Goal: Transaction & Acquisition: Book appointment/travel/reservation

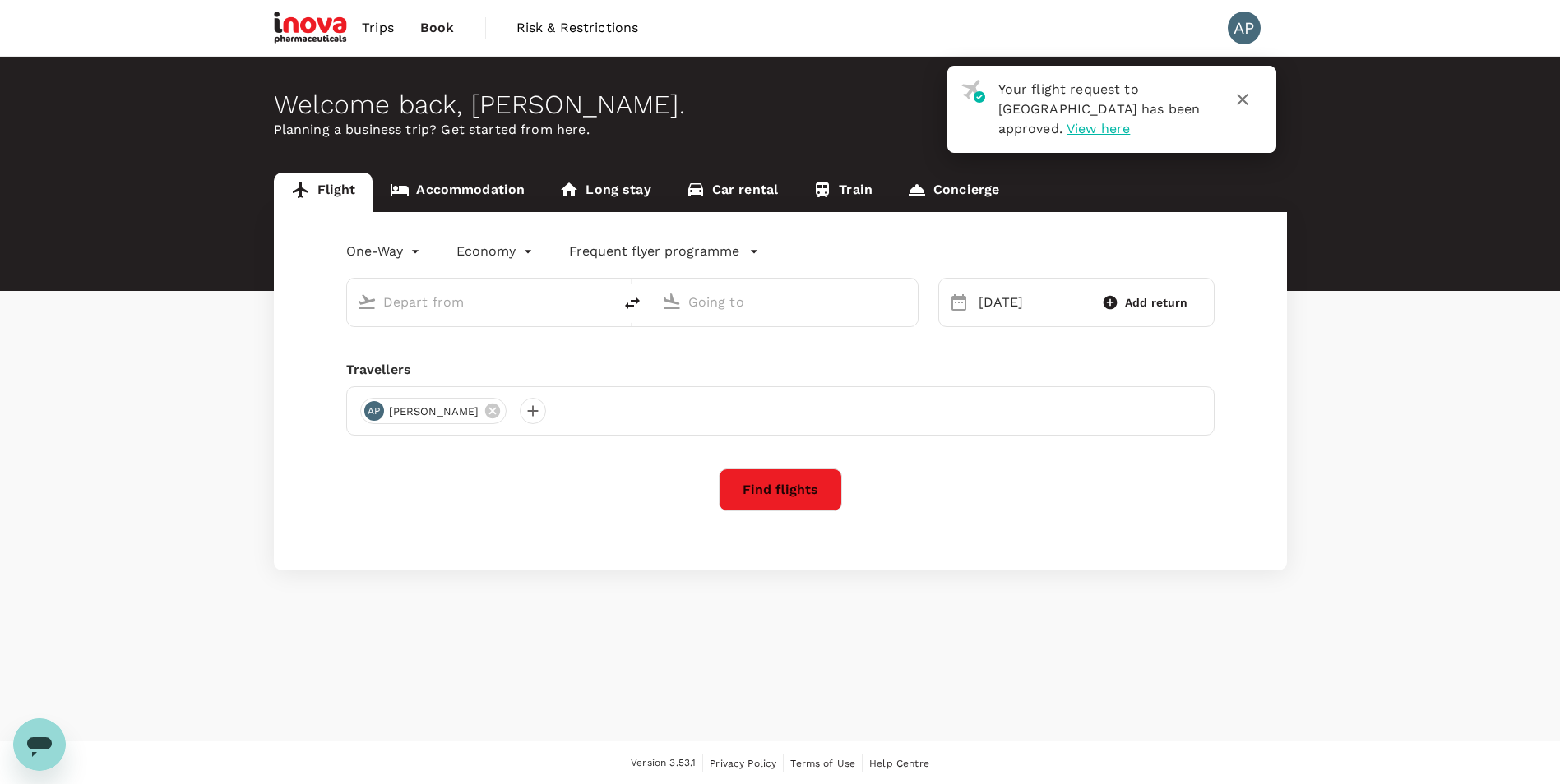
type input "Basel-[GEOGRAPHIC_DATA]-[GEOGRAPHIC_DATA] (BSL)"
type input "Budapest [PERSON_NAME] Intl ([PERSON_NAME])"
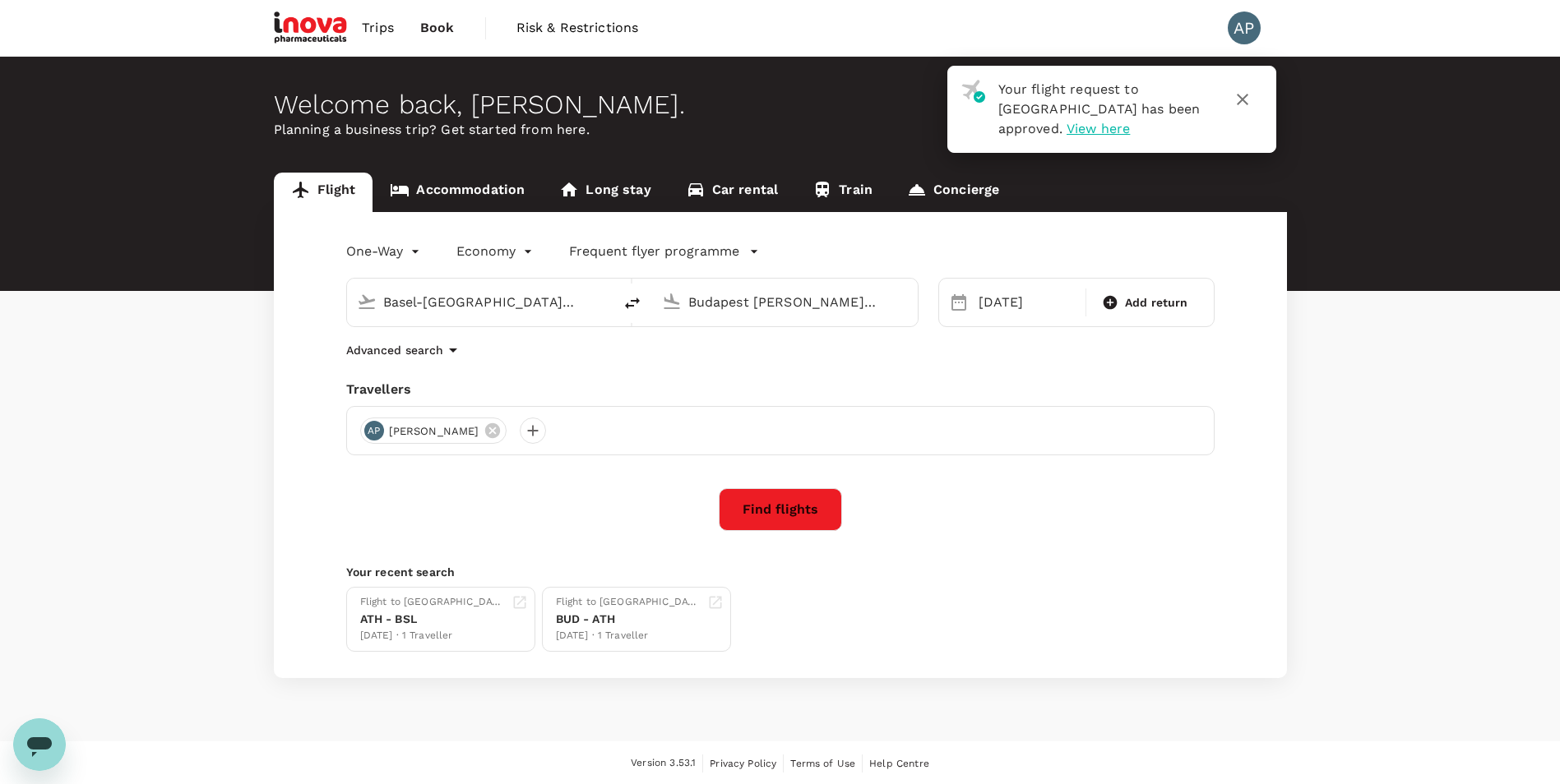
click at [482, 192] on link "Accommodation" at bounding box center [457, 193] width 170 height 40
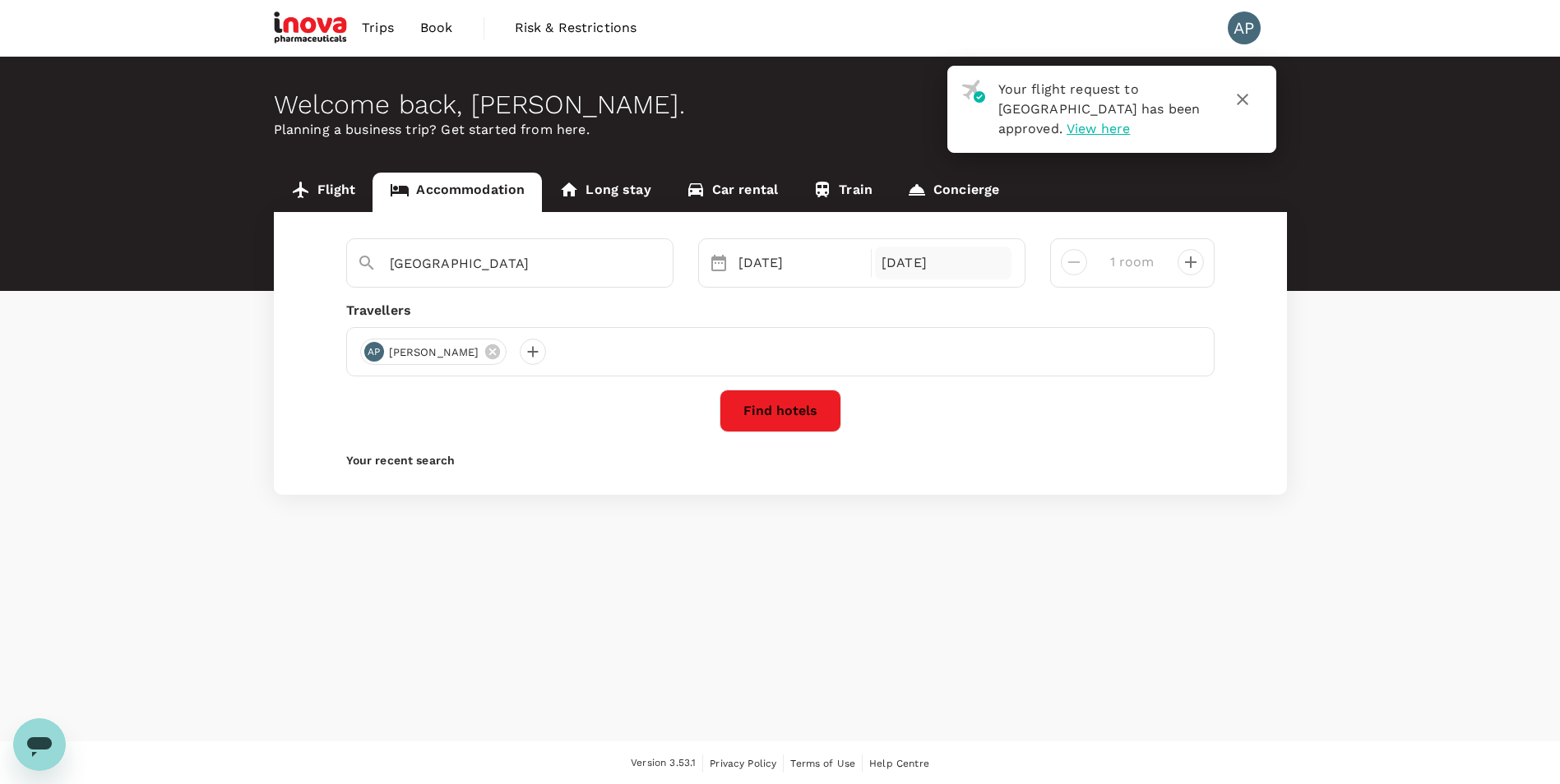
click at [939, 270] on div "[DATE]" at bounding box center [943, 263] width 136 height 33
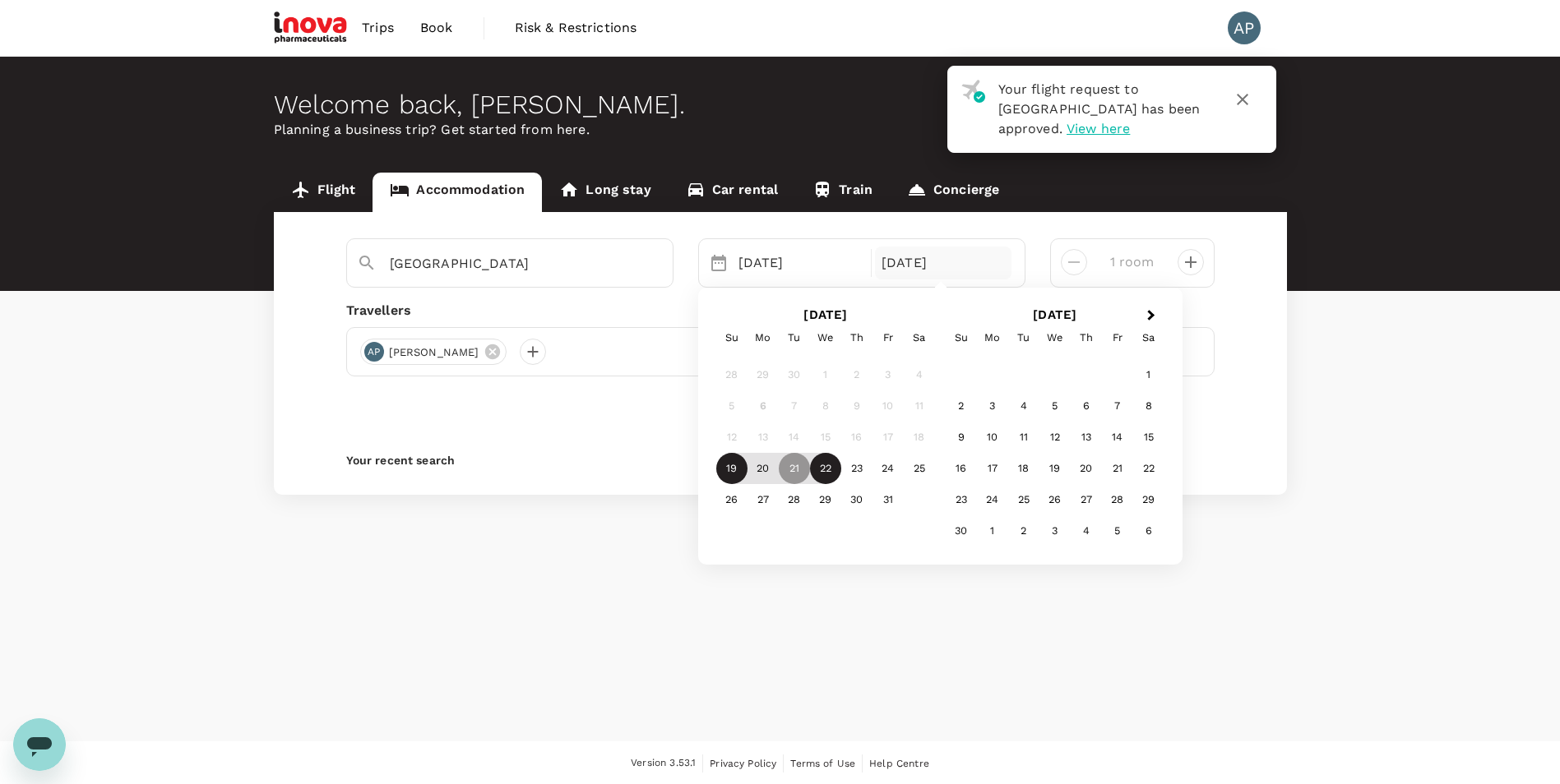
click at [836, 473] on div "22" at bounding box center [825, 469] width 31 height 31
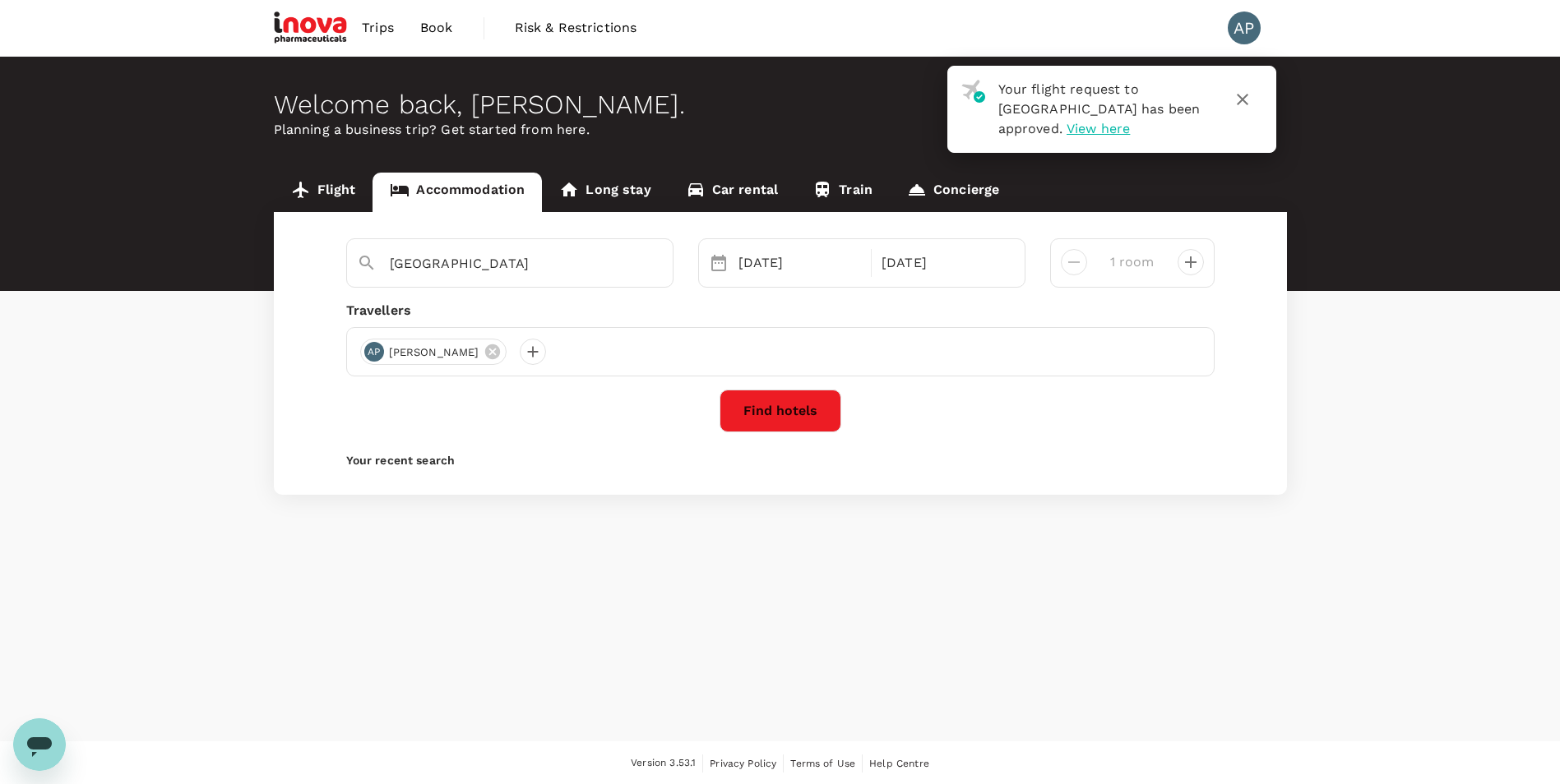
click at [791, 406] on button "Find hotels" at bounding box center [780, 411] width 122 height 43
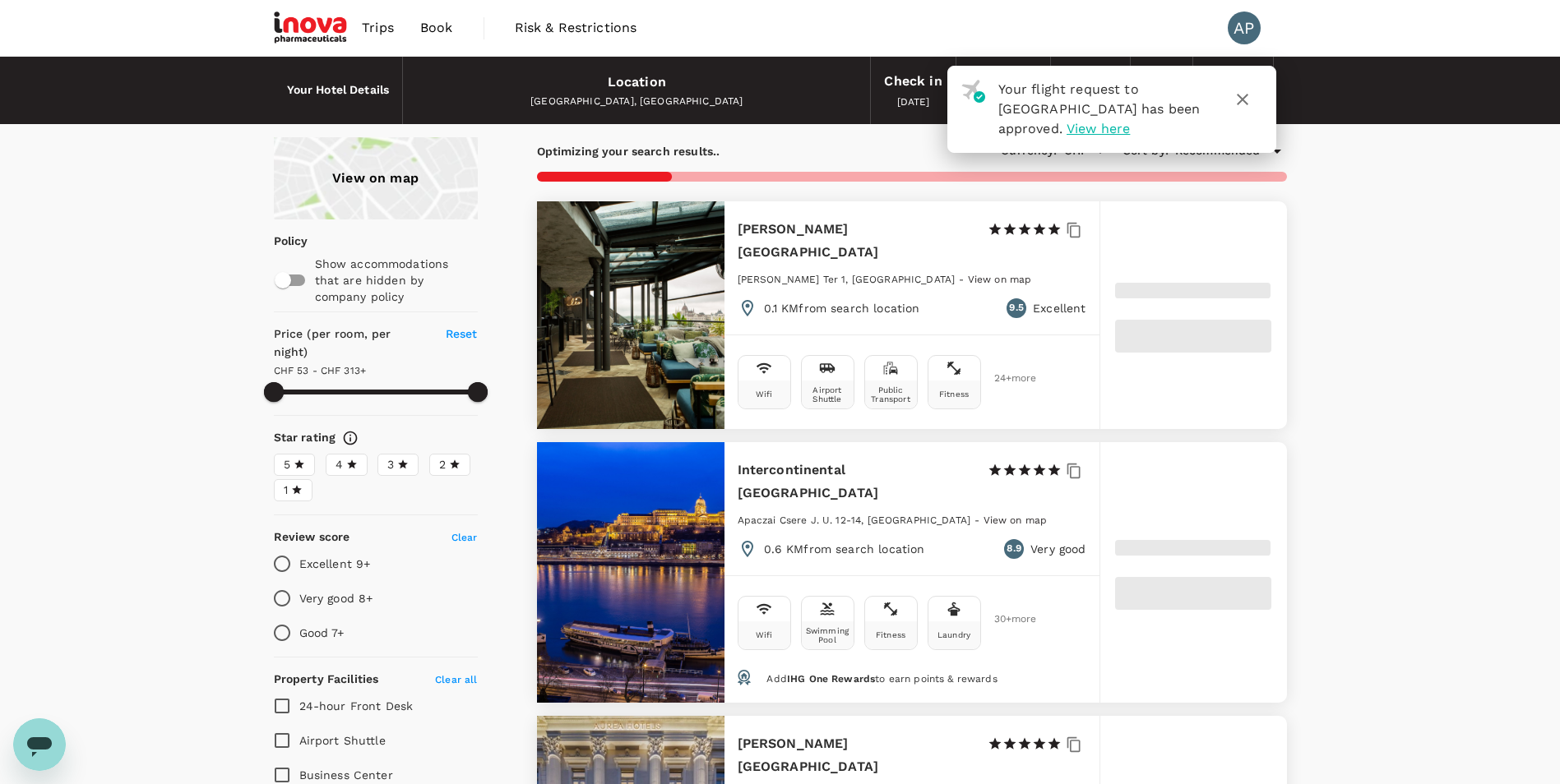
type input "312.24"
type input "11.24"
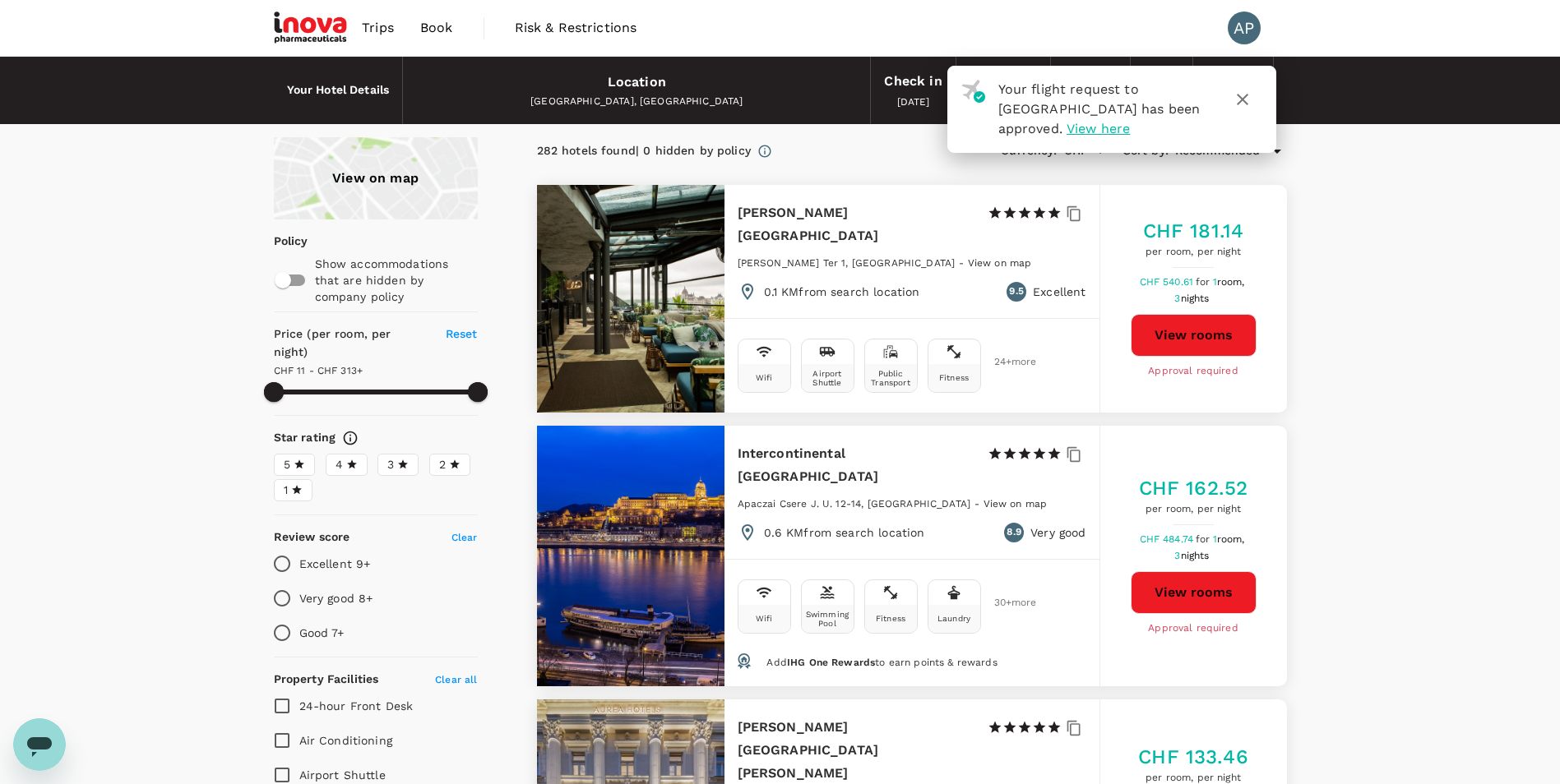
click at [390, 190] on div "View on map" at bounding box center [376, 178] width 204 height 82
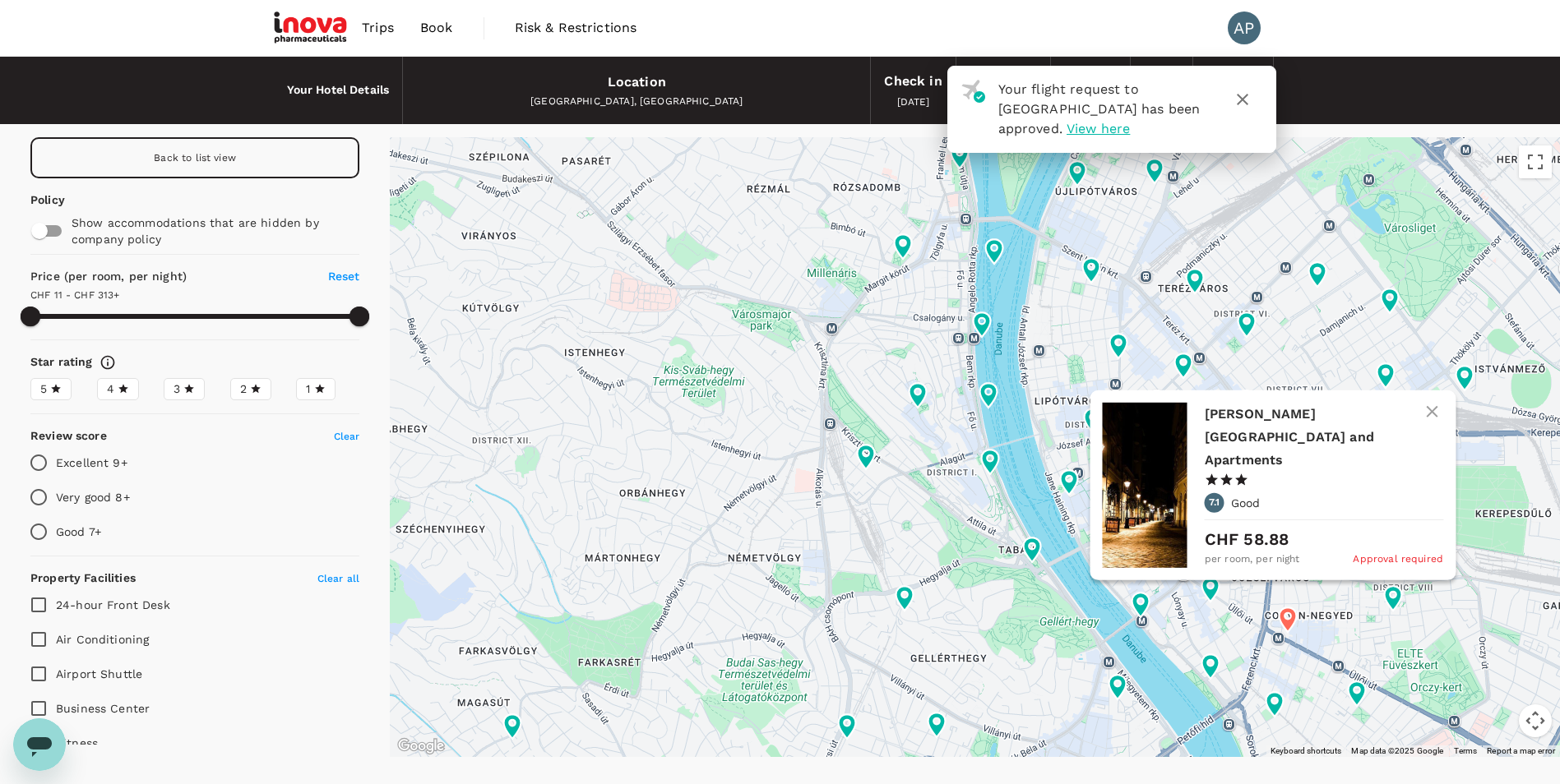
click at [1438, 422] on icon "button" at bounding box center [1432, 412] width 20 height 20
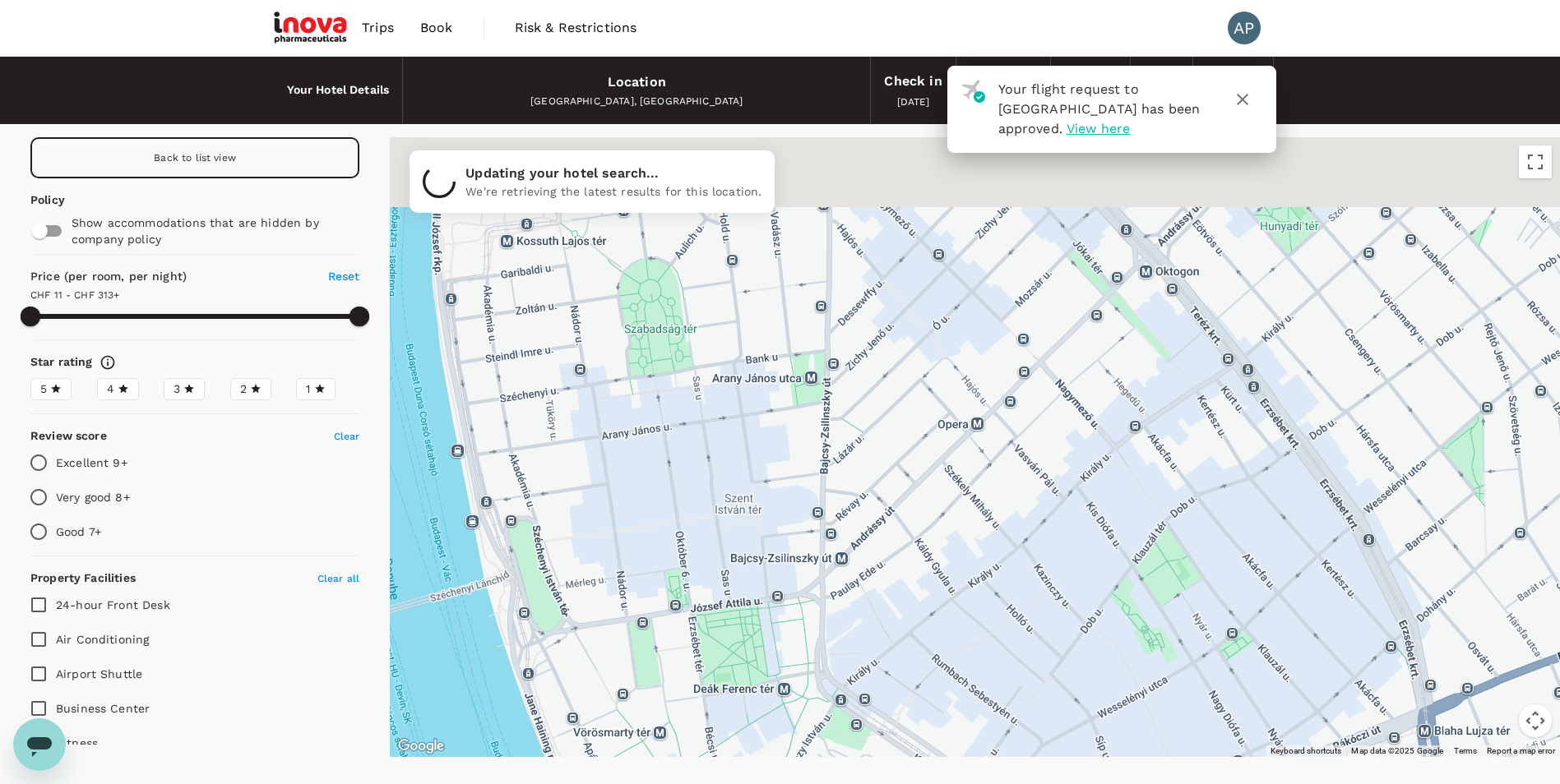
drag, startPoint x: 919, startPoint y: 303, endPoint x: 942, endPoint y: 592, distance: 289.9
click at [942, 592] on div at bounding box center [974, 447] width 1170 height 620
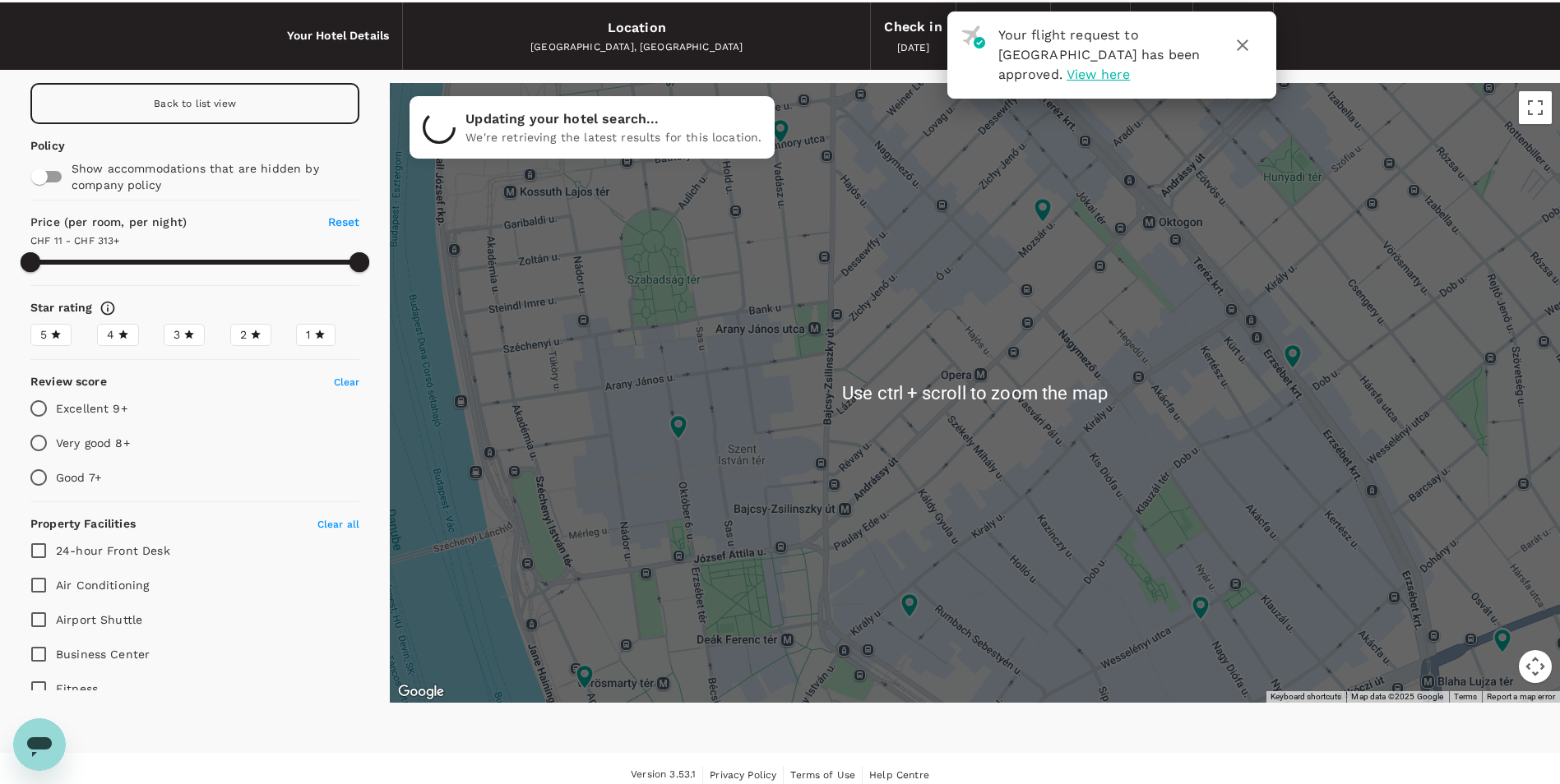
scroll to position [68, 0]
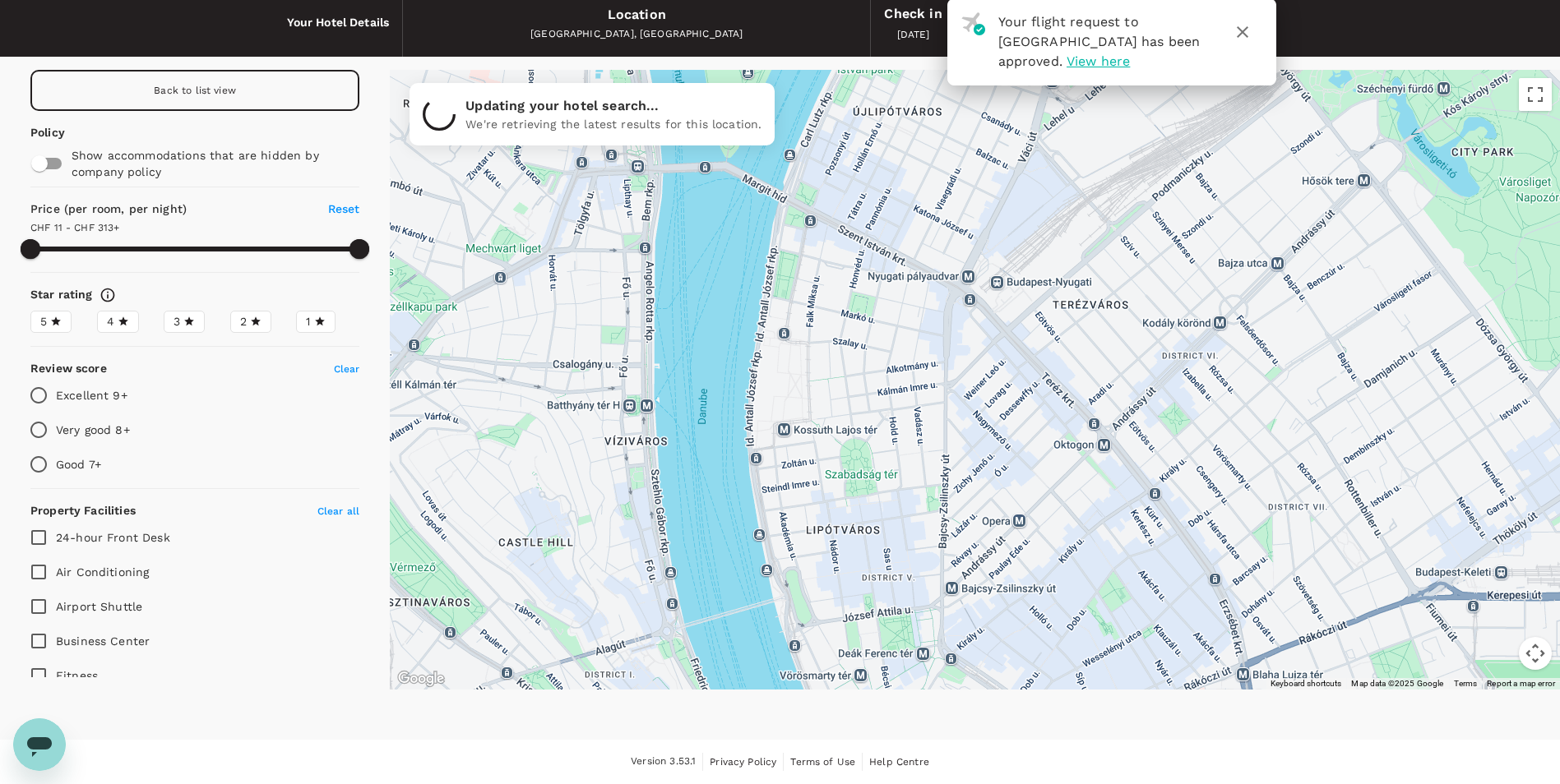
drag, startPoint x: 1314, startPoint y: 243, endPoint x: 1149, endPoint y: 426, distance: 246.4
click at [1149, 426] on div at bounding box center [974, 380] width 1170 height 620
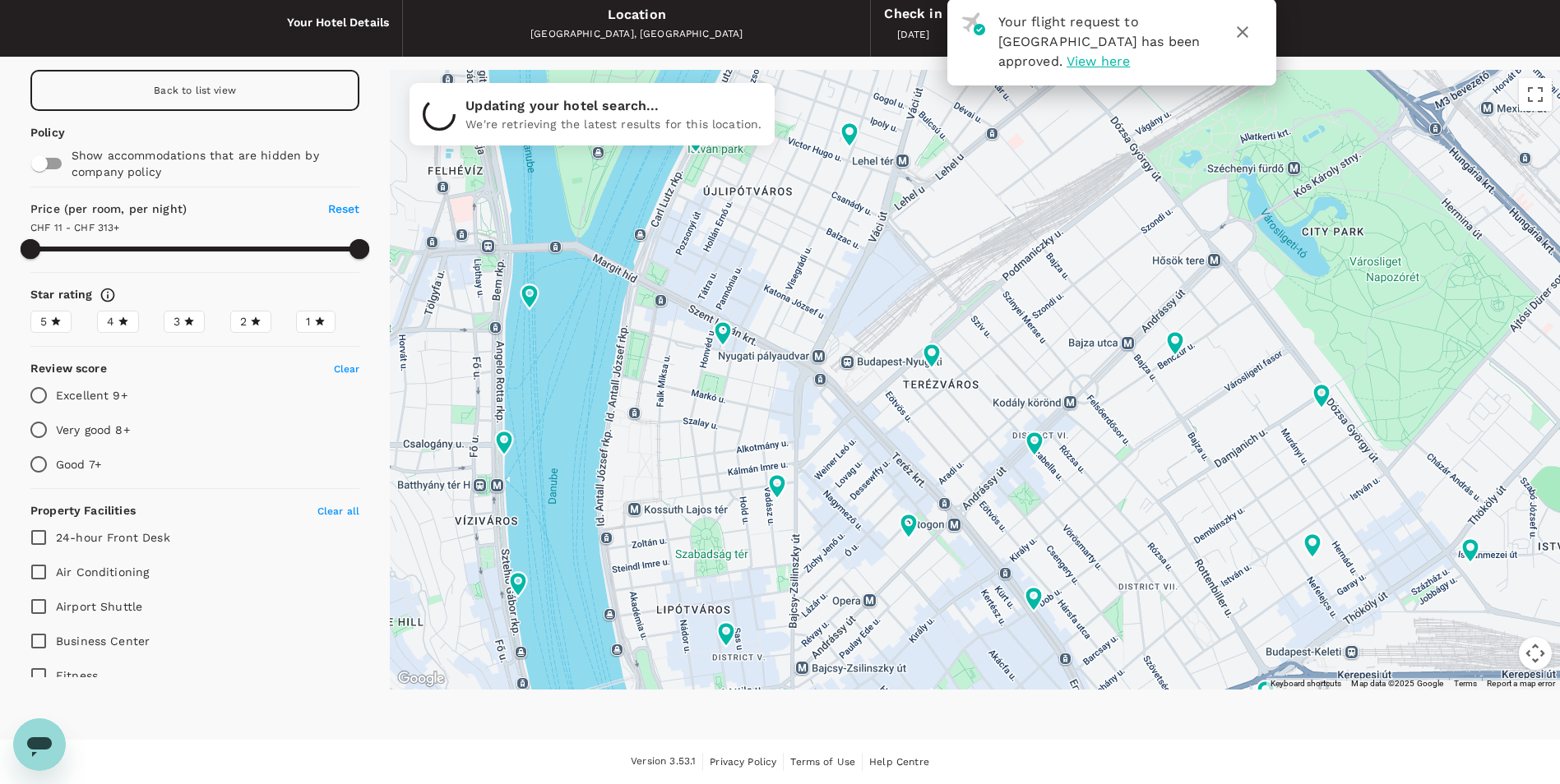
type input "312.24"
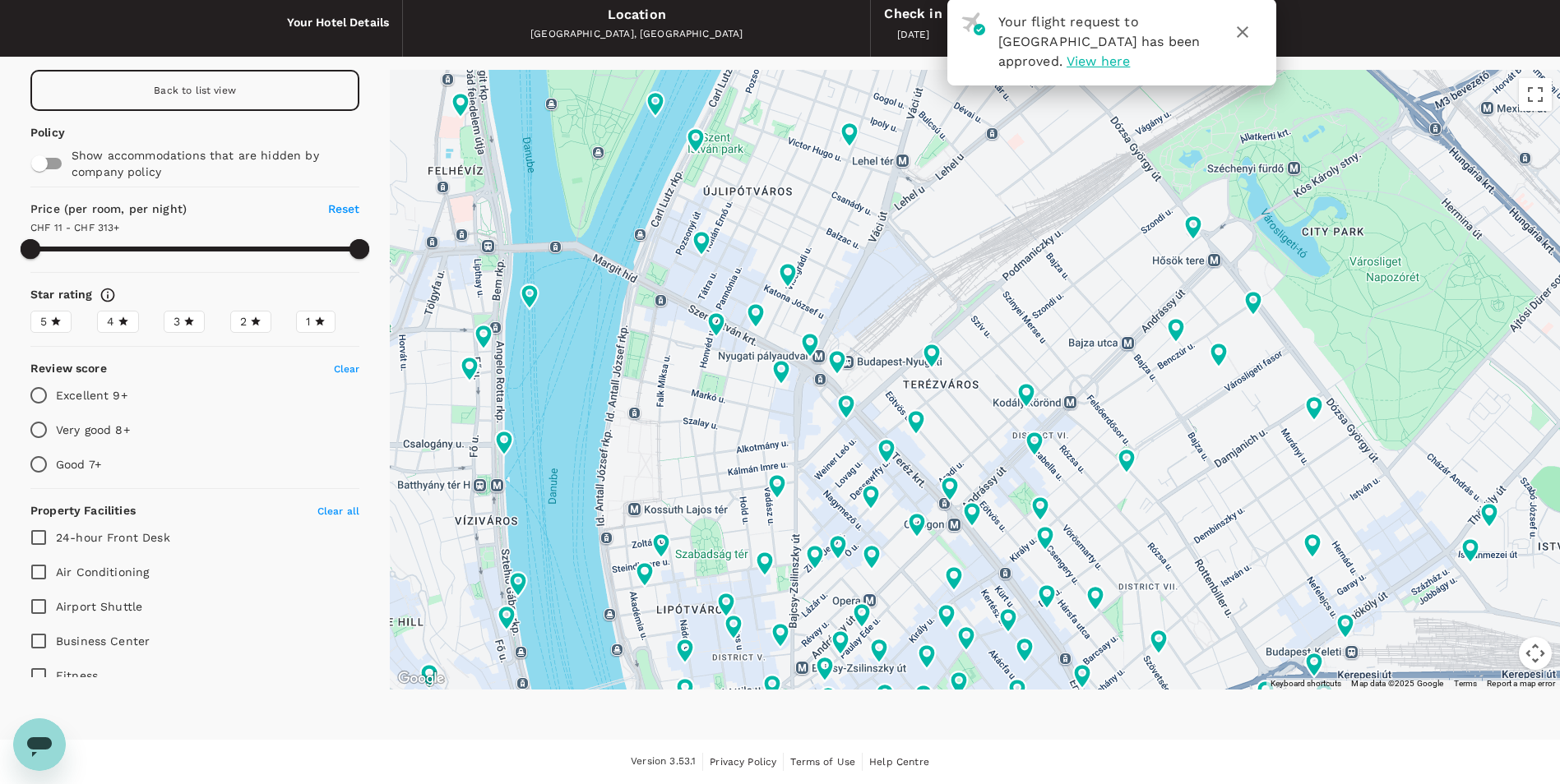
click at [37, 424] on input "Very good 8+" at bounding box center [39, 430] width 35 height 35
radio input "true"
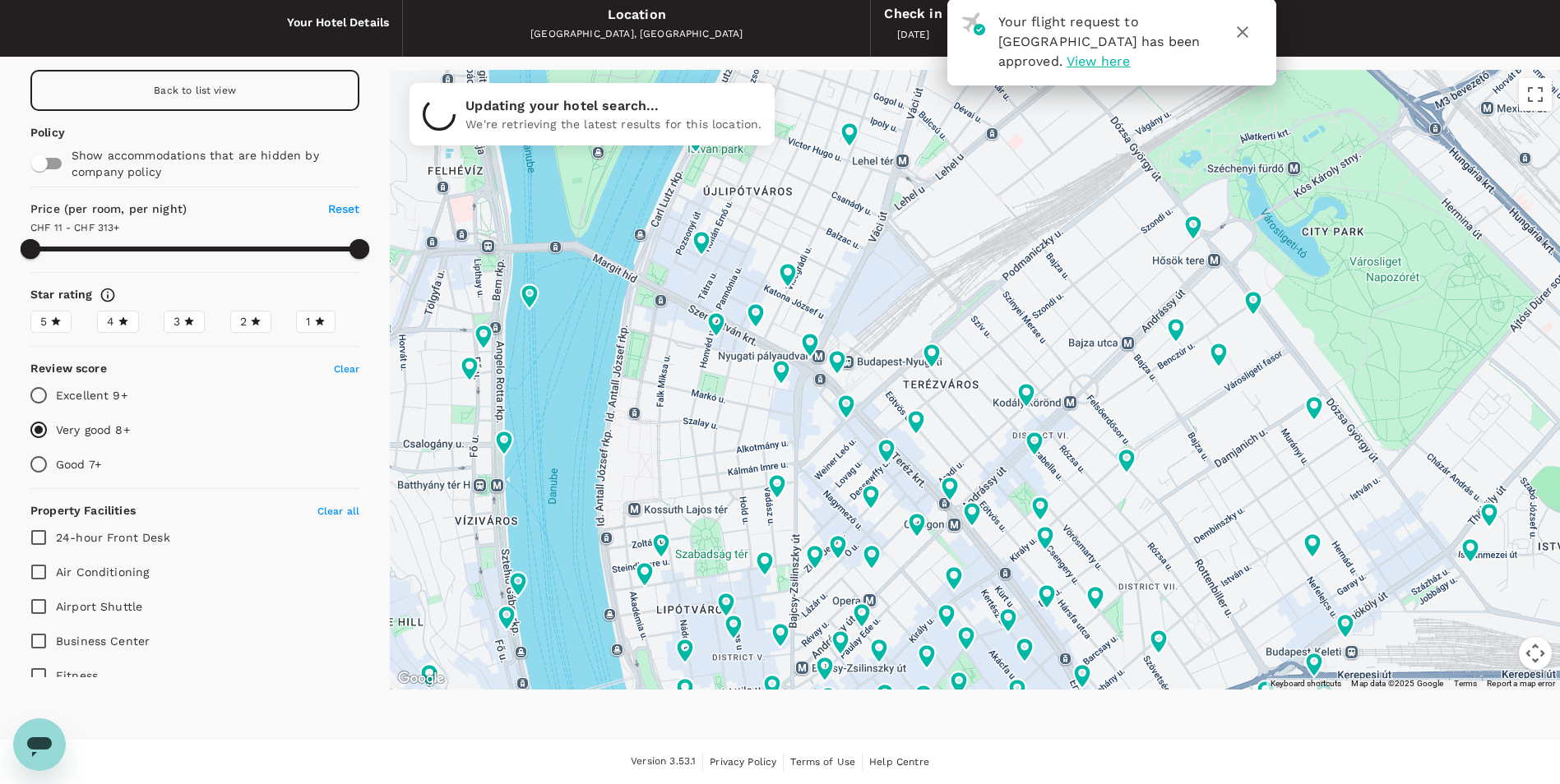
type input "312.24"
click at [41, 404] on input "Excellent 9+" at bounding box center [39, 395] width 35 height 35
radio input "true"
type input "312.24"
click at [40, 426] on input "Very good 8+" at bounding box center [39, 430] width 35 height 35
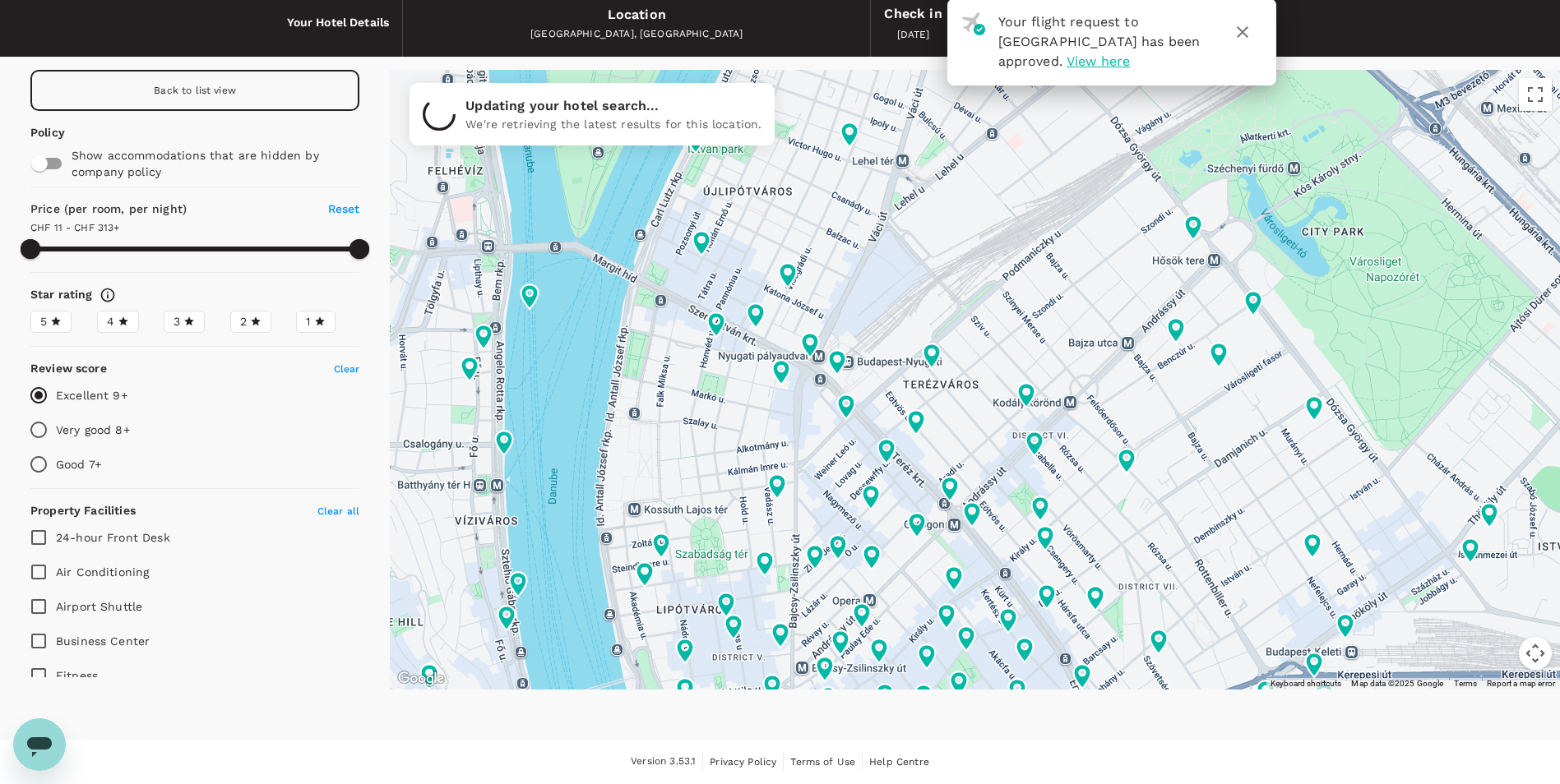
radio input "true"
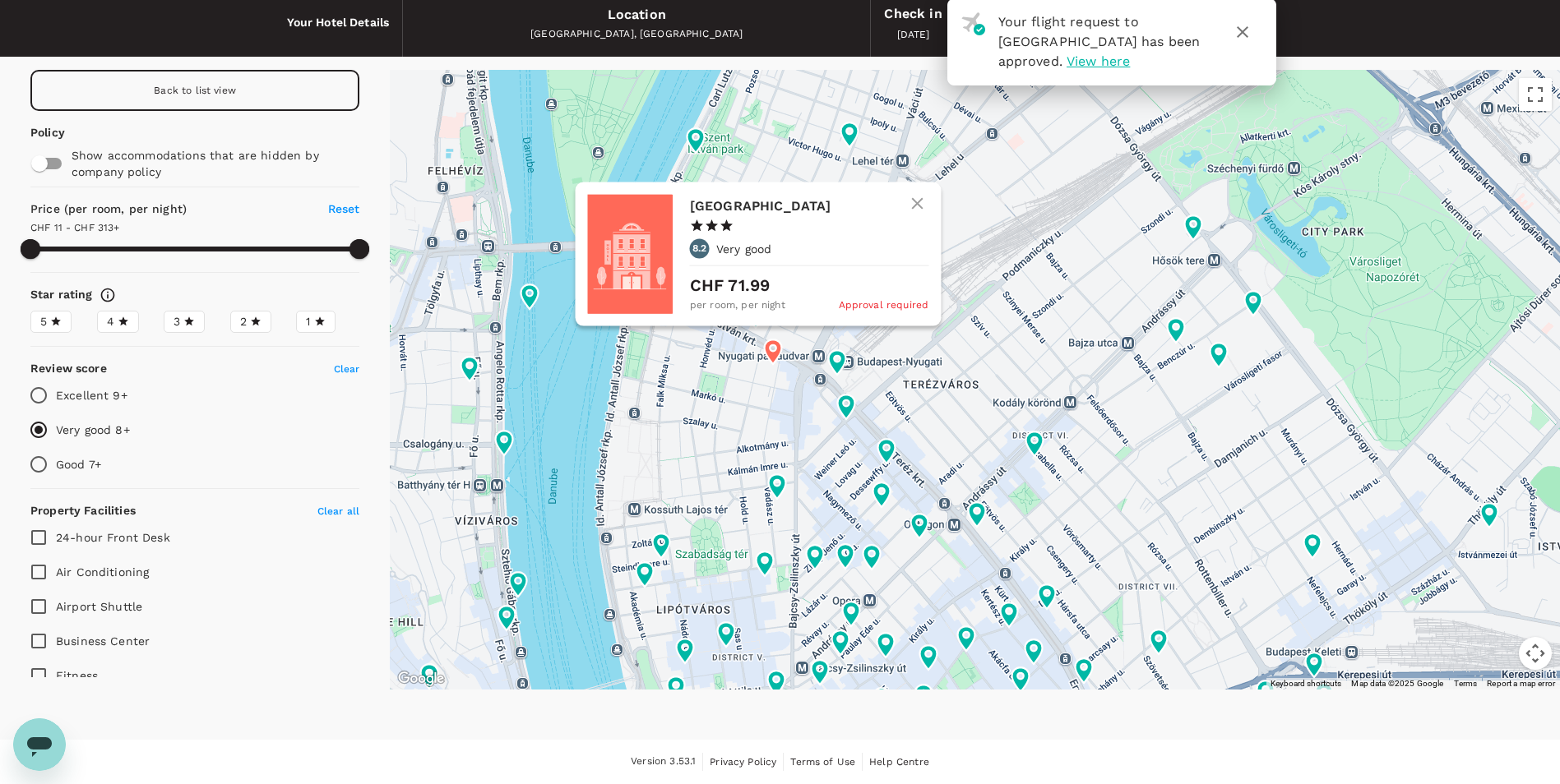
click at [643, 265] on div at bounding box center [629, 254] width 85 height 119
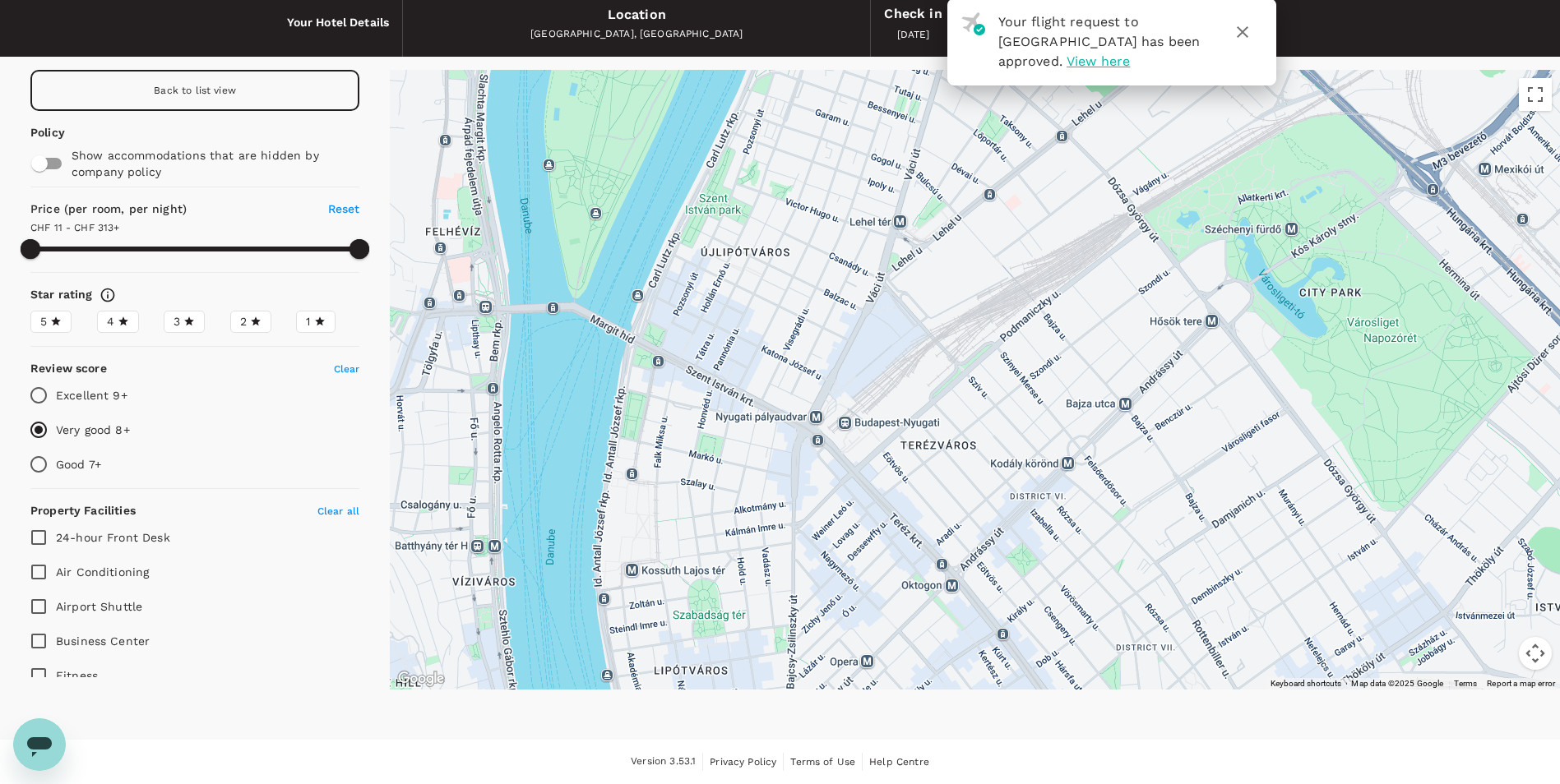
drag, startPoint x: 883, startPoint y: 255, endPoint x: 880, endPoint y: 328, distance: 73.1
click at [880, 328] on div at bounding box center [974, 380] width 1170 height 620
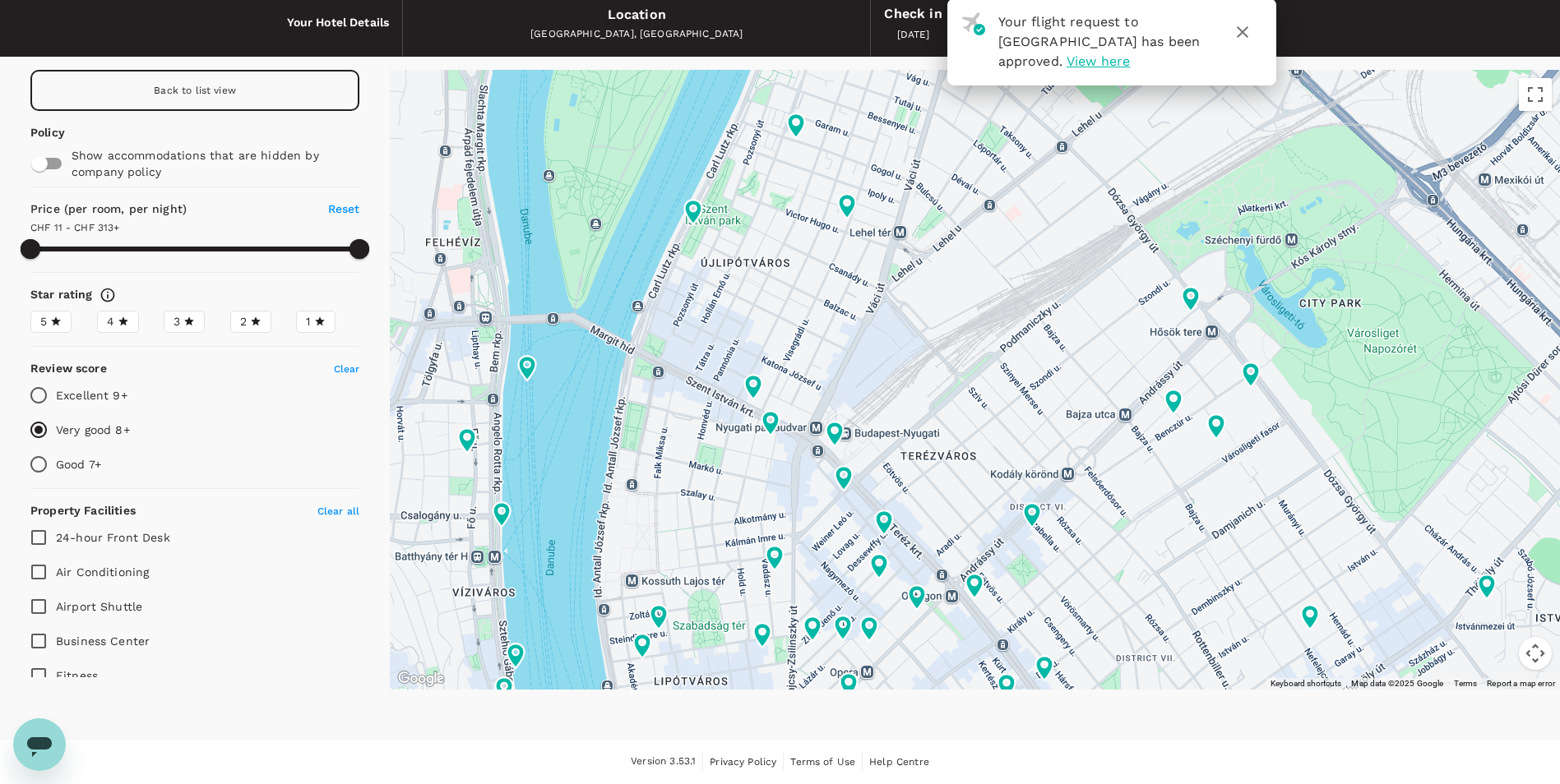
click at [850, 209] on icon at bounding box center [847, 207] width 17 height 25
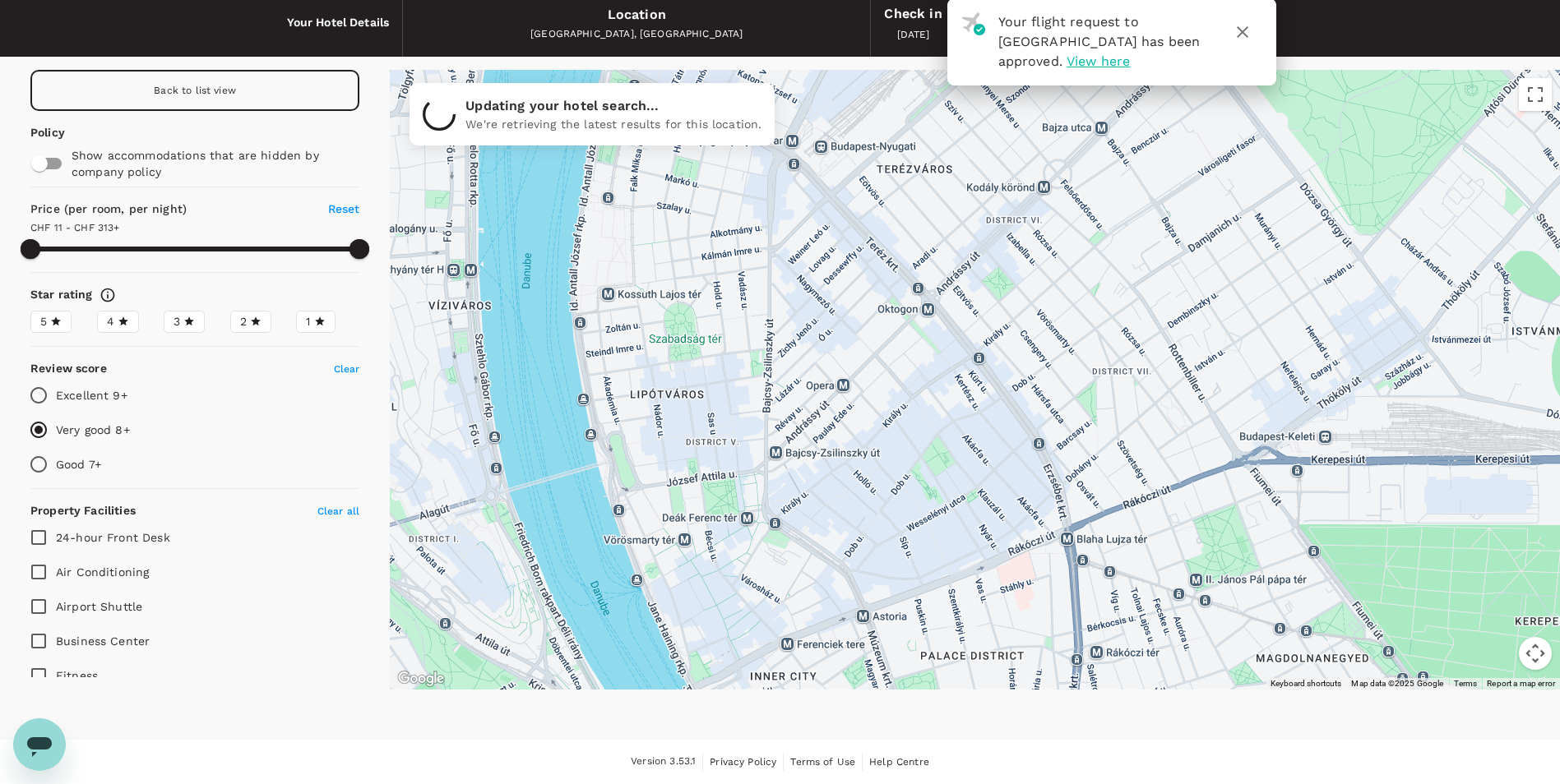
drag, startPoint x: 975, startPoint y: 523, endPoint x: 951, endPoint y: 227, distance: 297.0
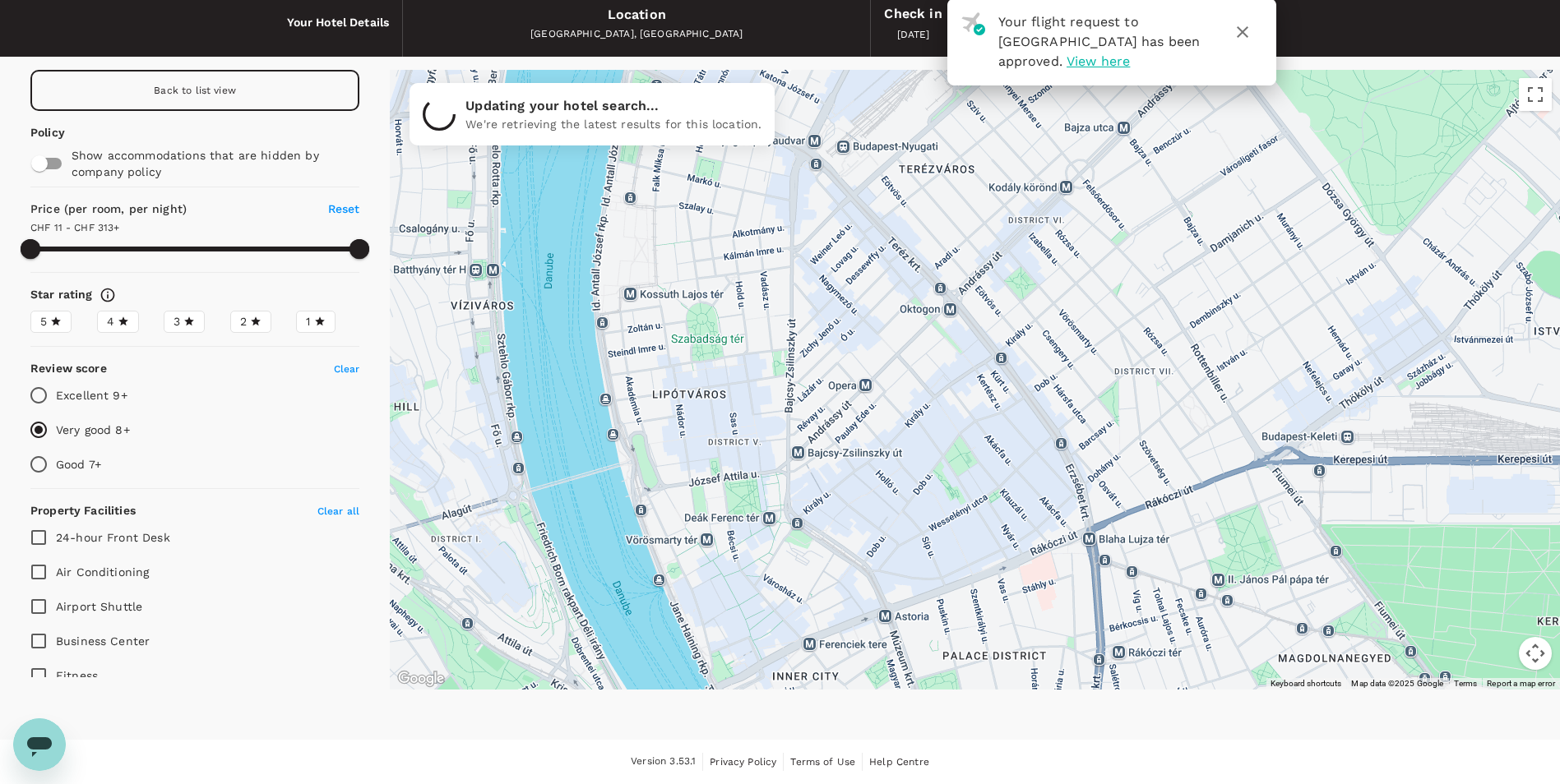
drag, startPoint x: 694, startPoint y: 514, endPoint x: 768, endPoint y: 514, distance: 74.0
click at [768, 514] on div at bounding box center [974, 380] width 1170 height 620
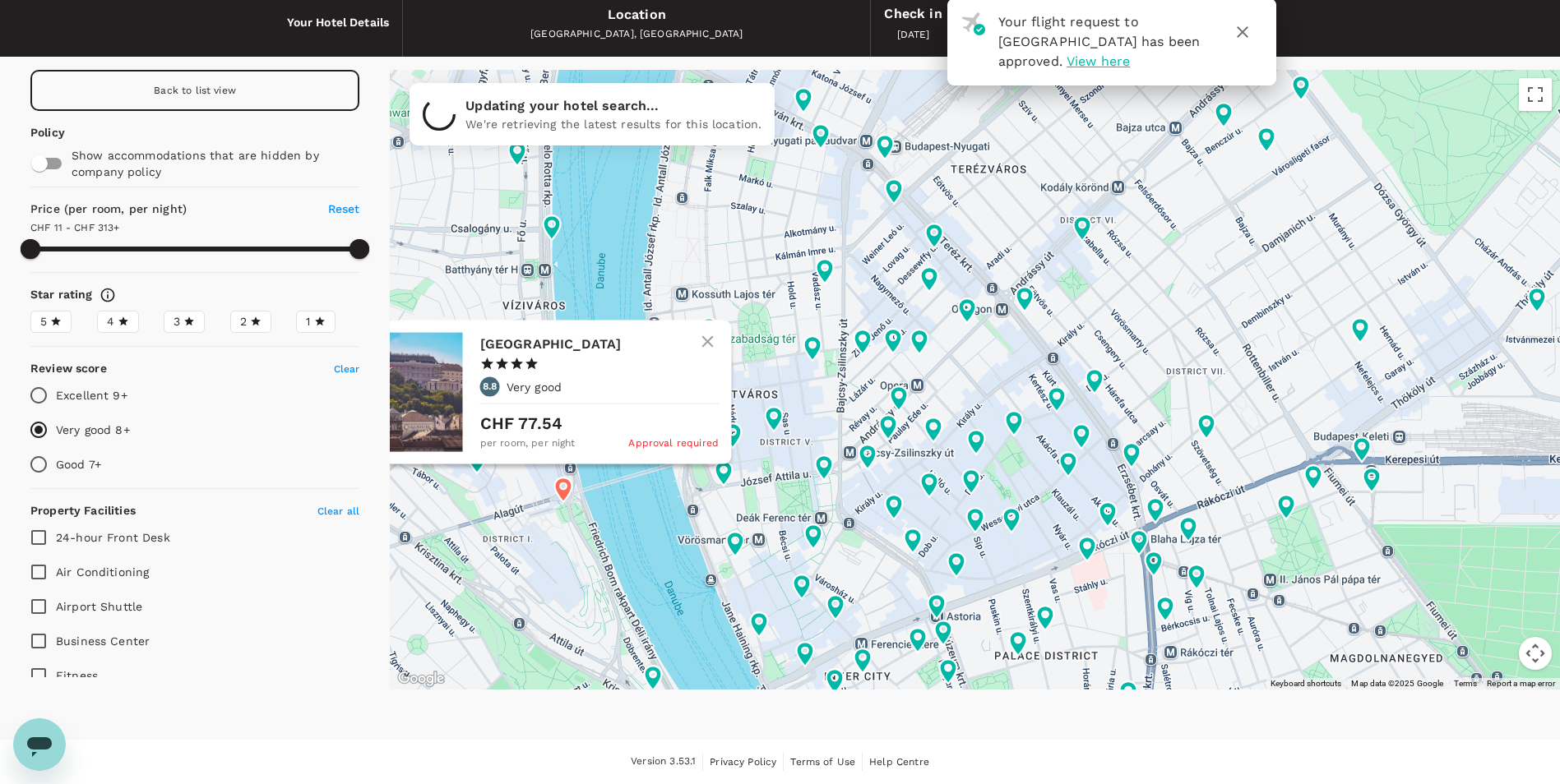
click at [428, 369] on div at bounding box center [419, 392] width 85 height 119
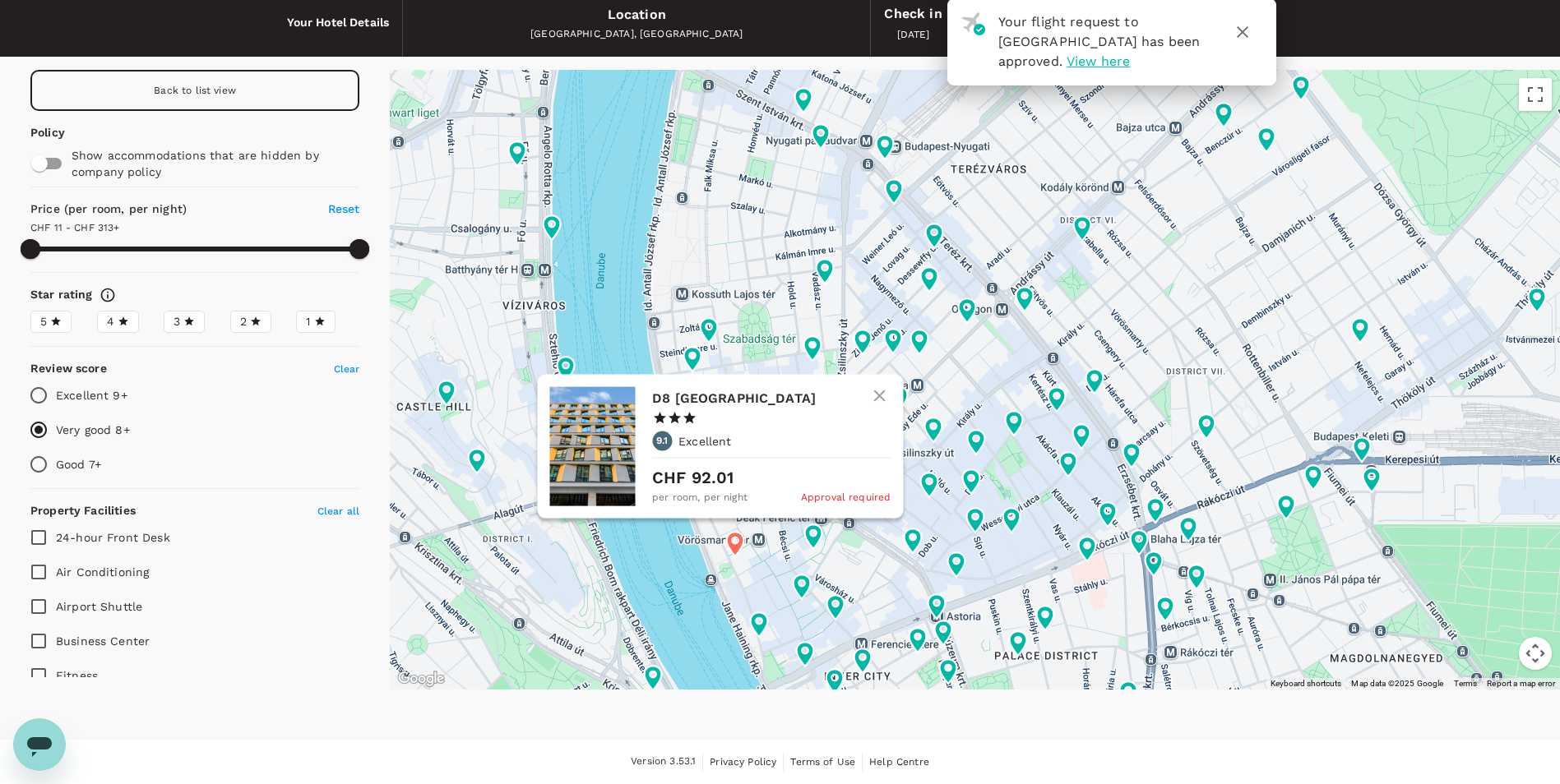
click at [741, 546] on icon at bounding box center [735, 544] width 17 height 25
click at [628, 463] on div at bounding box center [591, 447] width 85 height 119
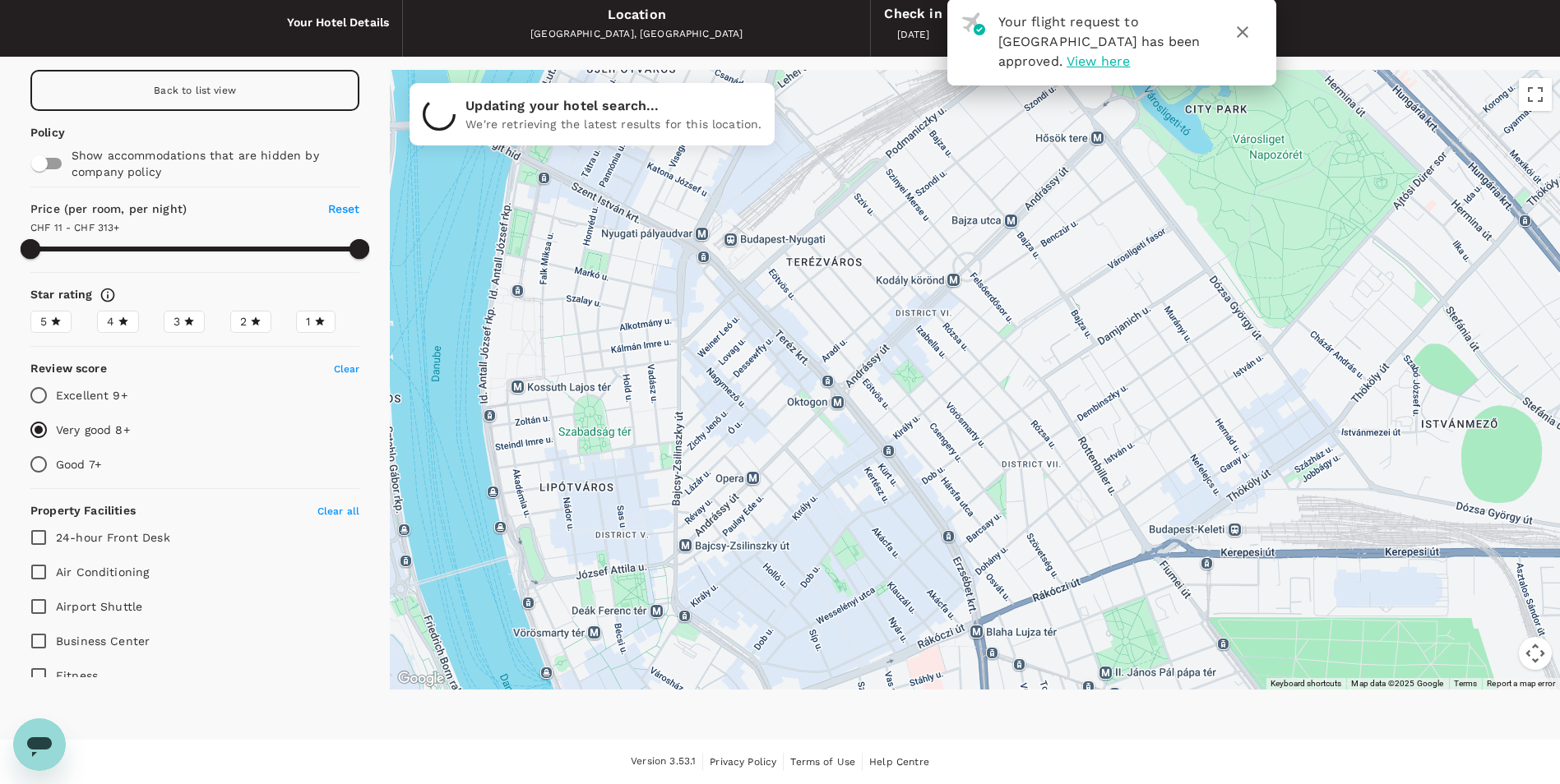
drag, startPoint x: 562, startPoint y: 267, endPoint x: 672, endPoint y: 347, distance: 136.0
click at [672, 347] on div at bounding box center [974, 380] width 1170 height 620
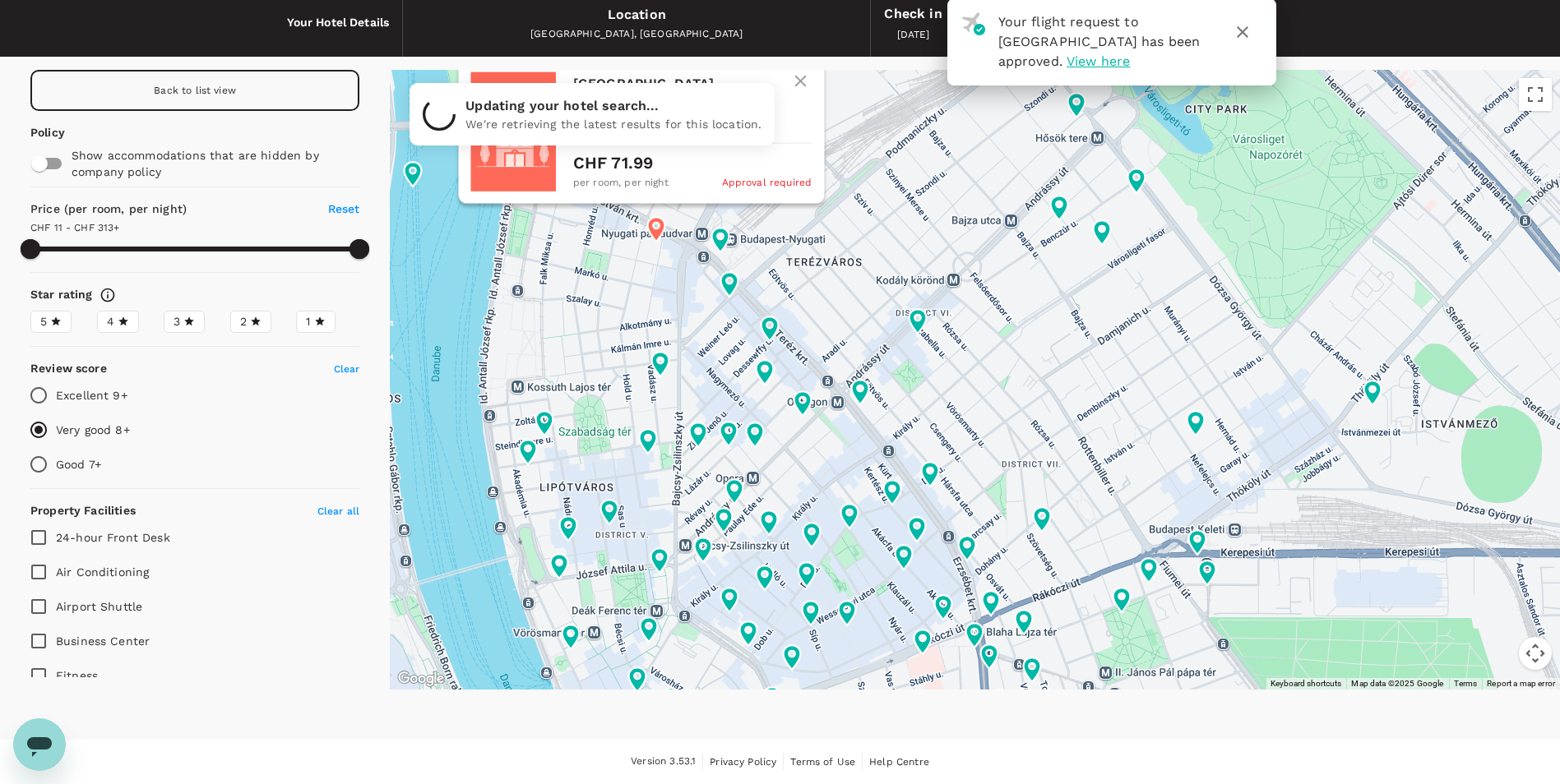
click at [653, 203] on div "City Hotel Ring 1 Star 2 Stars 3 Stars 4 Stars 5 Stars 8.2 Very good CHF 71.99 …" at bounding box center [641, 131] width 366 height 144
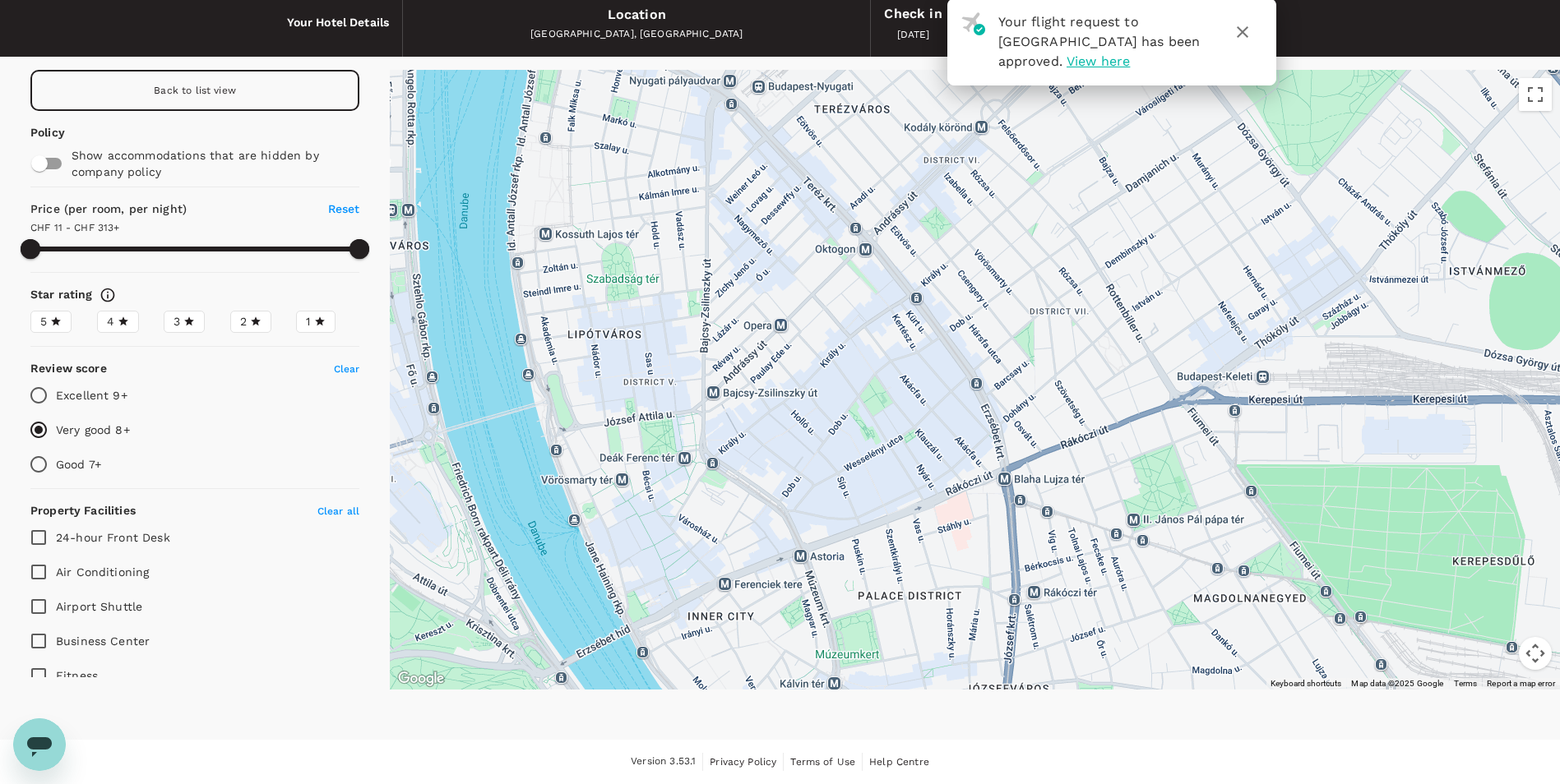
drag, startPoint x: 664, startPoint y: 627, endPoint x: 686, endPoint y: 303, distance: 324.7
click at [686, 303] on div at bounding box center [974, 380] width 1170 height 620
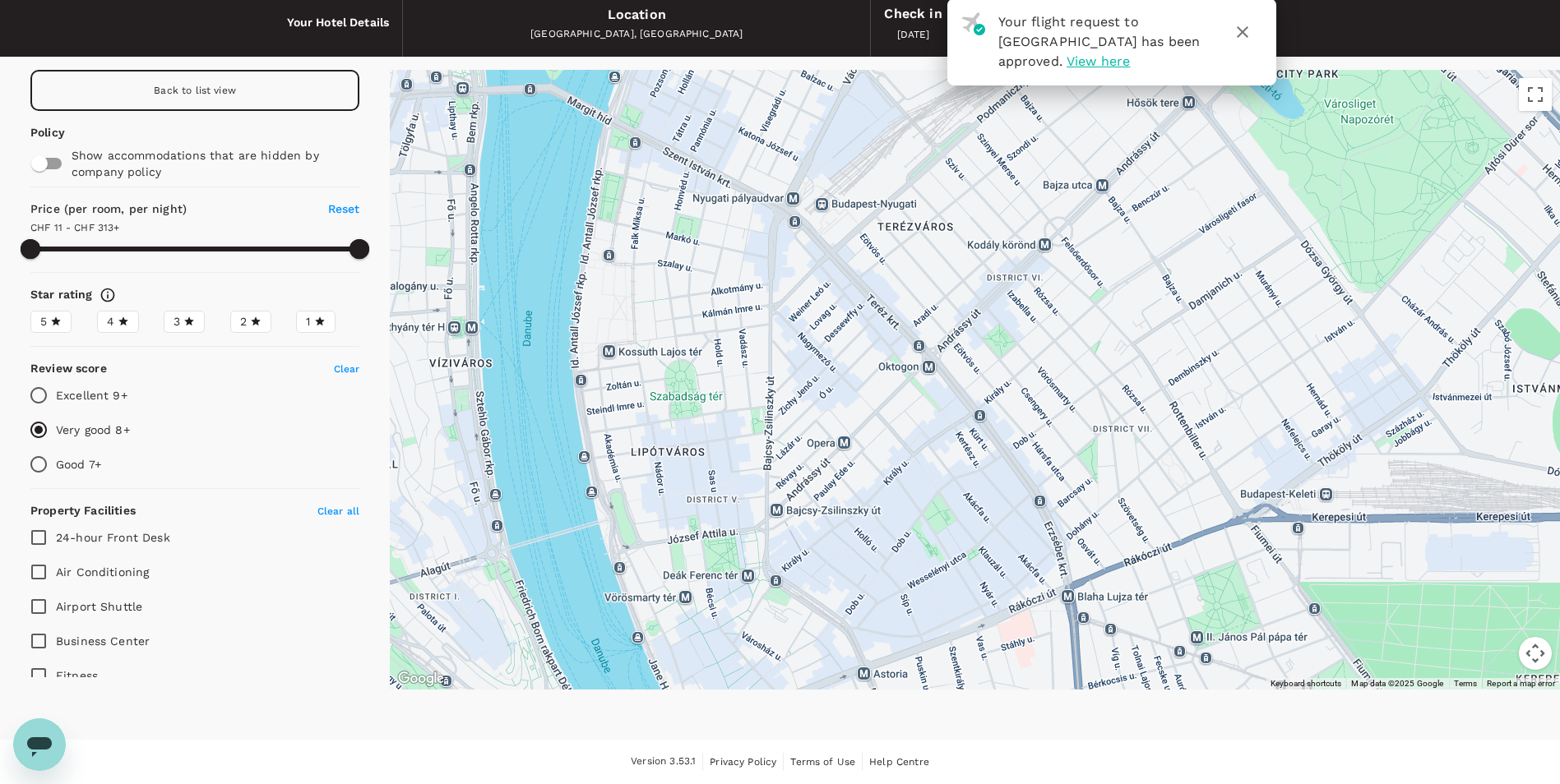
drag, startPoint x: 603, startPoint y: 366, endPoint x: 696, endPoint y: 521, distance: 180.8
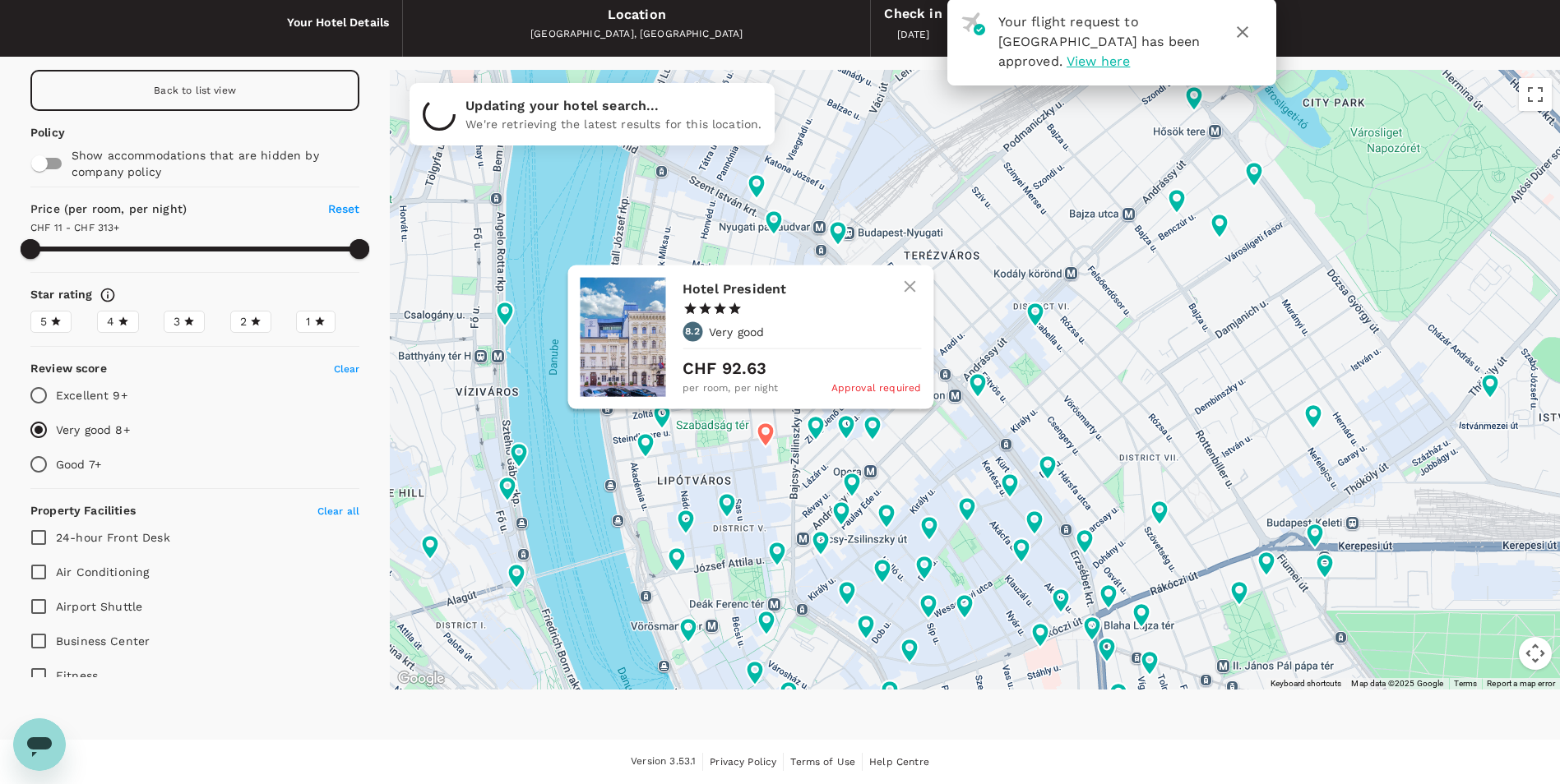
click at [639, 278] on div at bounding box center [622, 337] width 85 height 119
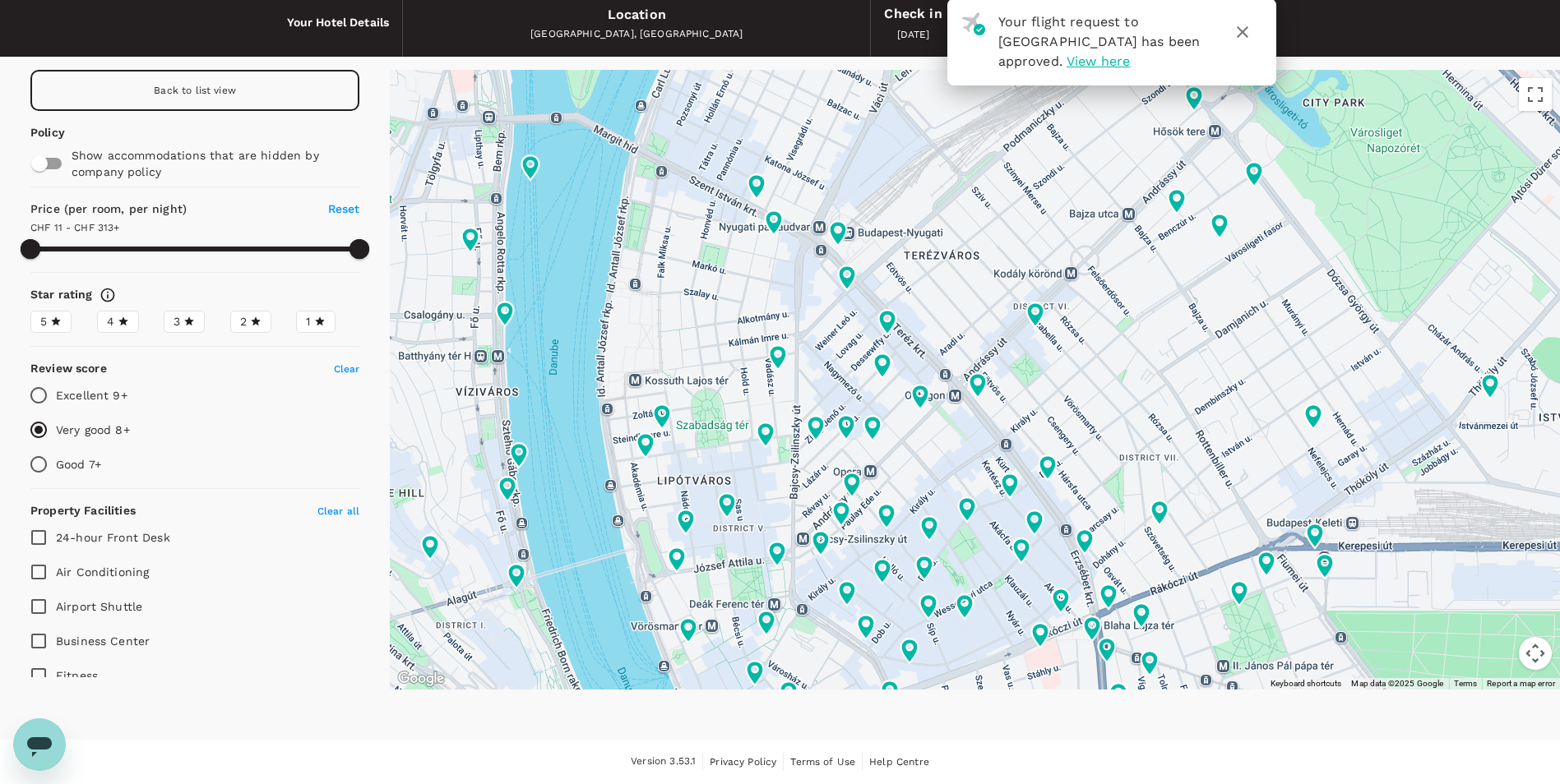
type input "312.24"
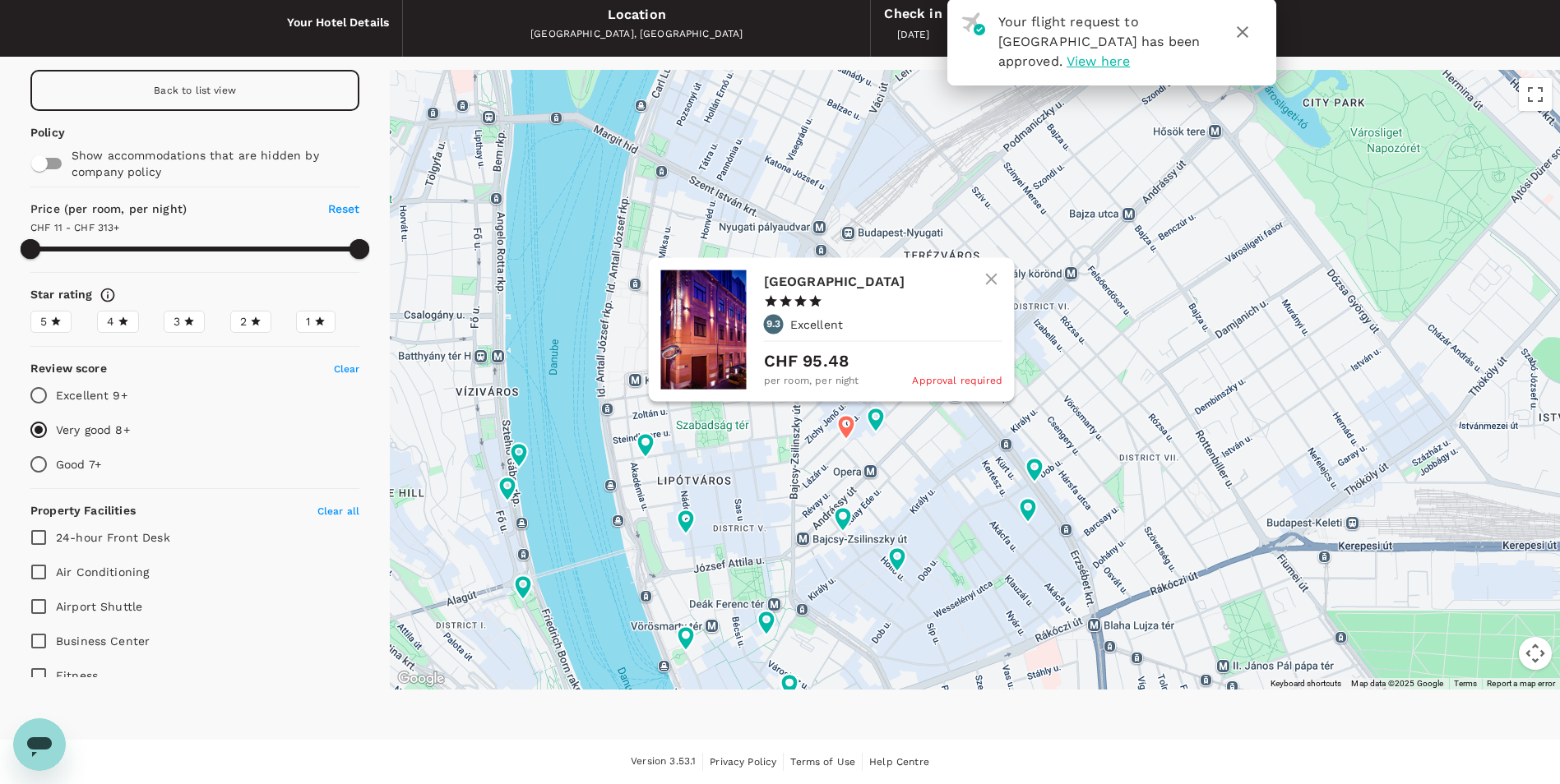
click at [818, 293] on h6 "Opera Garden Hotel Budapest" at bounding box center [876, 282] width 225 height 23
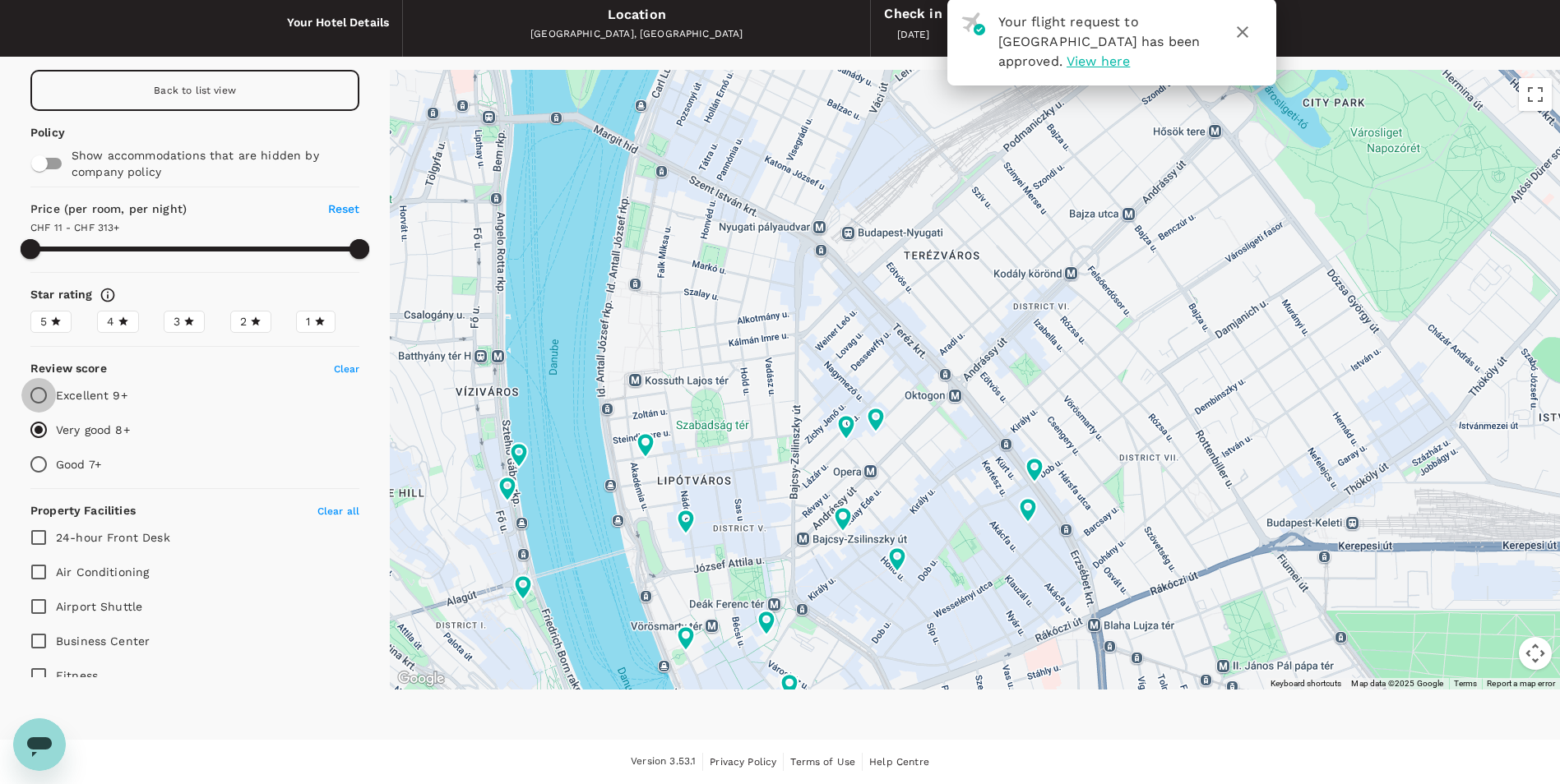
click at [47, 391] on input "Excellent 9+" at bounding box center [39, 395] width 35 height 35
radio input "true"
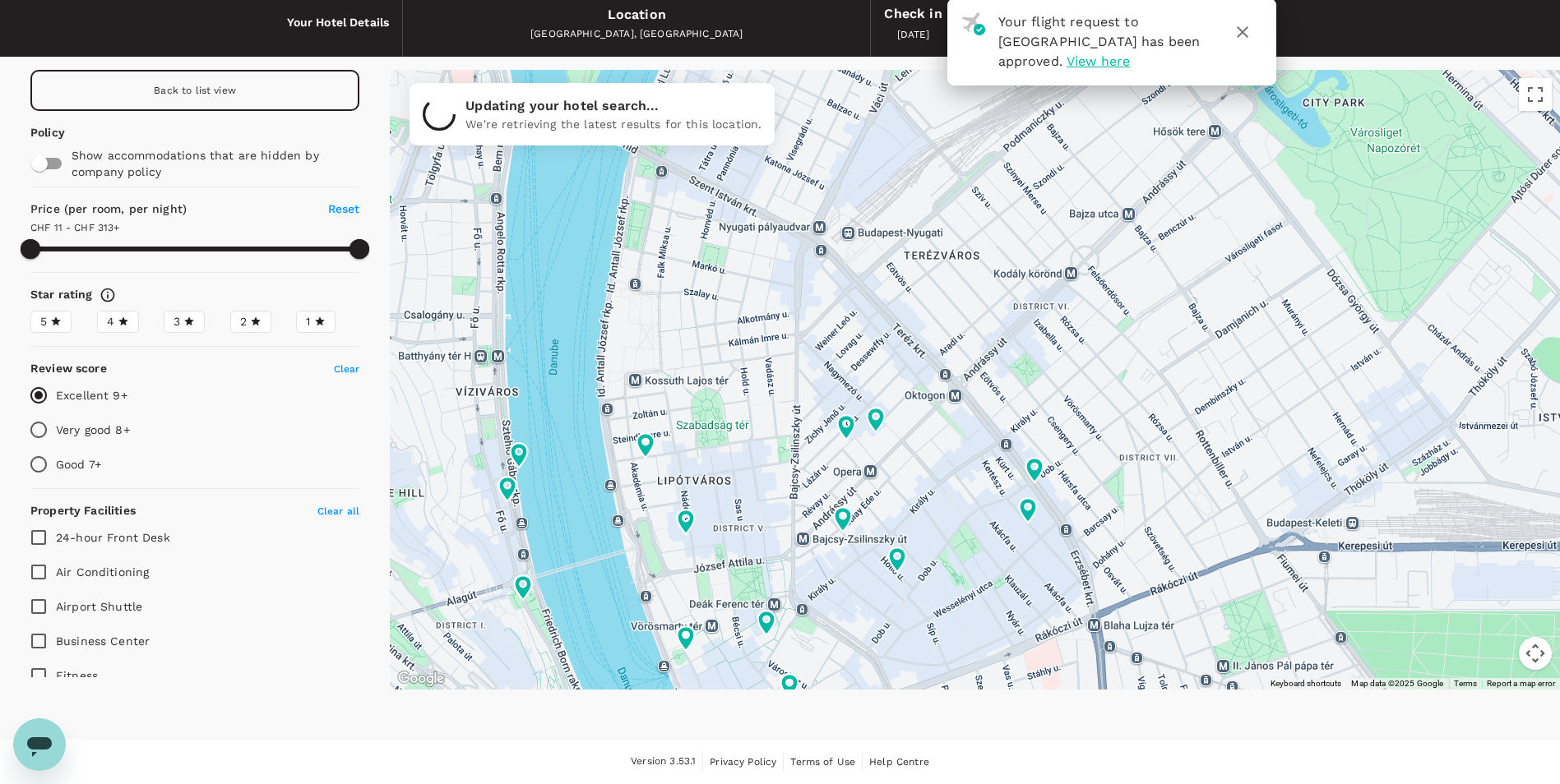
type input "312.24"
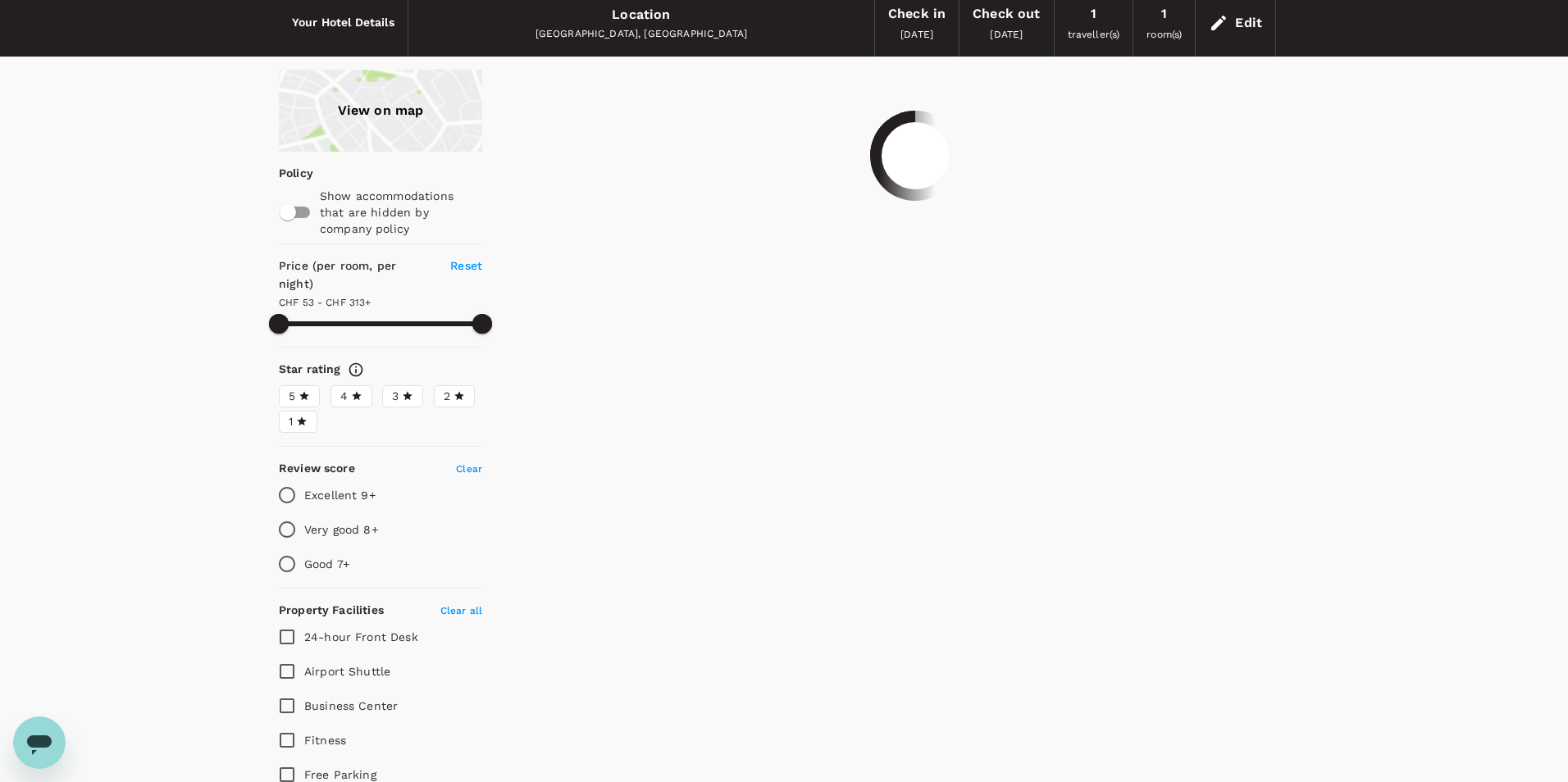
type input "312.23"
type input "11.23"
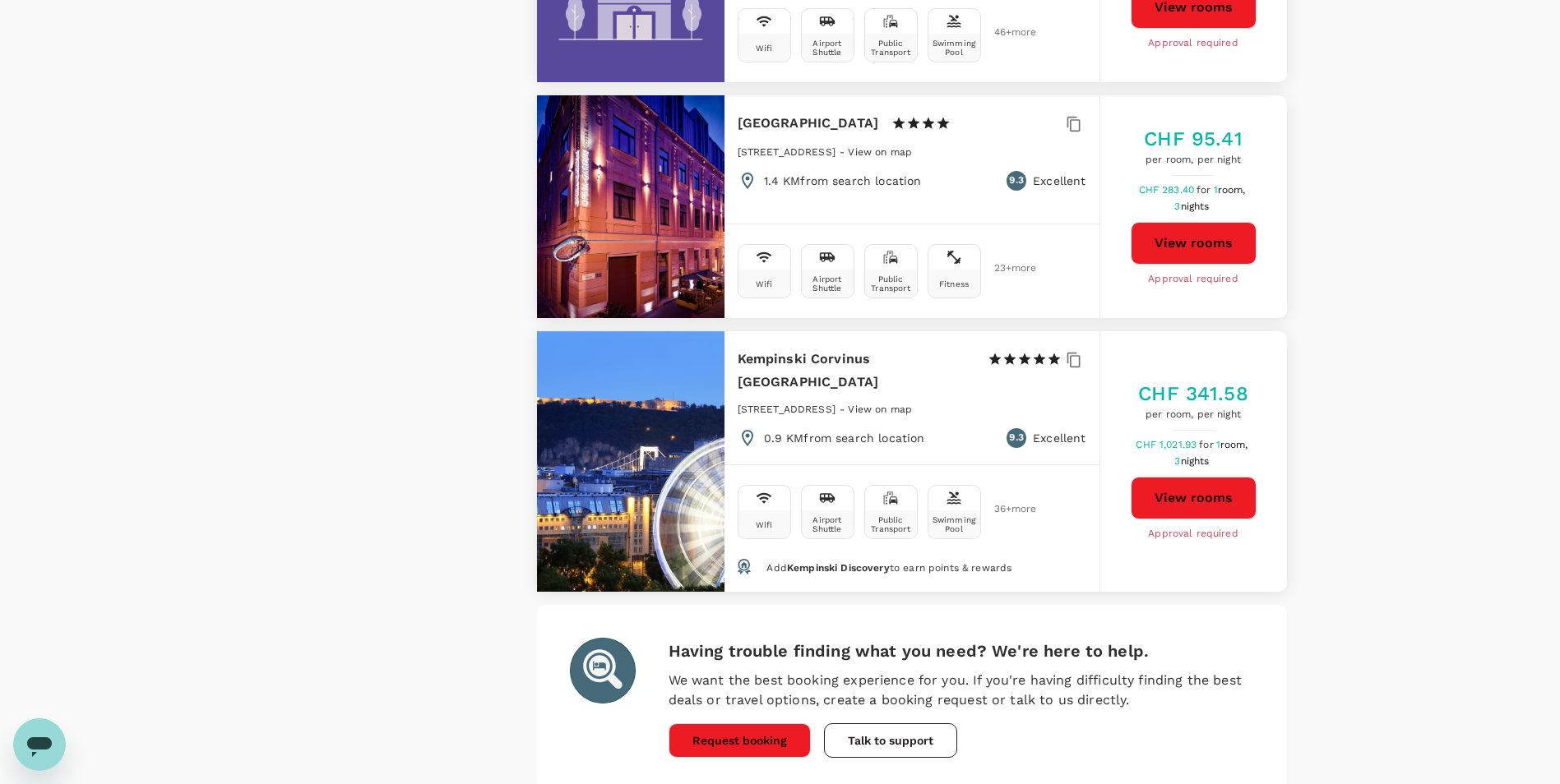
scroll to position [4549, 0]
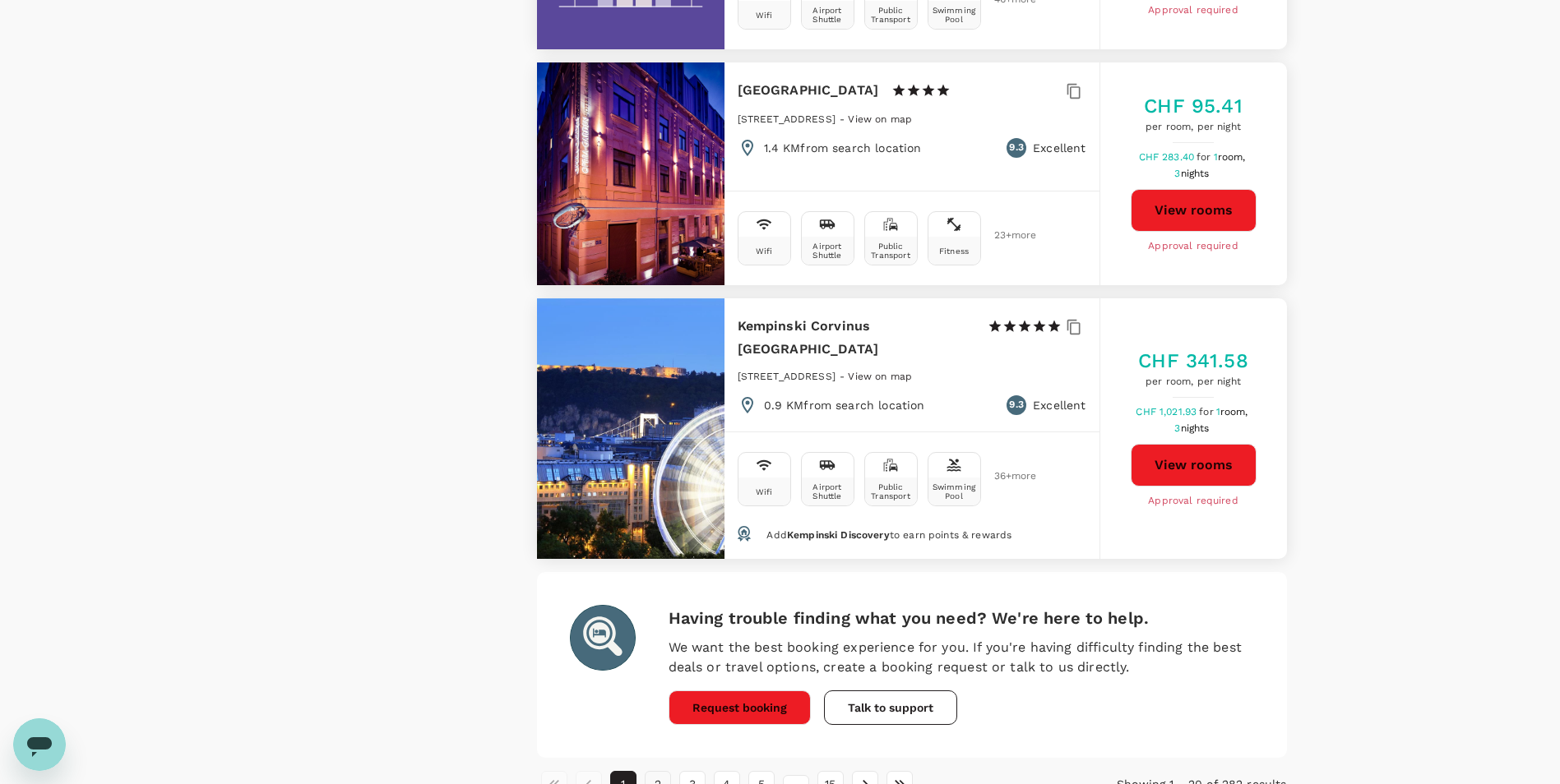
click at [663, 772] on button "2" at bounding box center [658, 785] width 26 height 26
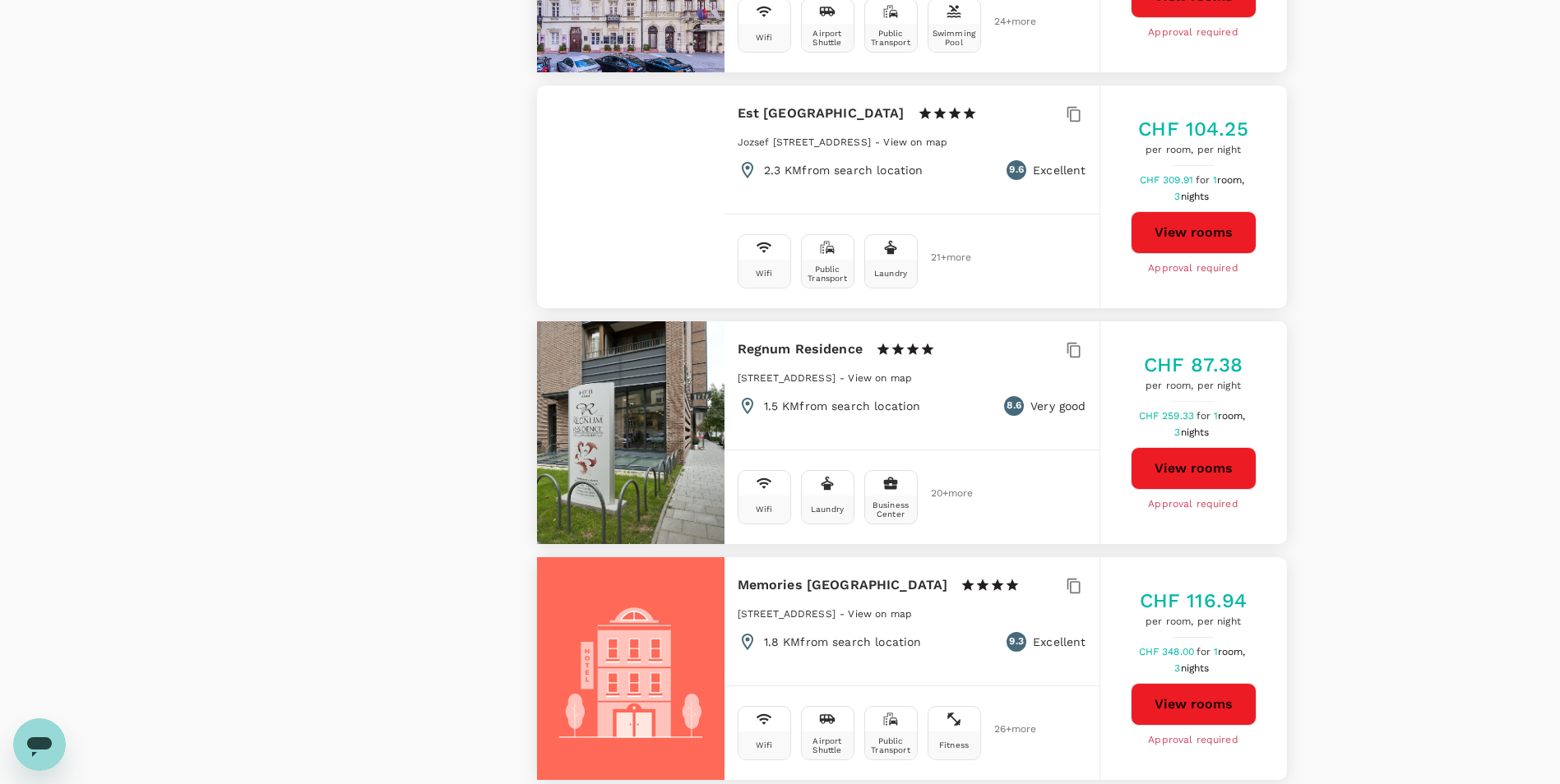
scroll to position [4440, 0]
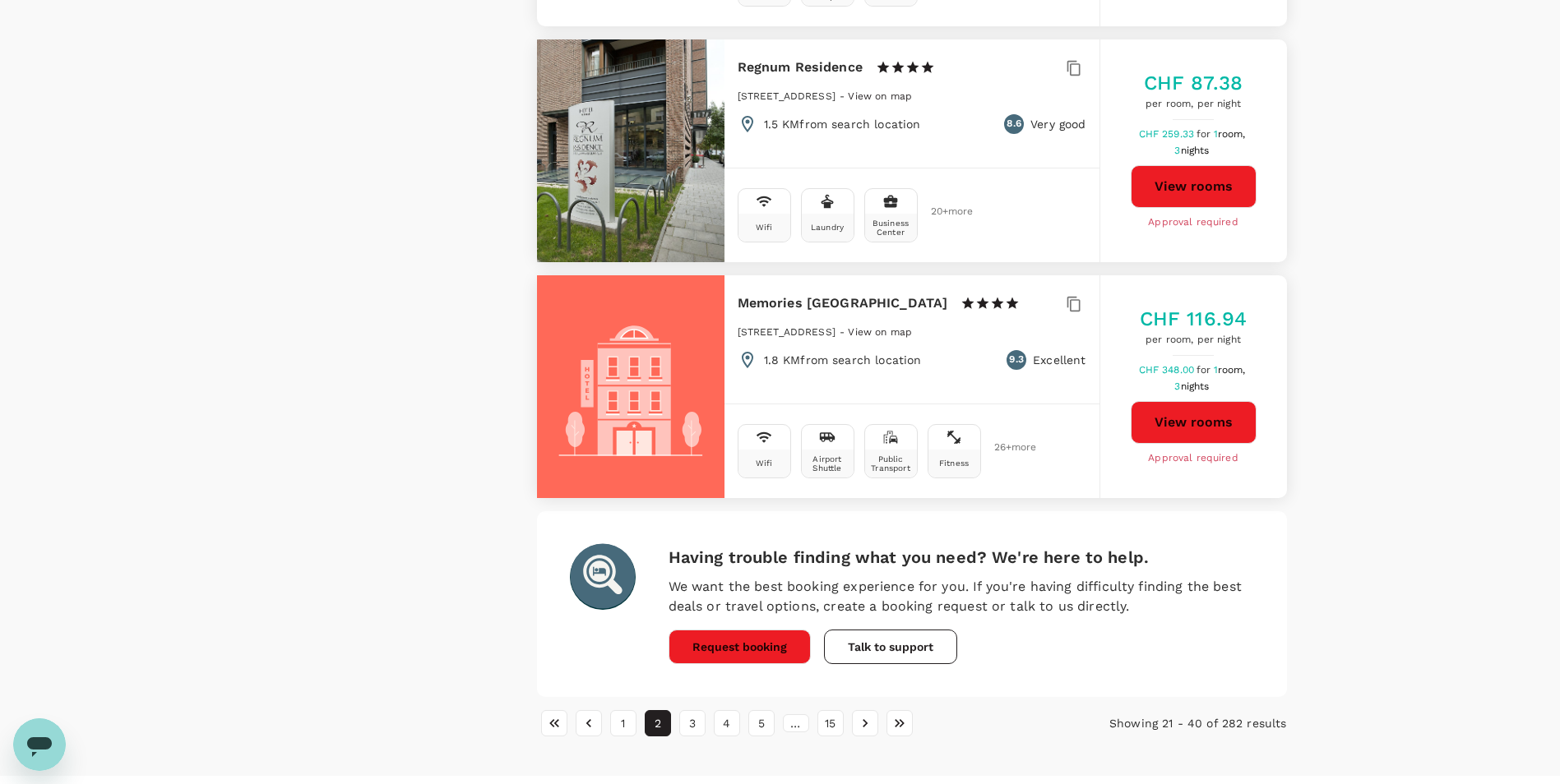
drag, startPoint x: 696, startPoint y: 687, endPoint x: 706, endPoint y: 686, distance: 10.0
click at [696, 710] on button "3" at bounding box center [692, 724] width 26 height 26
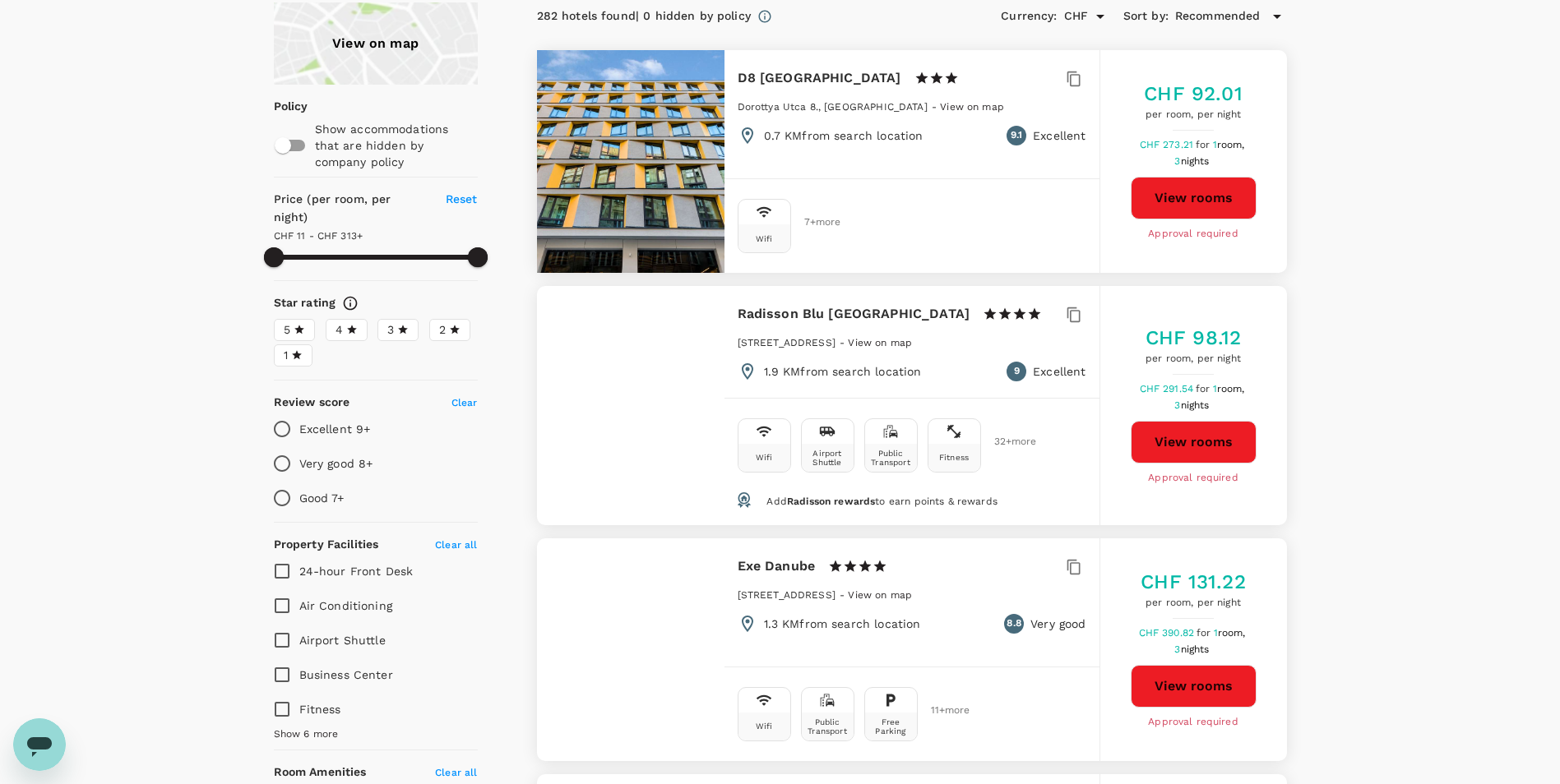
scroll to position [165, 0]
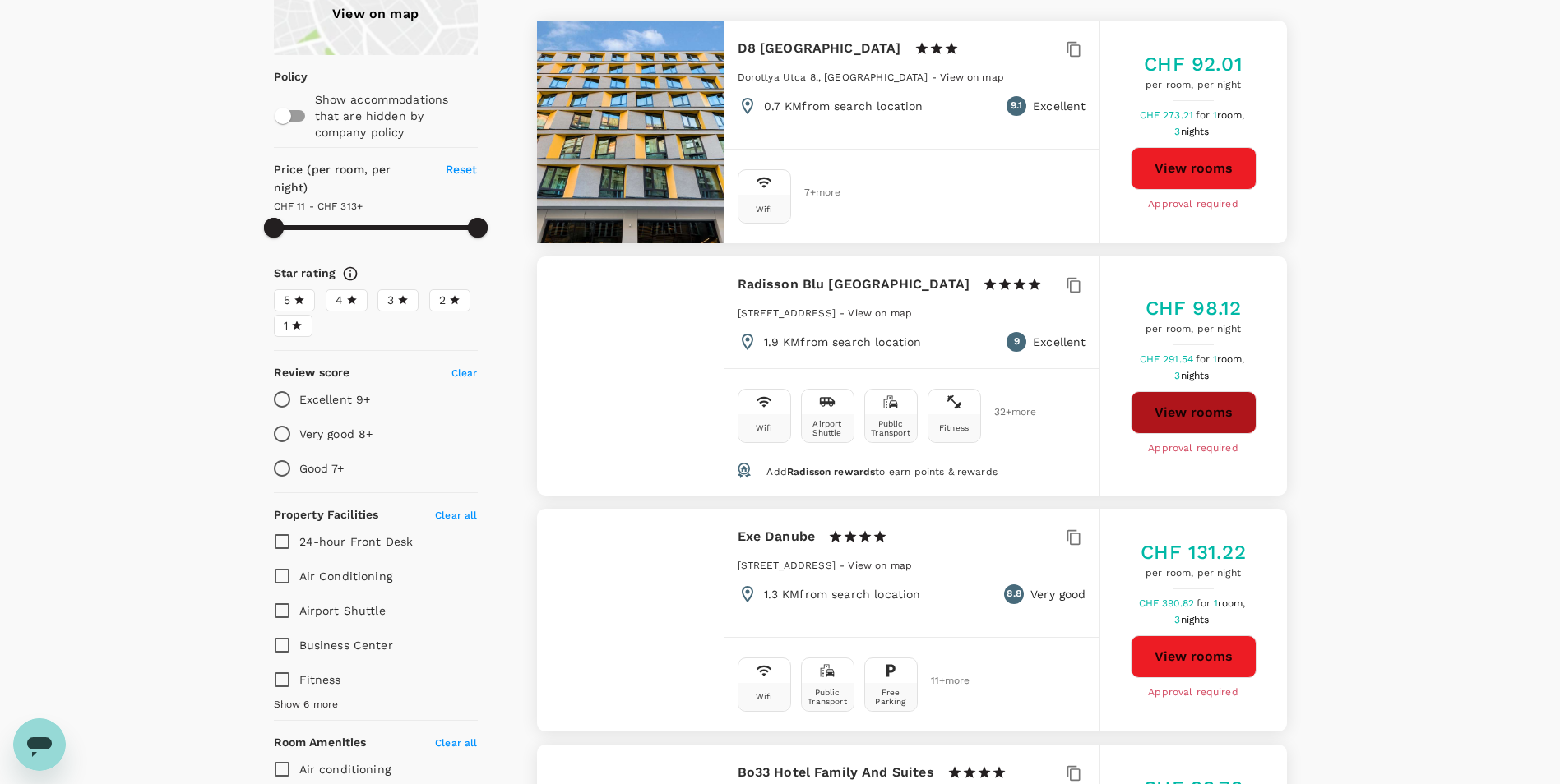
click at [1202, 405] on button "View rooms" at bounding box center [1194, 413] width 126 height 43
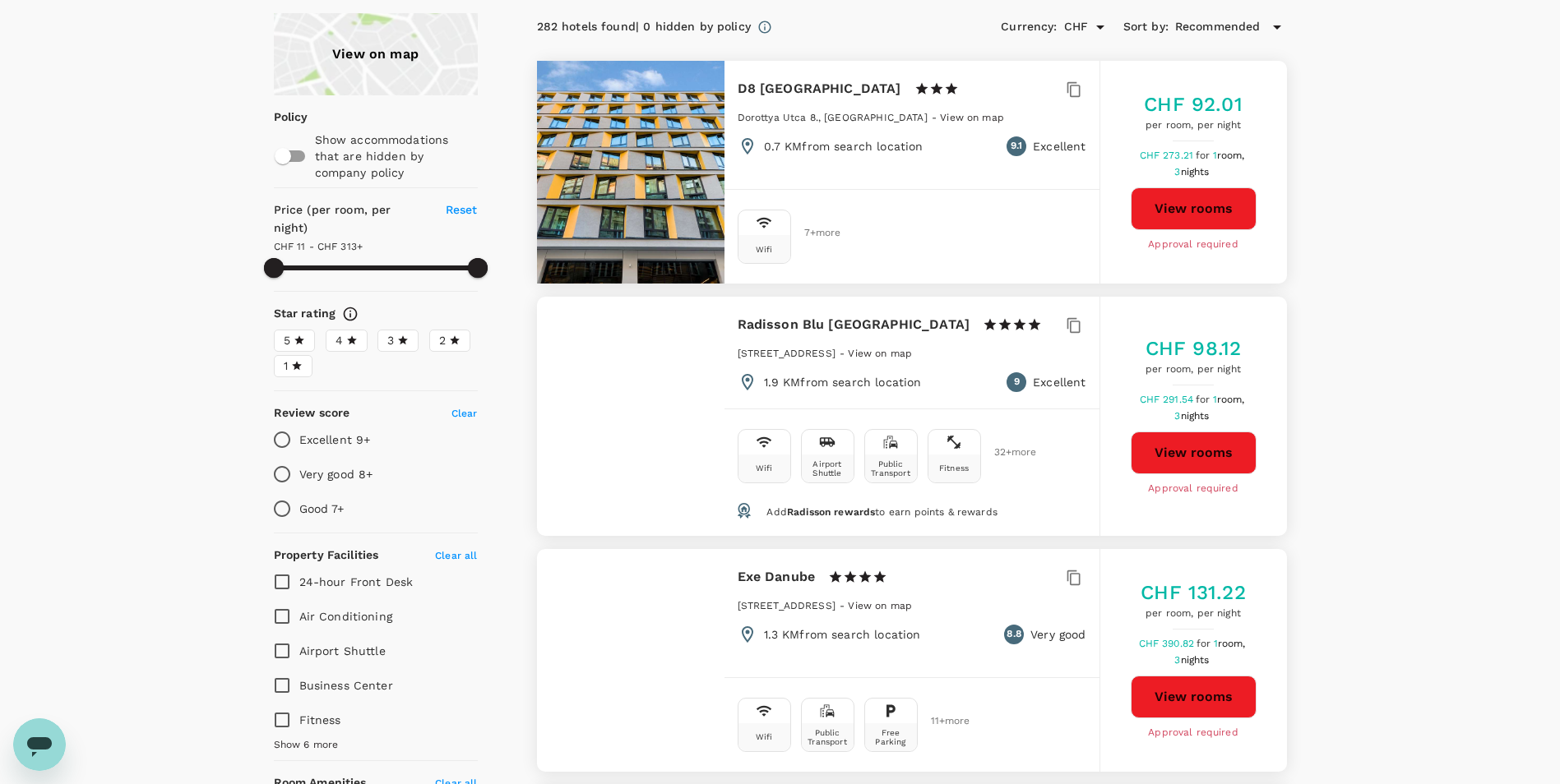
scroll to position [0, 0]
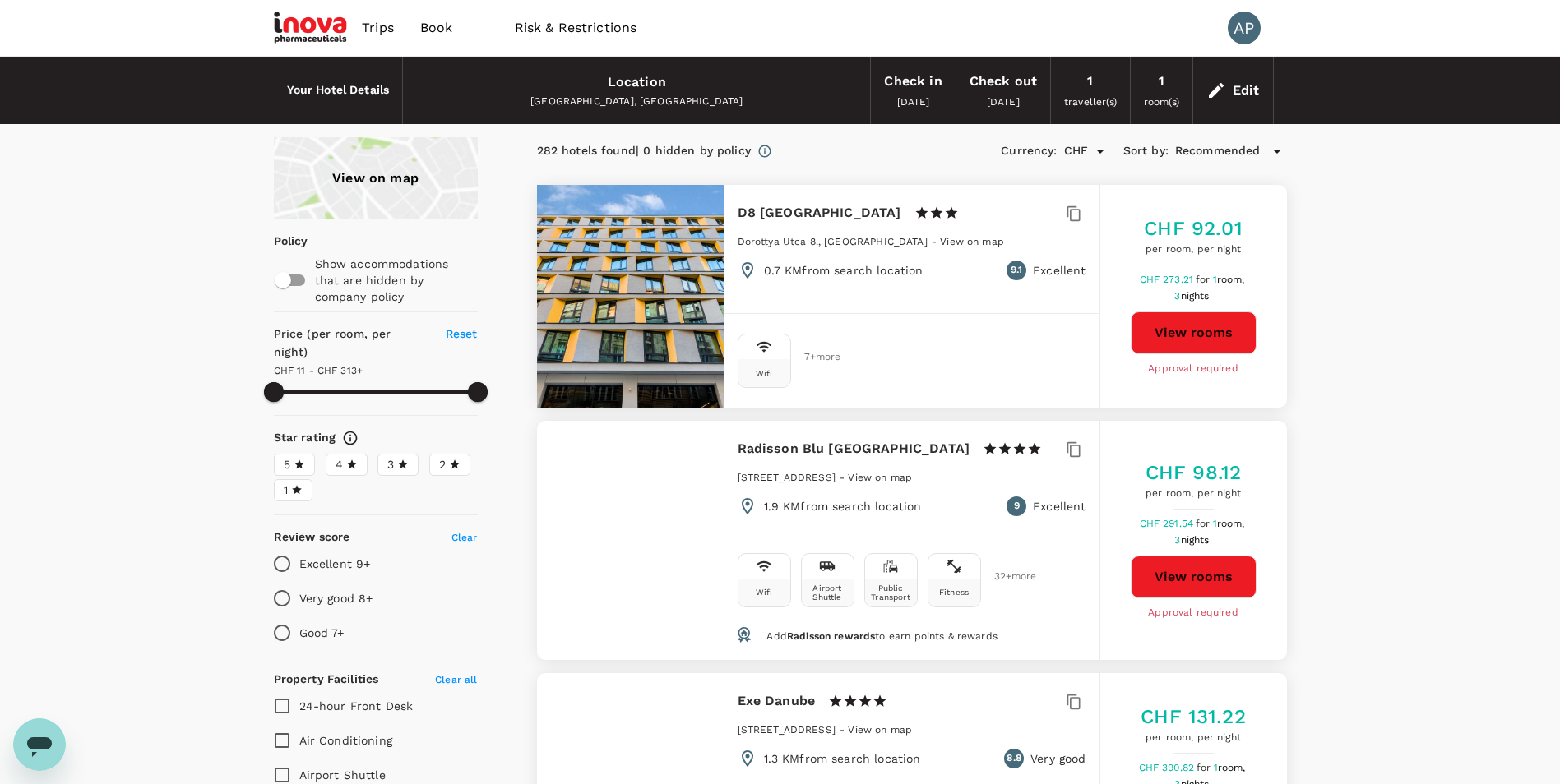
click at [393, 192] on div "View on map" at bounding box center [376, 178] width 204 height 82
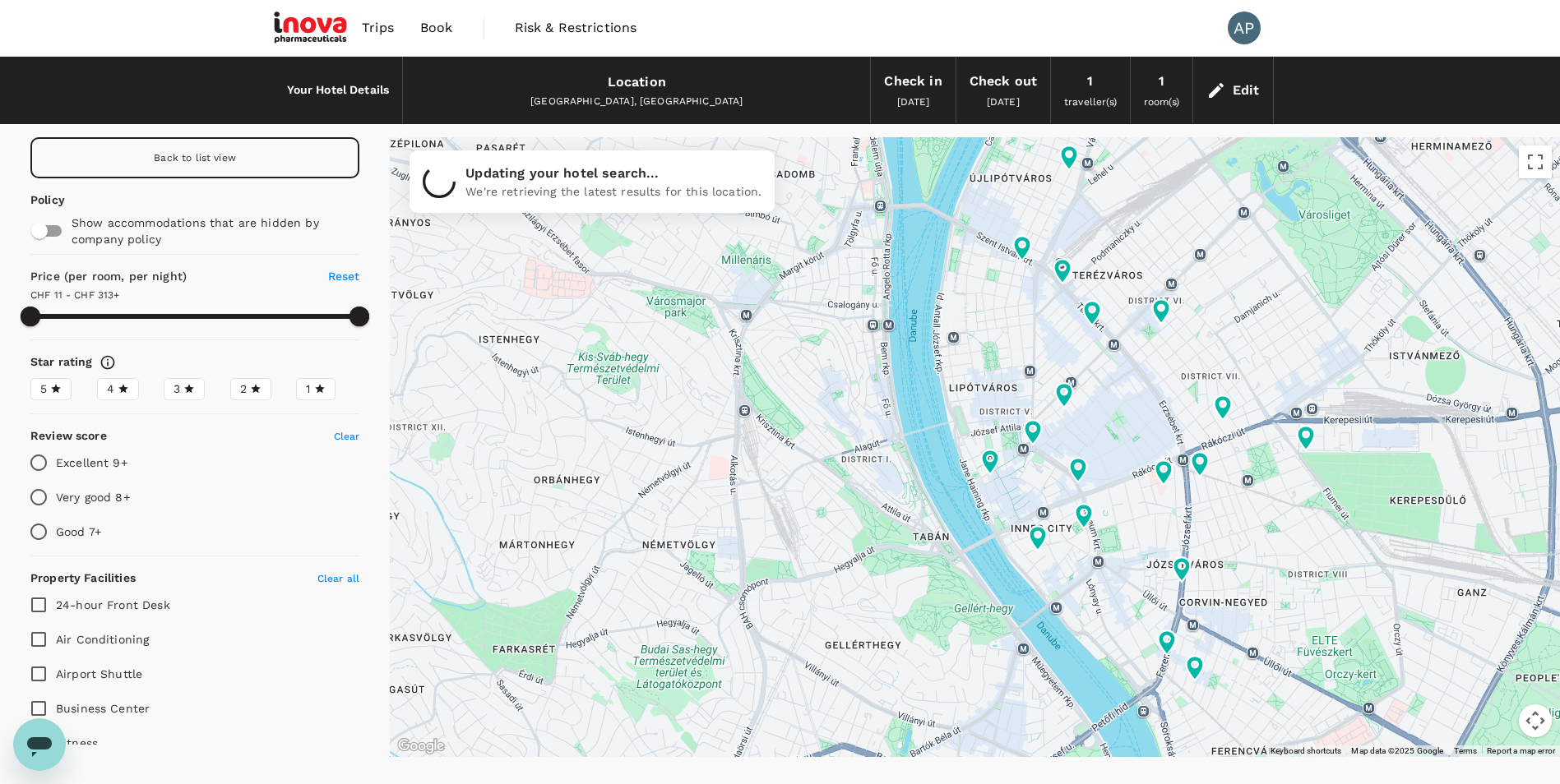
type input "312.23"
click at [36, 464] on input "Excellent 9+" at bounding box center [39, 463] width 35 height 35
radio input "true"
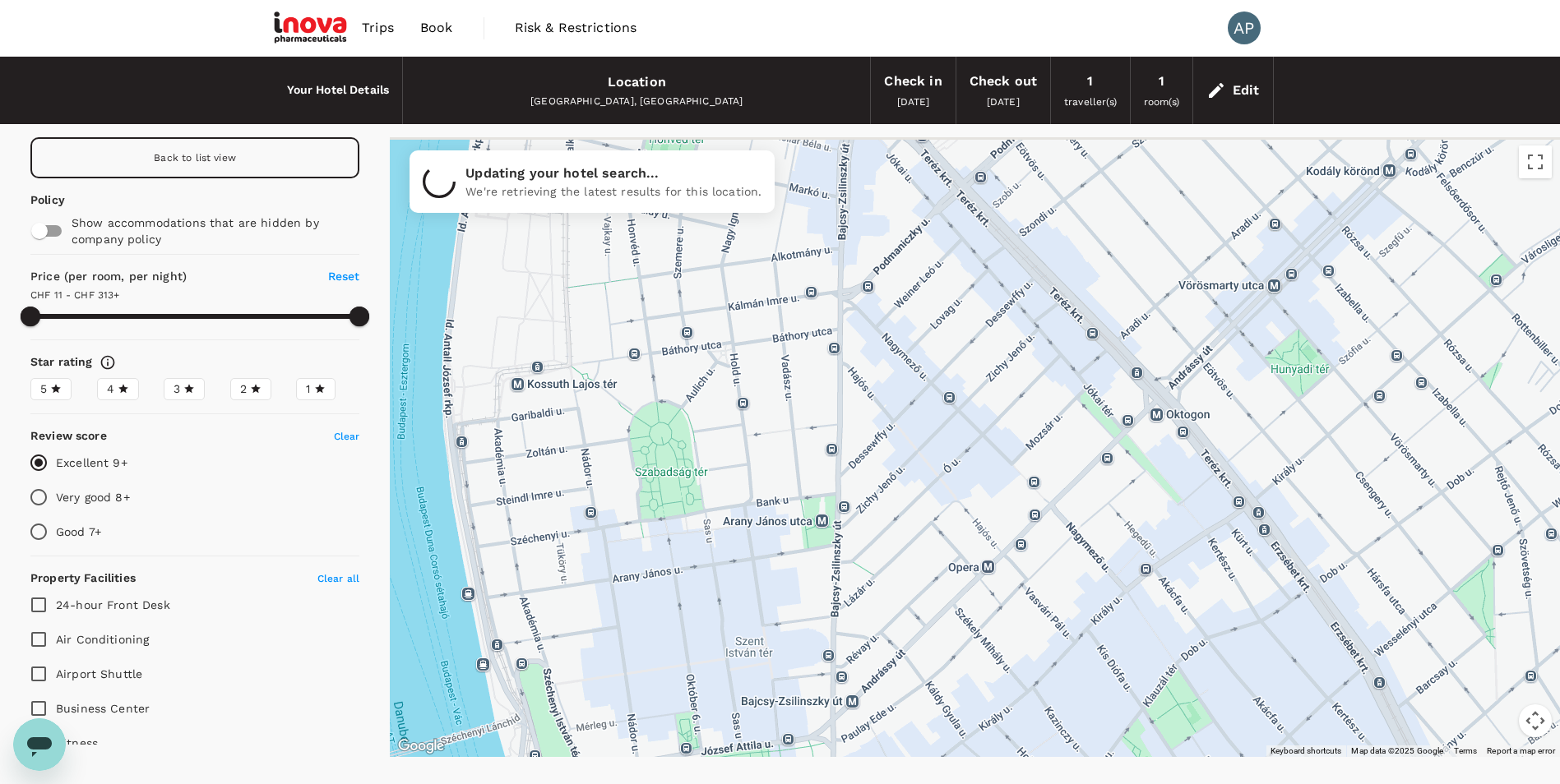
drag, startPoint x: 1246, startPoint y: 231, endPoint x: 1029, endPoint y: 705, distance: 521.3
click at [1029, 705] on div at bounding box center [974, 447] width 1170 height 620
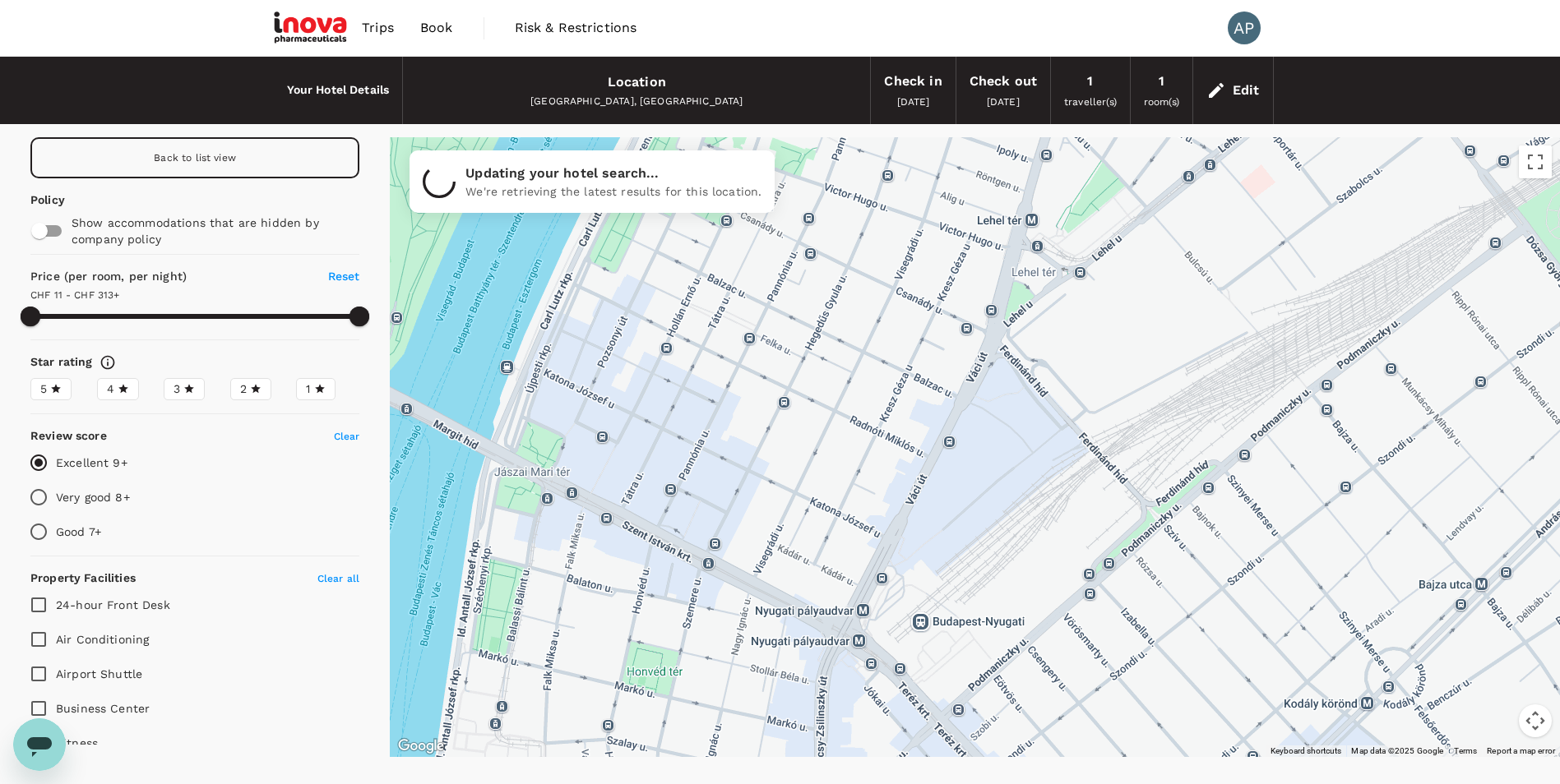
drag, startPoint x: 936, startPoint y: 314, endPoint x: 979, endPoint y: 736, distance: 424.2
click at [979, 736] on div at bounding box center [974, 447] width 1170 height 620
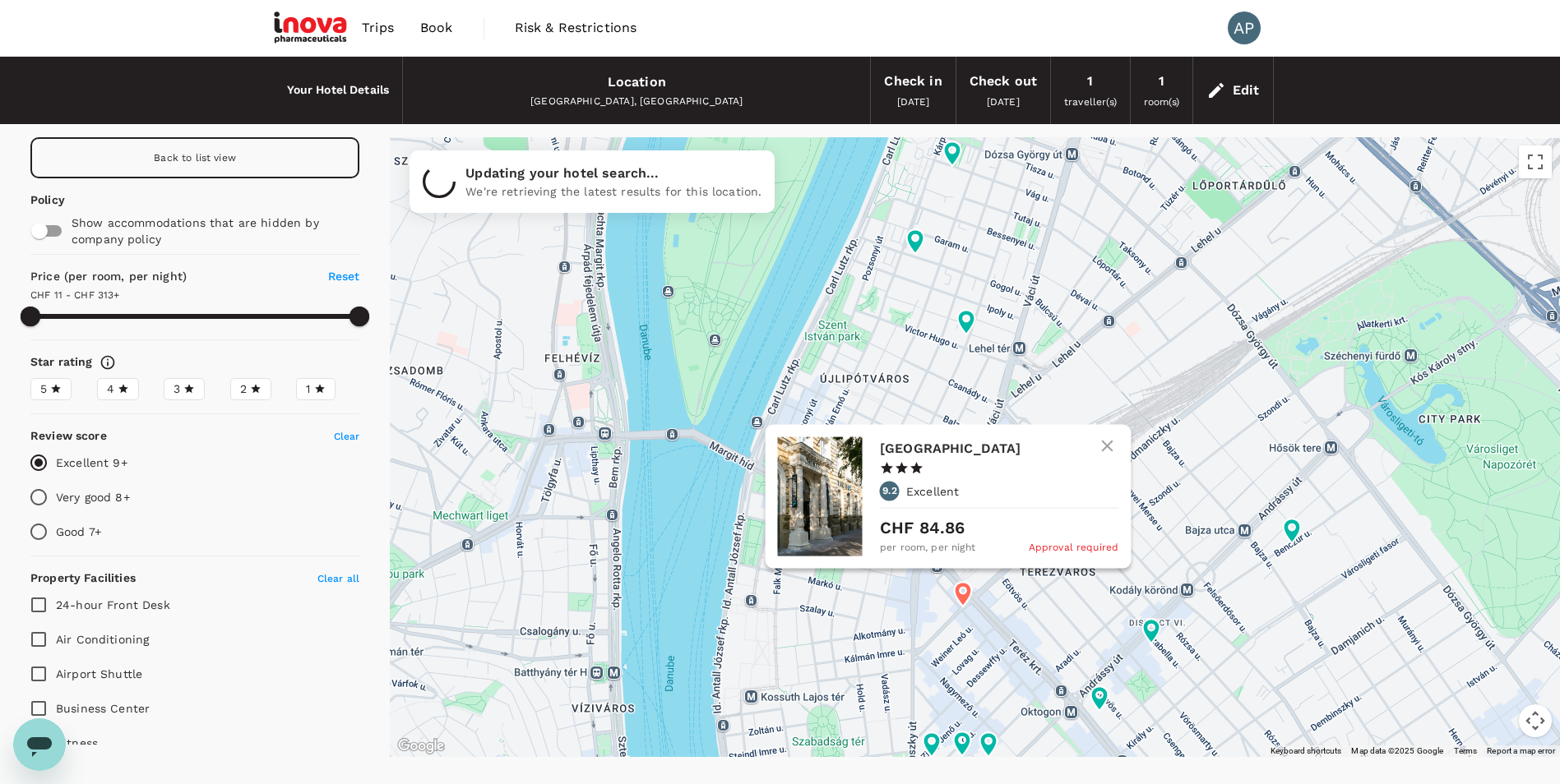
click at [911, 452] on h6 "T62 Hotel Budapest" at bounding box center [993, 448] width 225 height 23
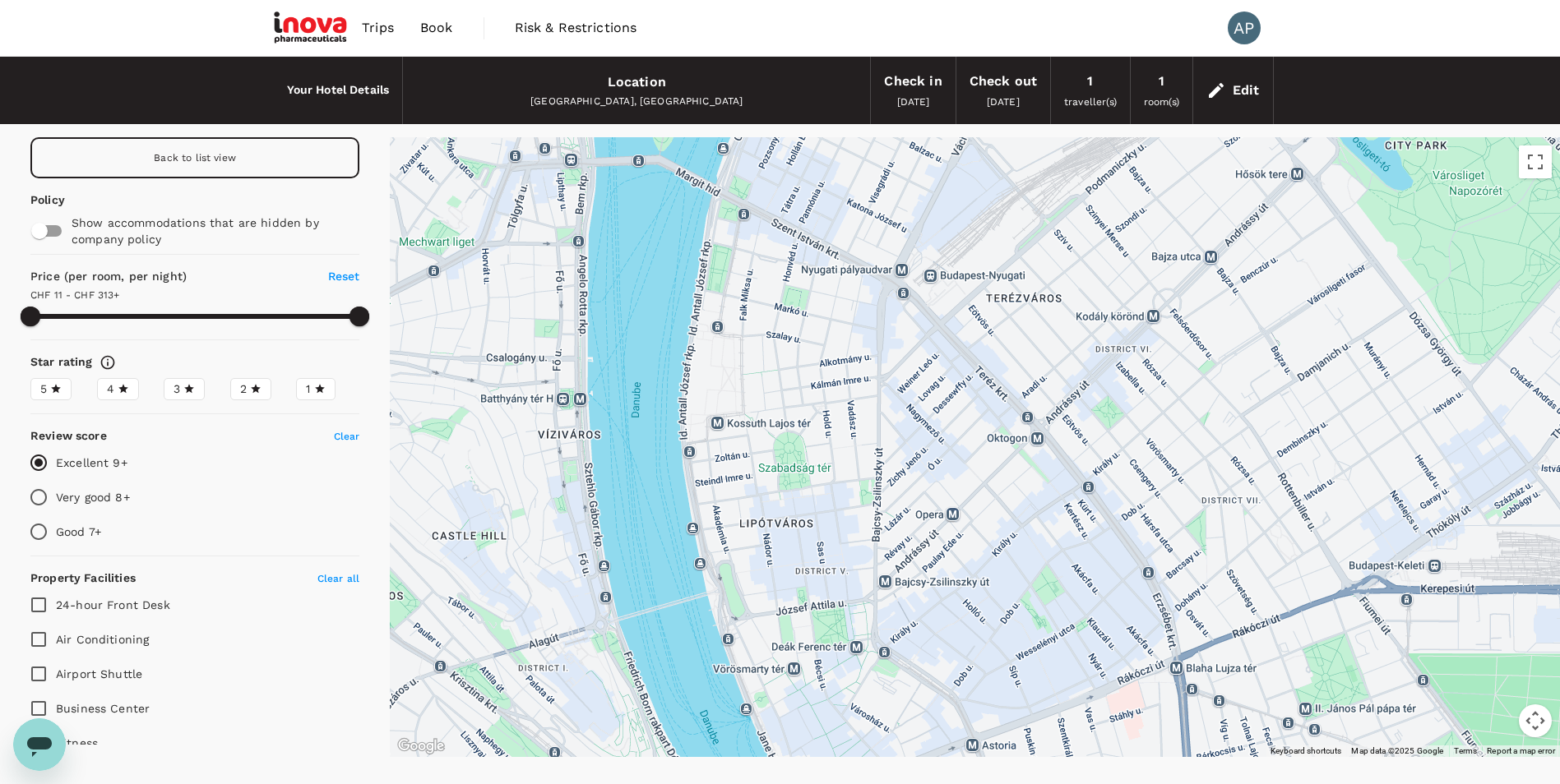
drag, startPoint x: 926, startPoint y: 647, endPoint x: 893, endPoint y: 370, distance: 279.0
click at [893, 370] on div at bounding box center [974, 447] width 1170 height 620
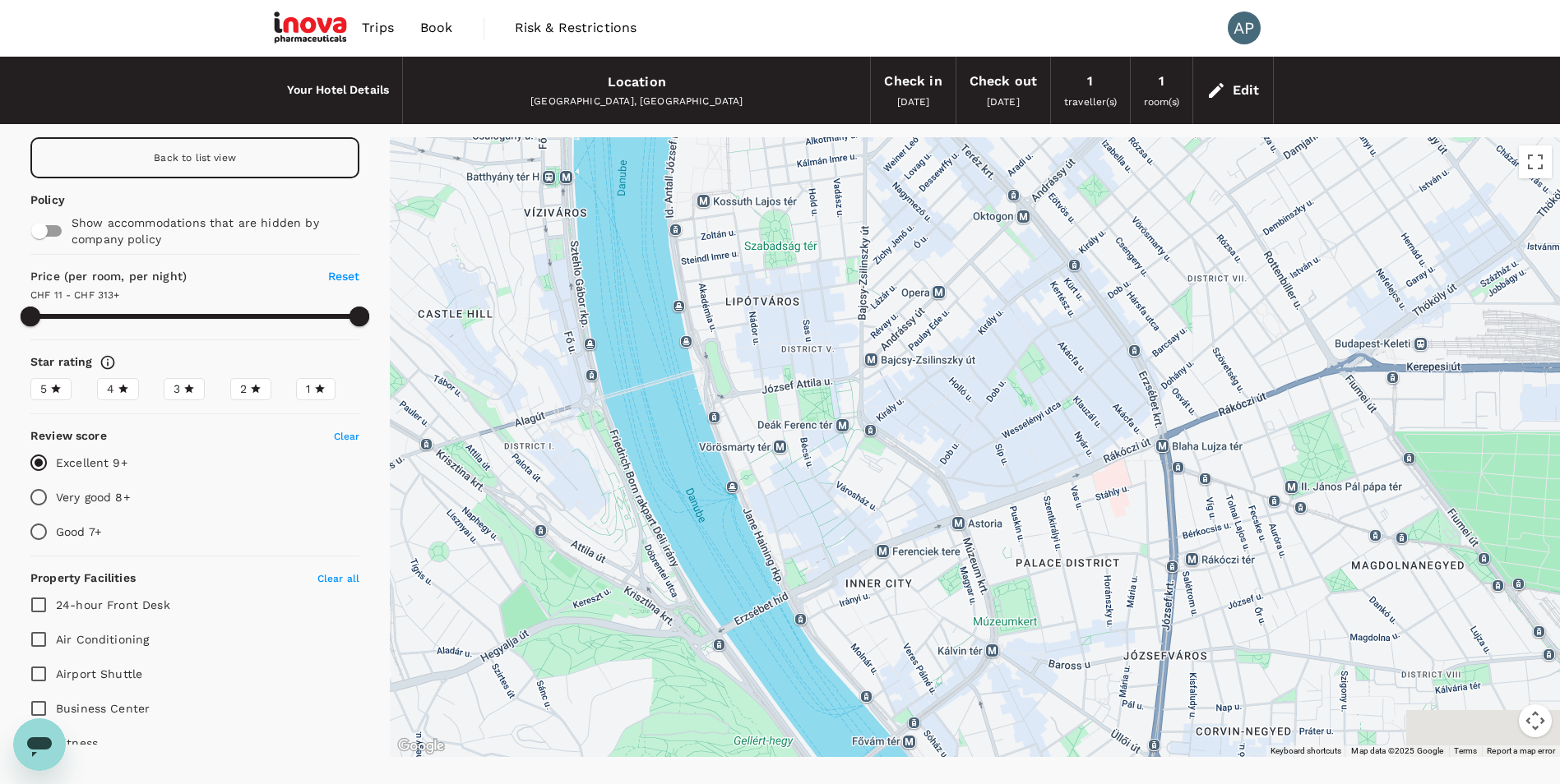
drag, startPoint x: 724, startPoint y: 676, endPoint x: 706, endPoint y: 459, distance: 217.7
click at [706, 459] on div at bounding box center [974, 447] width 1170 height 620
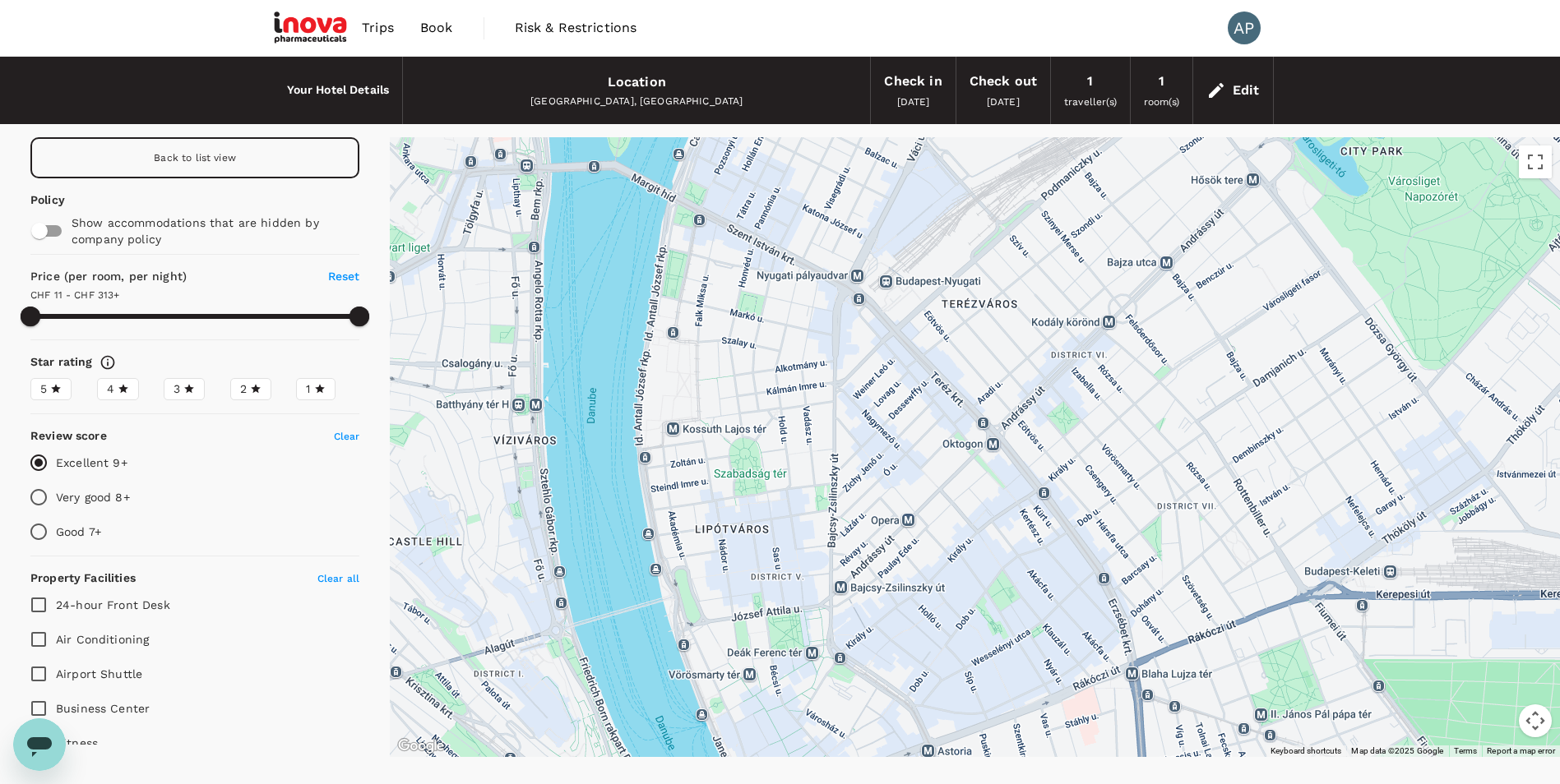
drag, startPoint x: 996, startPoint y: 250, endPoint x: 966, endPoint y: 486, distance: 237.9
click at [966, 486] on div at bounding box center [974, 447] width 1170 height 620
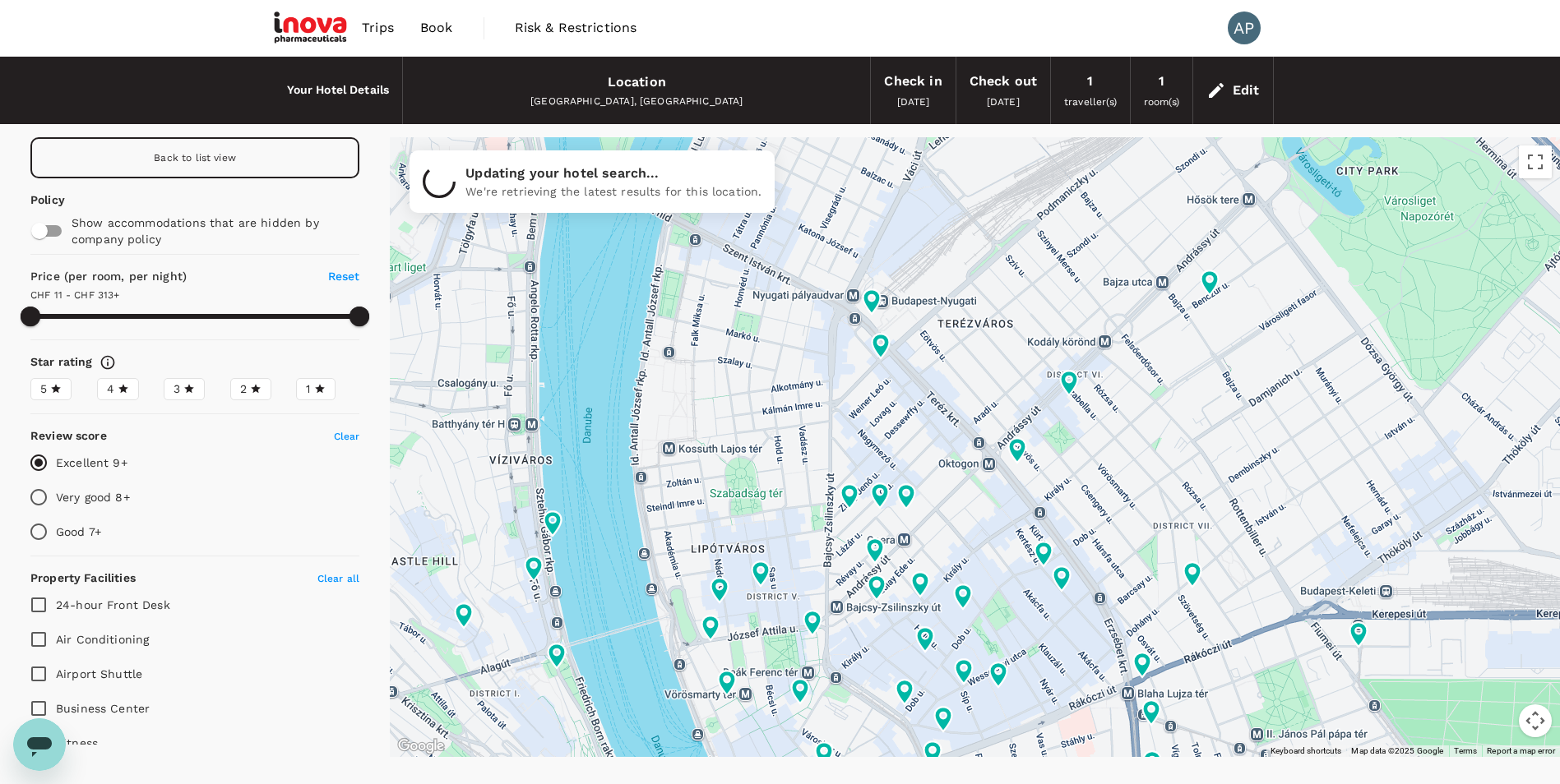
type input "312.23"
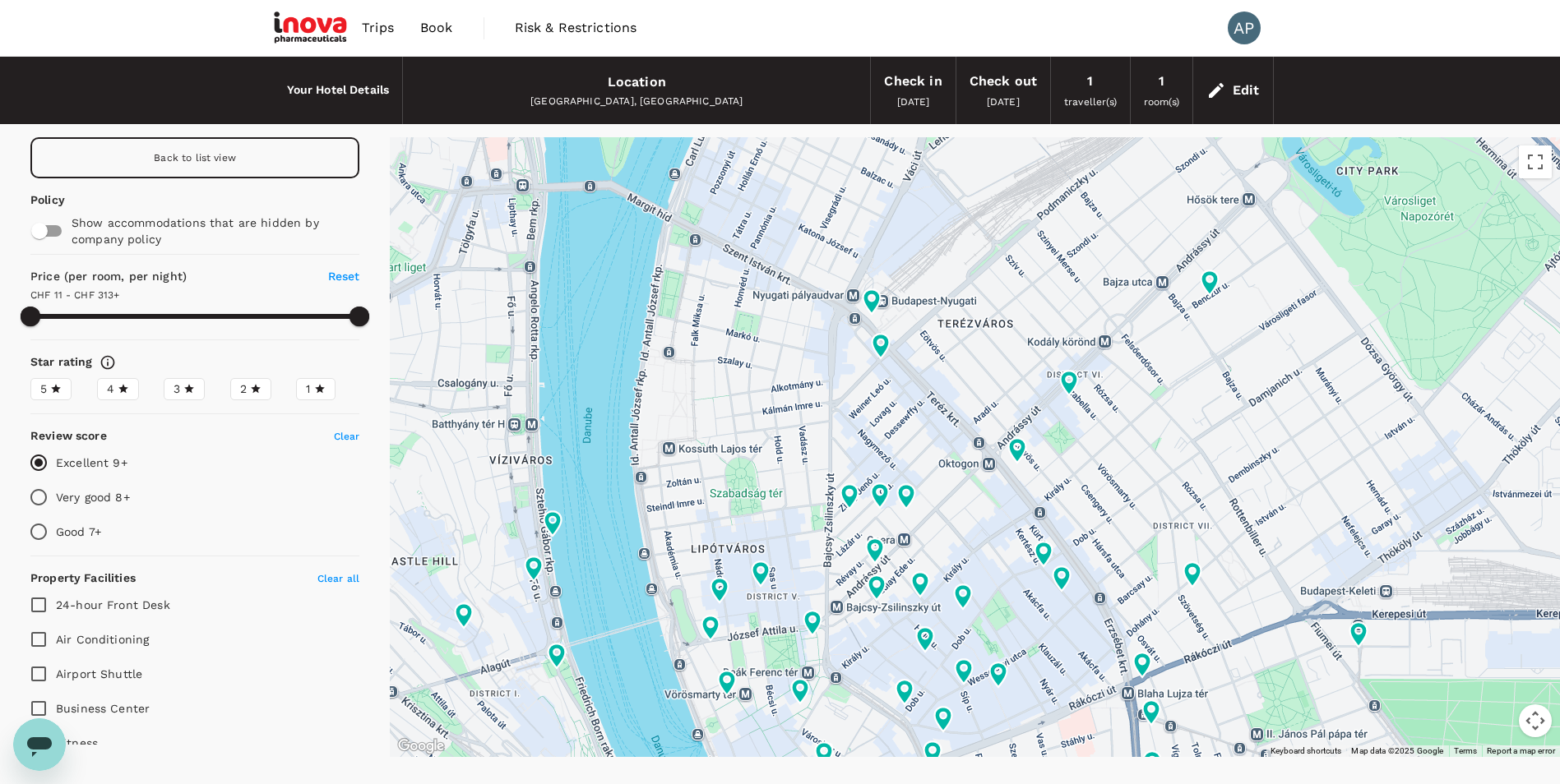
click at [33, 498] on input "Very good 8+" at bounding box center [39, 498] width 35 height 35
radio input "true"
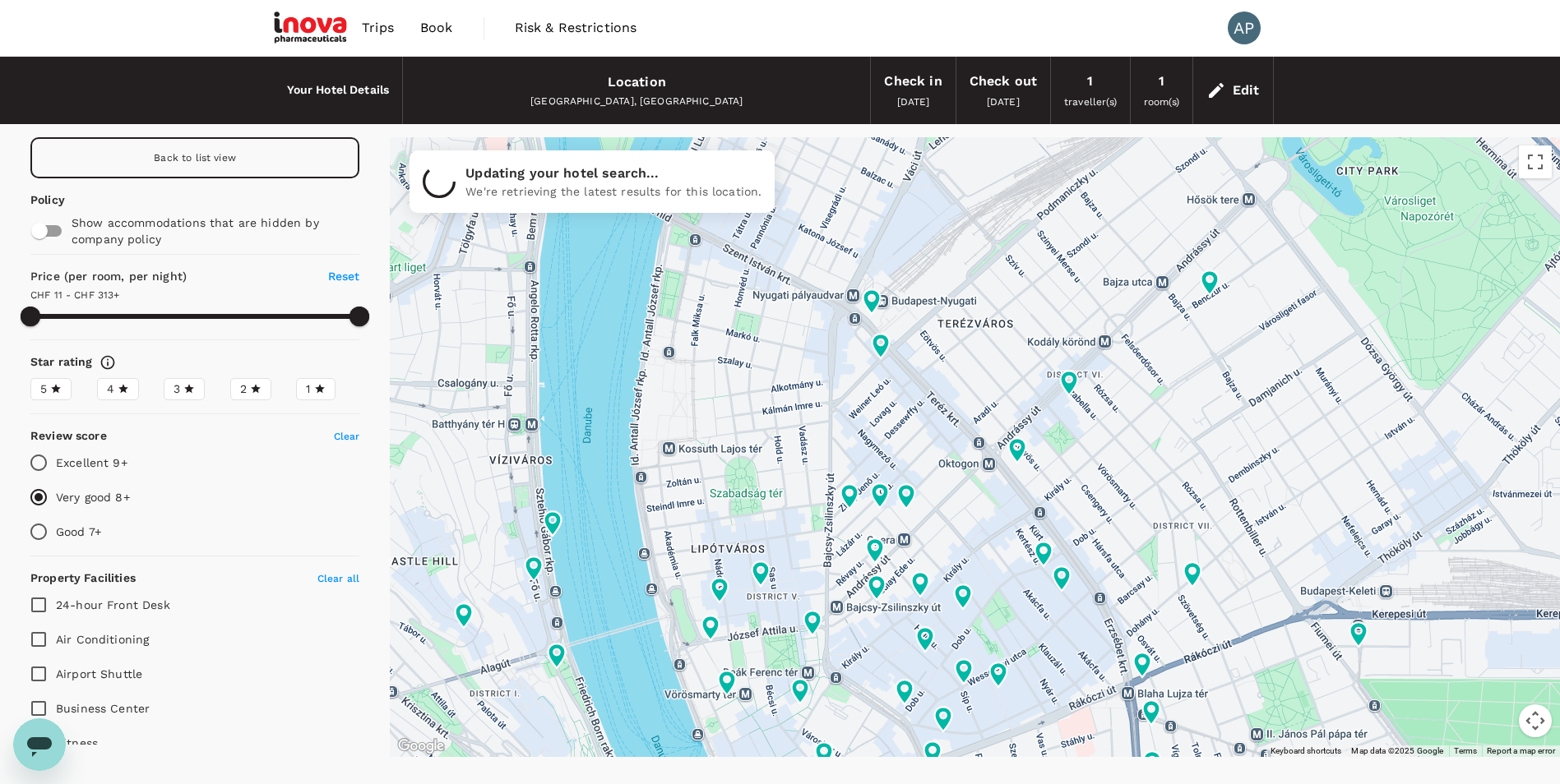
click at [334, 437] on span "Clear" at bounding box center [347, 437] width 26 height 12
type input "312.23"
radio input "false"
click at [112, 392] on div "4" at bounding box center [117, 389] width 22 height 17
click at [0, 0] on input "4" at bounding box center [0, 0] width 0 height 0
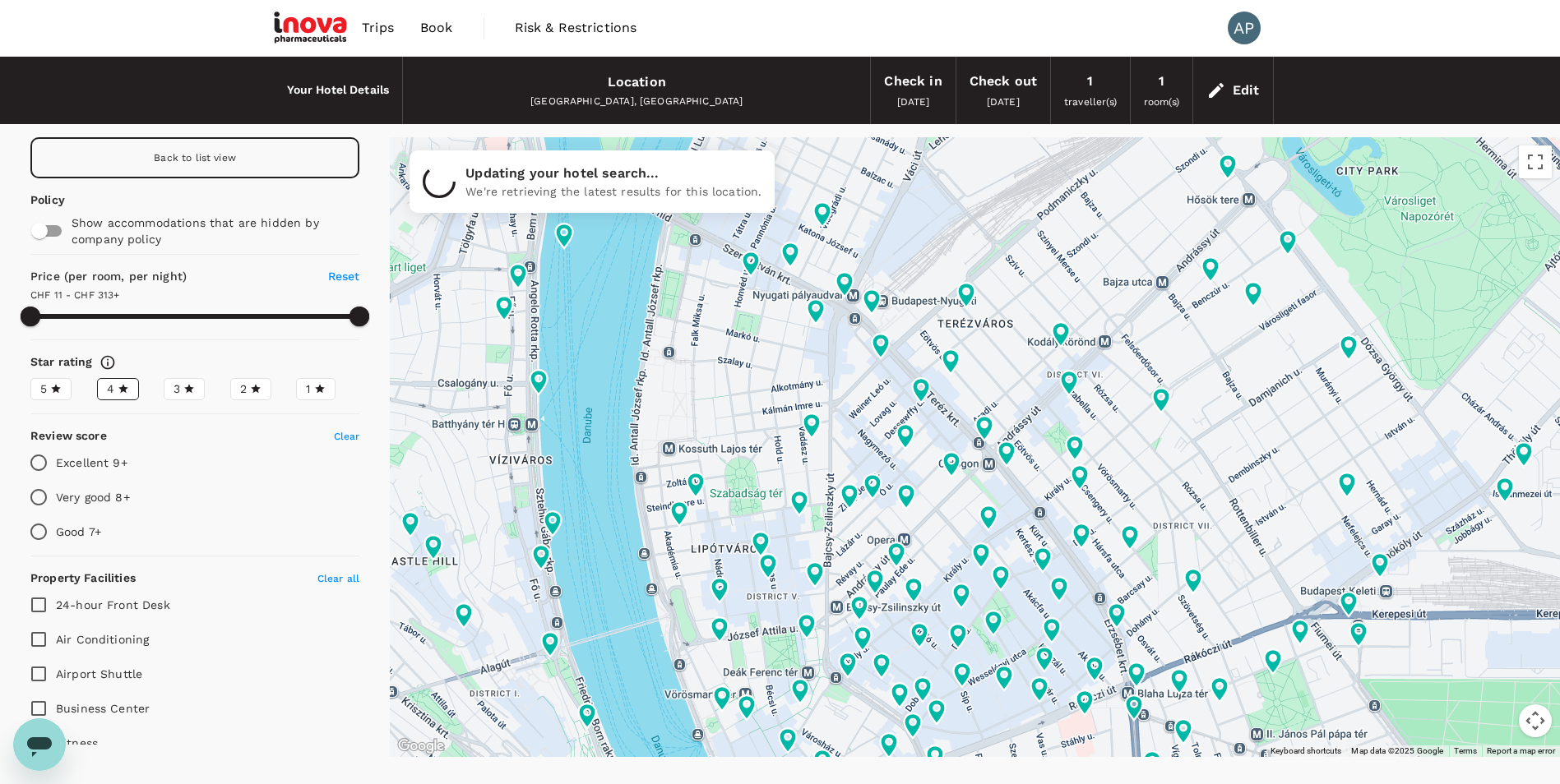
click at [55, 390] on icon at bounding box center [56, 388] width 10 height 9
click at [0, 0] on input "5" at bounding box center [0, 0] width 0 height 0
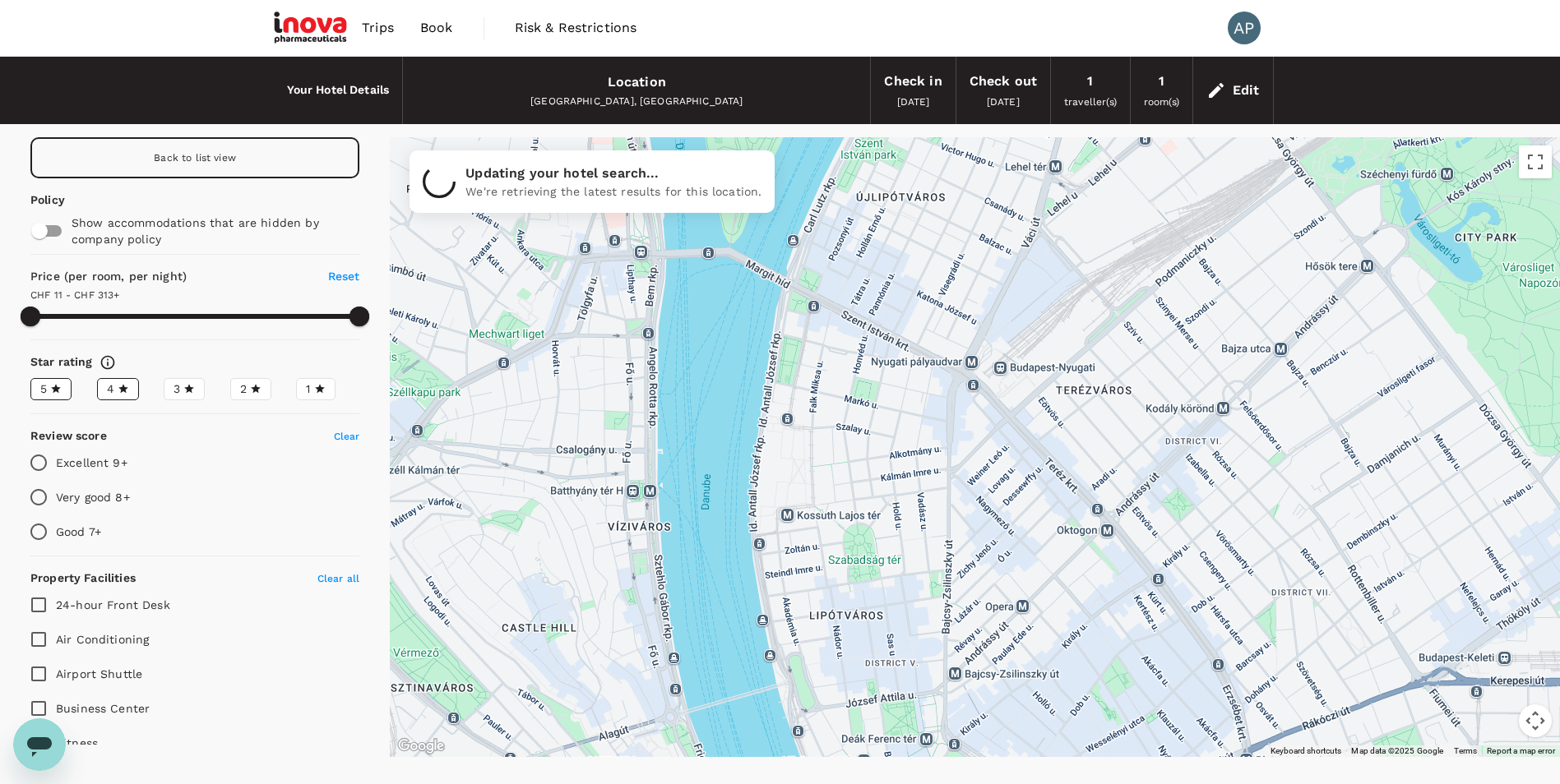
drag, startPoint x: 752, startPoint y: 335, endPoint x: 886, endPoint y: 406, distance: 151.6
click at [886, 406] on div at bounding box center [974, 447] width 1170 height 620
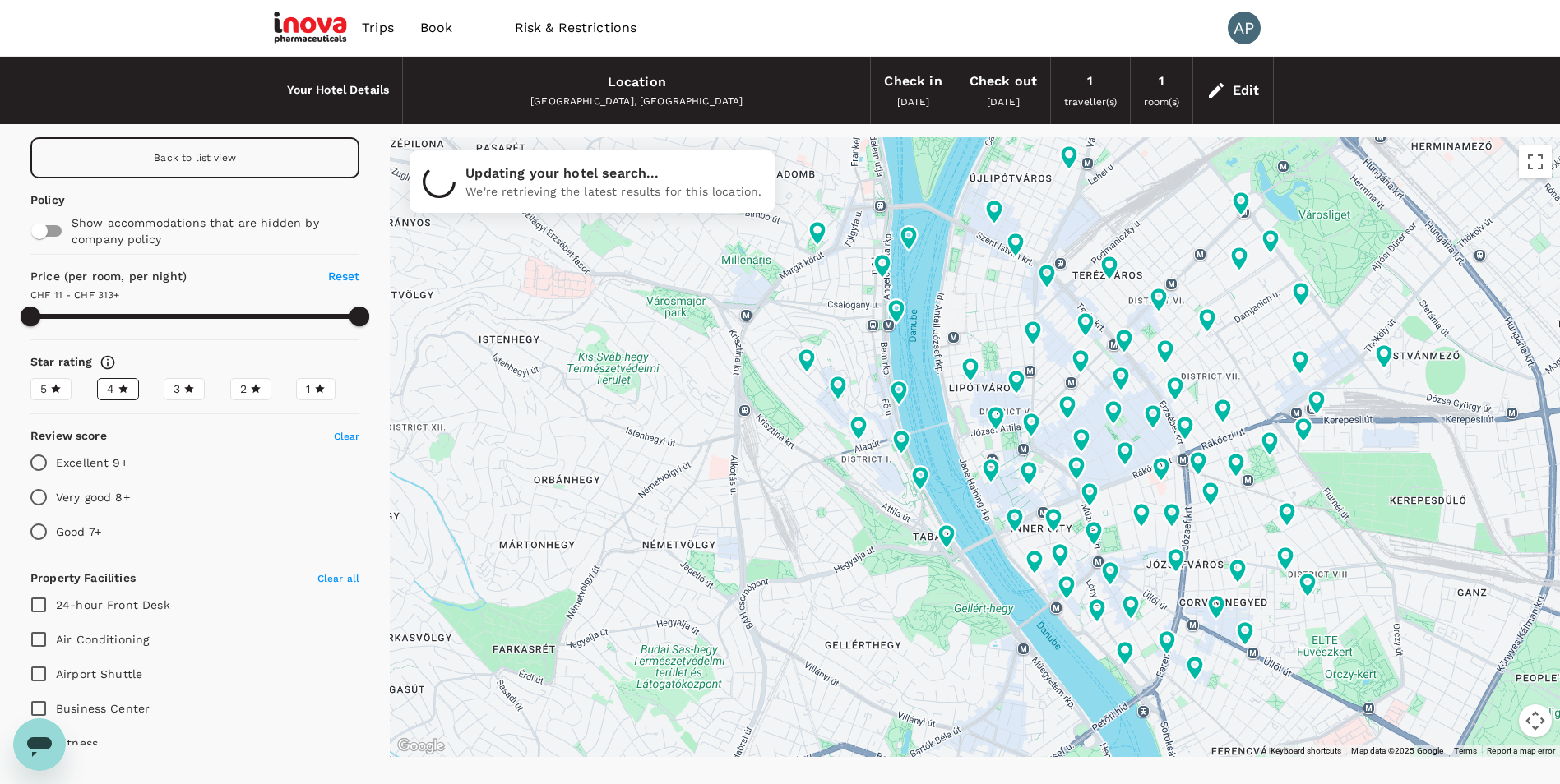
type input "312.23"
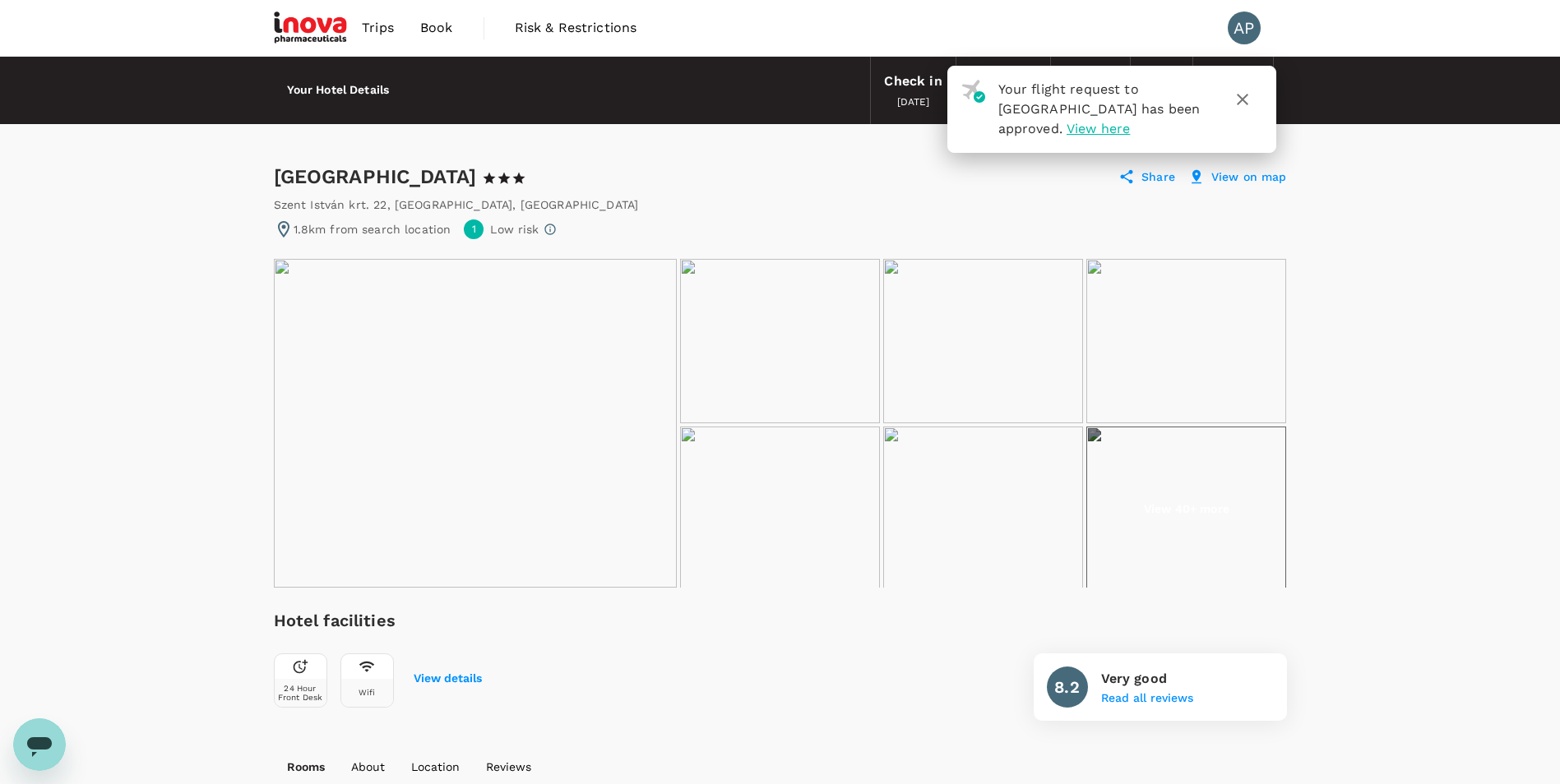
drag, startPoint x: 1167, startPoint y: 342, endPoint x: 1409, endPoint y: 286, distance: 248.4
click at [1247, 96] on icon "button" at bounding box center [1242, 99] width 20 height 20
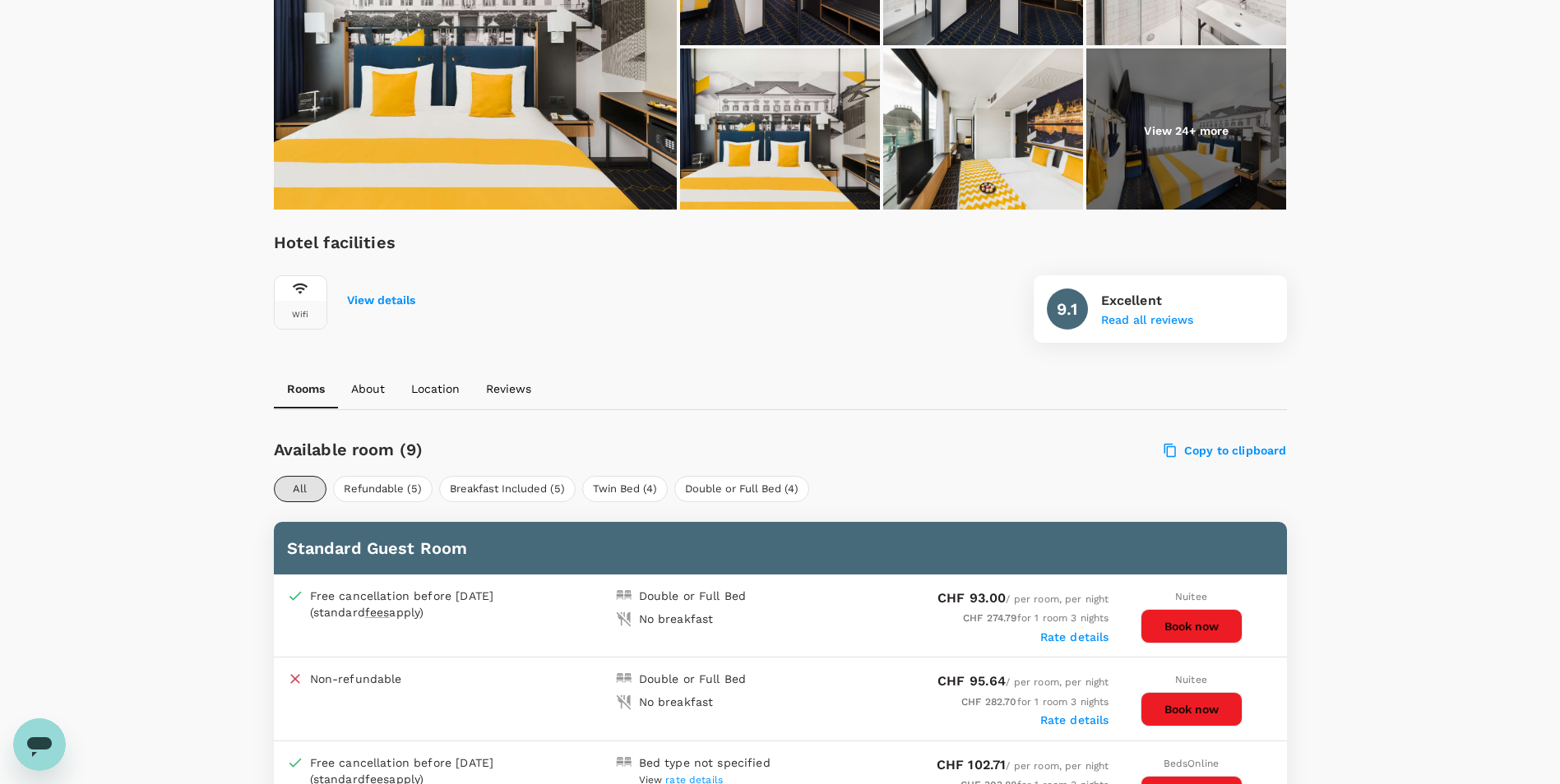
scroll to position [82, 0]
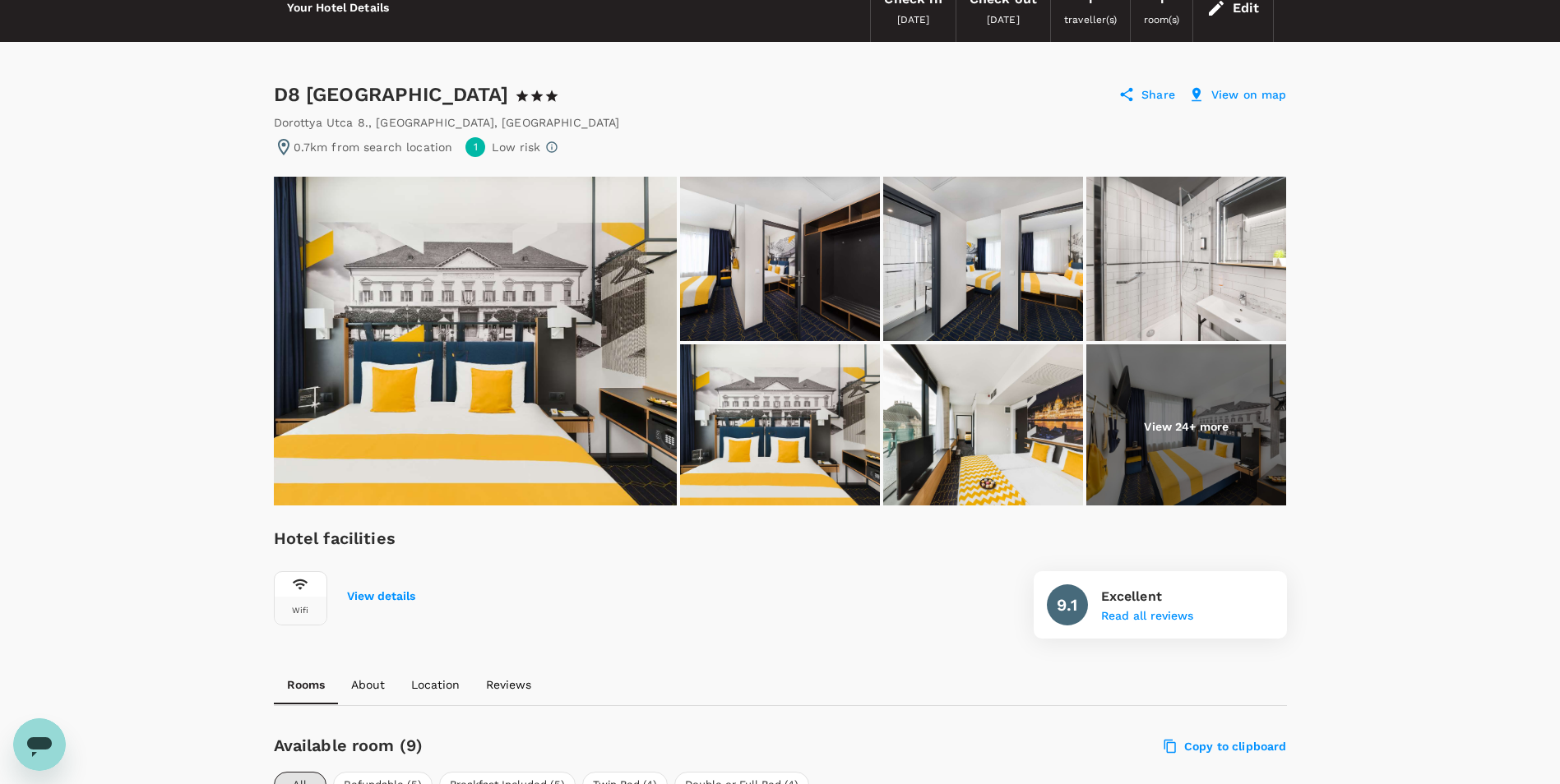
click at [528, 381] on img at bounding box center [475, 342] width 403 height 329
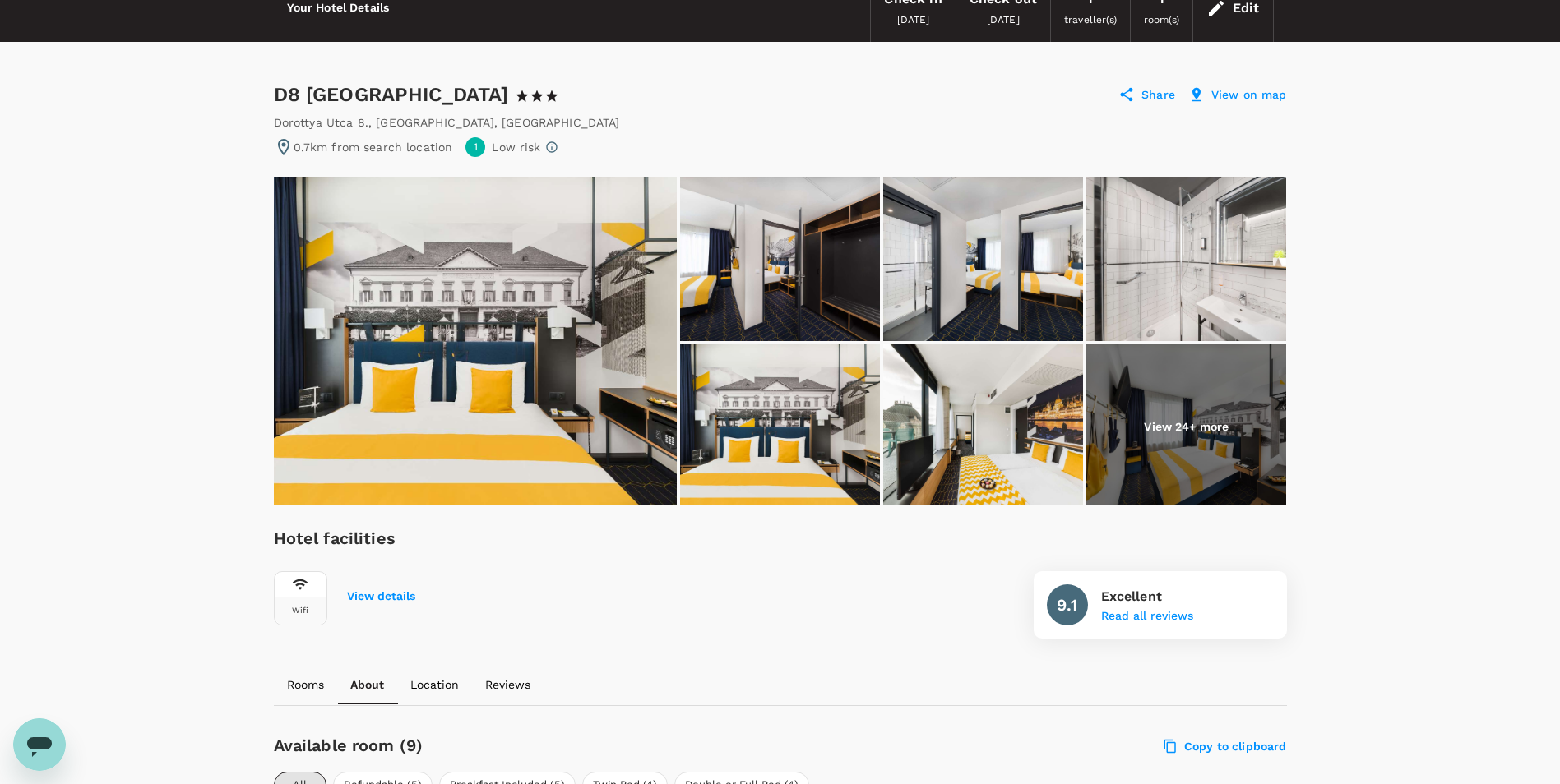
click at [1248, 86] on p "View on map" at bounding box center [1248, 94] width 75 height 17
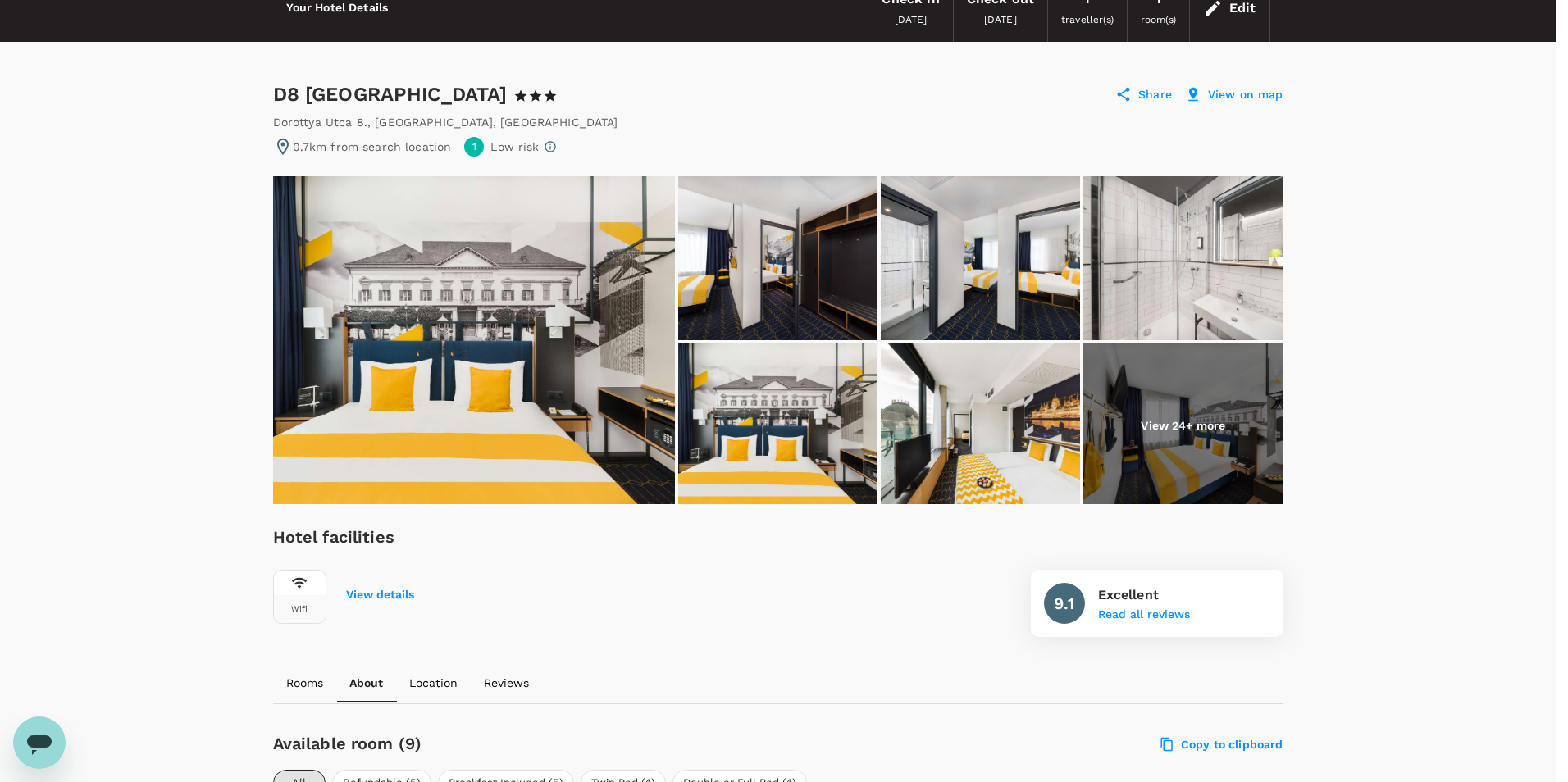
drag, startPoint x: 1040, startPoint y: 271, endPoint x: 857, endPoint y: 508, distance: 299.4
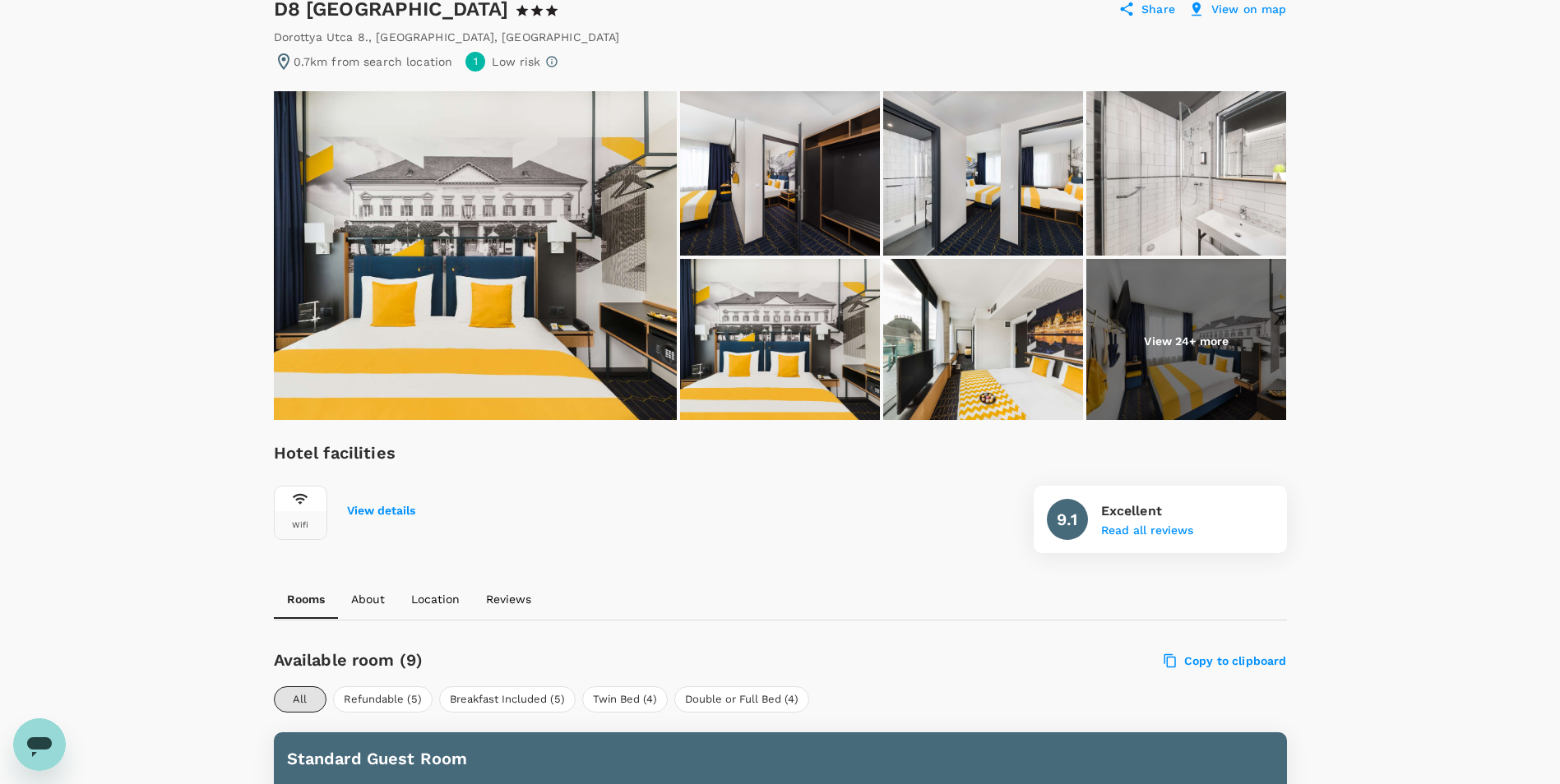
scroll to position [0, 0]
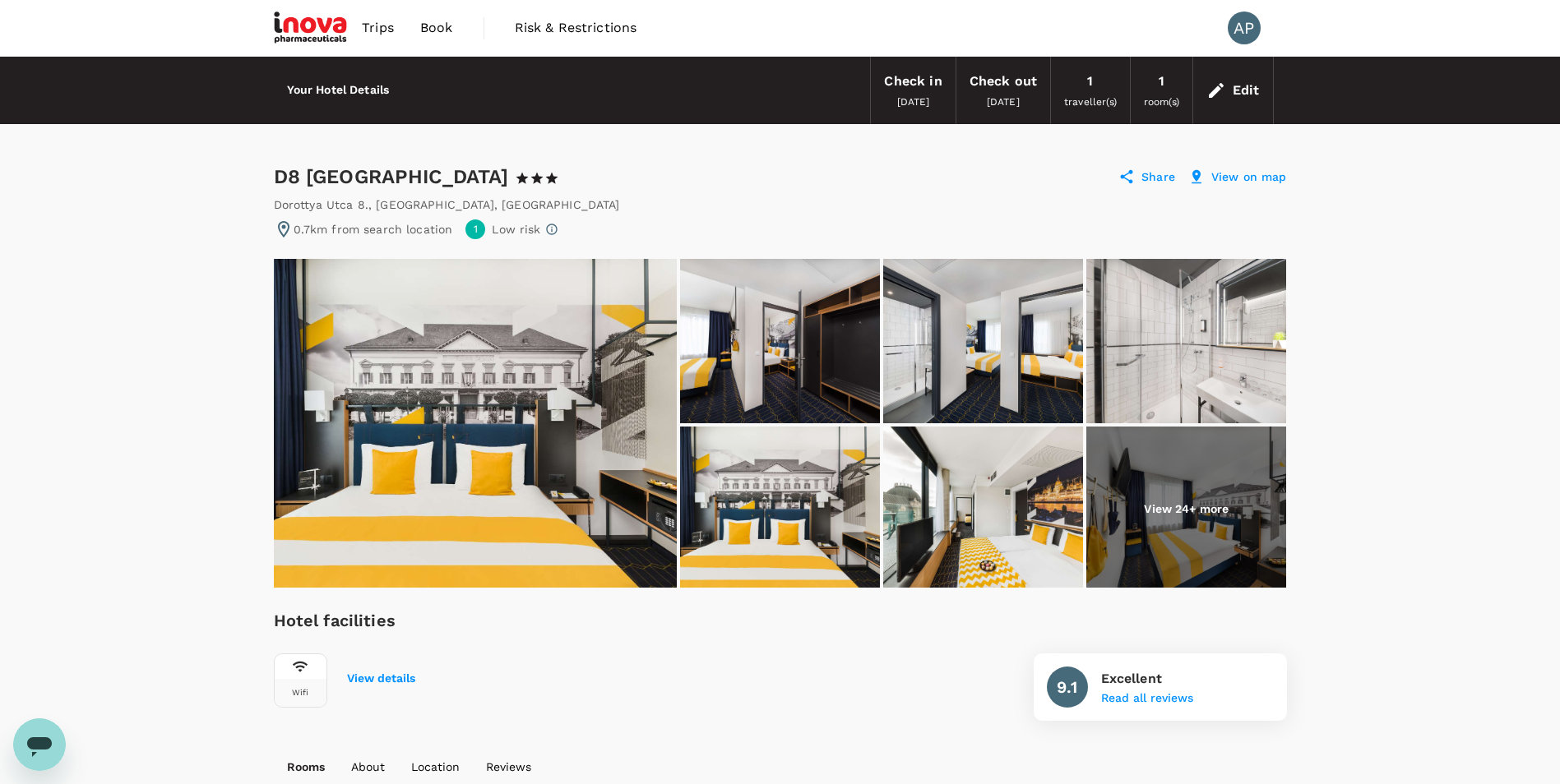
click at [489, 383] on img at bounding box center [475, 423] width 403 height 329
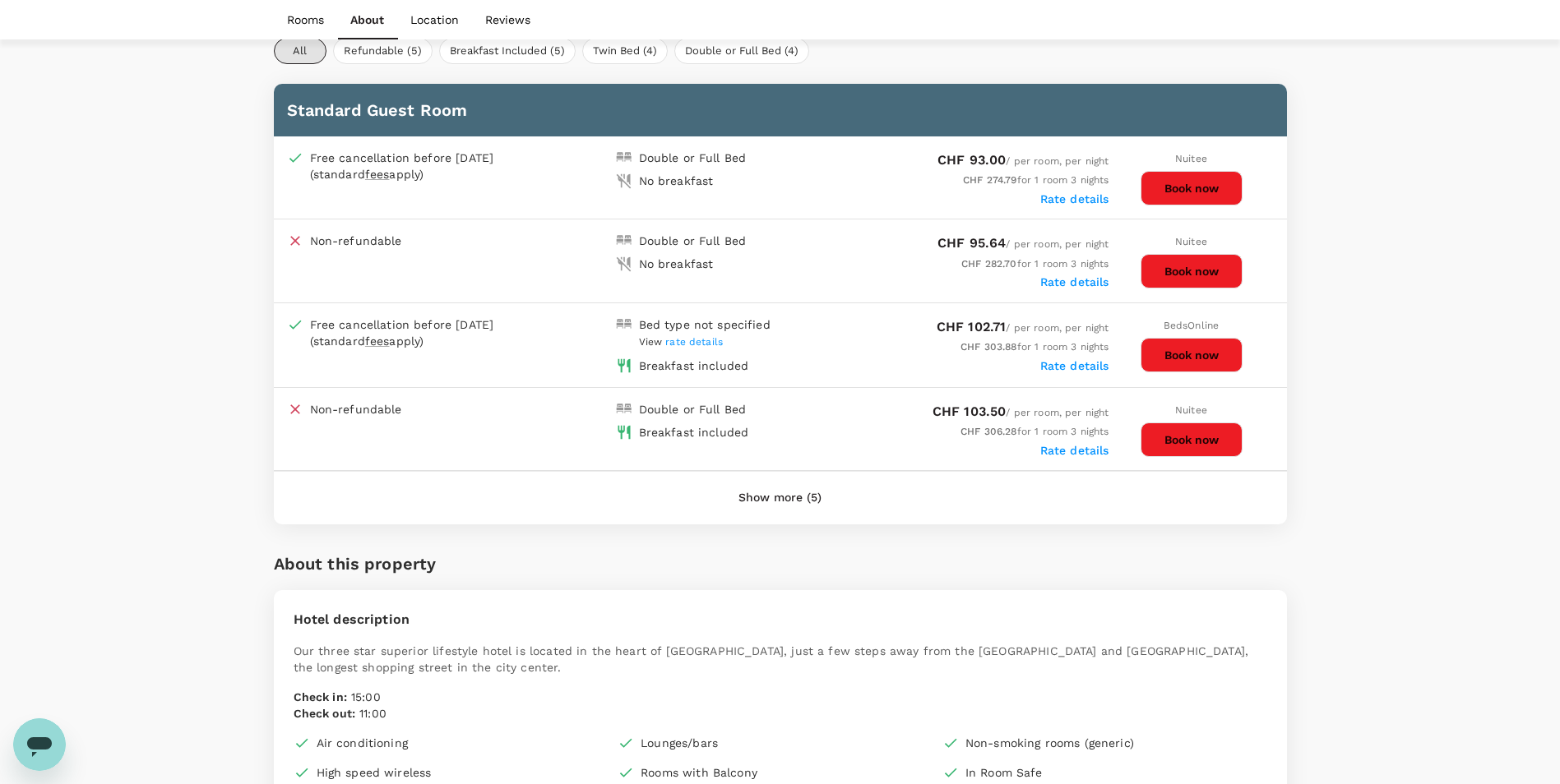
scroll to position [987, 0]
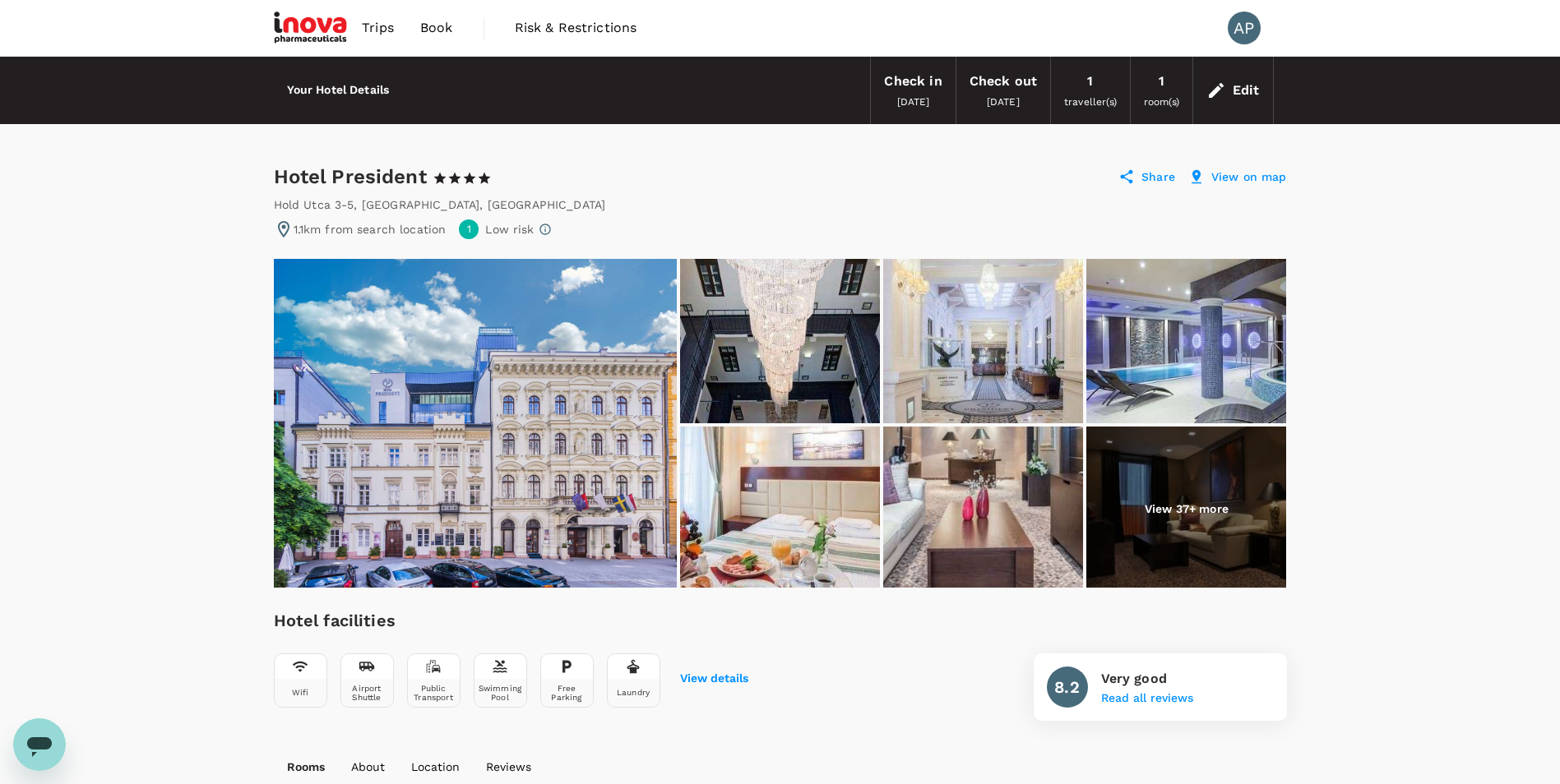
click at [595, 414] on img at bounding box center [475, 423] width 403 height 329
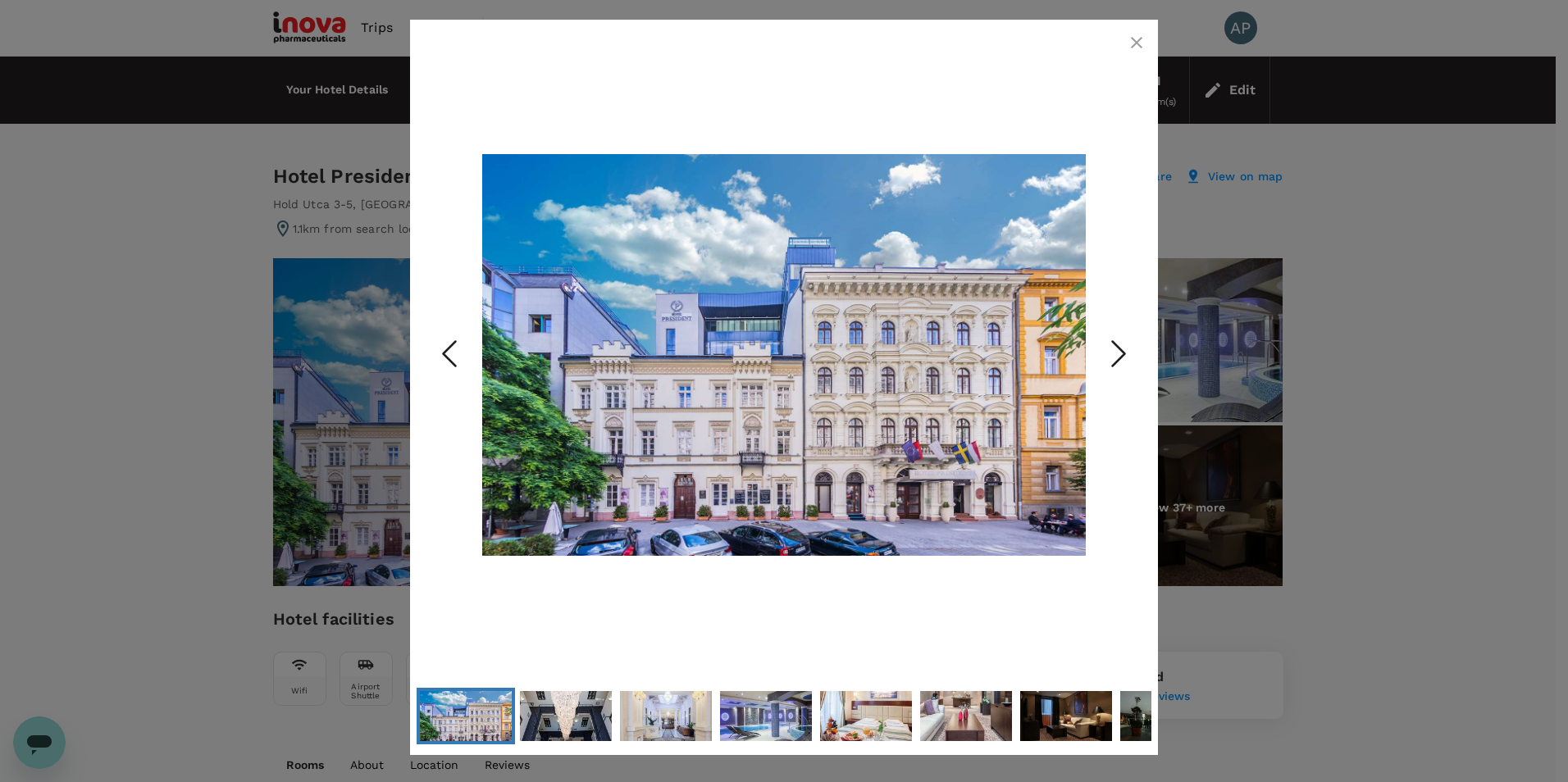
click at [1123, 347] on icon "Next Slide" at bounding box center [1118, 355] width 49 height 49
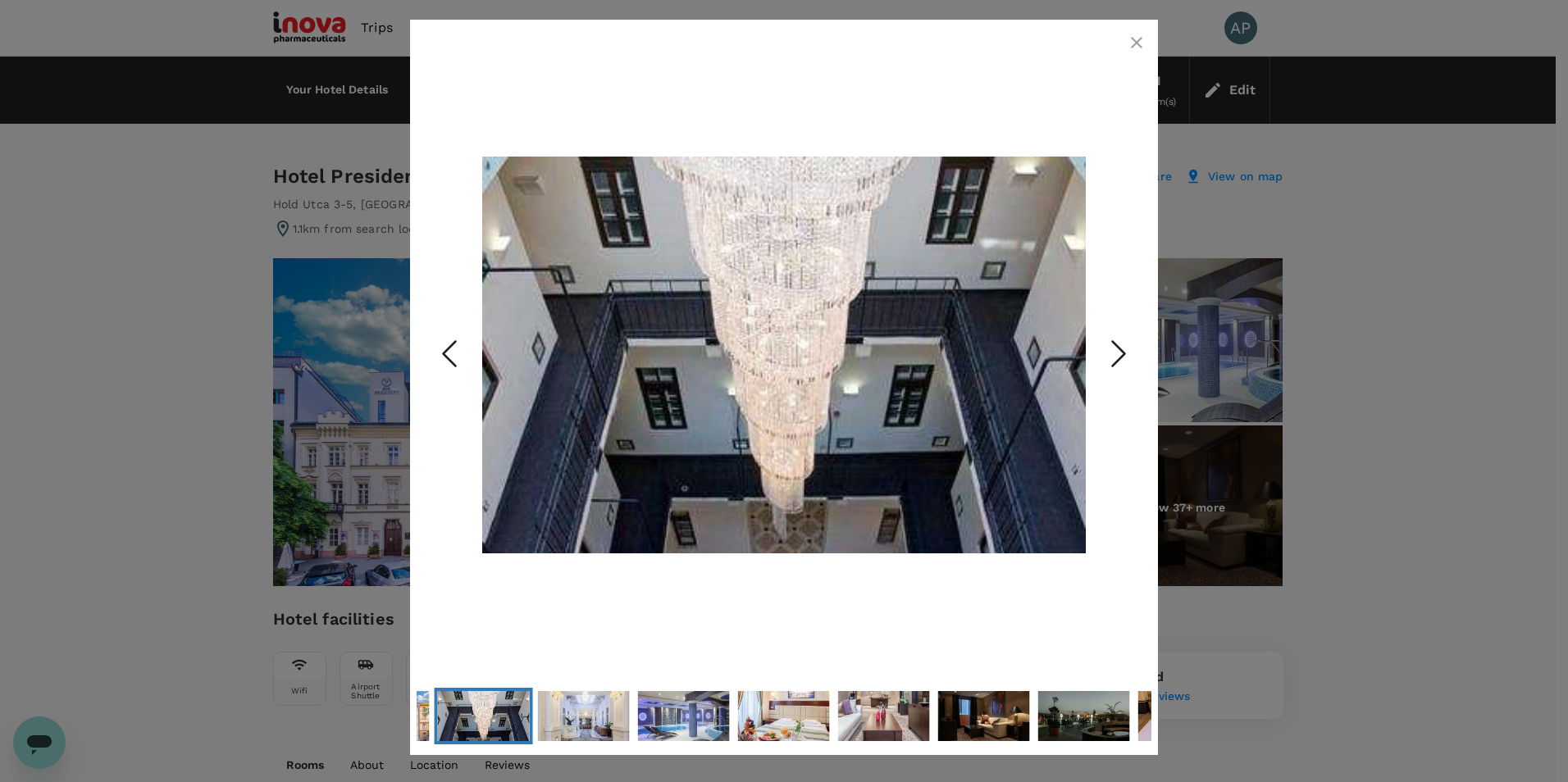
click at [1123, 347] on icon "Next Slide" at bounding box center [1118, 355] width 49 height 49
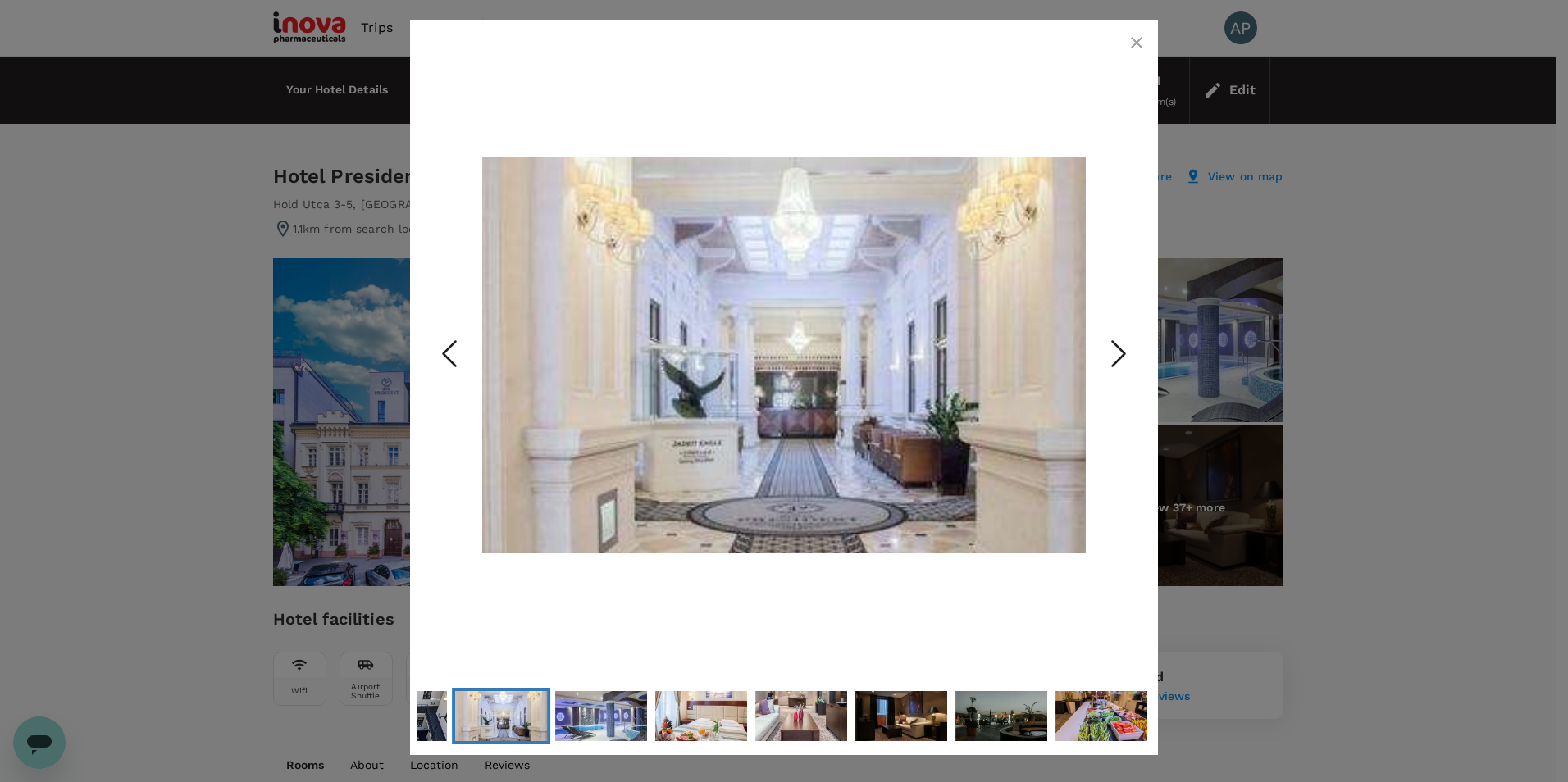
click at [1123, 347] on icon "Next Slide" at bounding box center [1118, 355] width 49 height 49
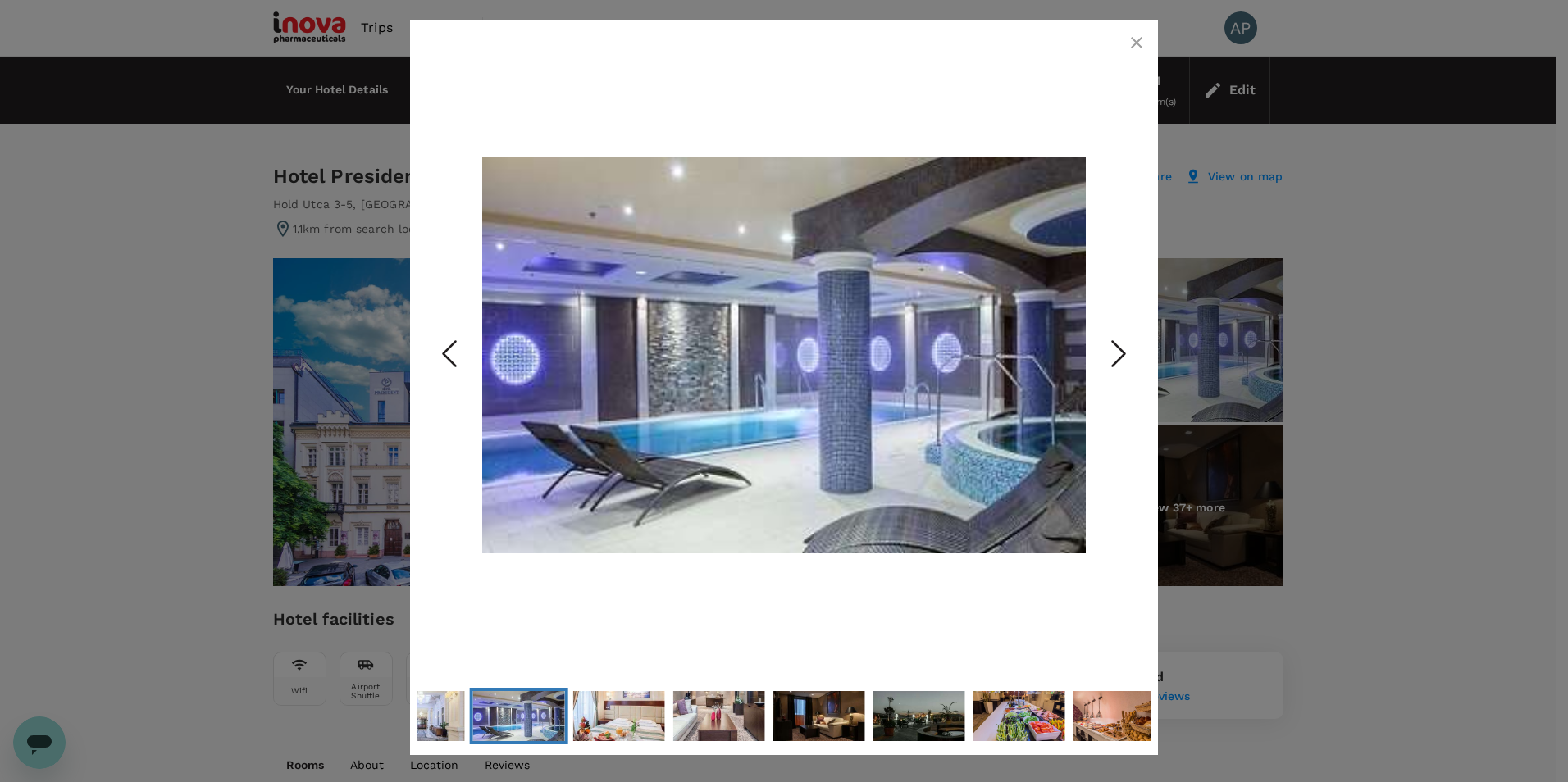
click at [1123, 347] on icon "Next Slide" at bounding box center [1118, 355] width 49 height 49
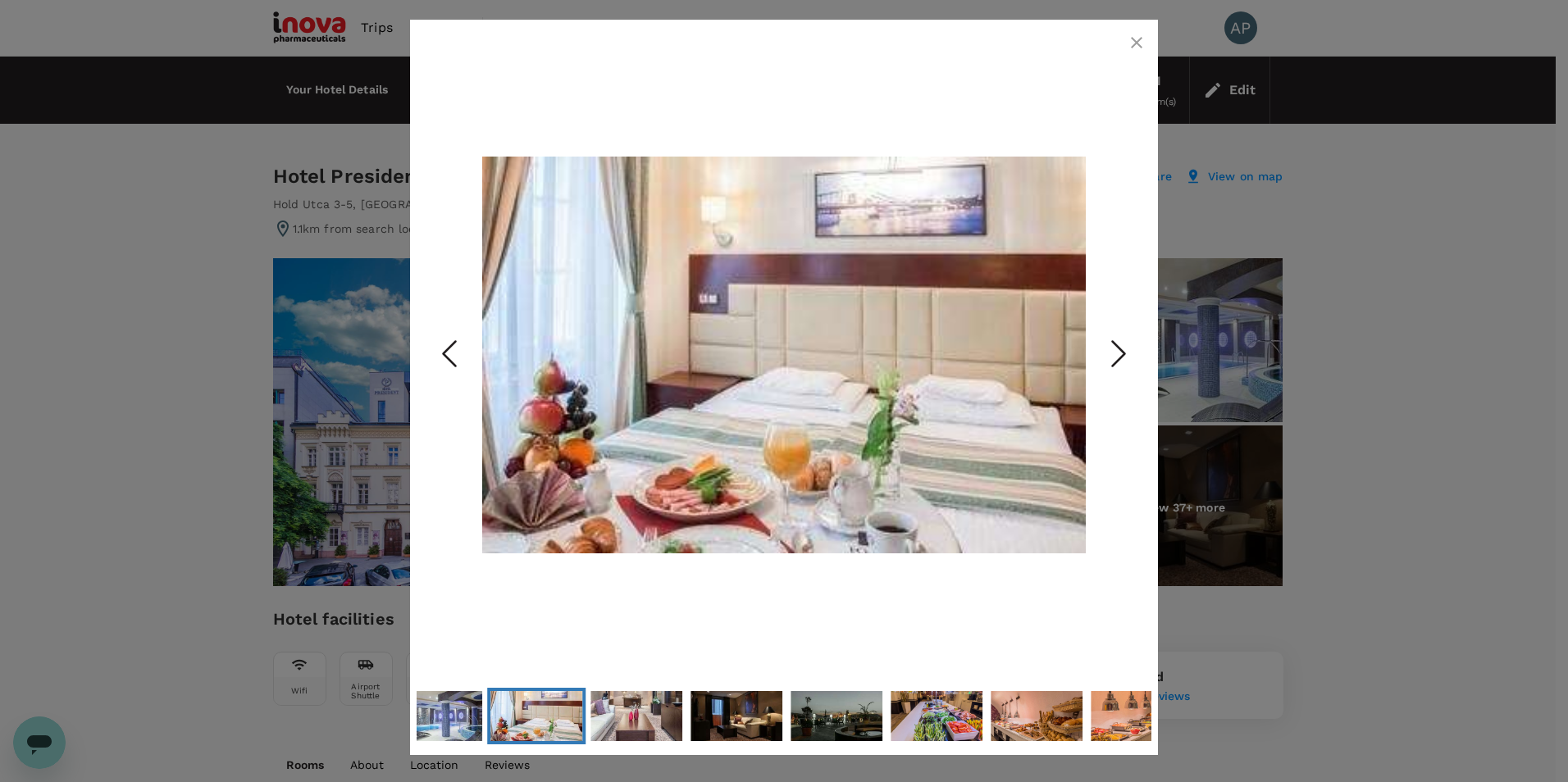
click at [1123, 347] on icon "Next Slide" at bounding box center [1118, 355] width 49 height 49
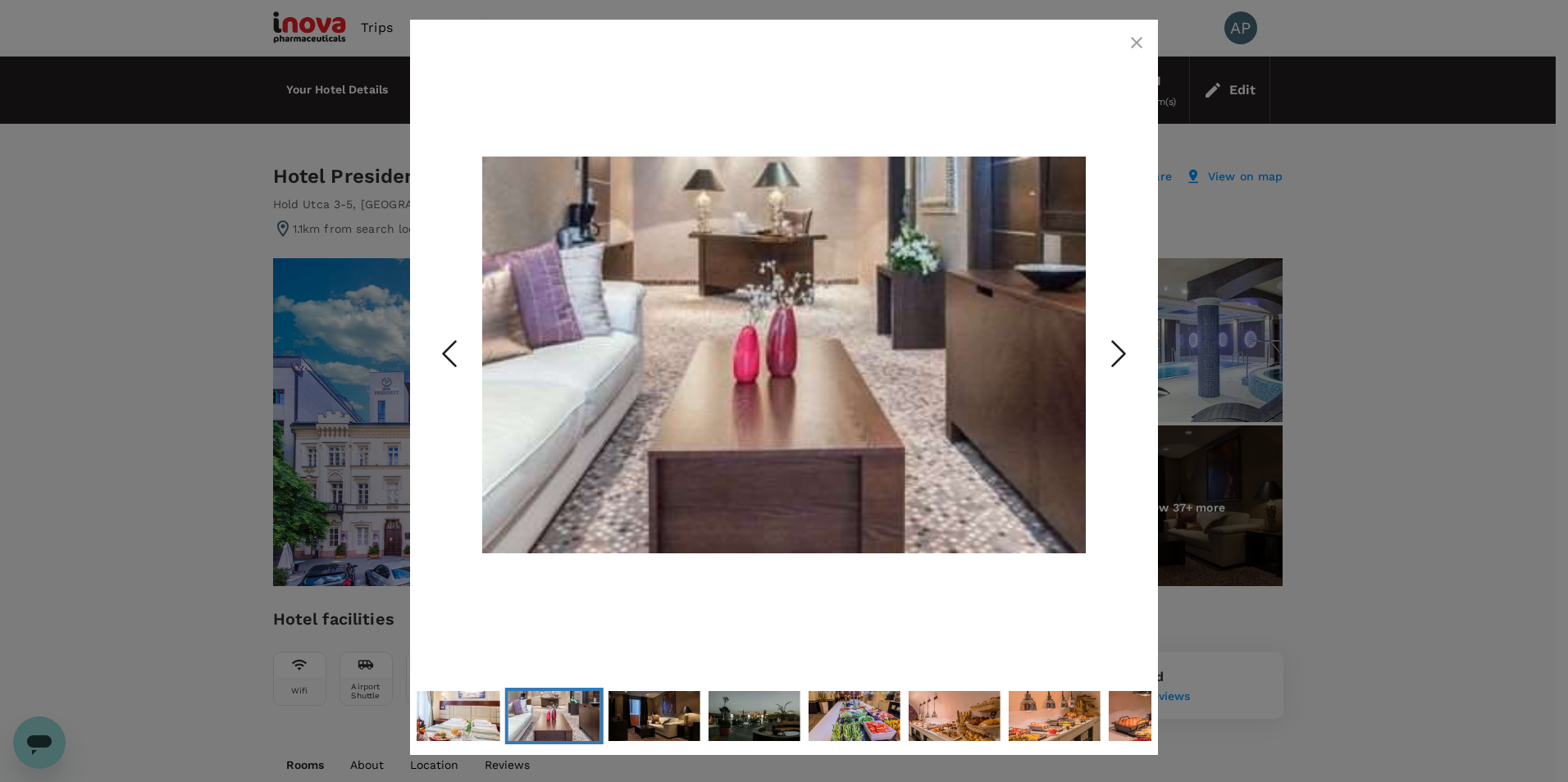
click at [1123, 347] on icon "Next Slide" at bounding box center [1118, 355] width 49 height 49
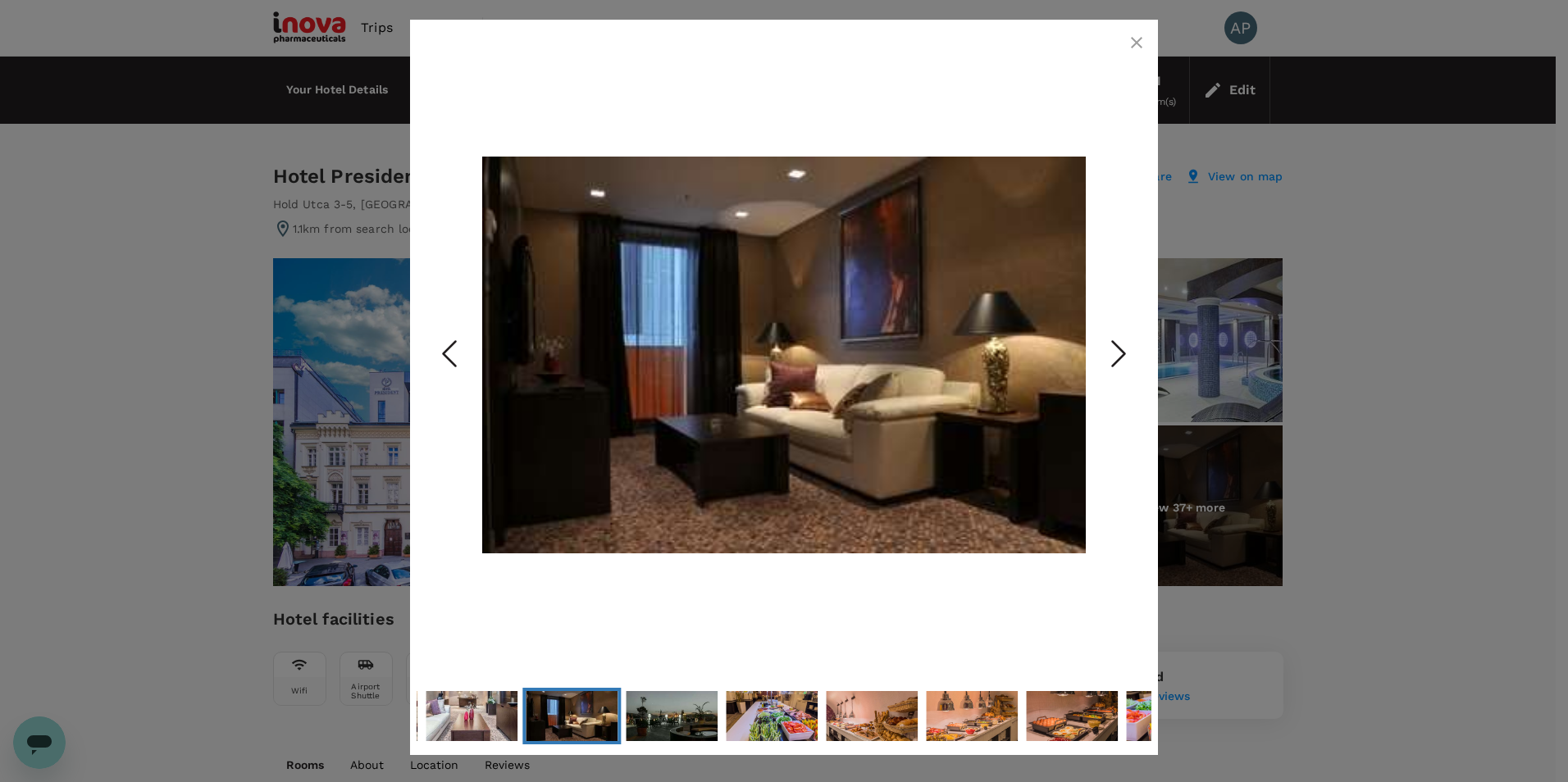
click at [1123, 347] on icon "Next Slide" at bounding box center [1118, 355] width 49 height 49
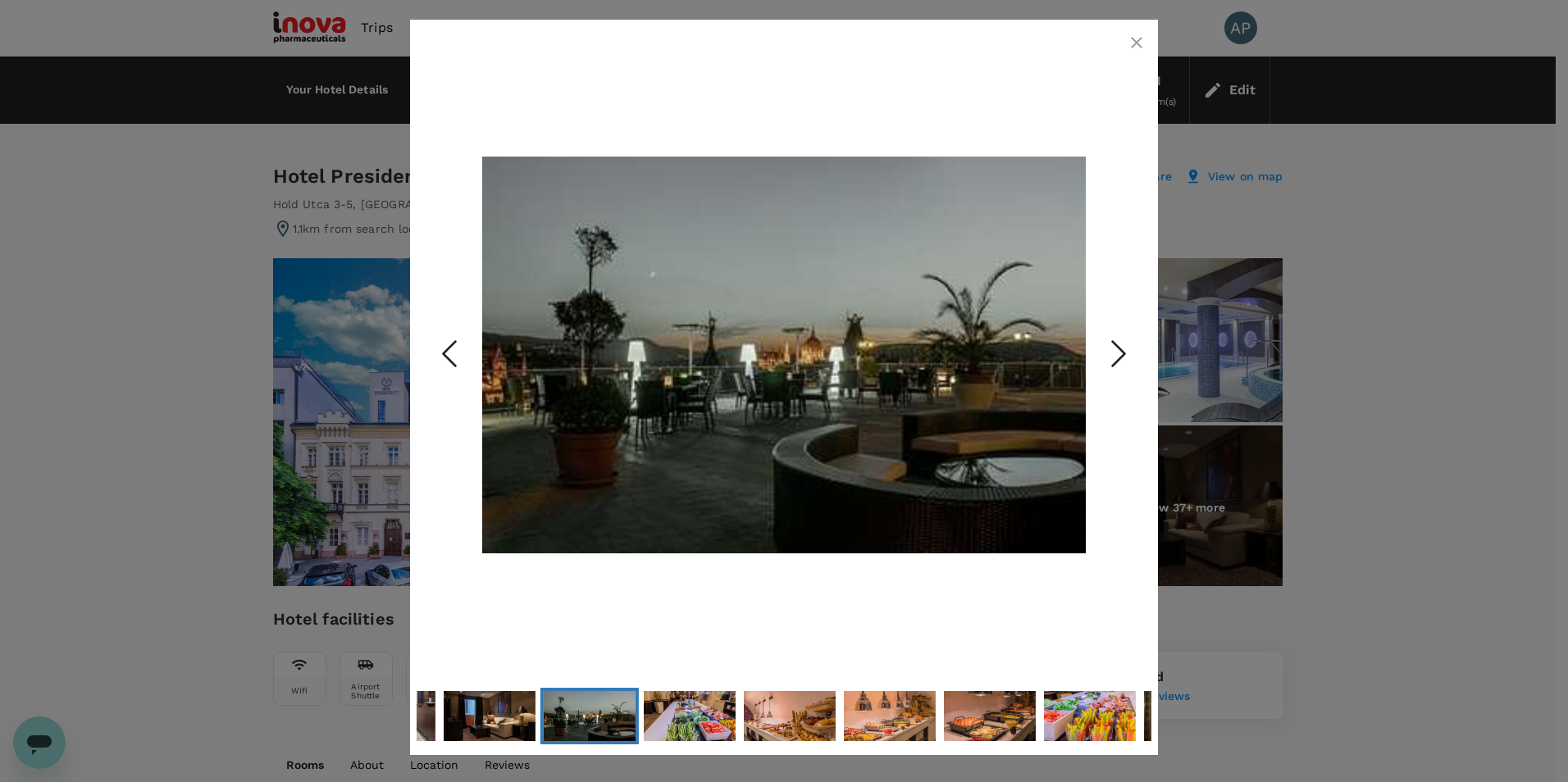
click at [1123, 347] on icon "Next Slide" at bounding box center [1118, 355] width 49 height 49
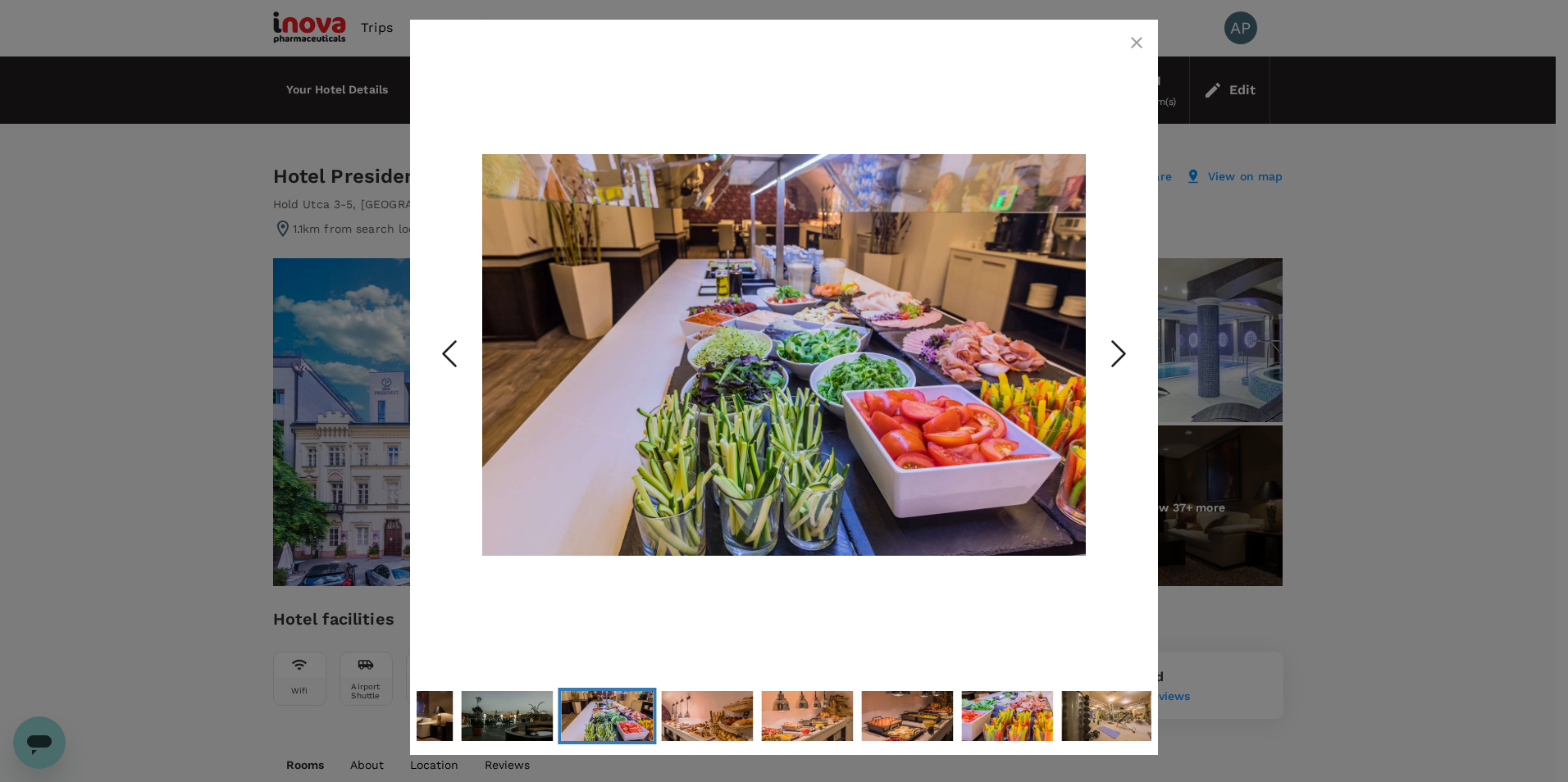
click at [1123, 347] on icon "Next Slide" at bounding box center [1118, 355] width 49 height 49
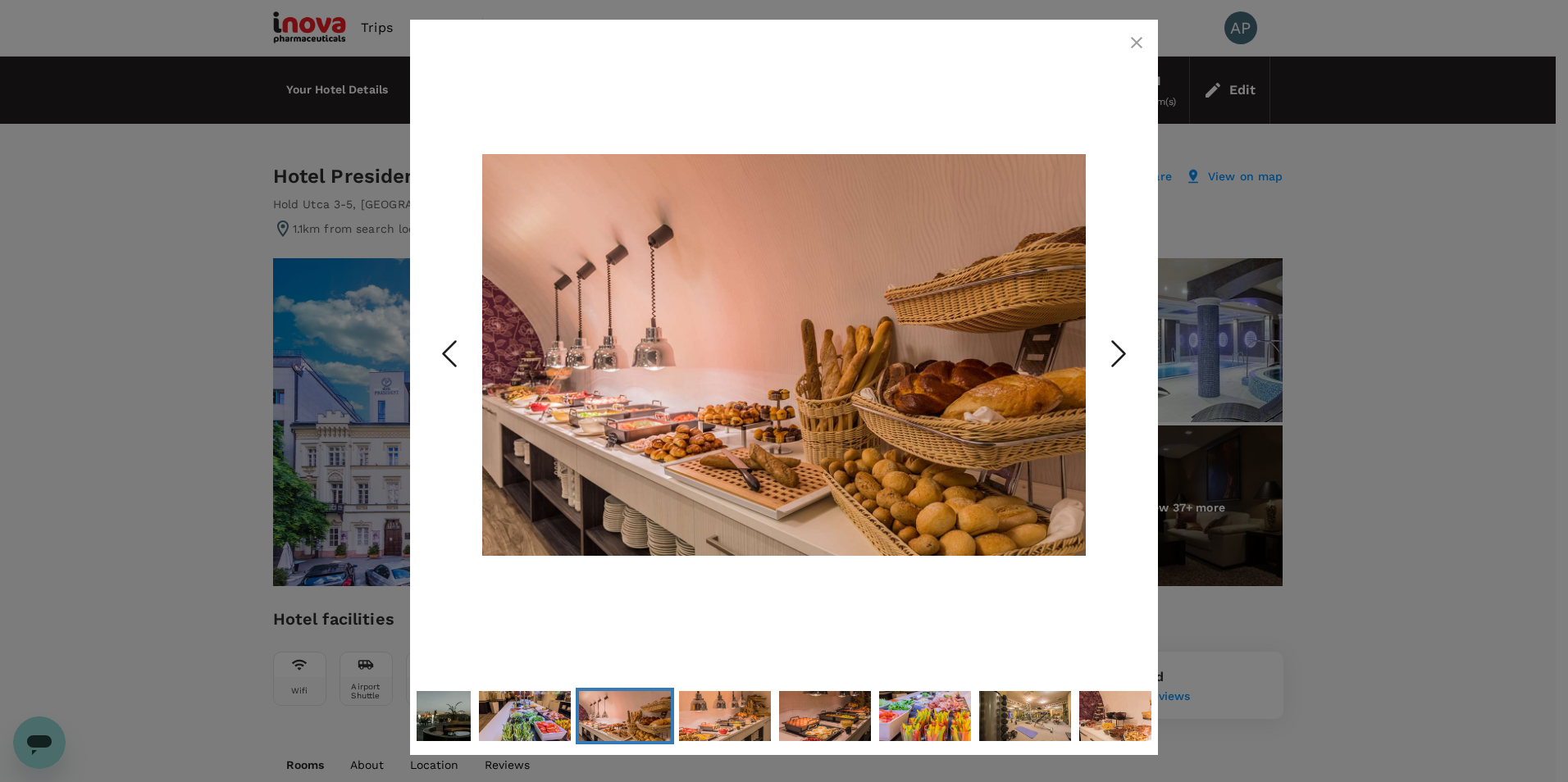
click at [1123, 347] on icon "Next Slide" at bounding box center [1118, 355] width 49 height 49
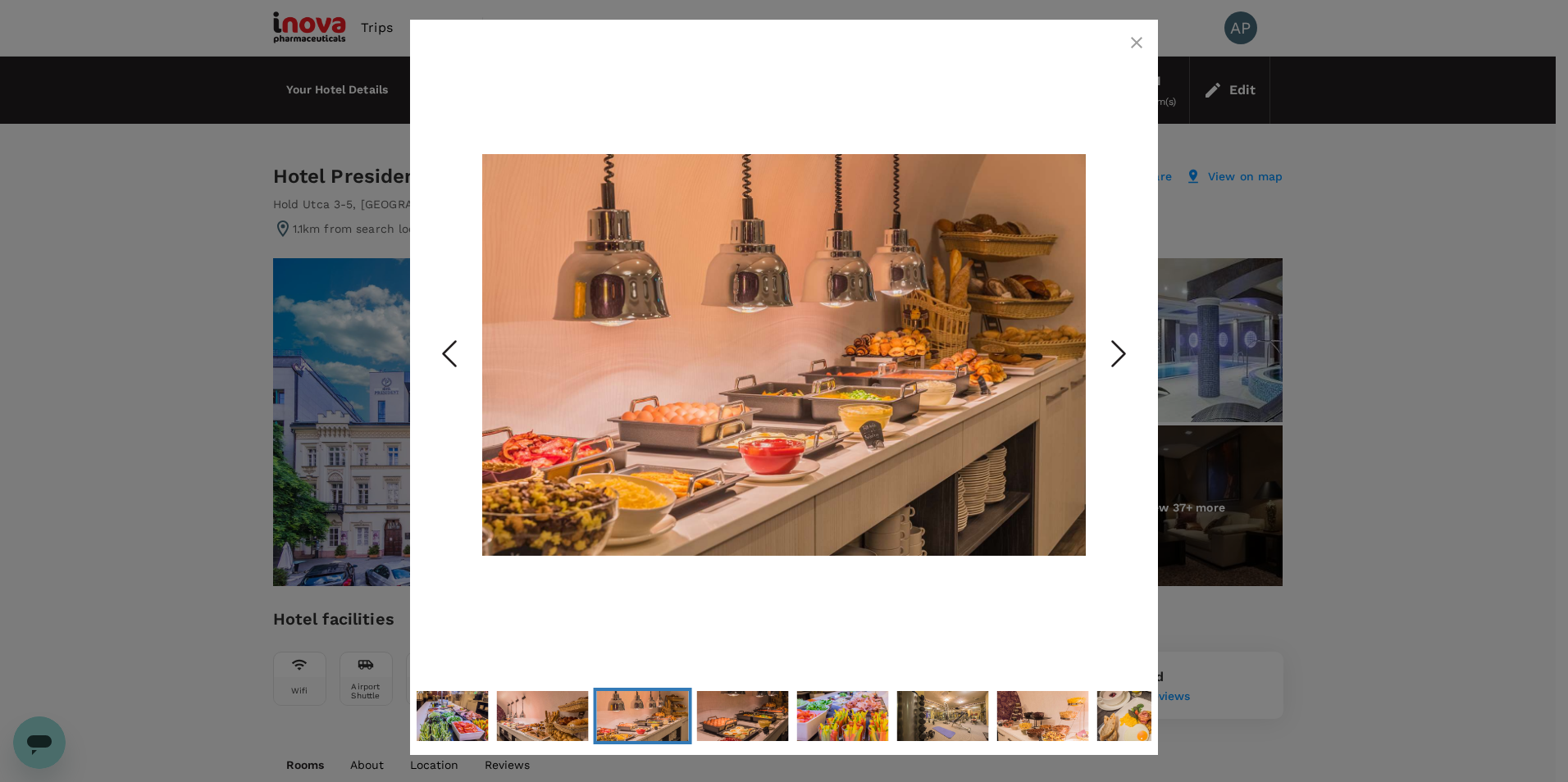
click at [1123, 347] on icon "Next Slide" at bounding box center [1118, 355] width 49 height 49
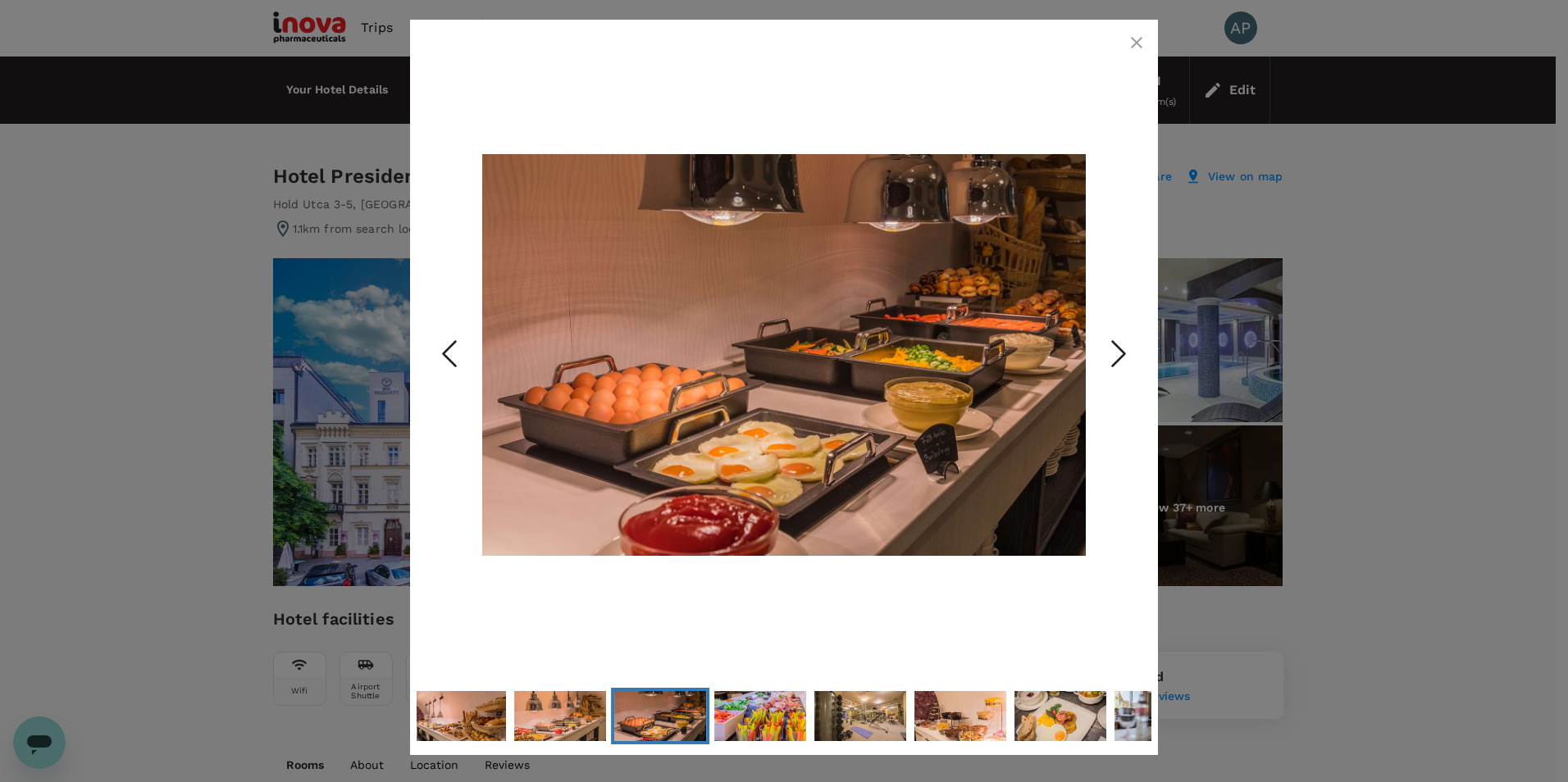
click at [1130, 49] on icon "button" at bounding box center [1137, 43] width 20 height 20
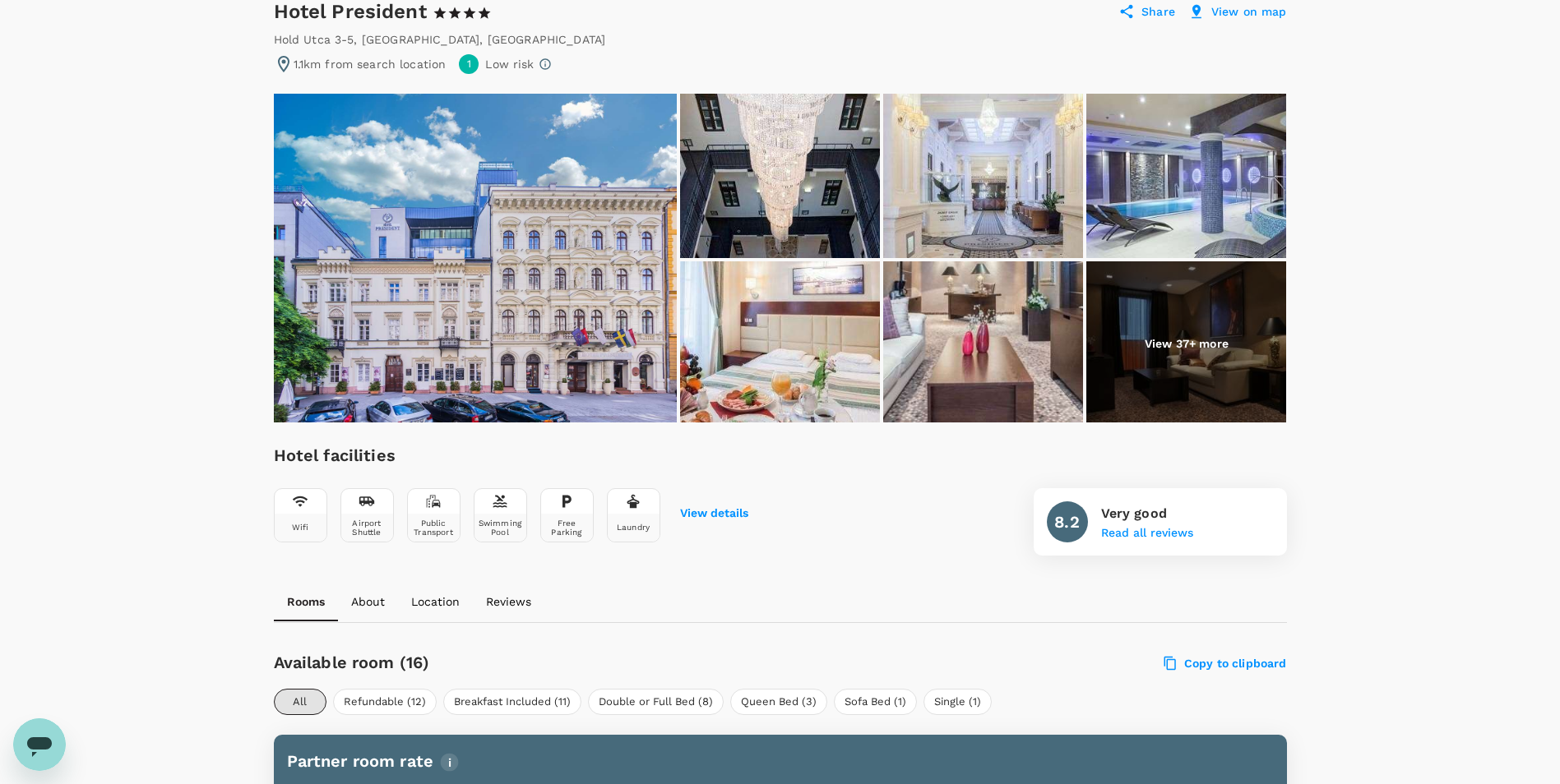
scroll to position [165, 0]
click at [1141, 324] on img at bounding box center [1186, 344] width 200 height 165
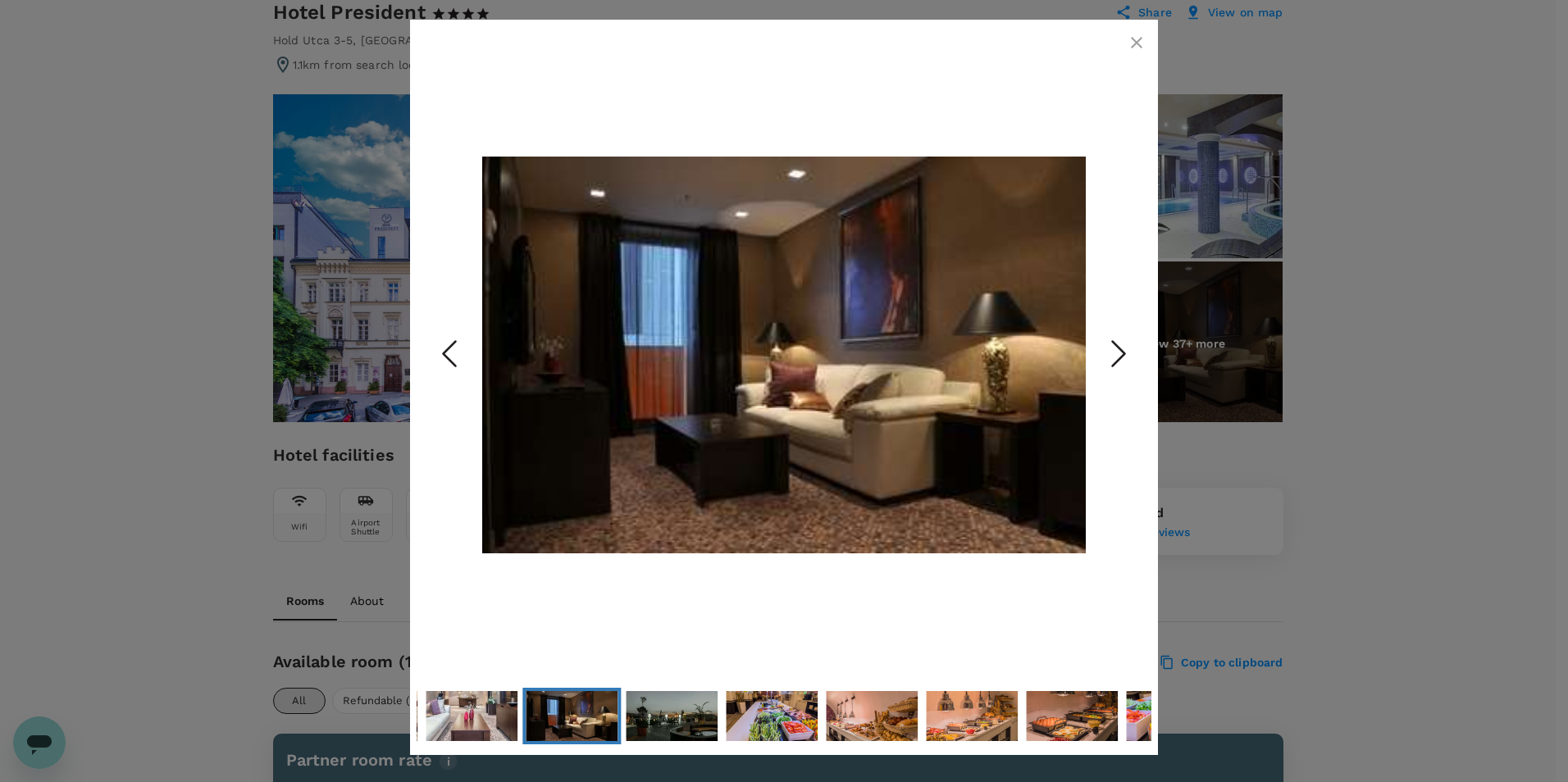
click at [1137, 343] on icon "Next Slide" at bounding box center [1118, 355] width 49 height 49
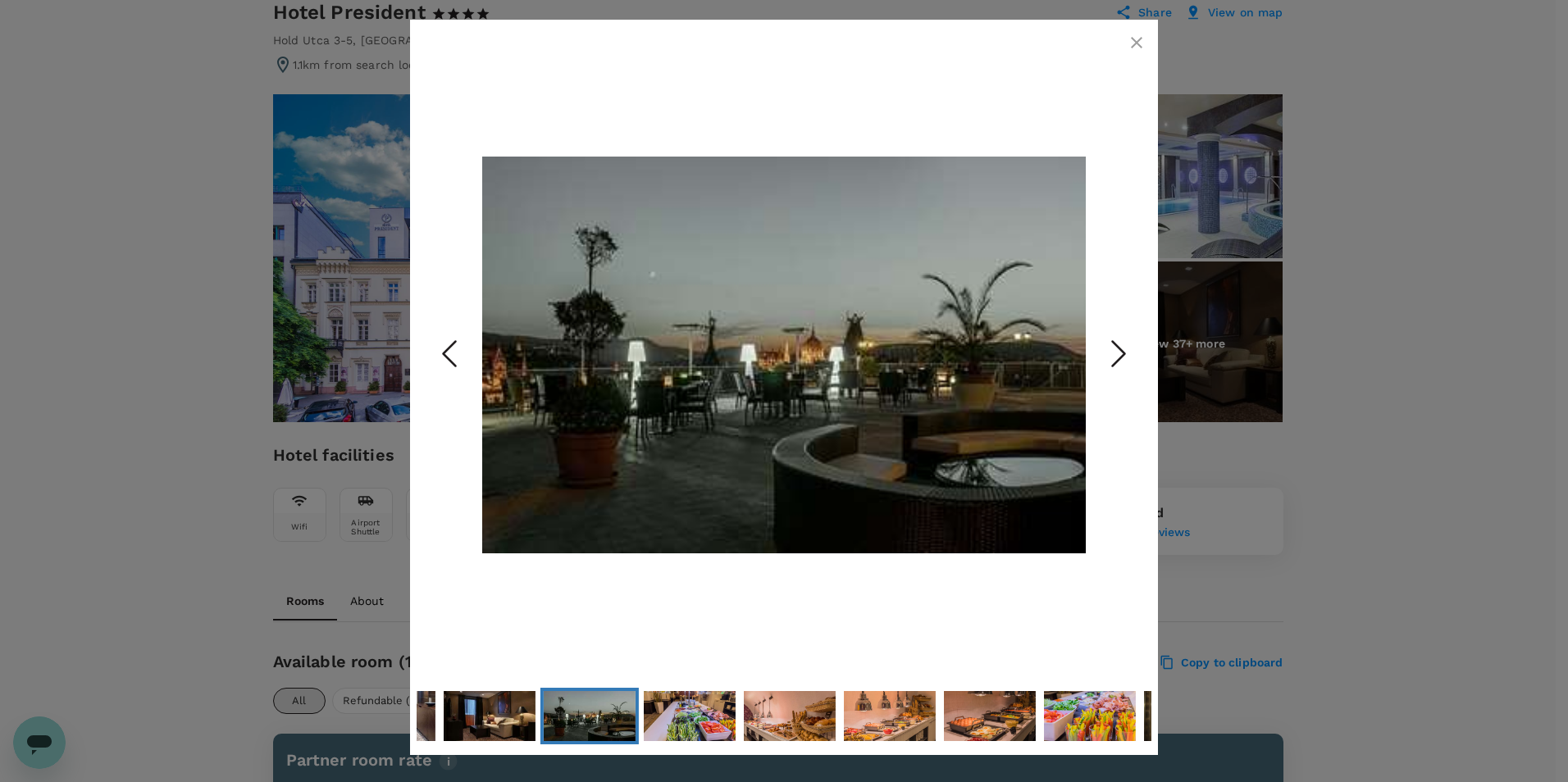
click at [1137, 343] on icon "Next Slide" at bounding box center [1118, 355] width 49 height 49
click at [1137, 343] on icon "Next Slide" at bounding box center [1118, 355] width 49 height 49
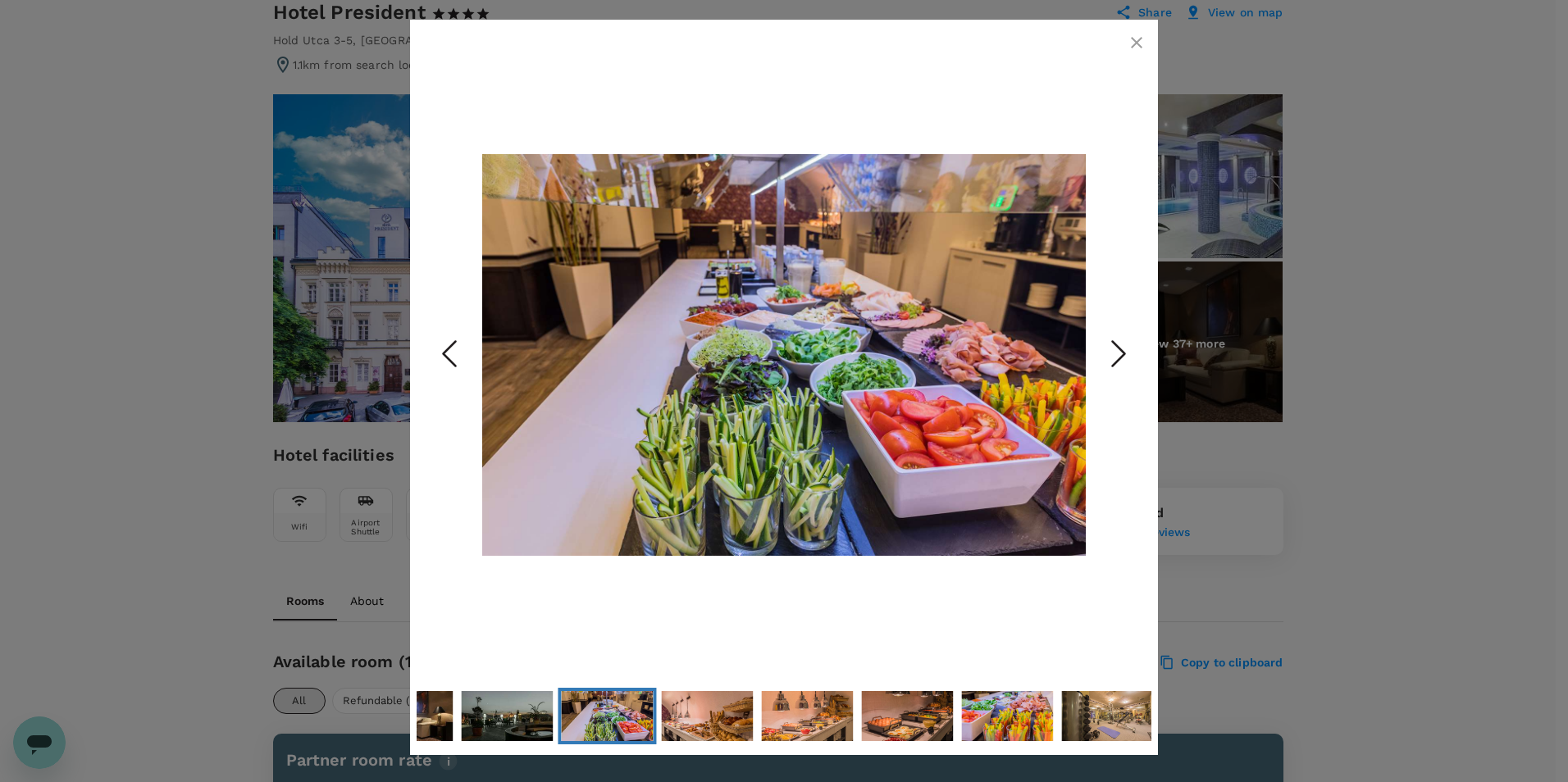
click at [1137, 343] on icon "Next Slide" at bounding box center [1118, 355] width 49 height 49
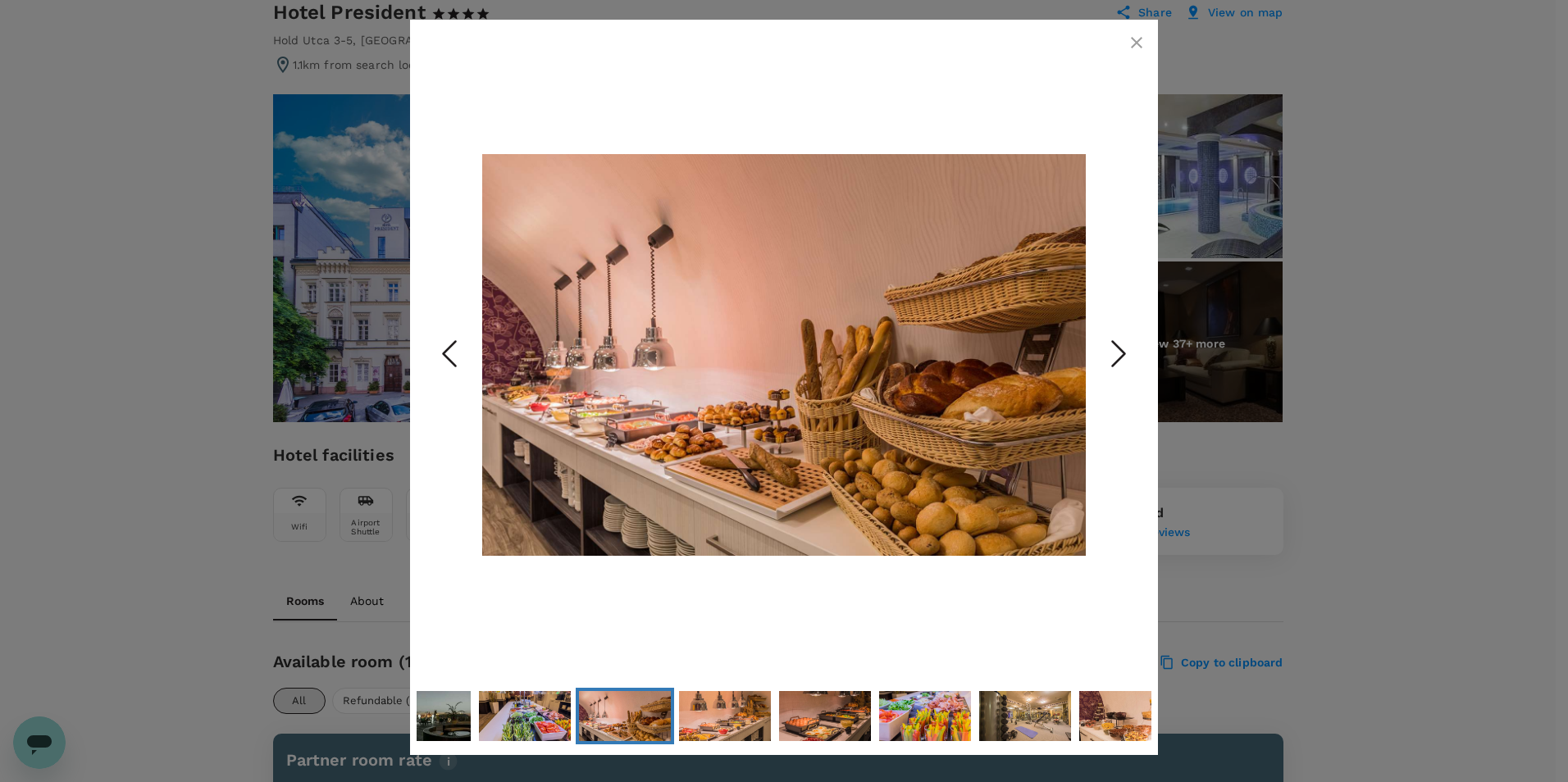
click at [1137, 343] on icon "Next Slide" at bounding box center [1118, 355] width 49 height 49
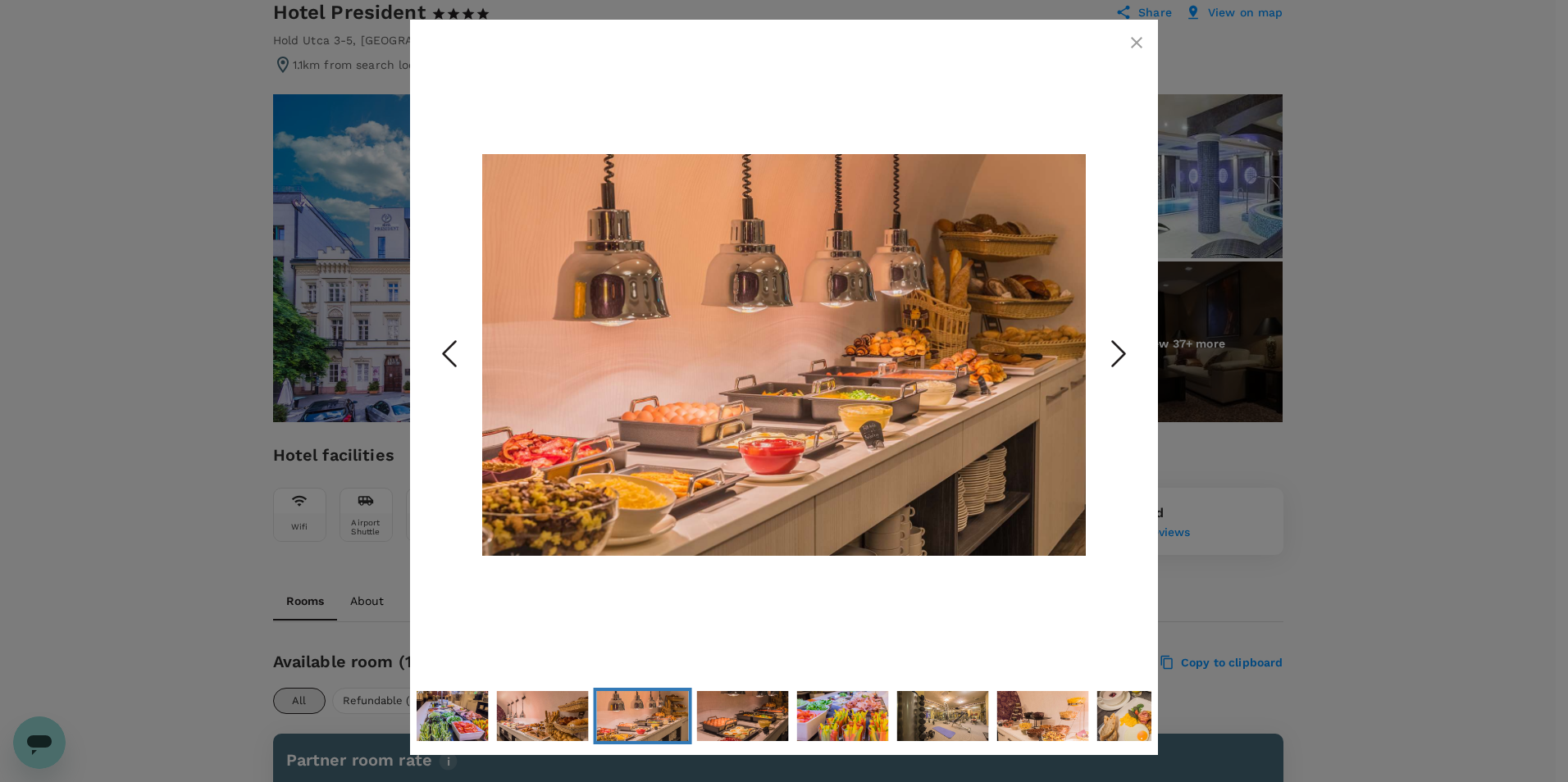
click at [1137, 343] on icon "Next Slide" at bounding box center [1118, 355] width 49 height 49
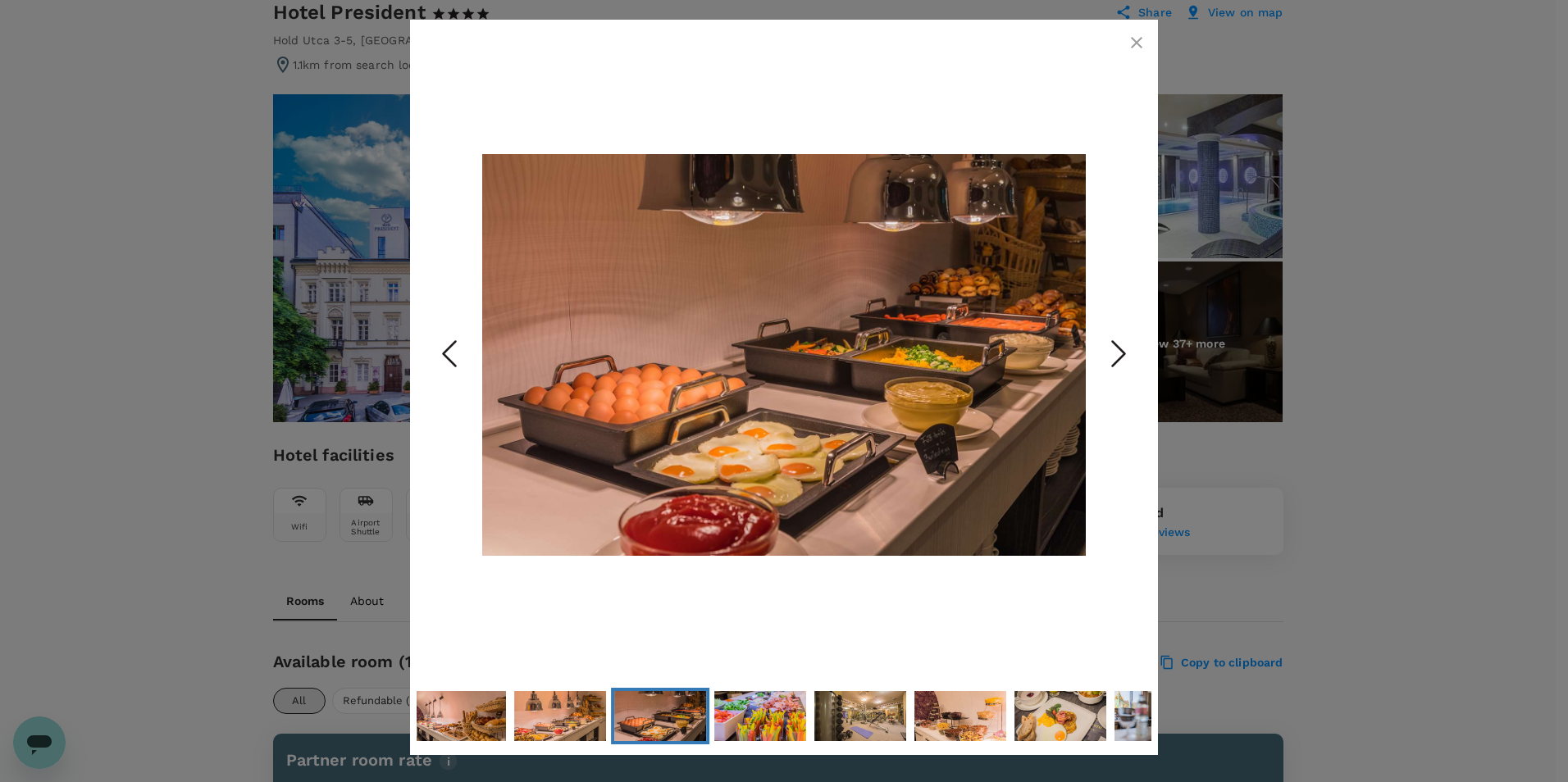
click at [1137, 343] on icon "Next Slide" at bounding box center [1118, 355] width 49 height 49
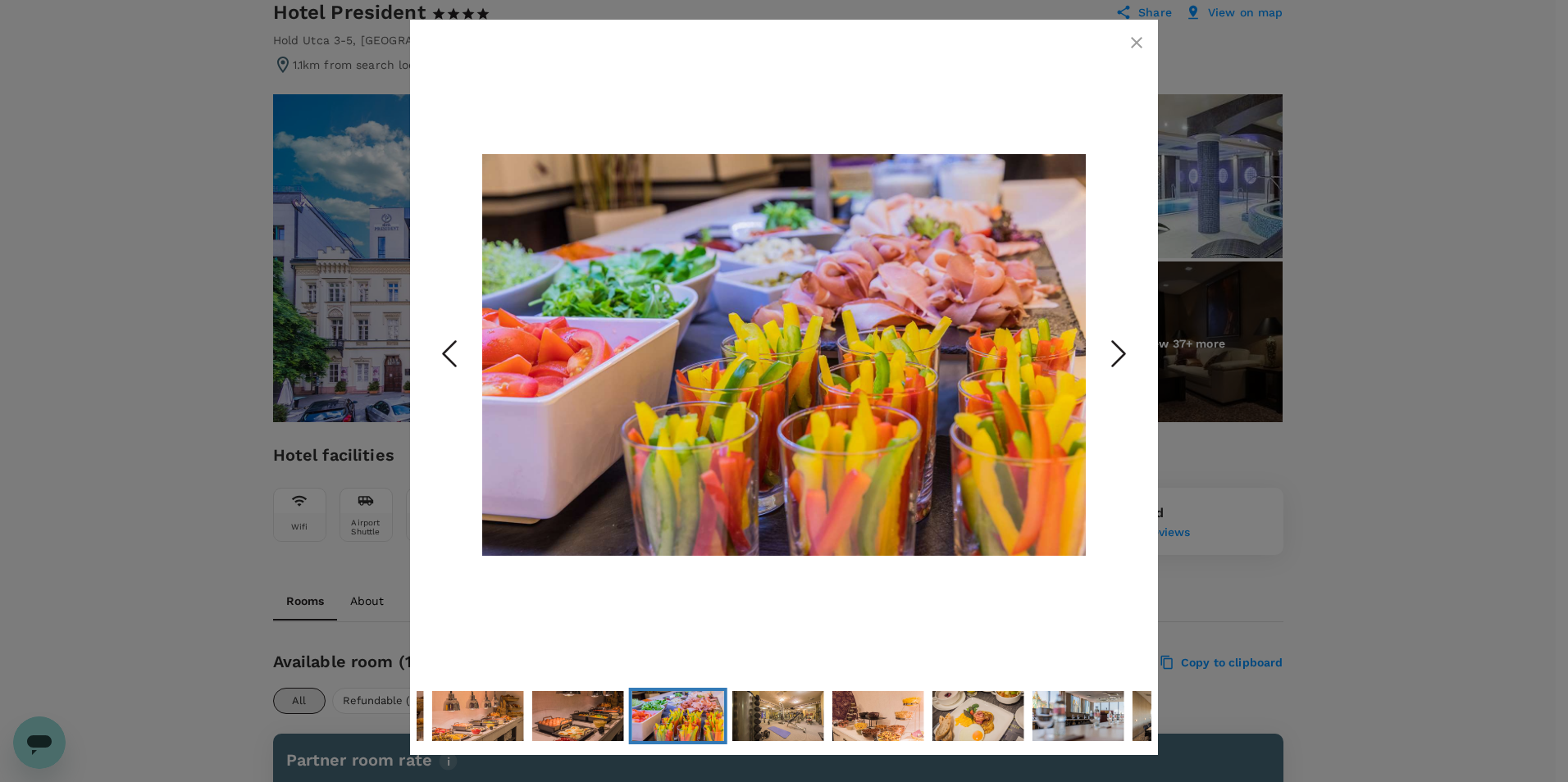
click at [1137, 343] on icon "Next Slide" at bounding box center [1118, 355] width 49 height 49
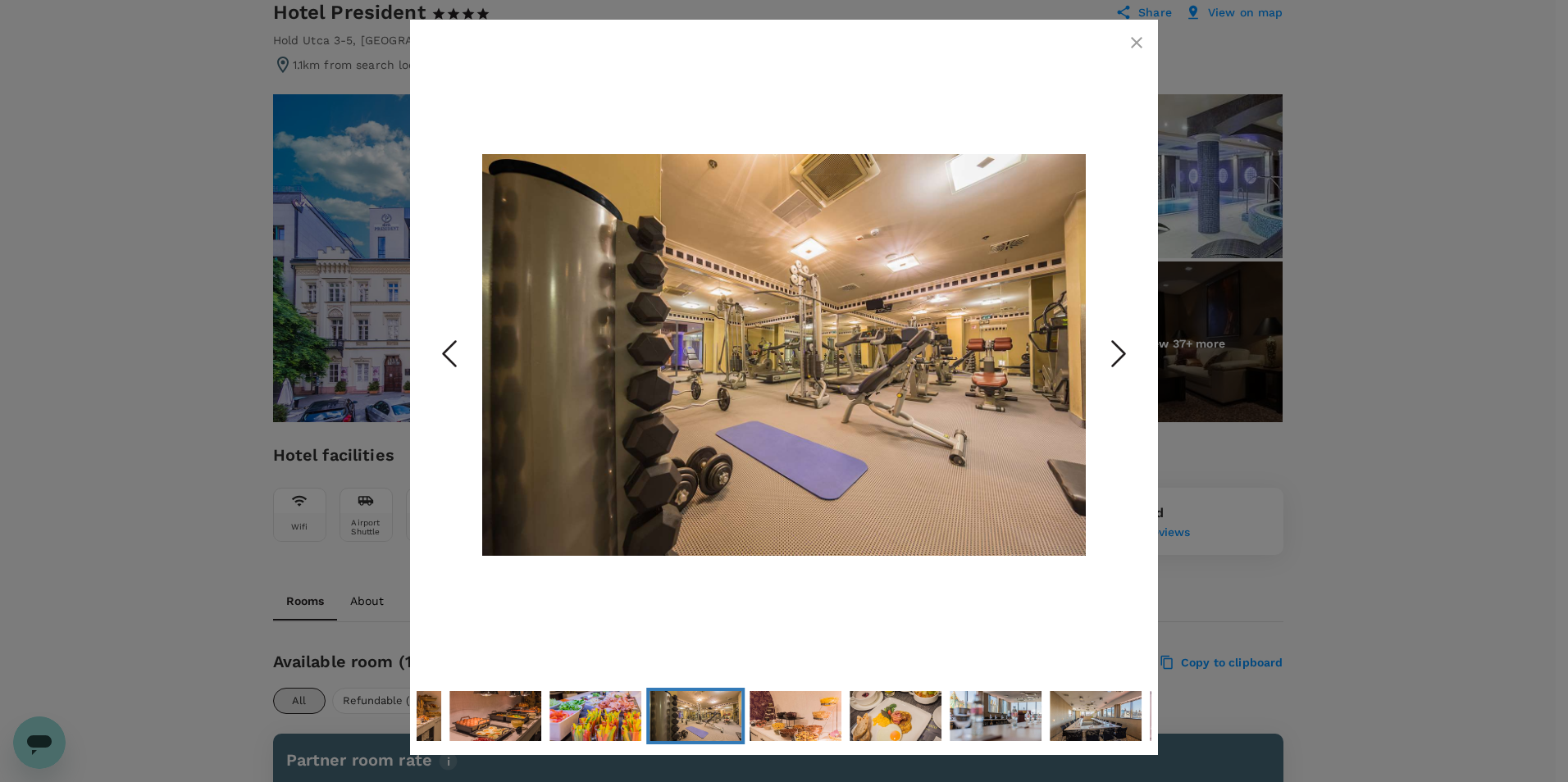
click at [1137, 343] on icon "Next Slide" at bounding box center [1118, 355] width 49 height 49
click at [1121, 346] on icon "Next Slide" at bounding box center [1118, 355] width 49 height 49
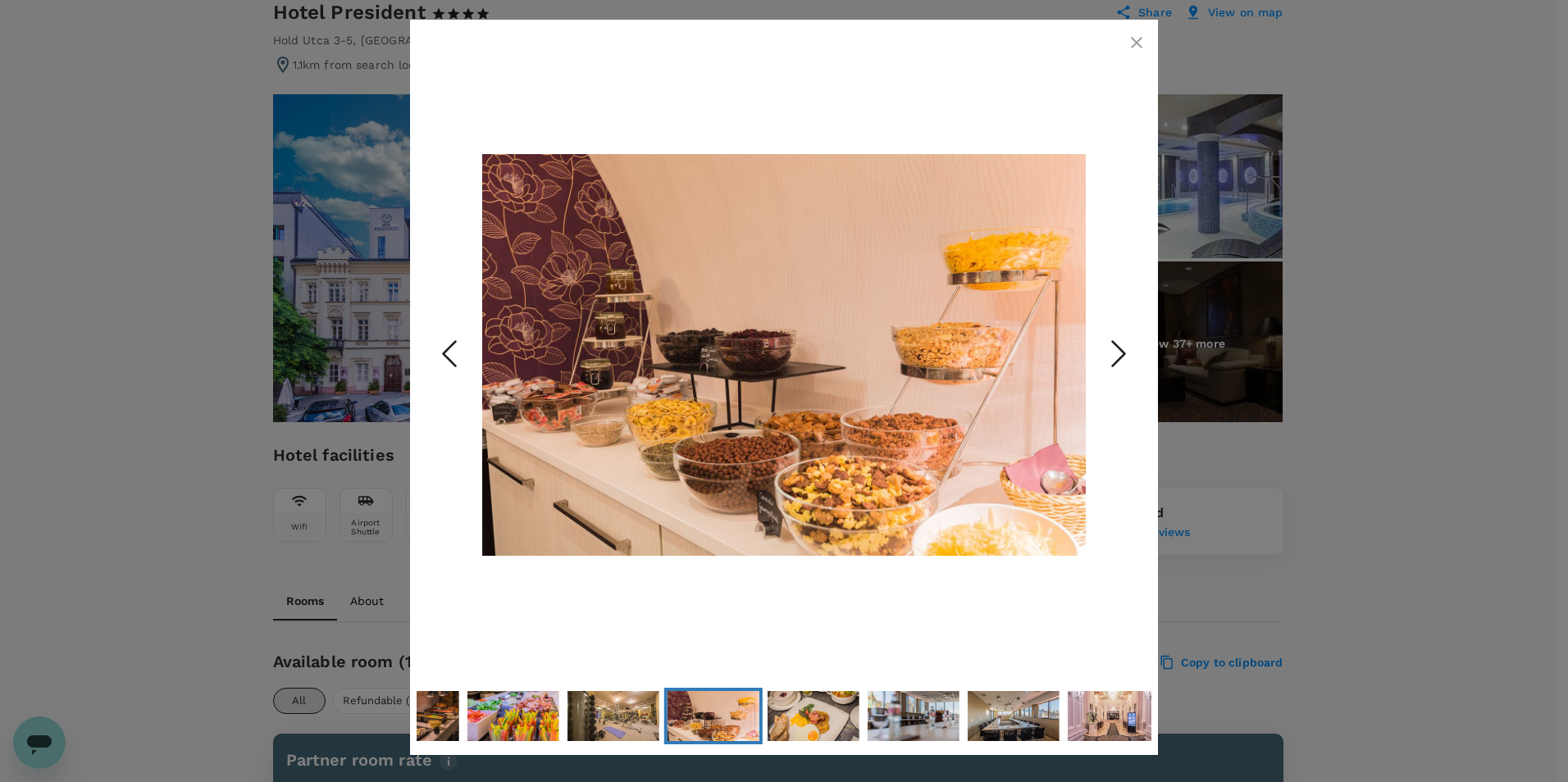
click at [1115, 362] on polyline "Next Slide" at bounding box center [1118, 355] width 12 height 25
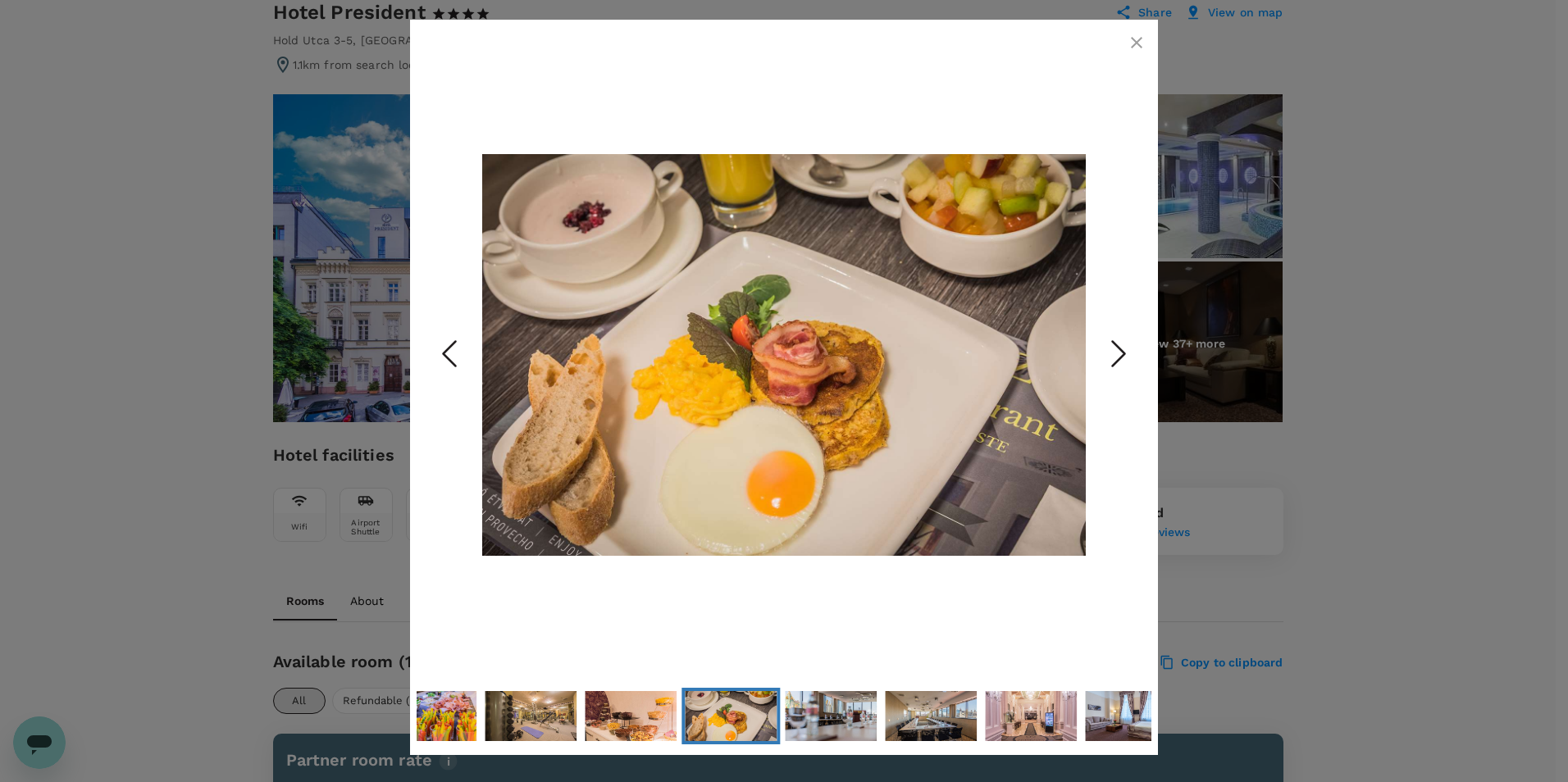
click at [1115, 362] on polyline "Next Slide" at bounding box center [1118, 355] width 12 height 25
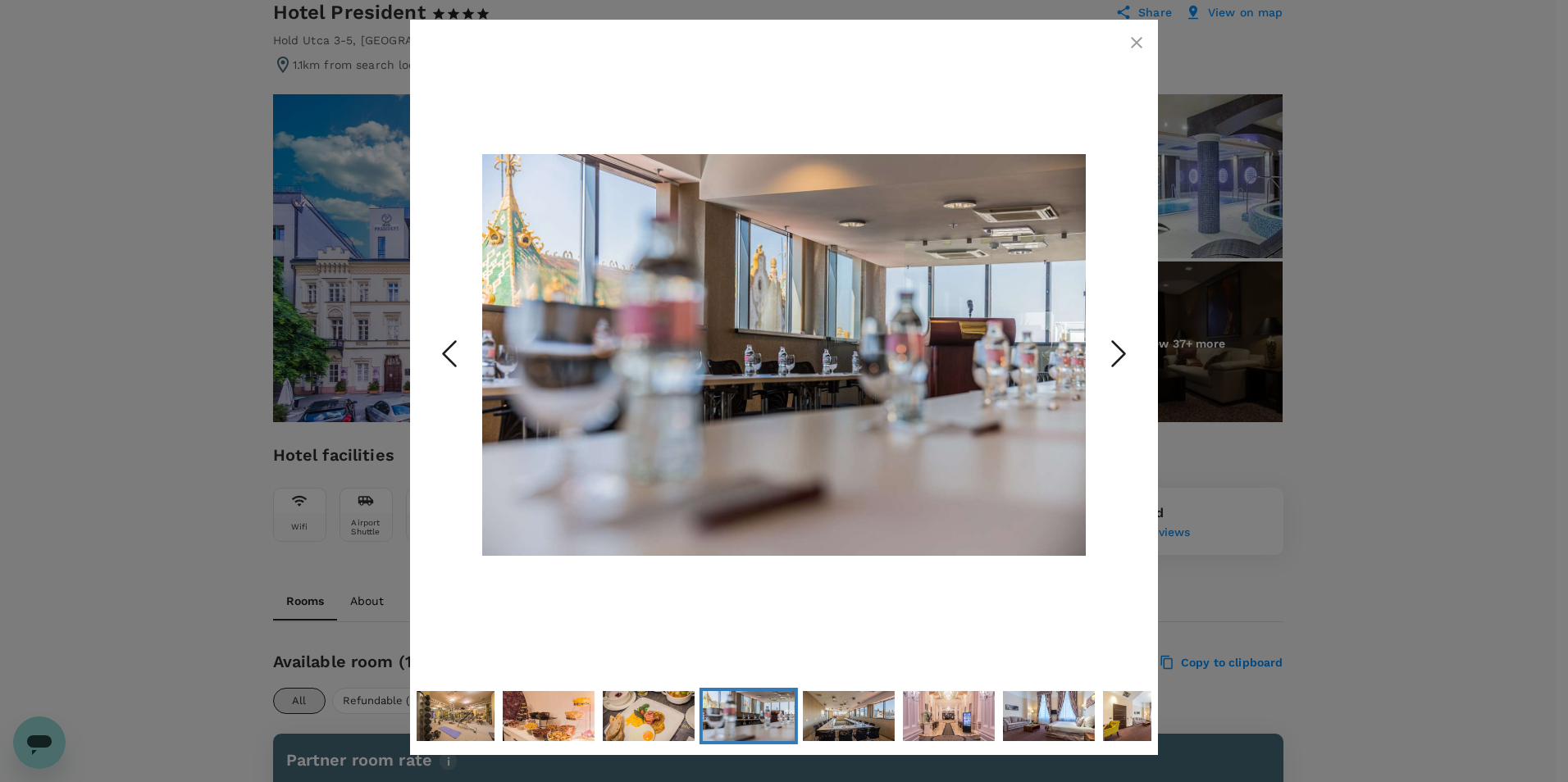
click at [1115, 362] on polyline "Next Slide" at bounding box center [1118, 355] width 12 height 25
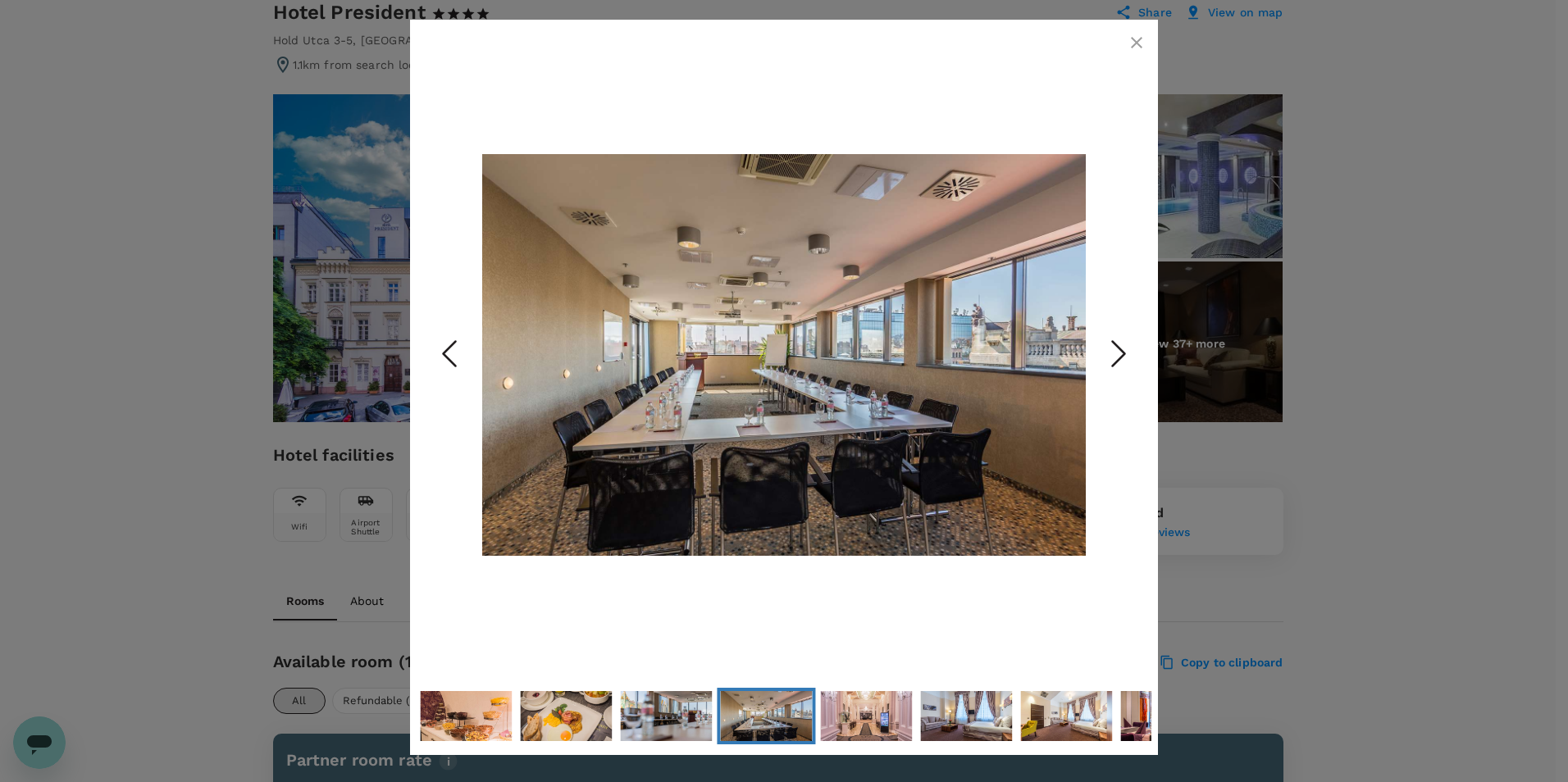
click at [1115, 362] on polyline "Next Slide" at bounding box center [1118, 355] width 12 height 25
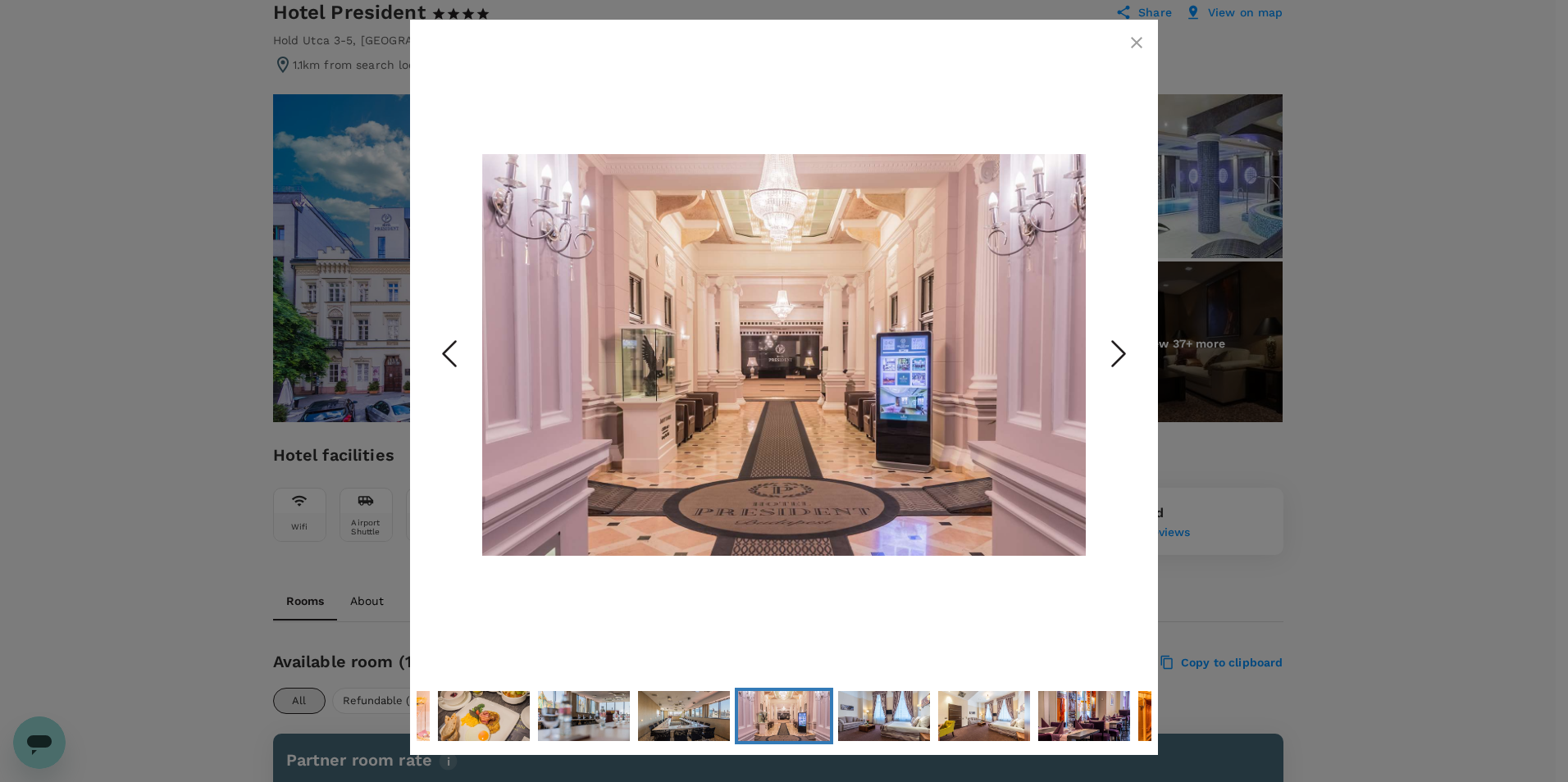
click at [1115, 362] on polyline "Next Slide" at bounding box center [1118, 355] width 12 height 25
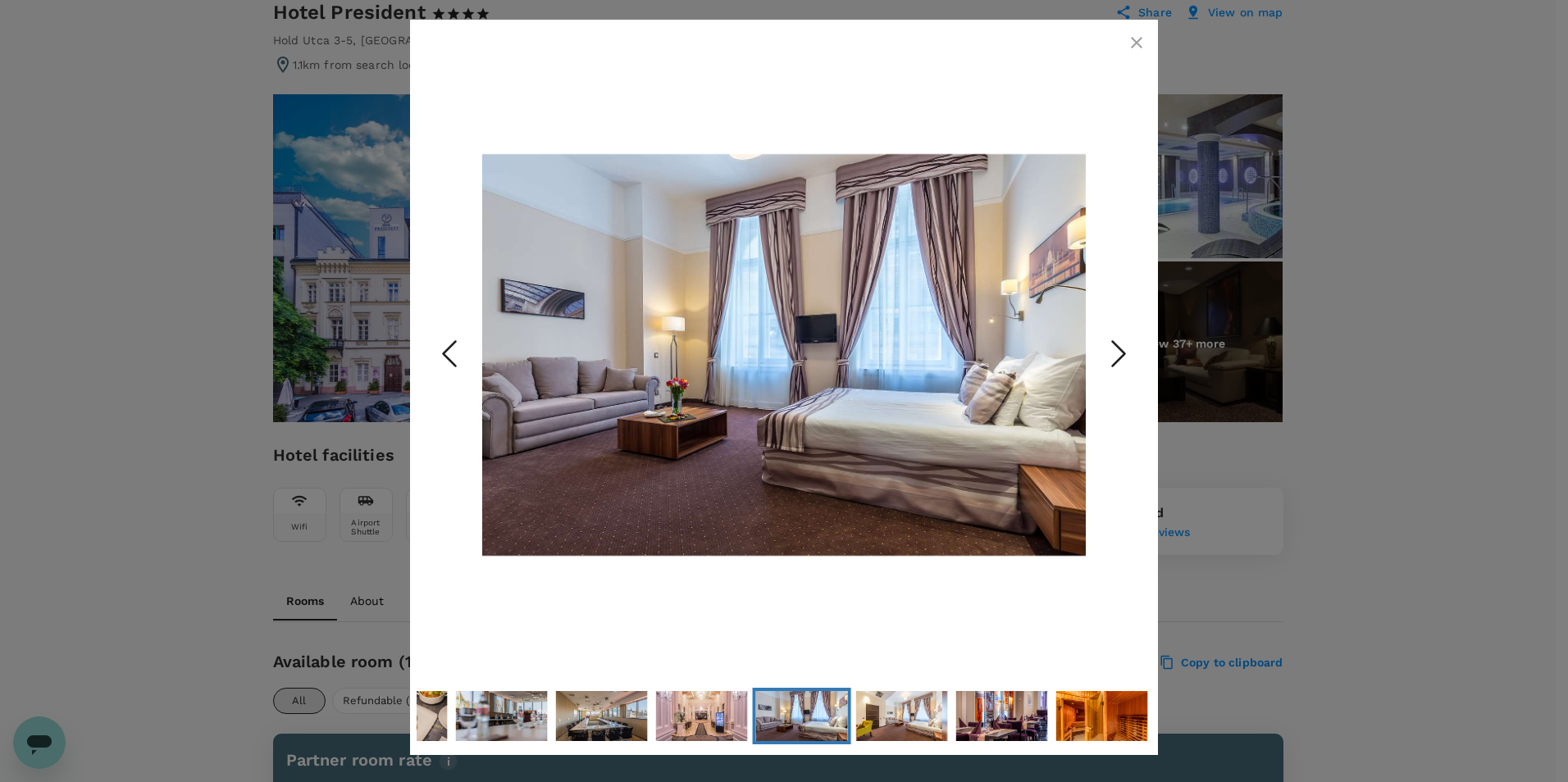
click at [1115, 362] on polyline "Next Slide" at bounding box center [1118, 355] width 12 height 25
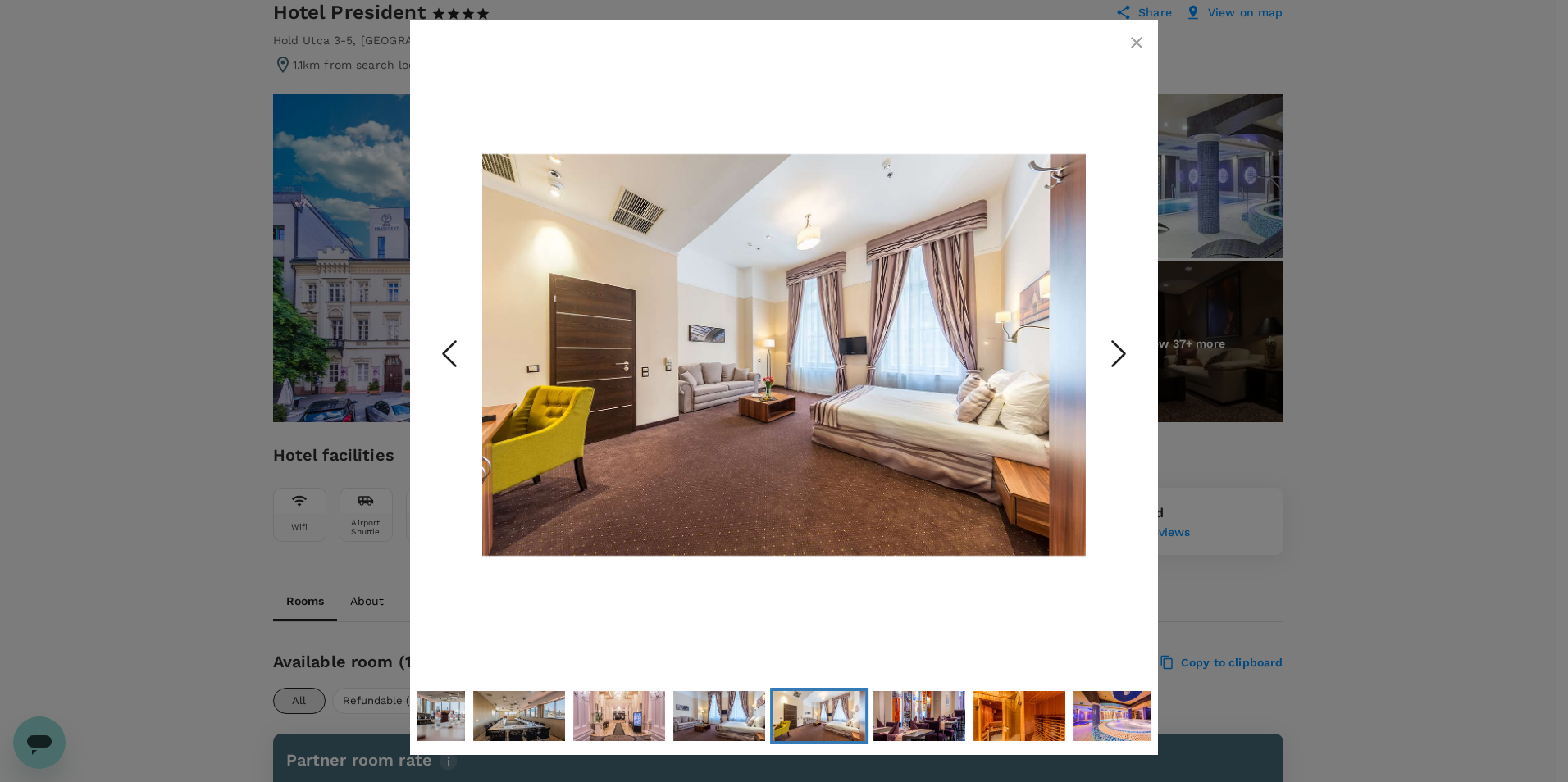
click at [1115, 362] on polyline "Next Slide" at bounding box center [1118, 355] width 12 height 25
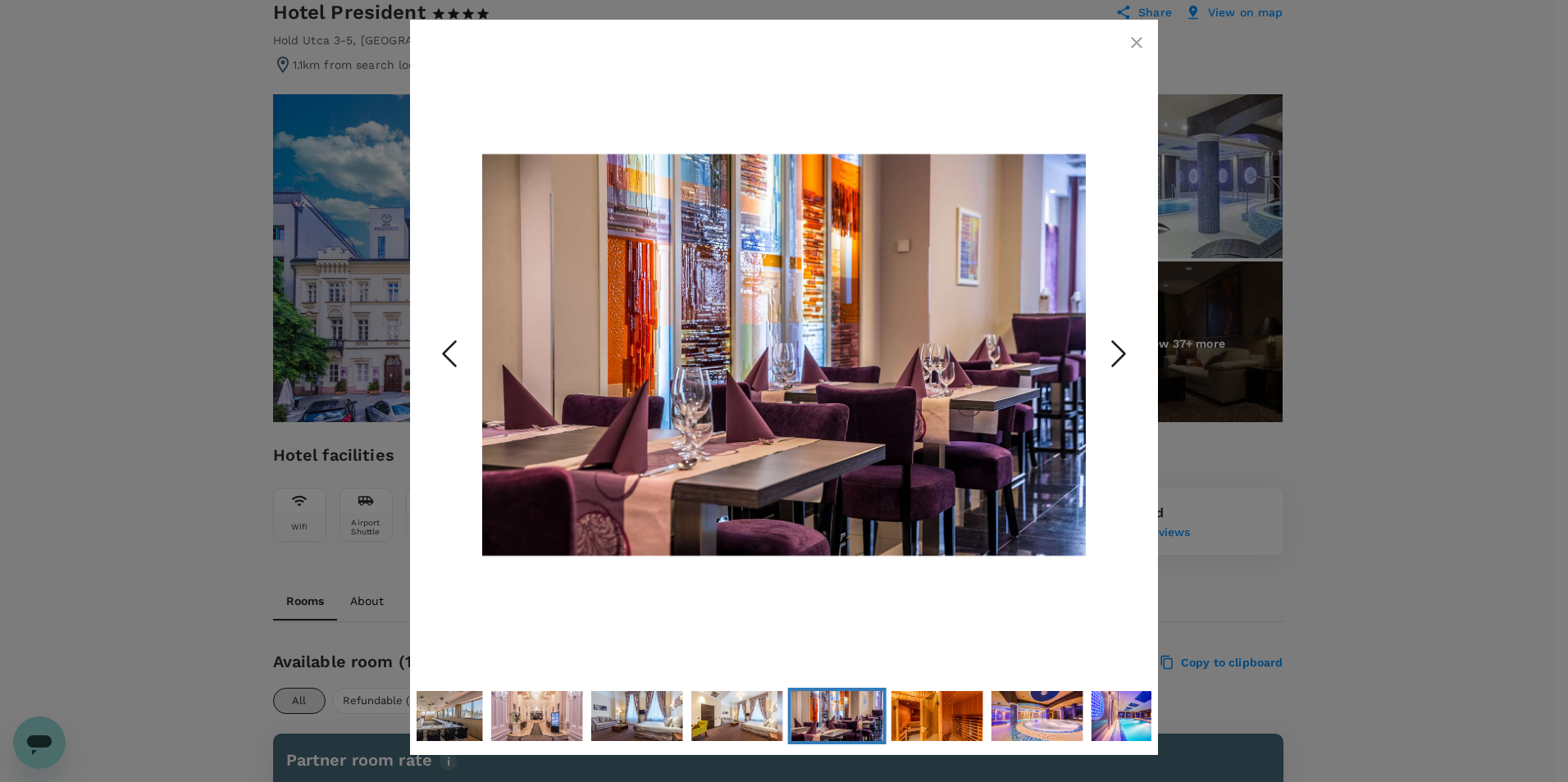
click at [1115, 362] on polyline "Next Slide" at bounding box center [1118, 355] width 12 height 25
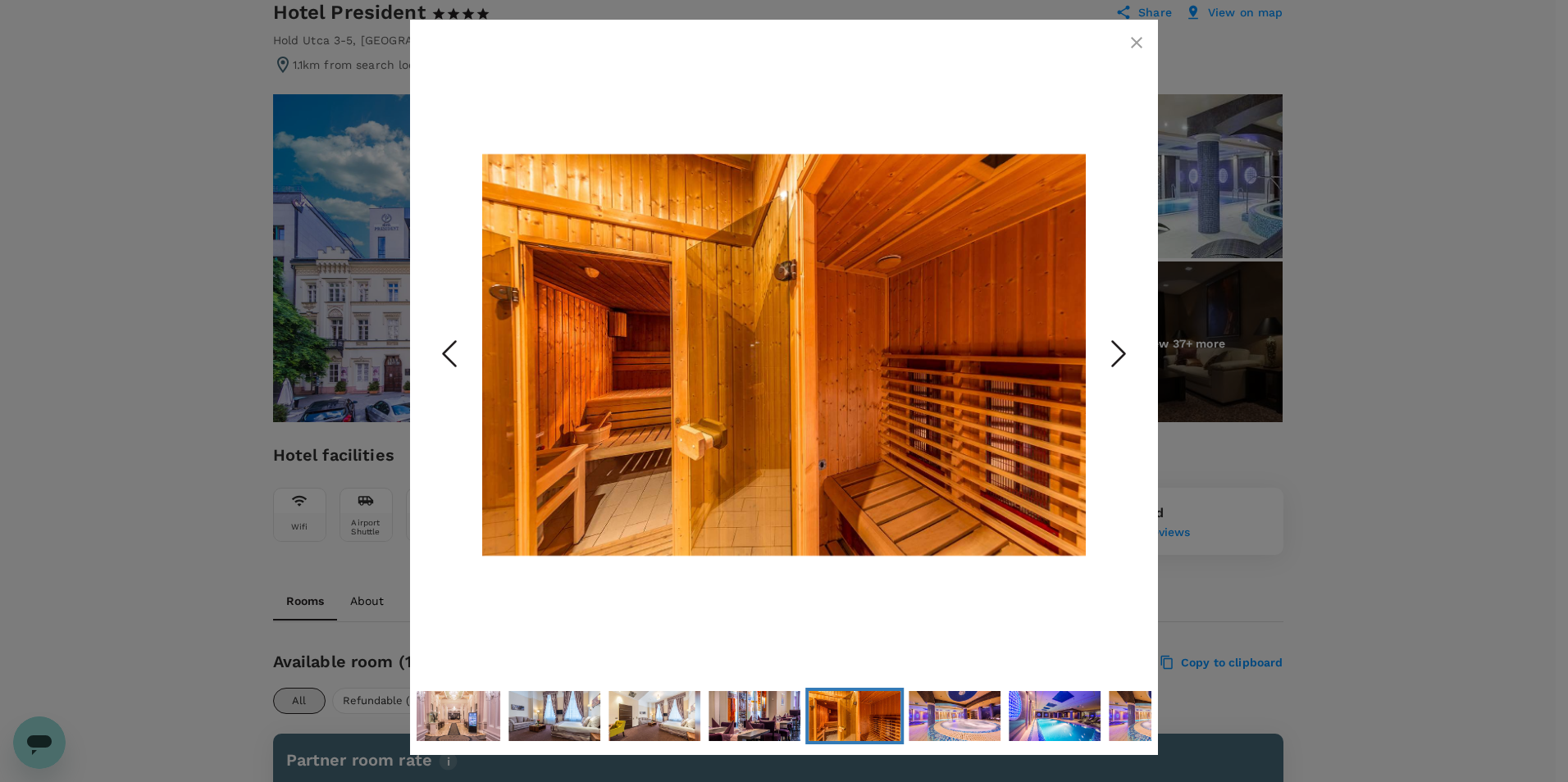
click at [1115, 362] on polyline "Next Slide" at bounding box center [1118, 355] width 12 height 25
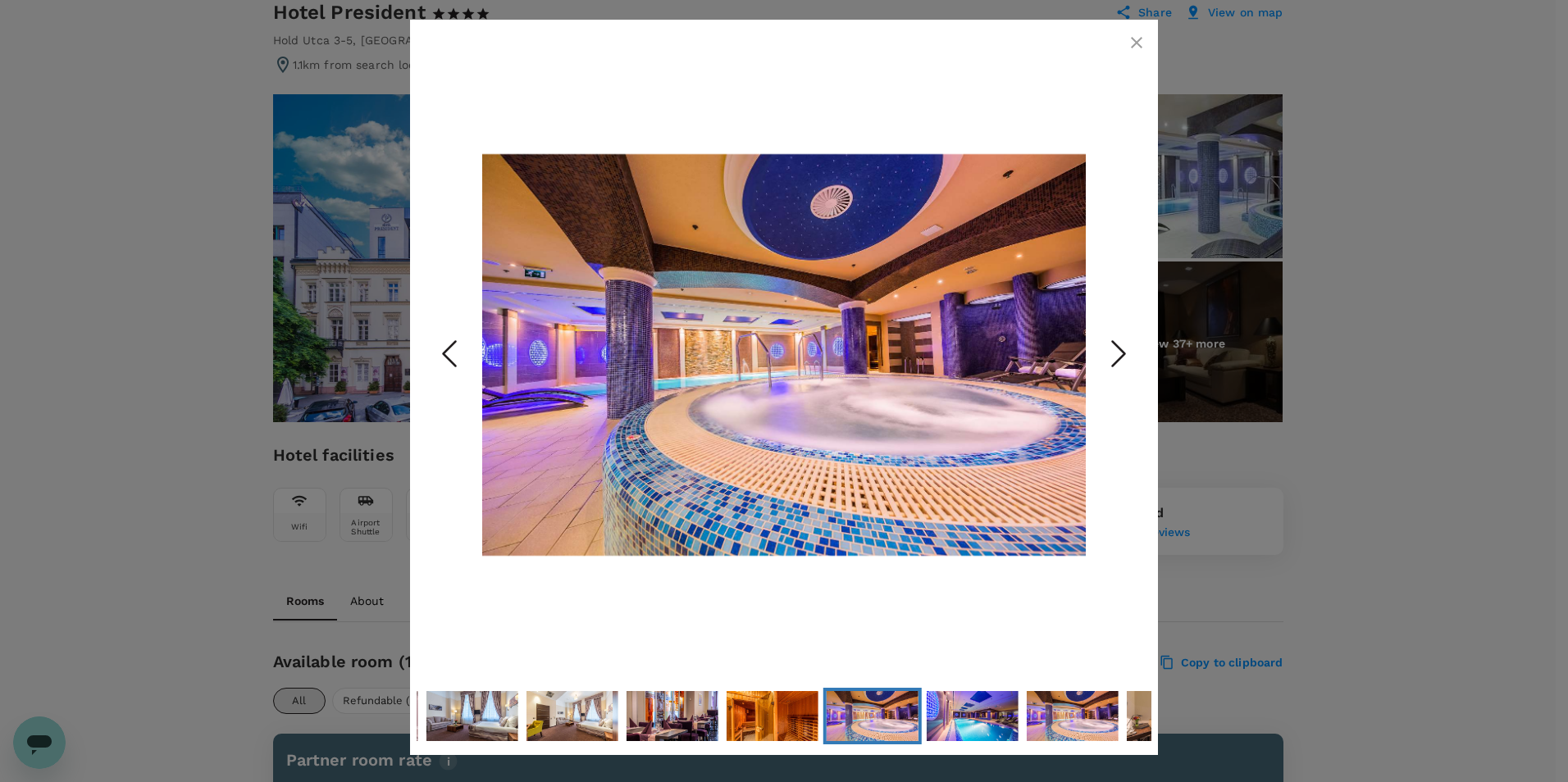
click at [1115, 362] on polyline "Next Slide" at bounding box center [1118, 355] width 12 height 25
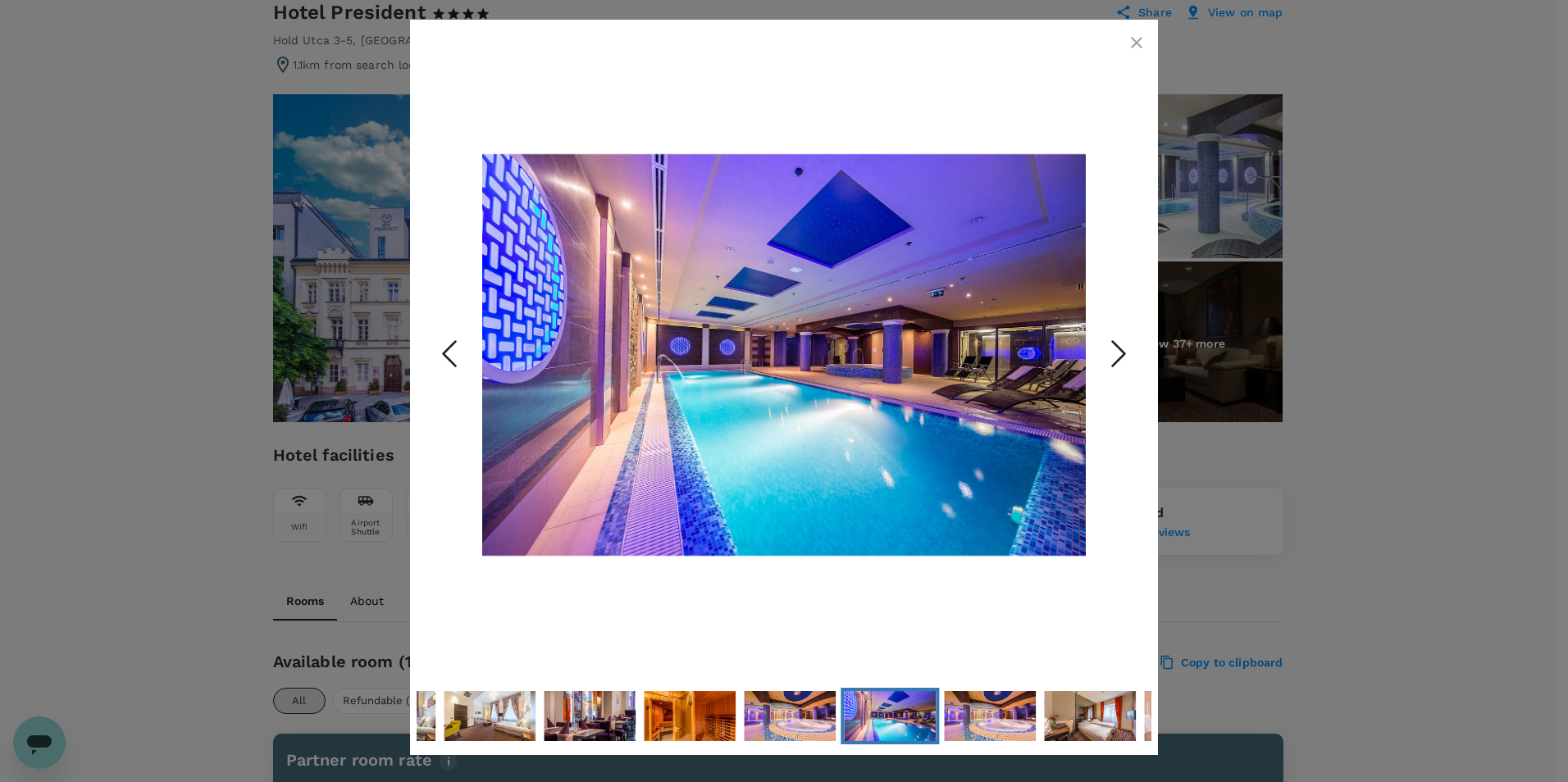
click at [1135, 49] on icon "button" at bounding box center [1137, 43] width 20 height 20
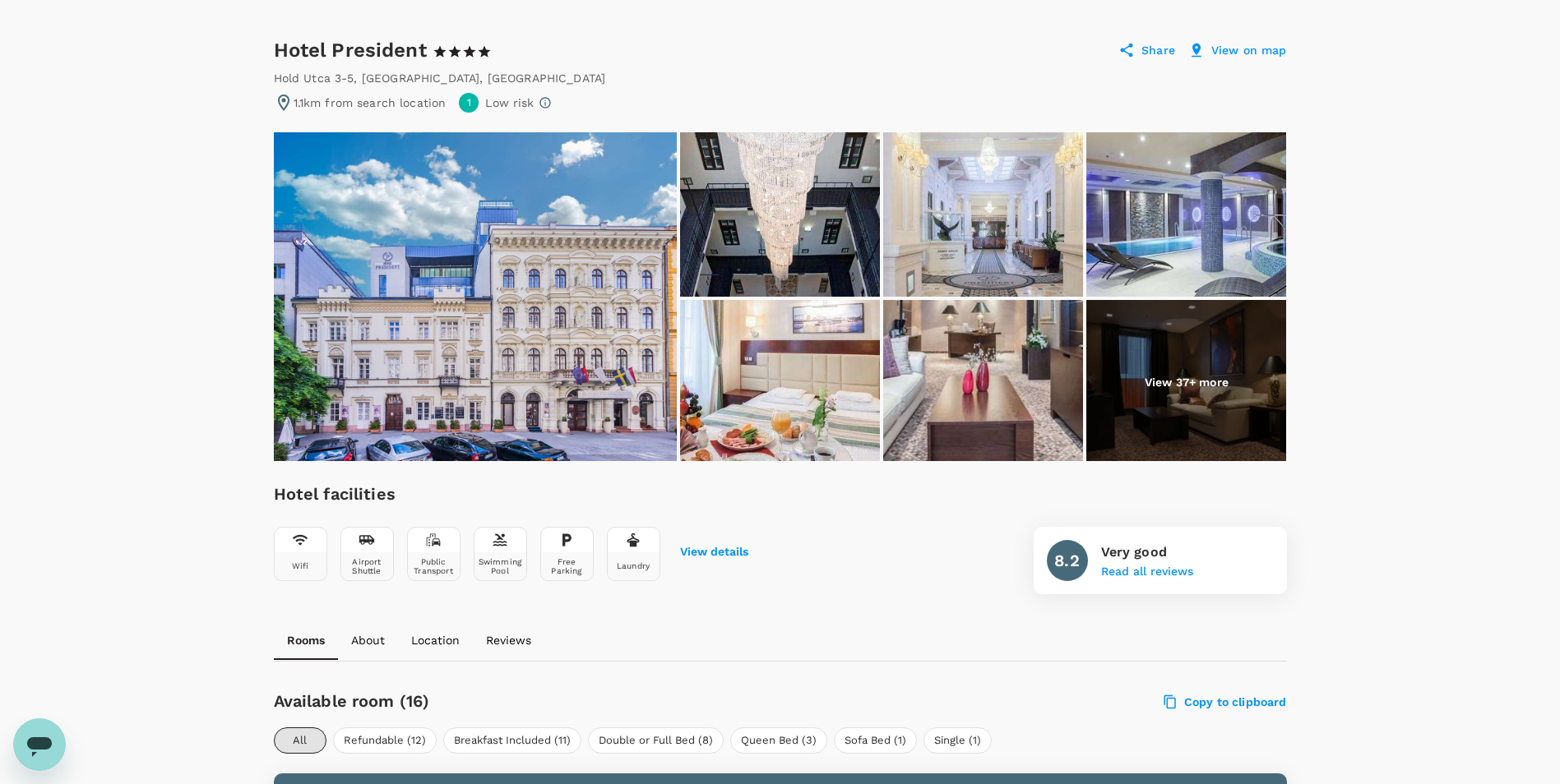
scroll to position [0, 0]
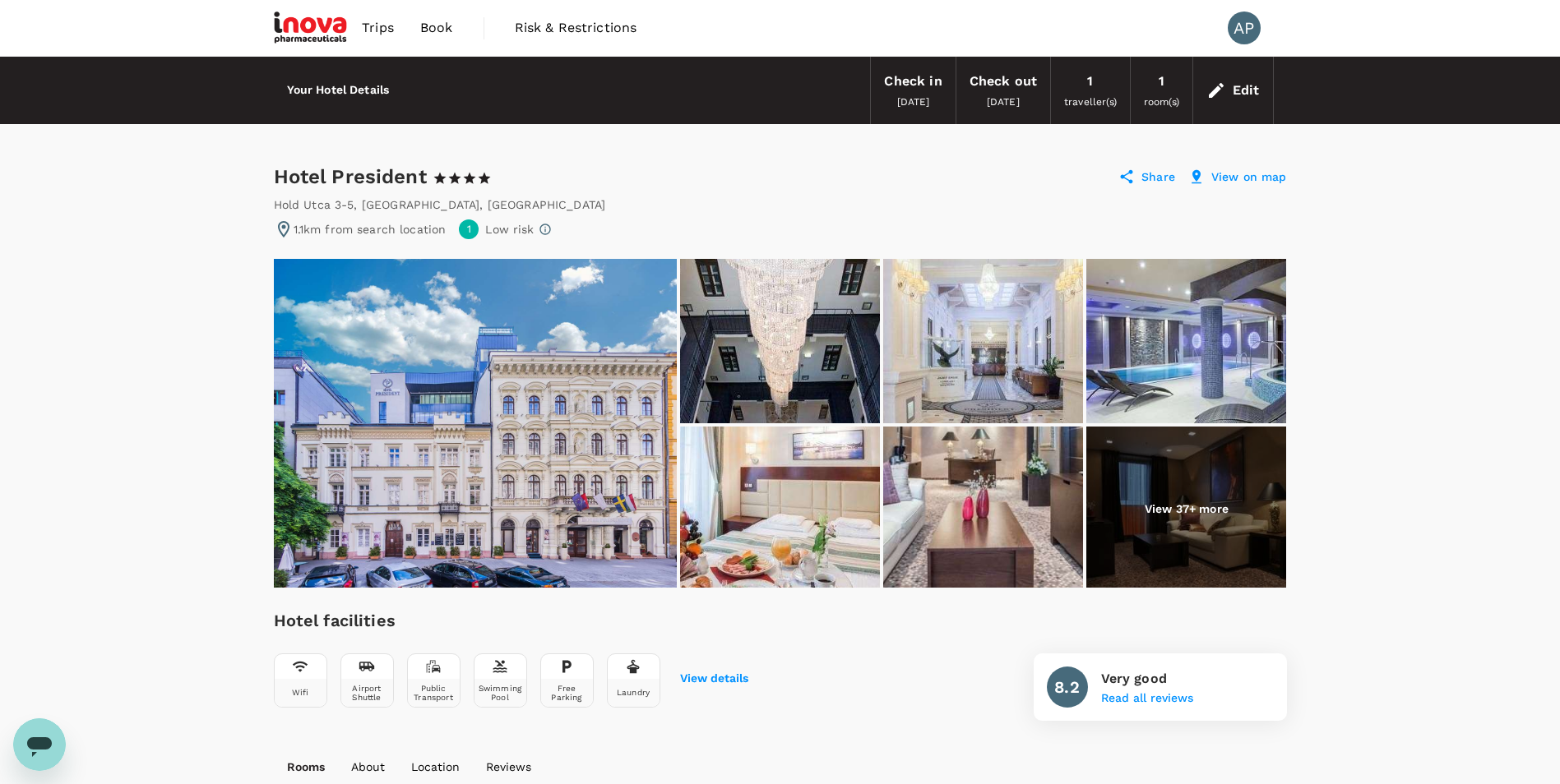
click at [1257, 185] on div "Hotel President 1 Star 2 Stars 3 Stars 4 Stars 5 Stars Share View on map" at bounding box center [780, 177] width 1013 height 26
click at [1256, 179] on p "View on map" at bounding box center [1248, 177] width 75 height 17
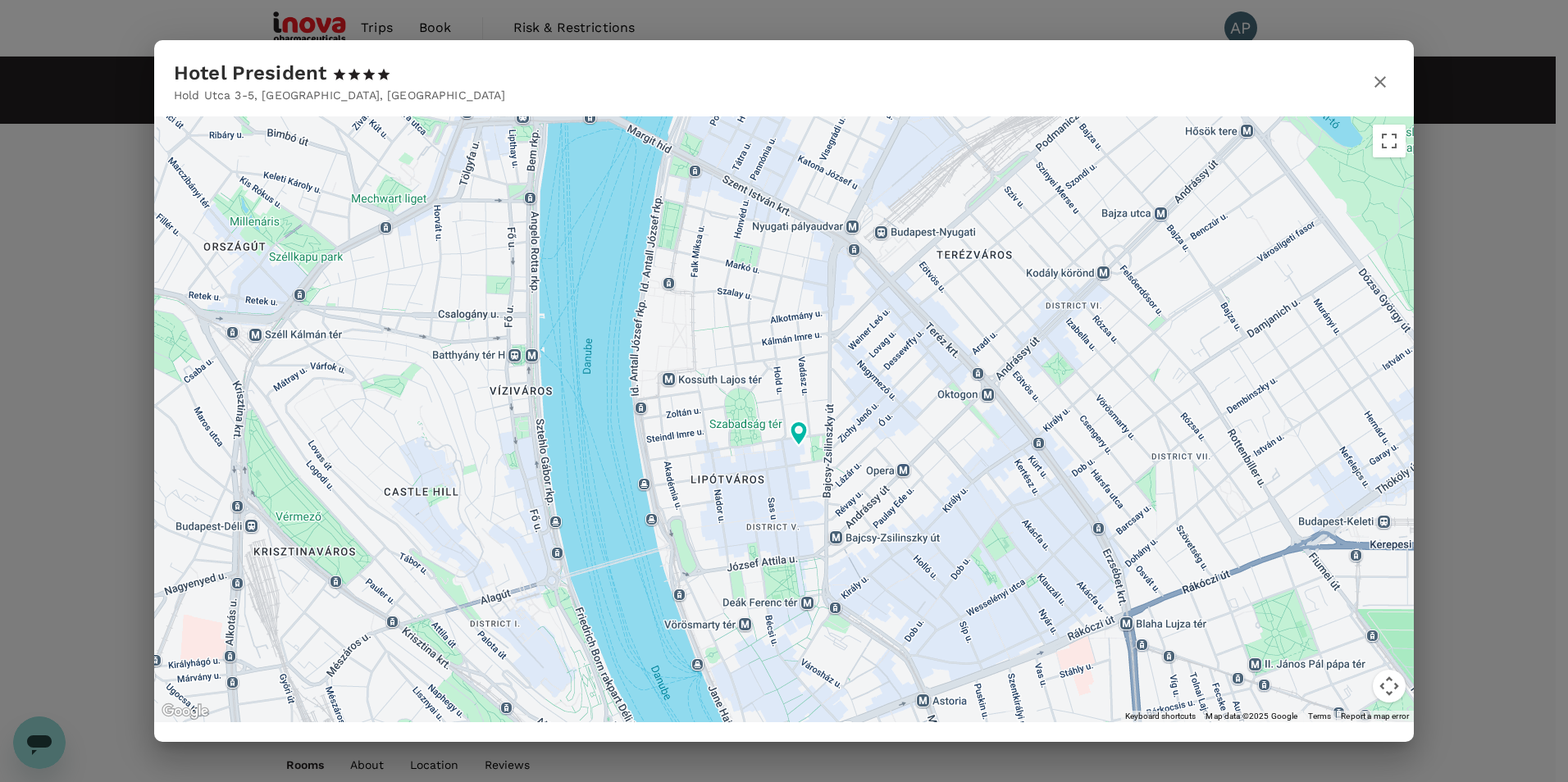
click at [1378, 82] on icon "button" at bounding box center [1380, 82] width 12 height 12
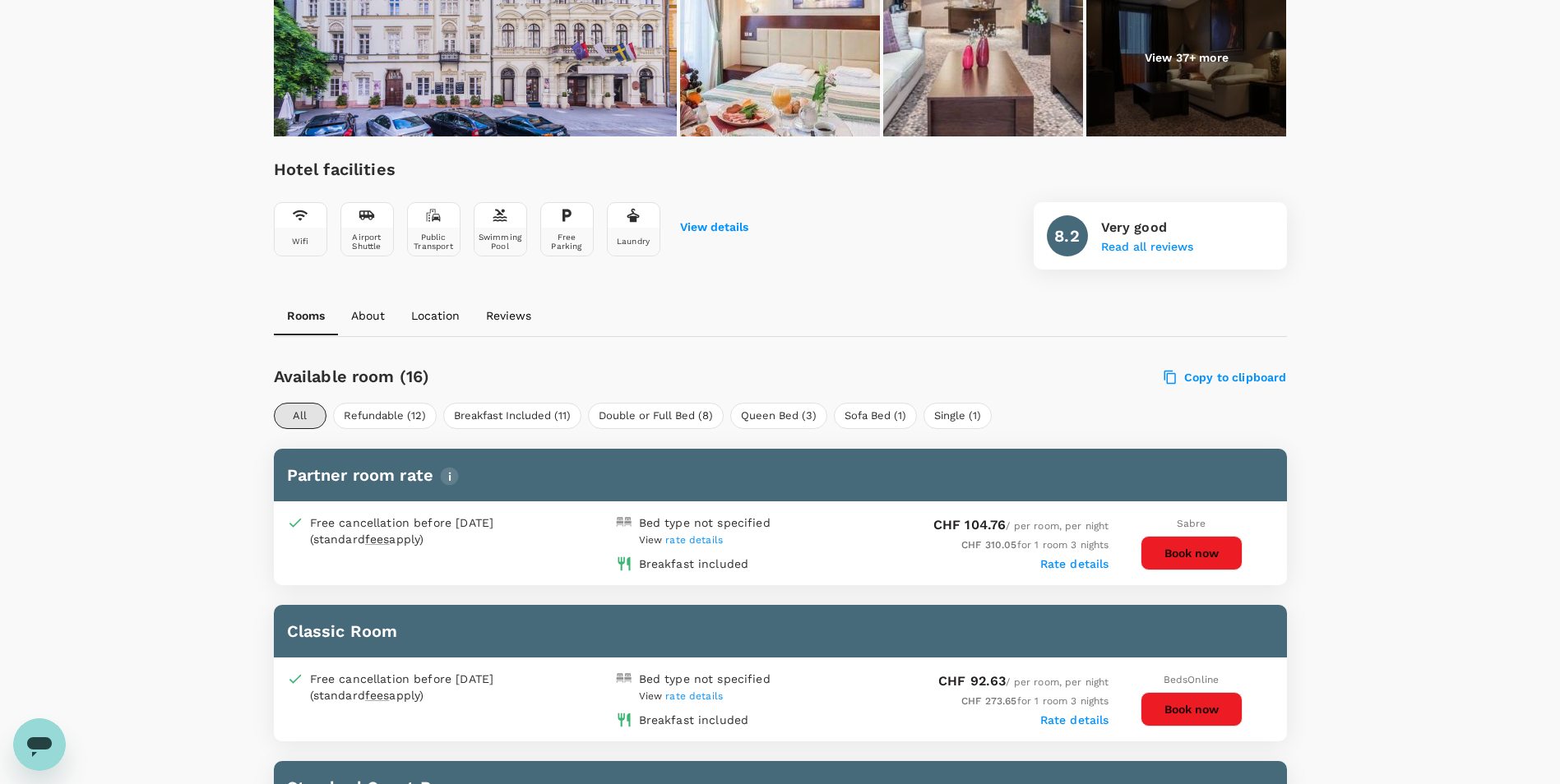
scroll to position [494, 0]
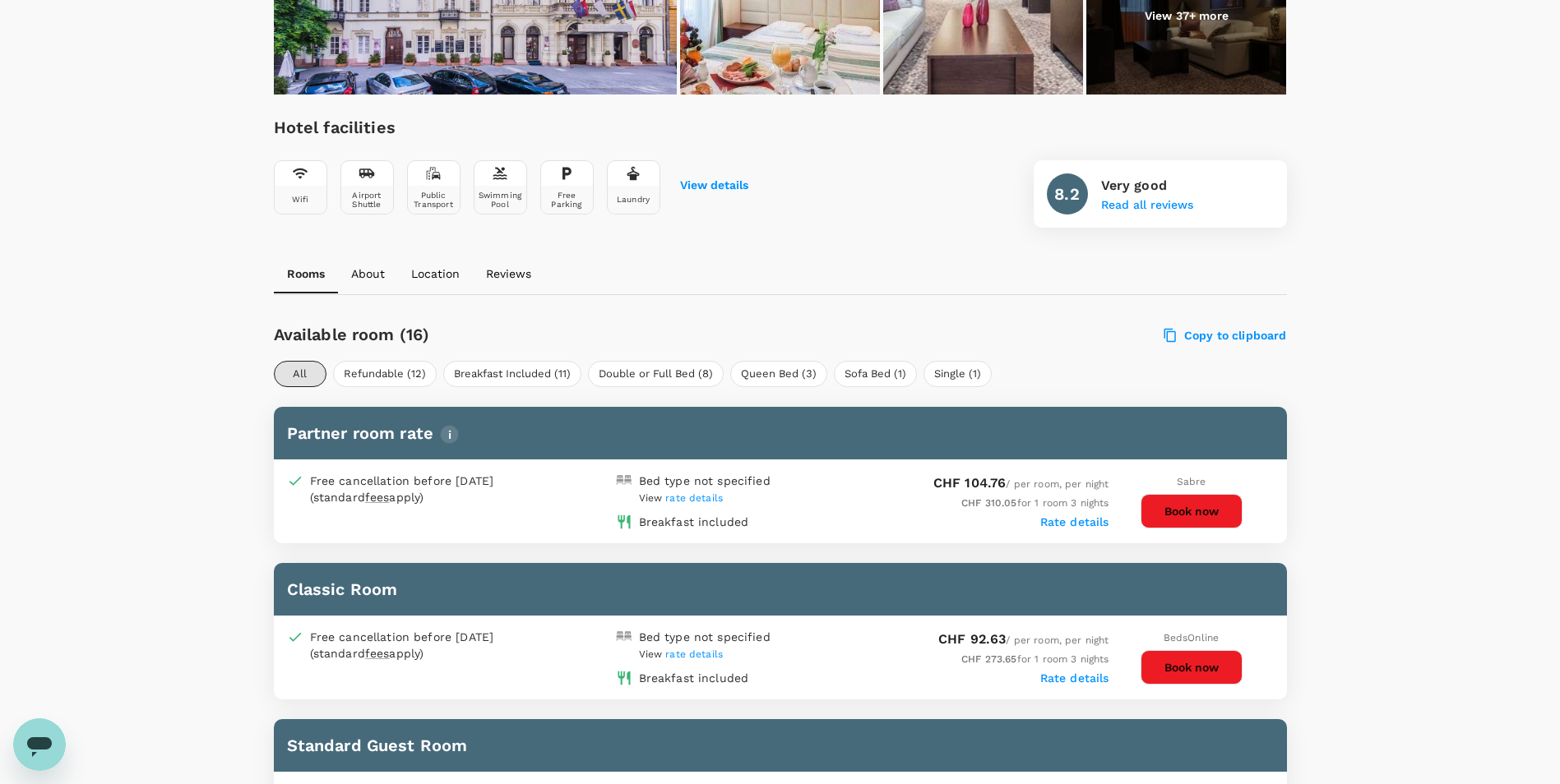
click at [514, 270] on p "Reviews" at bounding box center [509, 274] width 45 height 17
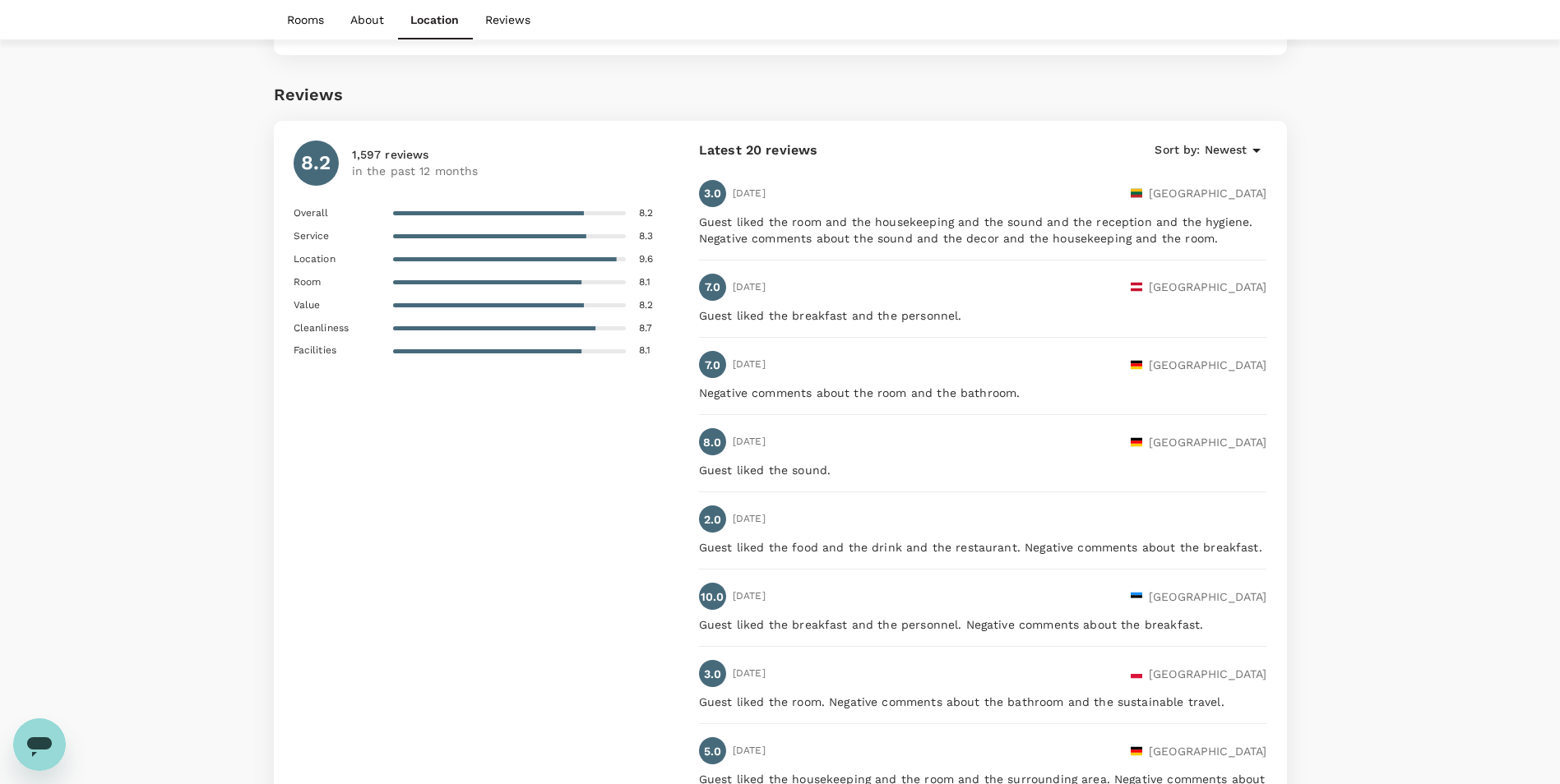
scroll to position [3337, 0]
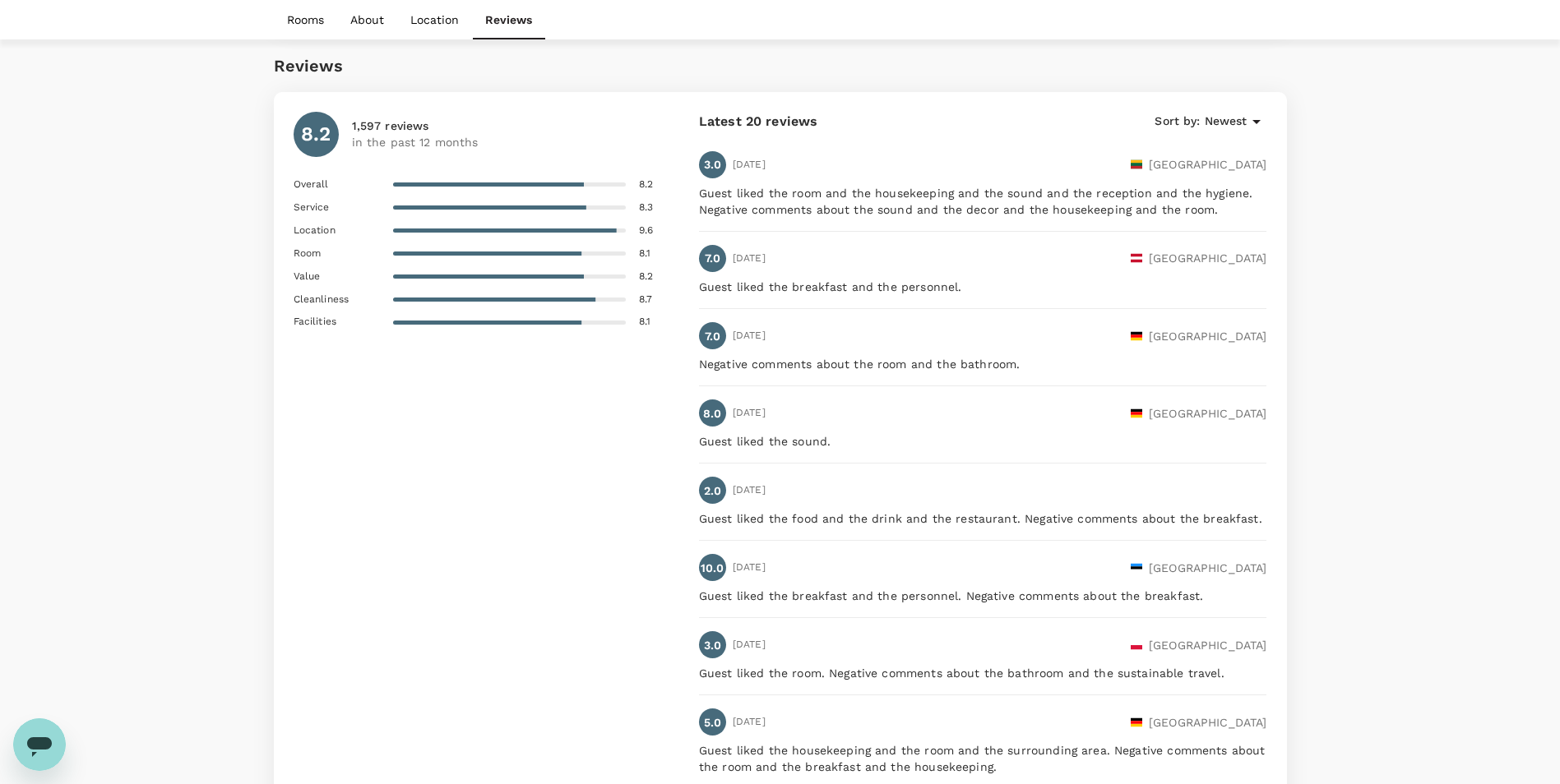
click at [1243, 121] on span "Newest" at bounding box center [1226, 122] width 43 height 18
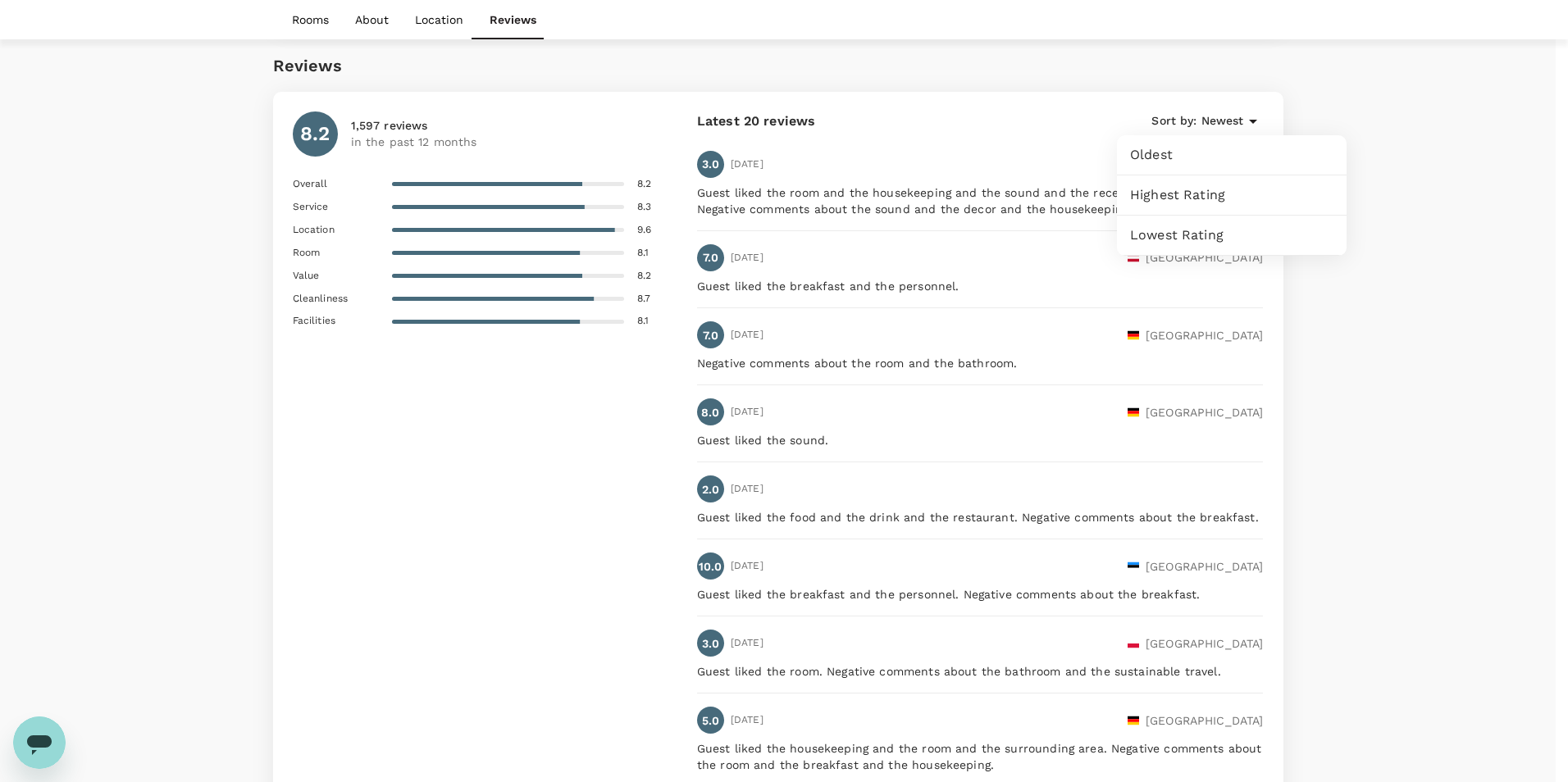
click at [1332, 113] on div at bounding box center [784, 391] width 1568 height 782
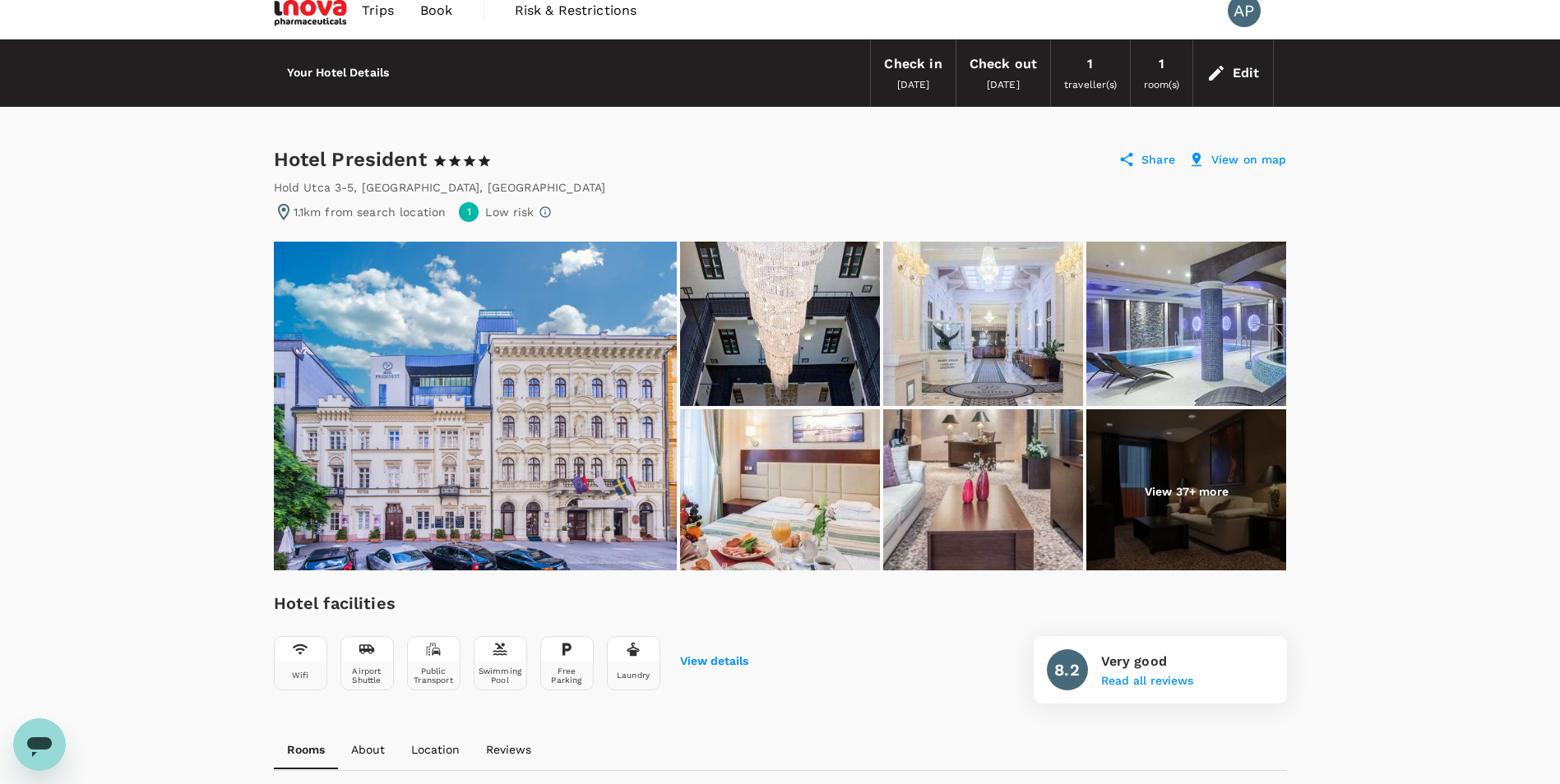
scroll to position [0, 0]
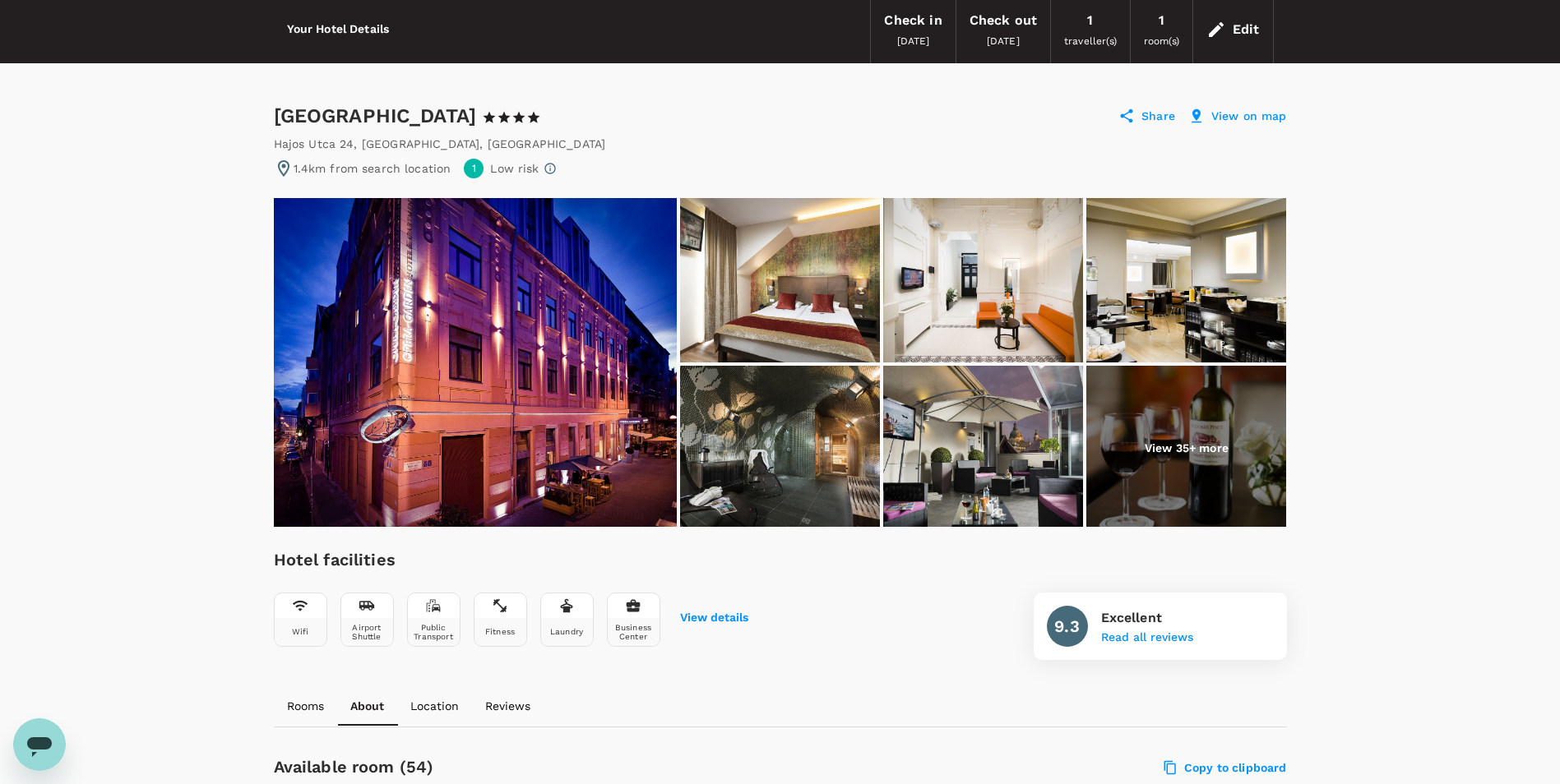
scroll to position [7, 0]
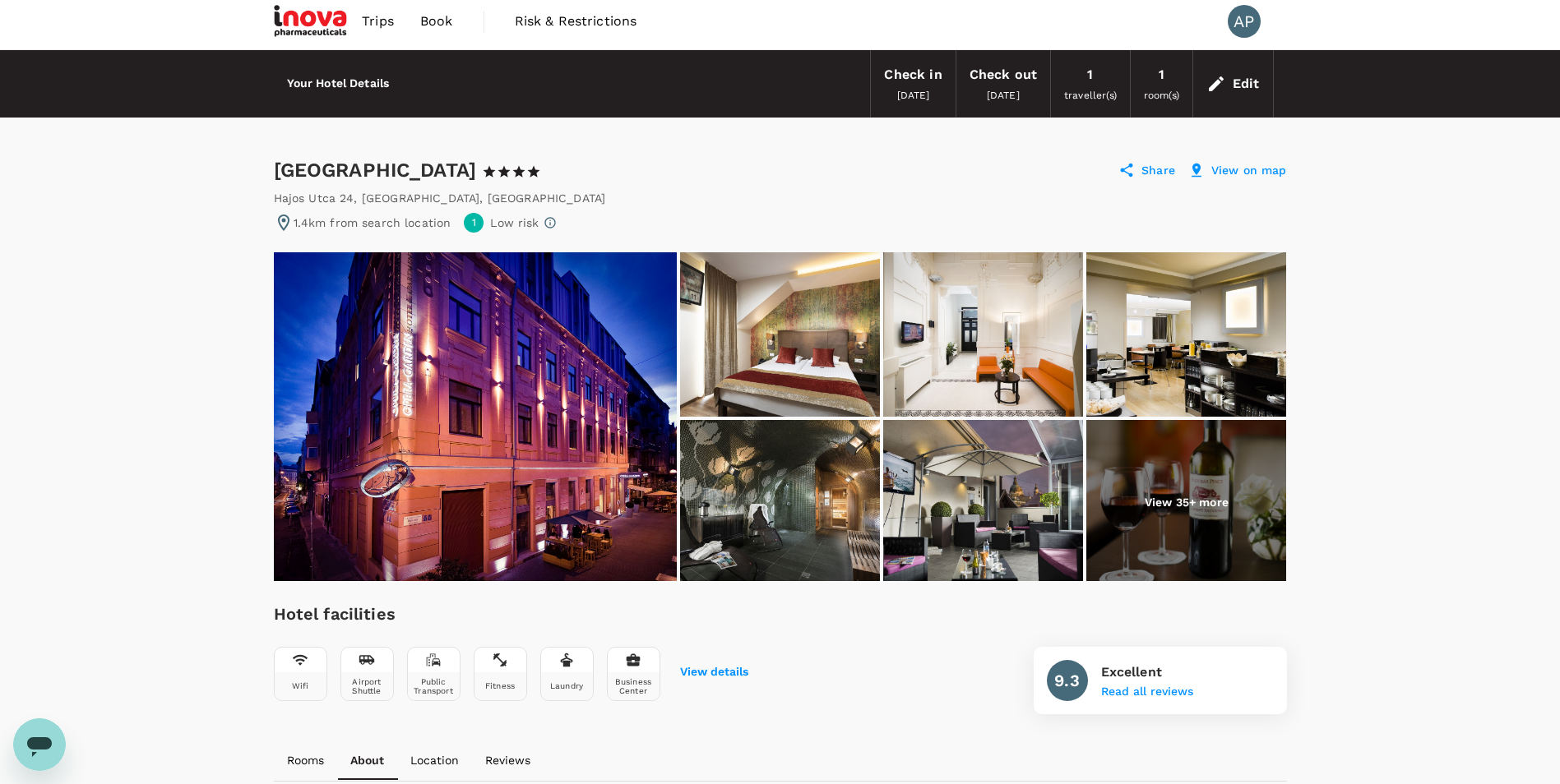
click at [538, 335] on img at bounding box center [475, 417] width 403 height 329
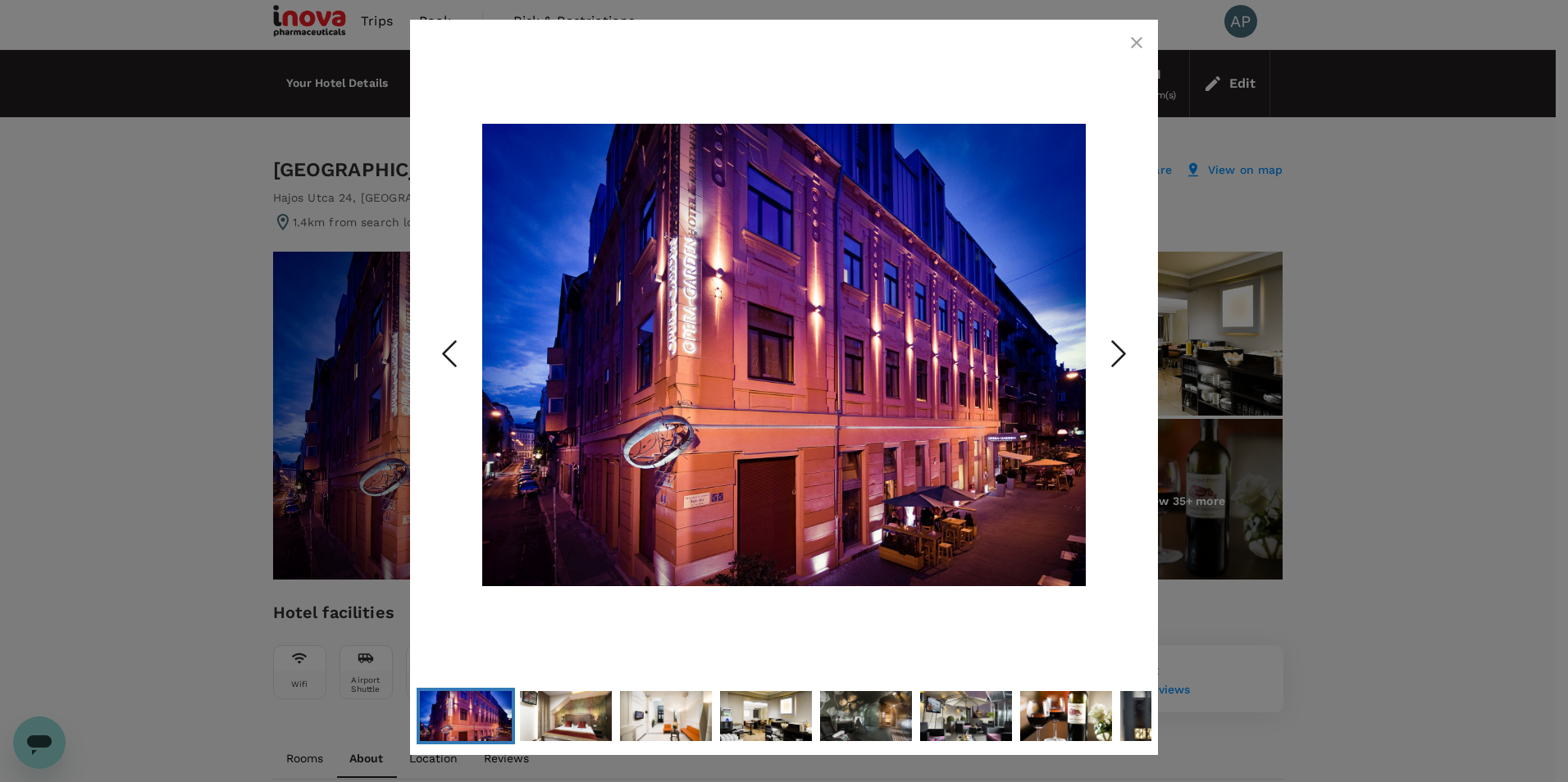
click at [1116, 353] on icon "Next Slide" at bounding box center [1118, 355] width 49 height 49
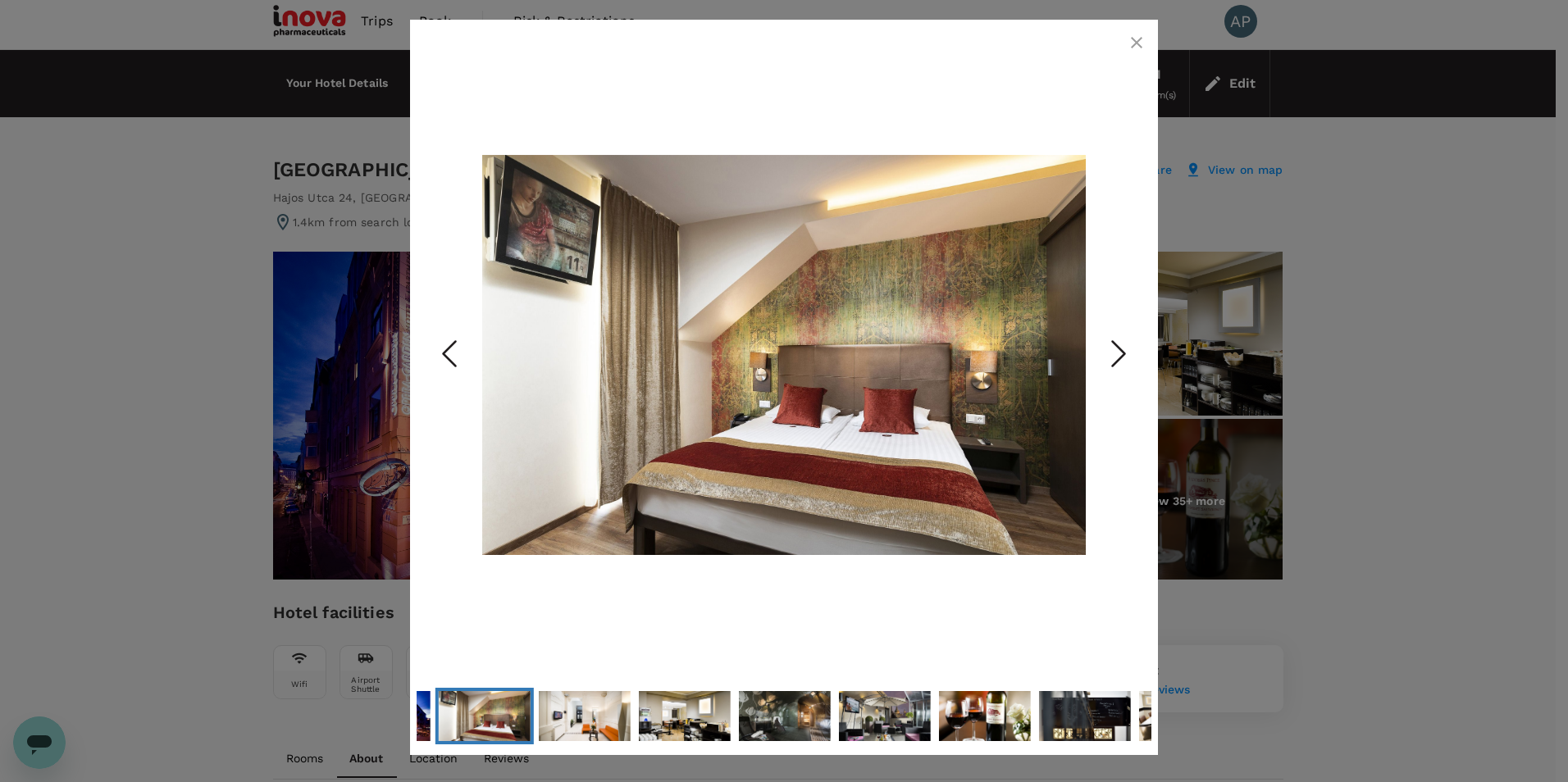
click at [1116, 353] on icon "Next Slide" at bounding box center [1118, 355] width 49 height 49
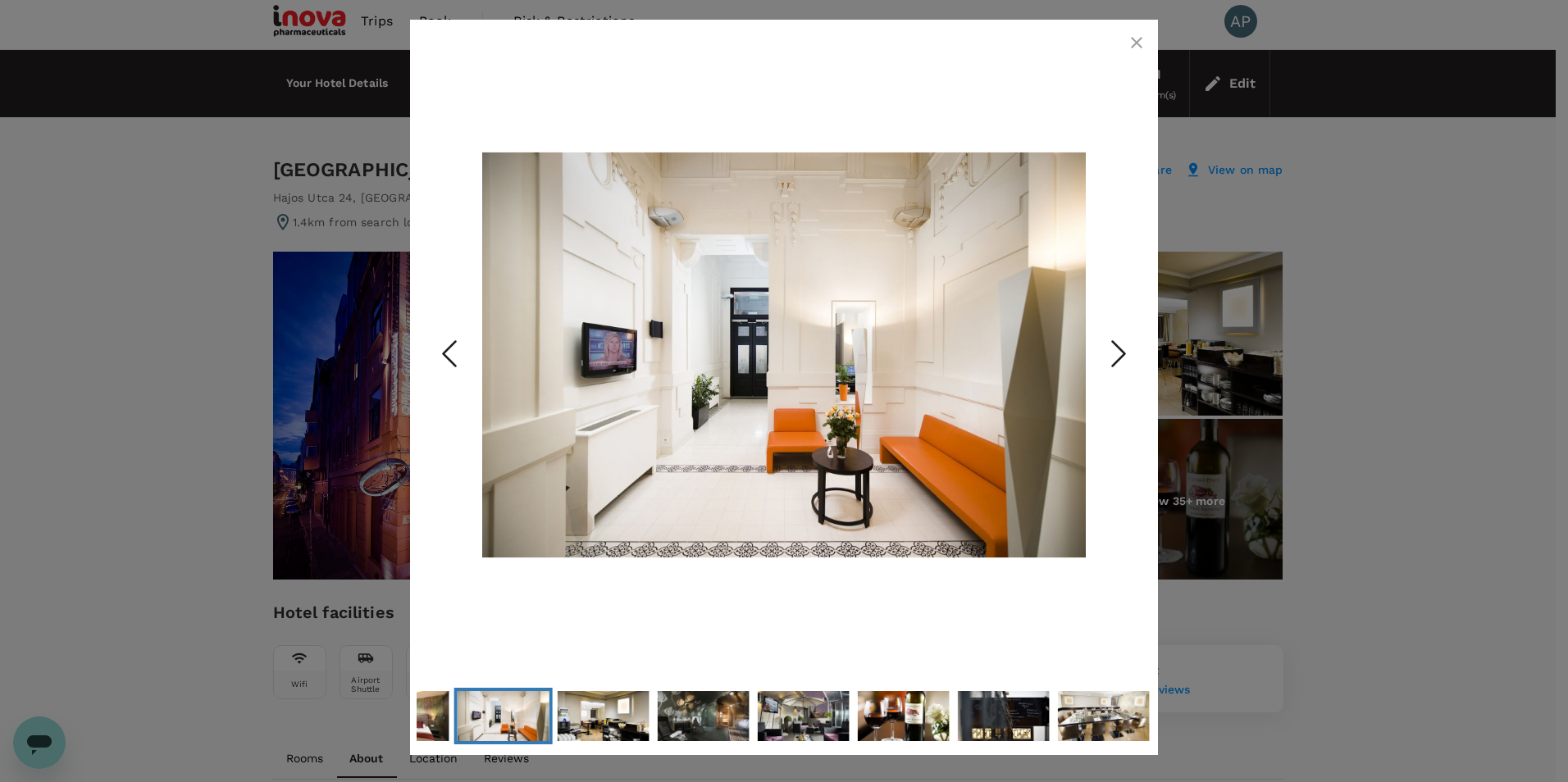
click at [1116, 353] on icon "Next Slide" at bounding box center [1118, 355] width 49 height 49
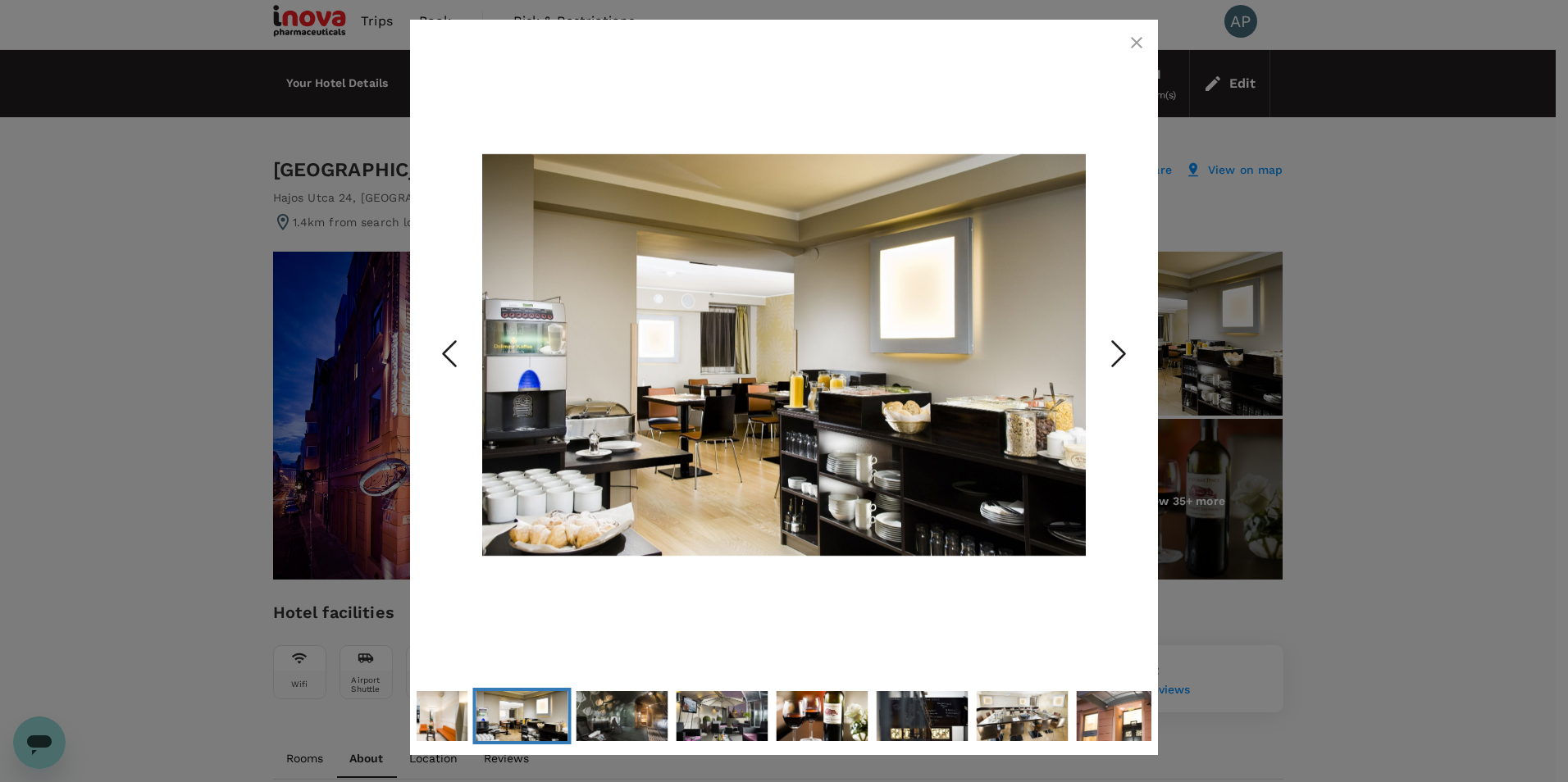
click at [1116, 353] on icon "Next Slide" at bounding box center [1118, 355] width 49 height 49
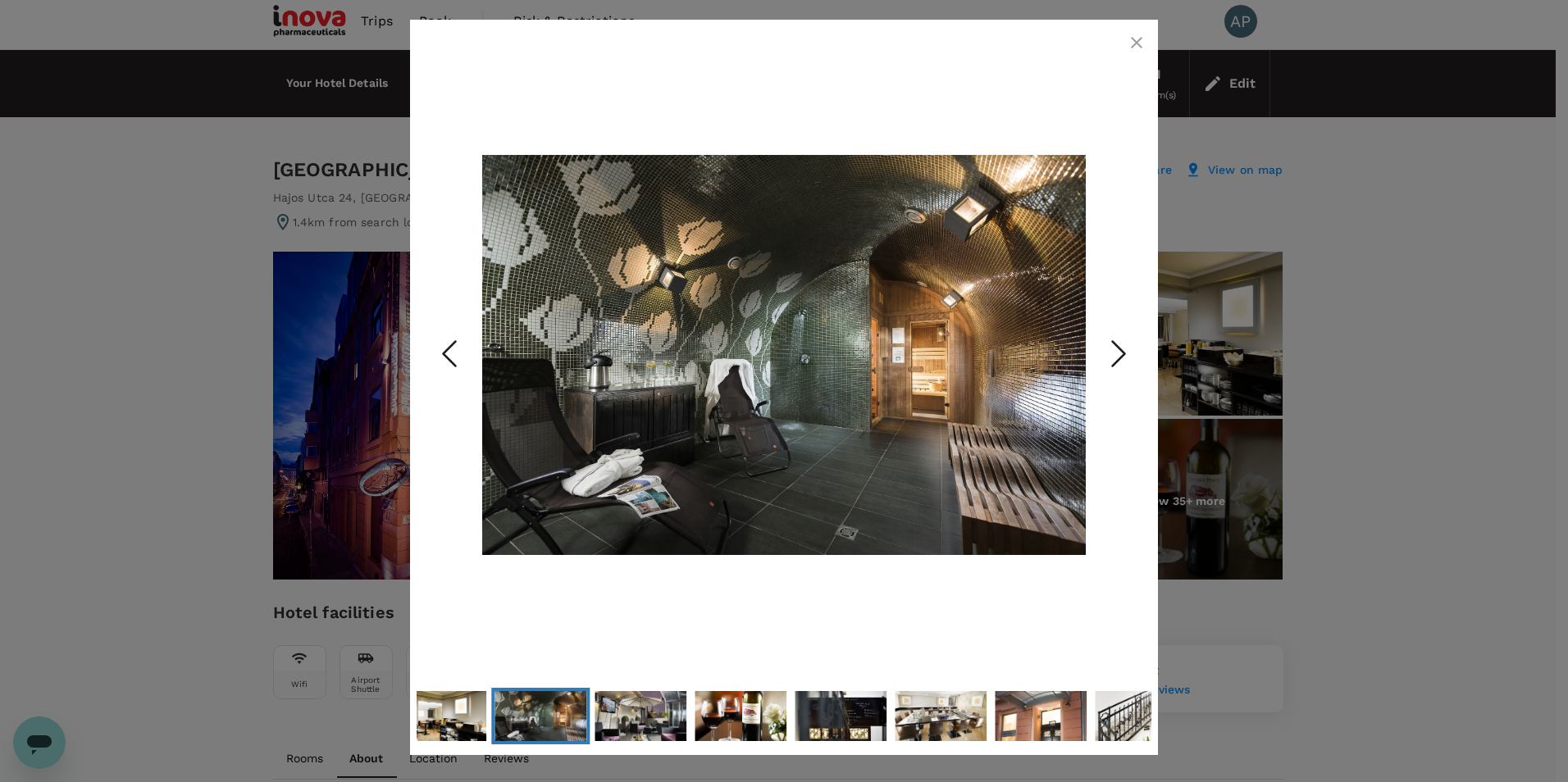
click at [1116, 353] on icon "Next Slide" at bounding box center [1118, 355] width 49 height 49
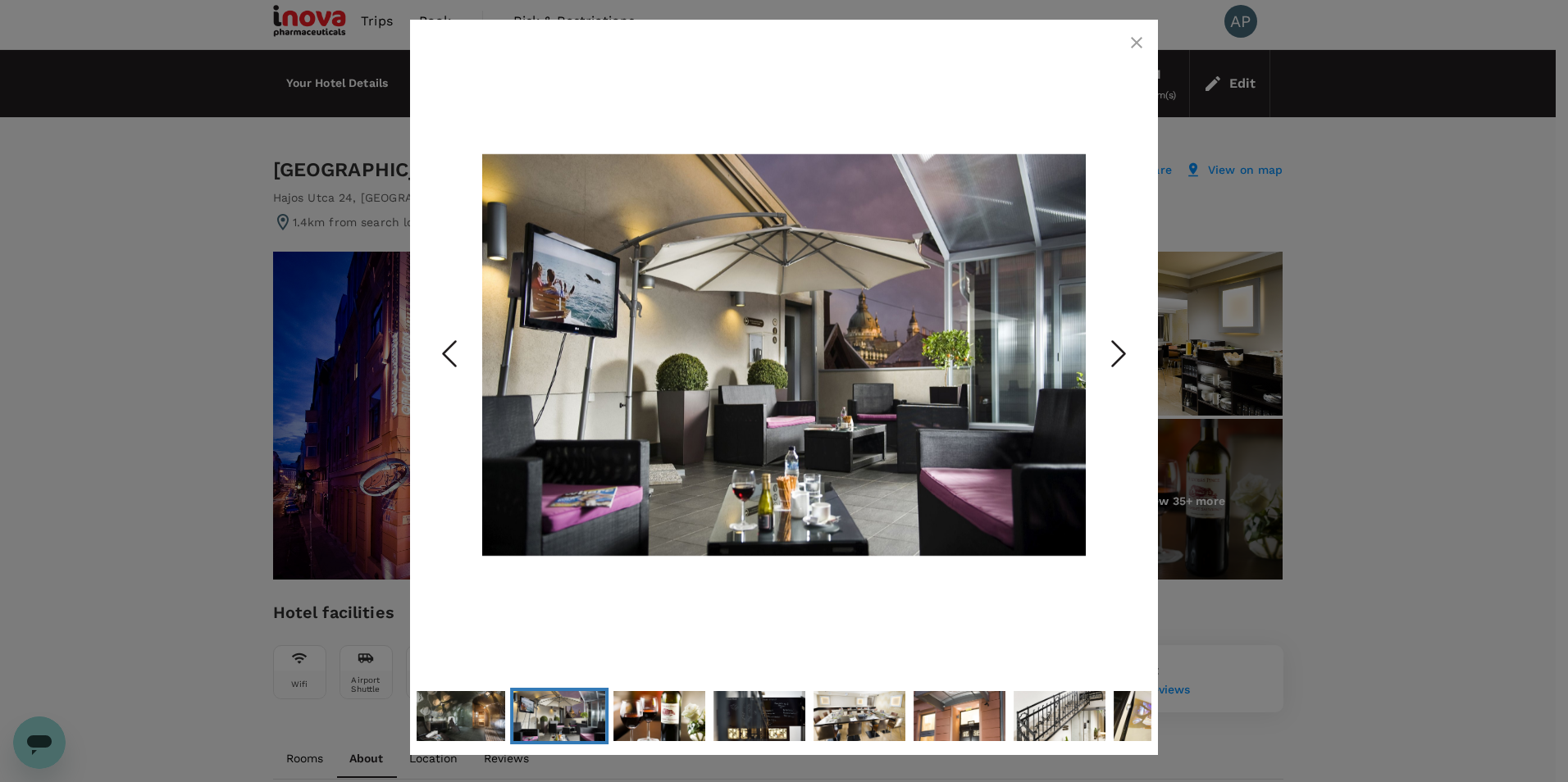
click at [1116, 353] on icon "Next Slide" at bounding box center [1118, 355] width 49 height 49
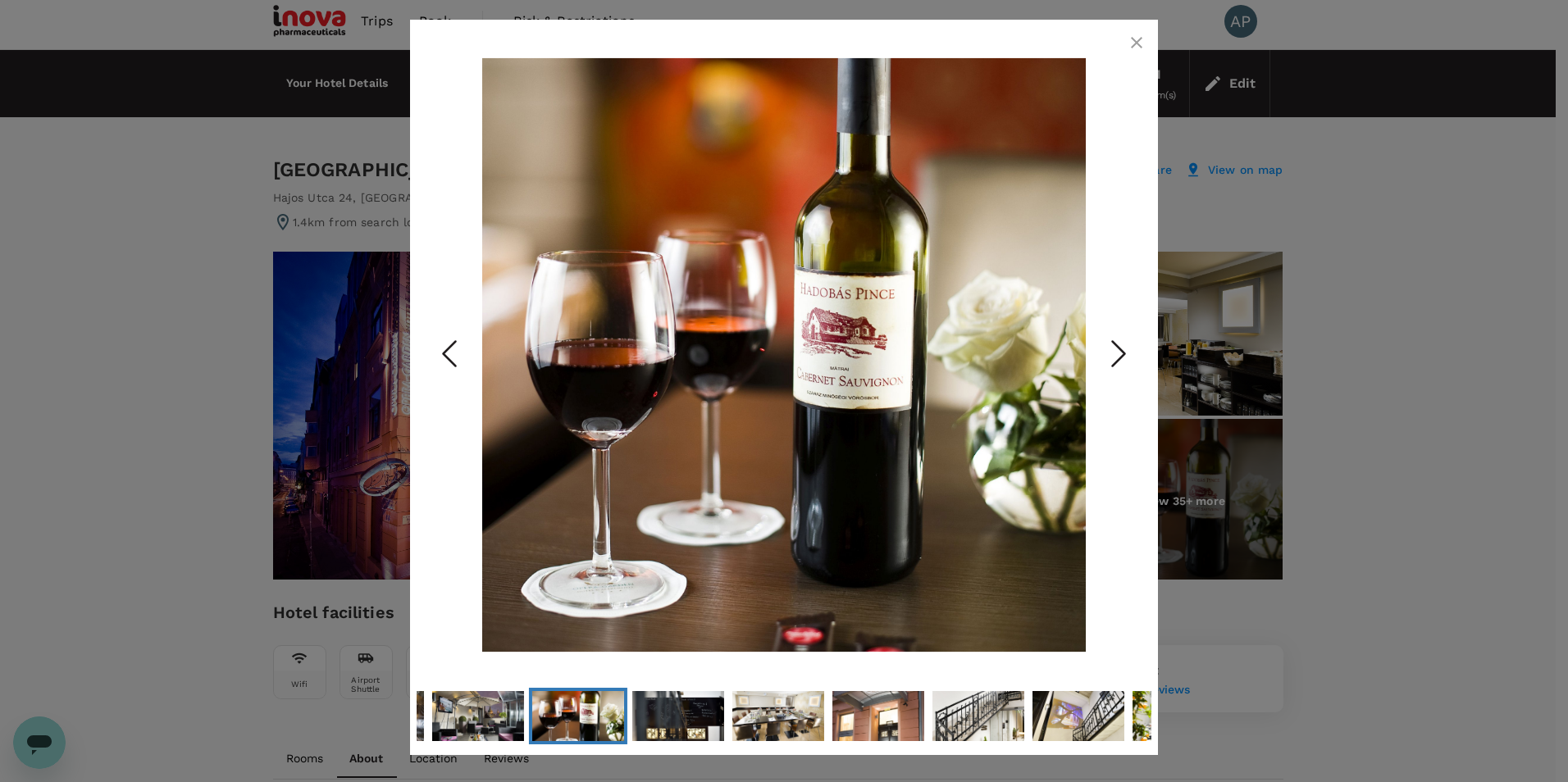
click at [1116, 353] on icon "Next Slide" at bounding box center [1118, 355] width 49 height 49
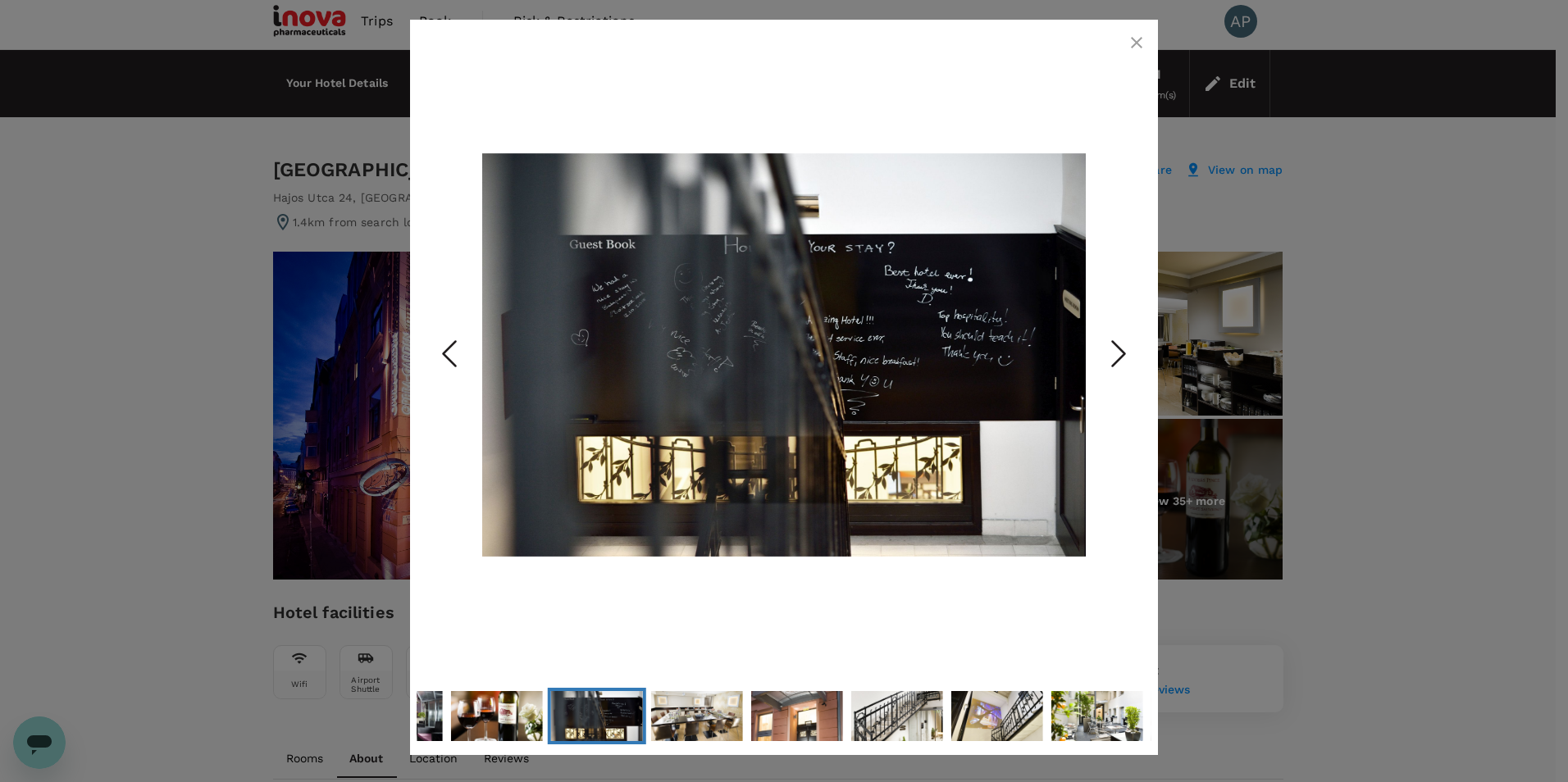
click at [1116, 353] on icon "Next Slide" at bounding box center [1118, 355] width 49 height 49
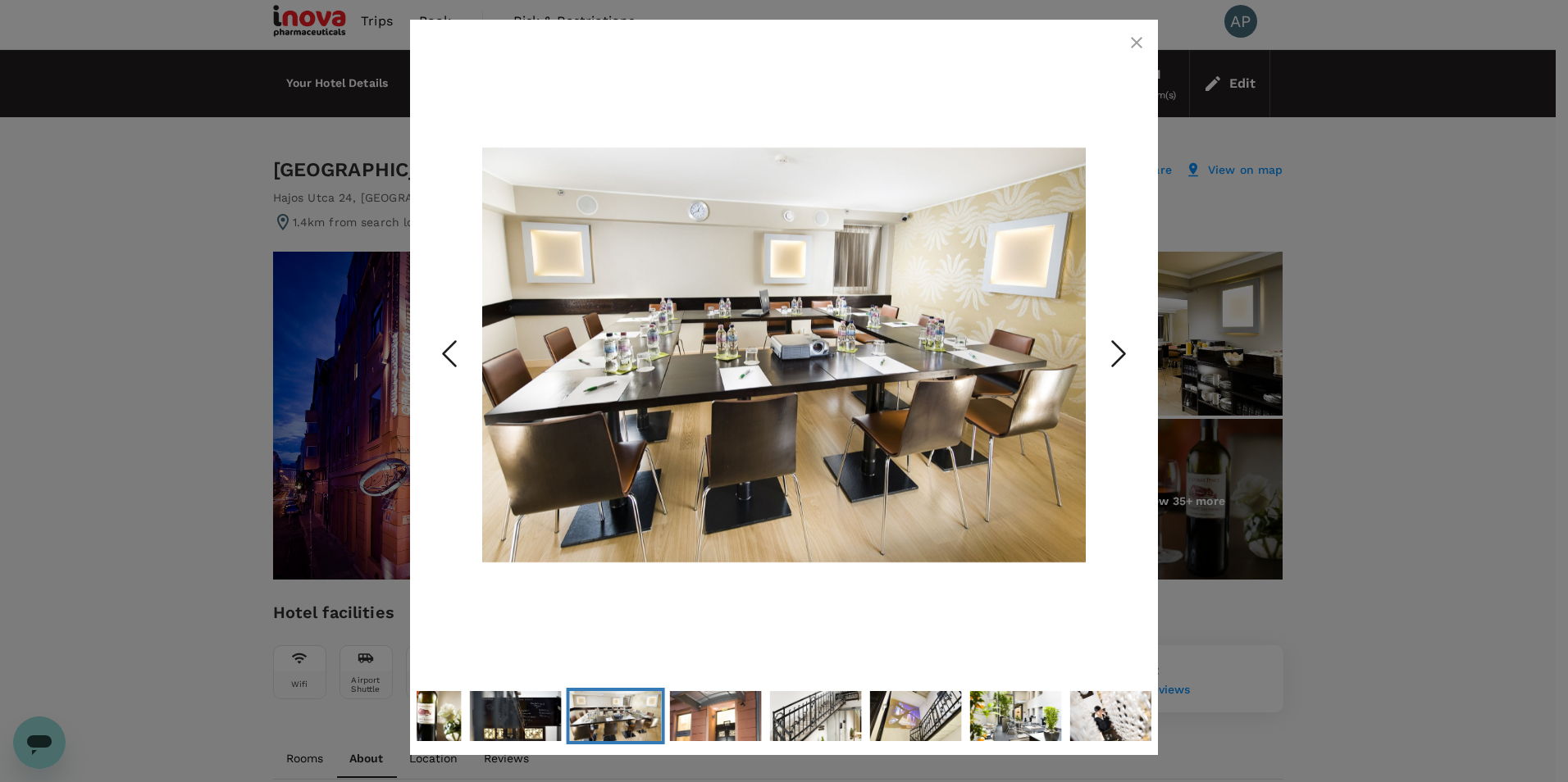
click at [1116, 353] on icon "Next Slide" at bounding box center [1118, 355] width 49 height 49
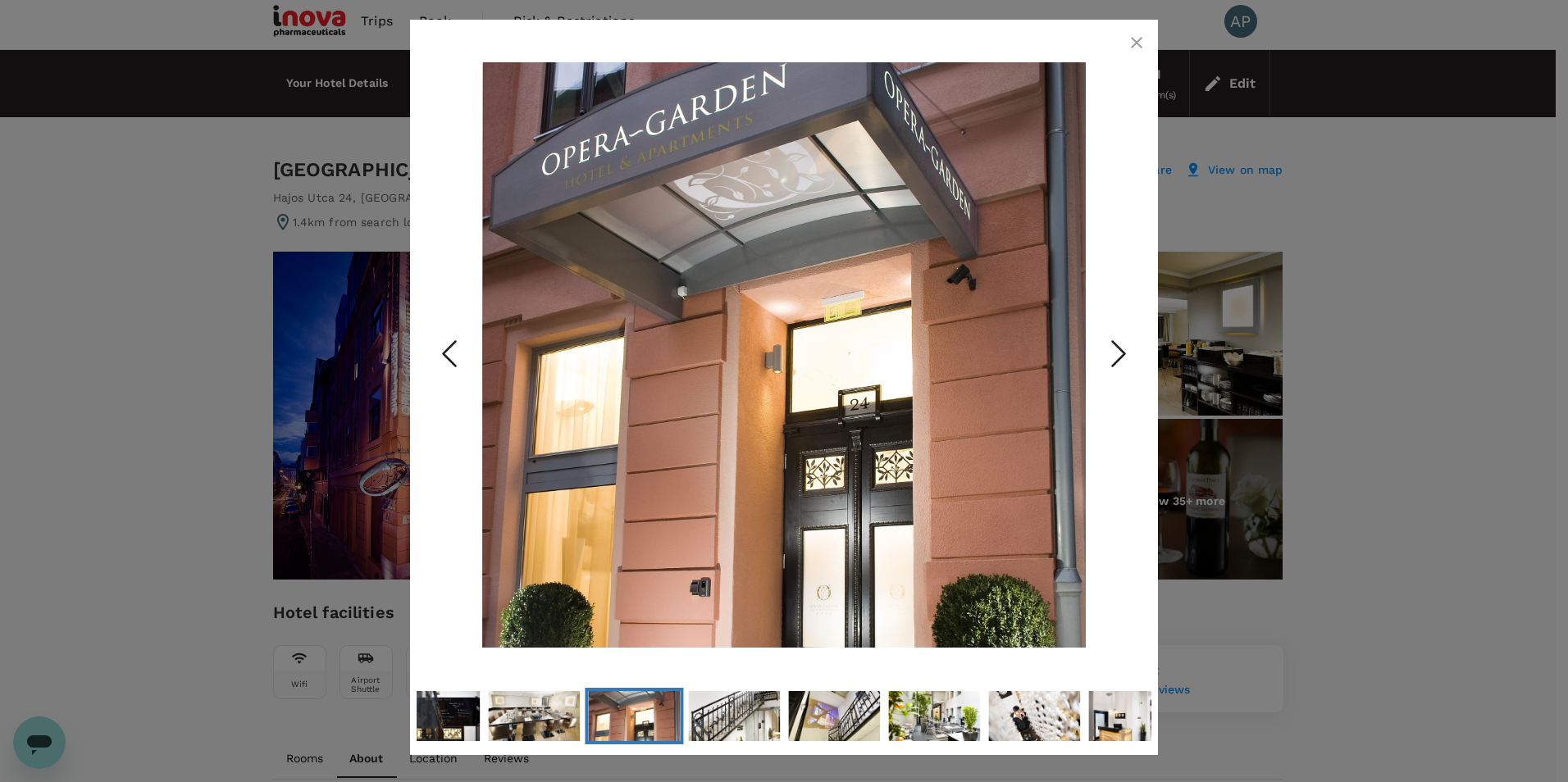
click at [1116, 353] on icon "Next Slide" at bounding box center [1118, 355] width 49 height 49
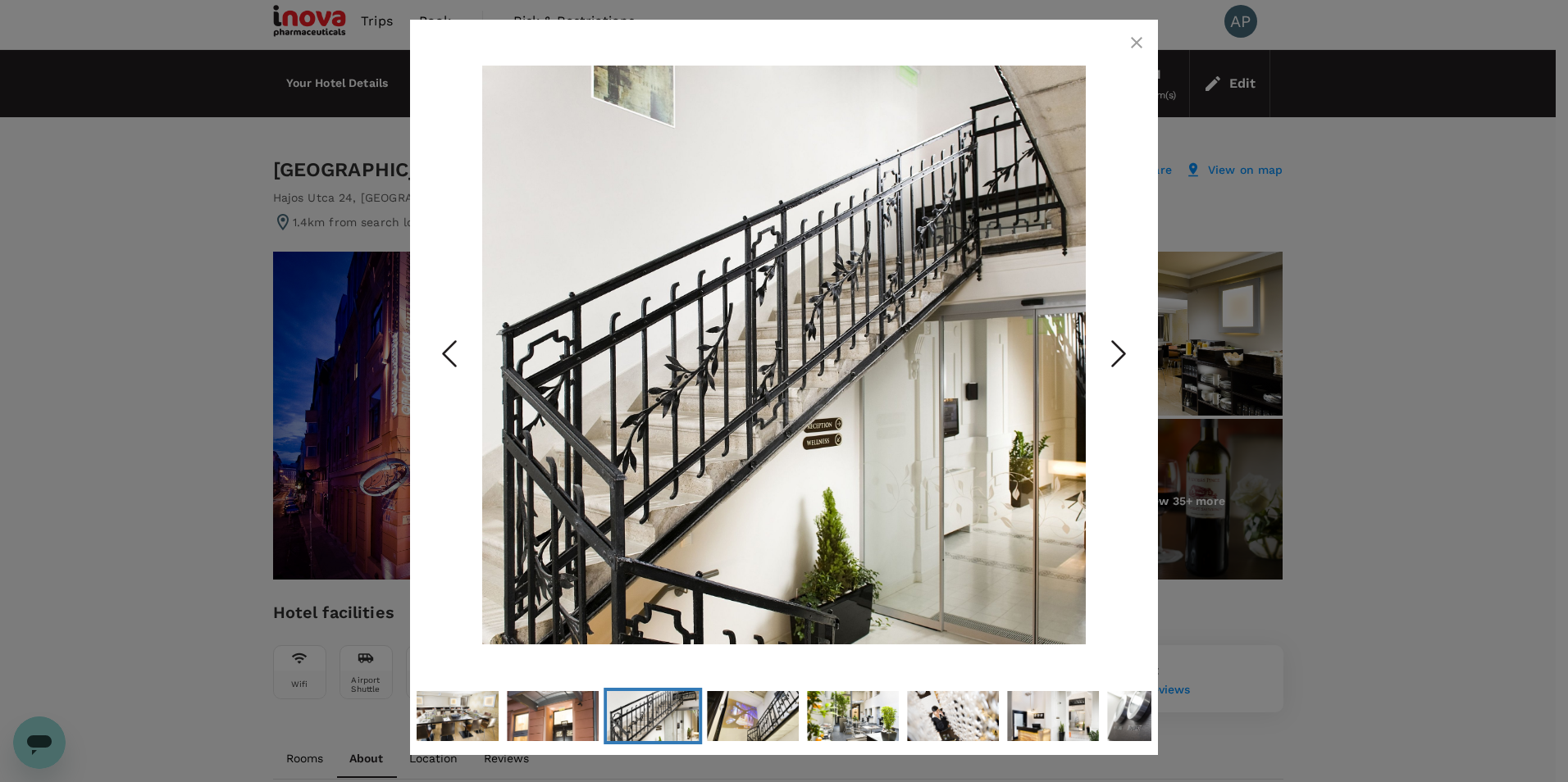
click at [1116, 353] on icon "Next Slide" at bounding box center [1118, 355] width 49 height 49
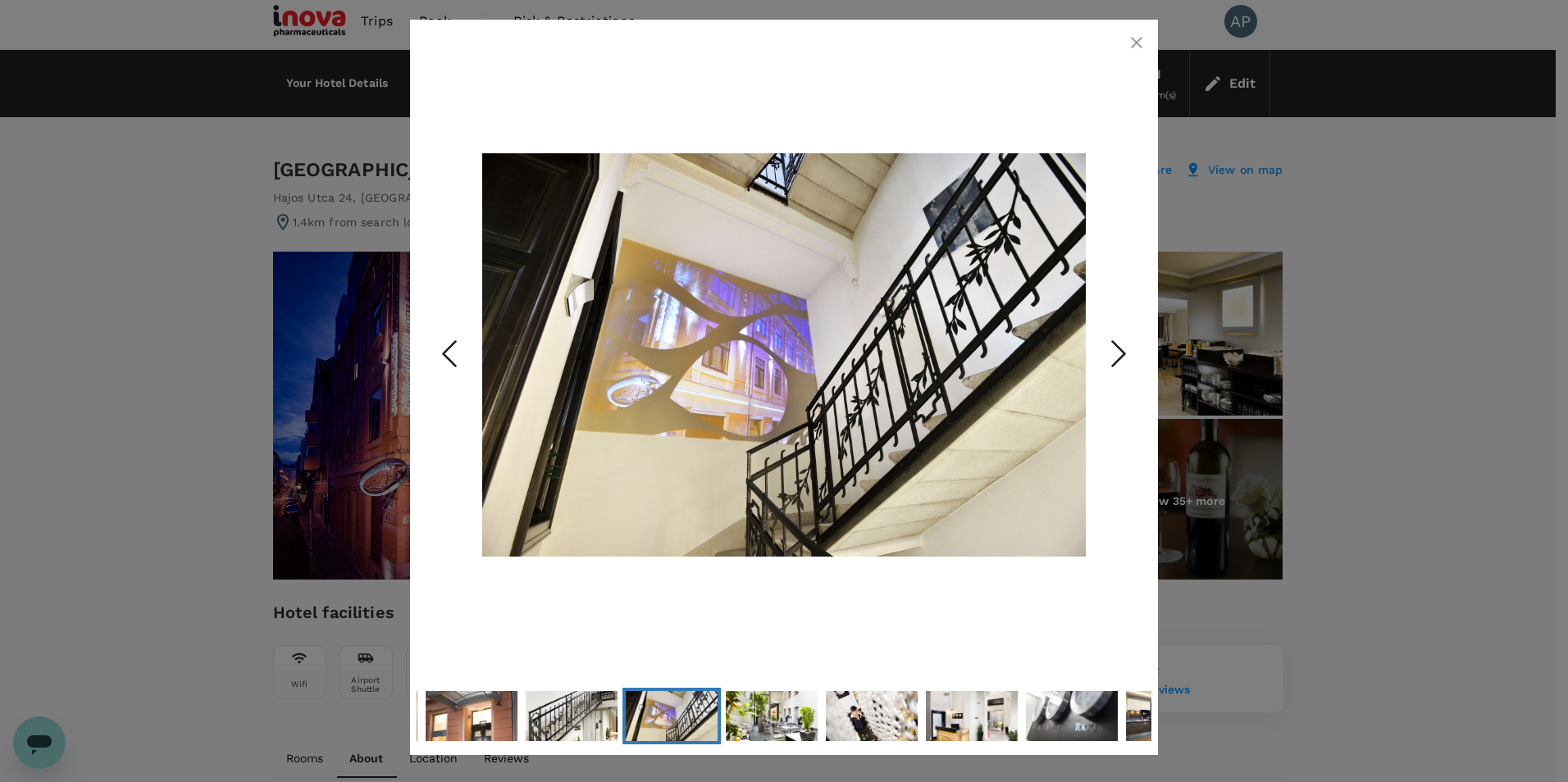
click at [1116, 353] on icon "Next Slide" at bounding box center [1118, 355] width 49 height 49
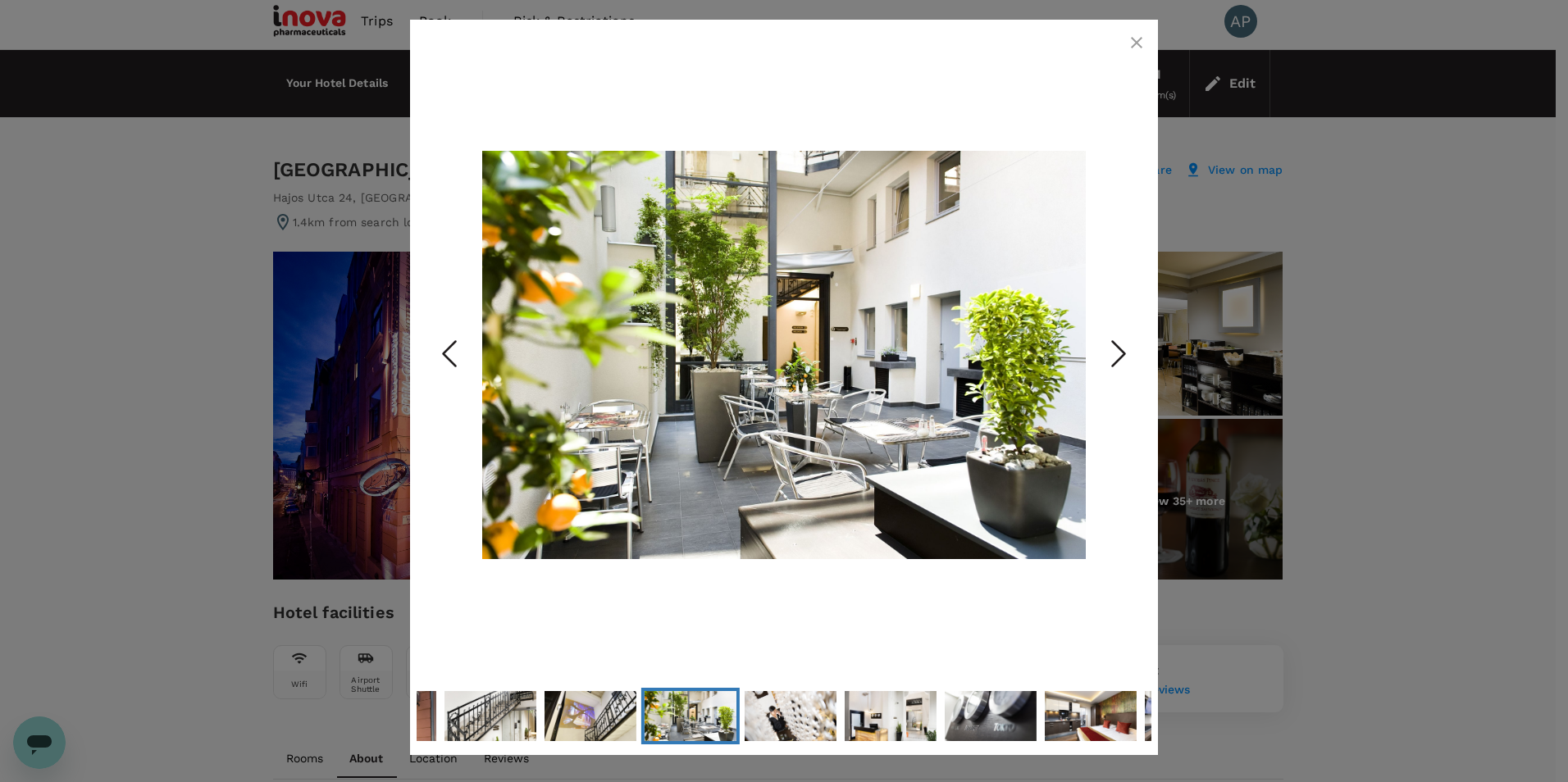
click at [1116, 353] on icon "Next Slide" at bounding box center [1118, 355] width 49 height 49
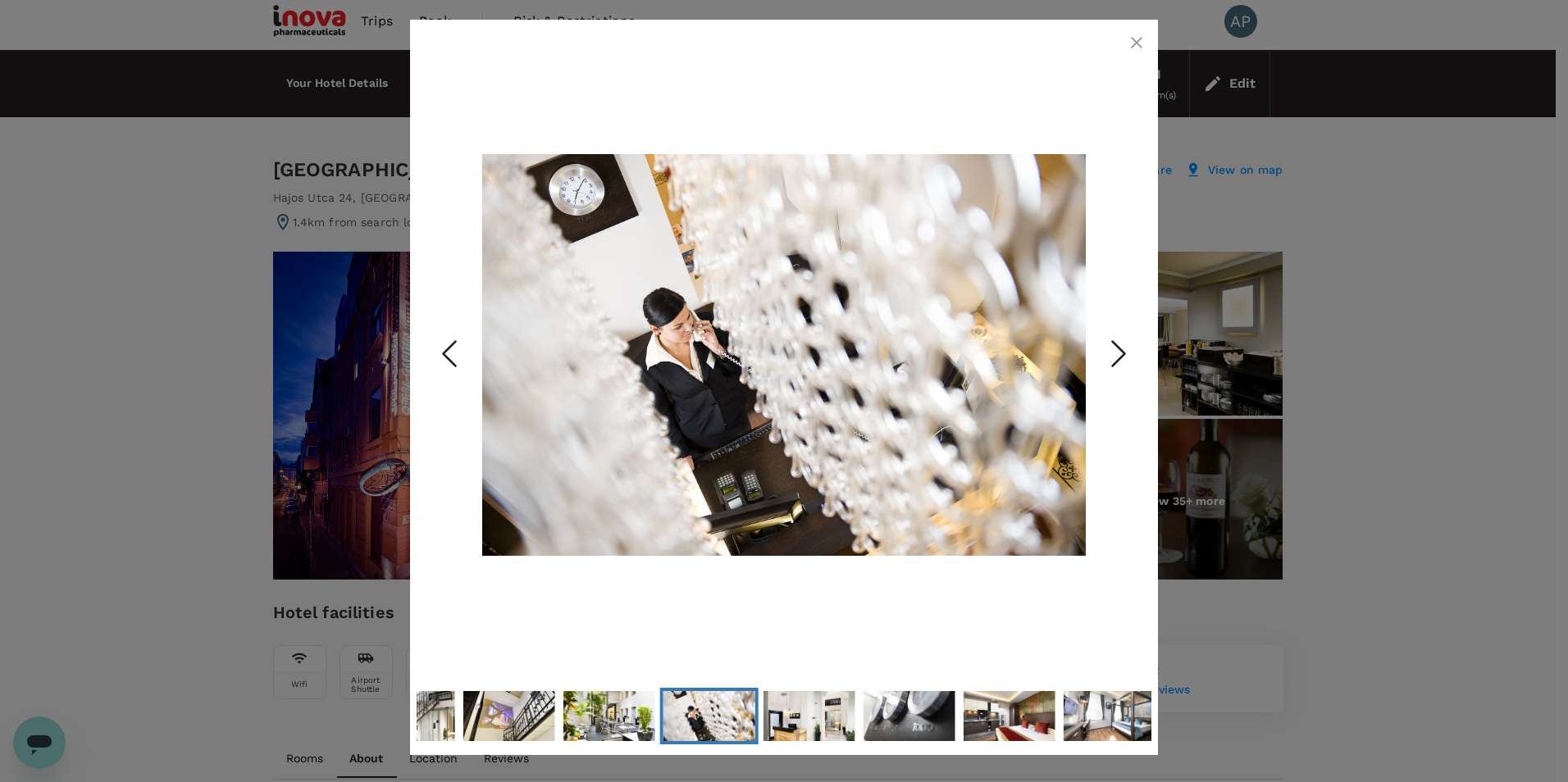
click at [1116, 353] on icon "Next Slide" at bounding box center [1118, 355] width 49 height 49
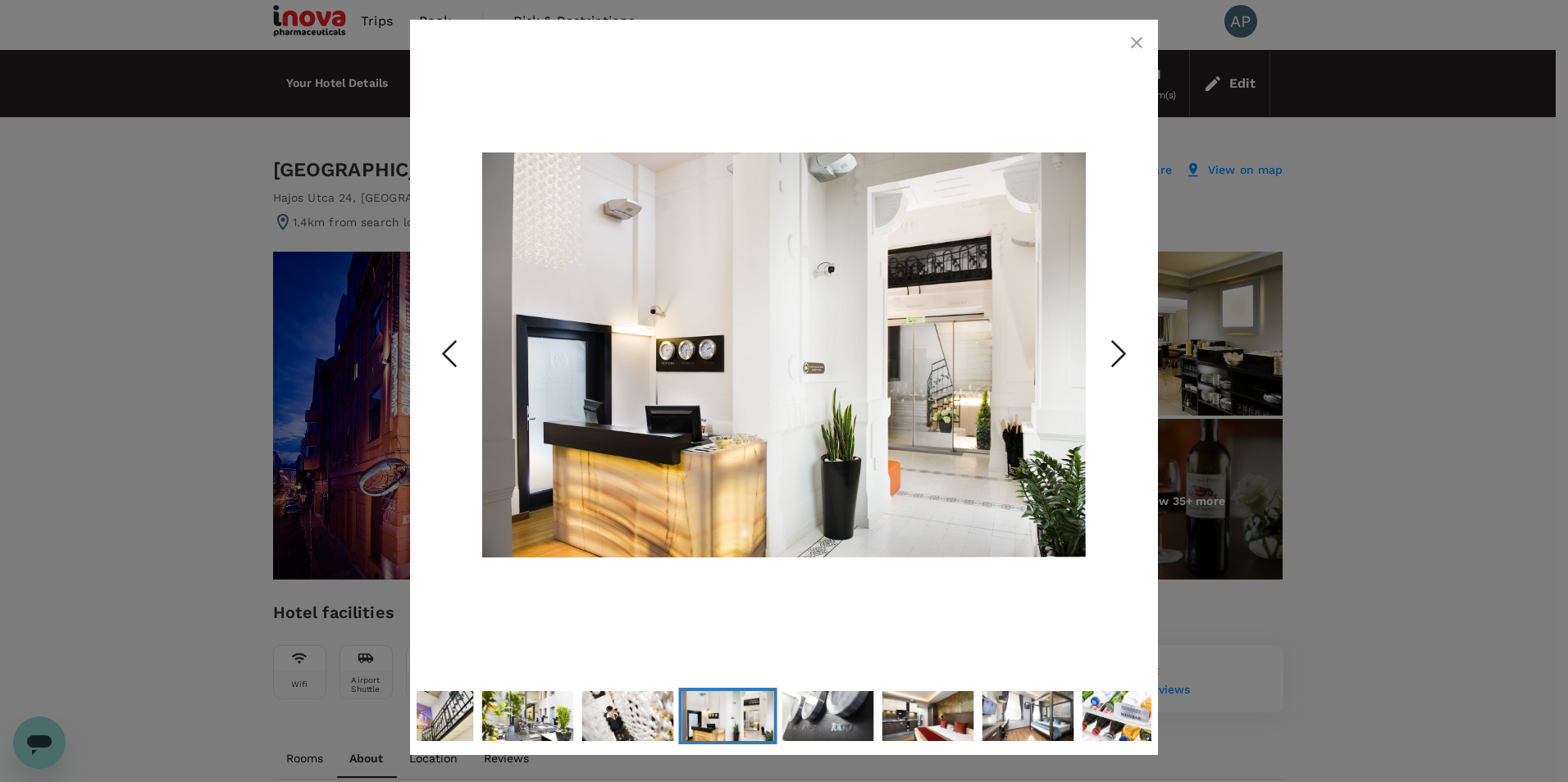
click at [1116, 353] on icon "Next Slide" at bounding box center [1118, 355] width 49 height 49
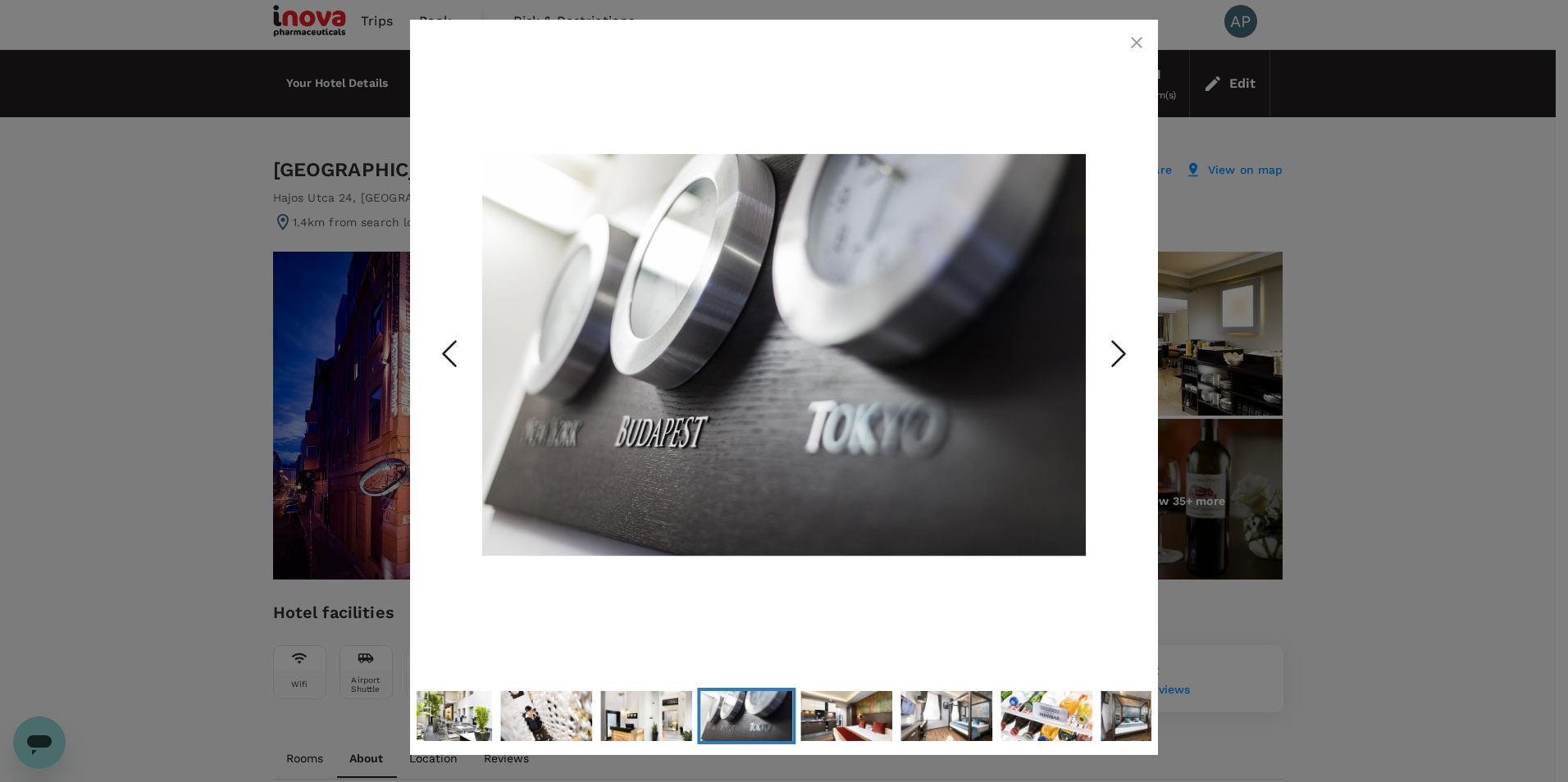
click at [1116, 353] on icon "Next Slide" at bounding box center [1118, 355] width 49 height 49
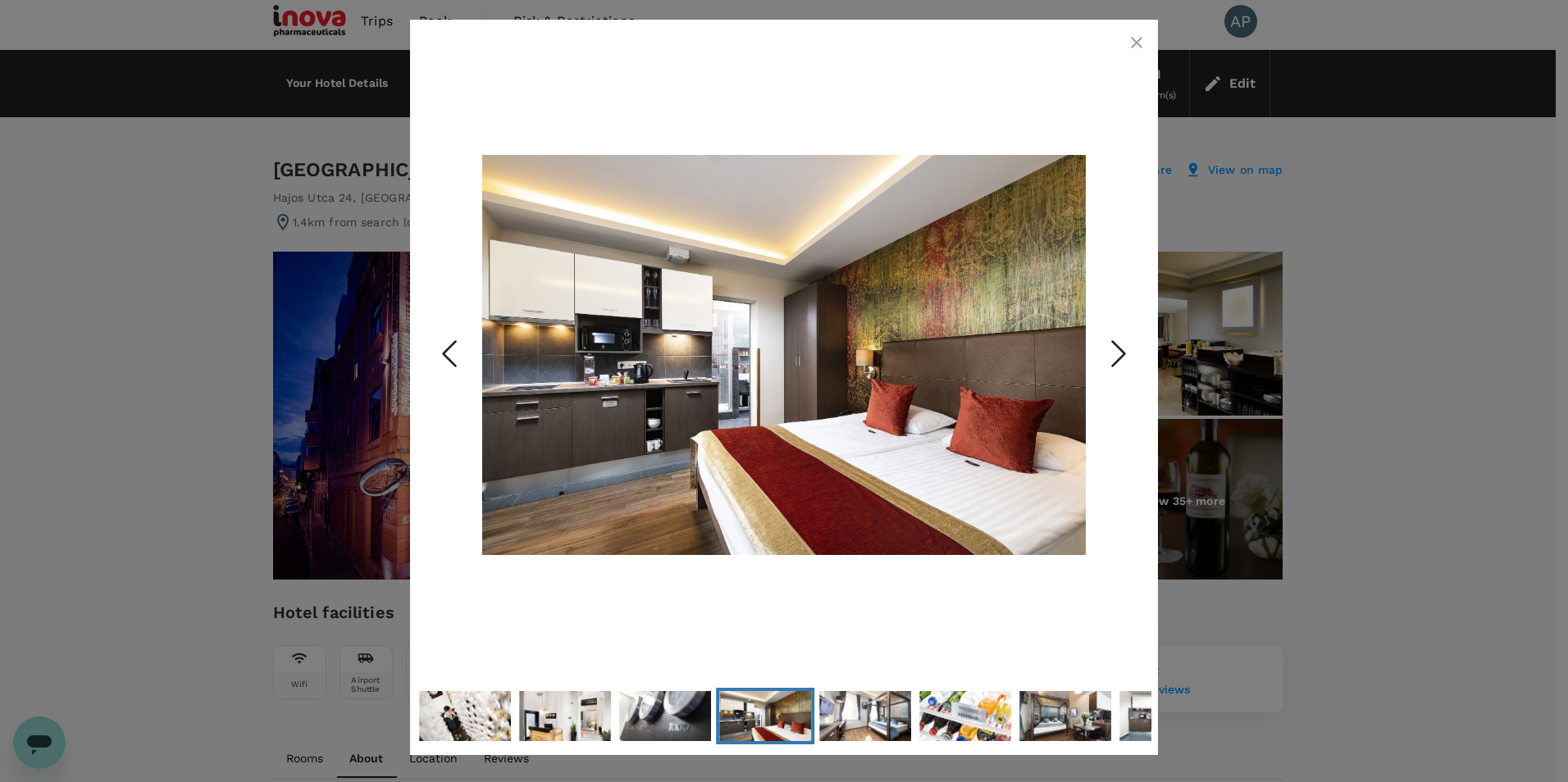
click at [1130, 37] on icon "button" at bounding box center [1137, 43] width 20 height 20
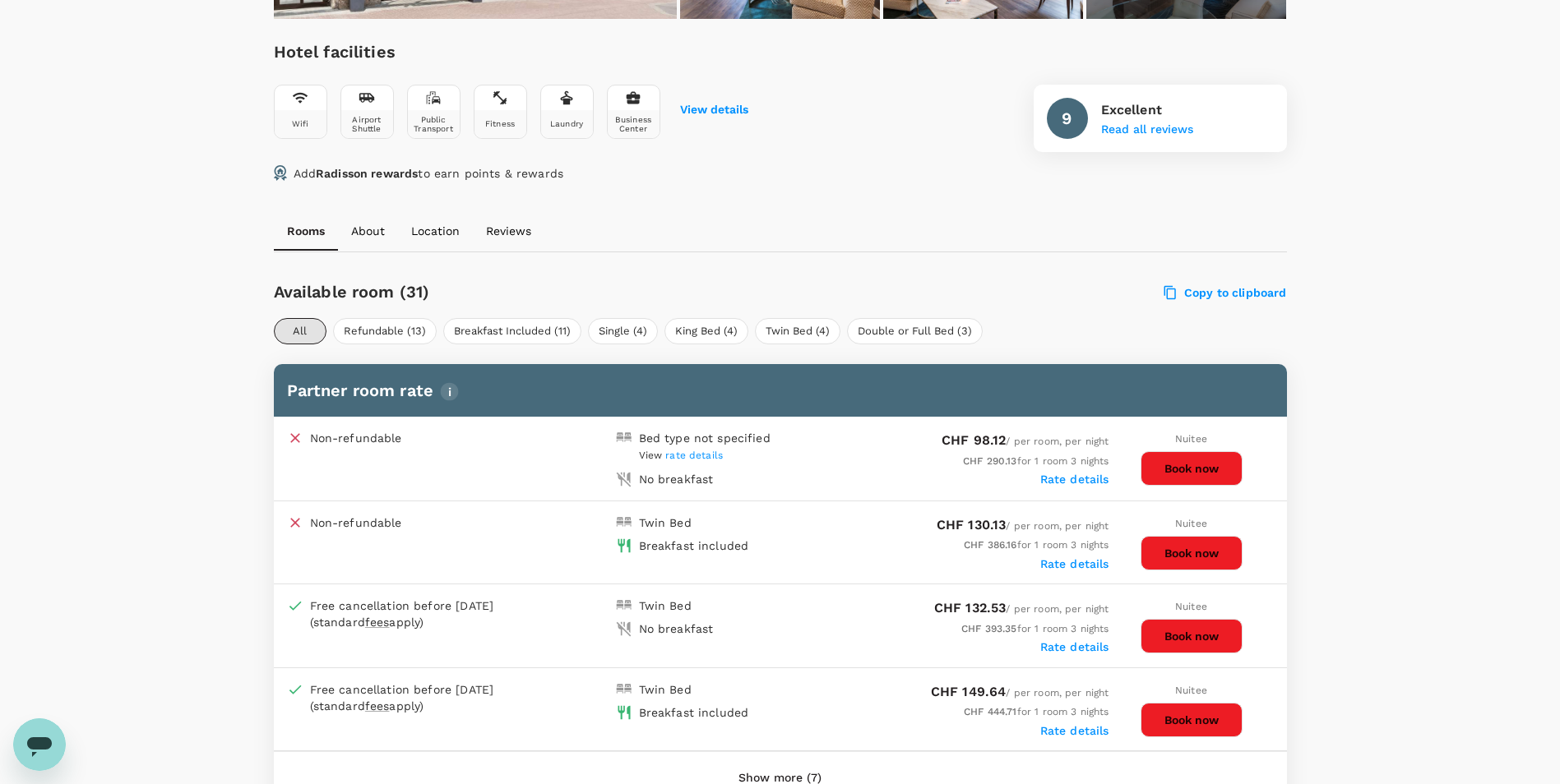
scroll to position [576, 0]
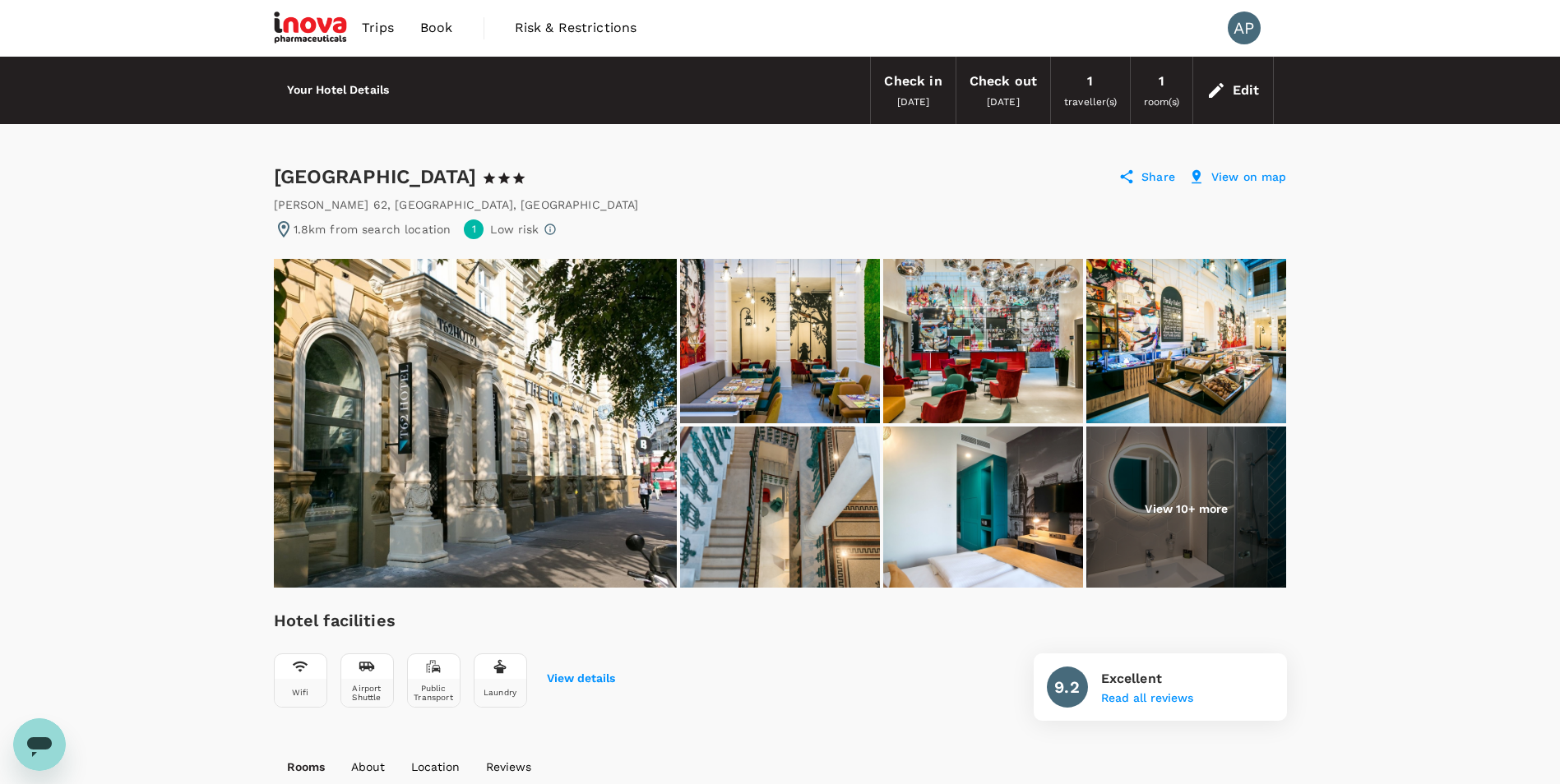
click at [527, 409] on img at bounding box center [475, 423] width 403 height 329
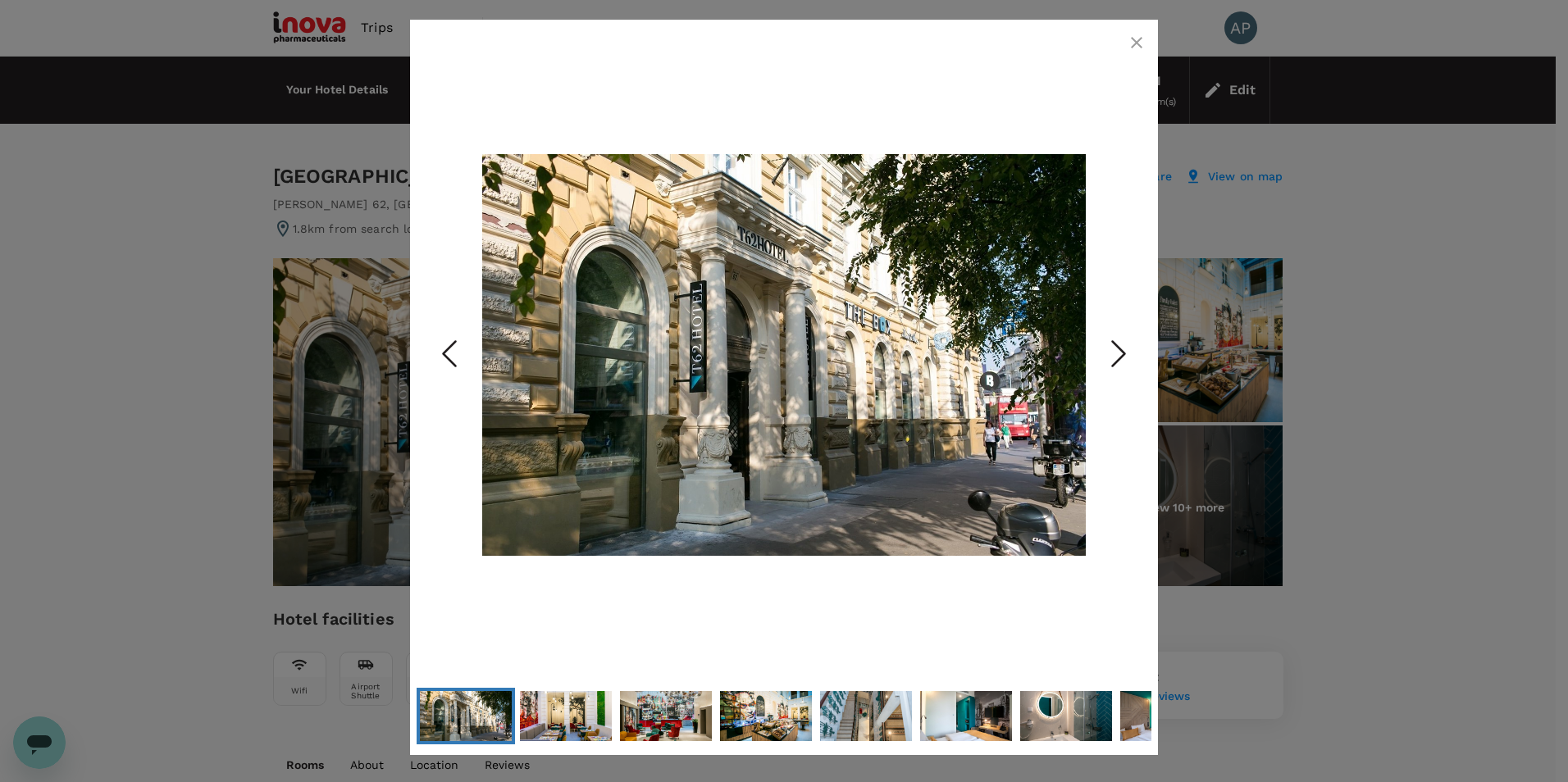
click at [1114, 357] on icon "Next Slide" at bounding box center [1118, 355] width 49 height 49
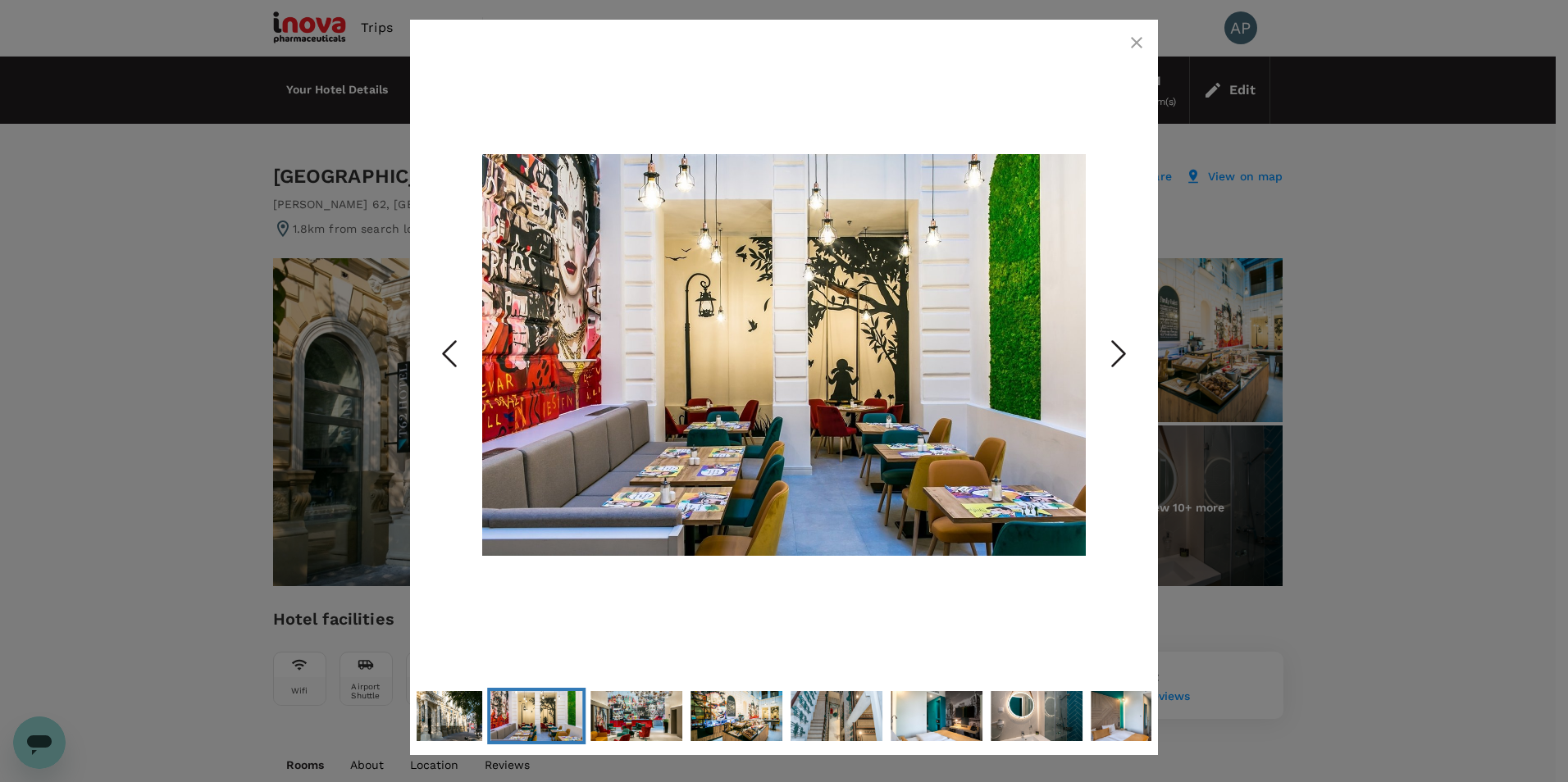
click at [1114, 357] on icon "Next Slide" at bounding box center [1118, 355] width 49 height 49
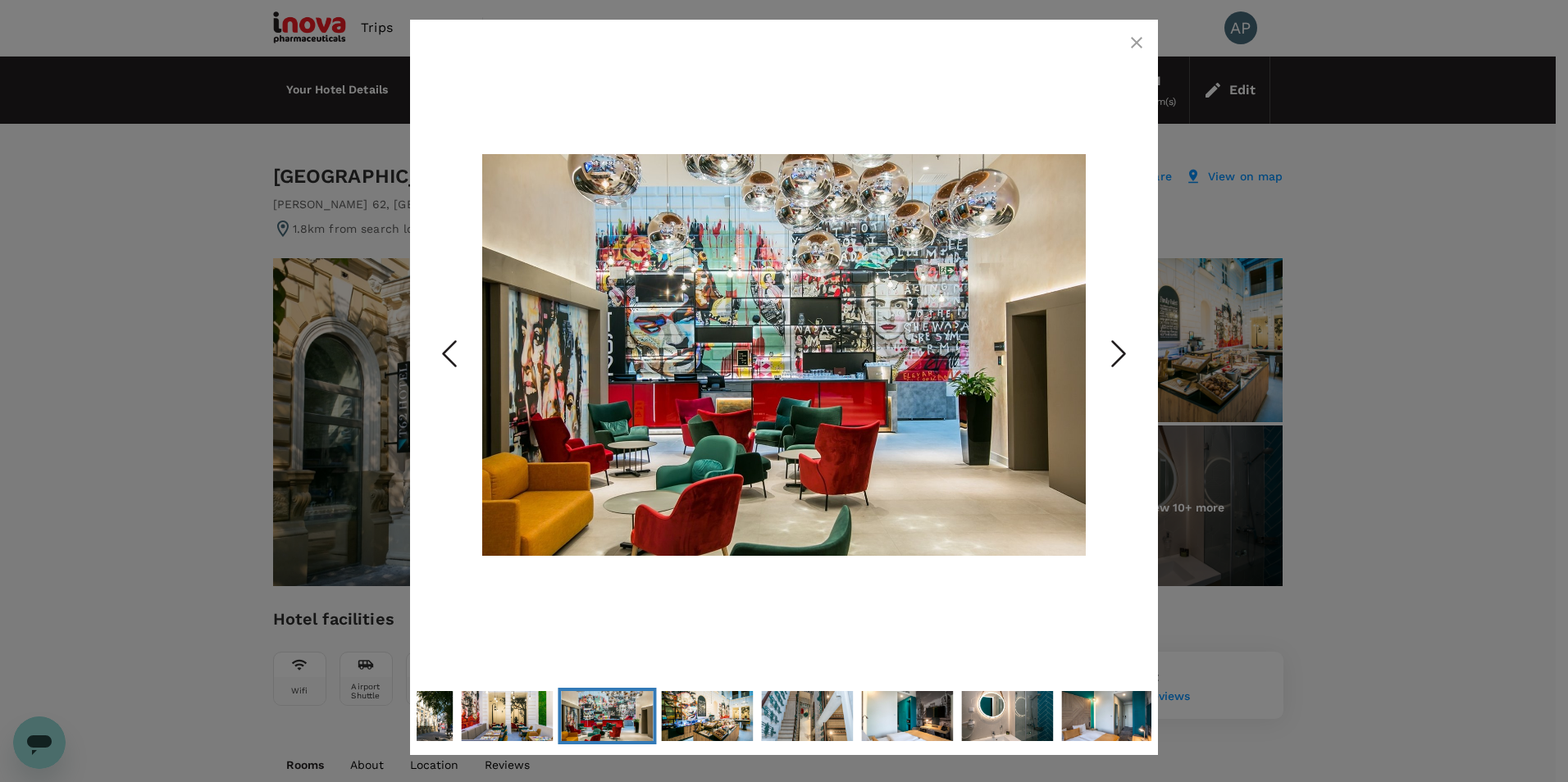
click at [1114, 357] on icon "Next Slide" at bounding box center [1118, 355] width 49 height 49
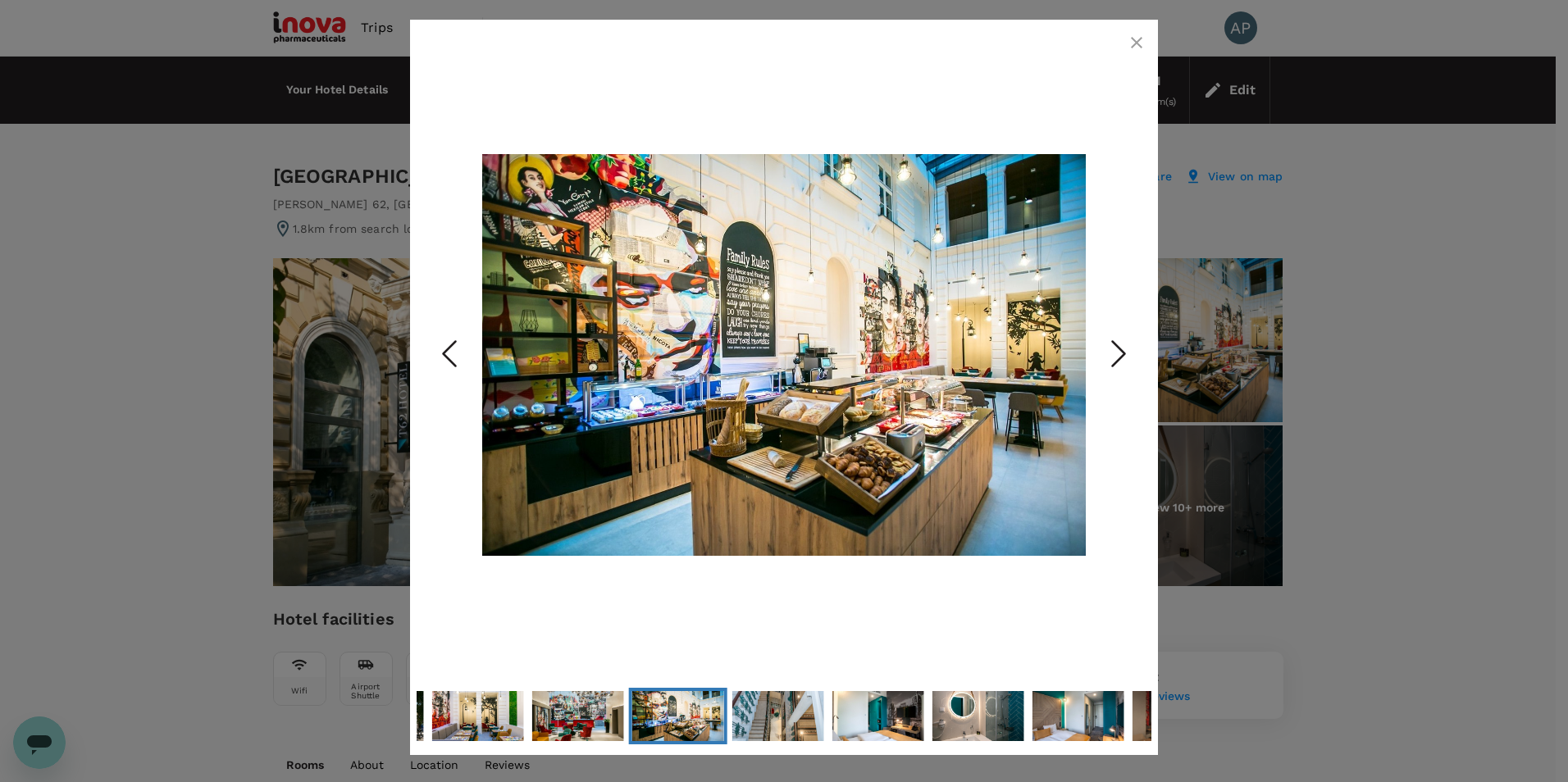
click at [1114, 357] on icon "Next Slide" at bounding box center [1118, 355] width 49 height 49
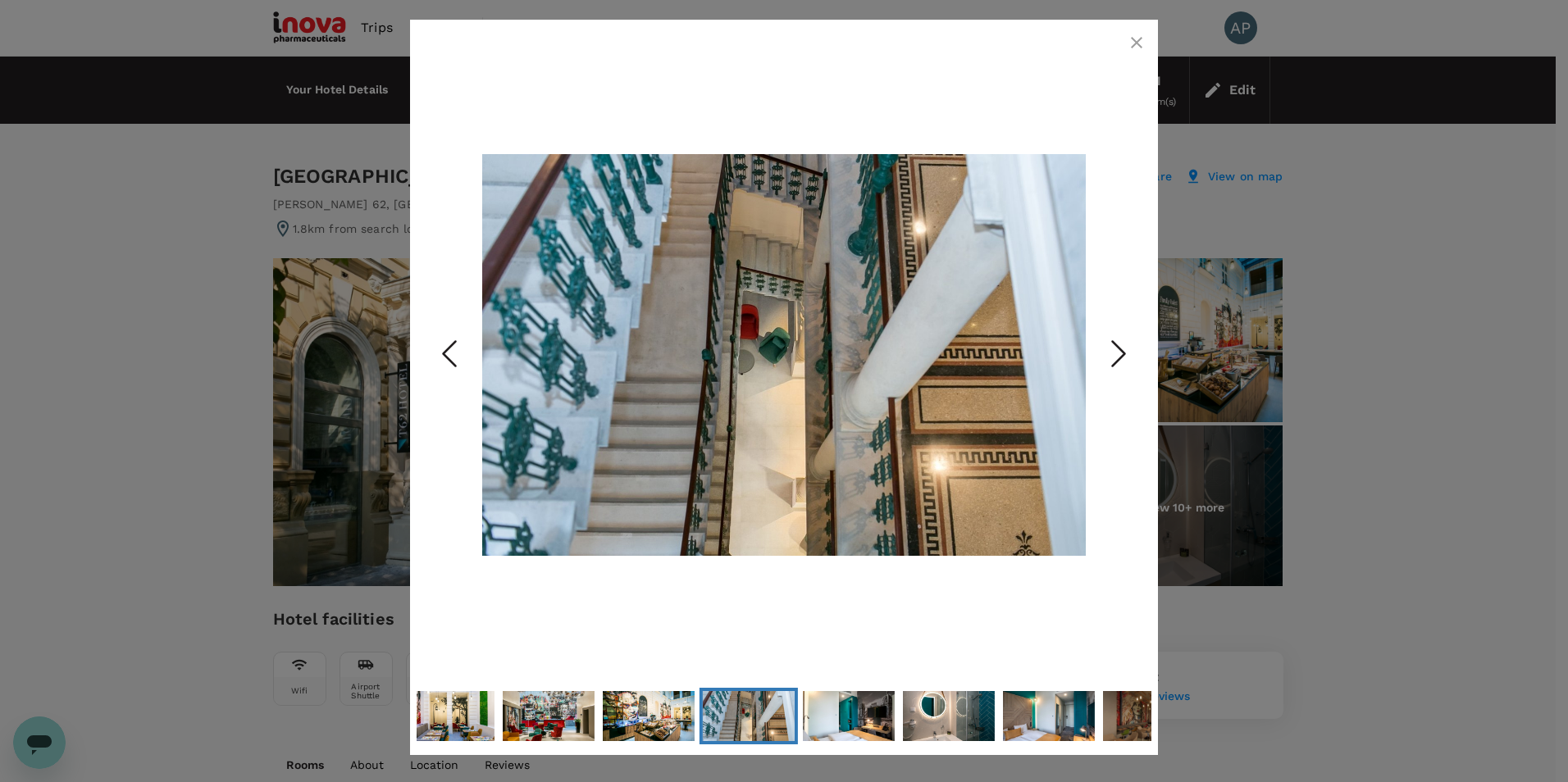
click at [1114, 357] on icon "Next Slide" at bounding box center [1118, 355] width 49 height 49
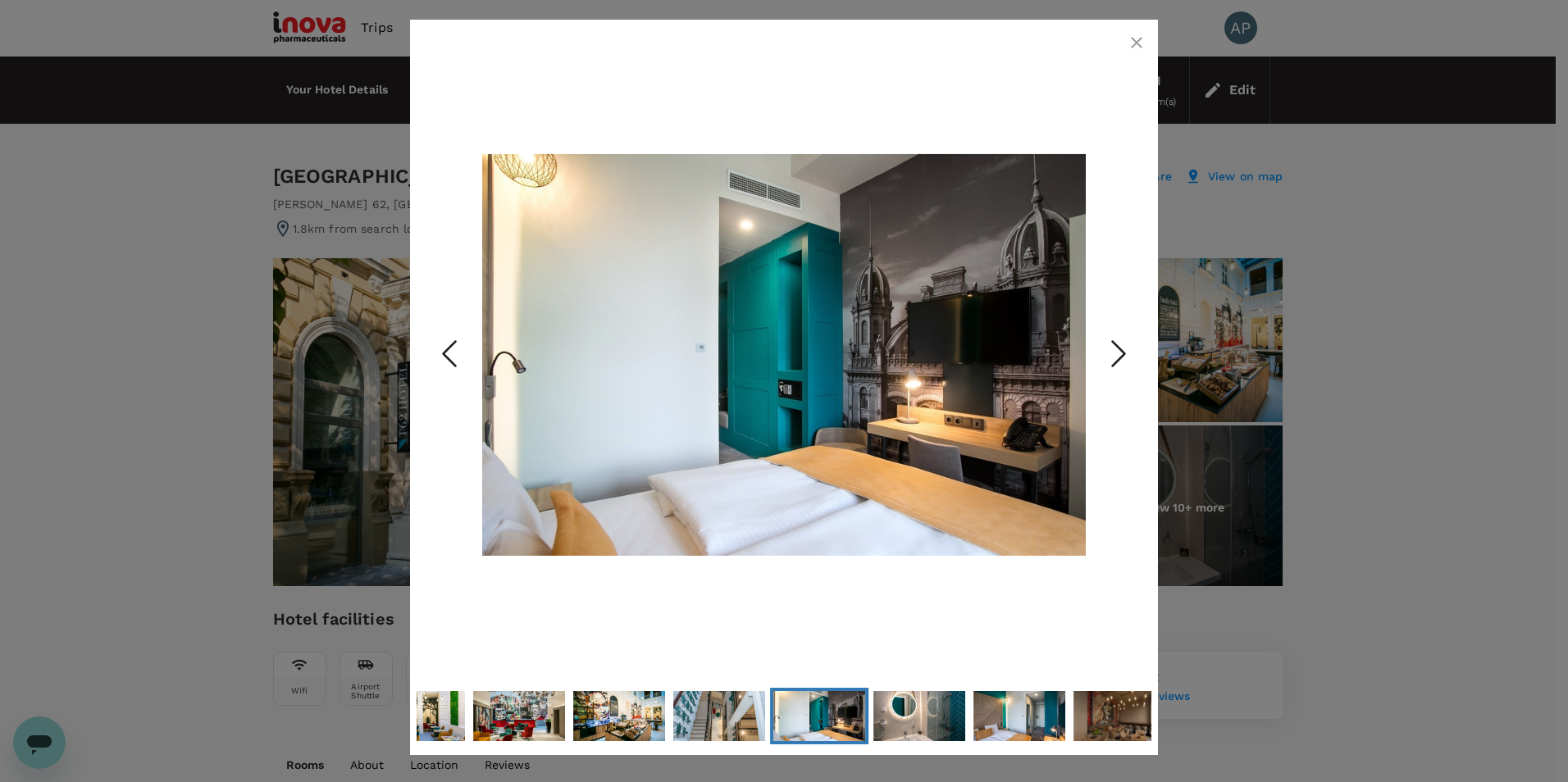
click at [1114, 357] on icon "Next Slide" at bounding box center [1118, 355] width 49 height 49
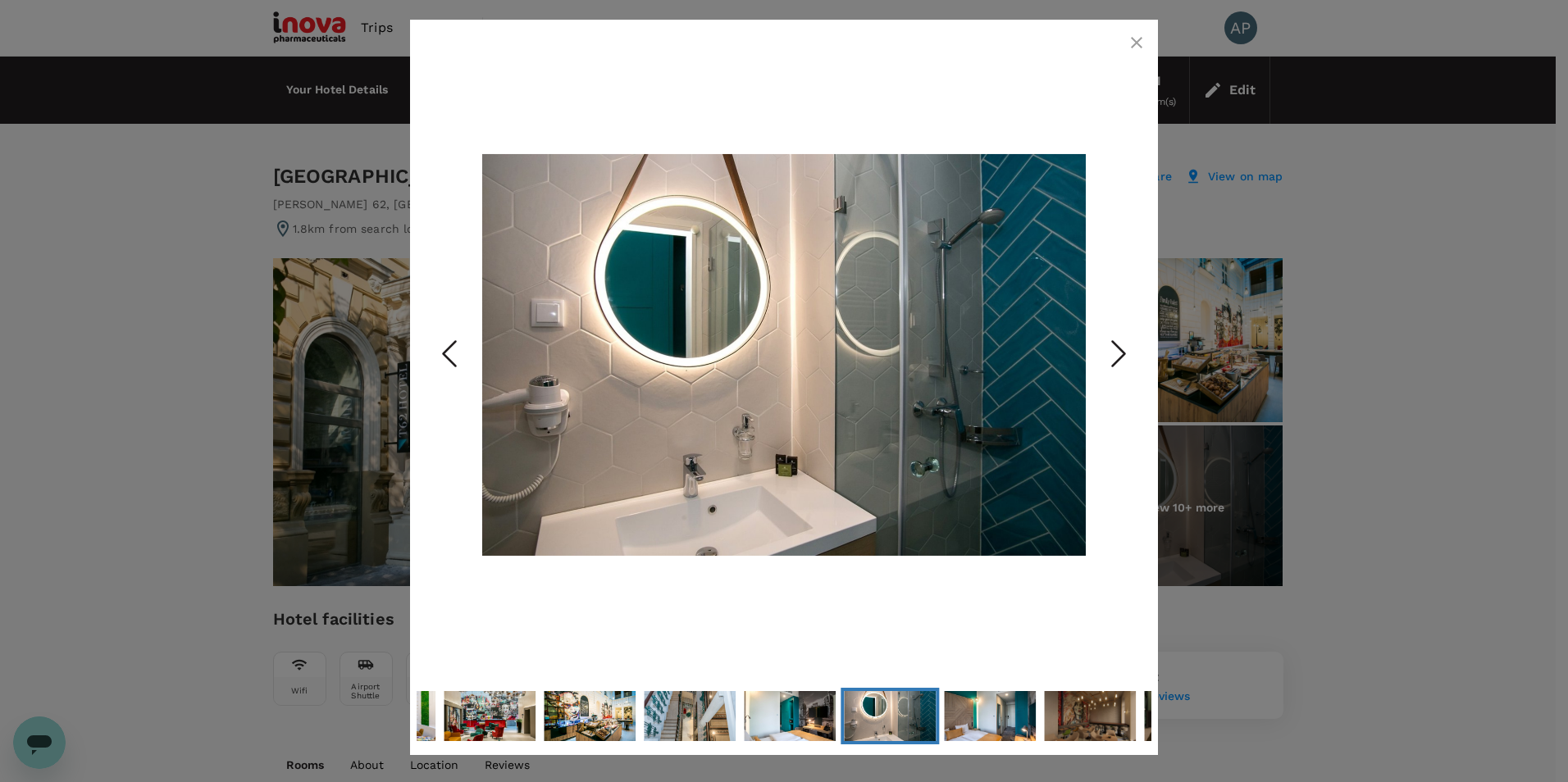
click at [1114, 357] on icon "Next Slide" at bounding box center [1118, 355] width 49 height 49
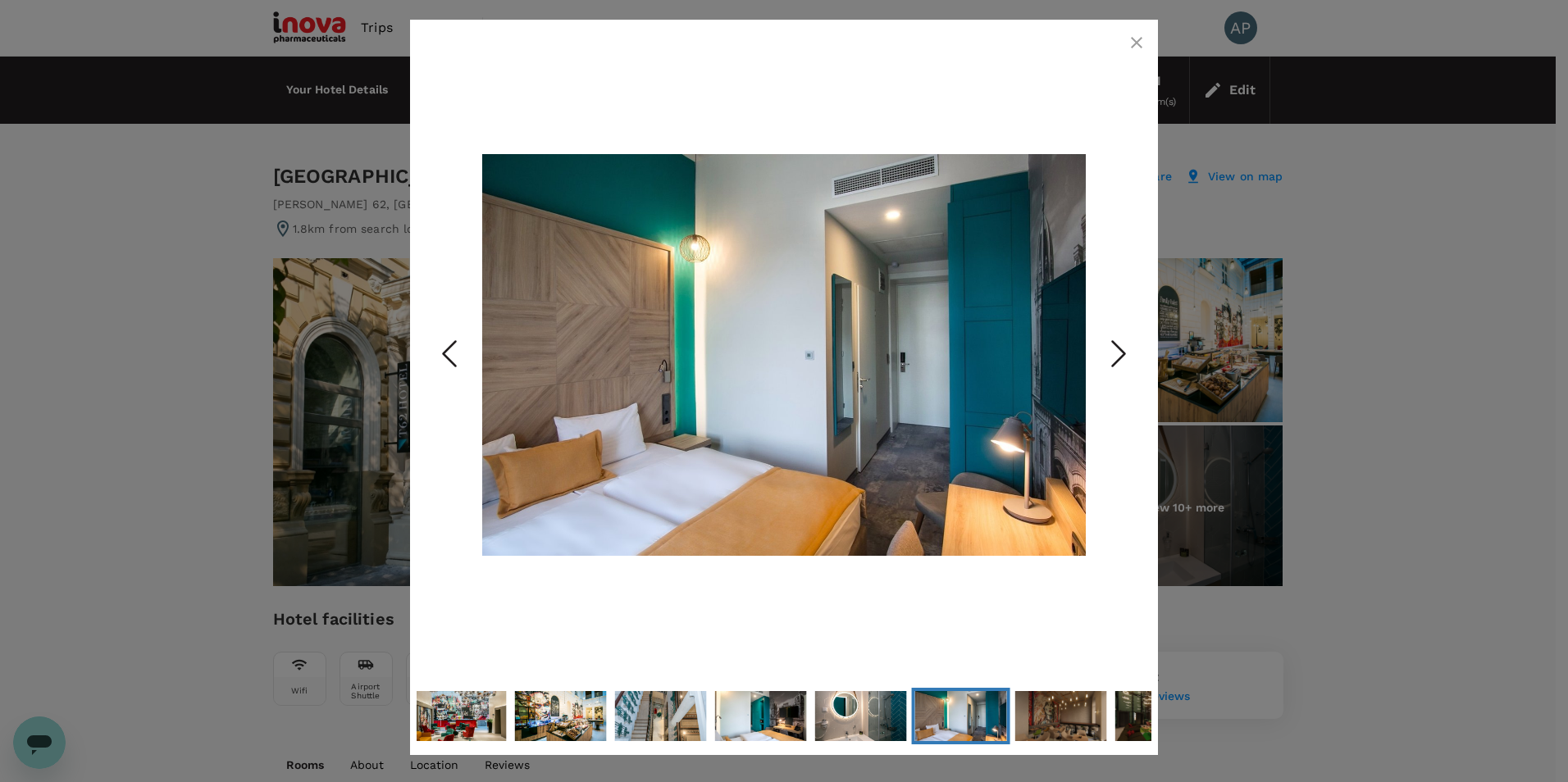
click at [1114, 357] on icon "Next Slide" at bounding box center [1118, 355] width 49 height 49
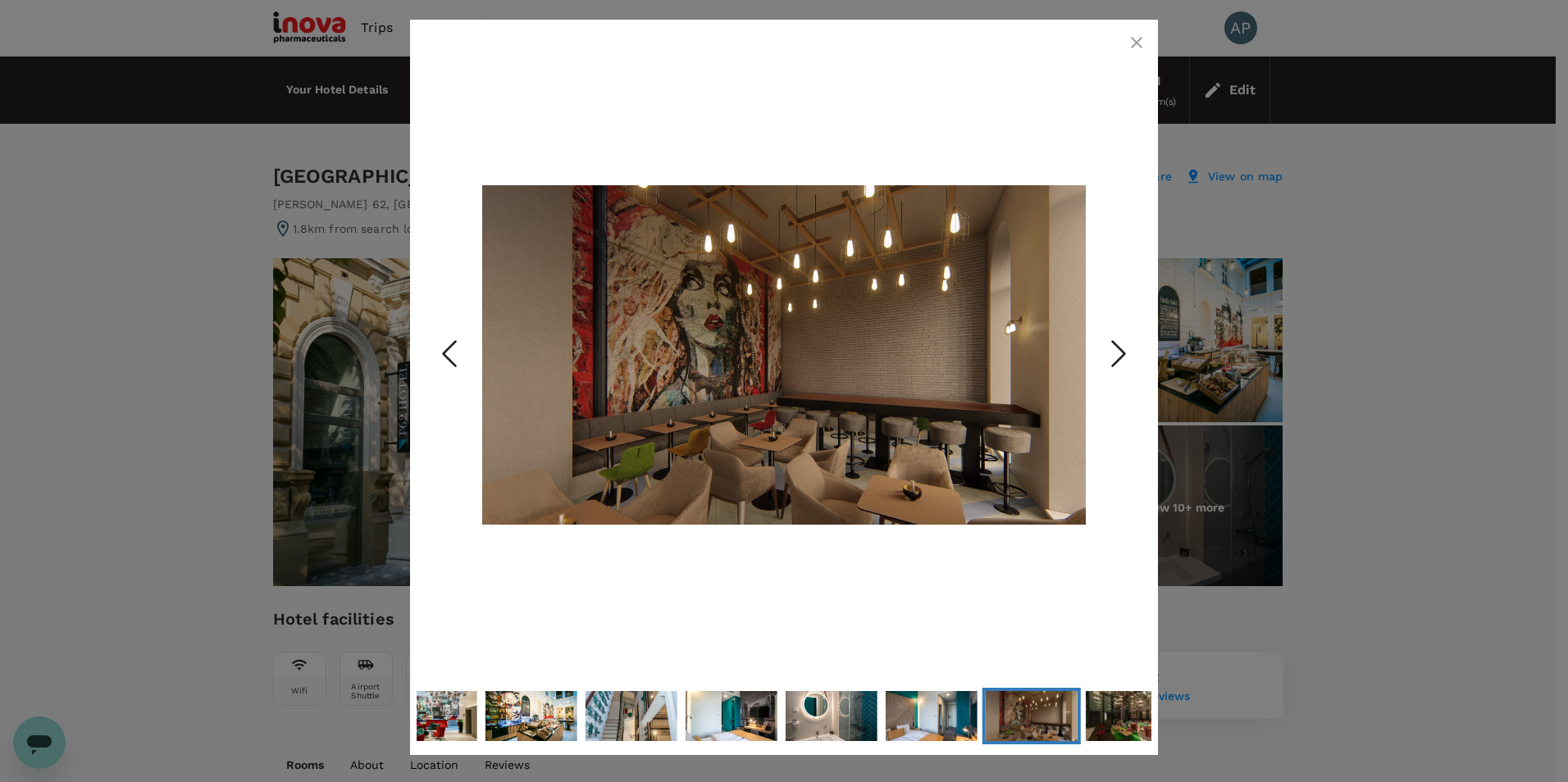
click at [1114, 357] on icon "Next Slide" at bounding box center [1118, 355] width 49 height 49
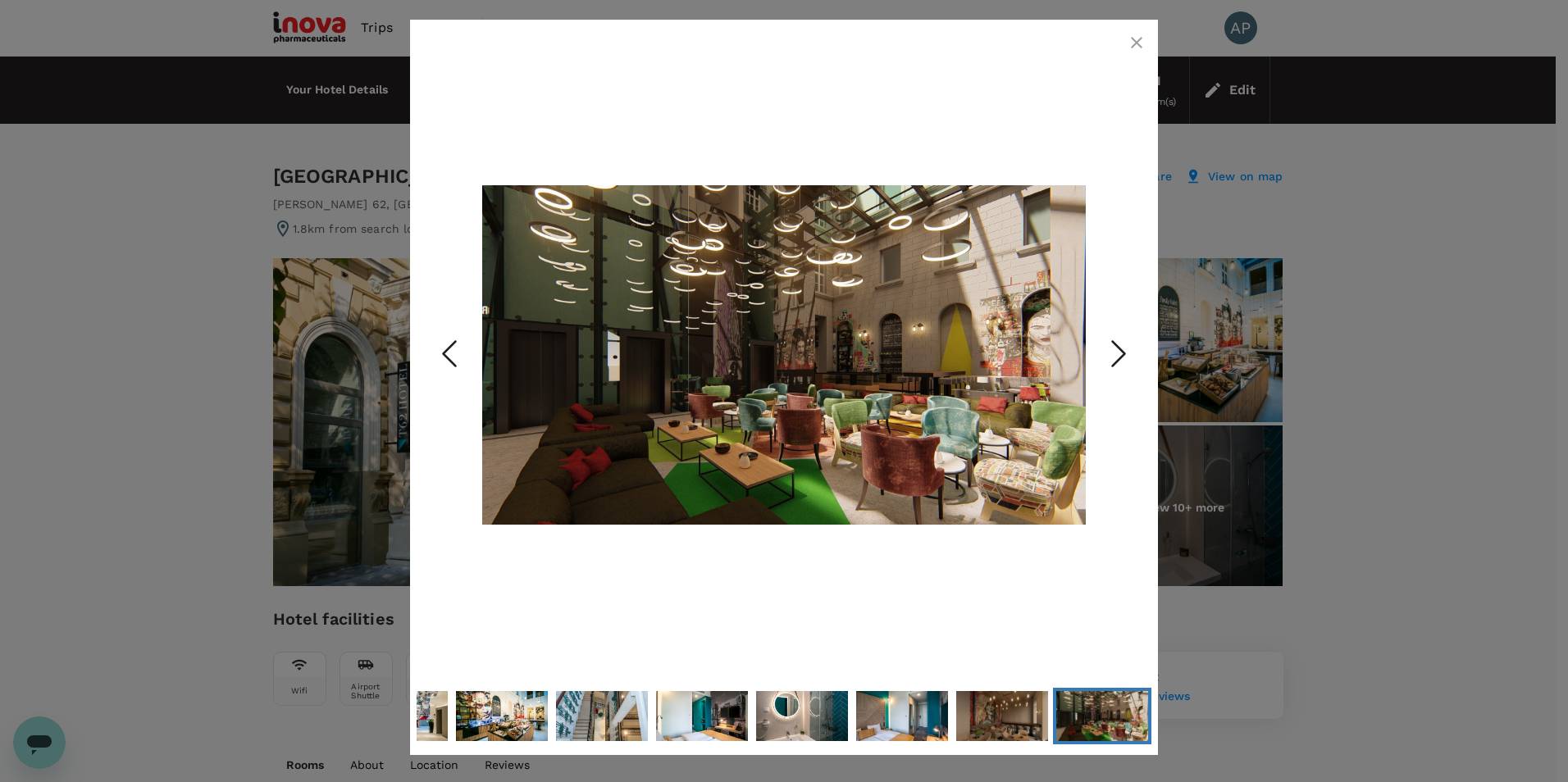
click at [1114, 357] on icon "Next Slide" at bounding box center [1118, 355] width 49 height 49
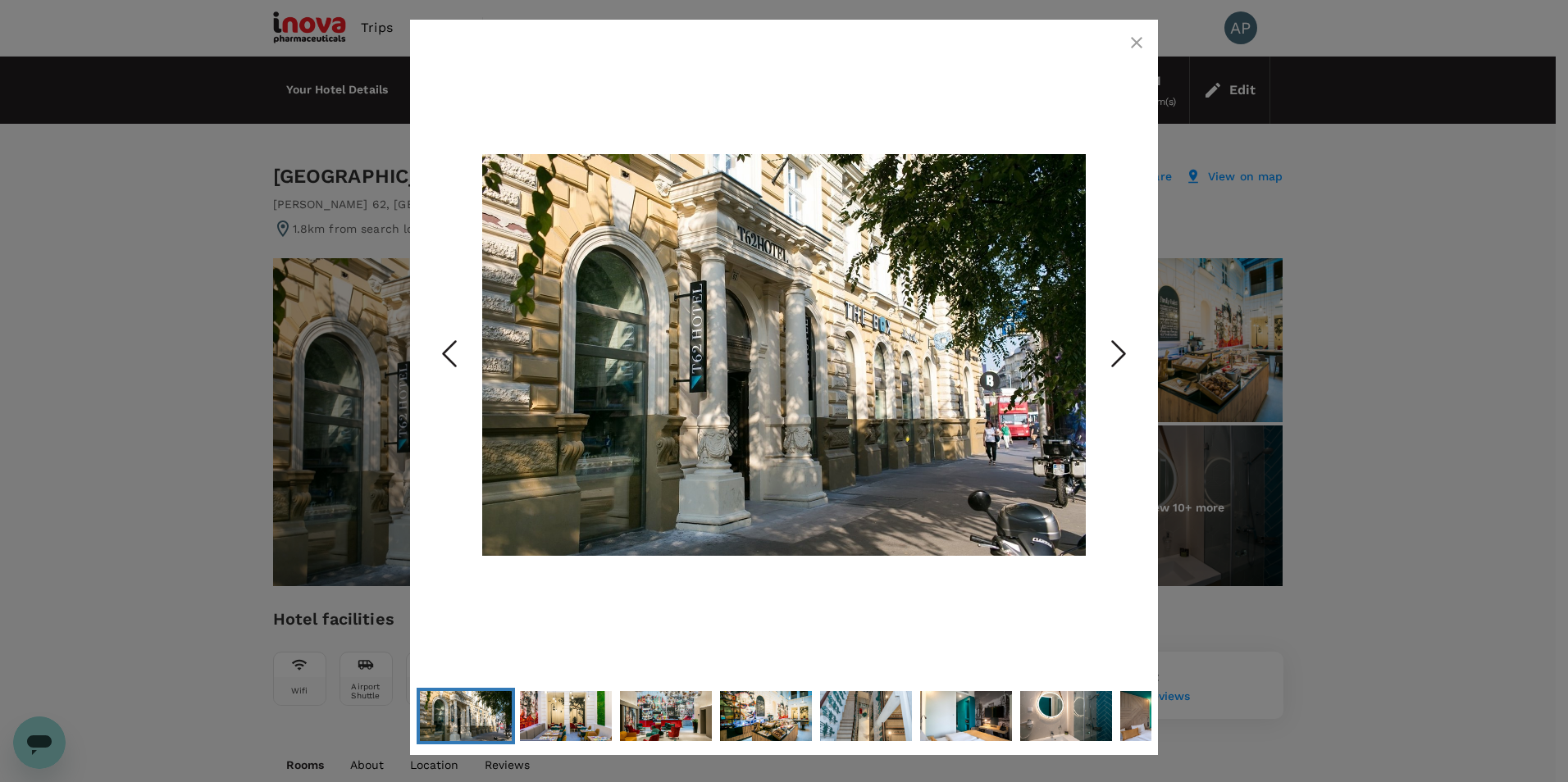
click at [1114, 357] on icon "Next Slide" at bounding box center [1118, 355] width 49 height 49
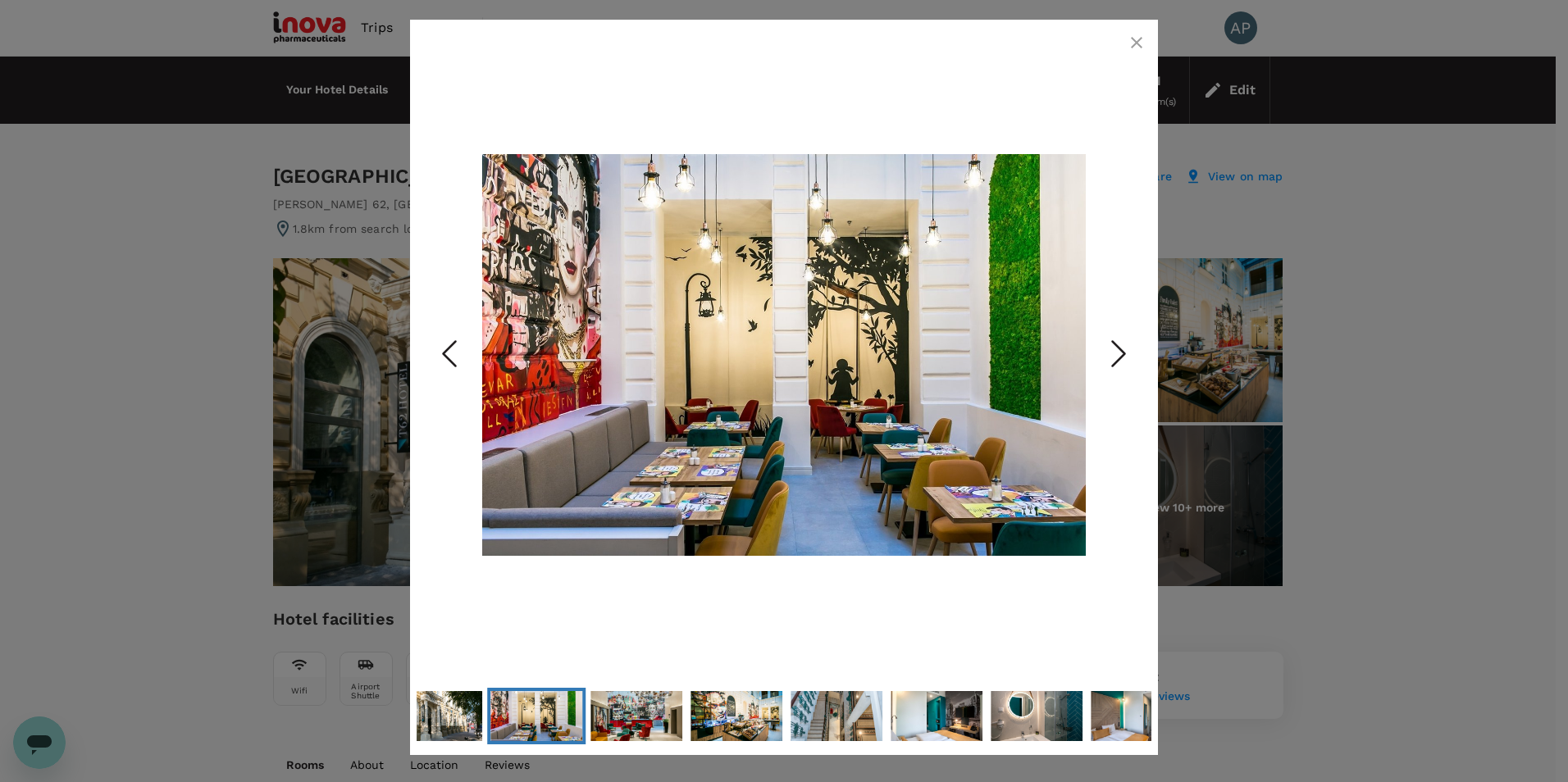
click at [1137, 48] on icon "button" at bounding box center [1137, 43] width 20 height 20
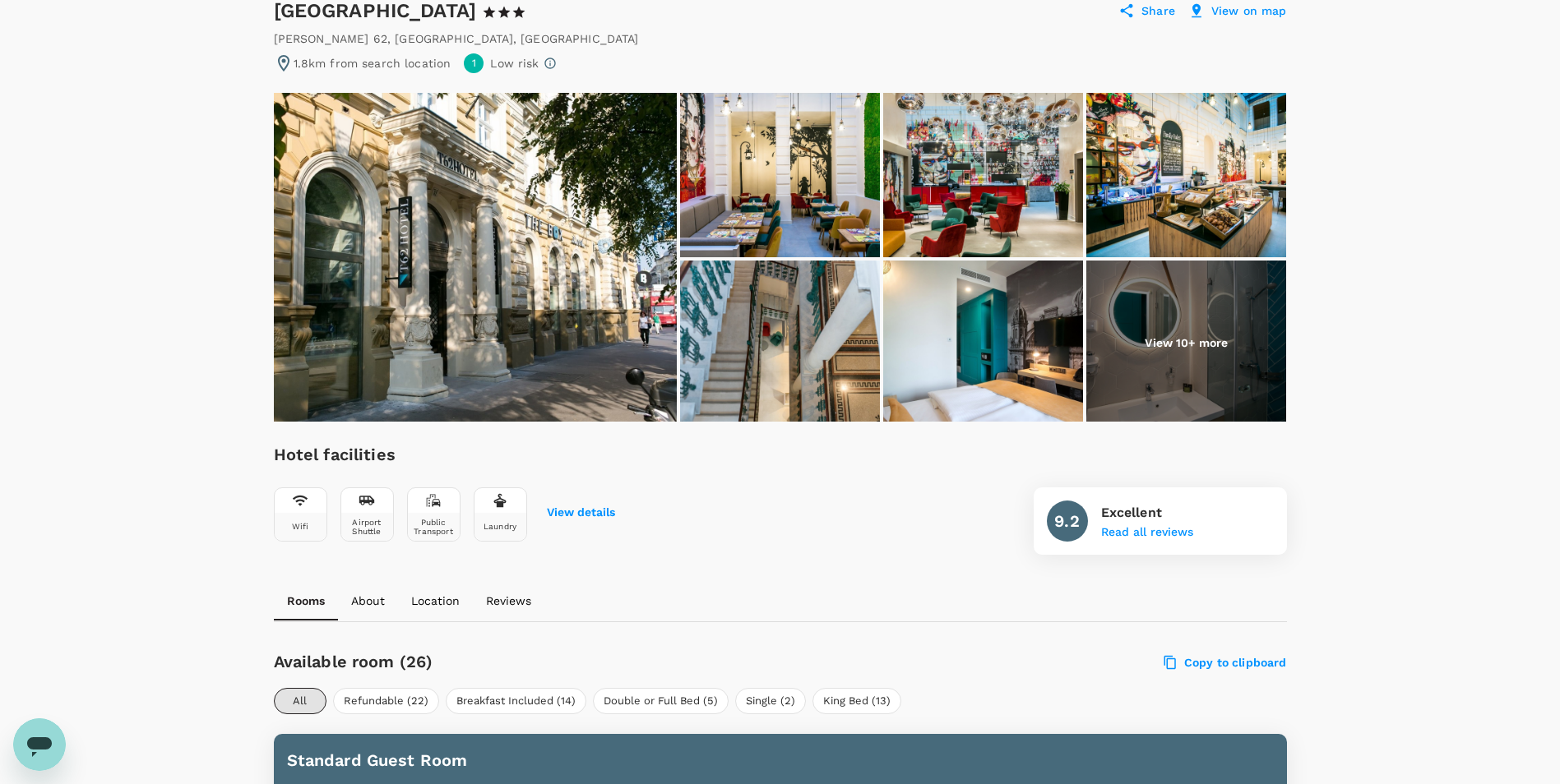
scroll to position [411, 0]
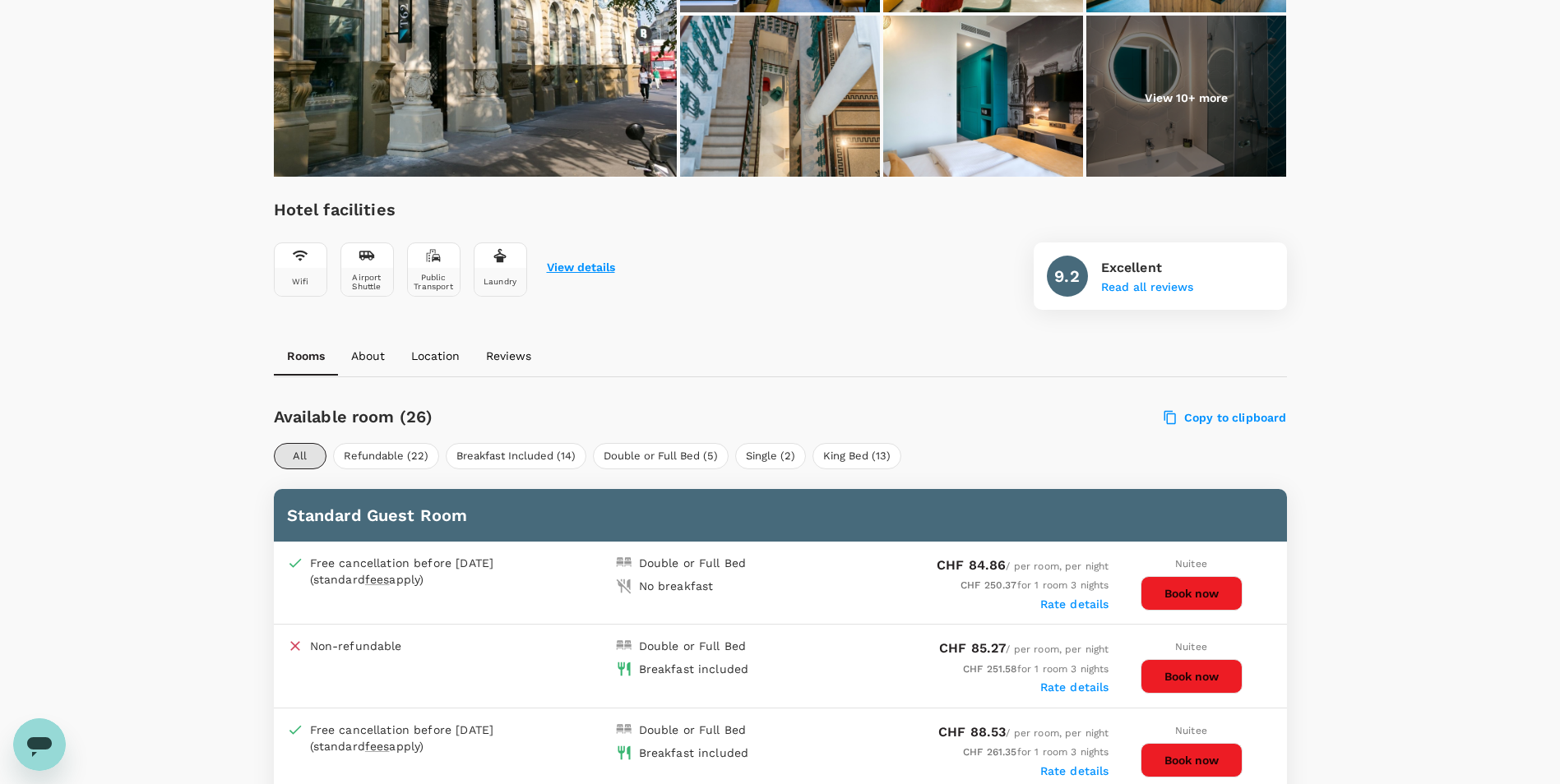
click at [586, 268] on button "View details" at bounding box center [581, 268] width 69 height 13
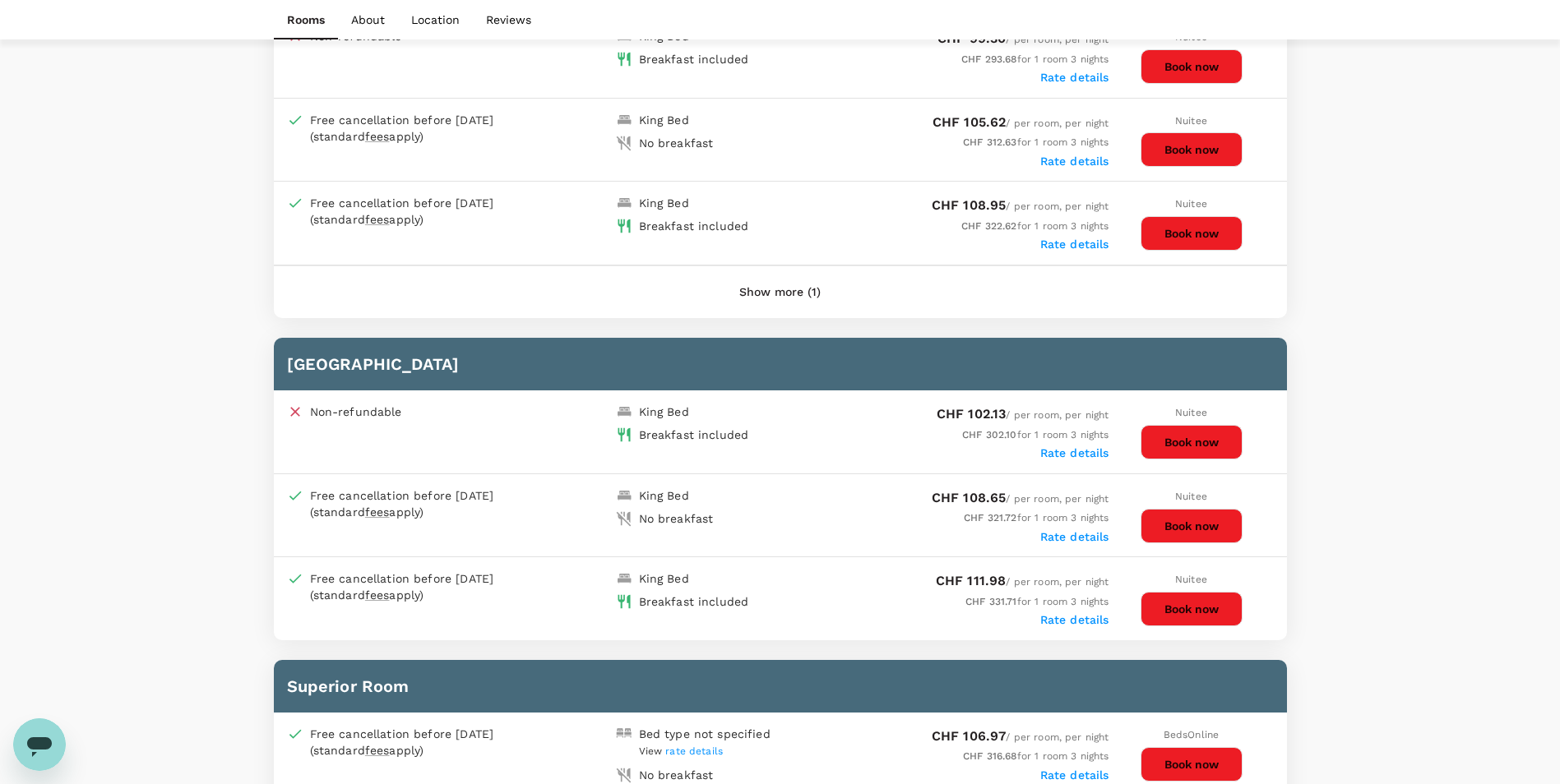
scroll to position [1449, 0]
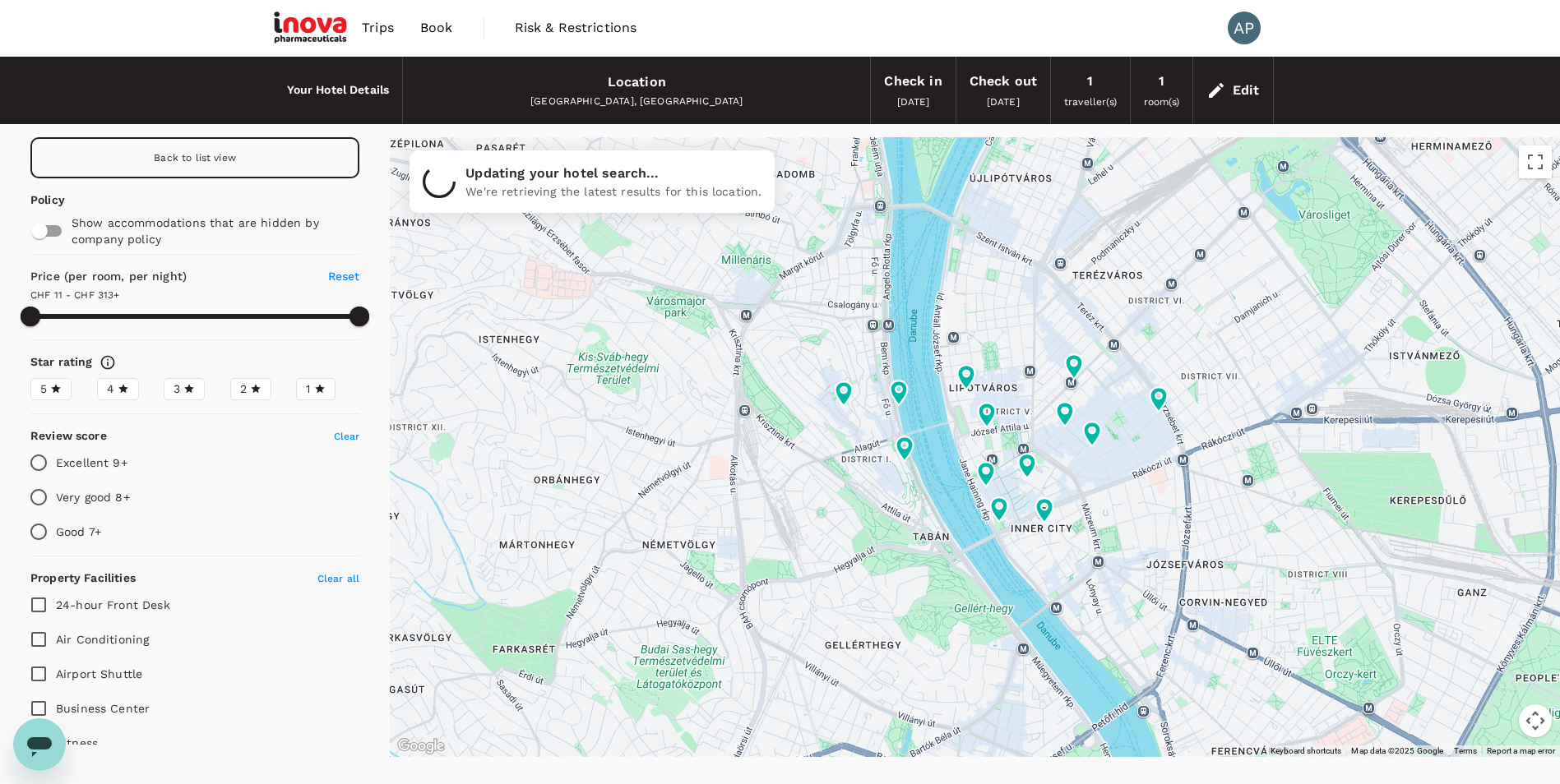
click at [103, 390] on label "4" at bounding box center [117, 389] width 42 height 22
click at [0, 0] on input "4" at bounding box center [0, 0] width 0 height 0
click at [40, 394] on label "5" at bounding box center [51, 389] width 41 height 22
click at [0, 0] on input "5" at bounding box center [0, 0] width 0 height 0
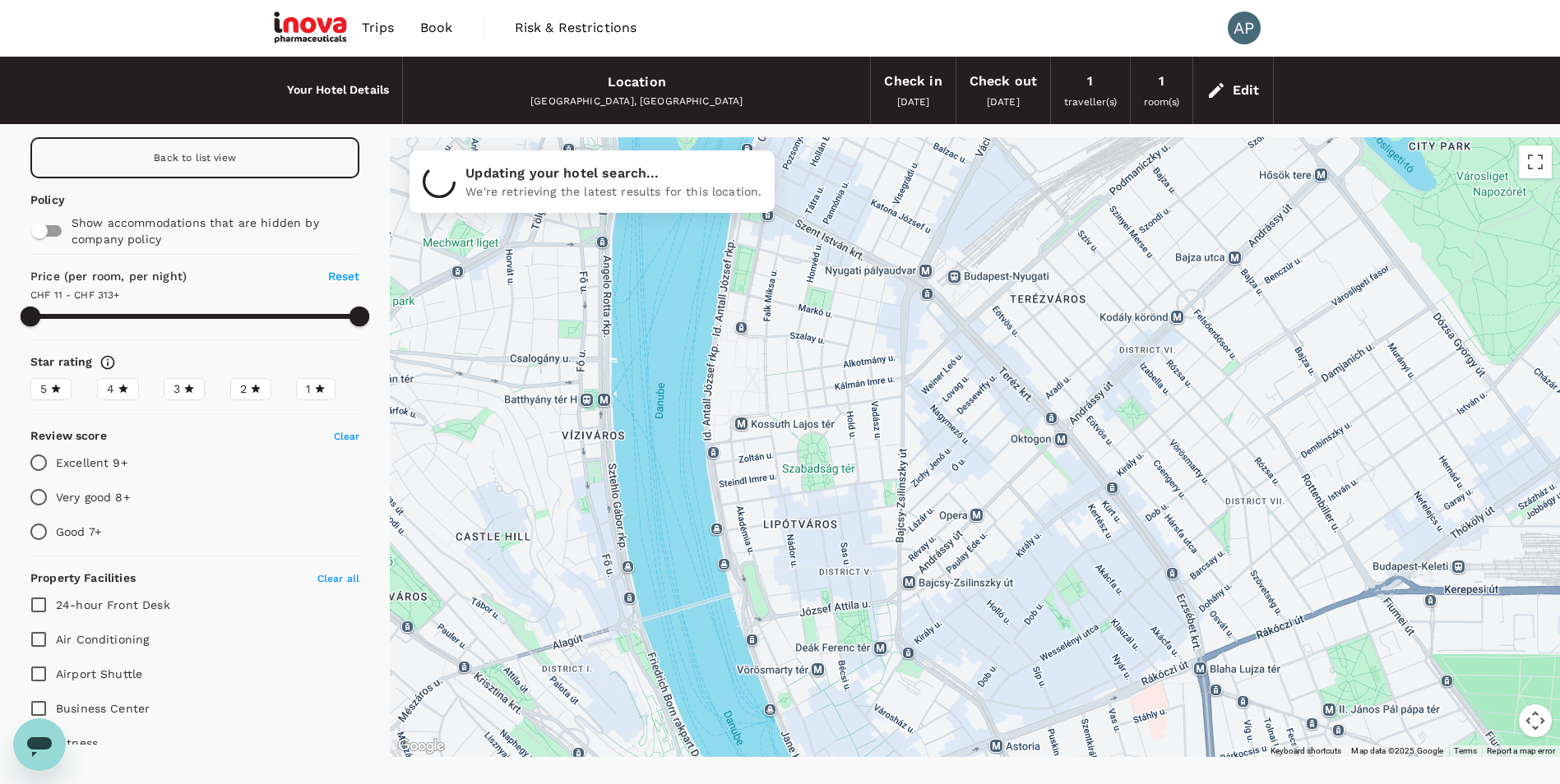
drag, startPoint x: 882, startPoint y: 284, endPoint x: 851, endPoint y: 428, distance: 147.3
click at [851, 428] on div at bounding box center [974, 447] width 1170 height 620
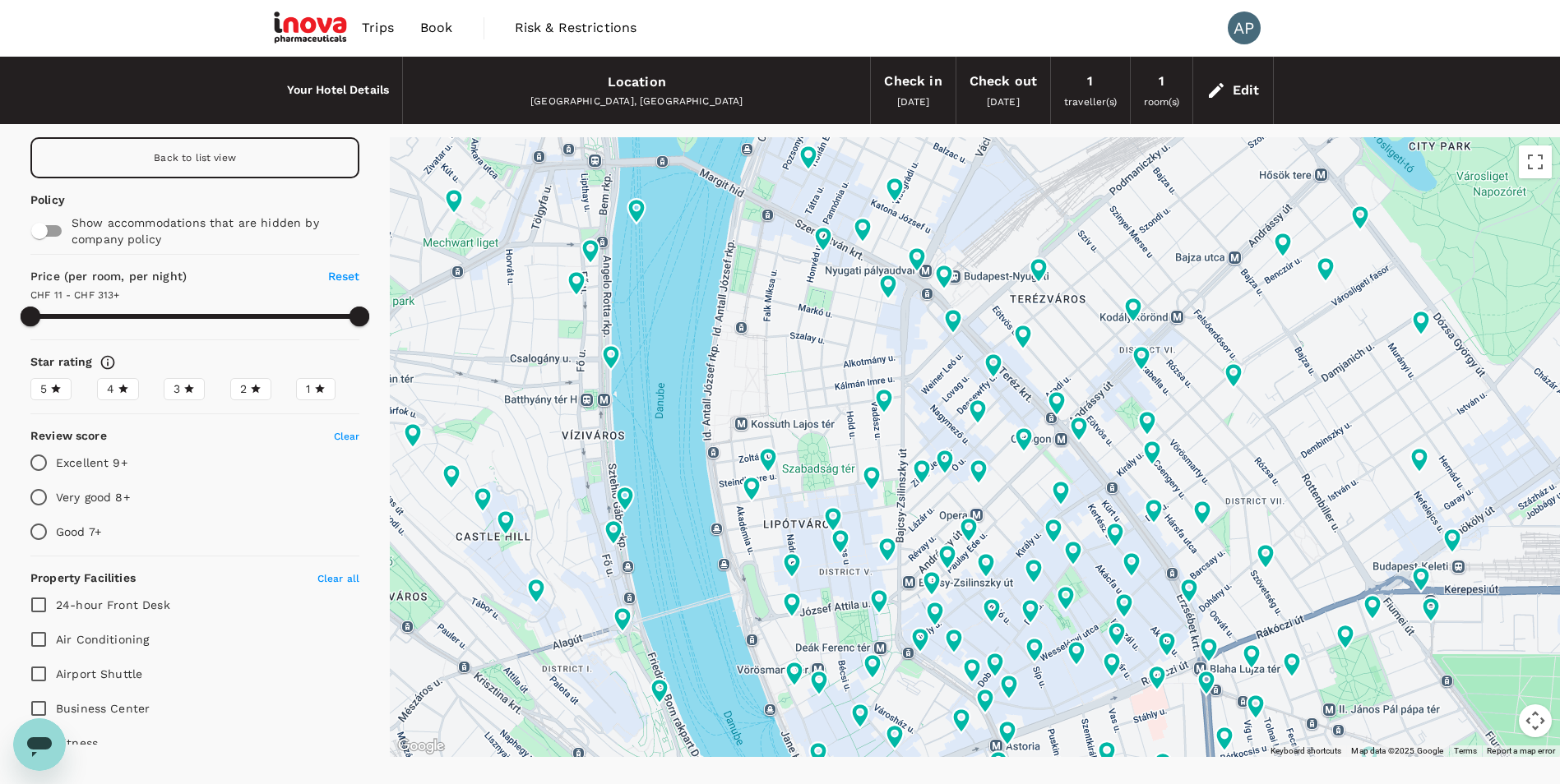
click at [117, 387] on icon at bounding box center [123, 389] width 12 height 12
click at [0, 0] on input "4" at bounding box center [0, 0] width 0 height 0
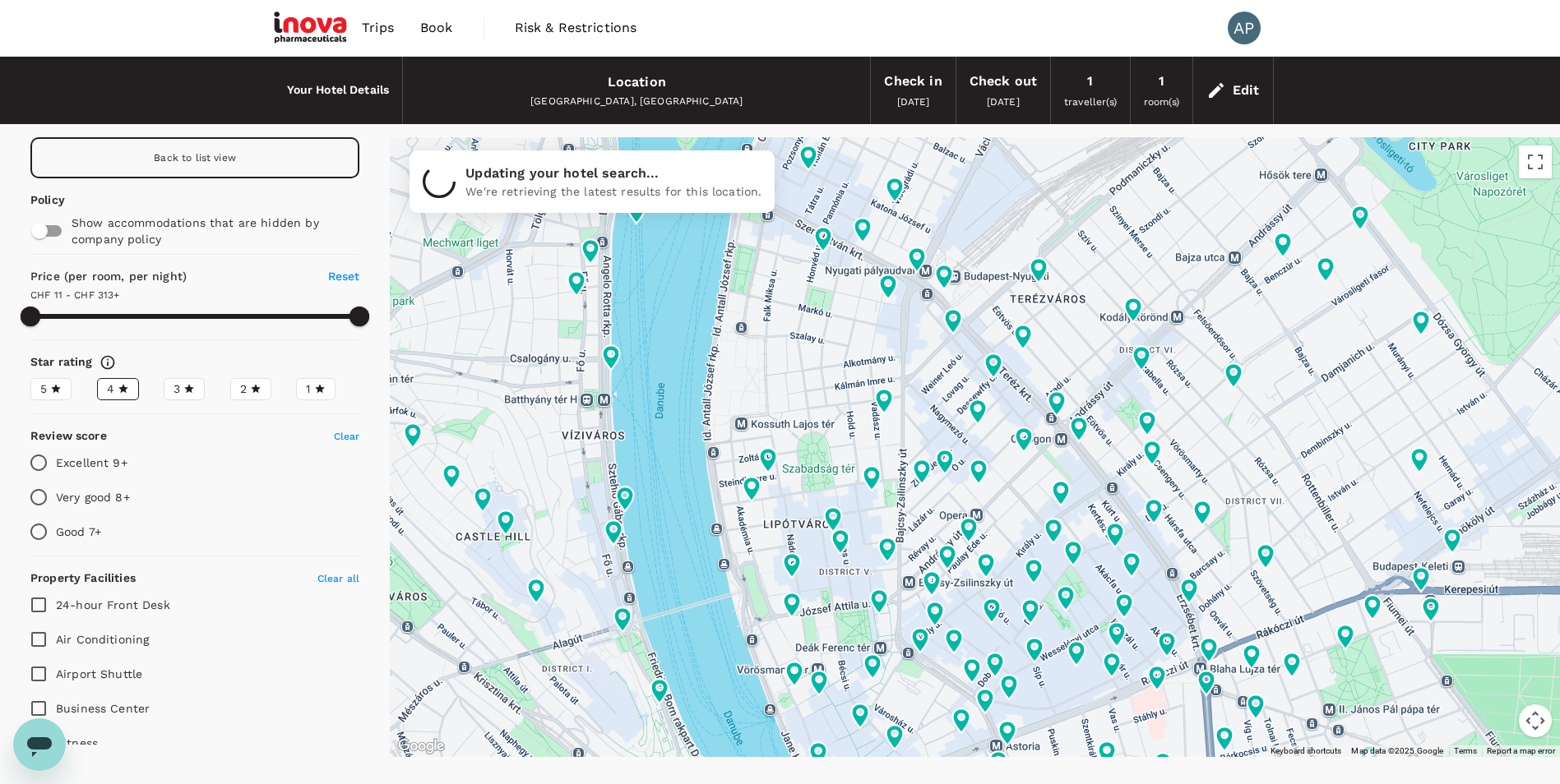
click at [42, 386] on span "5" at bounding box center [44, 389] width 7 height 17
click at [0, 0] on input "5" at bounding box center [0, 0] width 0 height 0
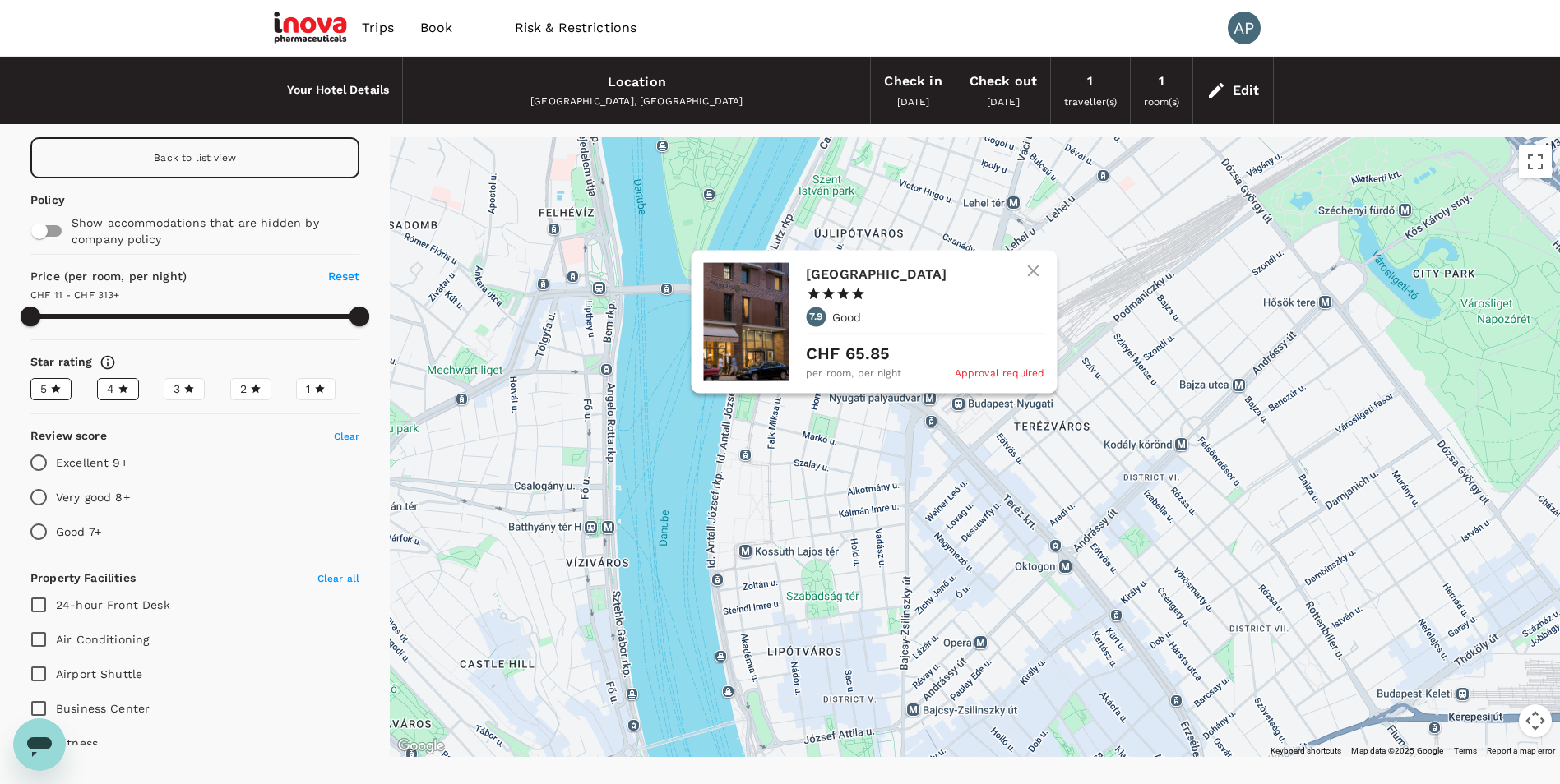
drag, startPoint x: 895, startPoint y: 296, endPoint x: 901, endPoint y: 431, distance: 135.1
click at [901, 431] on icon at bounding box center [888, 419] width 30 height 30
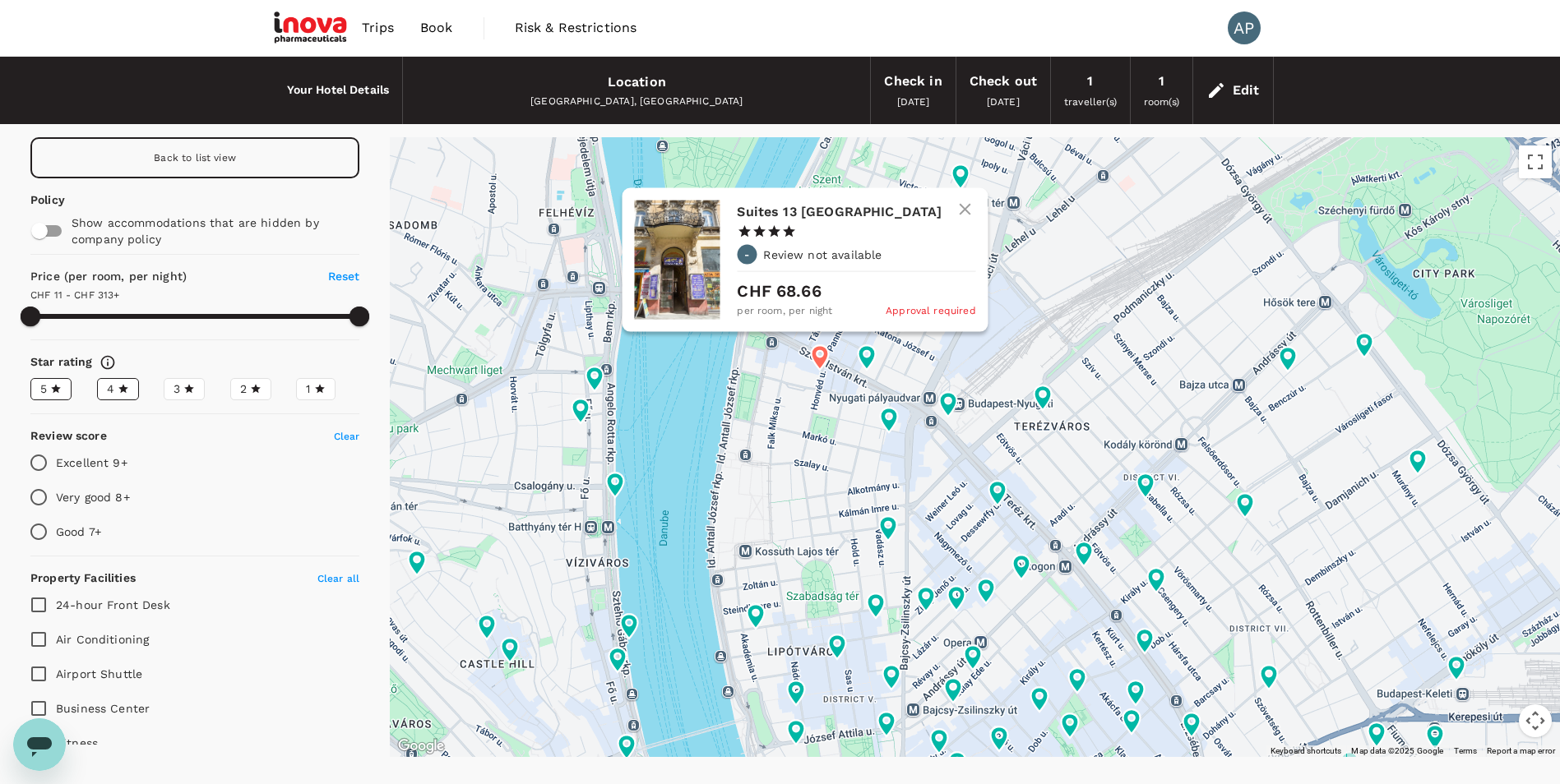
click at [683, 246] on div at bounding box center [677, 261] width 85 height 119
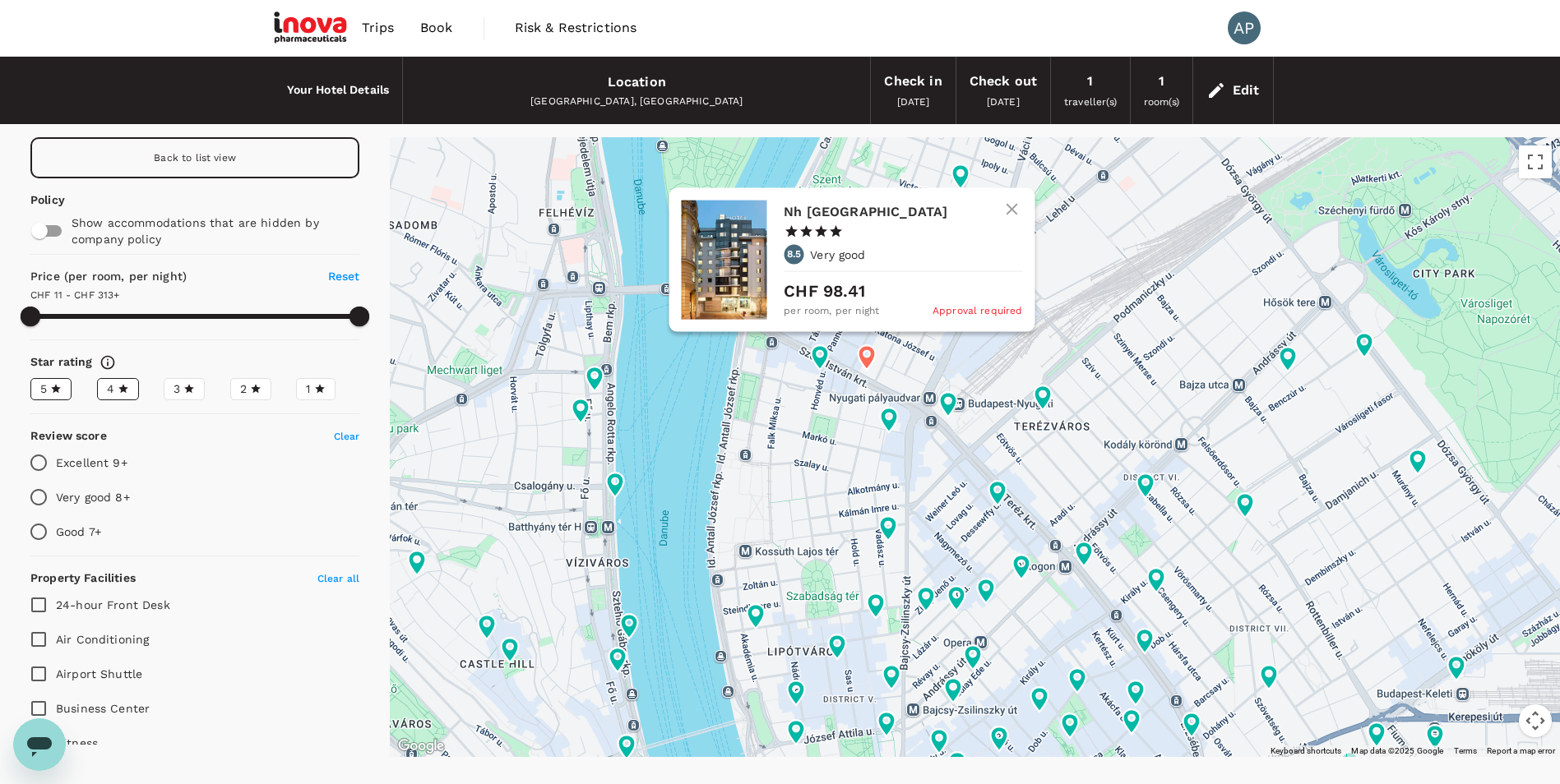
click at [708, 265] on div at bounding box center [723, 261] width 85 height 119
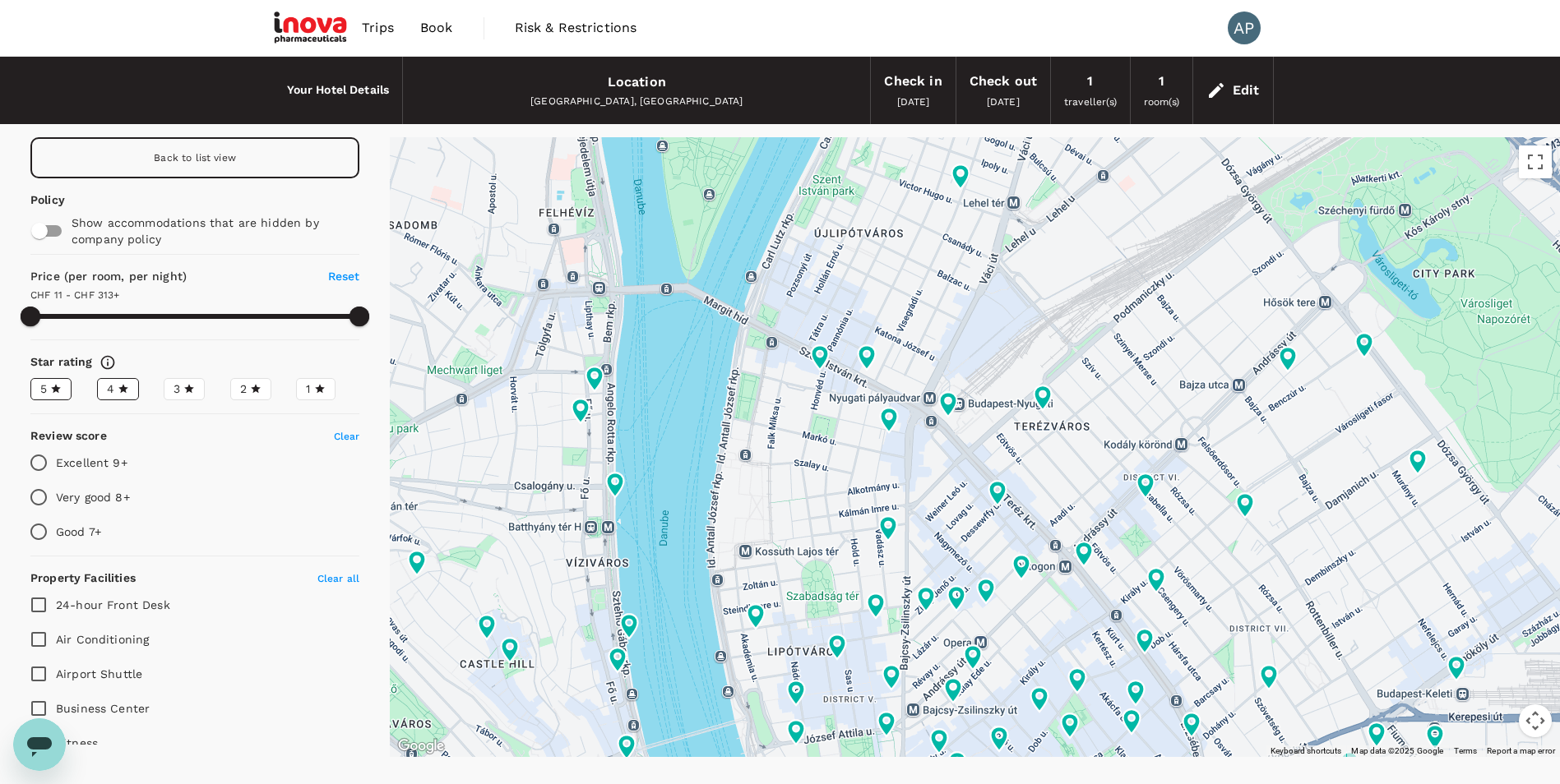
type input "312.23"
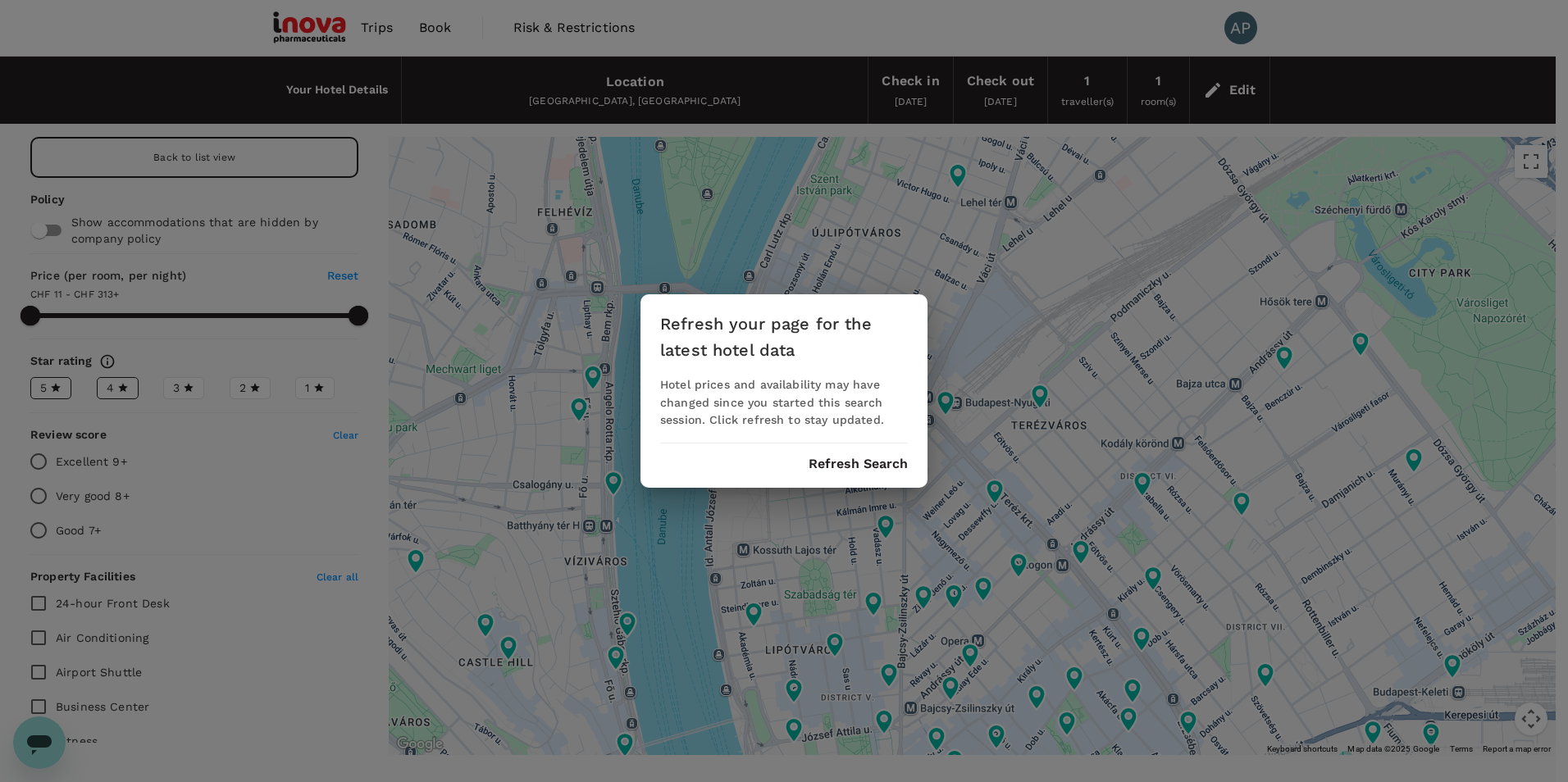
click at [895, 466] on button "Refresh Search" at bounding box center [858, 464] width 99 height 15
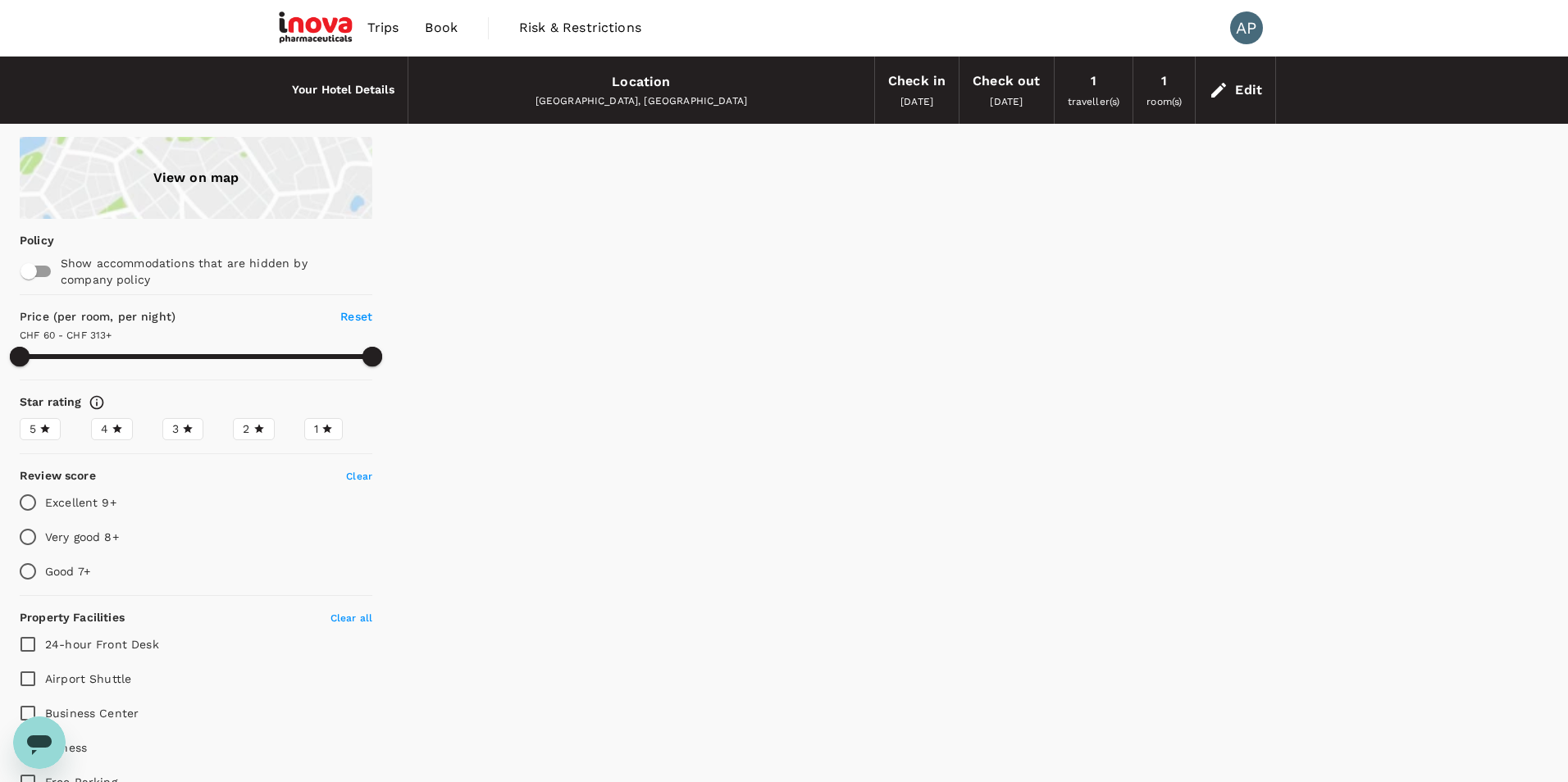
type input "312.23"
type input "11.23"
click at [122, 438] on div "4" at bounding box center [111, 429] width 22 height 17
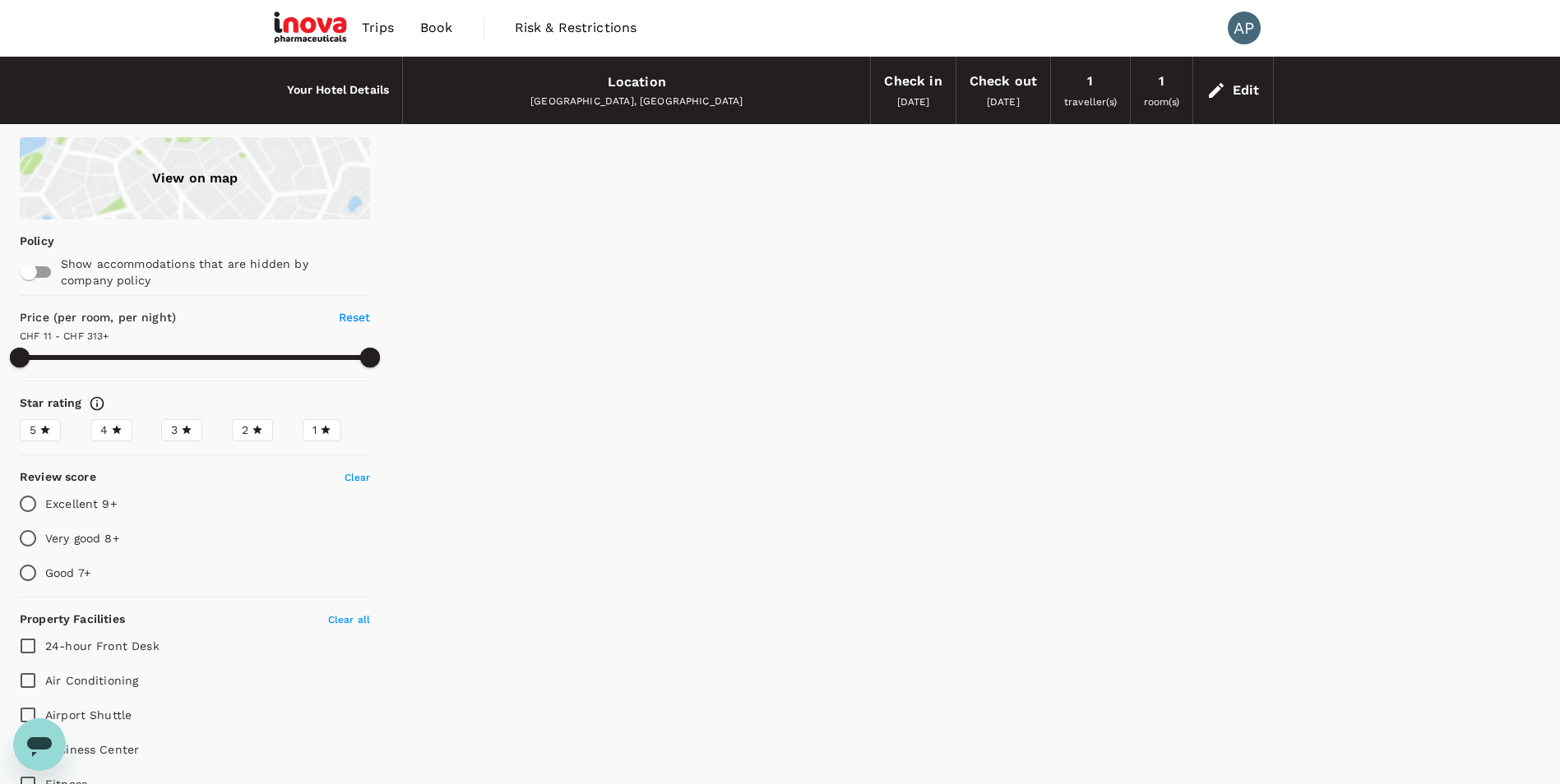
click at [0, 0] on input "4" at bounding box center [0, 0] width 0 height 0
click at [51, 436] on icon at bounding box center [45, 430] width 12 height 12
click at [0, 0] on input "5" at bounding box center [0, 0] width 0 height 0
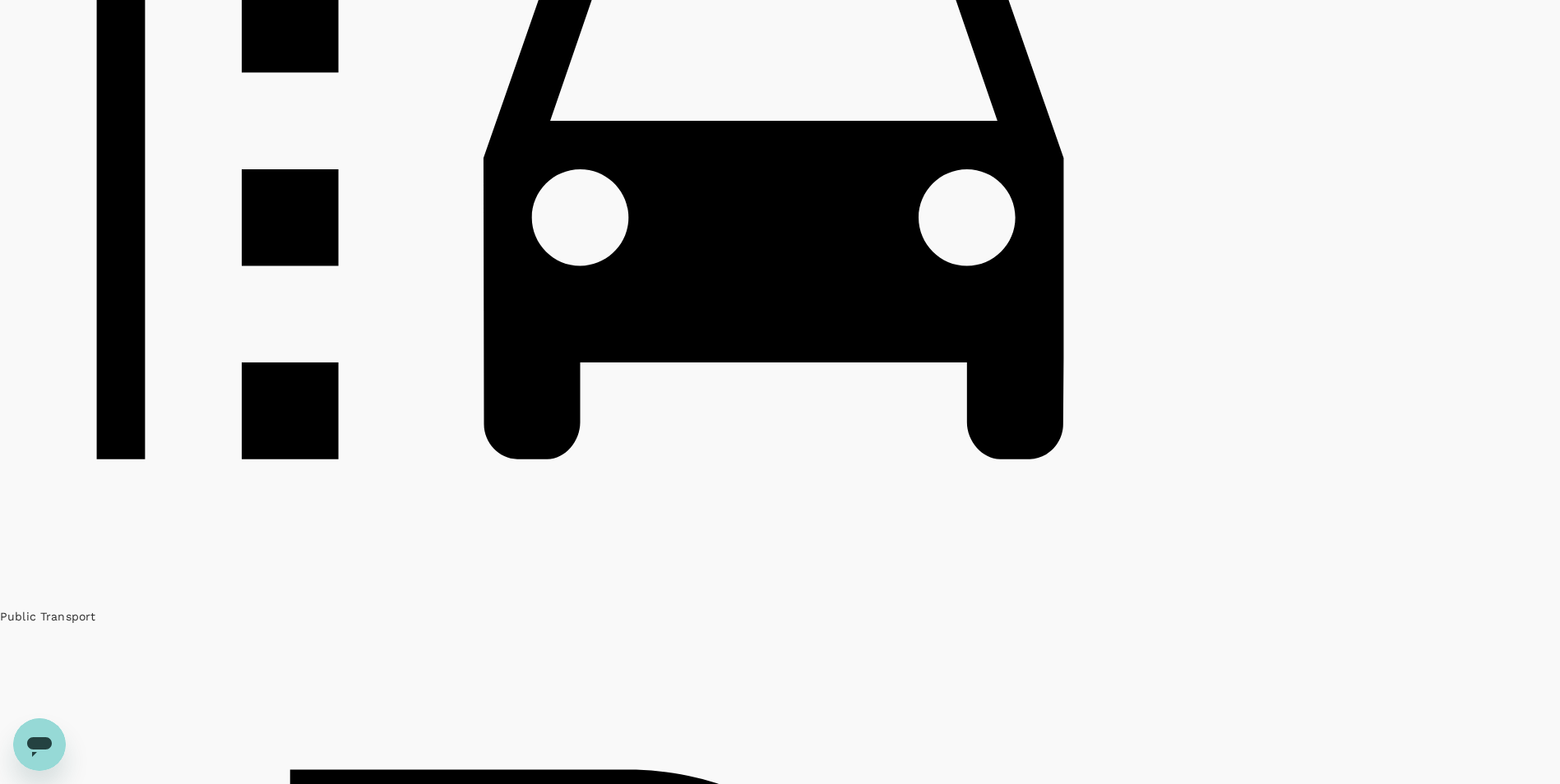
scroll to position [3454, 0]
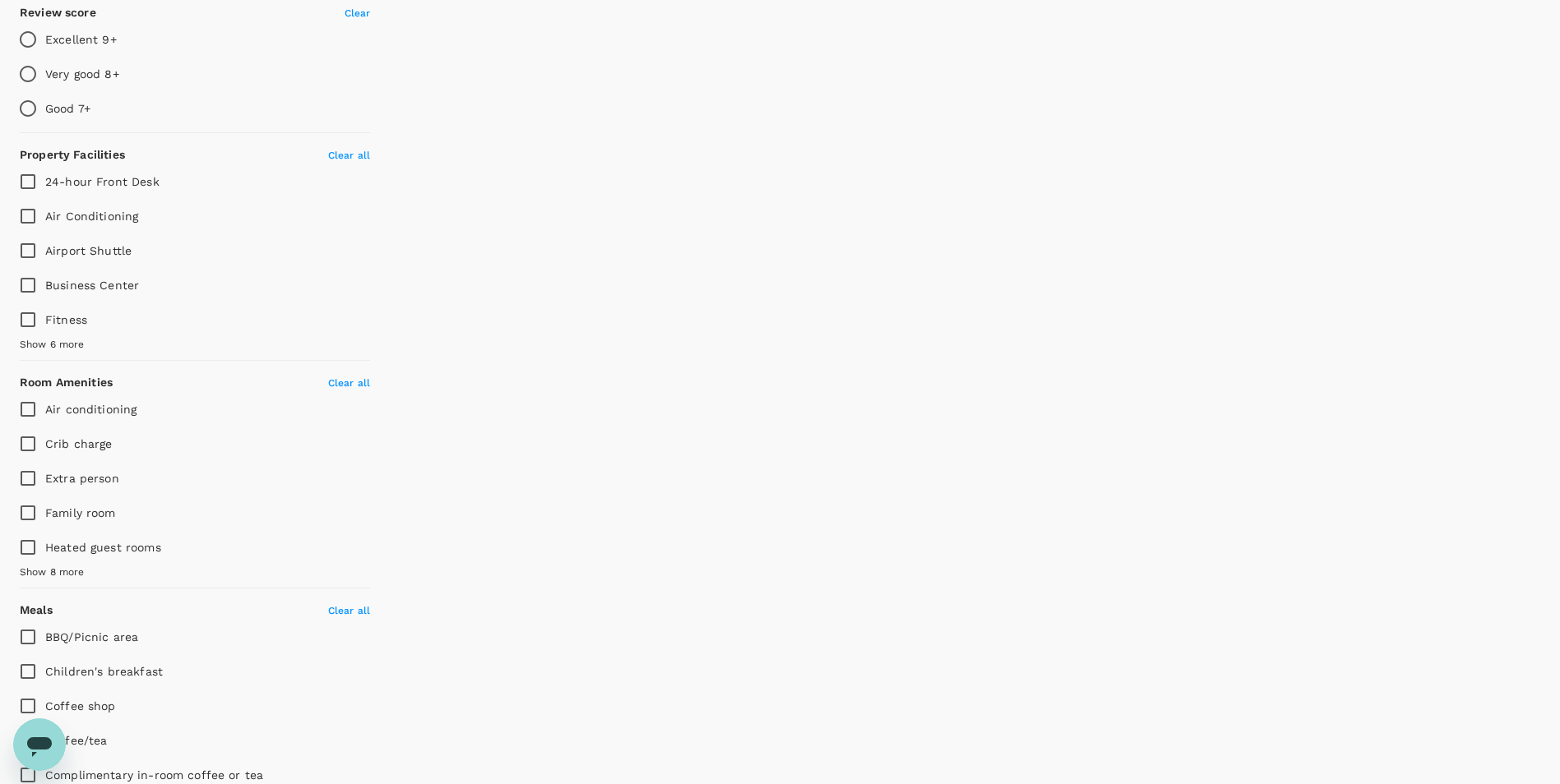
scroll to position [411, 0]
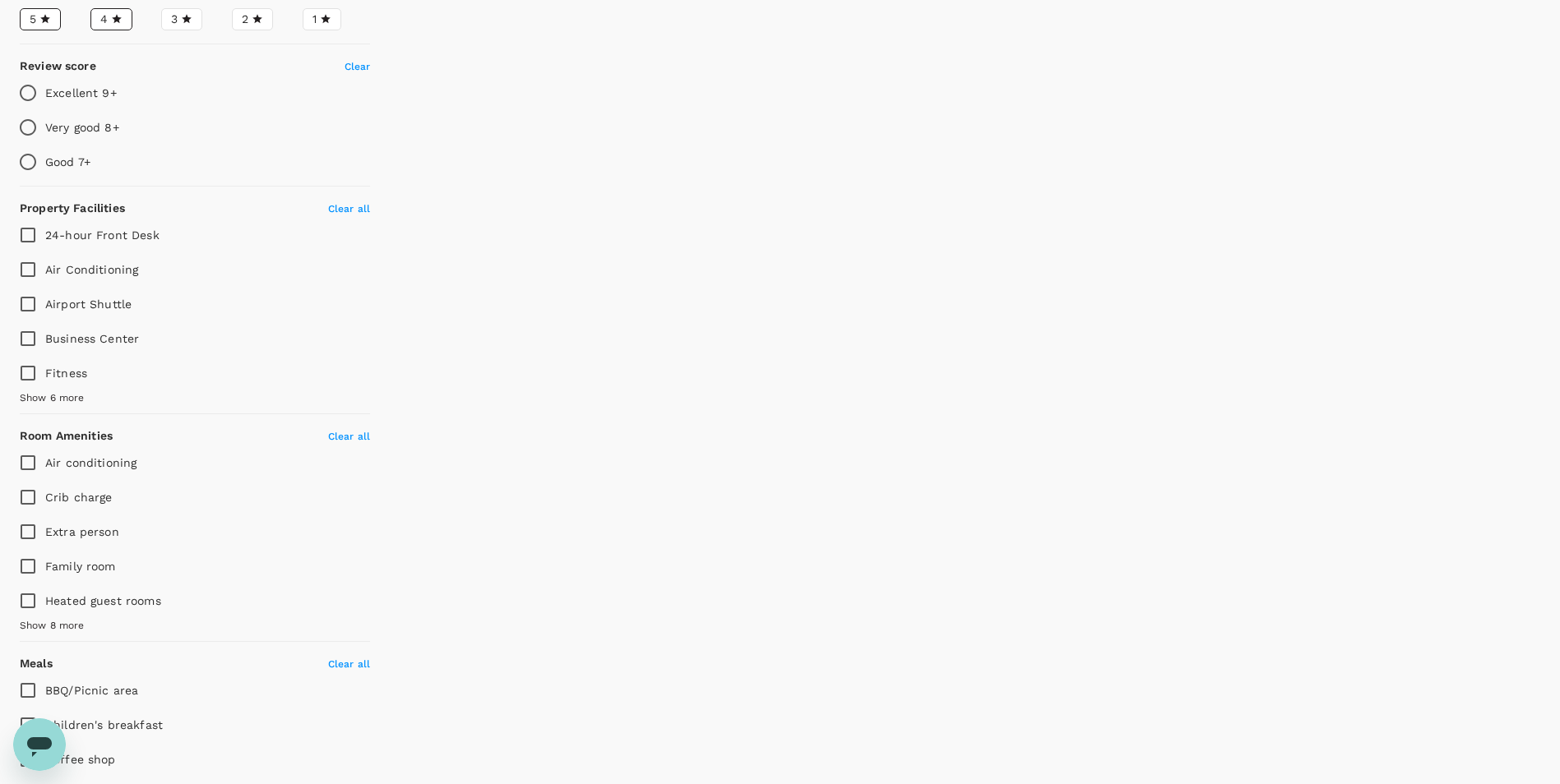
click at [84, 407] on span "Show 6 more" at bounding box center [52, 399] width 65 height 17
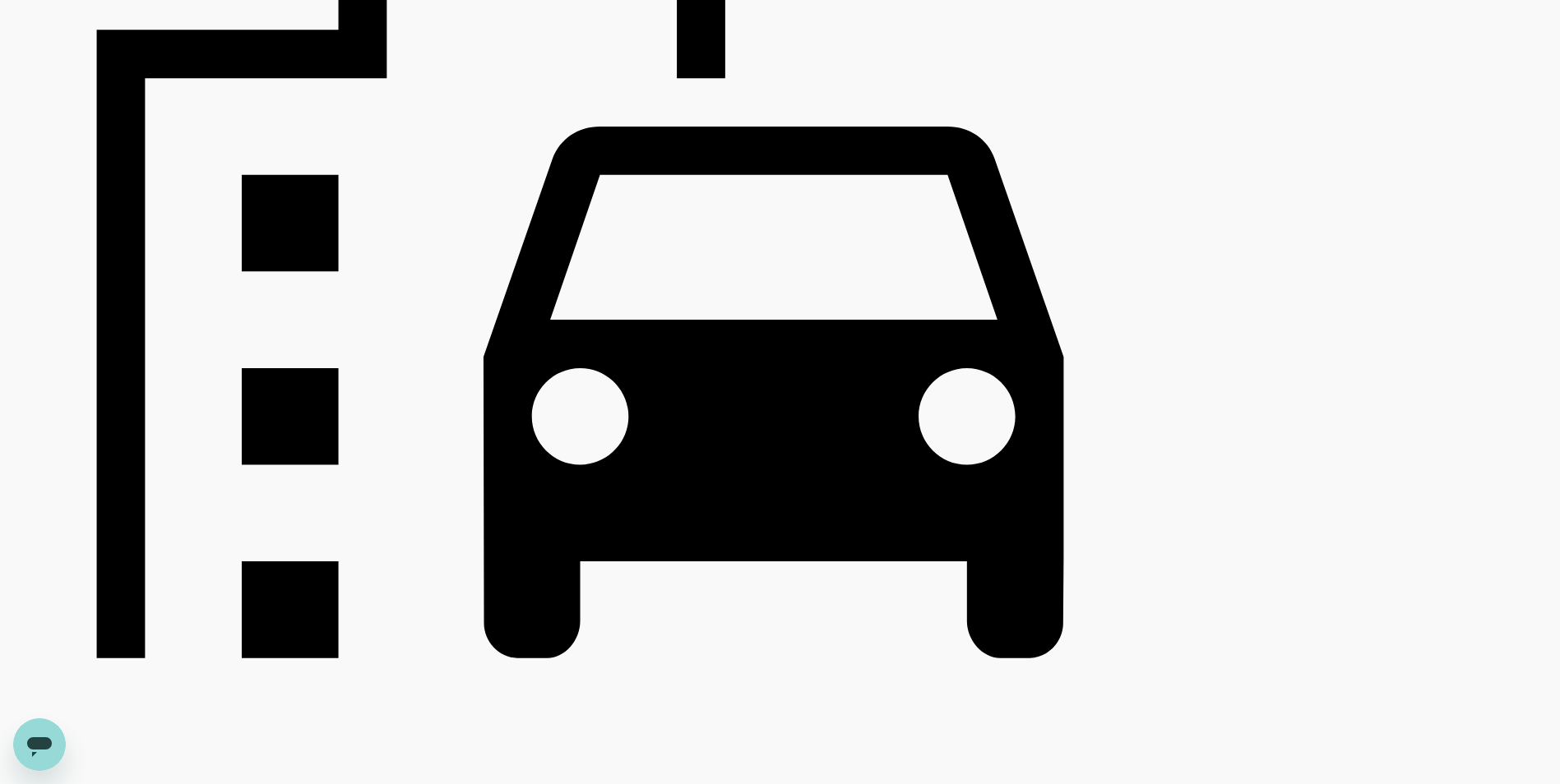
scroll to position [3454, 0]
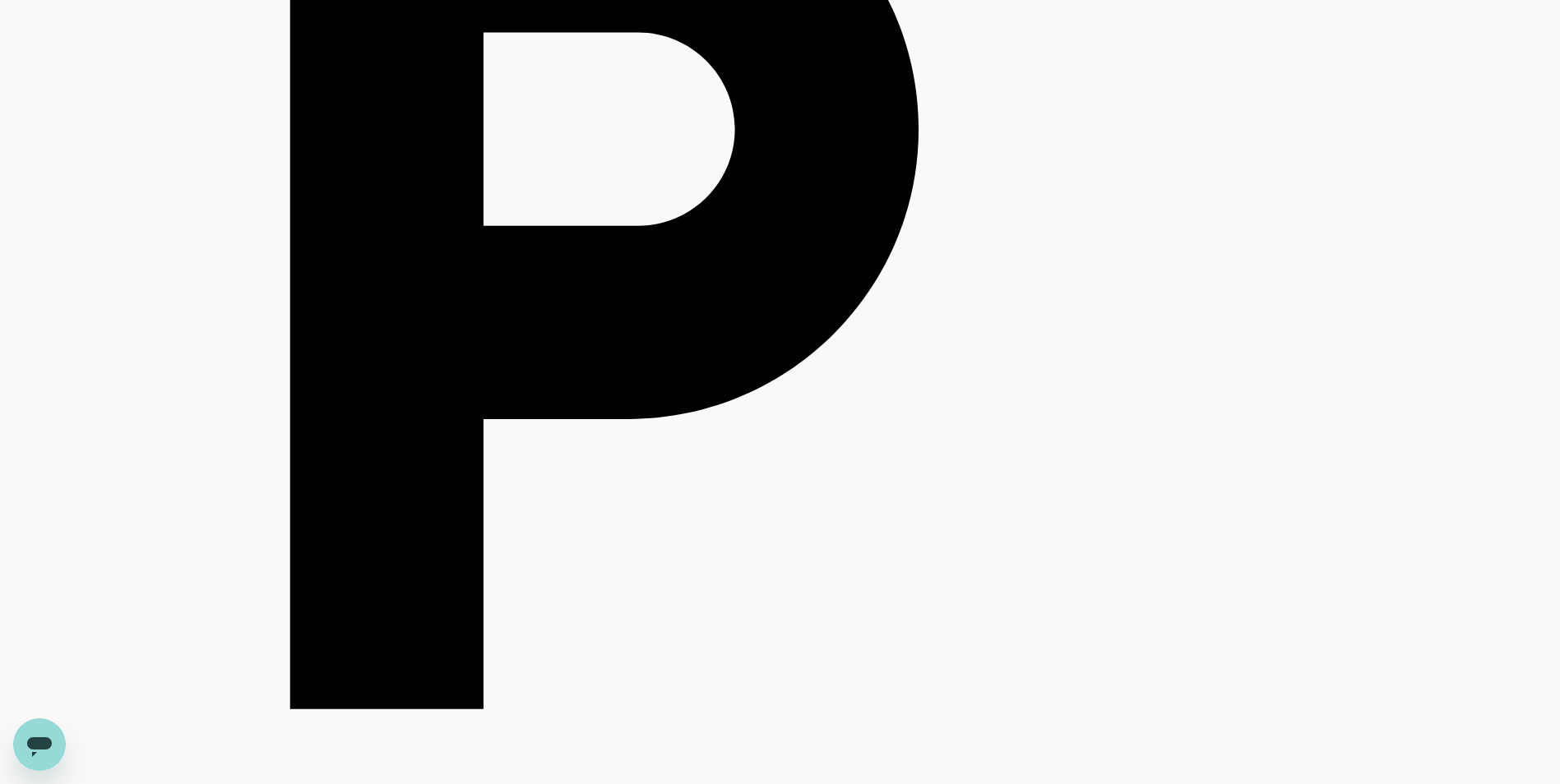
scroll to position [4683, 0]
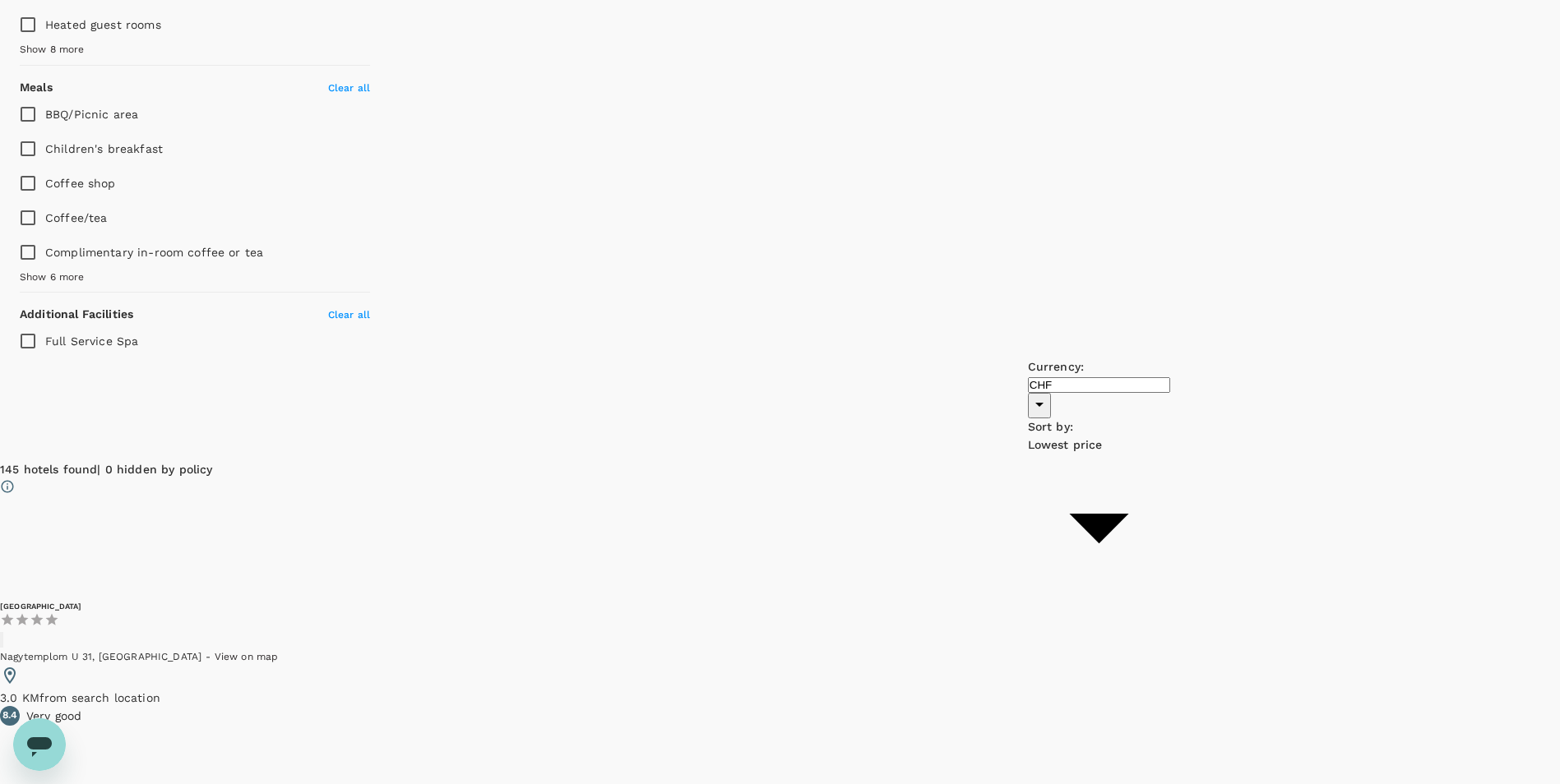
scroll to position [1233, 0]
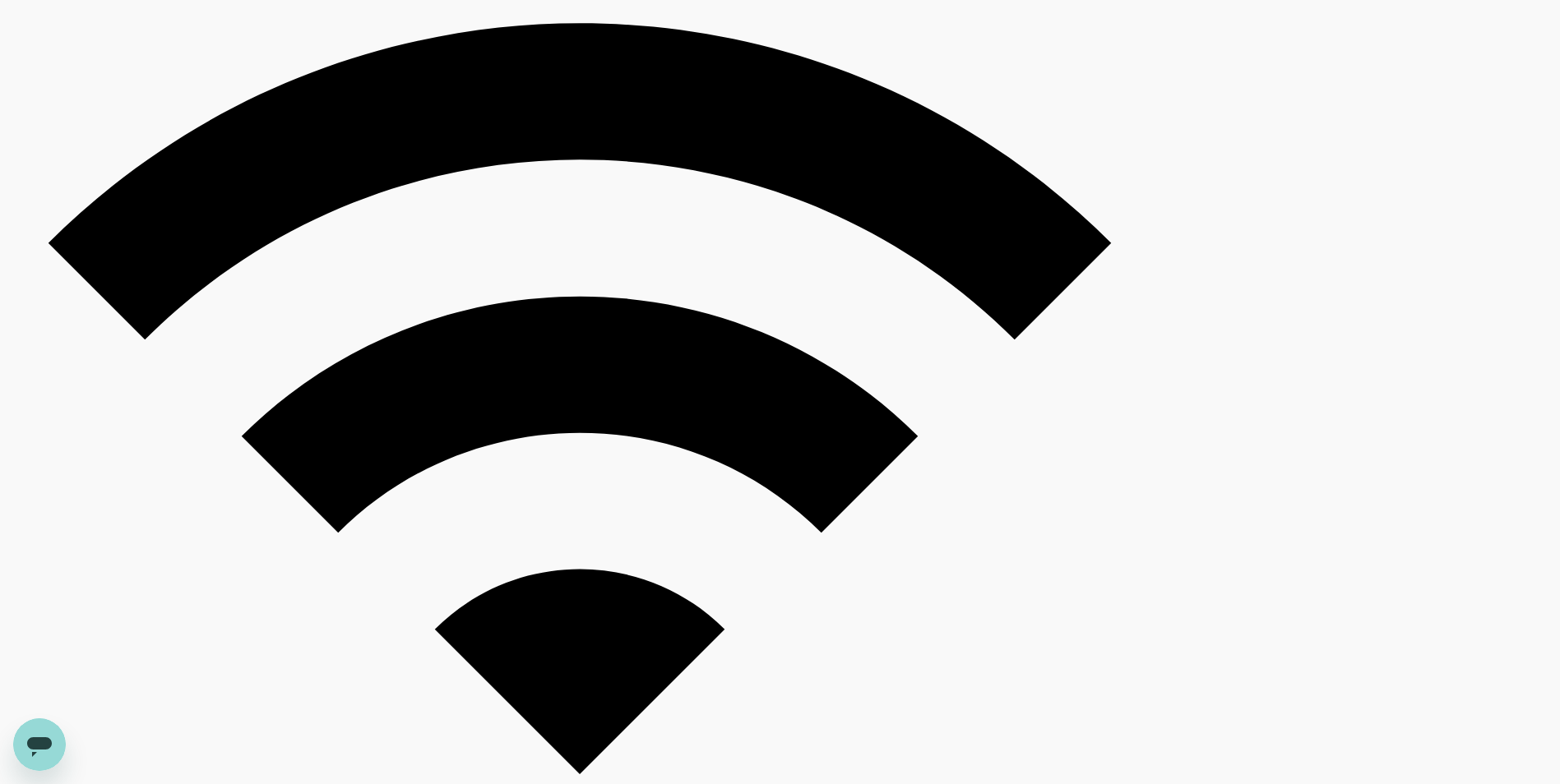
scroll to position [2138, 0]
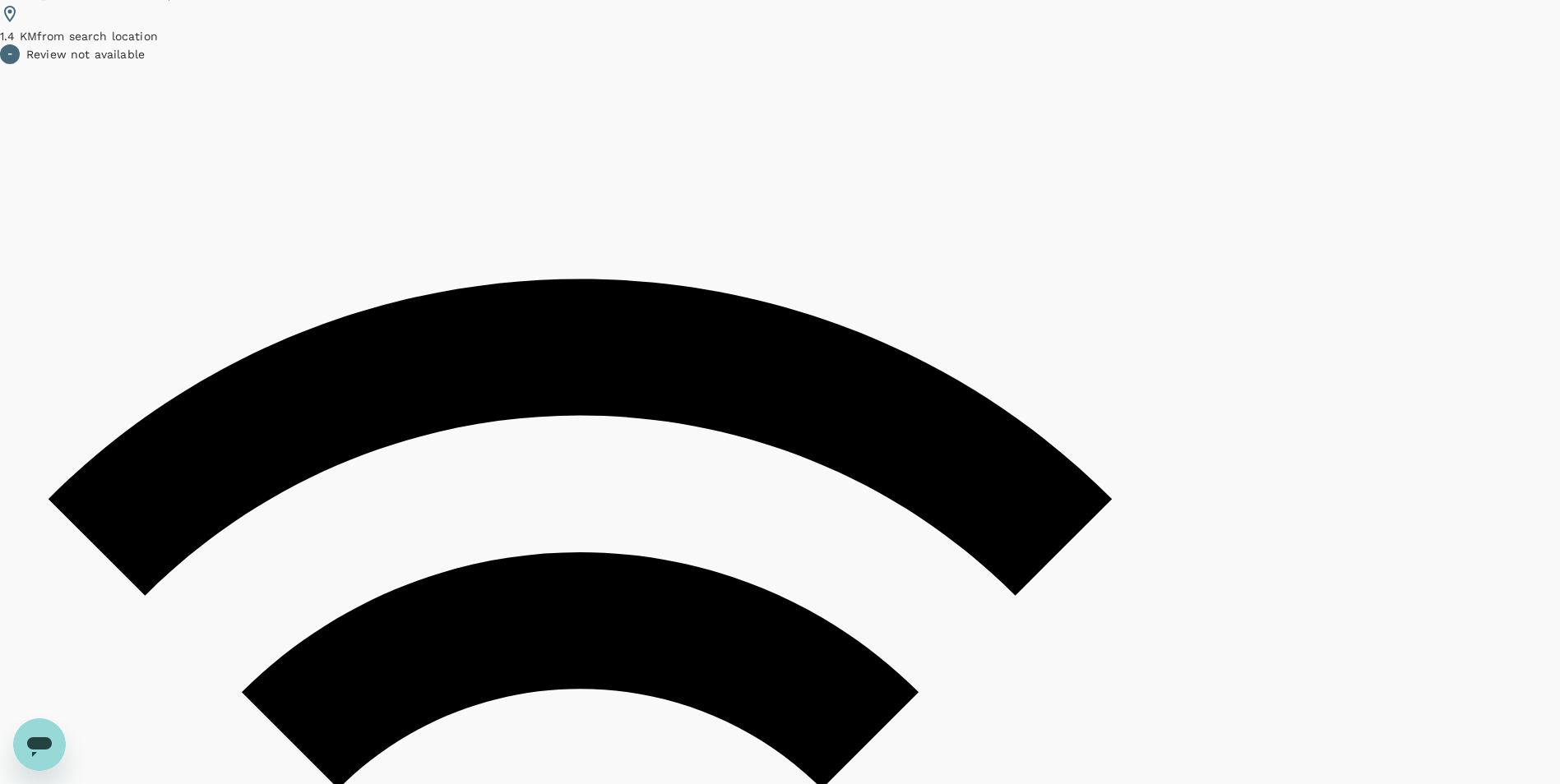
scroll to position [4687, 0]
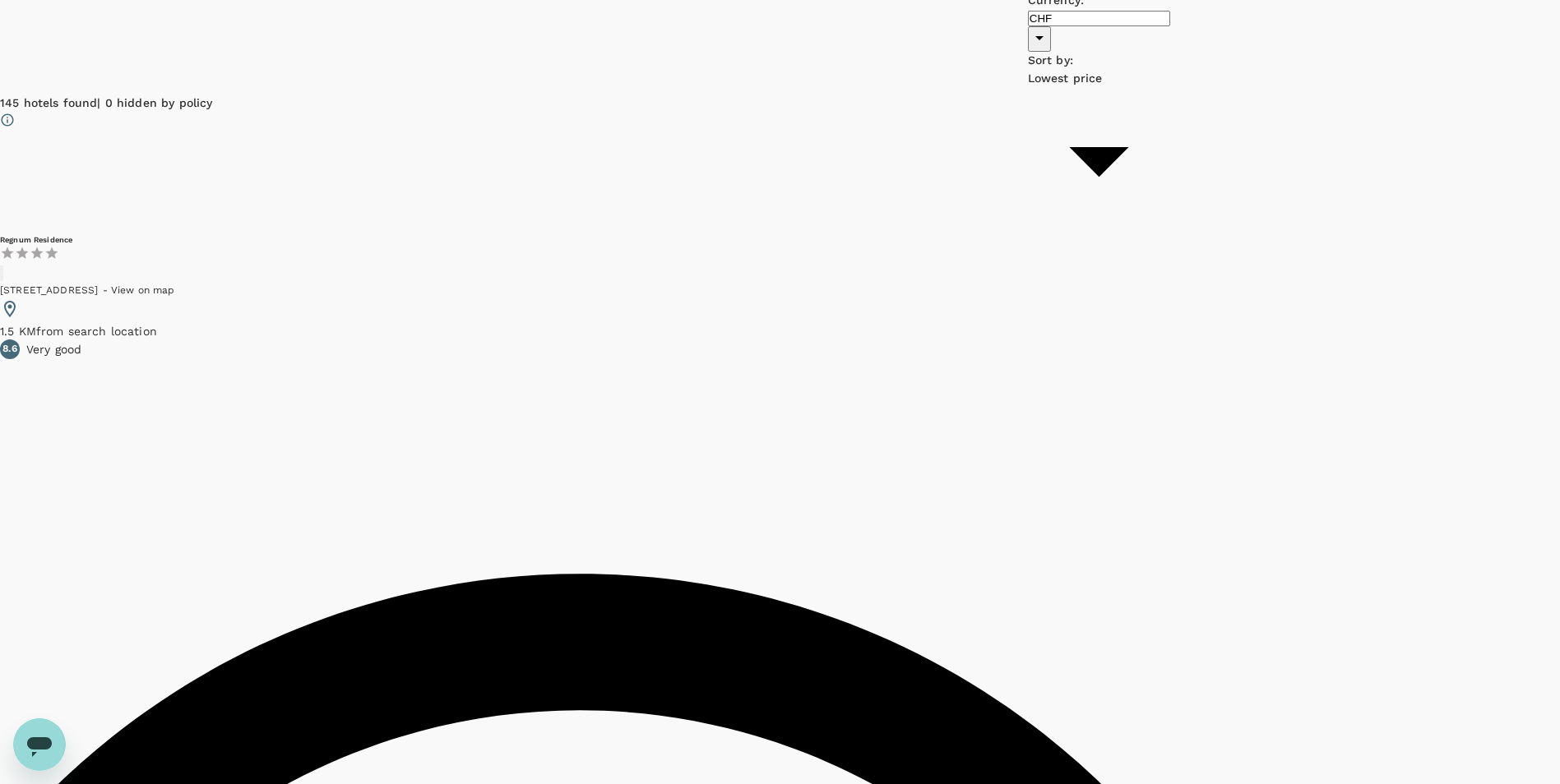
scroll to position [1562, 0]
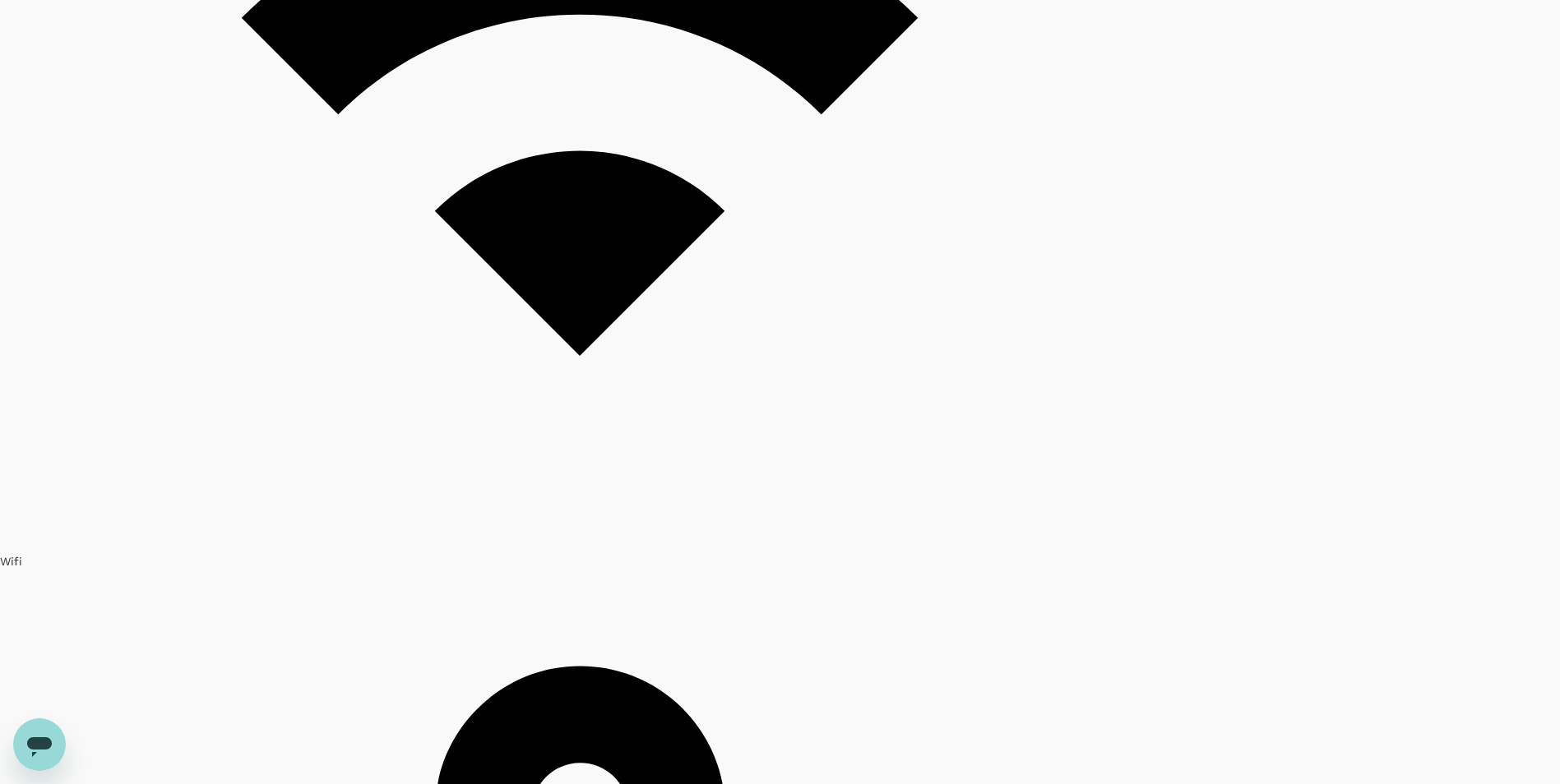
scroll to position [2631, 0]
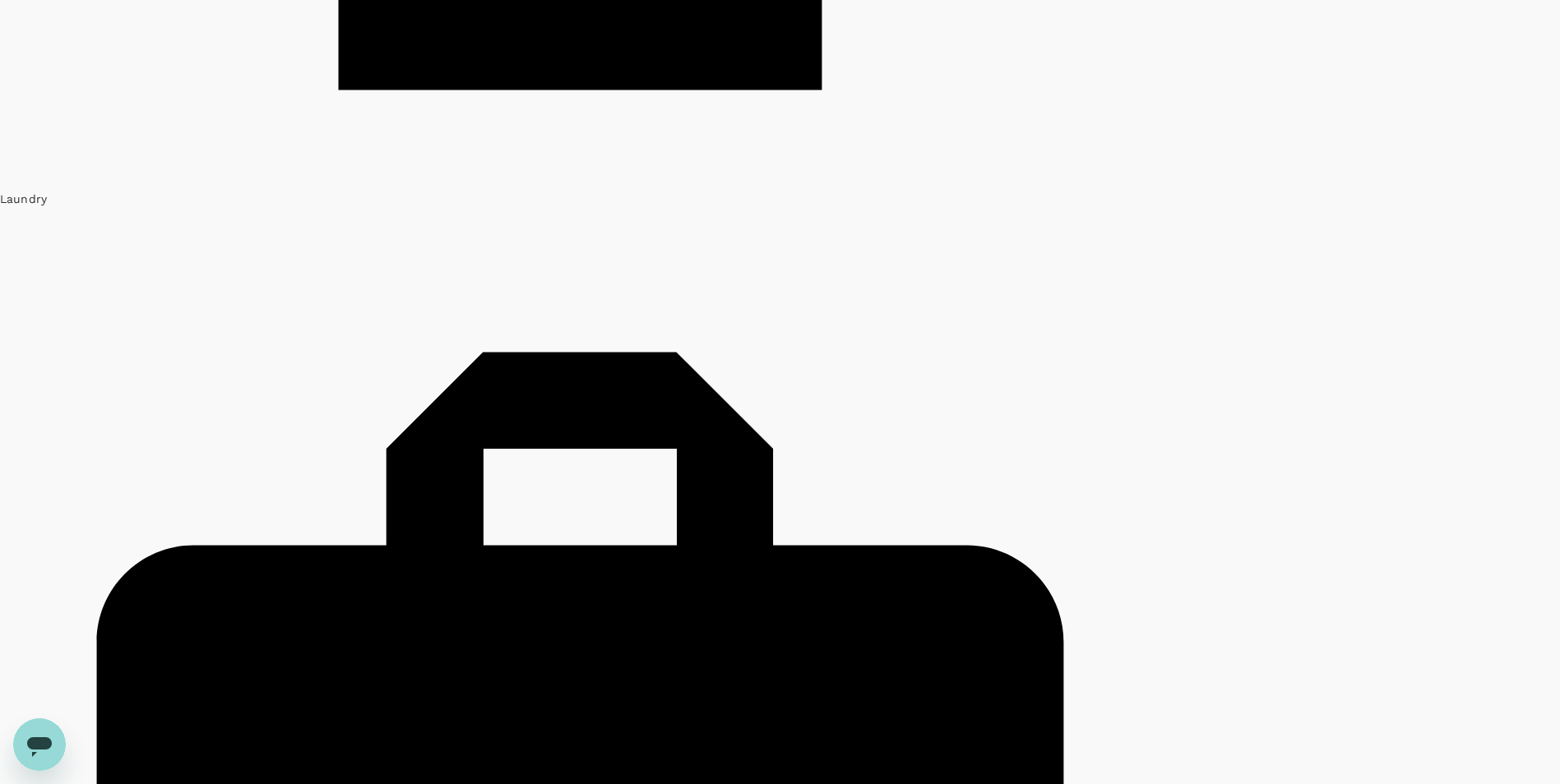
scroll to position [4111, 0]
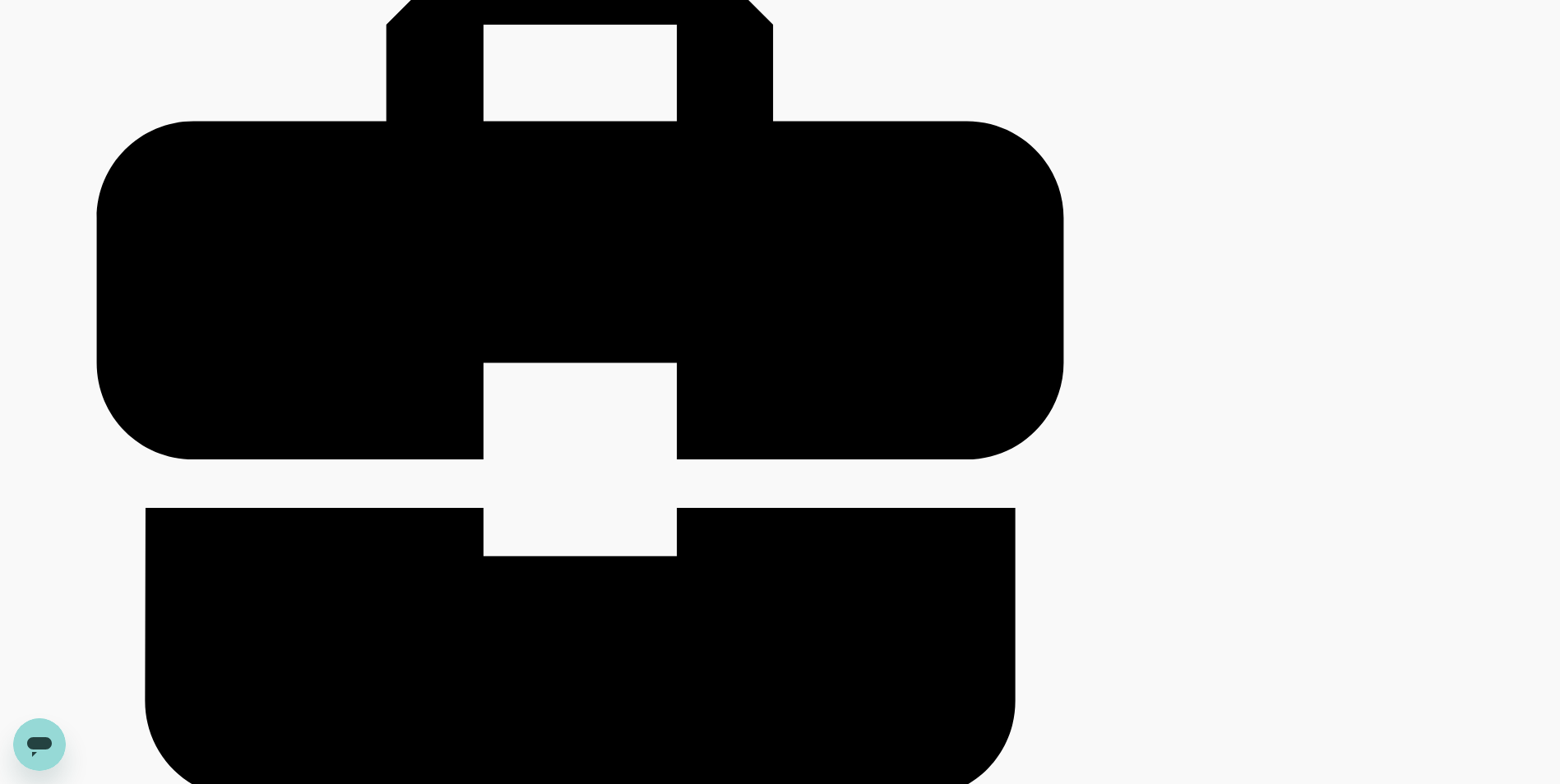
scroll to position [4599, 0]
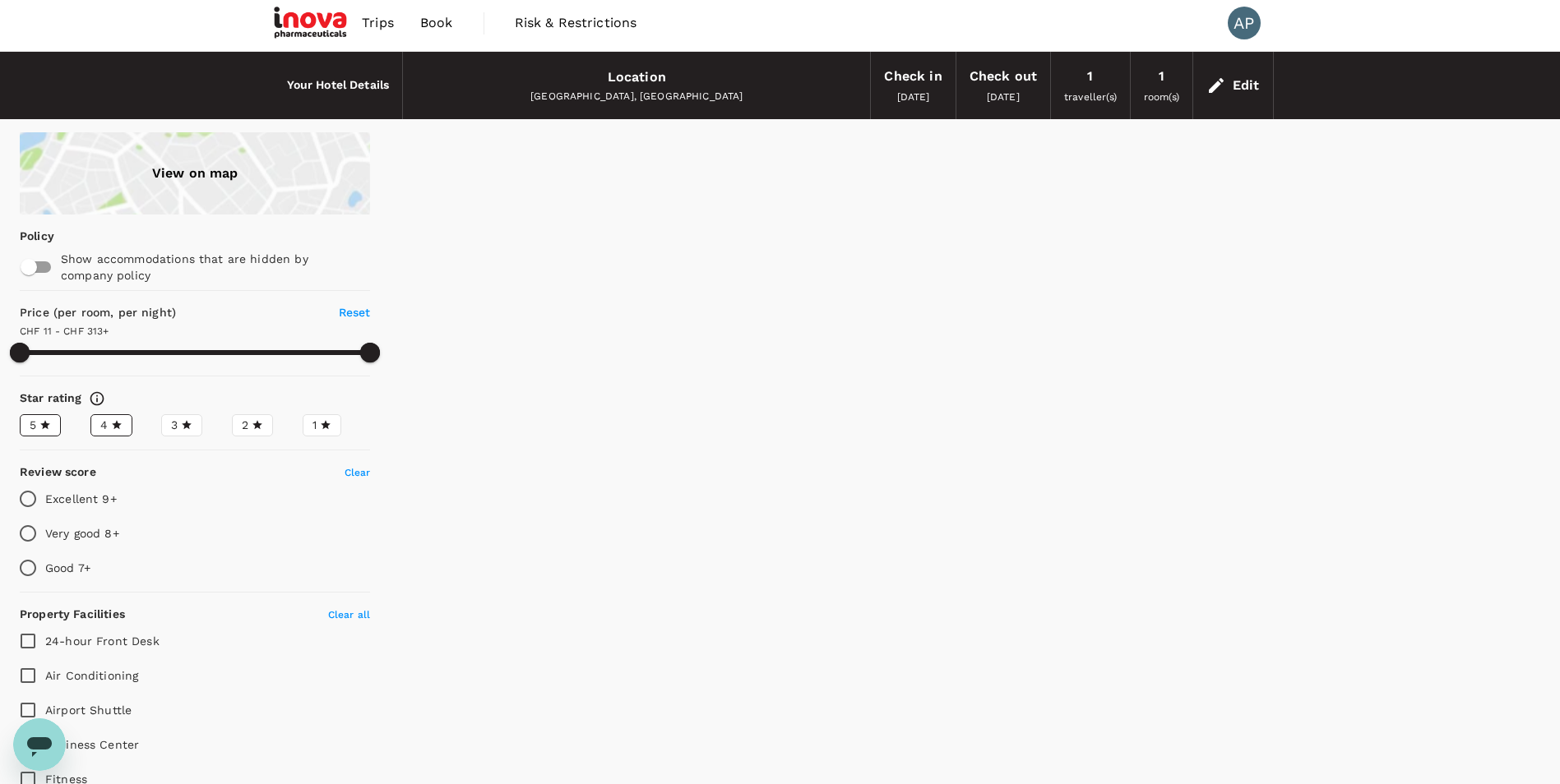
scroll to position [0, 0]
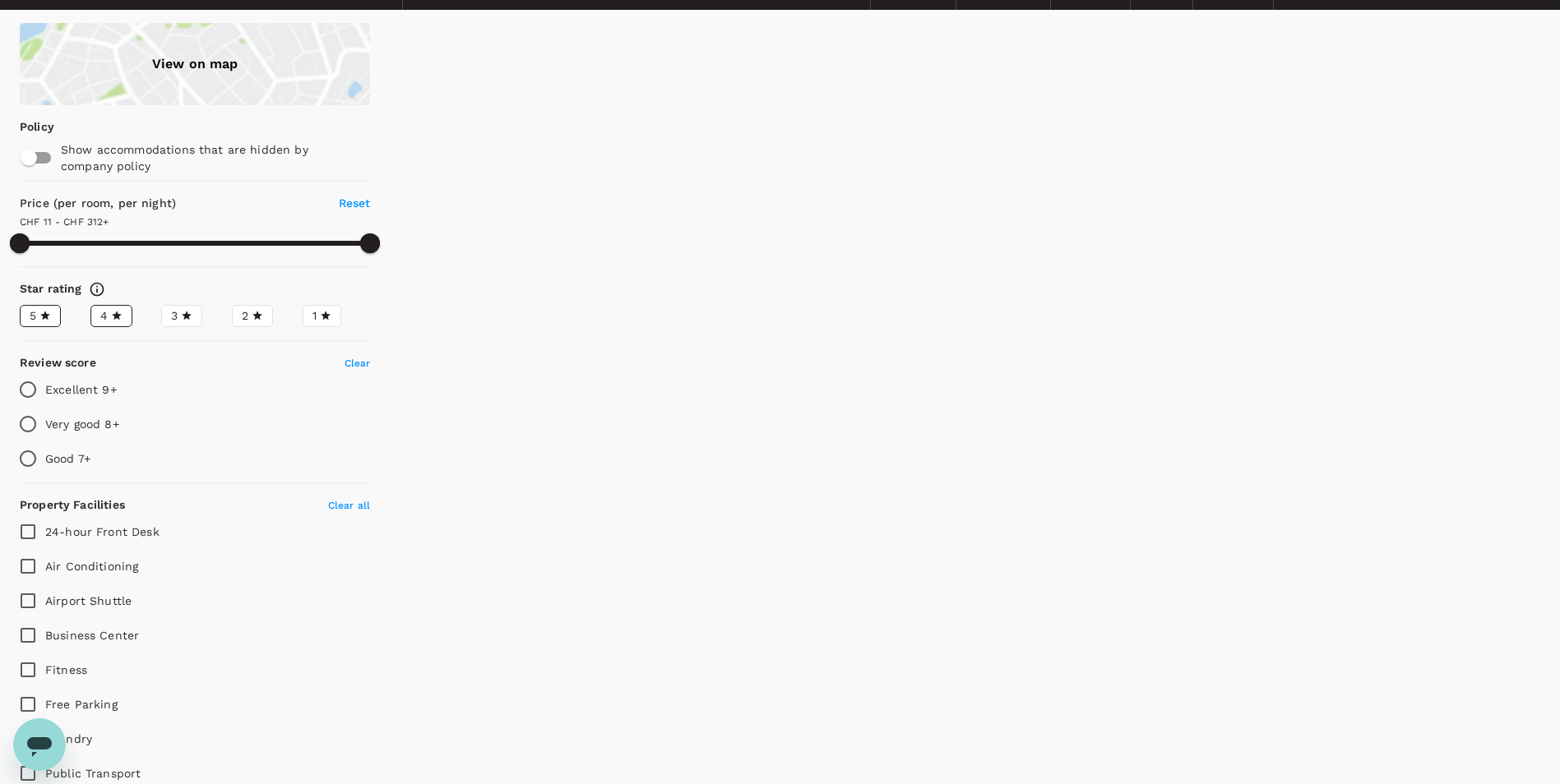
scroll to position [411, 0]
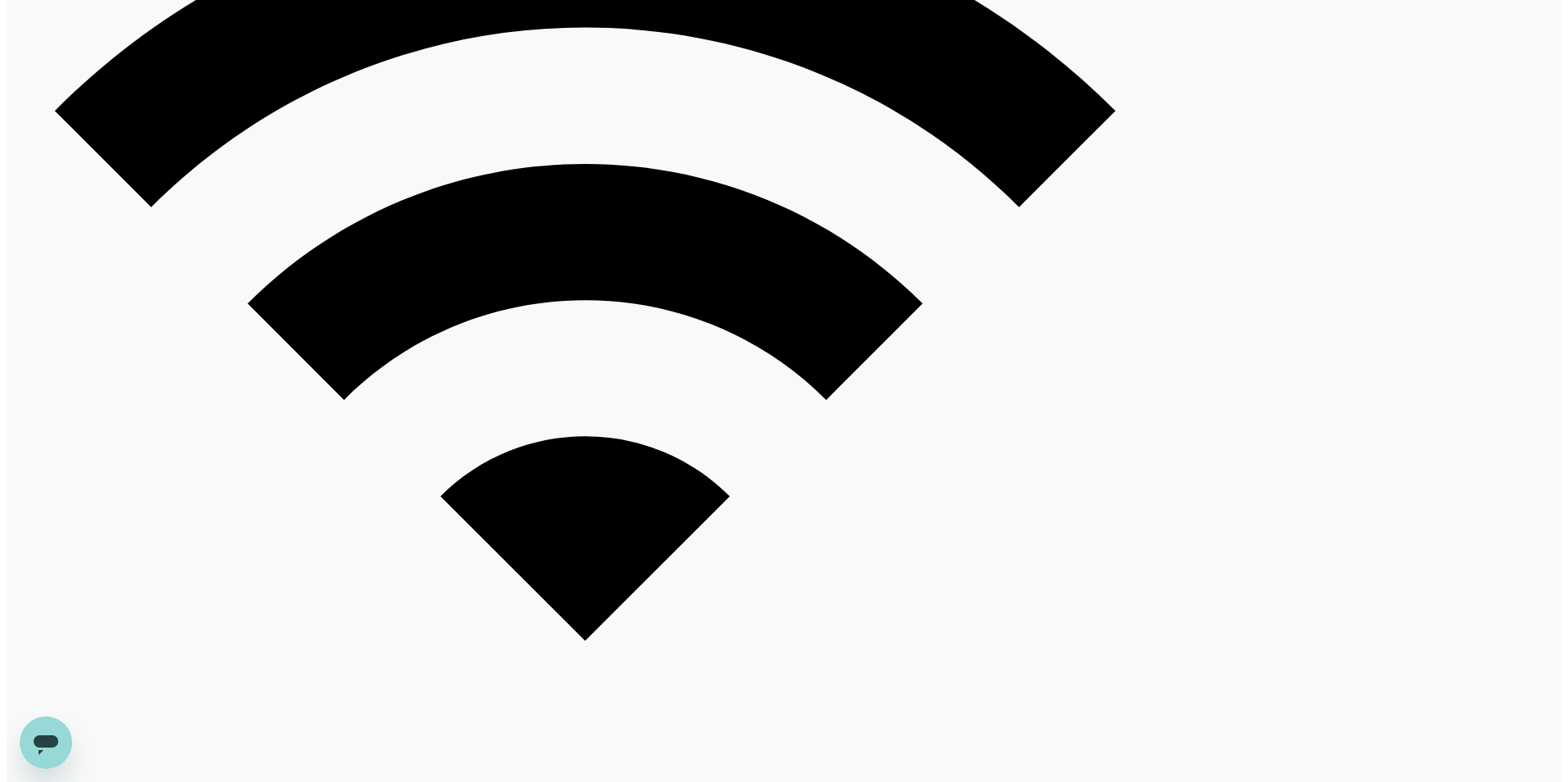
scroll to position [3445, 0]
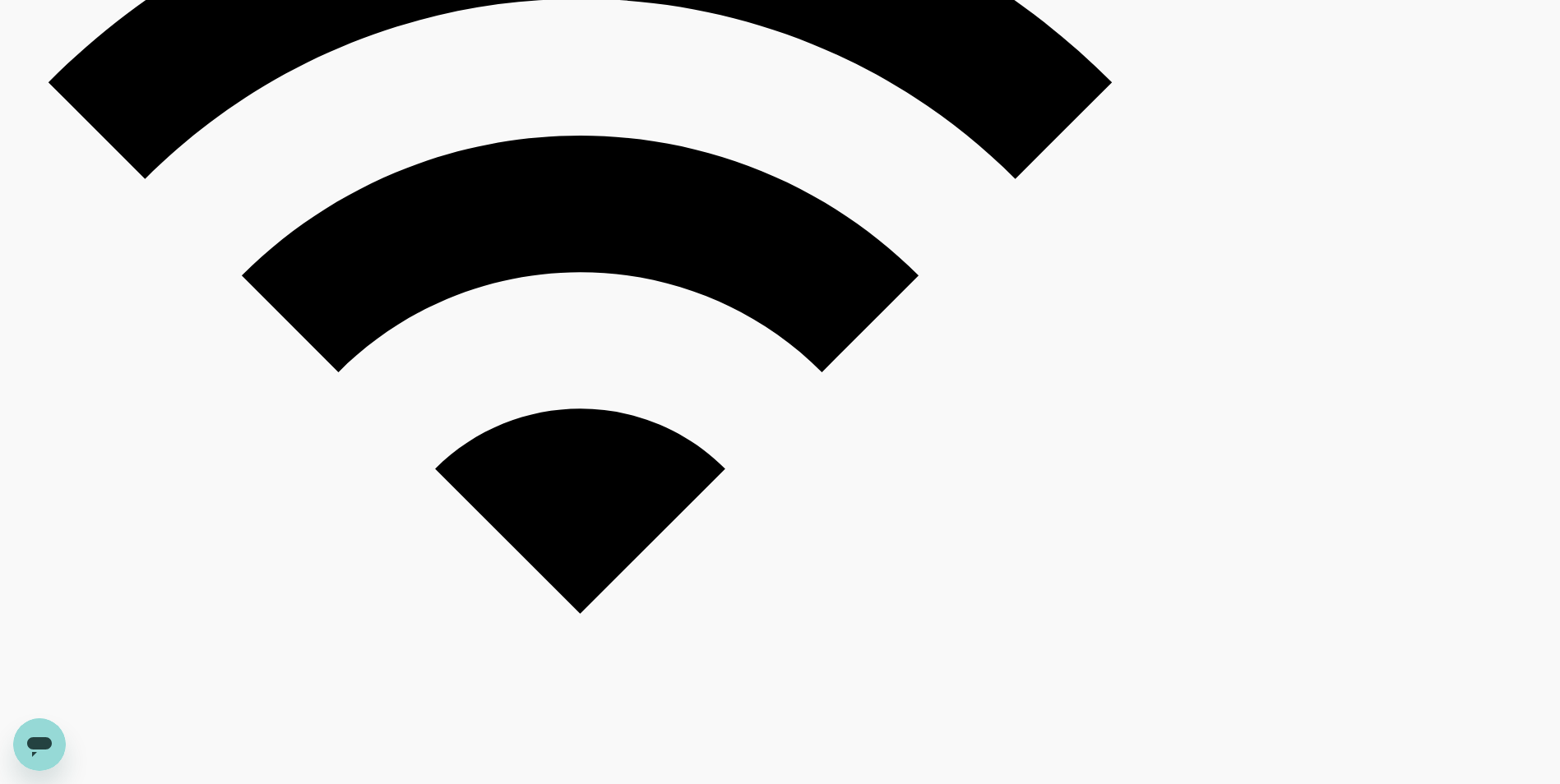
type input "312.23"
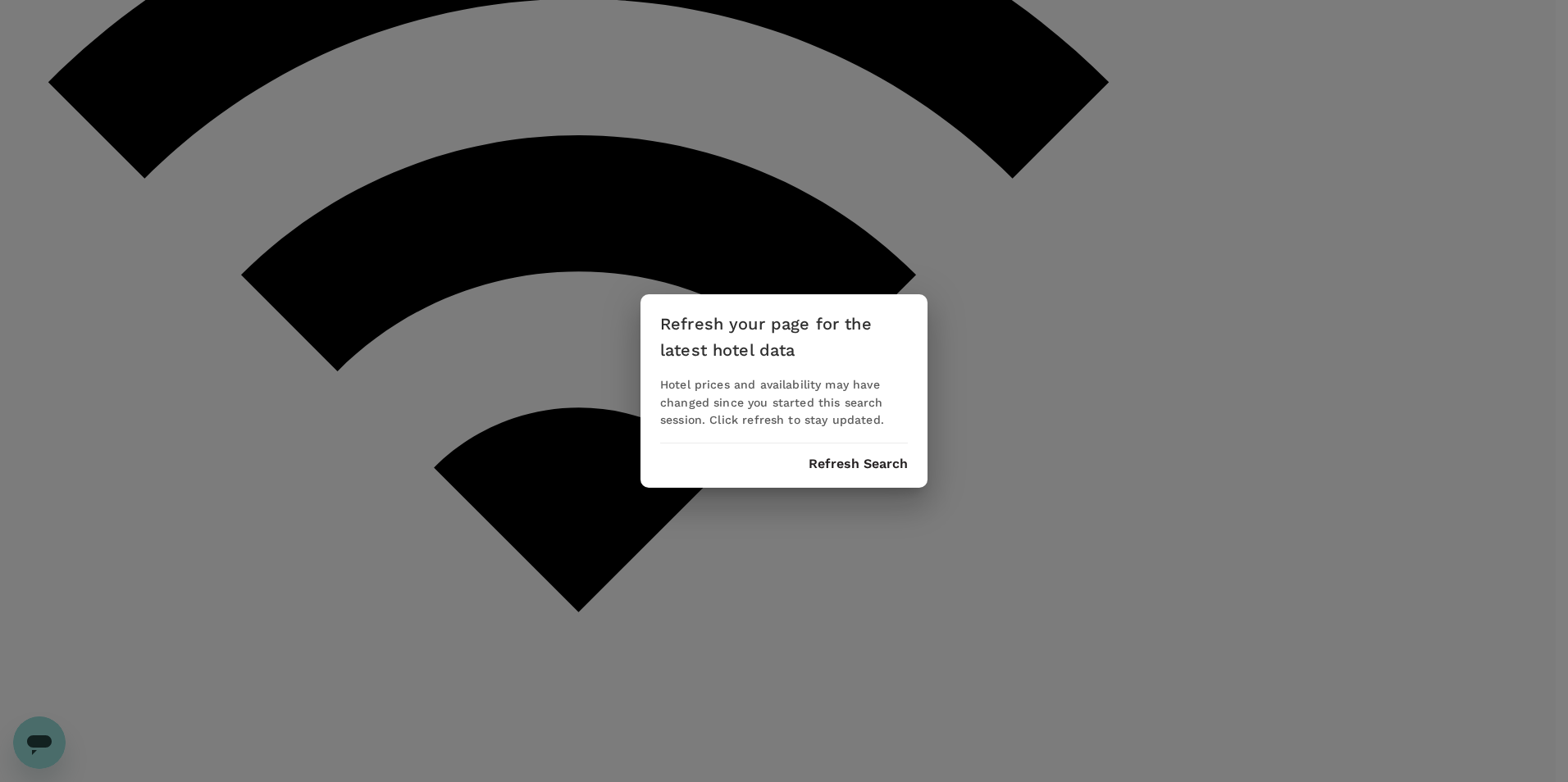
click at [864, 464] on button "Refresh Search" at bounding box center [858, 464] width 99 height 15
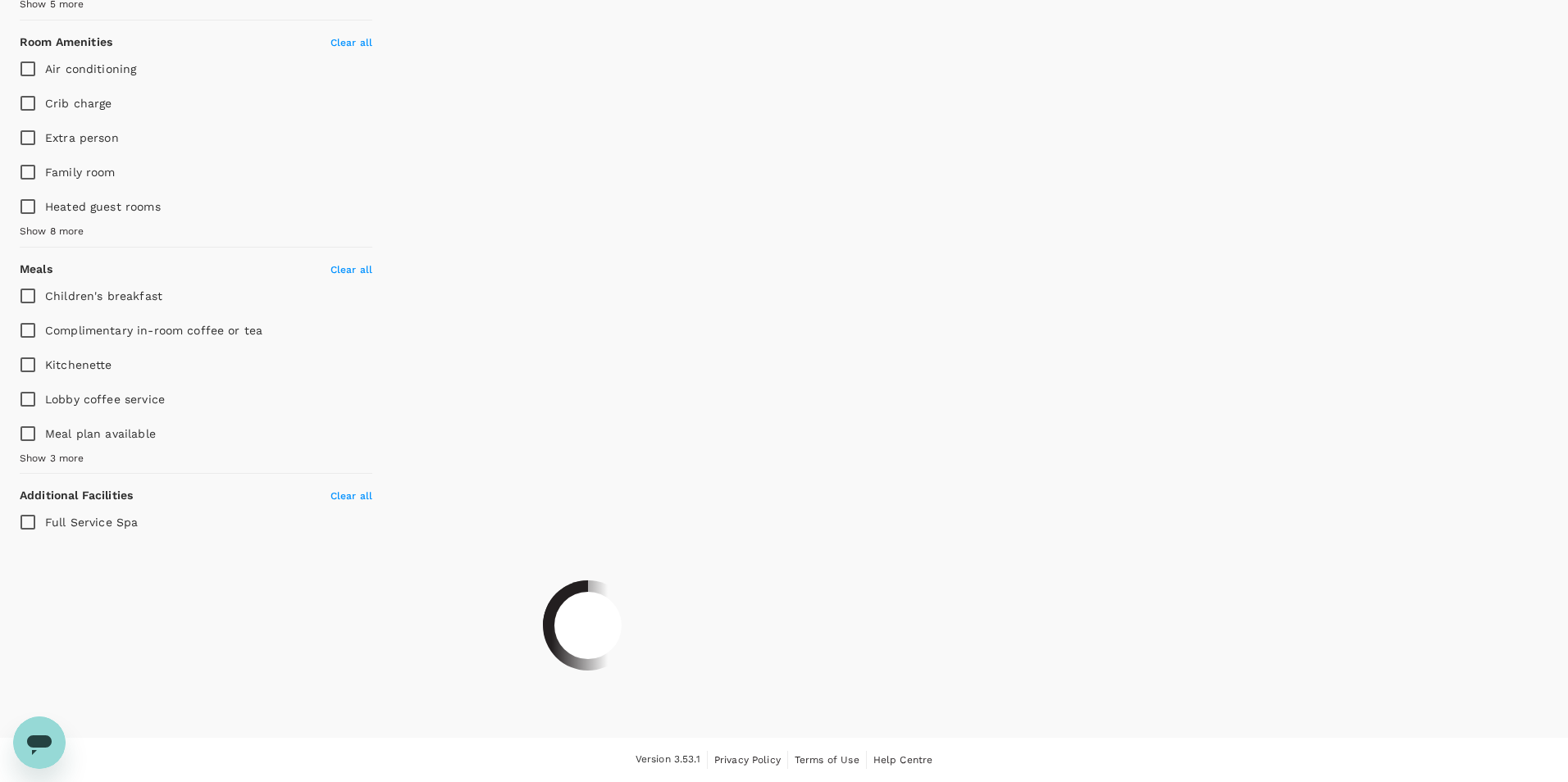
type input "311.62"
type input "11.62"
type input "311.62"
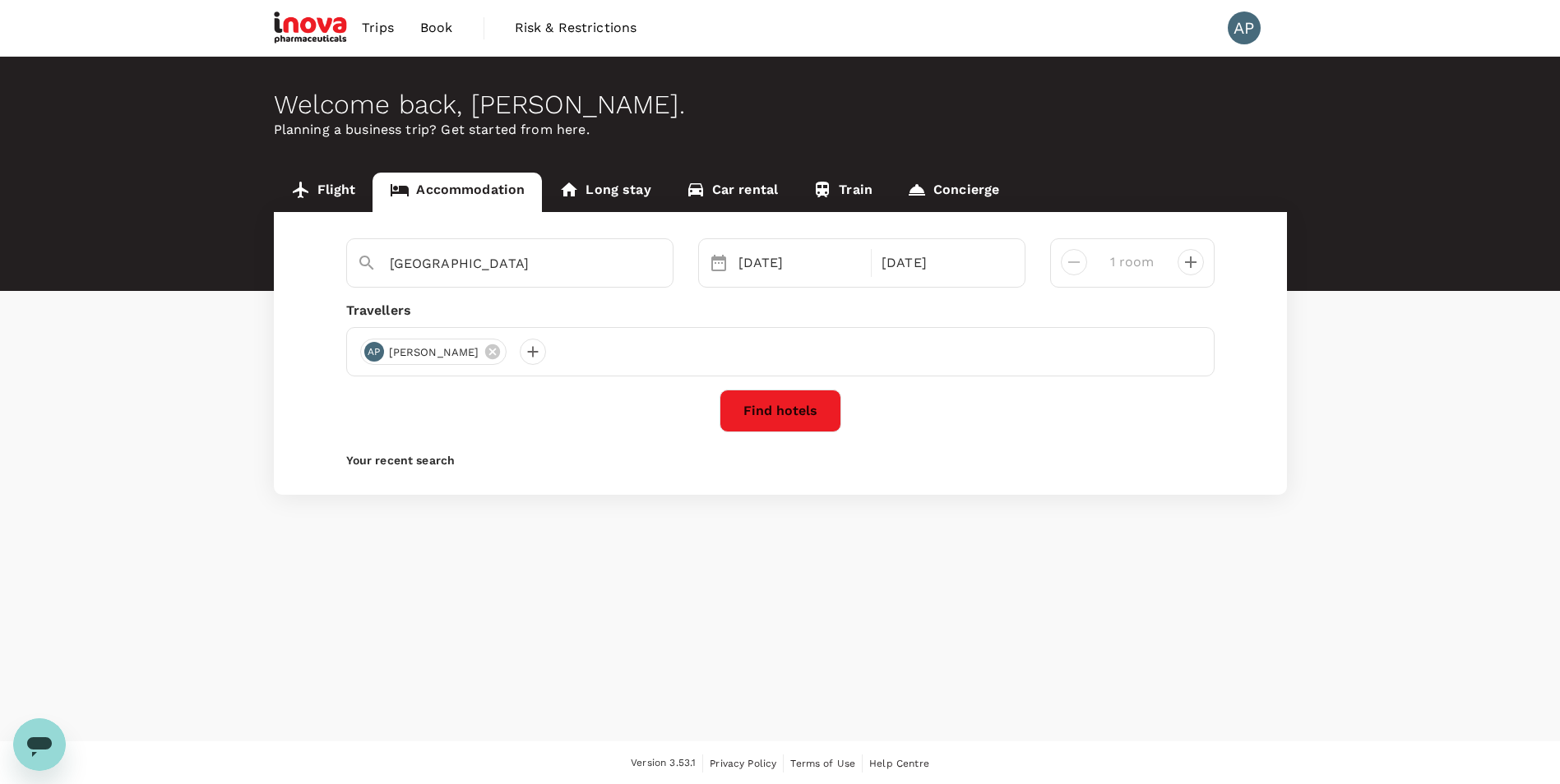
scroll to position [2, 0]
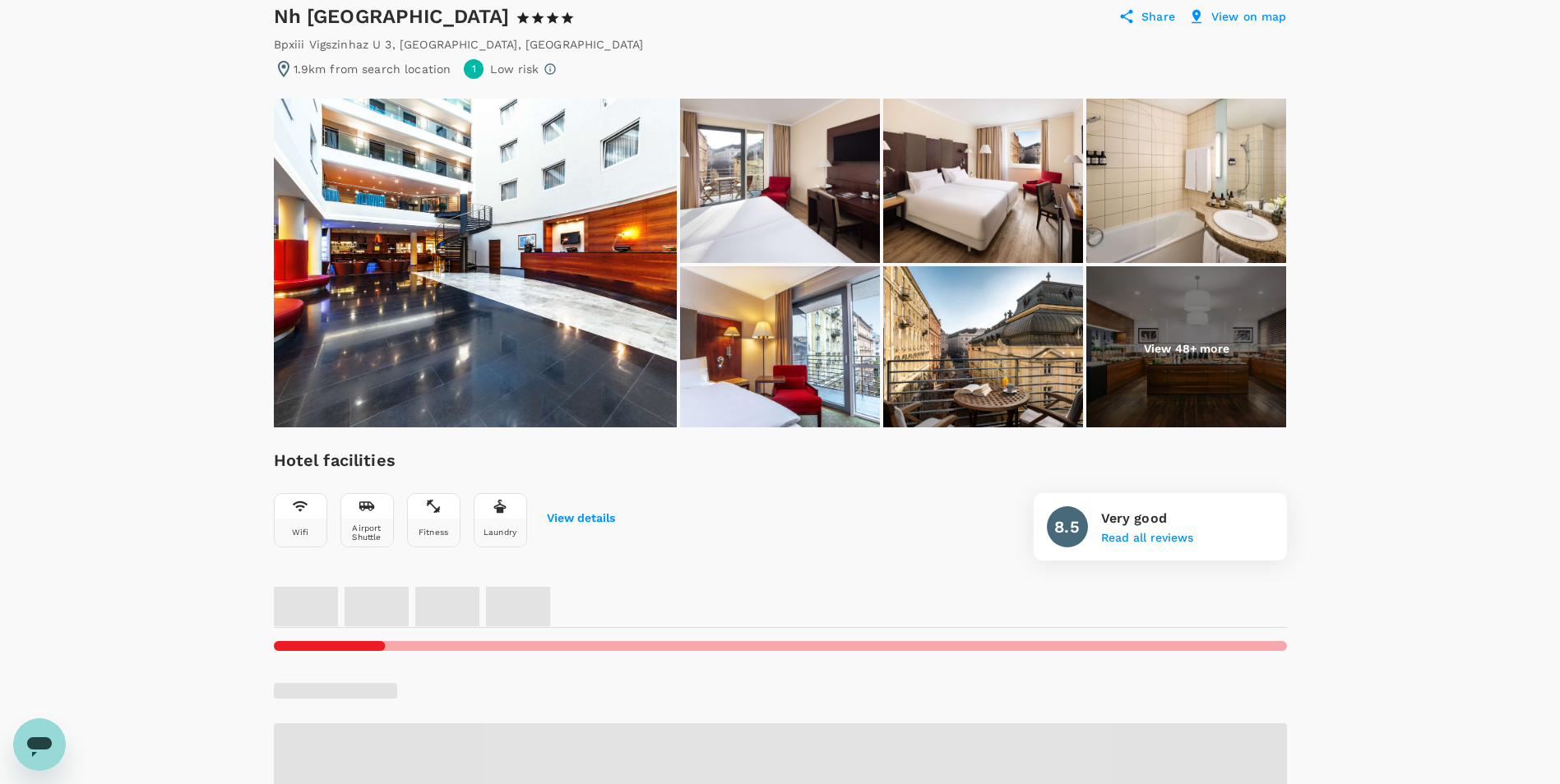
scroll to position [165, 0]
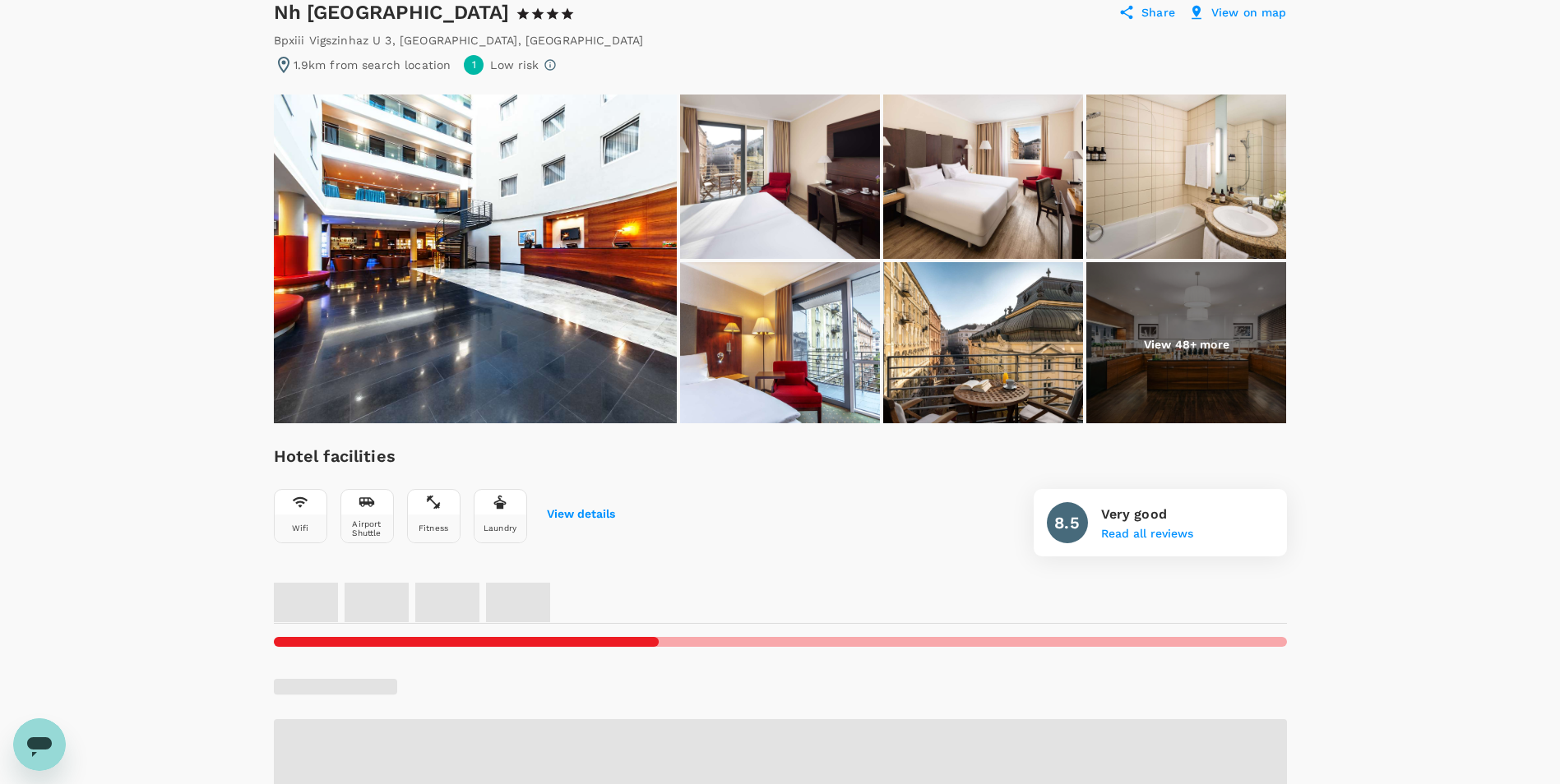
click at [505, 288] on img at bounding box center [475, 259] width 403 height 329
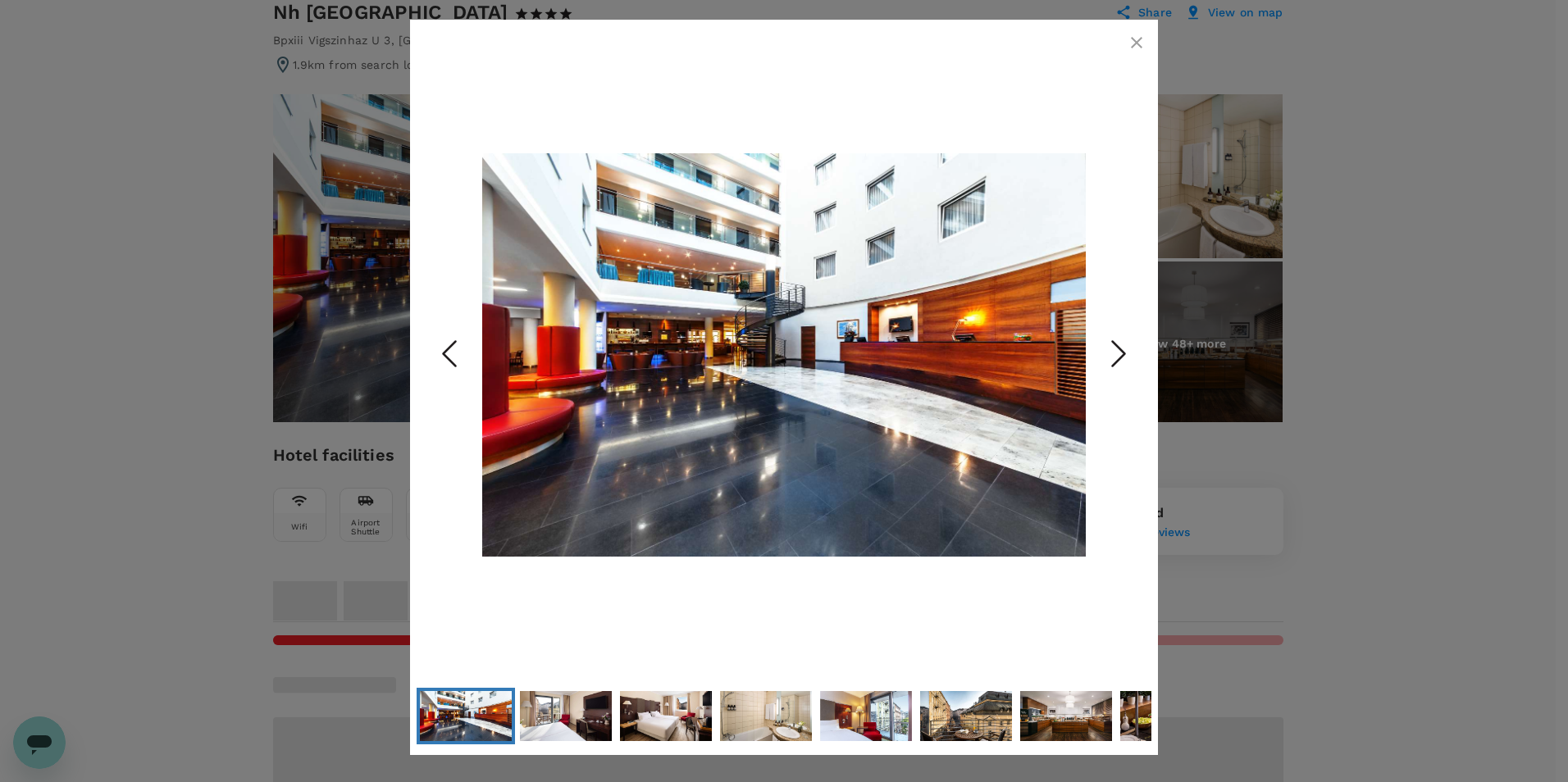
click at [1118, 361] on polyline "Next Slide" at bounding box center [1118, 355] width 12 height 25
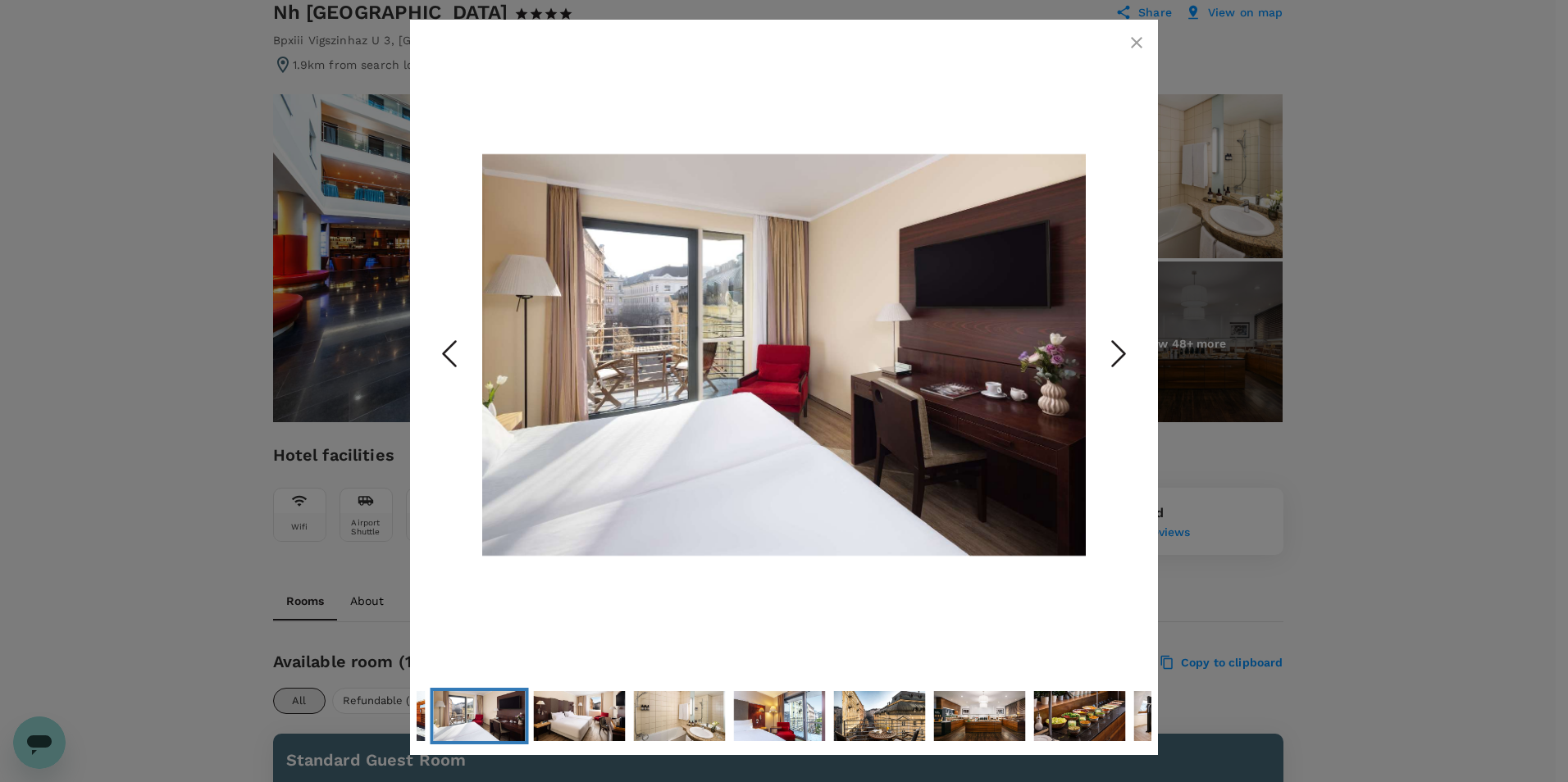
click at [1118, 361] on polyline "Next Slide" at bounding box center [1118, 355] width 12 height 25
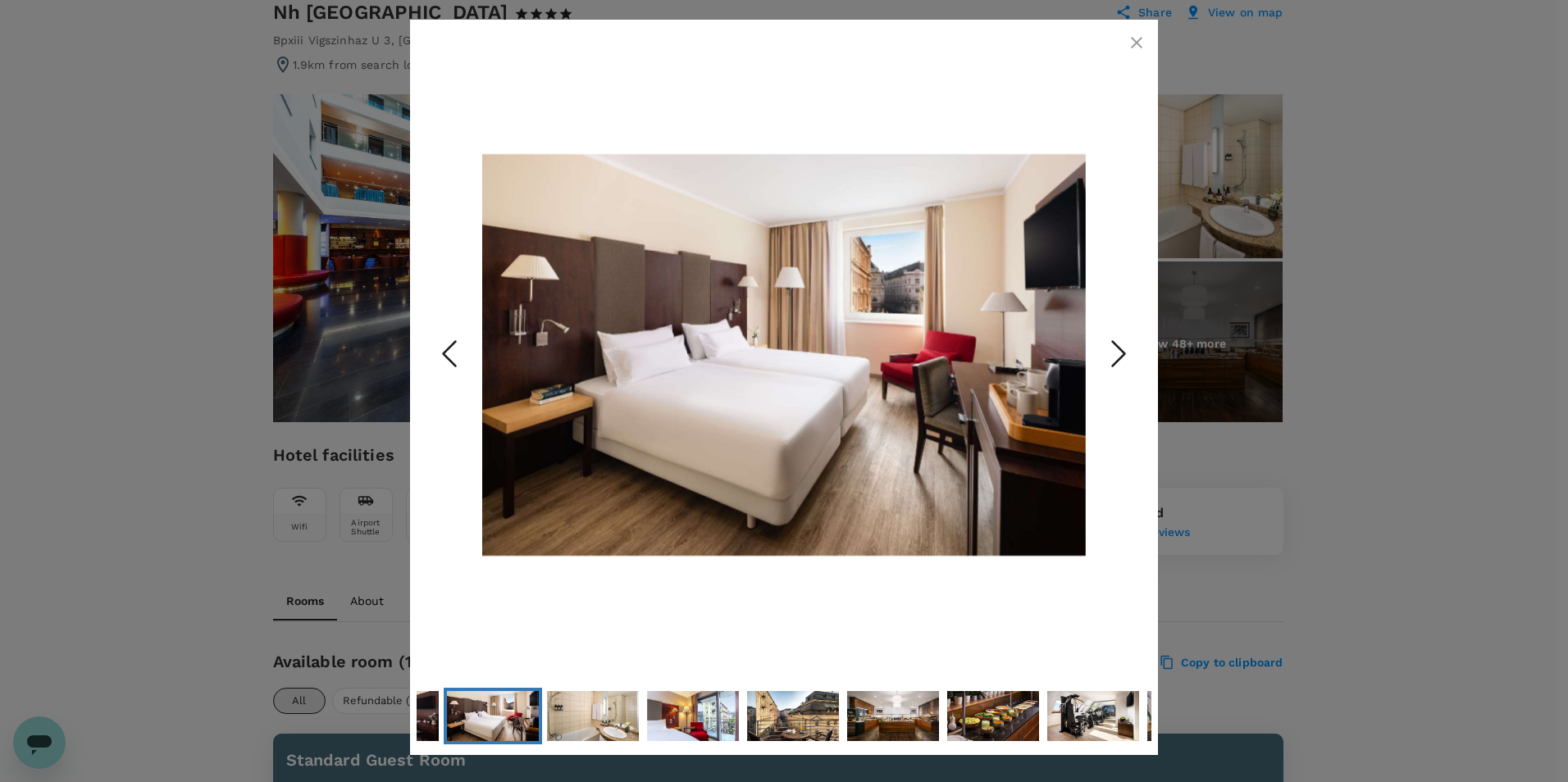
click at [1118, 361] on polyline "Next Slide" at bounding box center [1118, 355] width 12 height 25
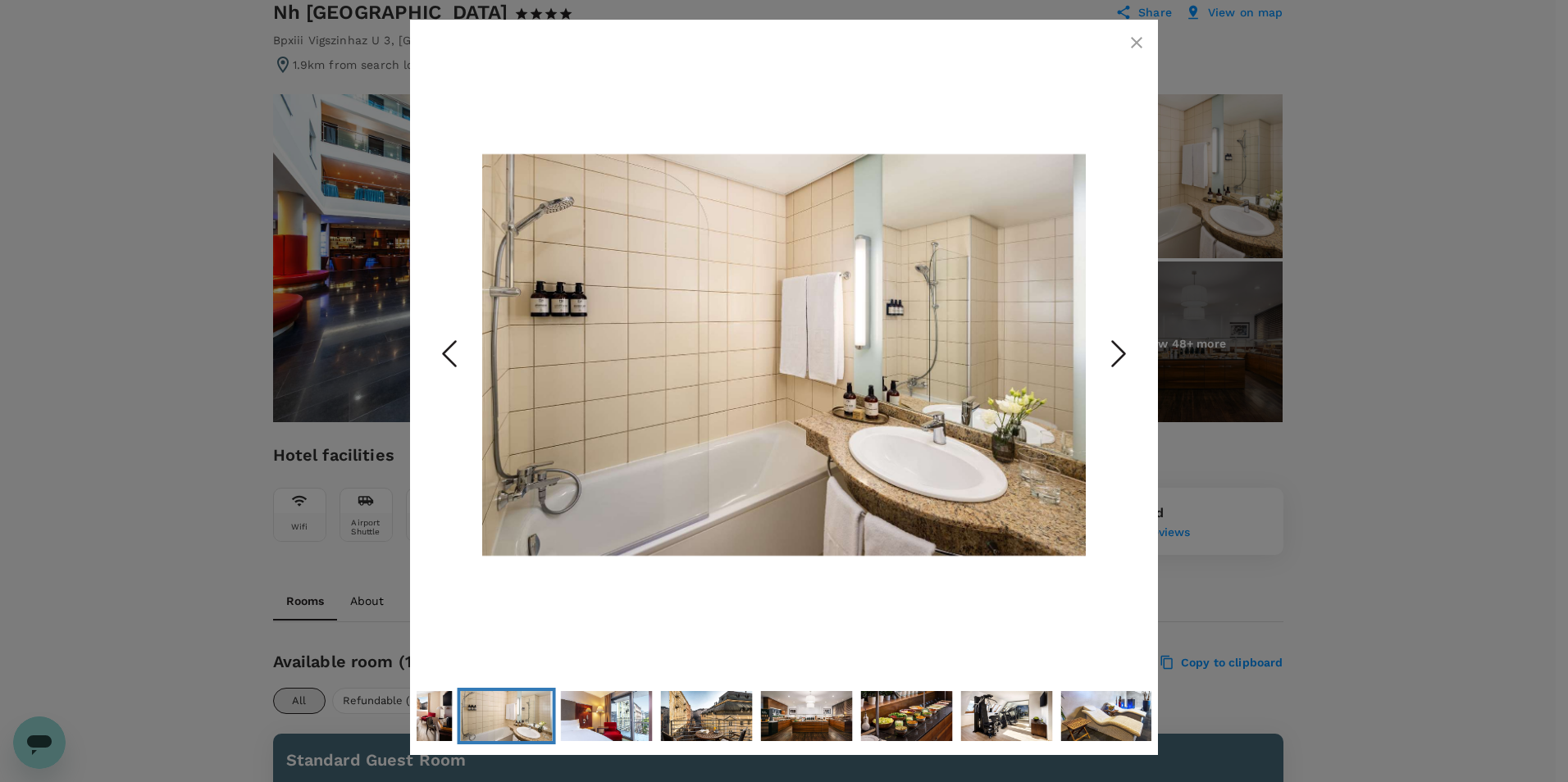
click at [1118, 361] on polyline "Next Slide" at bounding box center [1118, 355] width 12 height 25
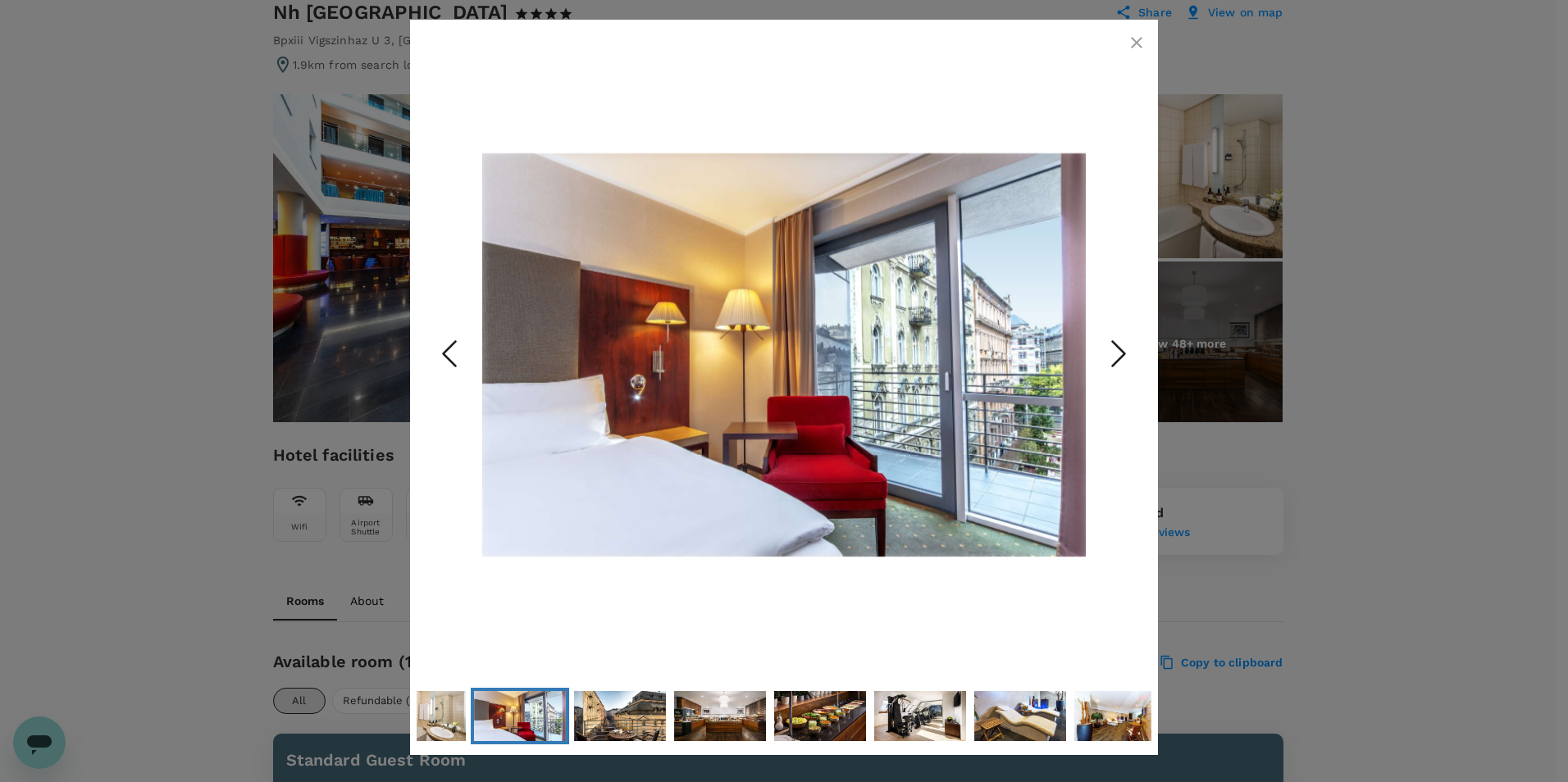
click at [1118, 361] on polyline "Next Slide" at bounding box center [1118, 355] width 12 height 25
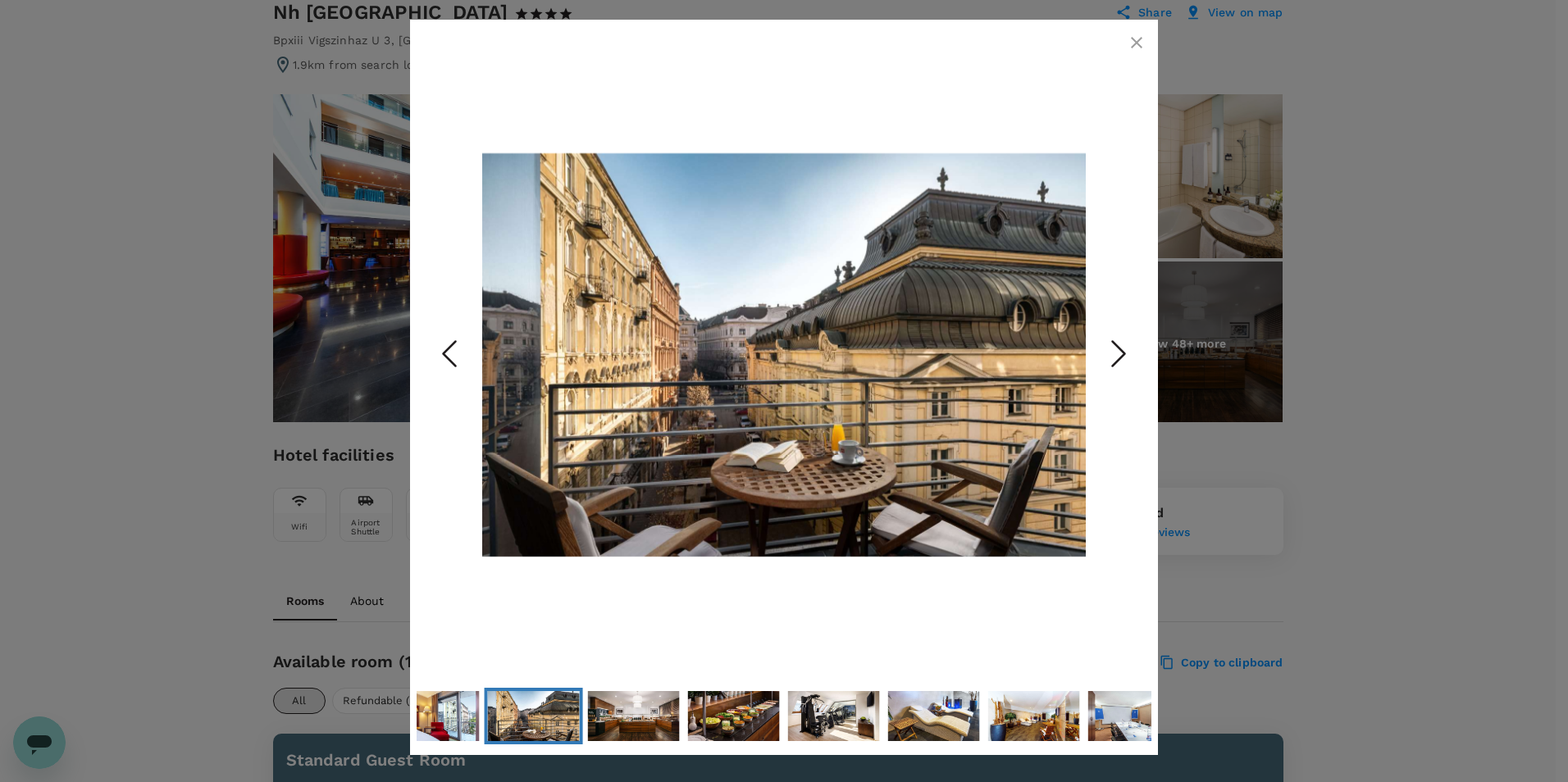
click at [1118, 361] on polyline "Next Slide" at bounding box center [1118, 355] width 12 height 25
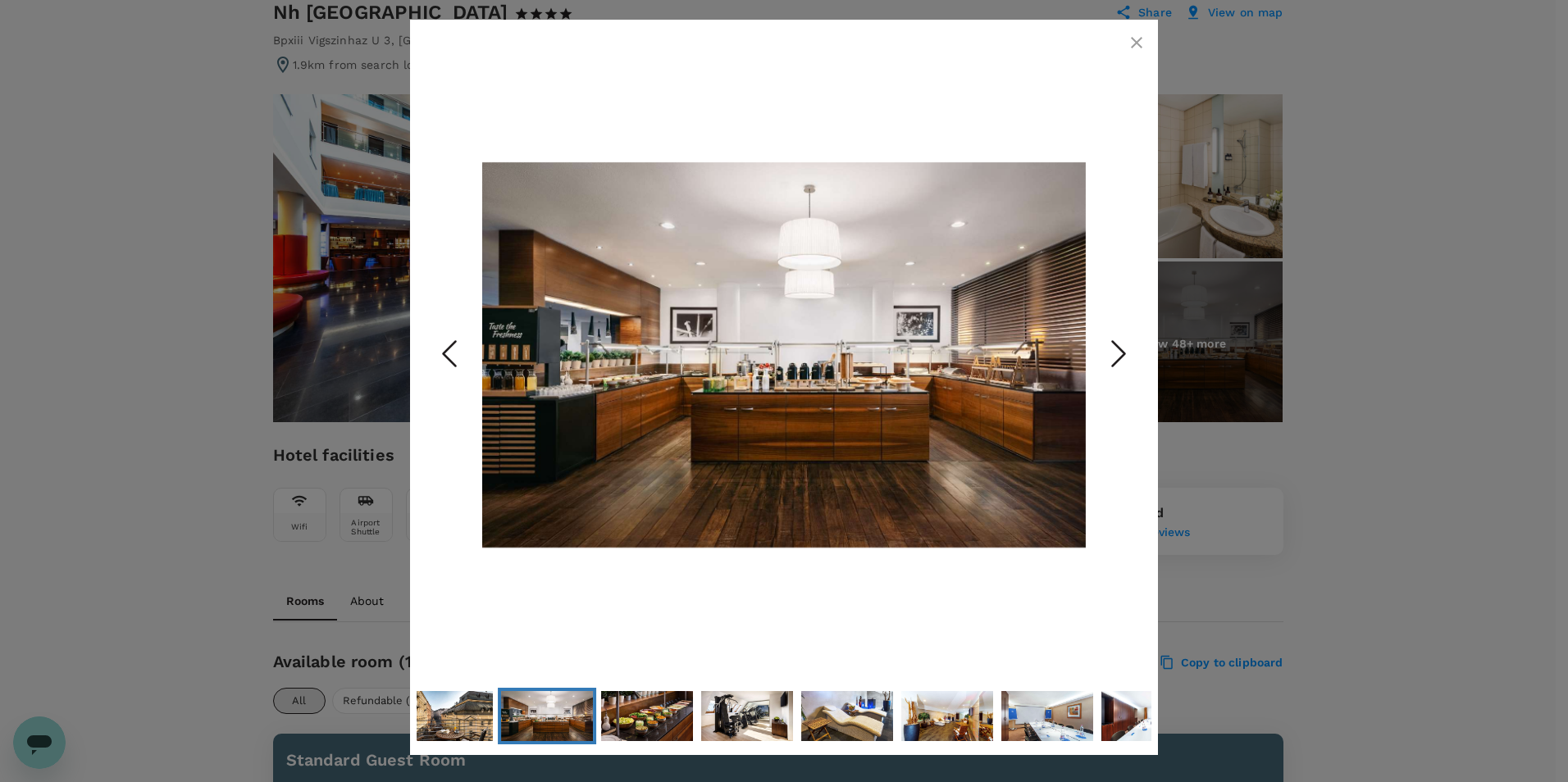
click at [1118, 361] on polyline "Next Slide" at bounding box center [1118, 355] width 12 height 25
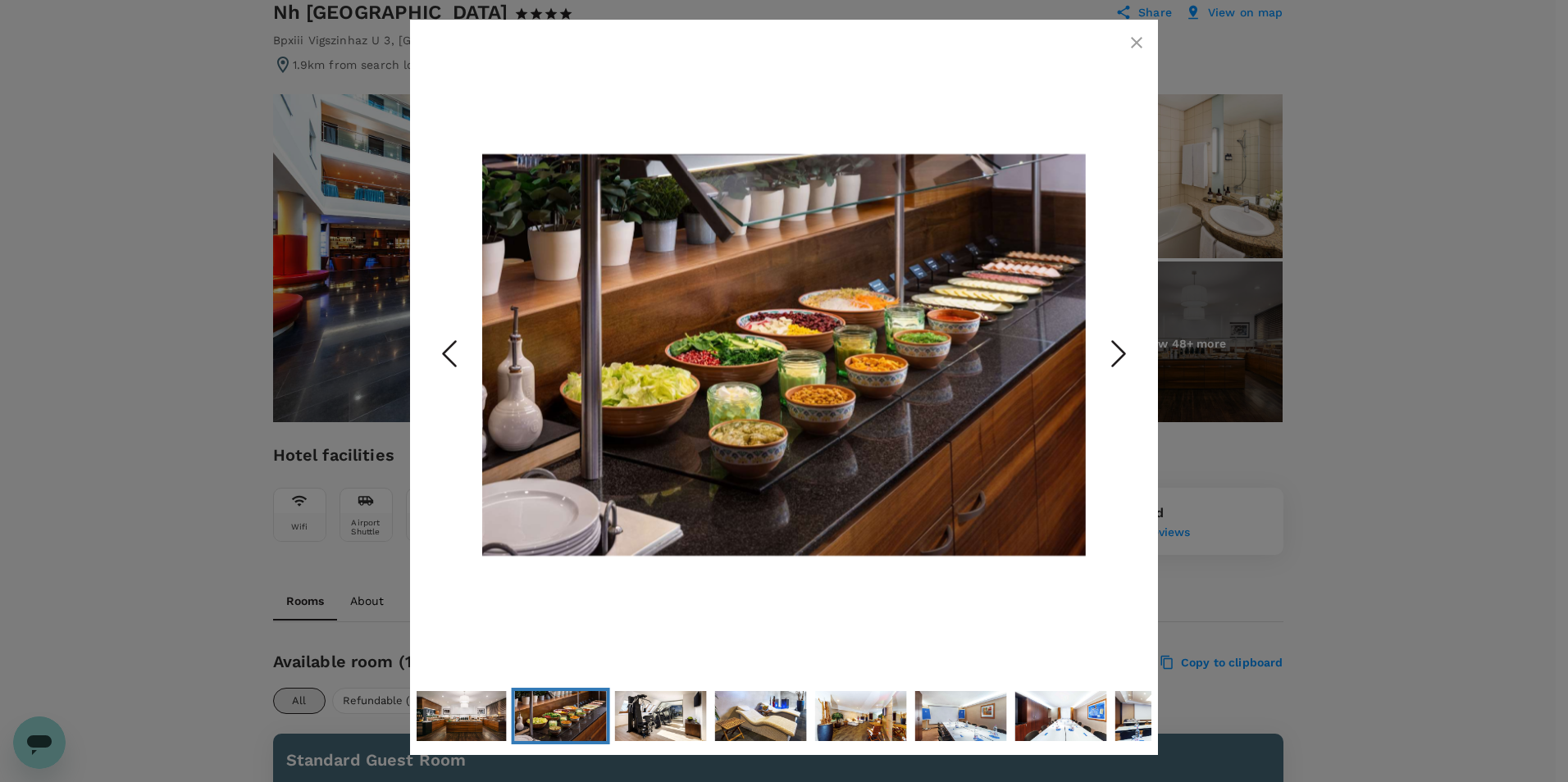
click at [1118, 361] on polyline "Next Slide" at bounding box center [1118, 355] width 12 height 25
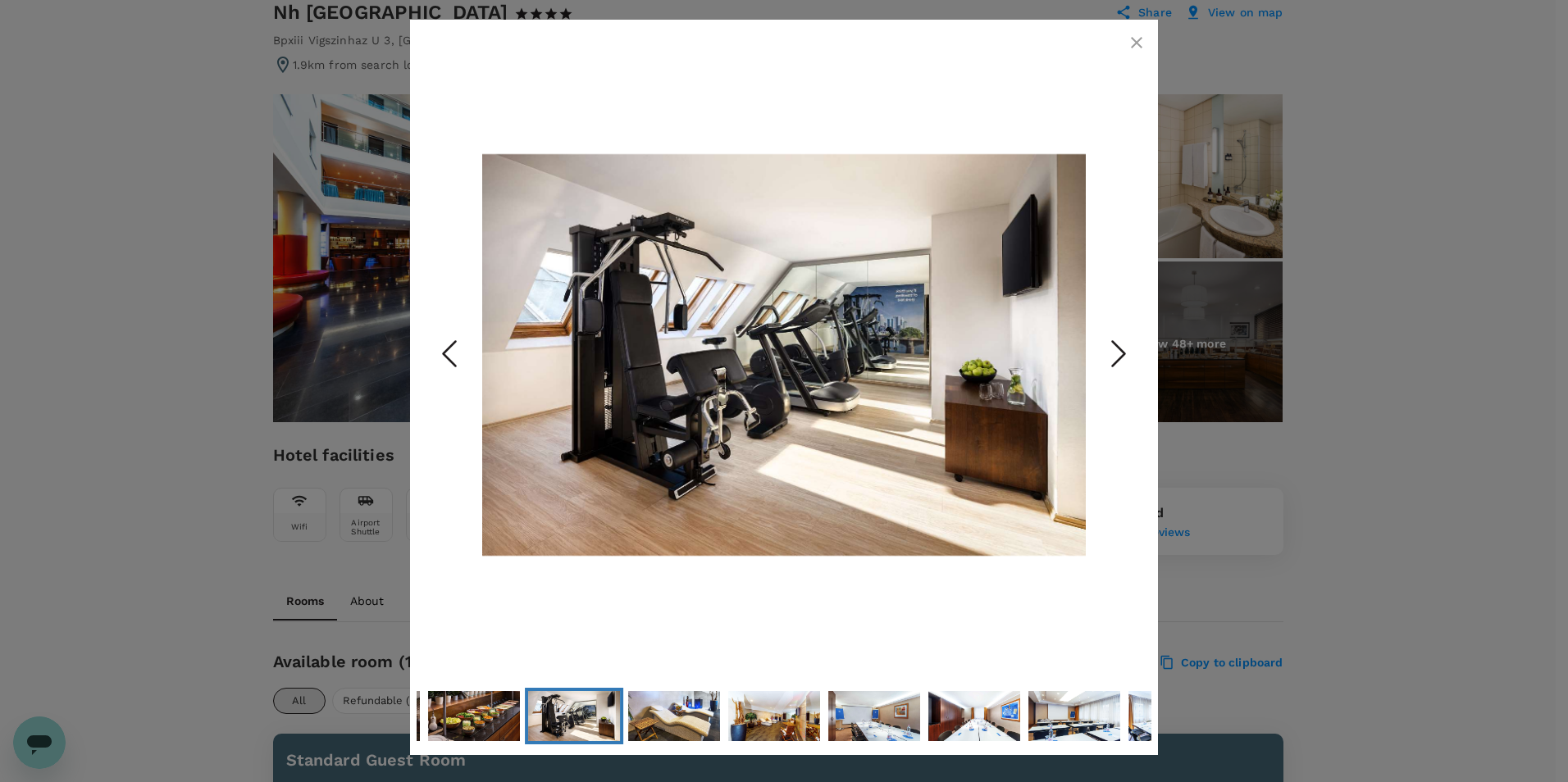
click at [1118, 361] on polyline "Next Slide" at bounding box center [1118, 355] width 12 height 25
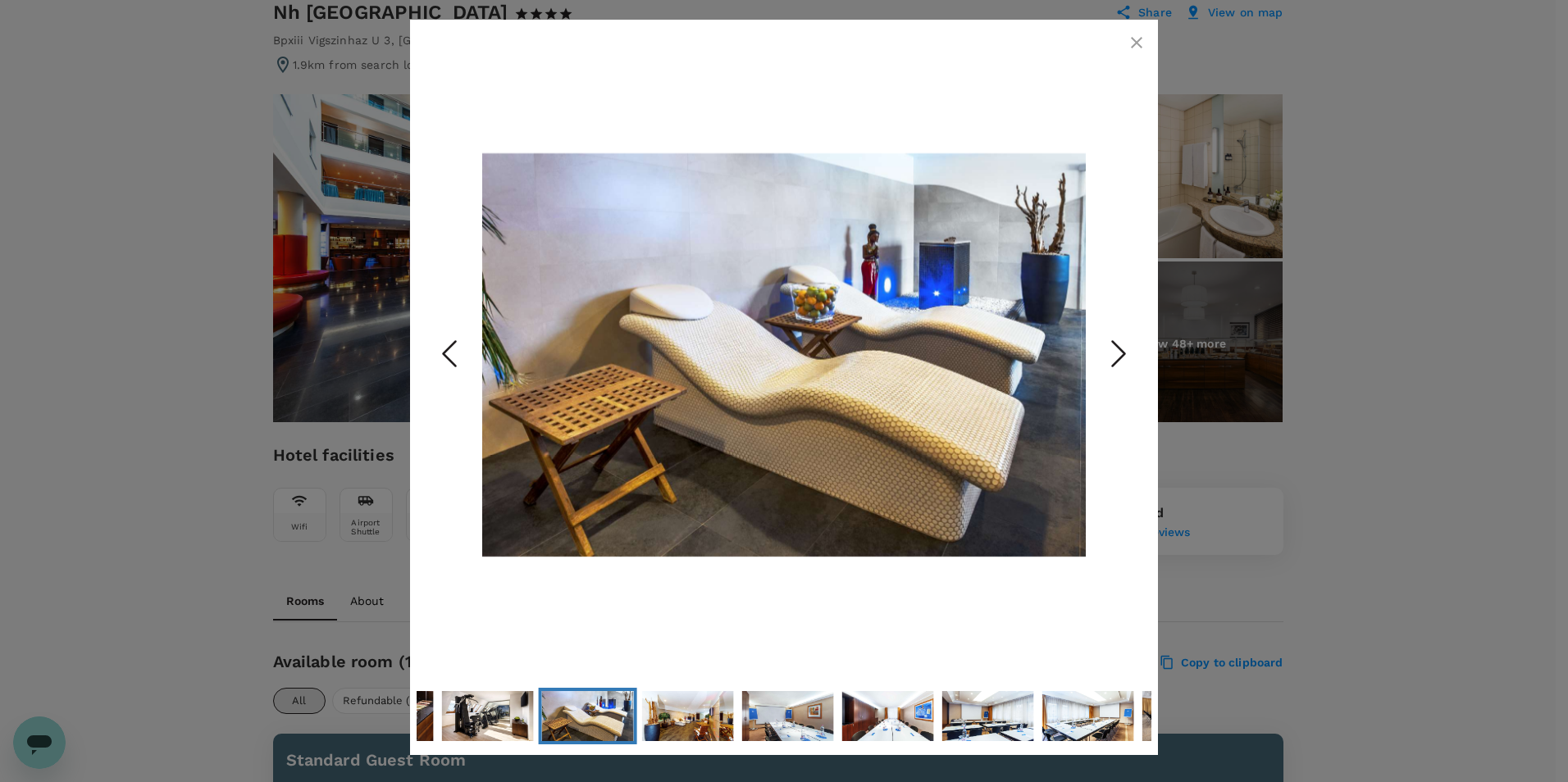
click at [1118, 361] on polyline "Next Slide" at bounding box center [1118, 355] width 12 height 25
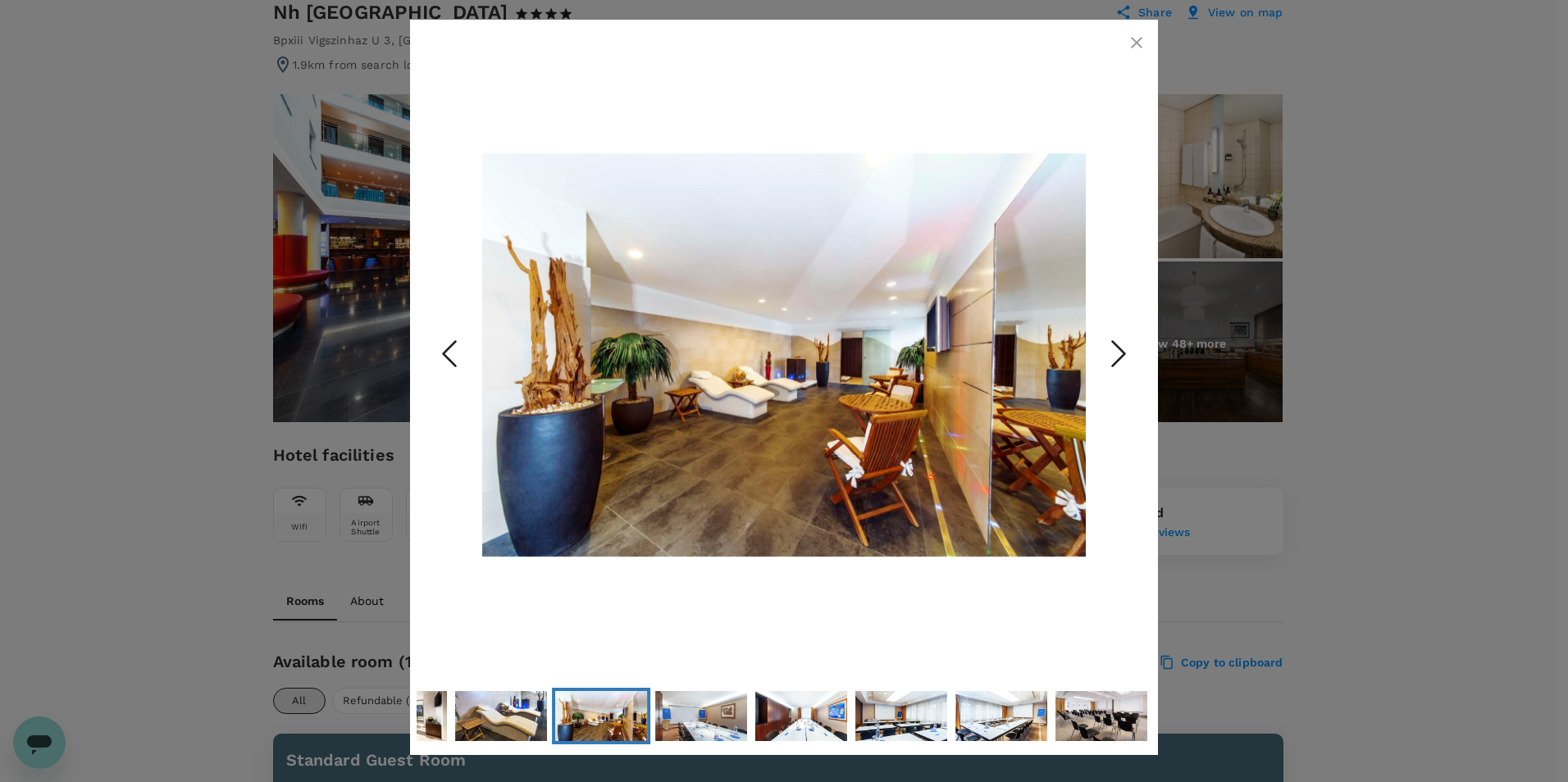
click at [1115, 355] on icon "Next Slide" at bounding box center [1118, 355] width 49 height 49
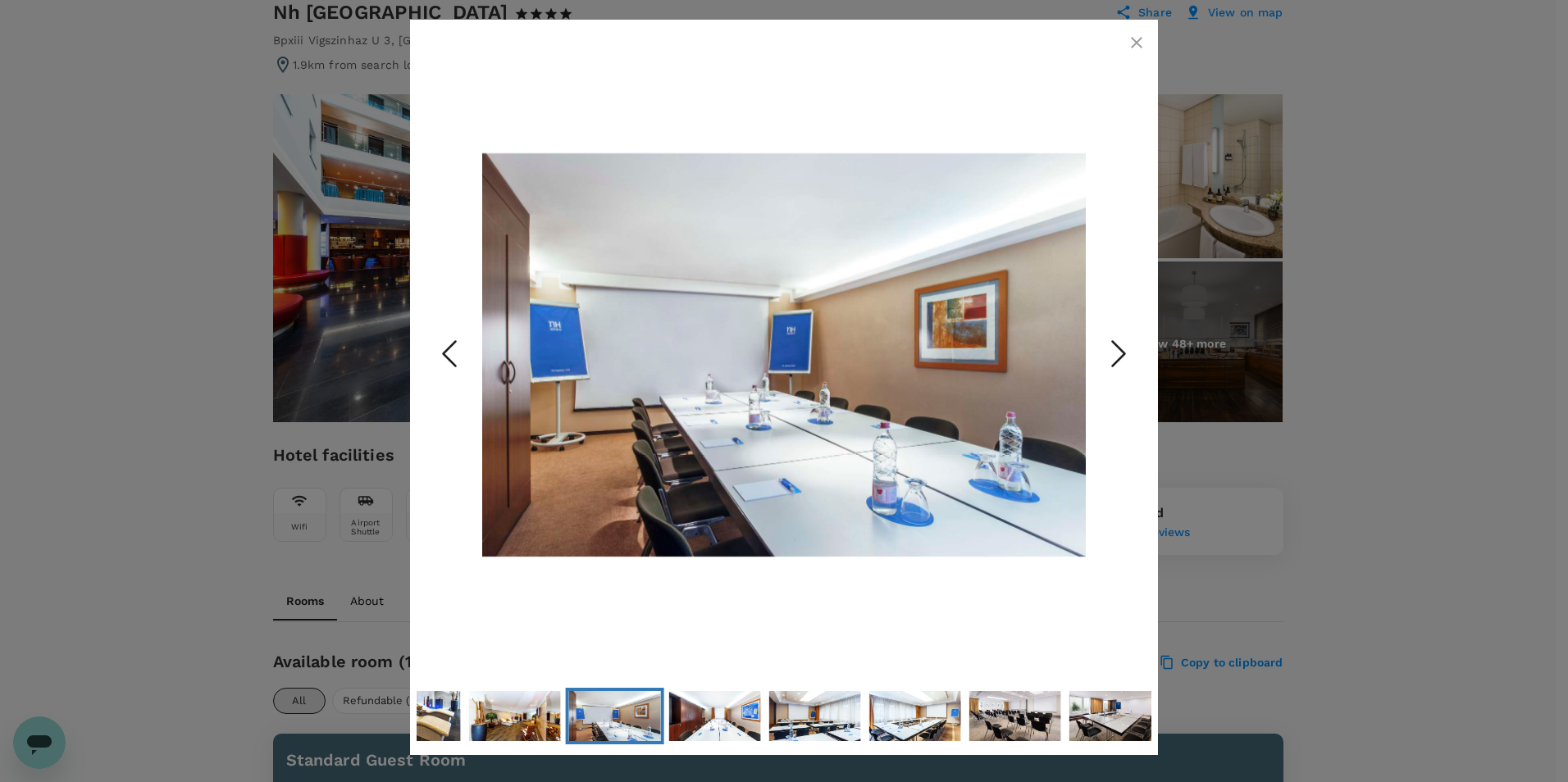
click at [1115, 355] on icon "Next Slide" at bounding box center [1118, 355] width 49 height 49
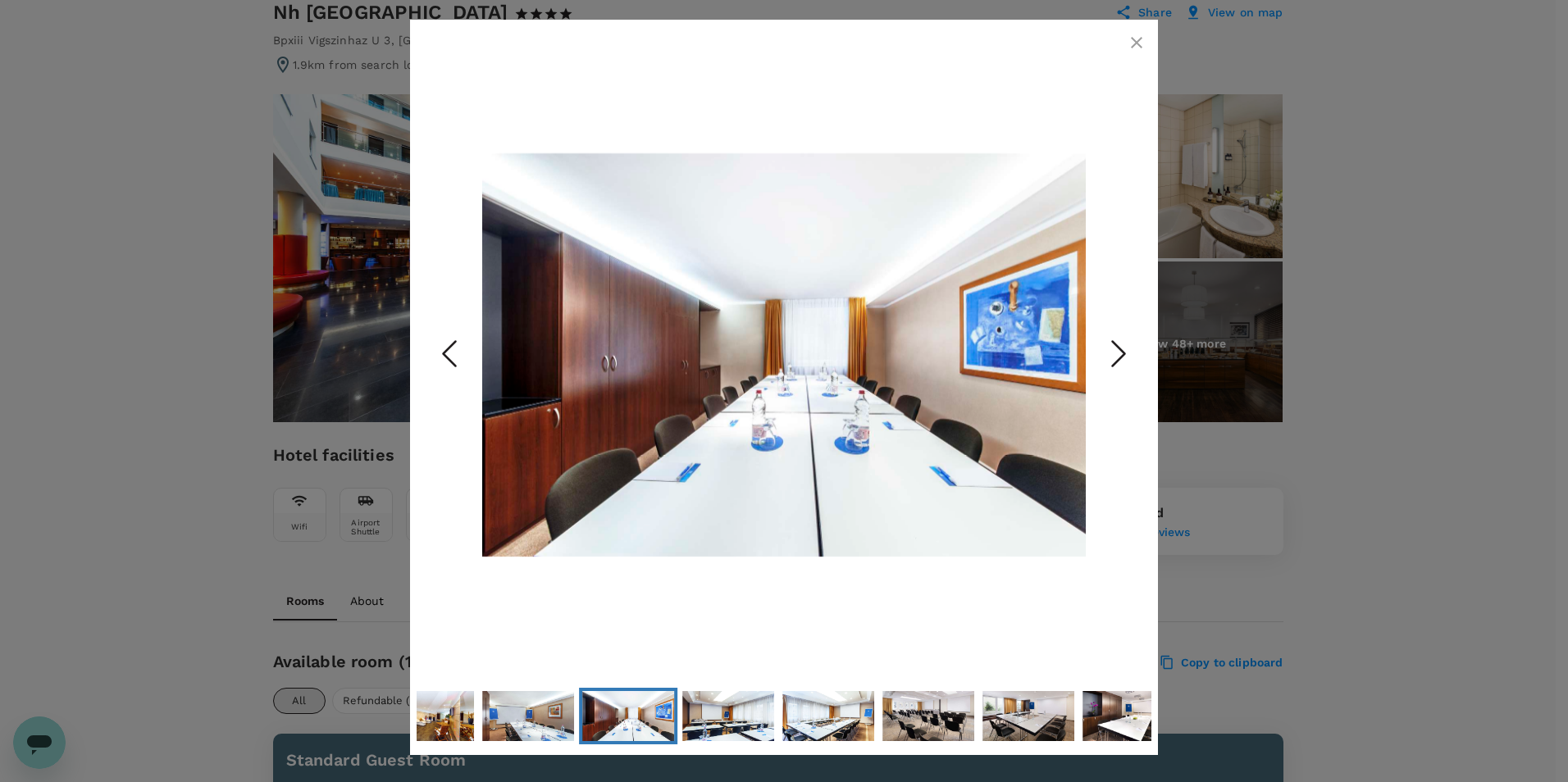
click at [1115, 355] on icon "Next Slide" at bounding box center [1118, 355] width 49 height 49
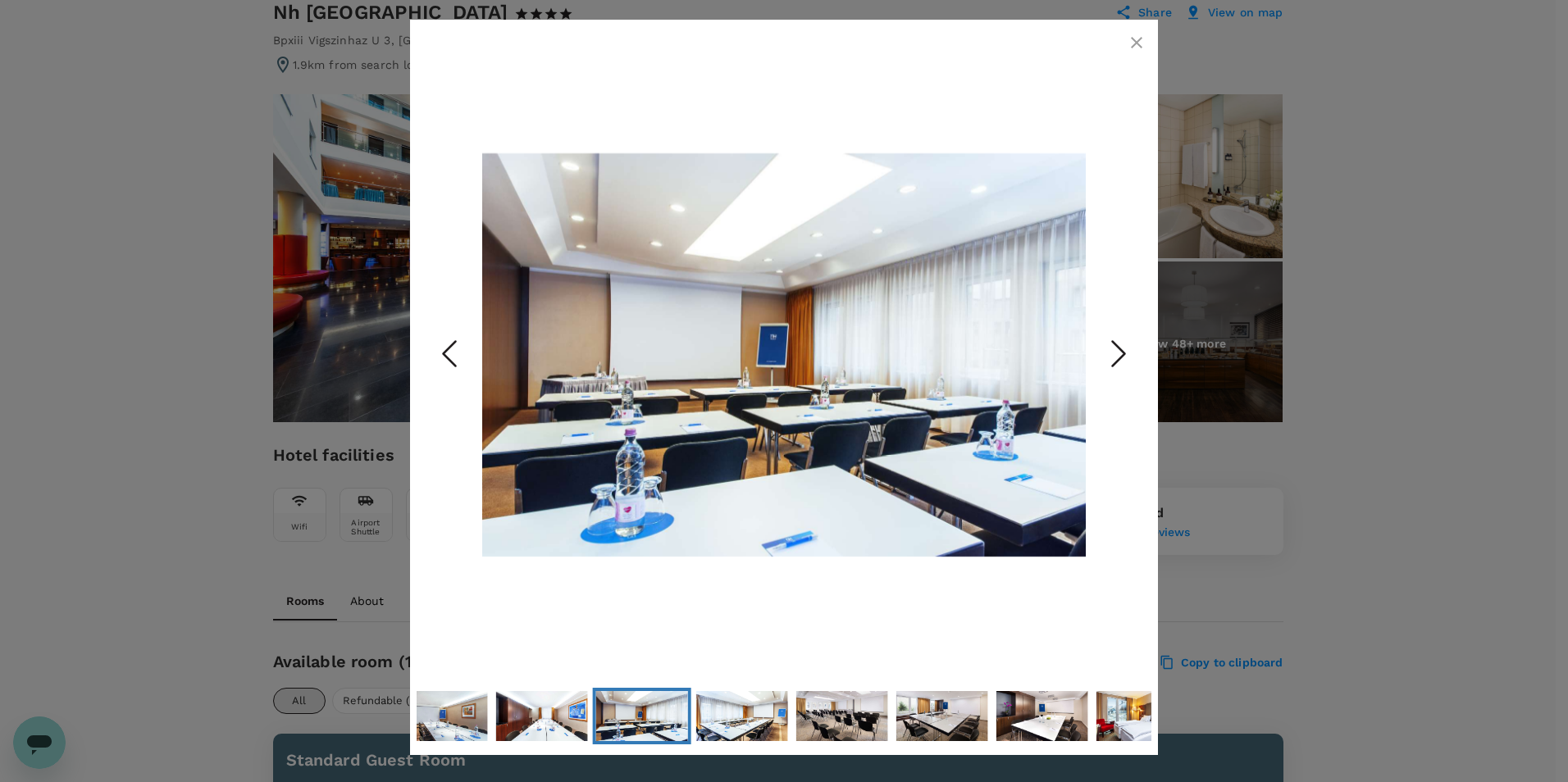
click at [1115, 355] on icon "Next Slide" at bounding box center [1118, 355] width 49 height 49
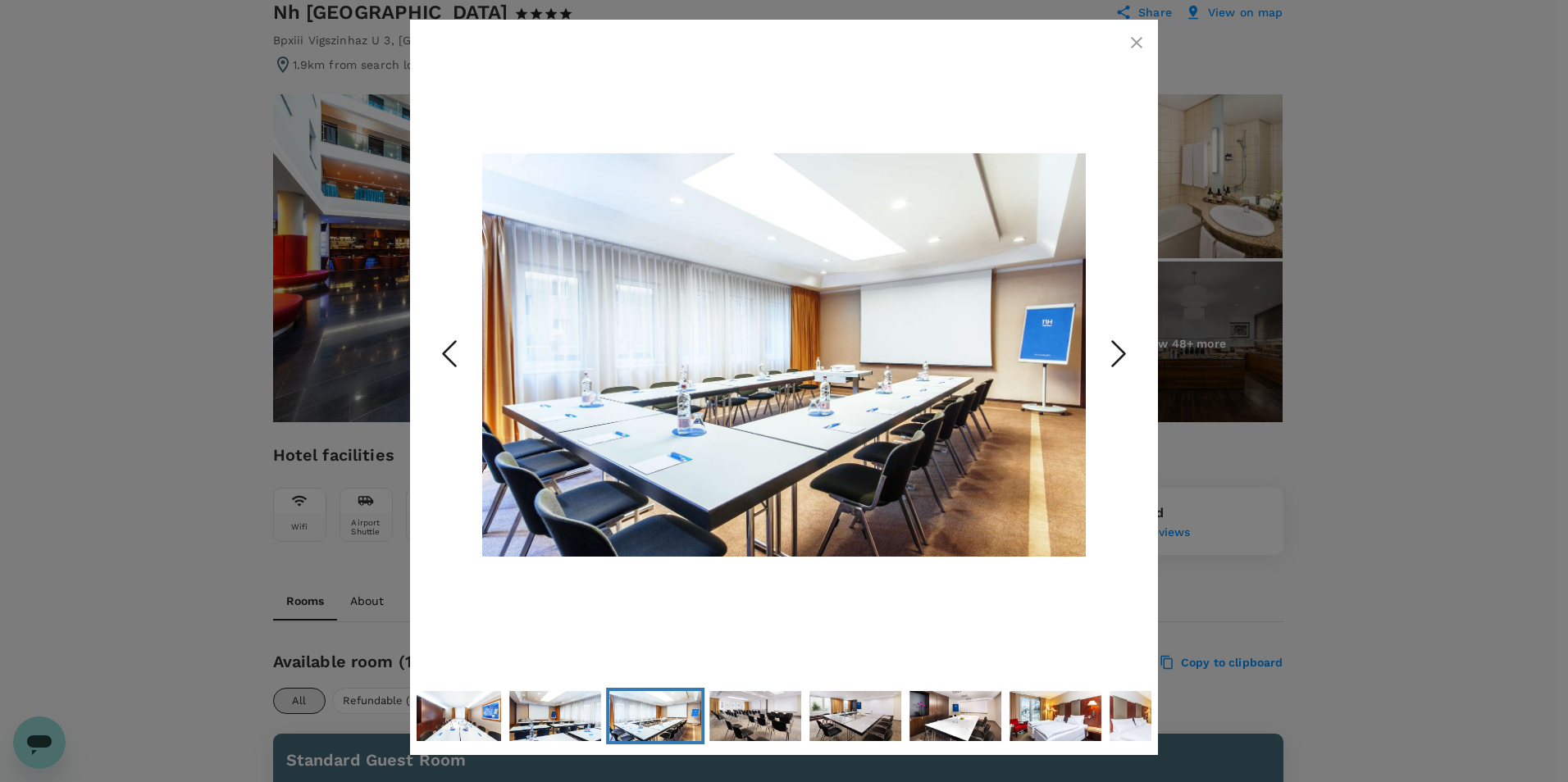
click at [1115, 355] on icon "Next Slide" at bounding box center [1118, 355] width 49 height 49
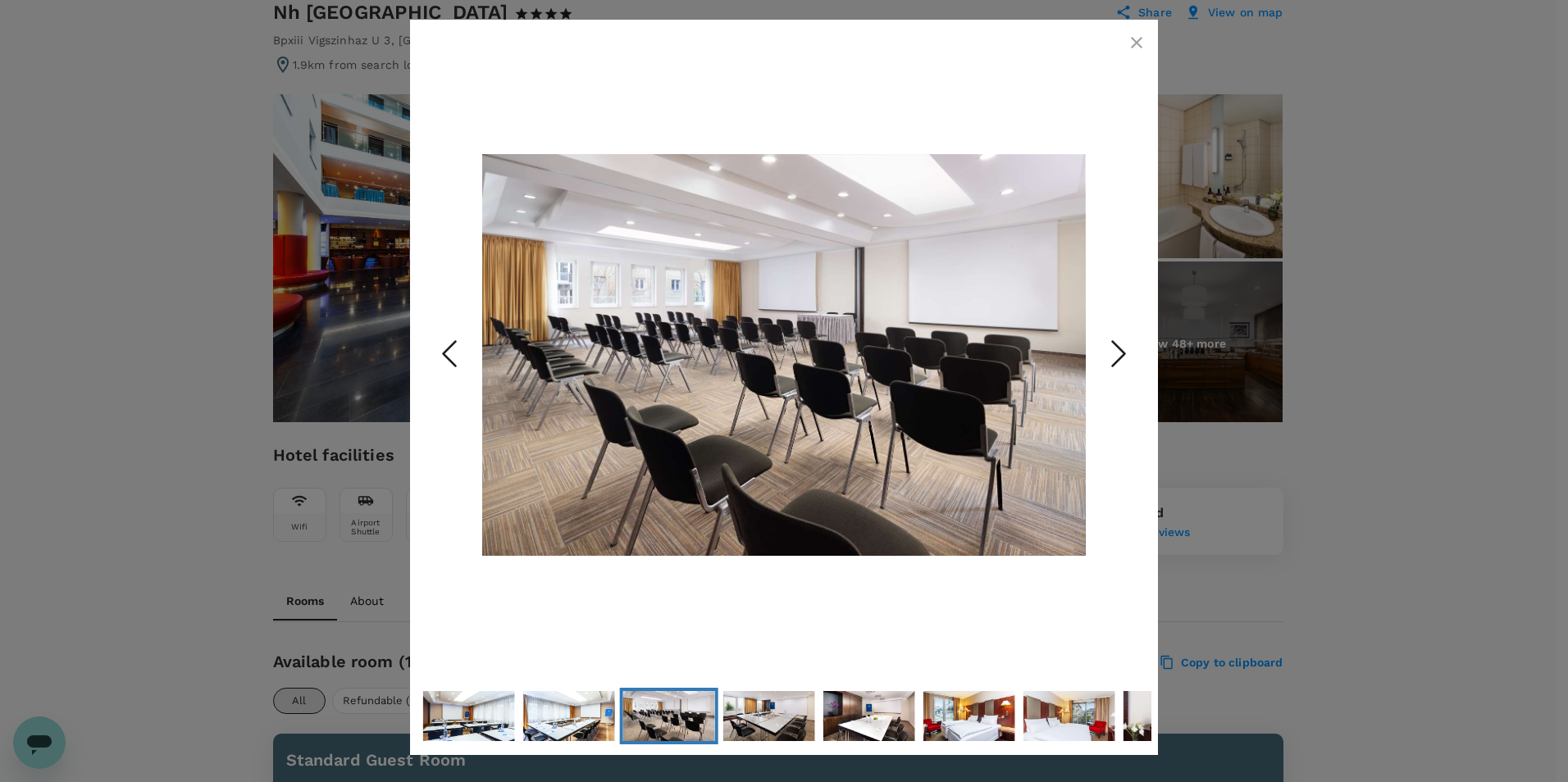
click at [1115, 355] on icon "Next Slide" at bounding box center [1118, 355] width 49 height 49
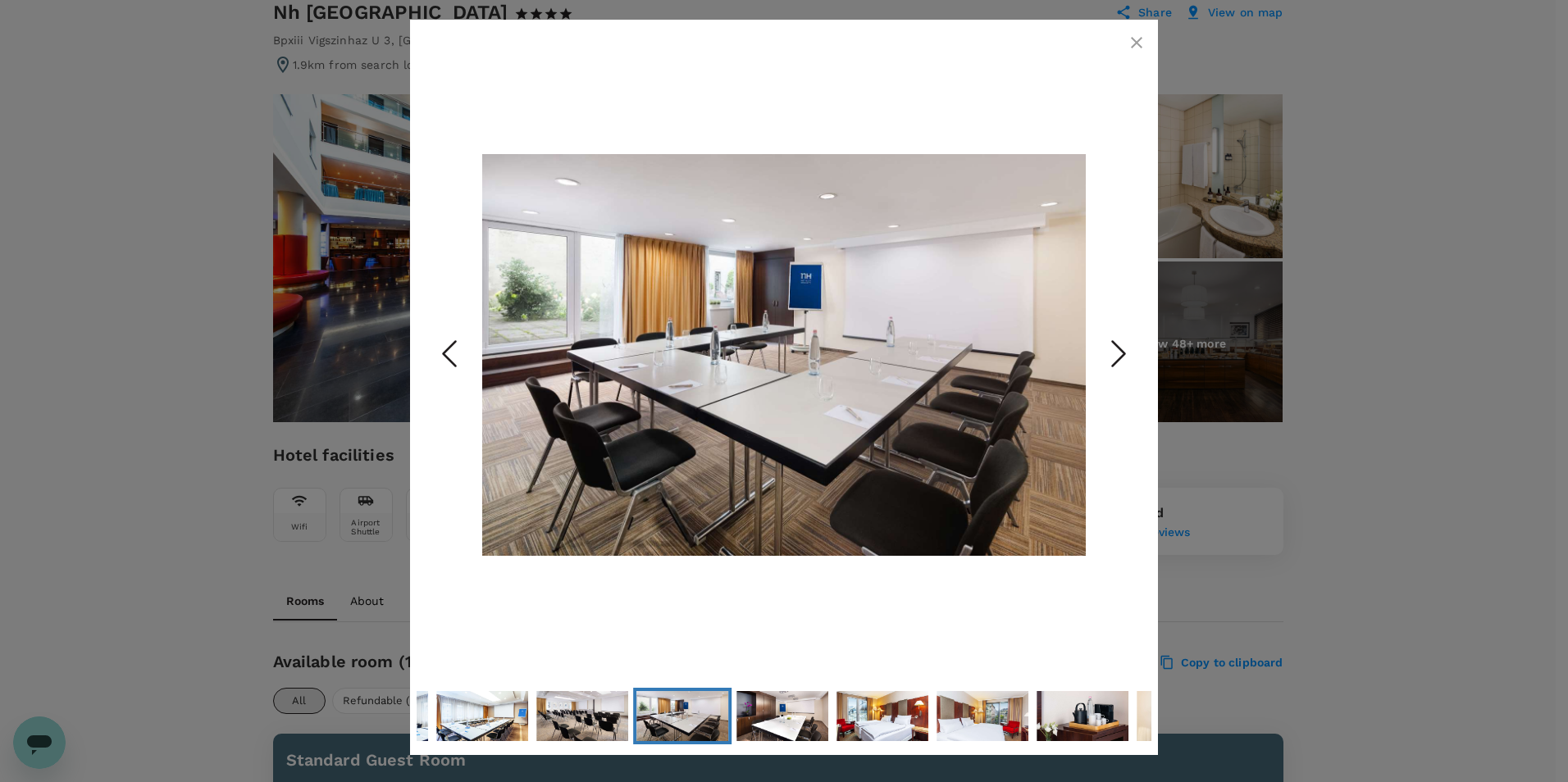
click at [1115, 355] on icon "Next Slide" at bounding box center [1118, 355] width 49 height 49
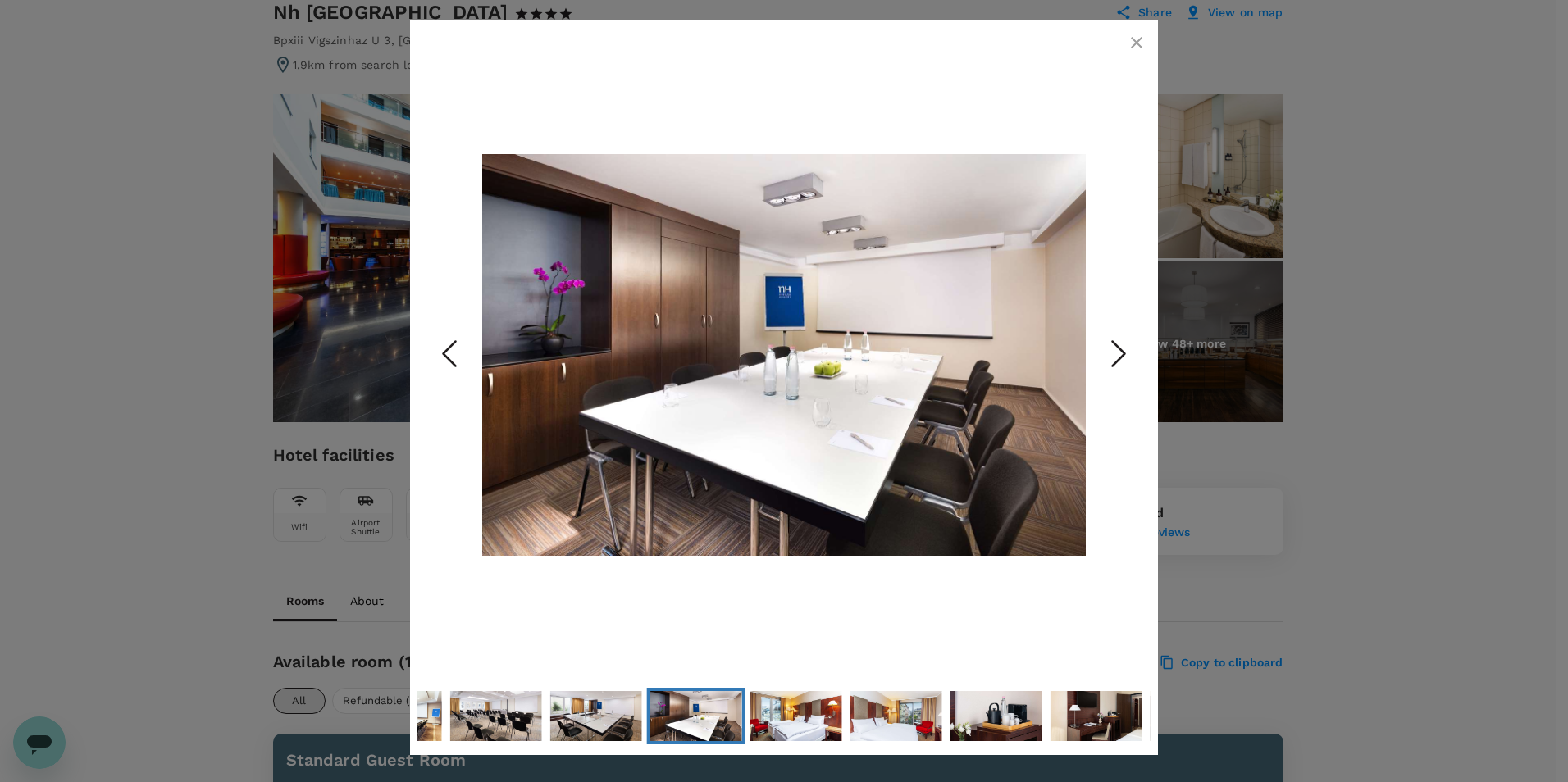
click at [1115, 355] on icon "Next Slide" at bounding box center [1118, 355] width 49 height 49
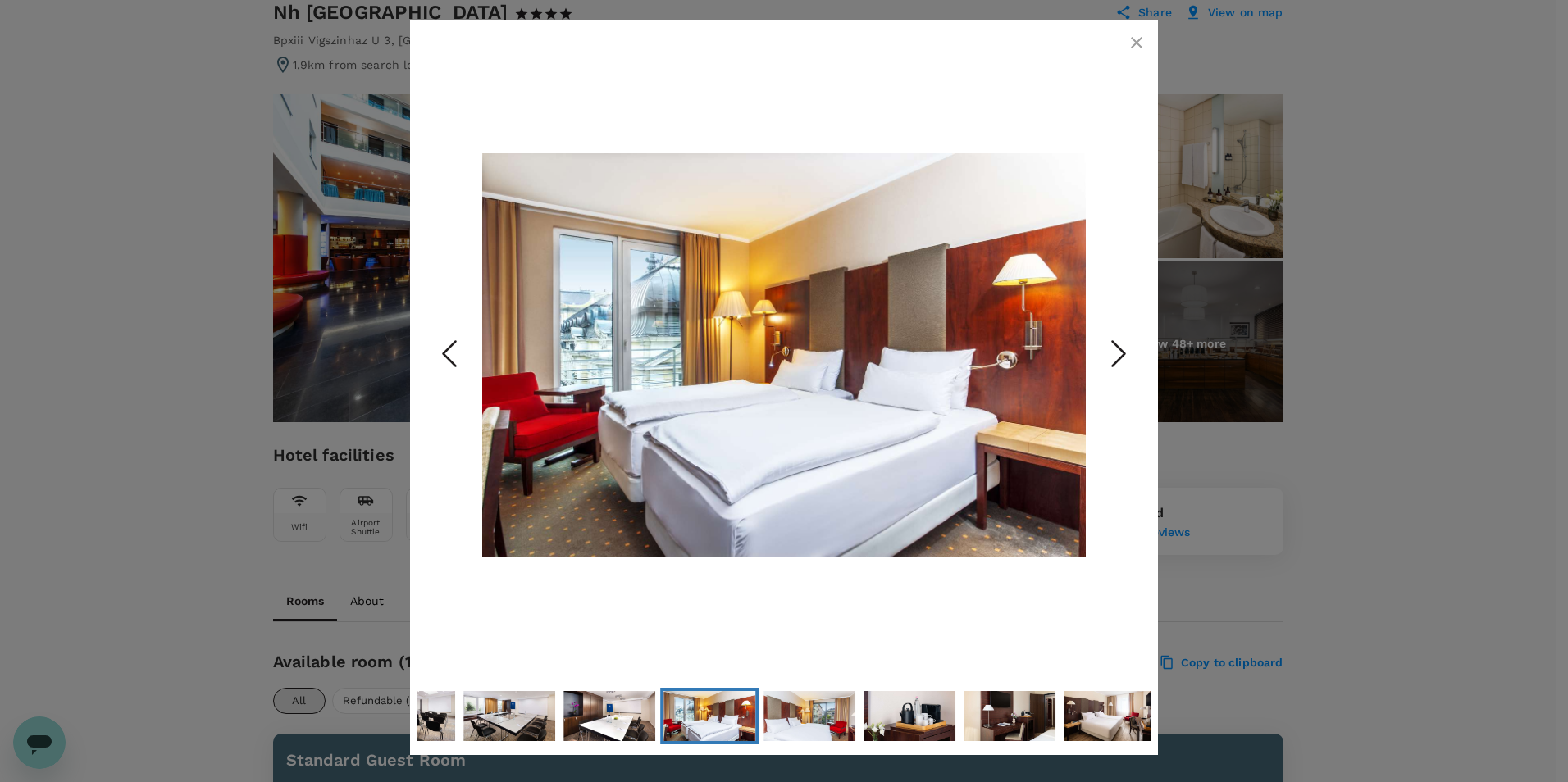
click at [1115, 355] on icon "Next Slide" at bounding box center [1118, 355] width 49 height 49
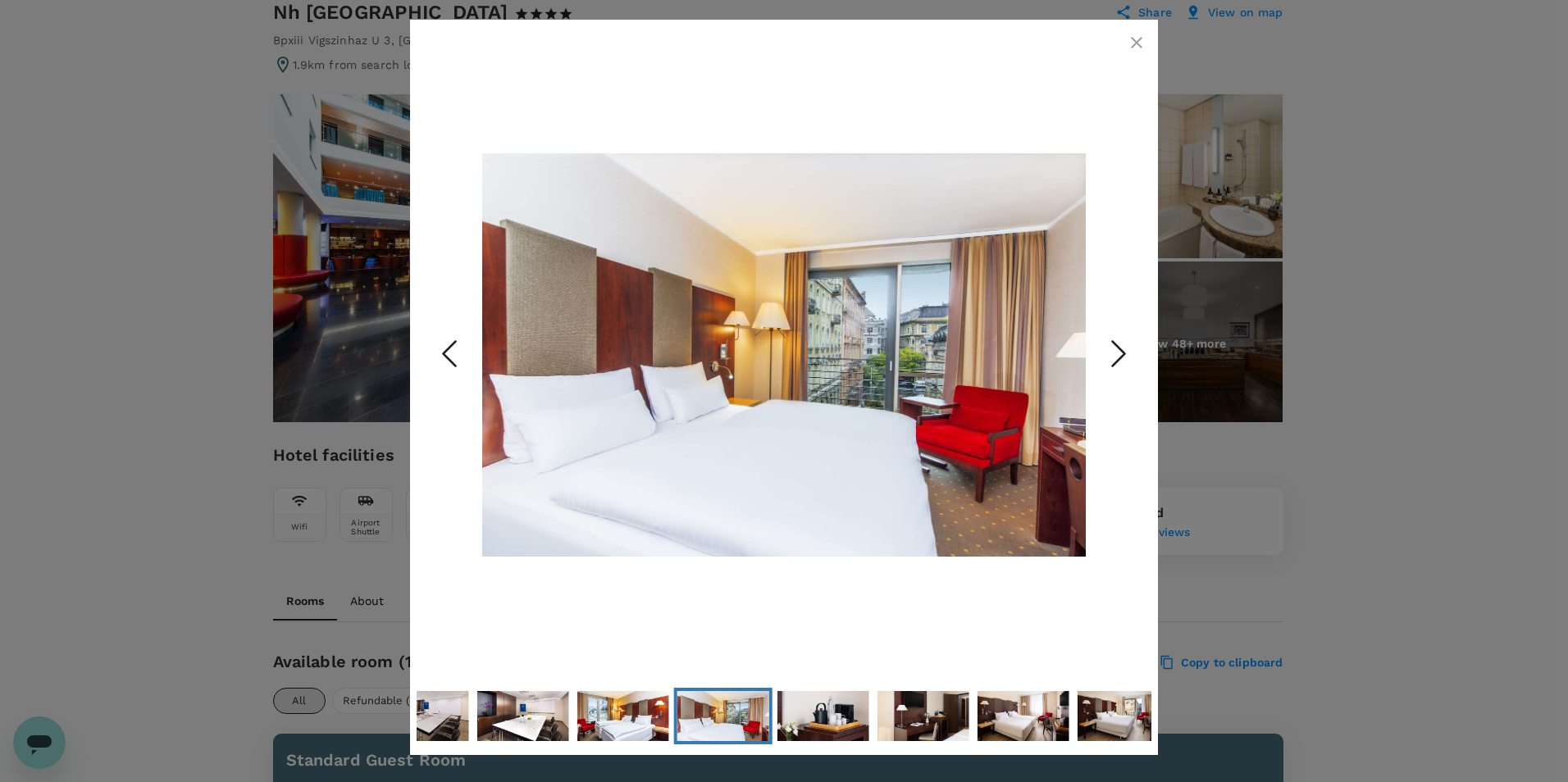
click at [1115, 355] on icon "Next Slide" at bounding box center [1118, 355] width 49 height 49
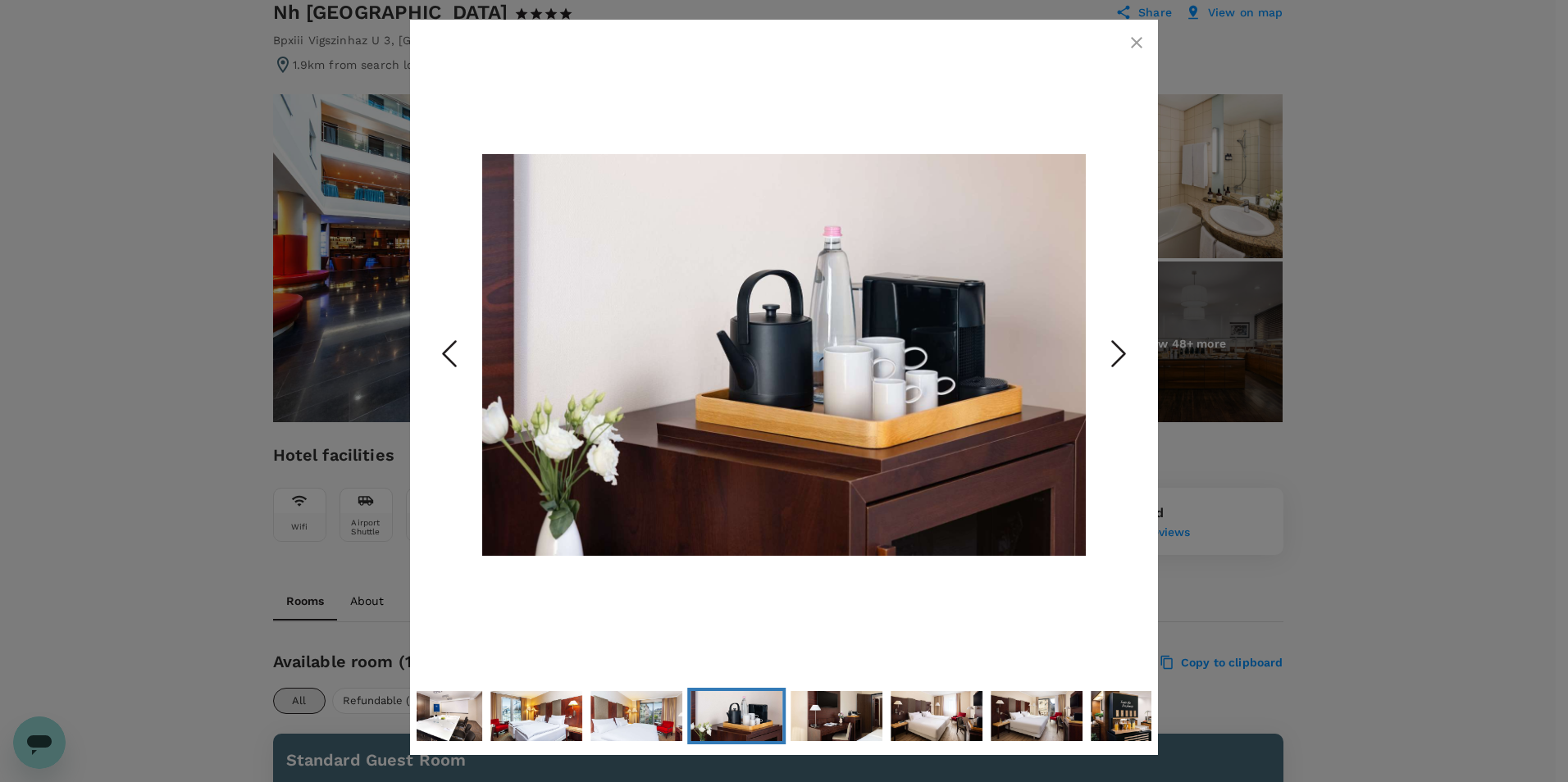
click at [1115, 355] on icon "Next Slide" at bounding box center [1118, 355] width 49 height 49
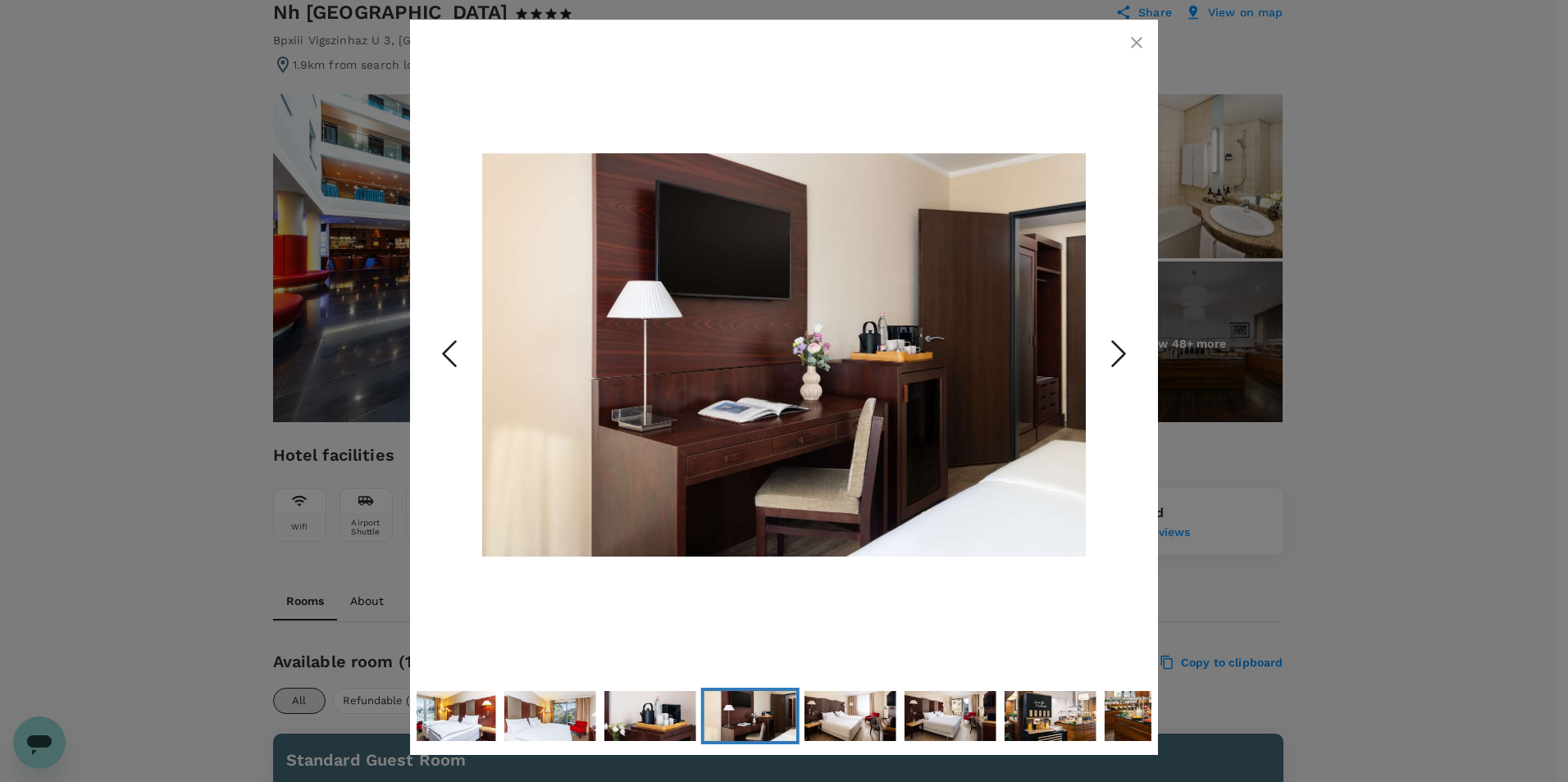
click at [1115, 355] on icon "Next Slide" at bounding box center [1118, 355] width 49 height 49
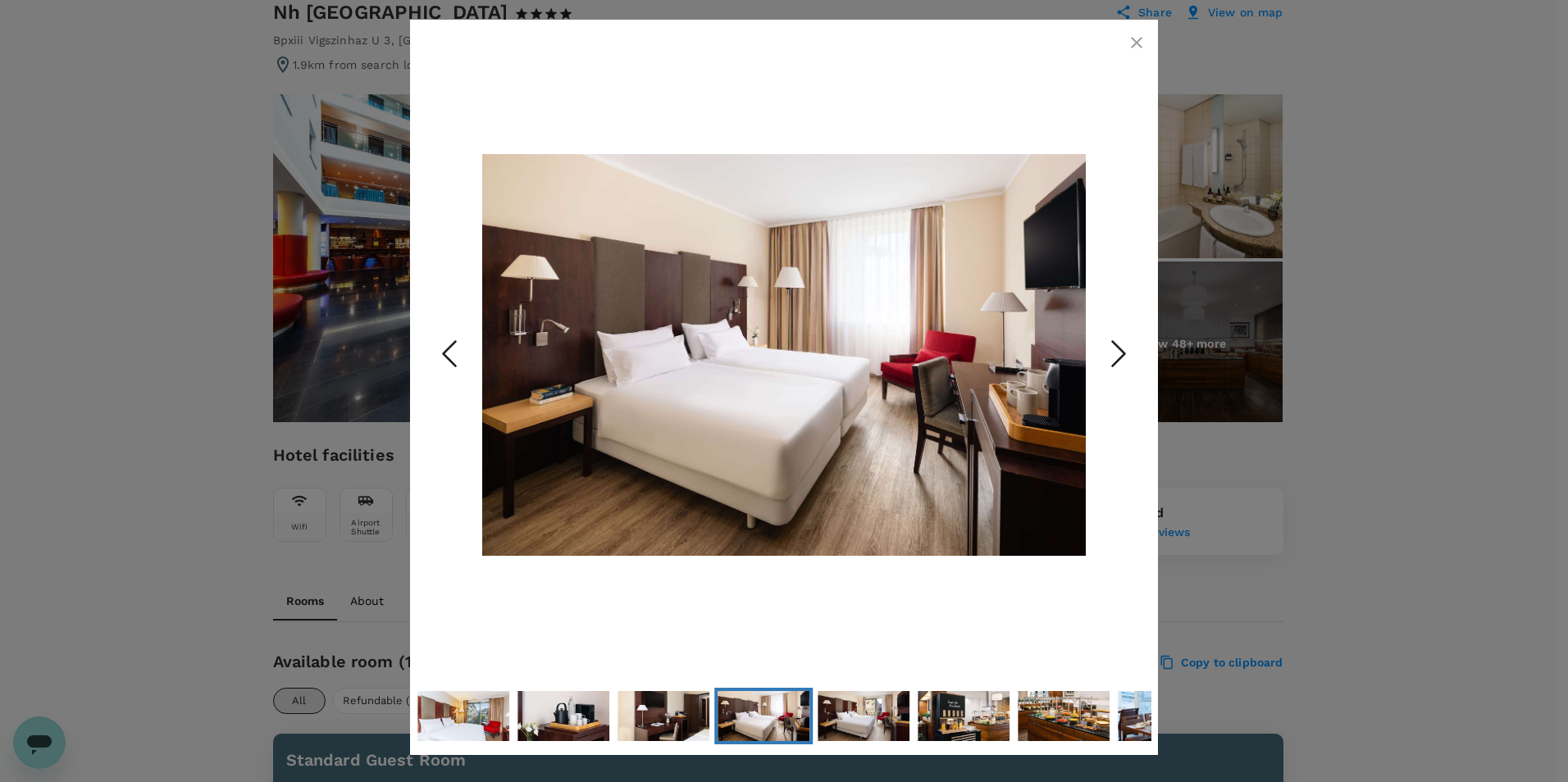
click at [1115, 355] on icon "Next Slide" at bounding box center [1118, 355] width 49 height 49
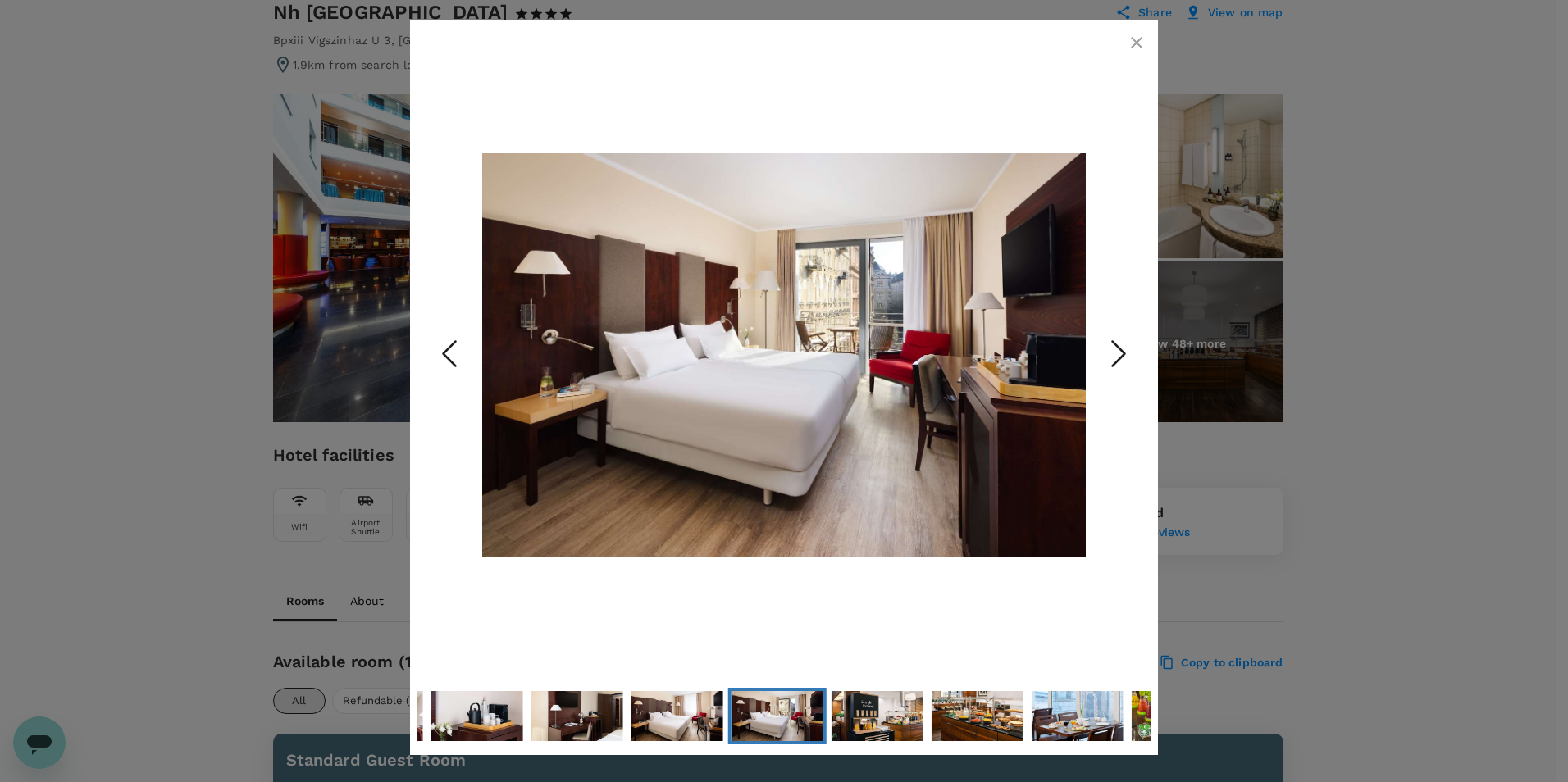
click at [1115, 355] on icon "Next Slide" at bounding box center [1118, 355] width 49 height 49
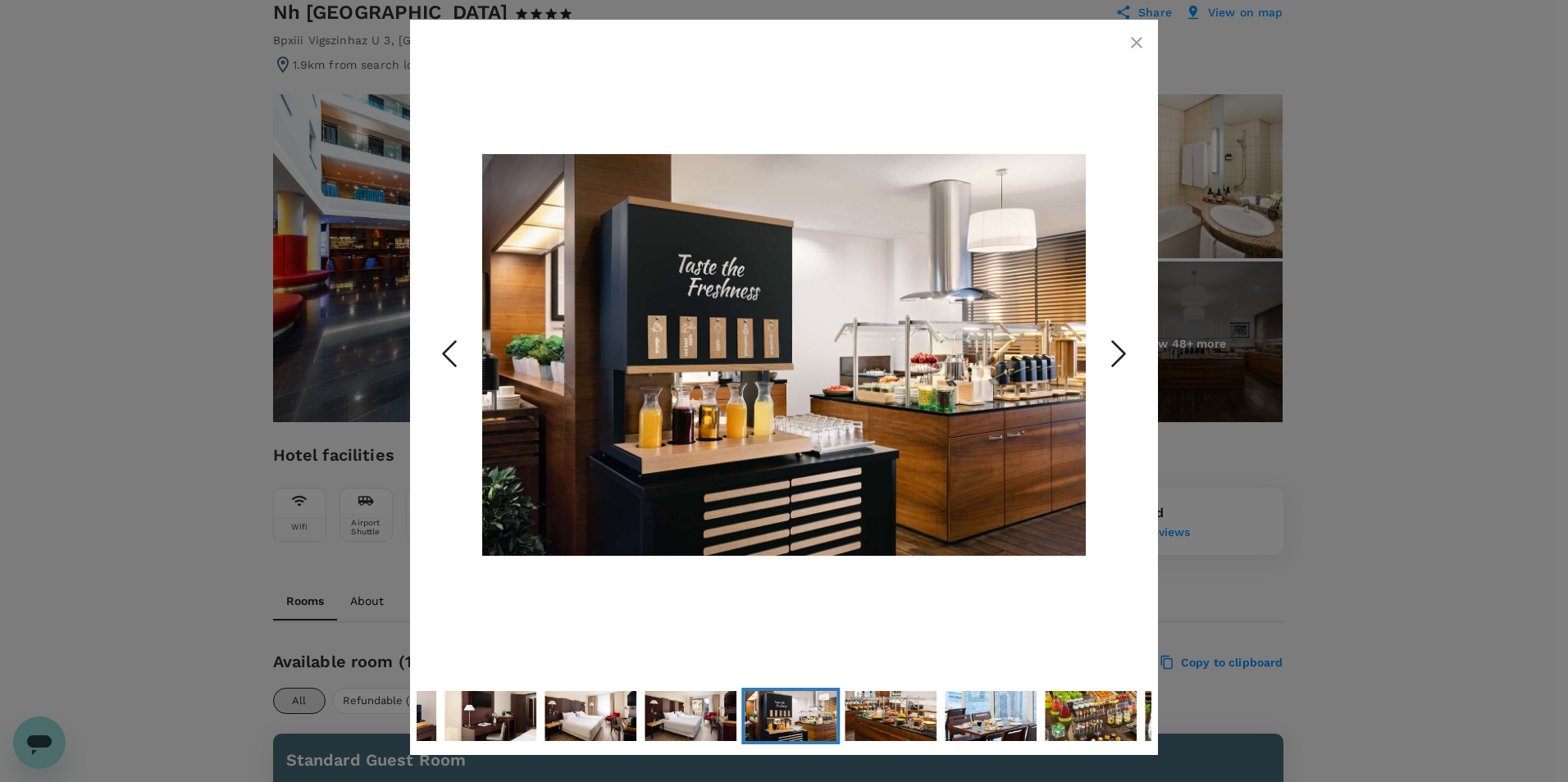
click at [1115, 355] on icon "Next Slide" at bounding box center [1118, 355] width 49 height 49
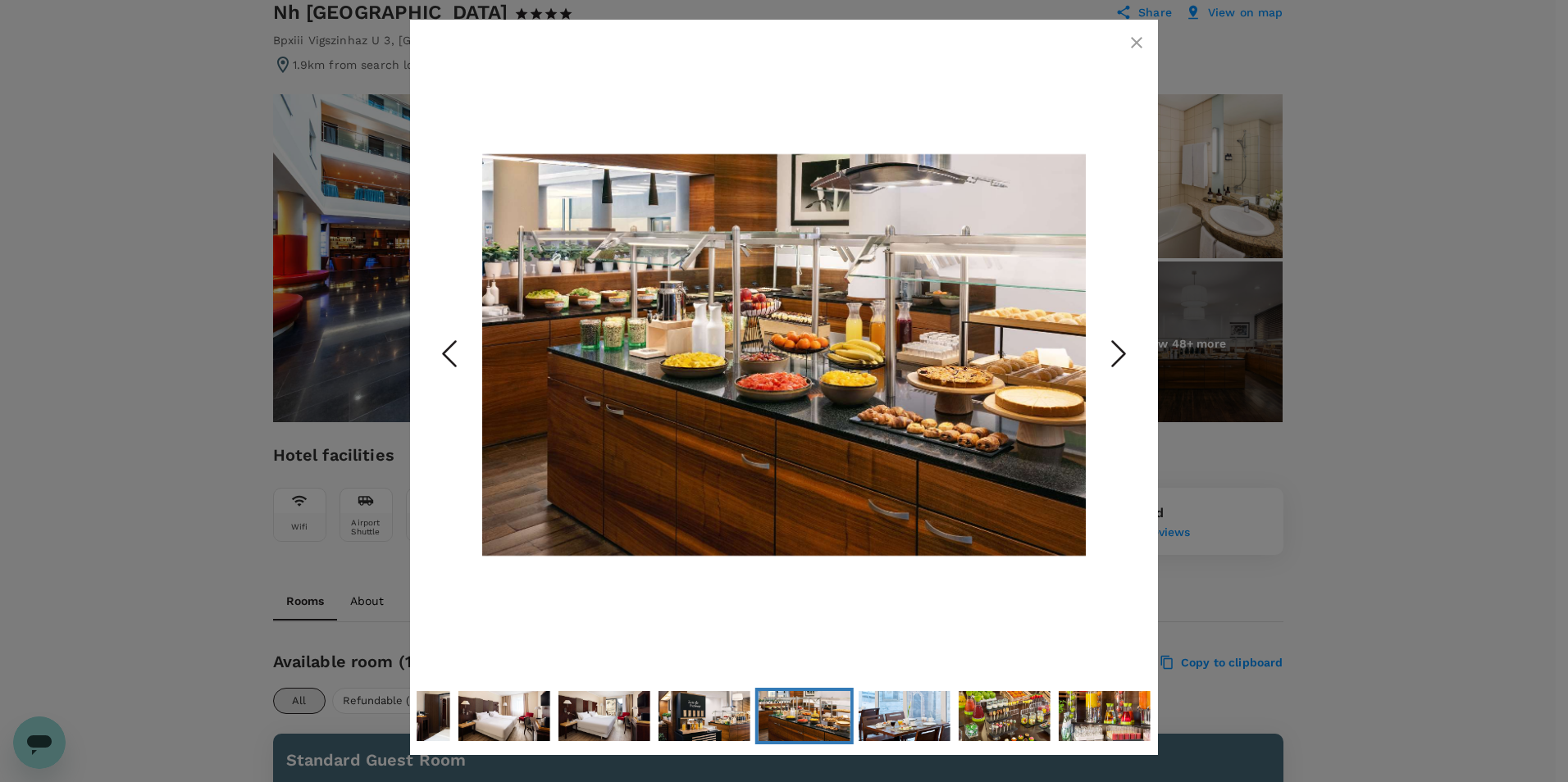
click at [1136, 44] on icon "button" at bounding box center [1137, 43] width 12 height 12
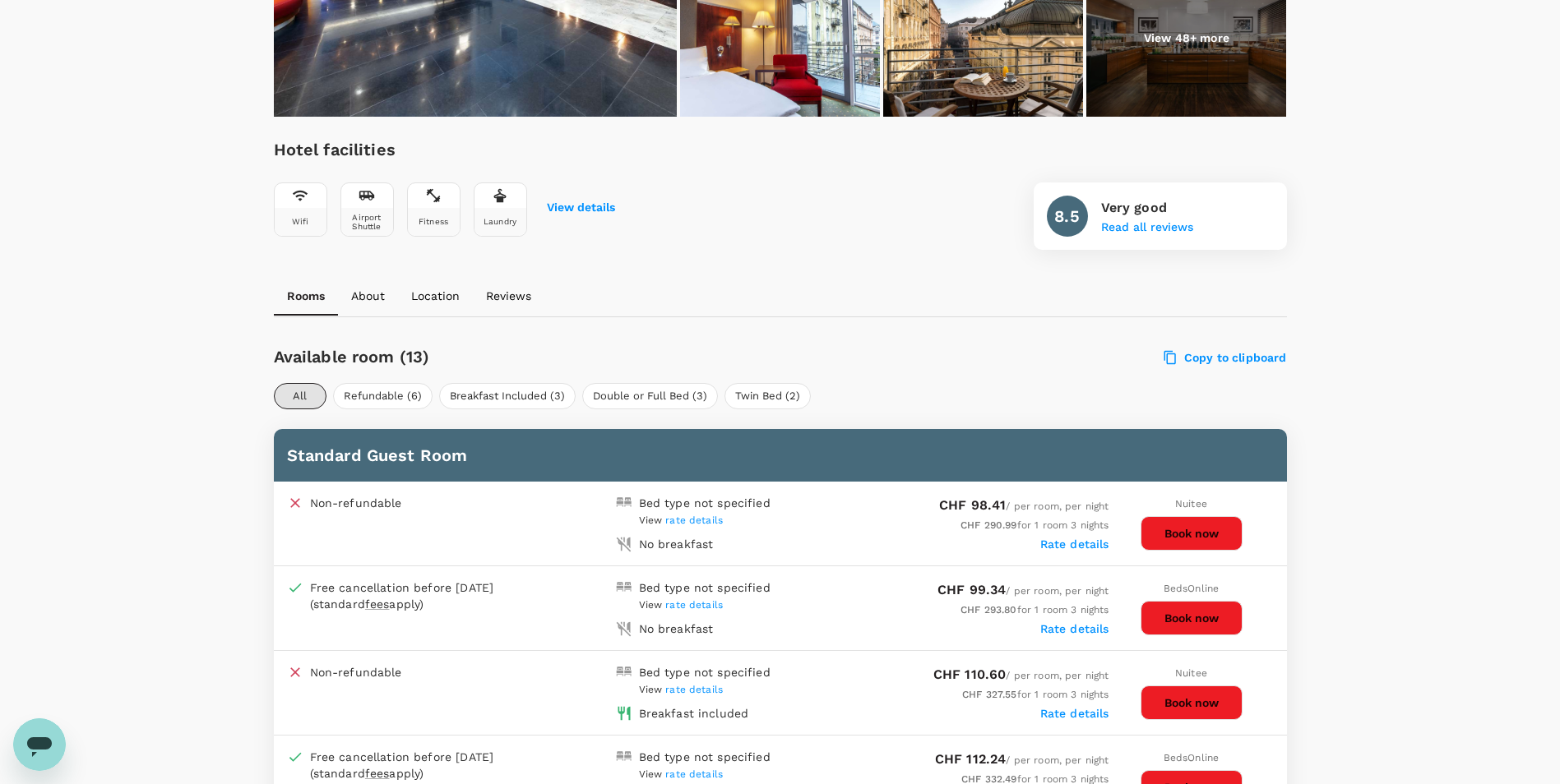
scroll to position [411, 0]
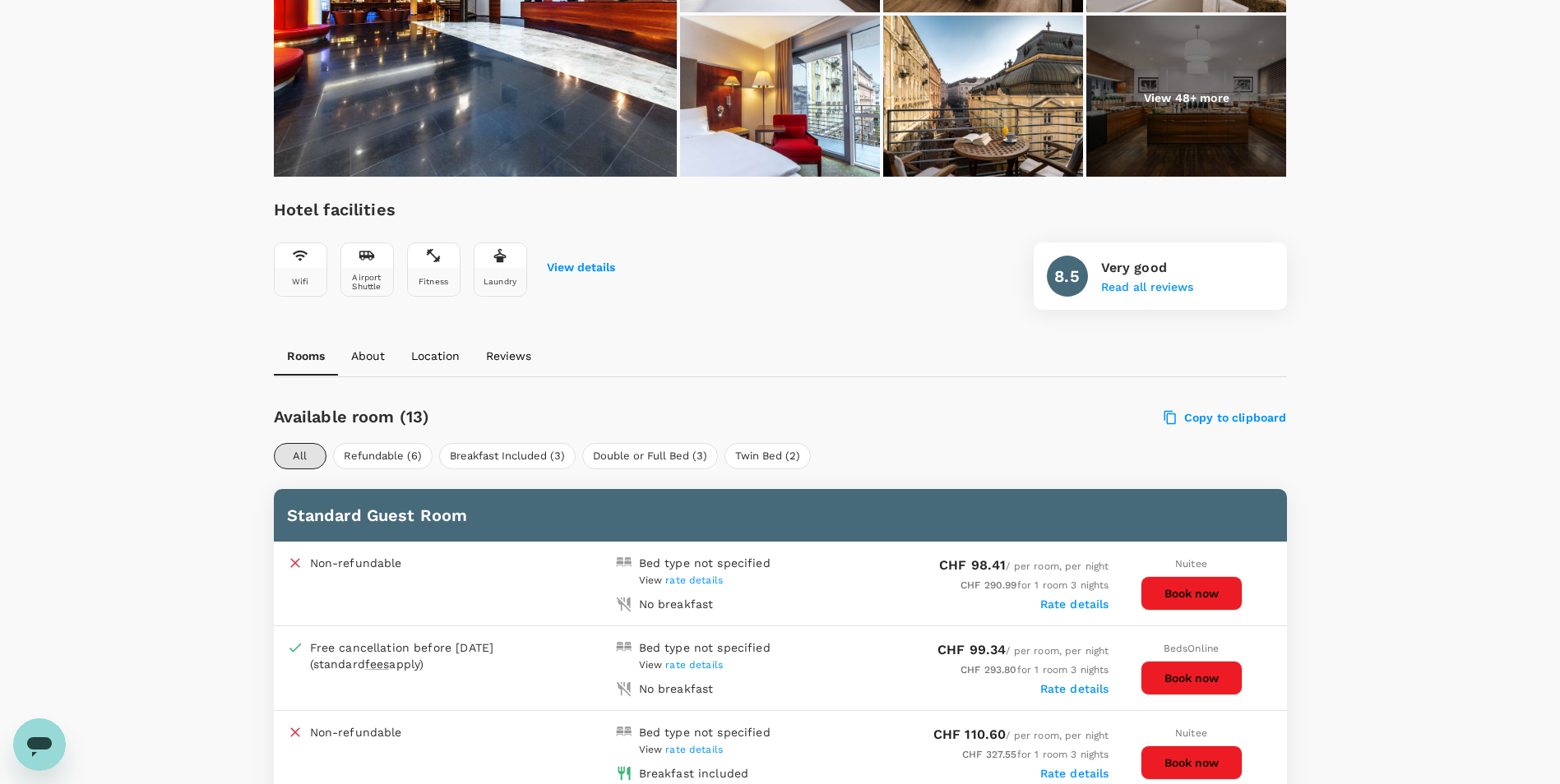
click at [356, 357] on p "About" at bounding box center [368, 356] width 34 height 17
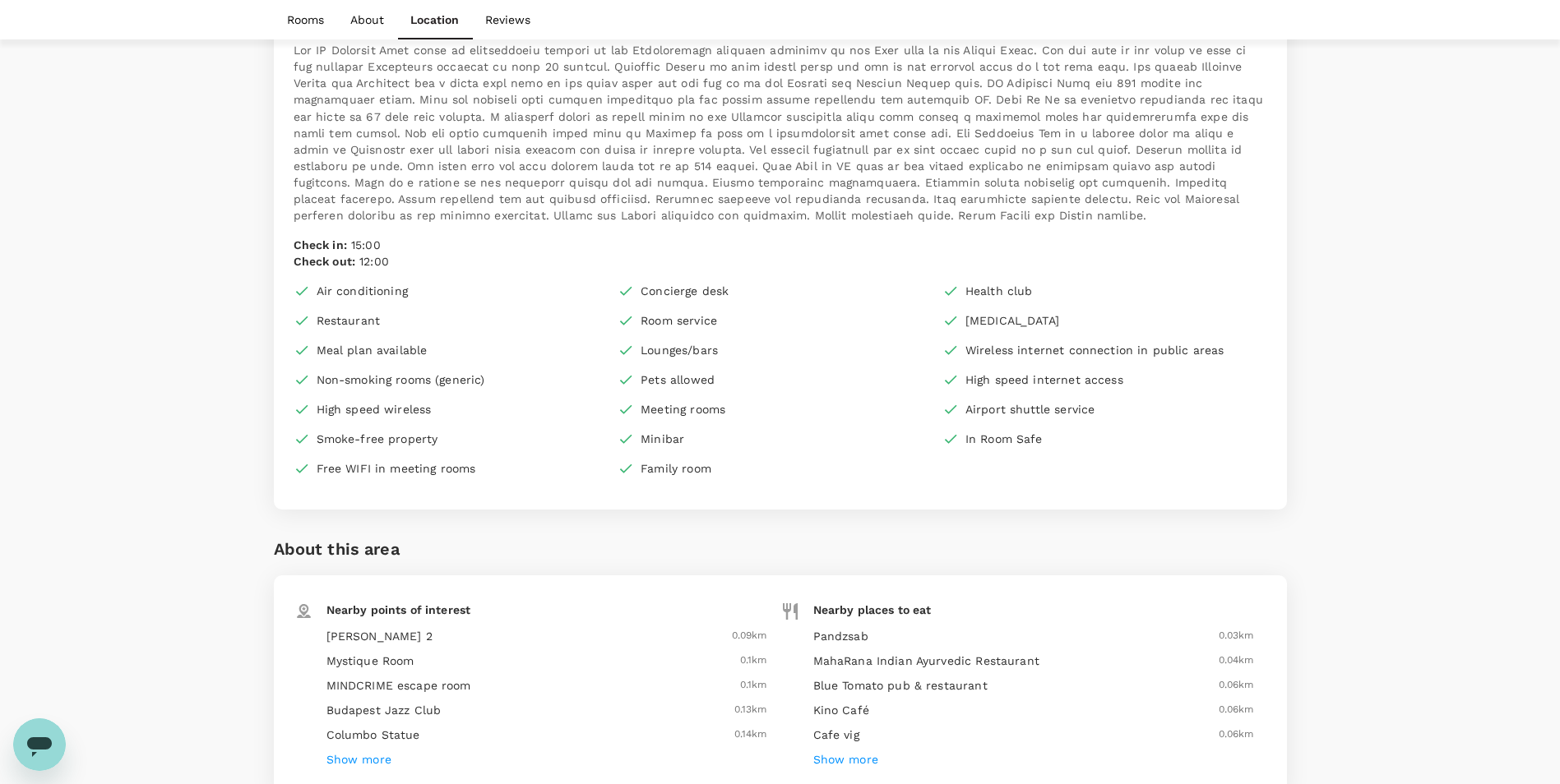
scroll to position [1647, 0]
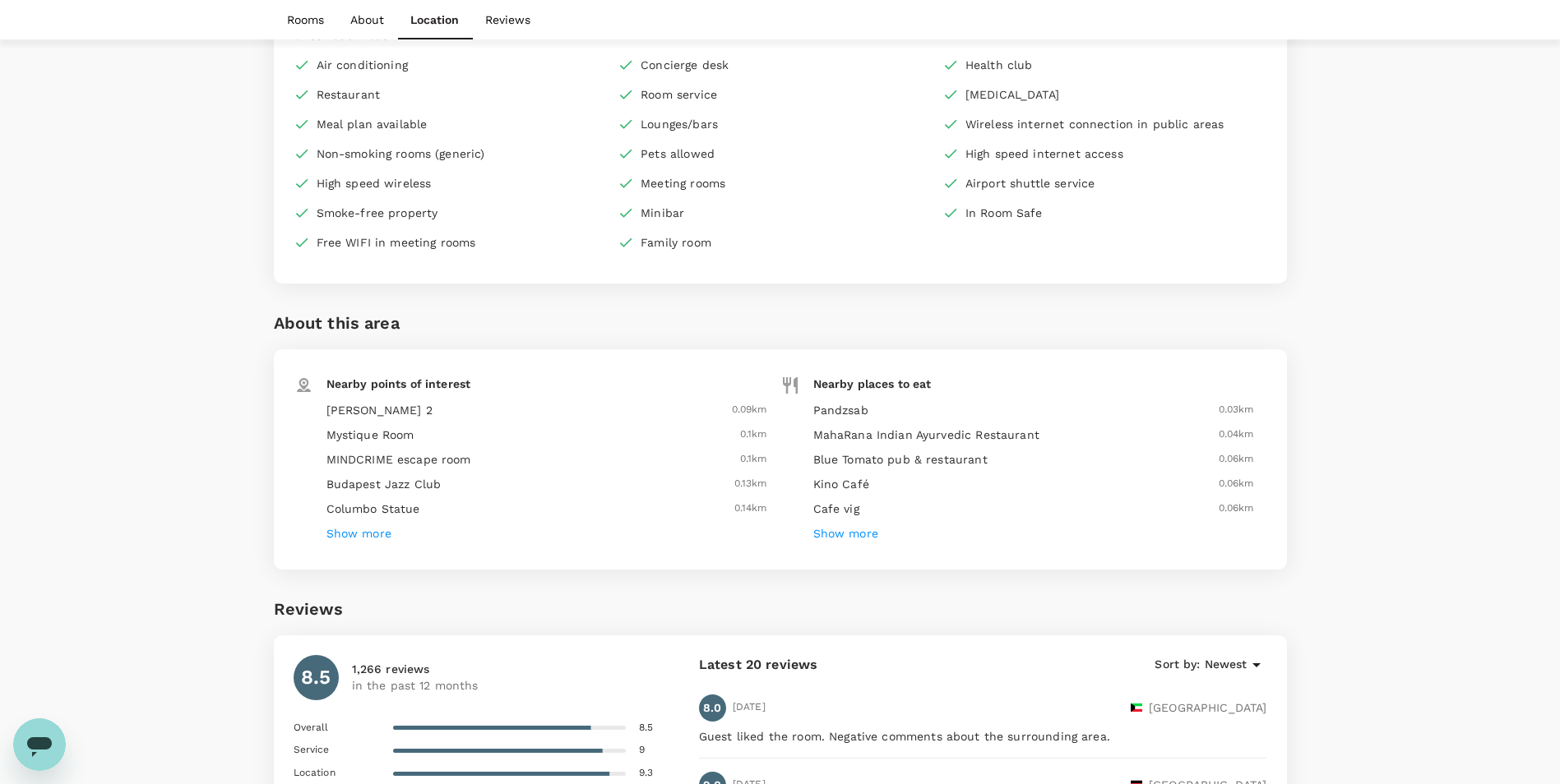
click at [370, 538] on h6 "Show more" at bounding box center [359, 534] width 65 height 18
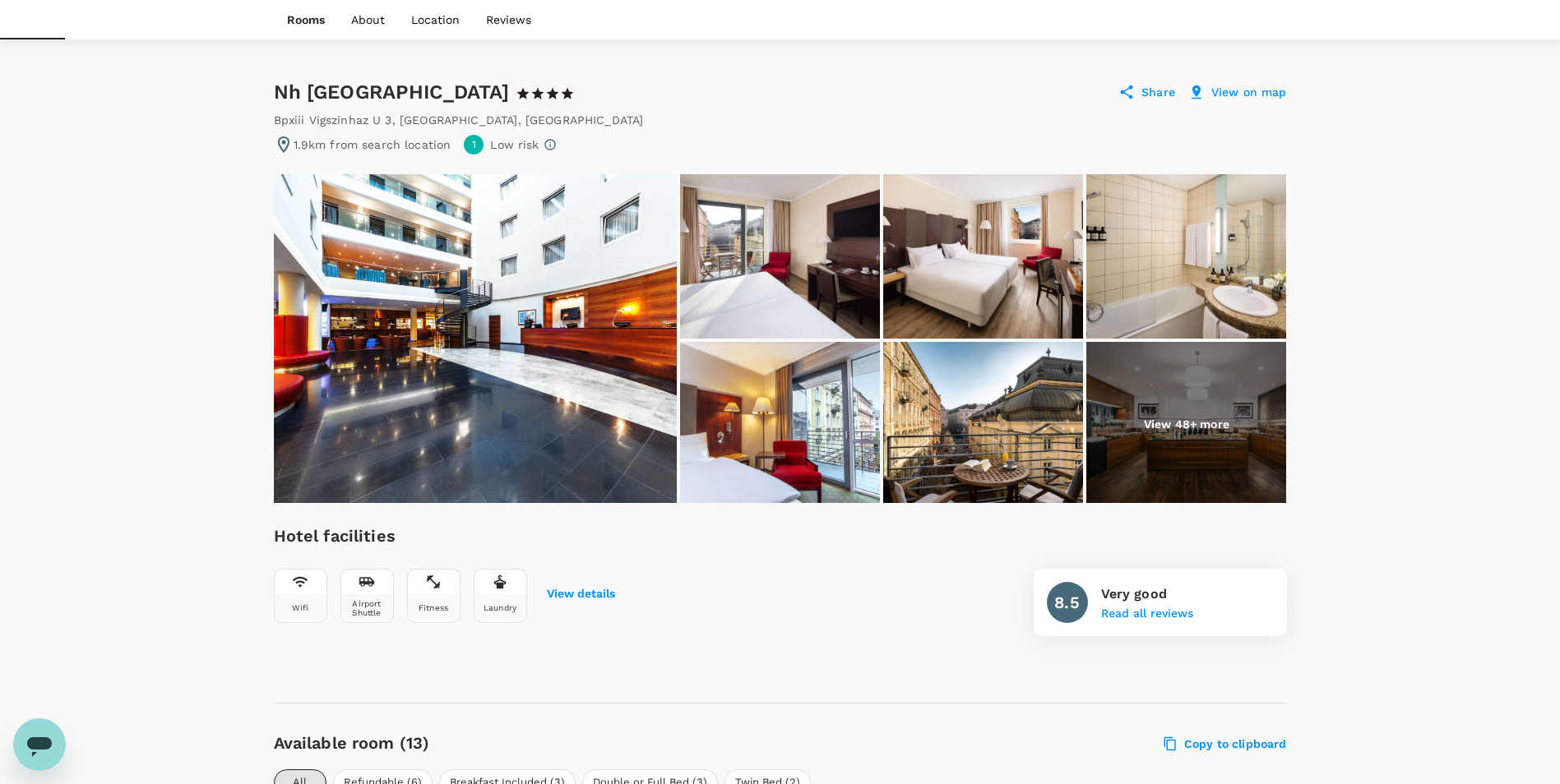
scroll to position [825, 0]
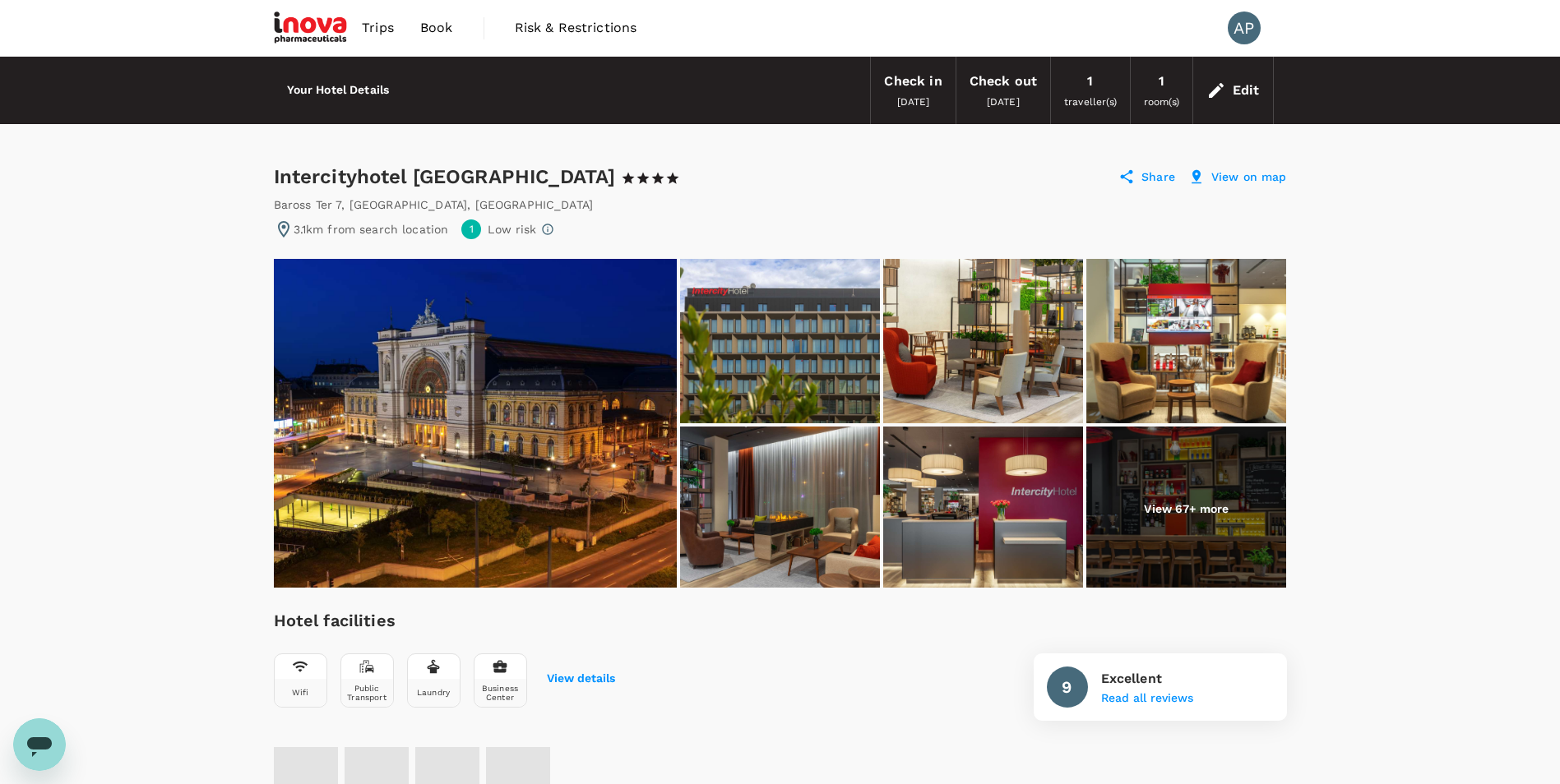
click at [1253, 179] on p "View on map" at bounding box center [1248, 177] width 75 height 17
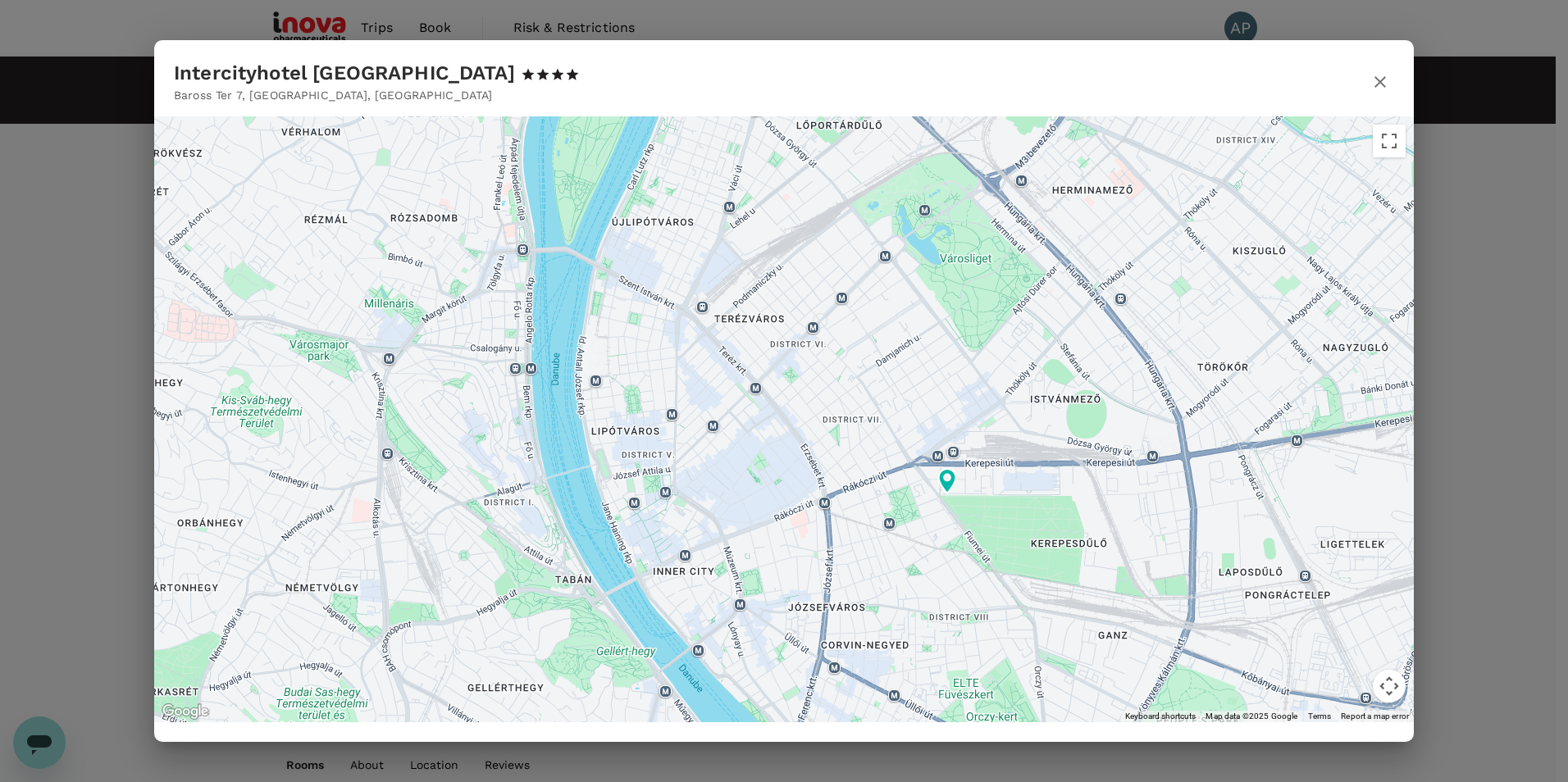
click at [1386, 87] on icon "button" at bounding box center [1380, 82] width 20 height 20
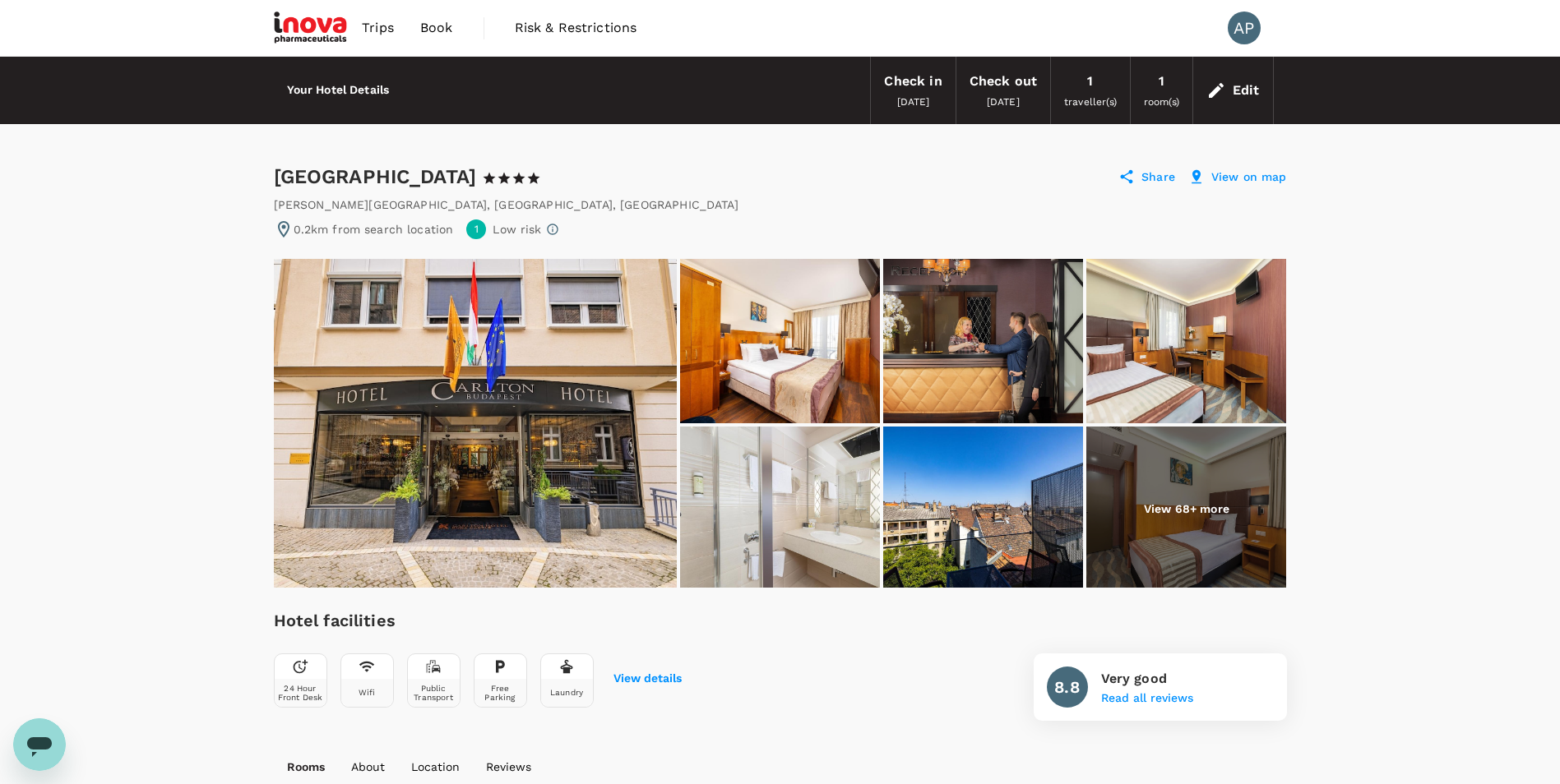
click at [1238, 178] on p "View on map" at bounding box center [1248, 177] width 75 height 17
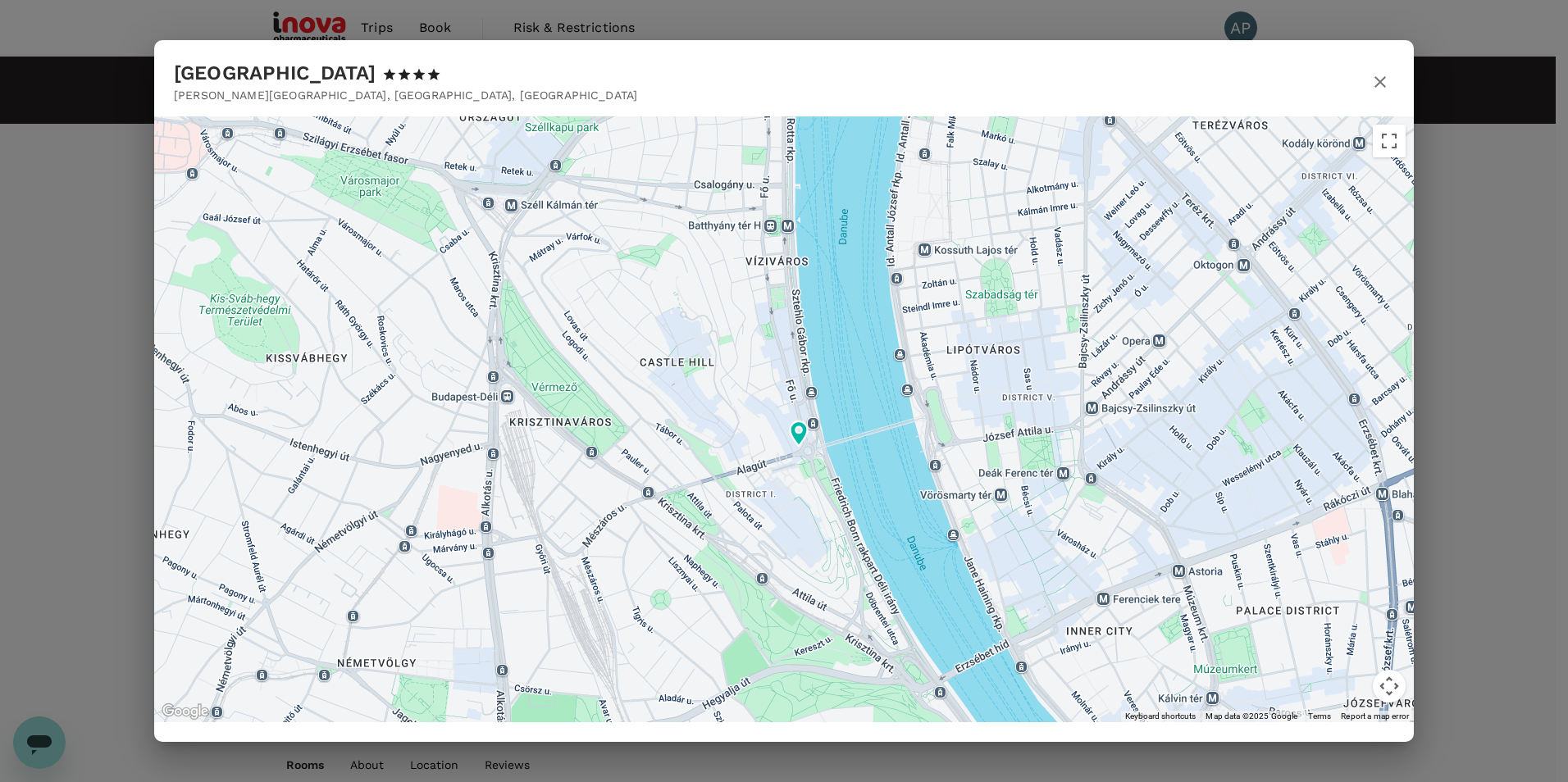
click at [1377, 74] on icon "button" at bounding box center [1380, 82] width 20 height 20
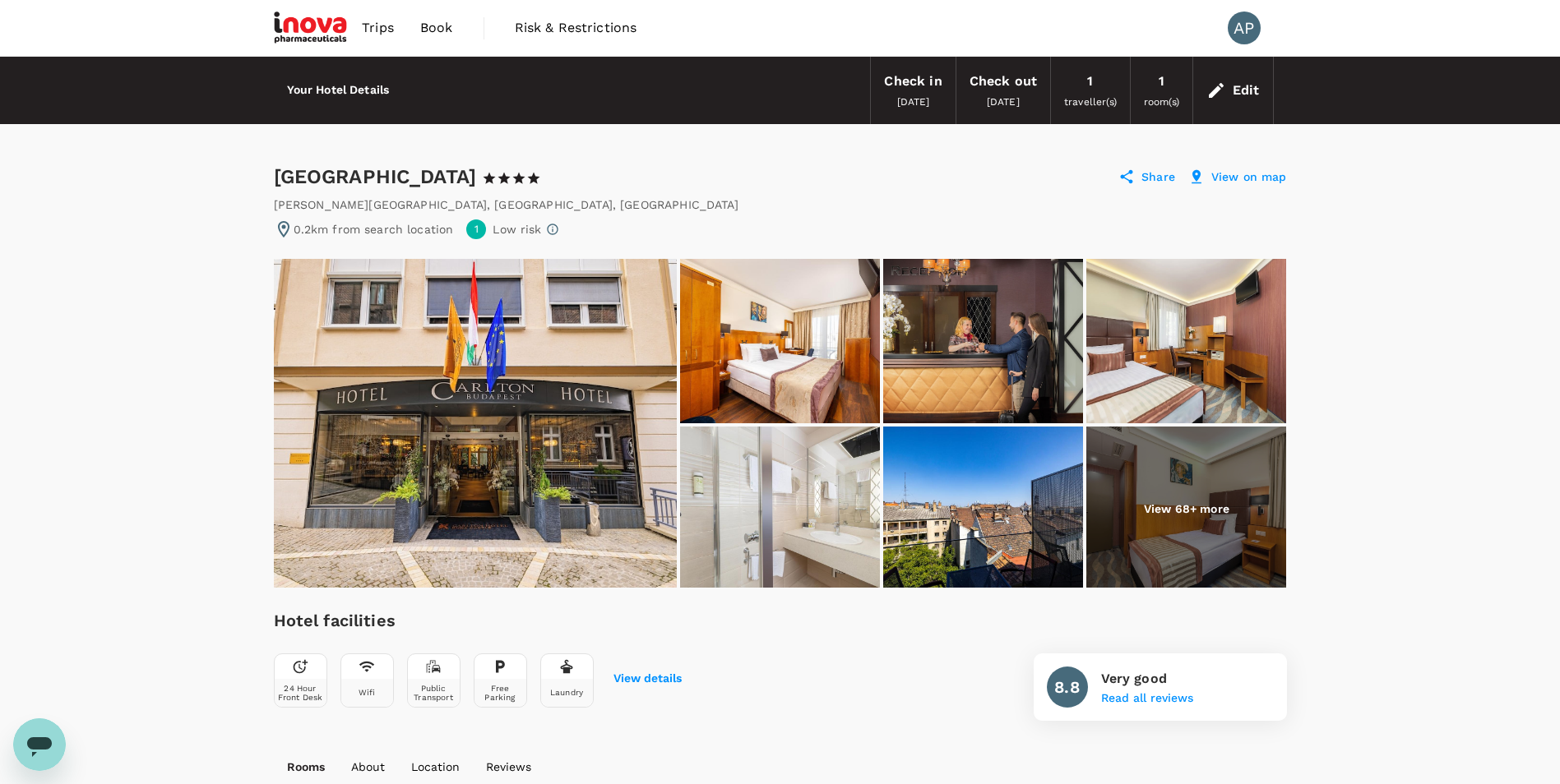
click at [456, 499] on img at bounding box center [475, 423] width 403 height 329
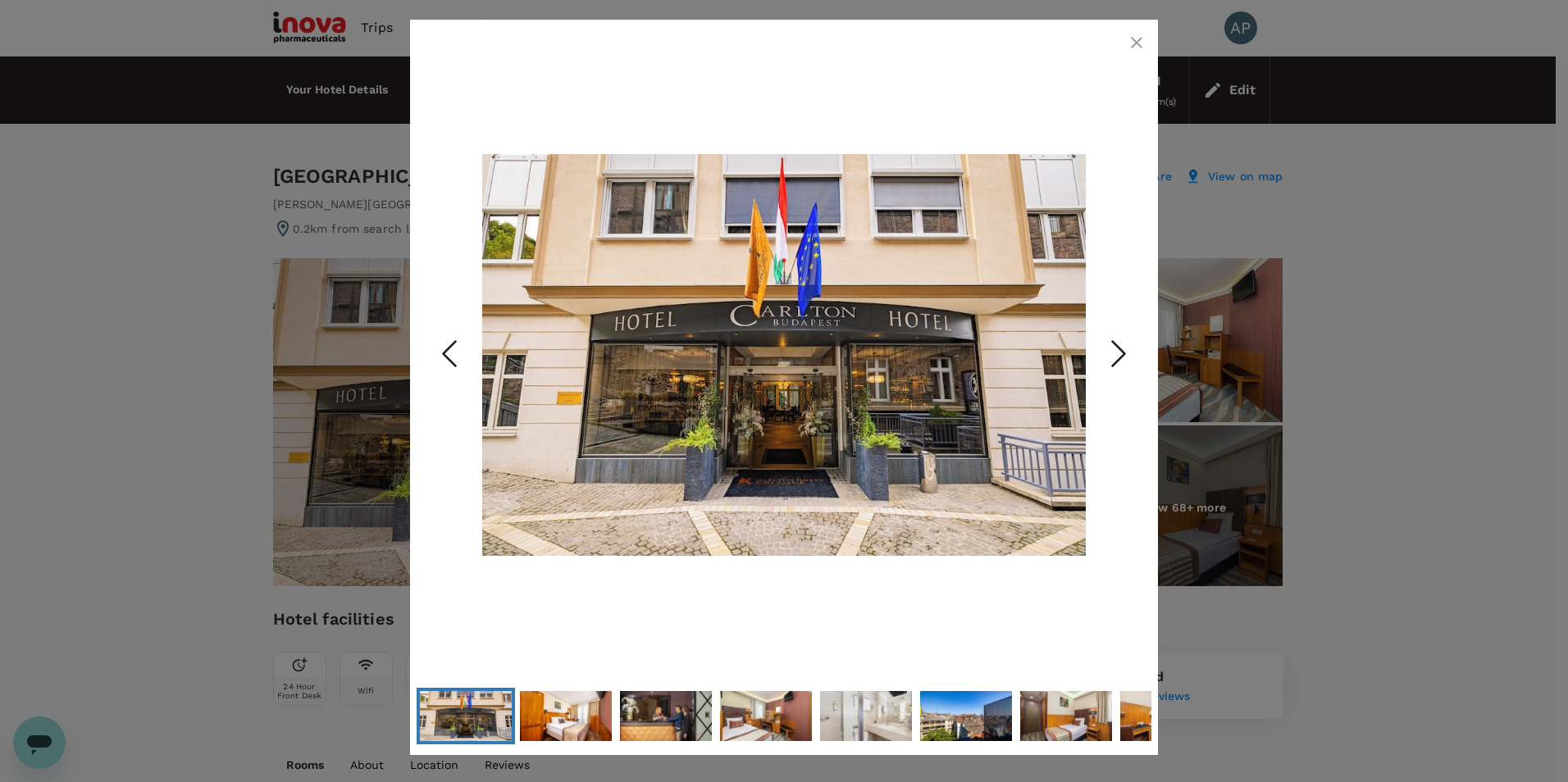
click at [1126, 351] on icon "Next Slide" at bounding box center [1118, 355] width 49 height 49
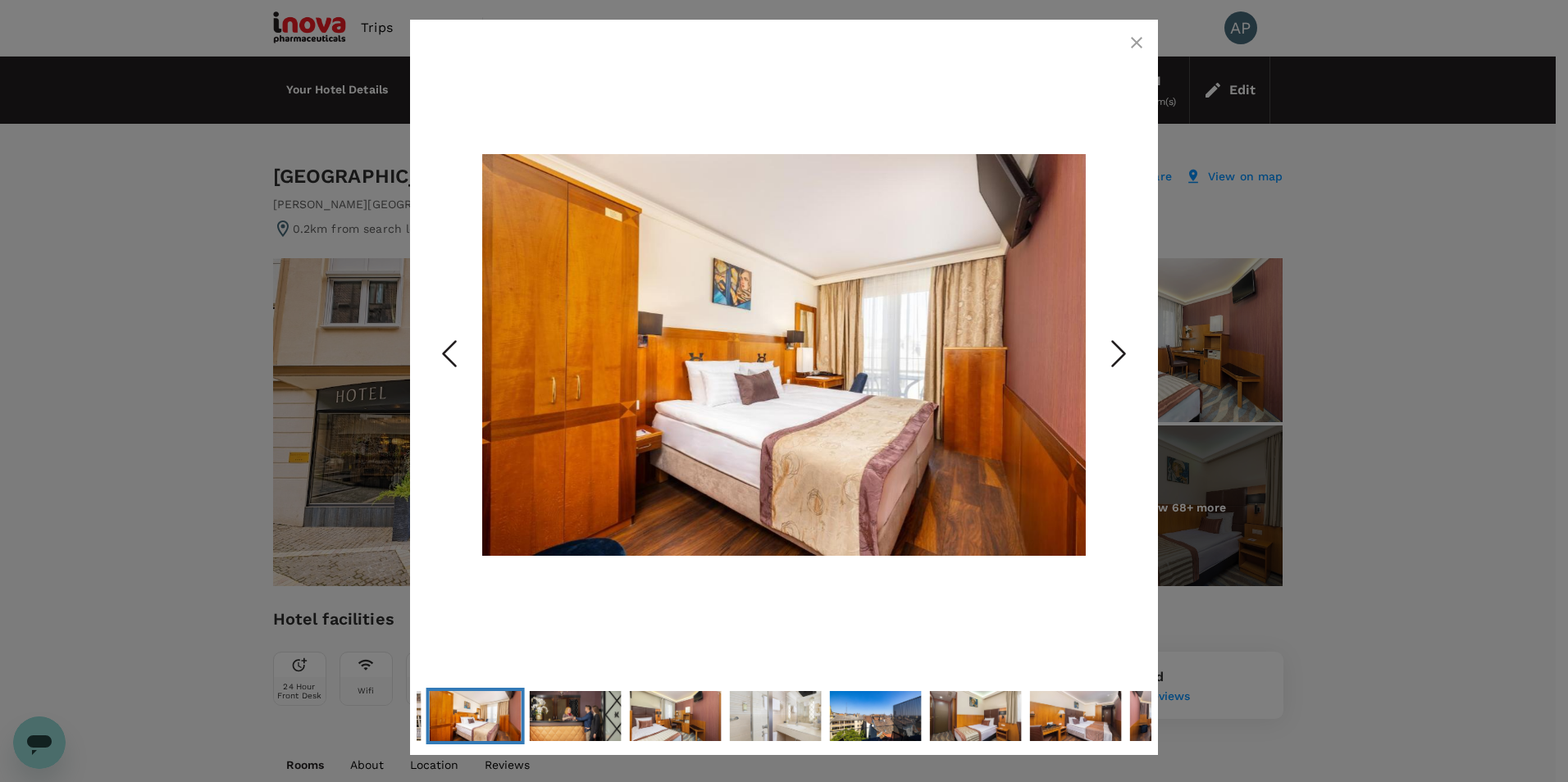
click at [1126, 351] on icon "Next Slide" at bounding box center [1118, 355] width 49 height 49
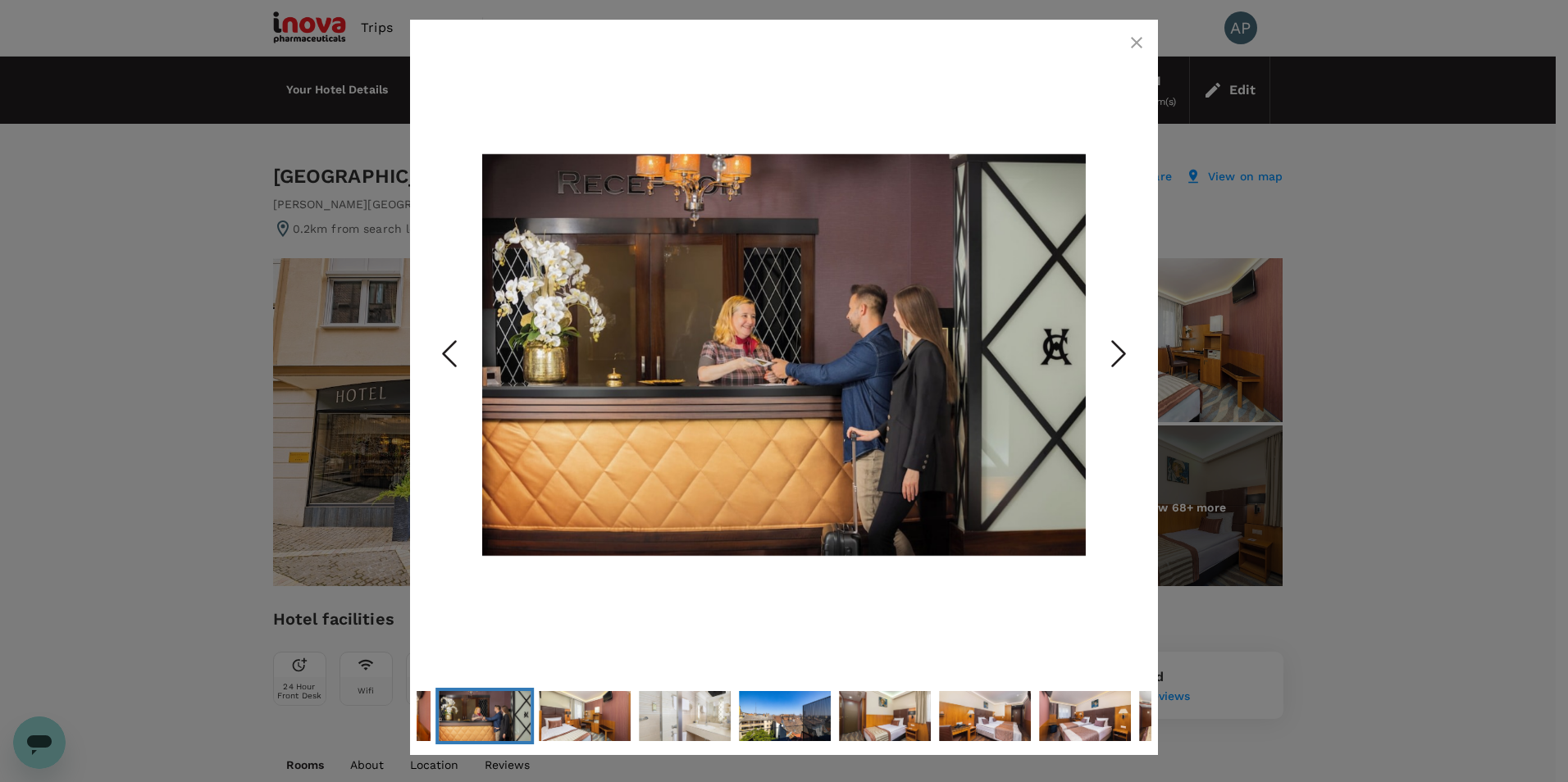
click at [1126, 351] on icon "Next Slide" at bounding box center [1118, 355] width 49 height 49
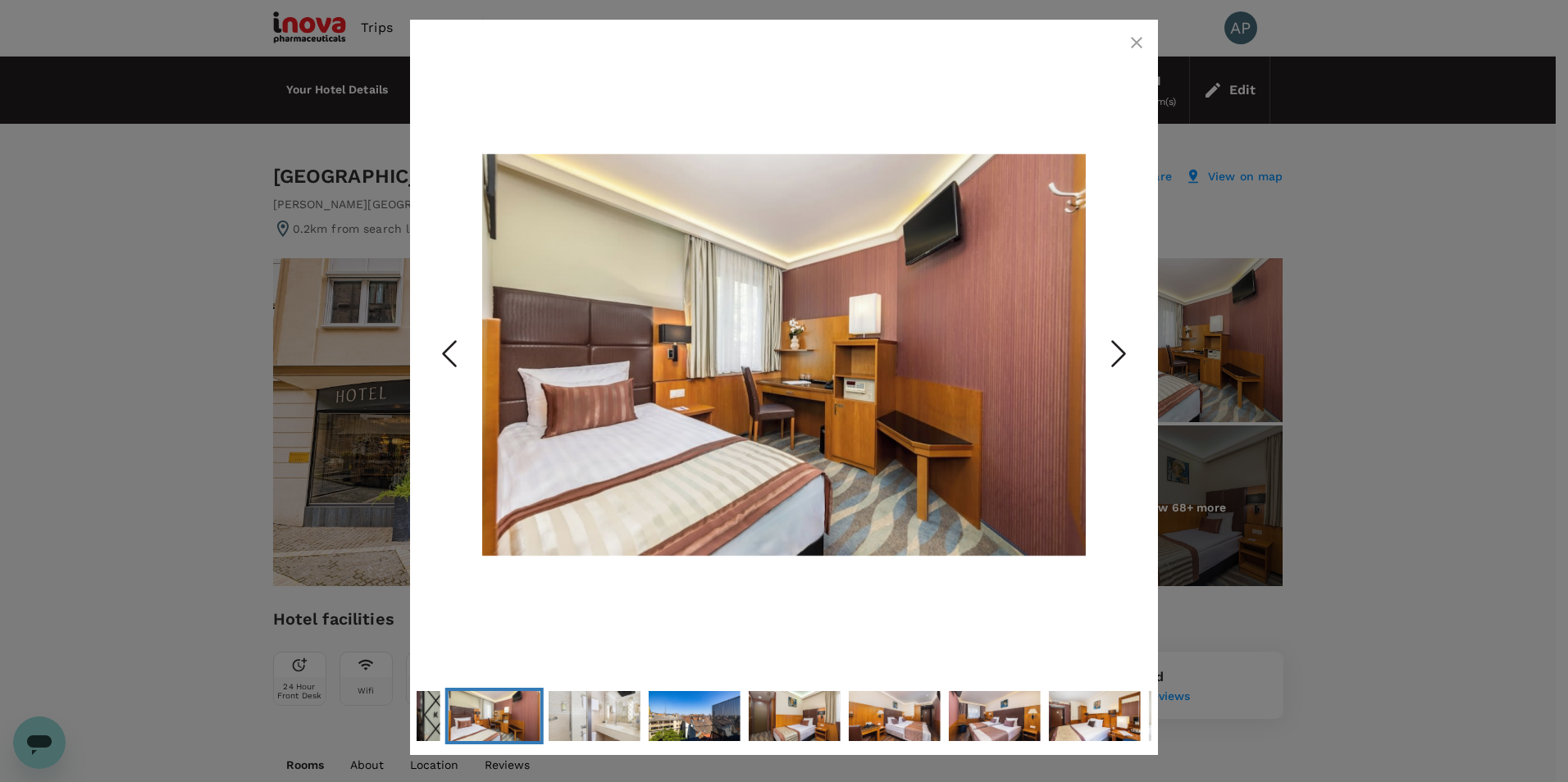
click at [1126, 351] on icon "Next Slide" at bounding box center [1118, 355] width 49 height 49
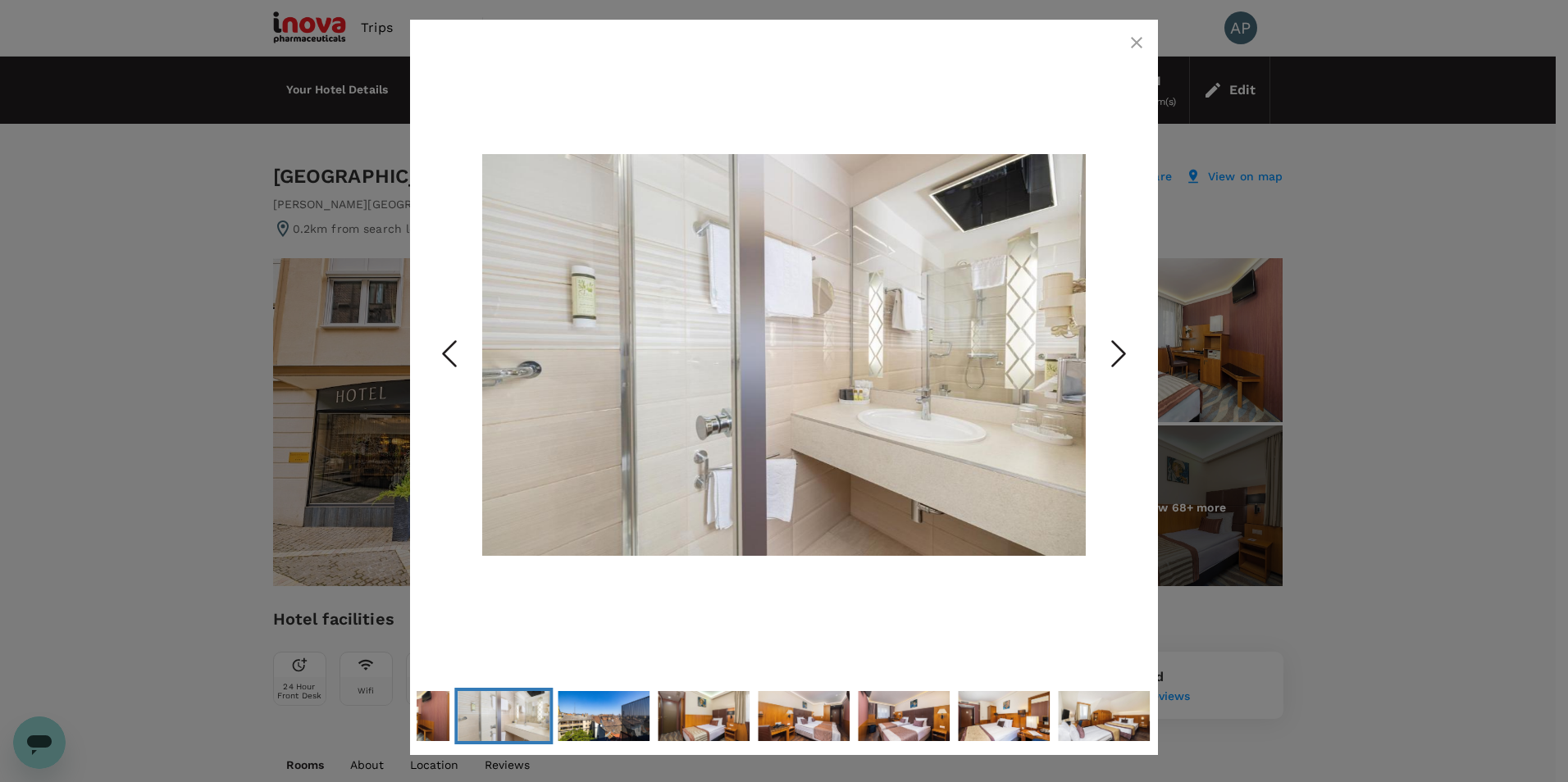
click at [1126, 351] on icon "Next Slide" at bounding box center [1118, 355] width 49 height 49
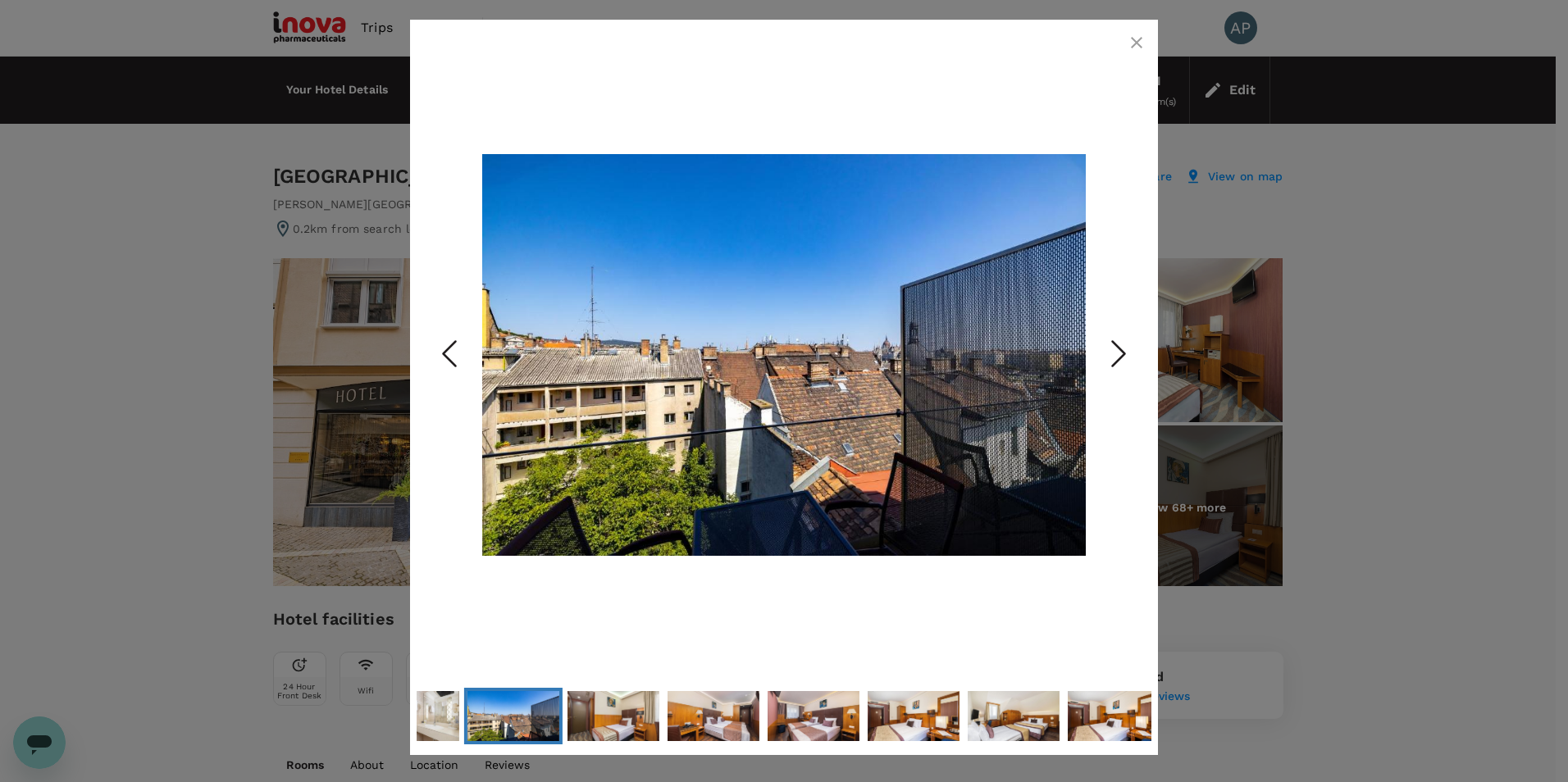
click at [1126, 351] on icon "Next Slide" at bounding box center [1118, 355] width 49 height 49
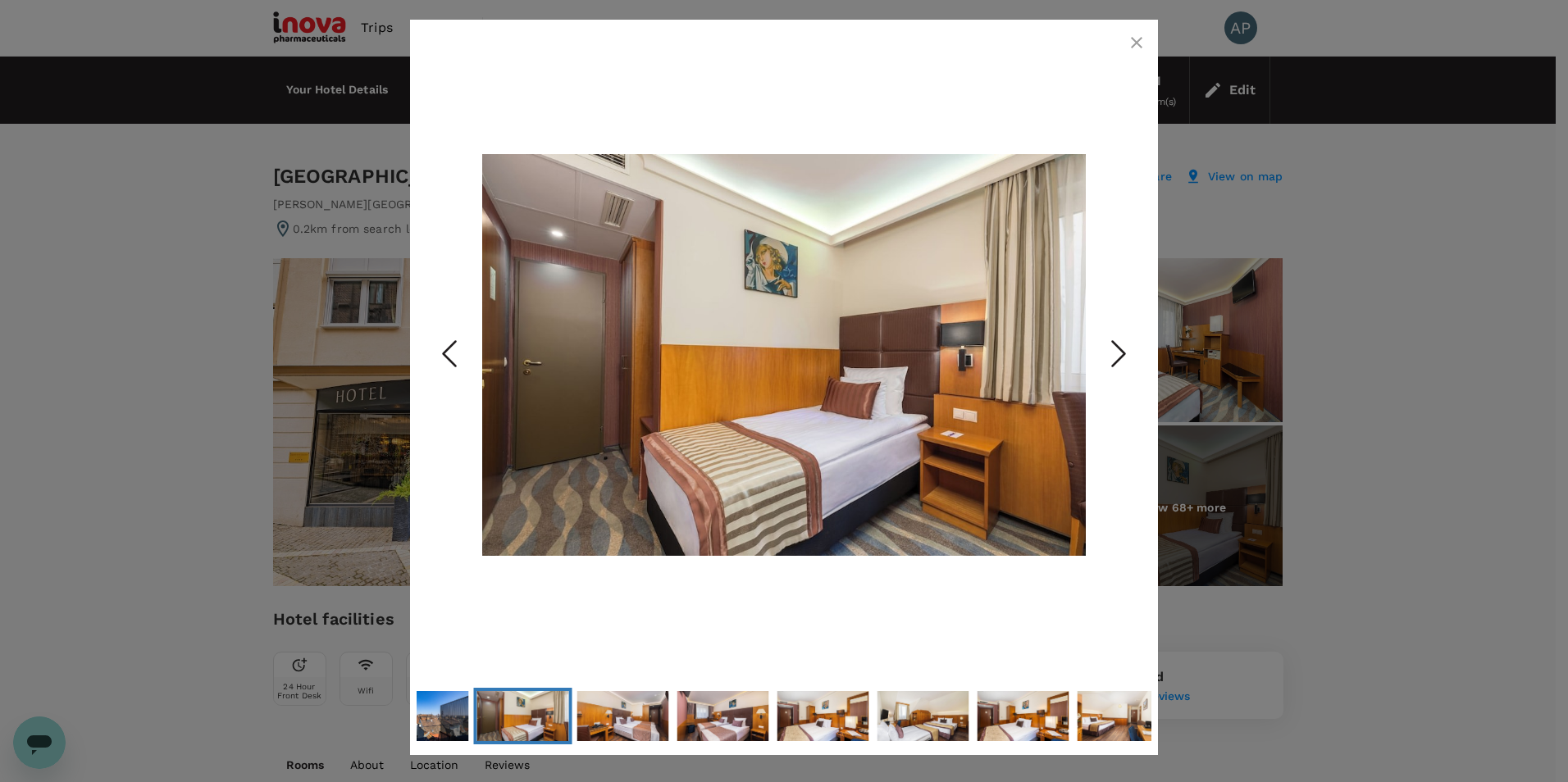
click at [1126, 351] on icon "Next Slide" at bounding box center [1118, 355] width 49 height 49
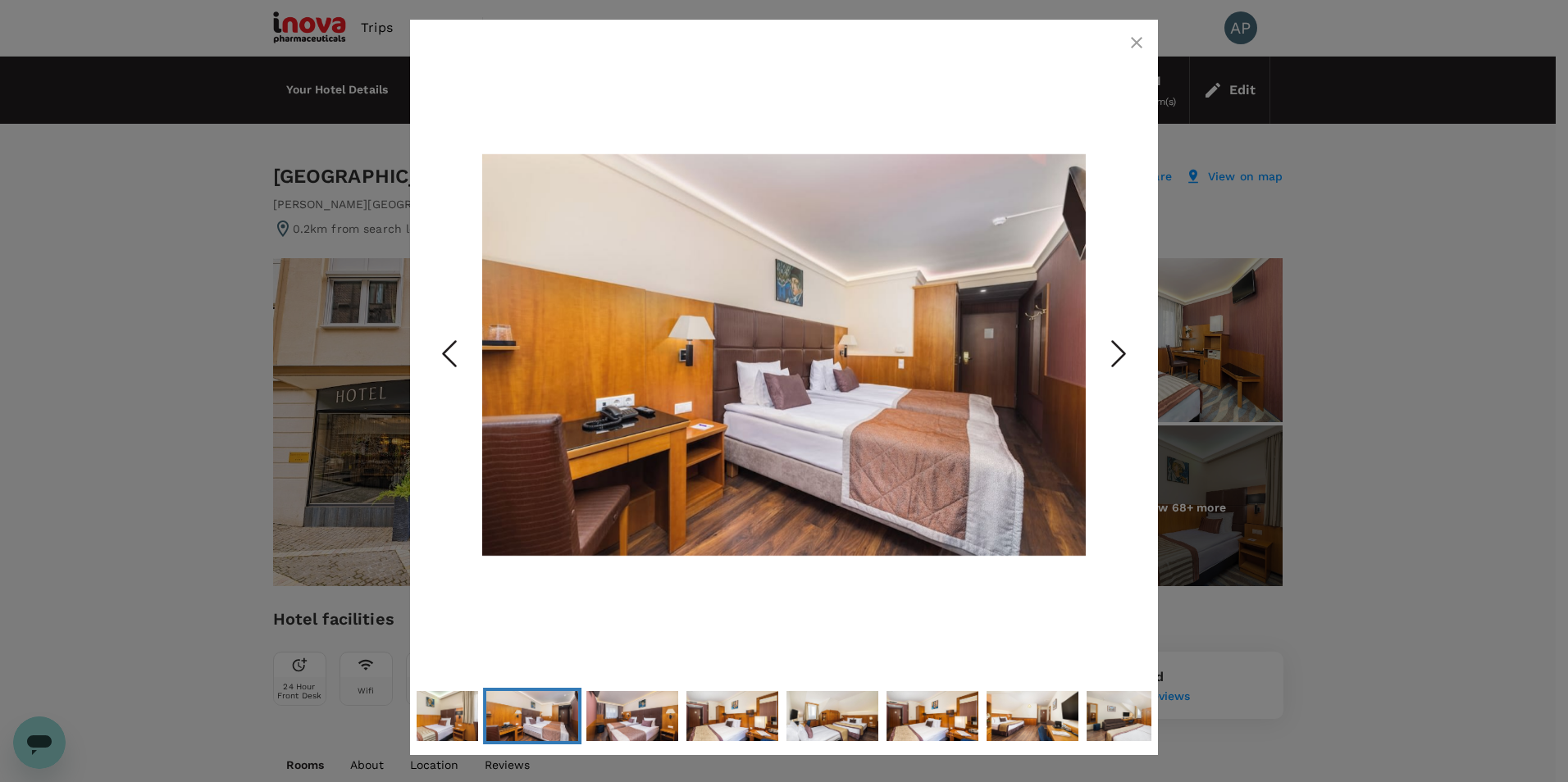
click at [1137, 45] on icon "button" at bounding box center [1137, 43] width 12 height 12
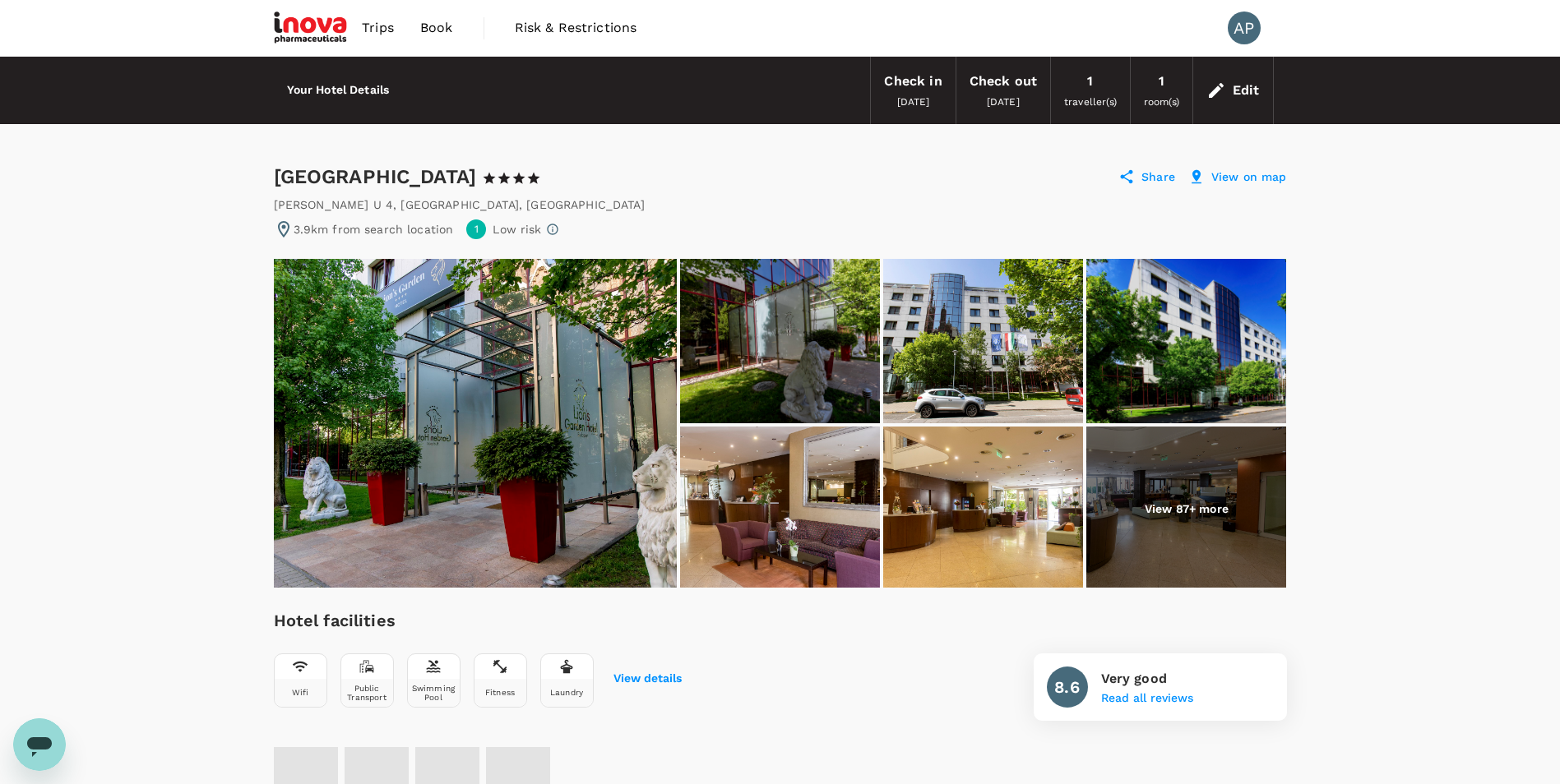
click at [1256, 179] on p "View on map" at bounding box center [1248, 177] width 75 height 17
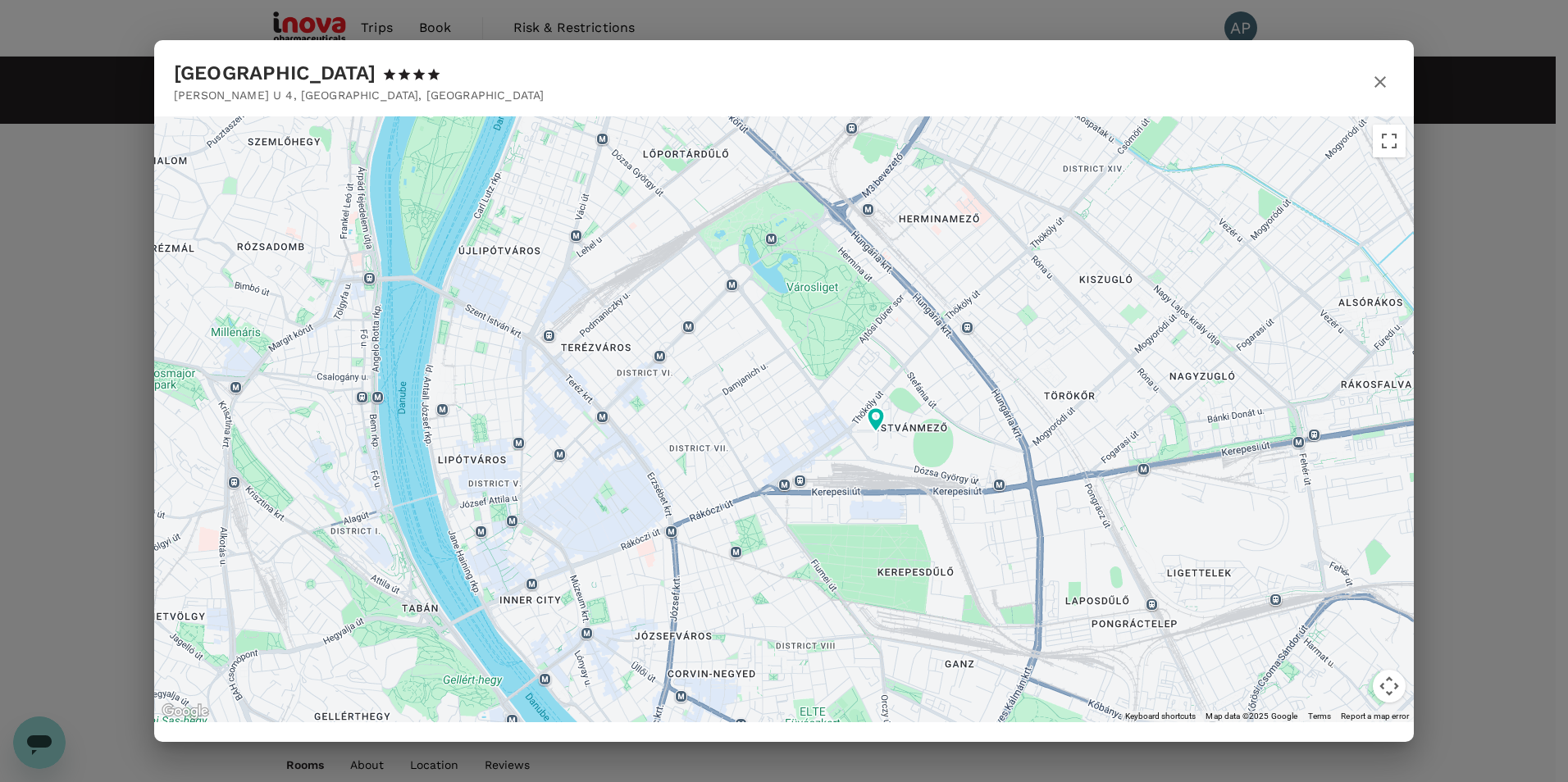
click at [1378, 79] on icon "button" at bounding box center [1380, 82] width 12 height 12
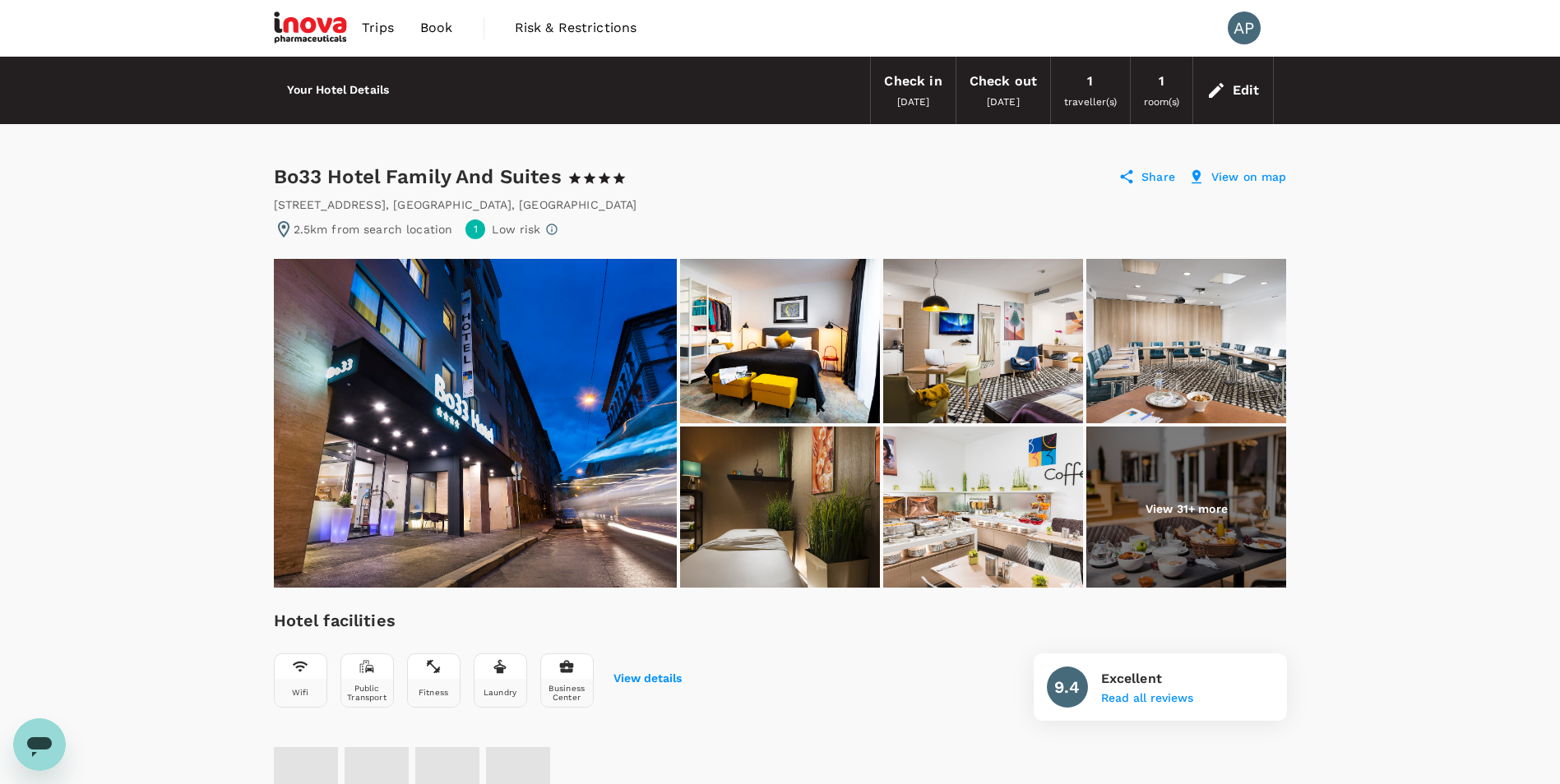
click at [1243, 174] on p "View on map" at bounding box center [1248, 177] width 75 height 17
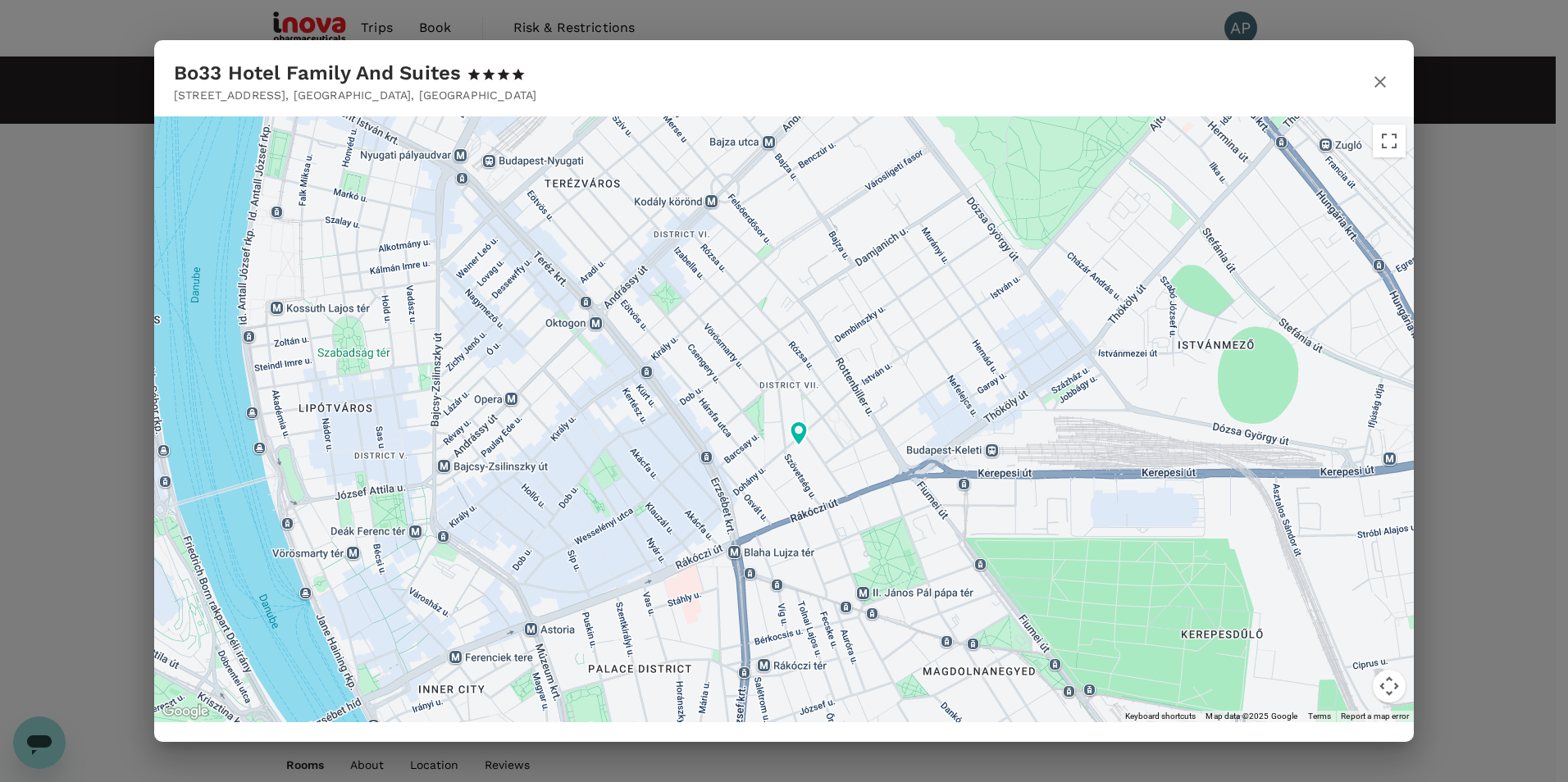
click at [1377, 80] on icon "button" at bounding box center [1380, 82] width 20 height 20
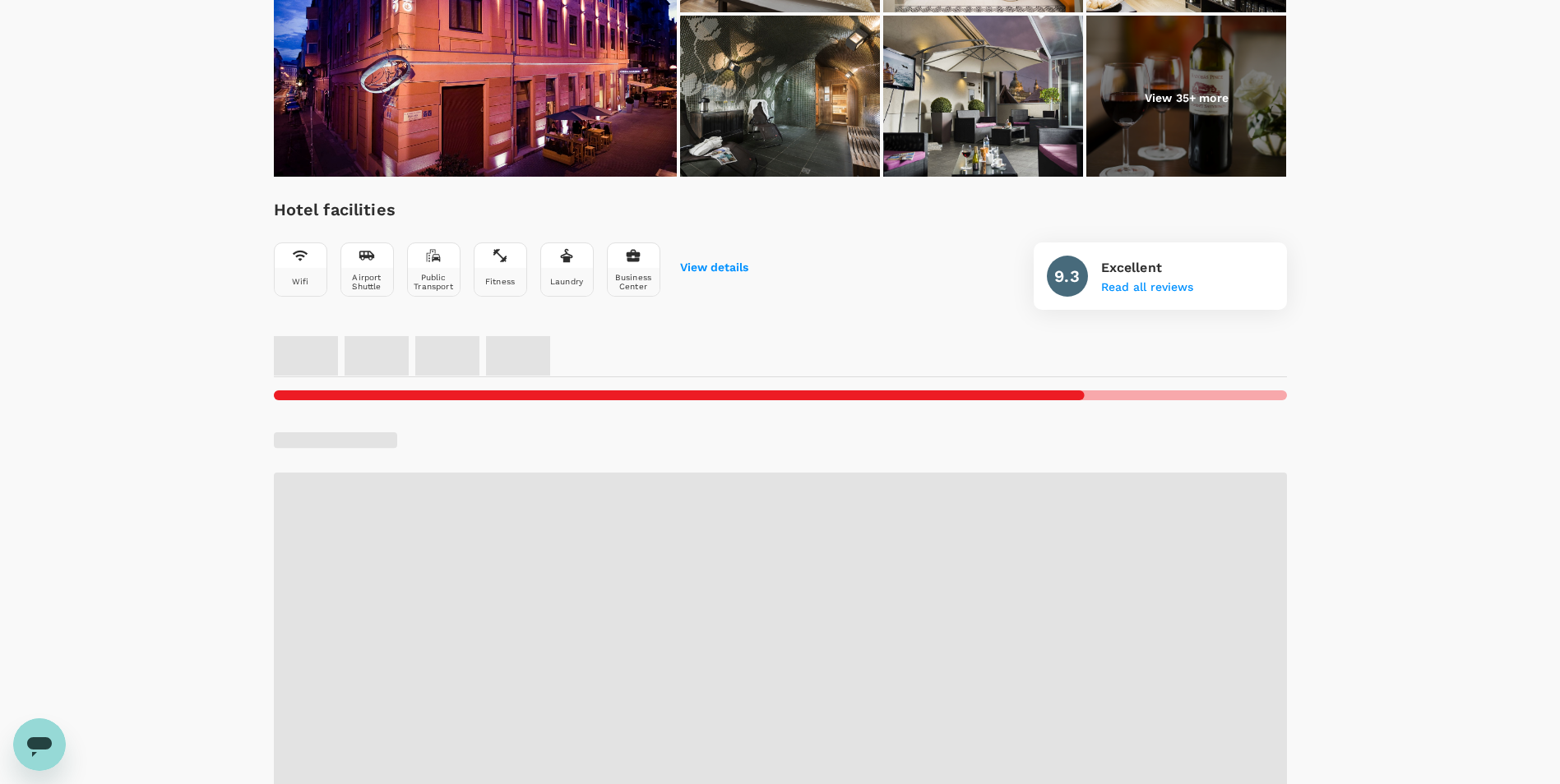
scroll to position [82, 0]
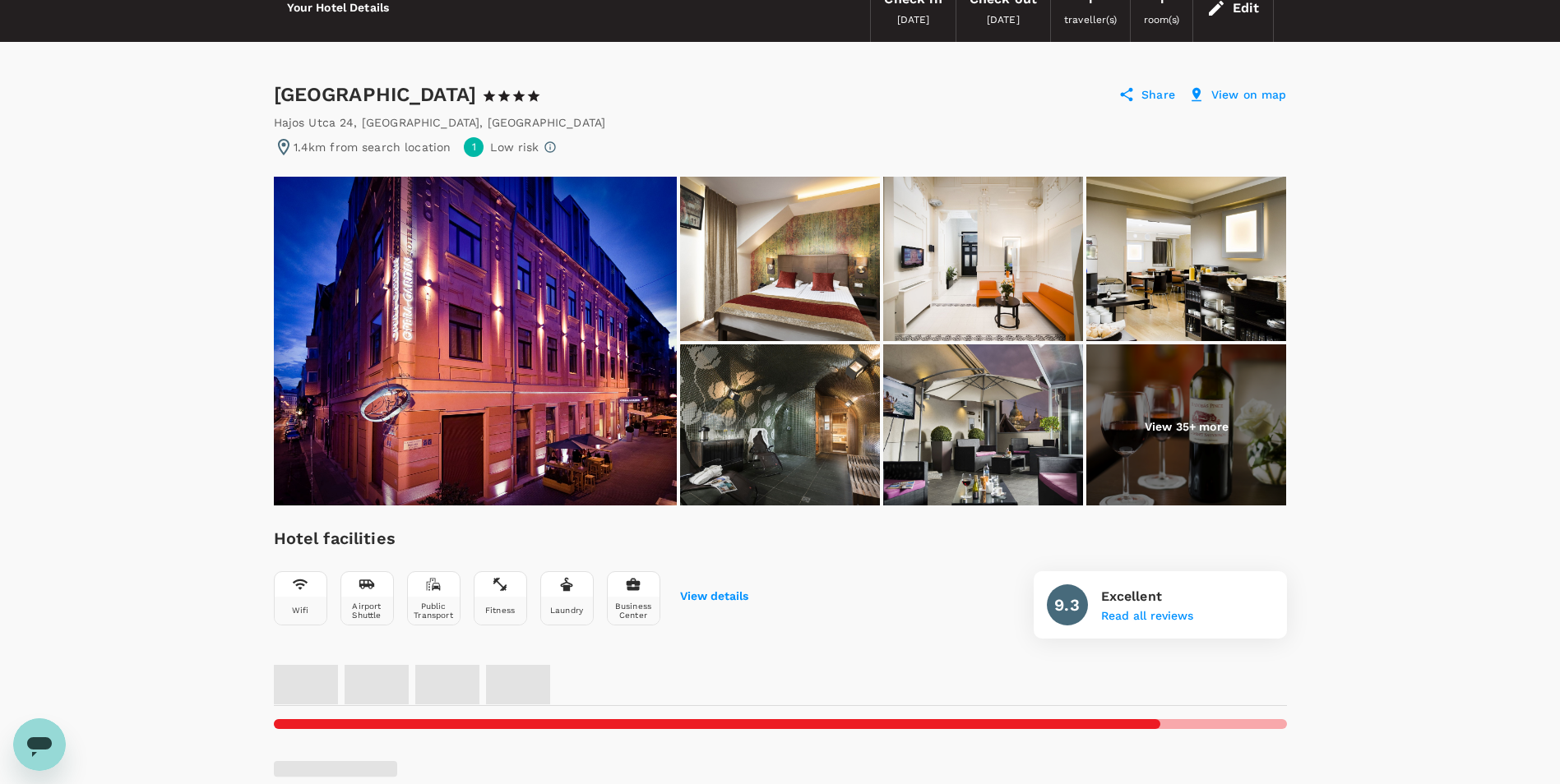
click at [1239, 95] on p "View on map" at bounding box center [1248, 94] width 75 height 17
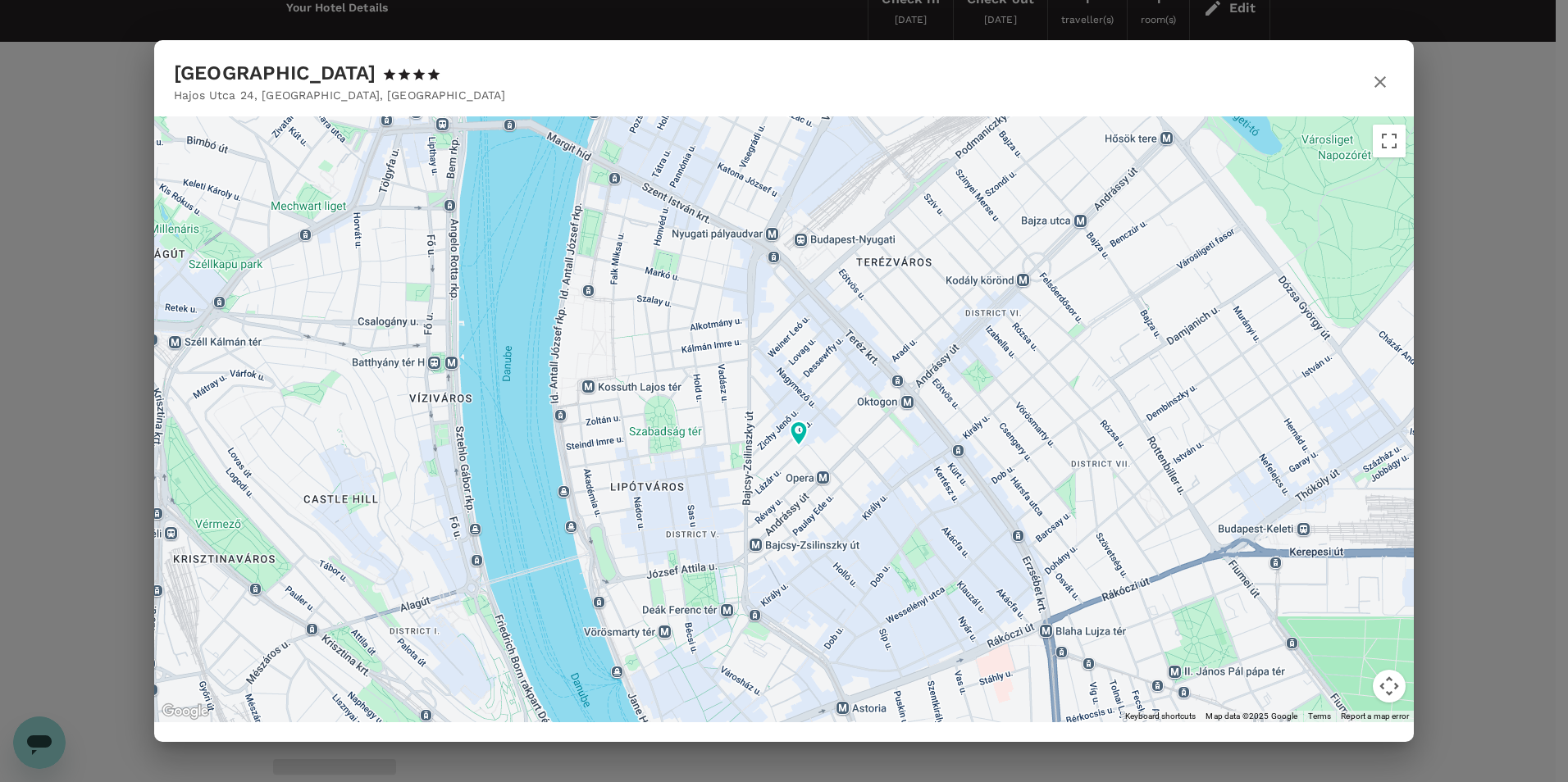
click at [1380, 73] on icon "button" at bounding box center [1380, 82] width 20 height 20
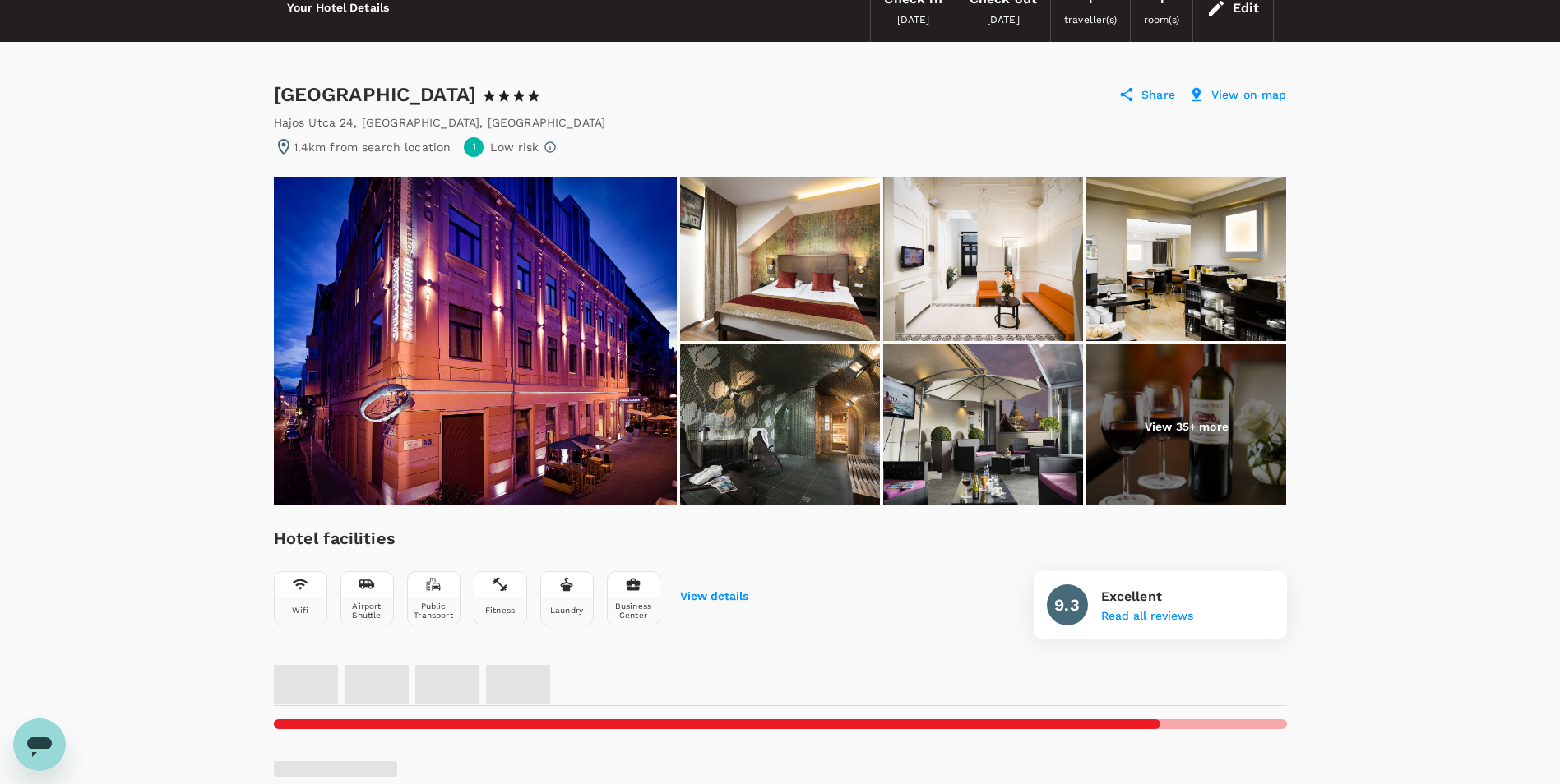
click at [773, 389] on img at bounding box center [780, 427] width 200 height 165
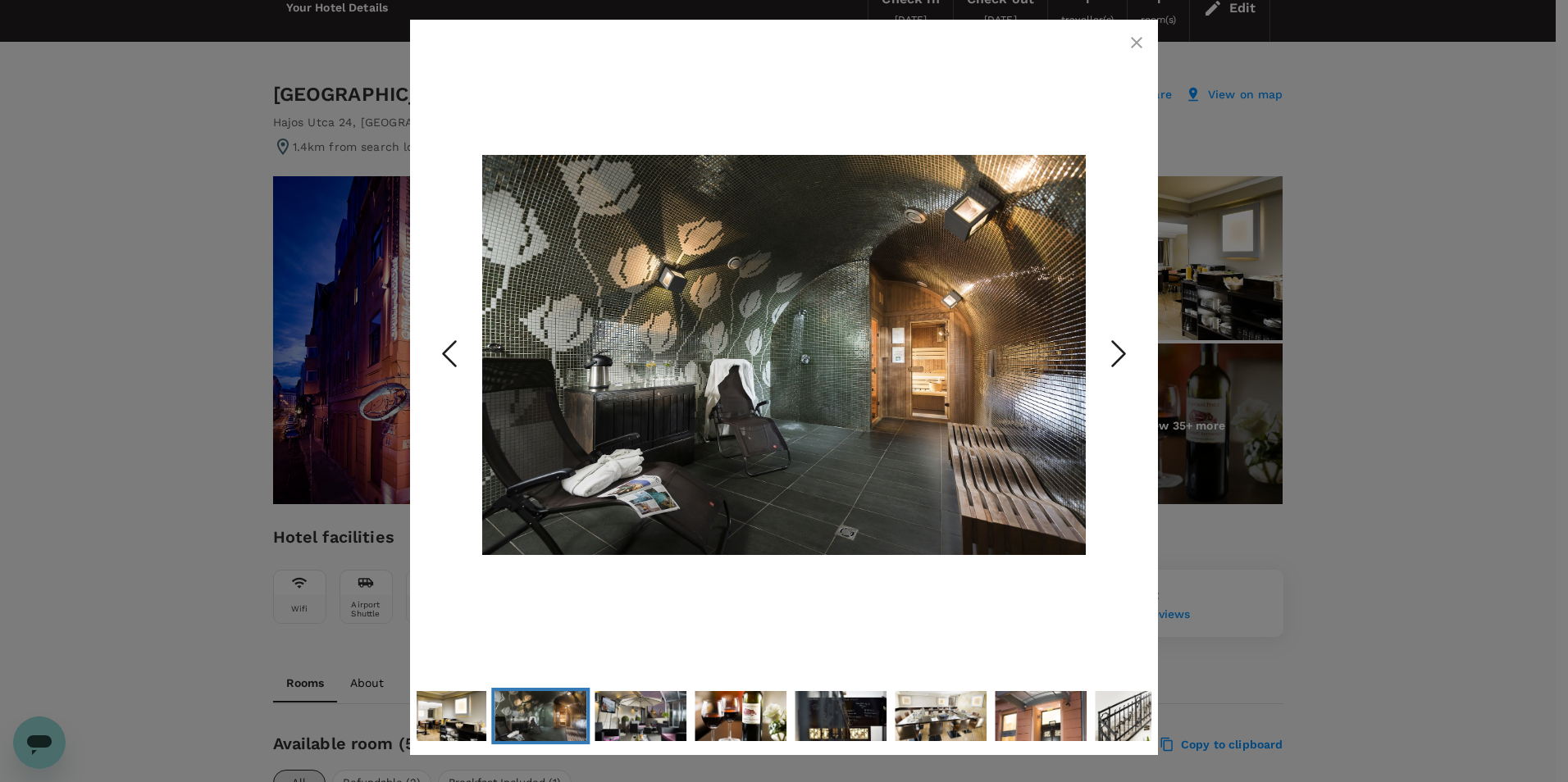
click at [1114, 334] on icon "Next Slide" at bounding box center [1118, 355] width 49 height 49
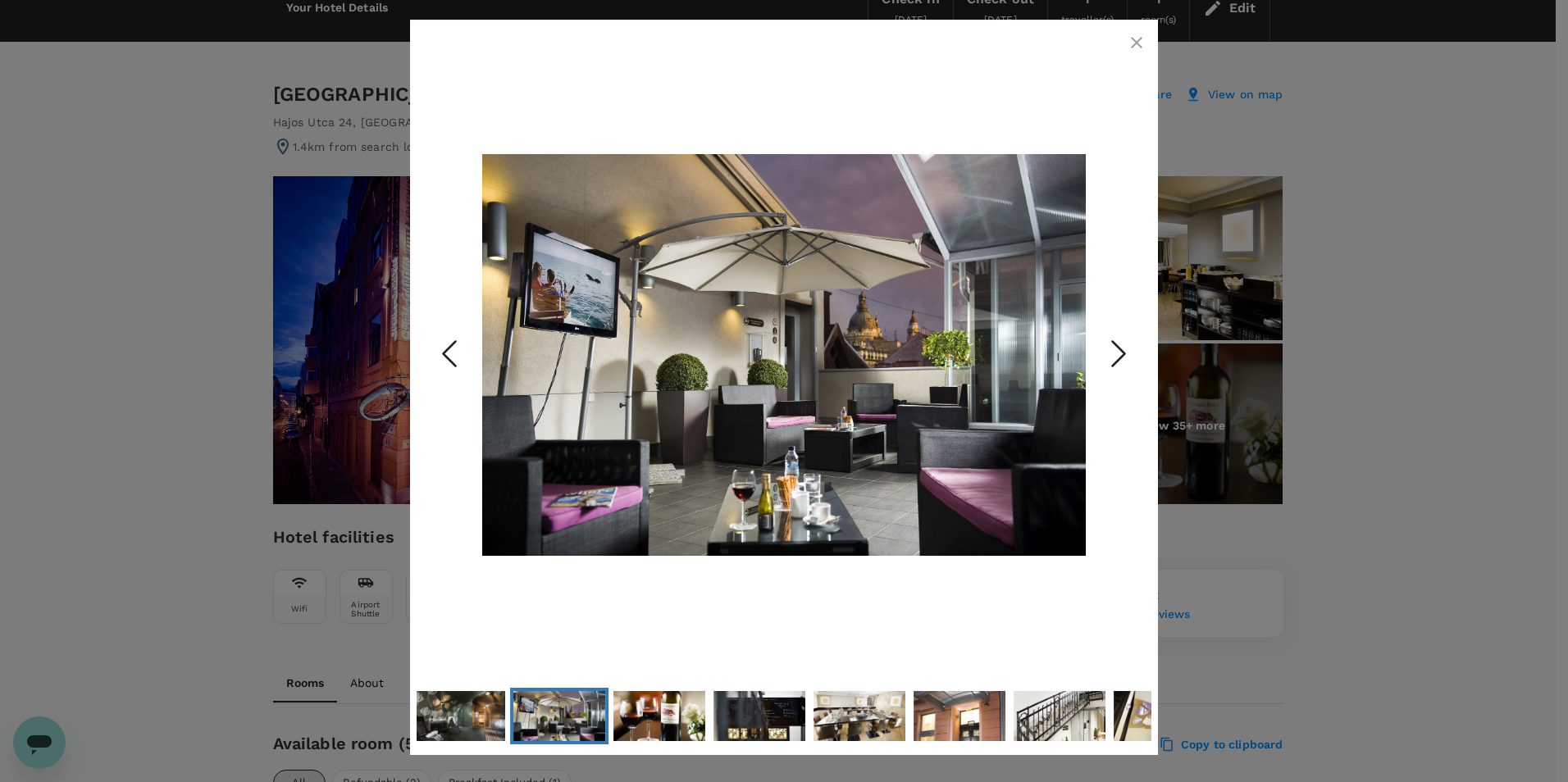
click at [1114, 334] on icon "Next Slide" at bounding box center [1118, 355] width 49 height 49
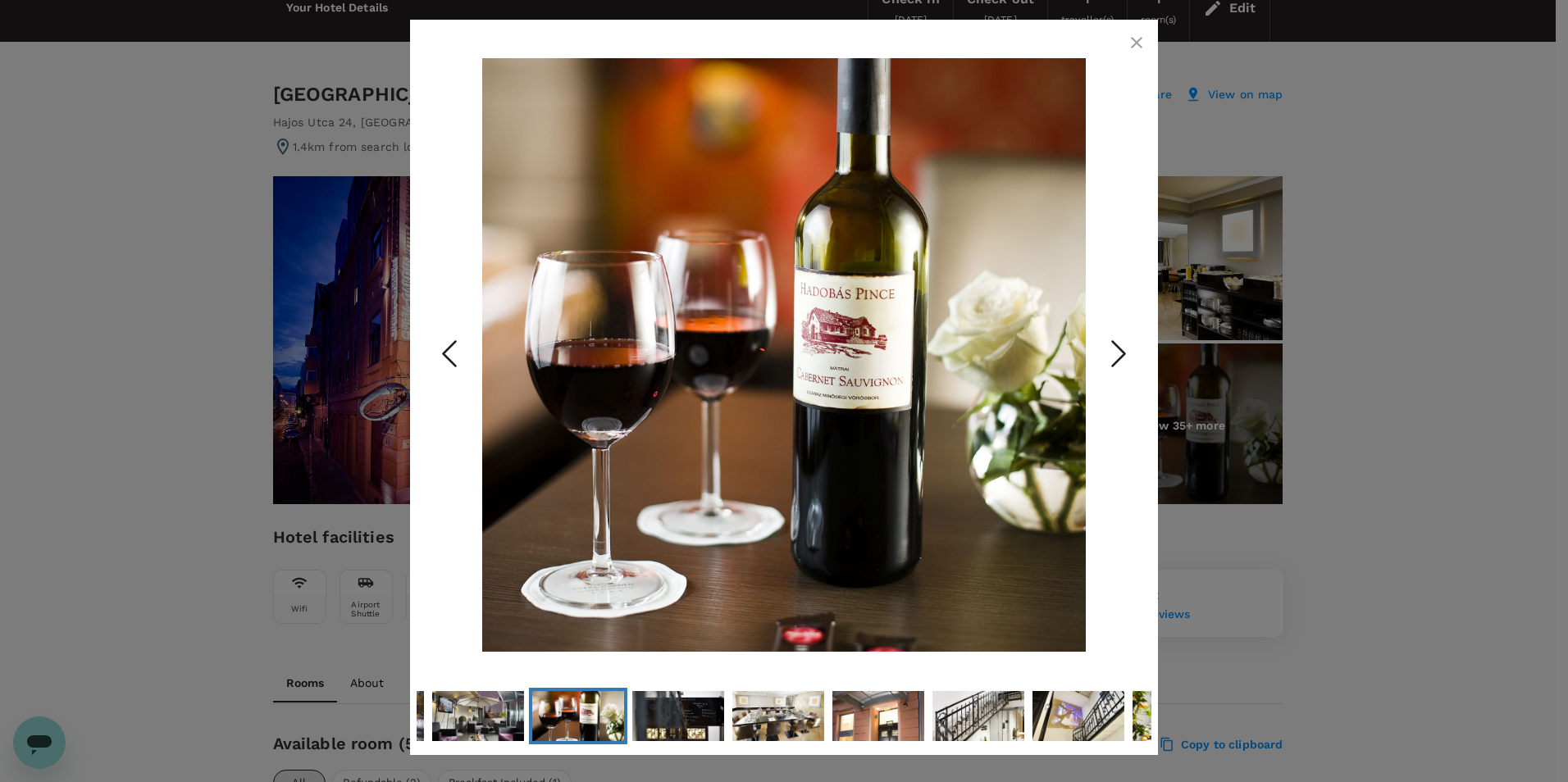
click at [1114, 334] on icon "Next Slide" at bounding box center [1118, 355] width 49 height 49
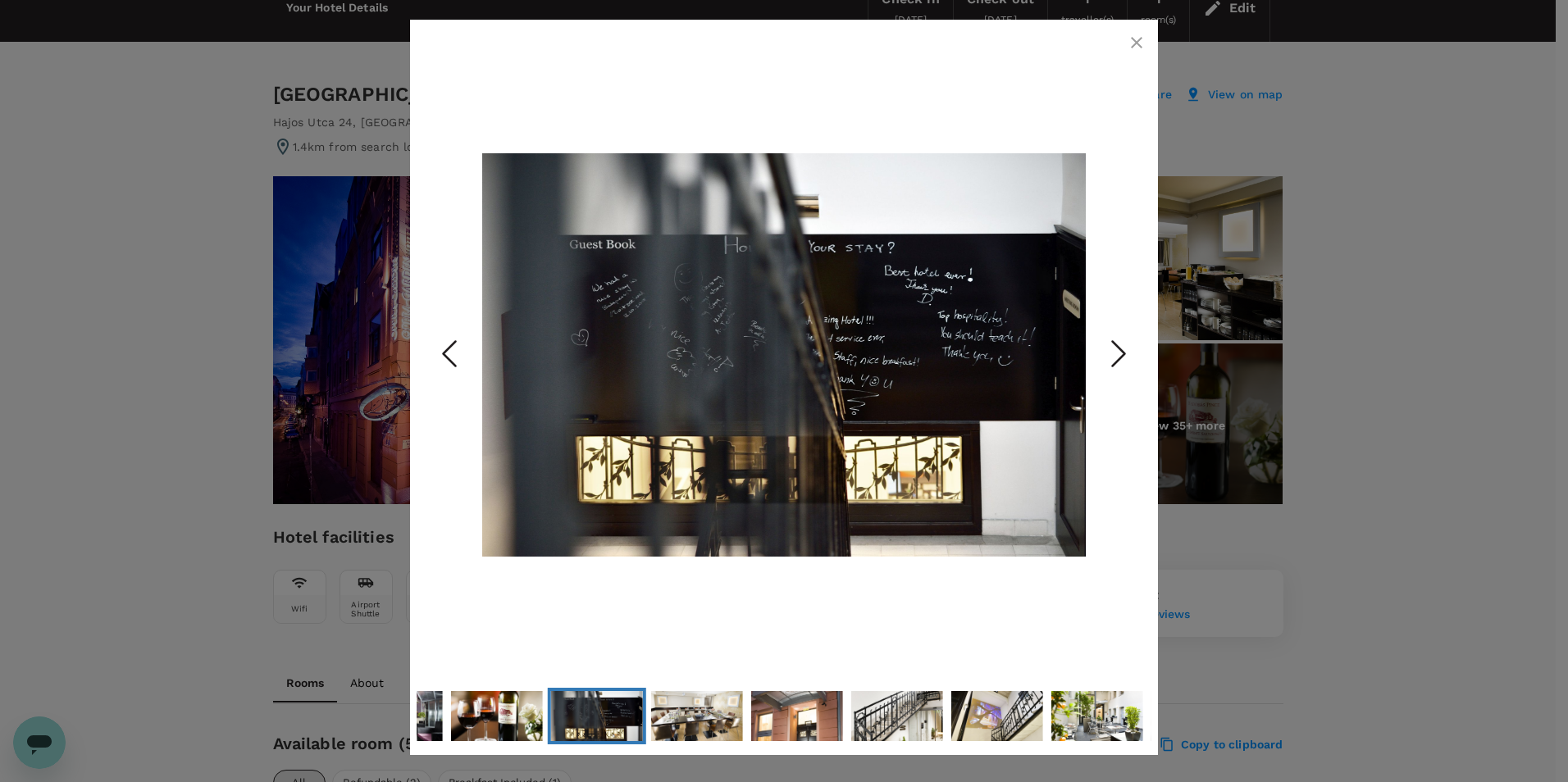
click at [1114, 334] on icon "Next Slide" at bounding box center [1118, 355] width 49 height 49
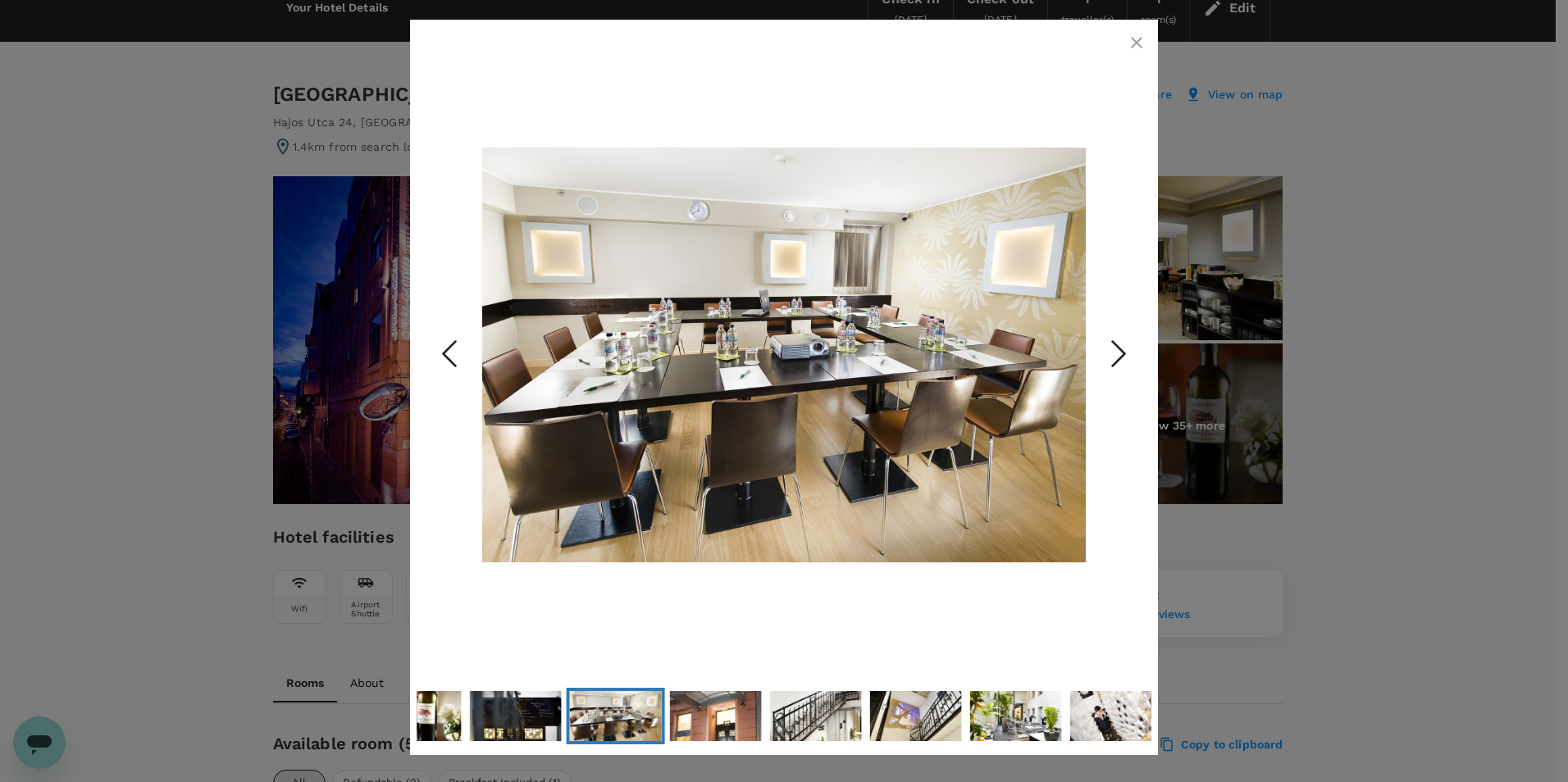
click at [1114, 334] on icon "Next Slide" at bounding box center [1118, 355] width 49 height 49
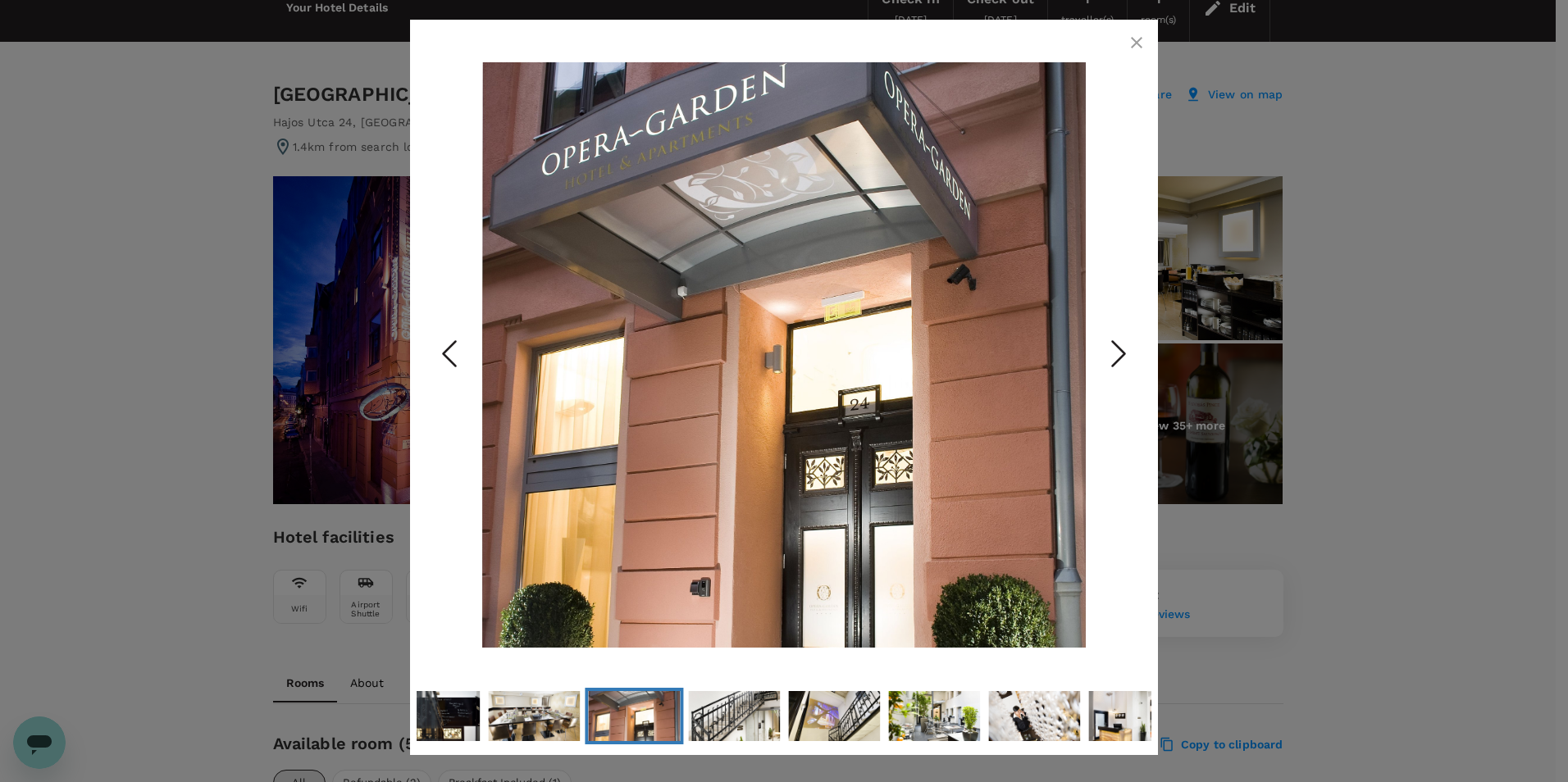
click at [1114, 334] on icon "Next Slide" at bounding box center [1118, 355] width 49 height 49
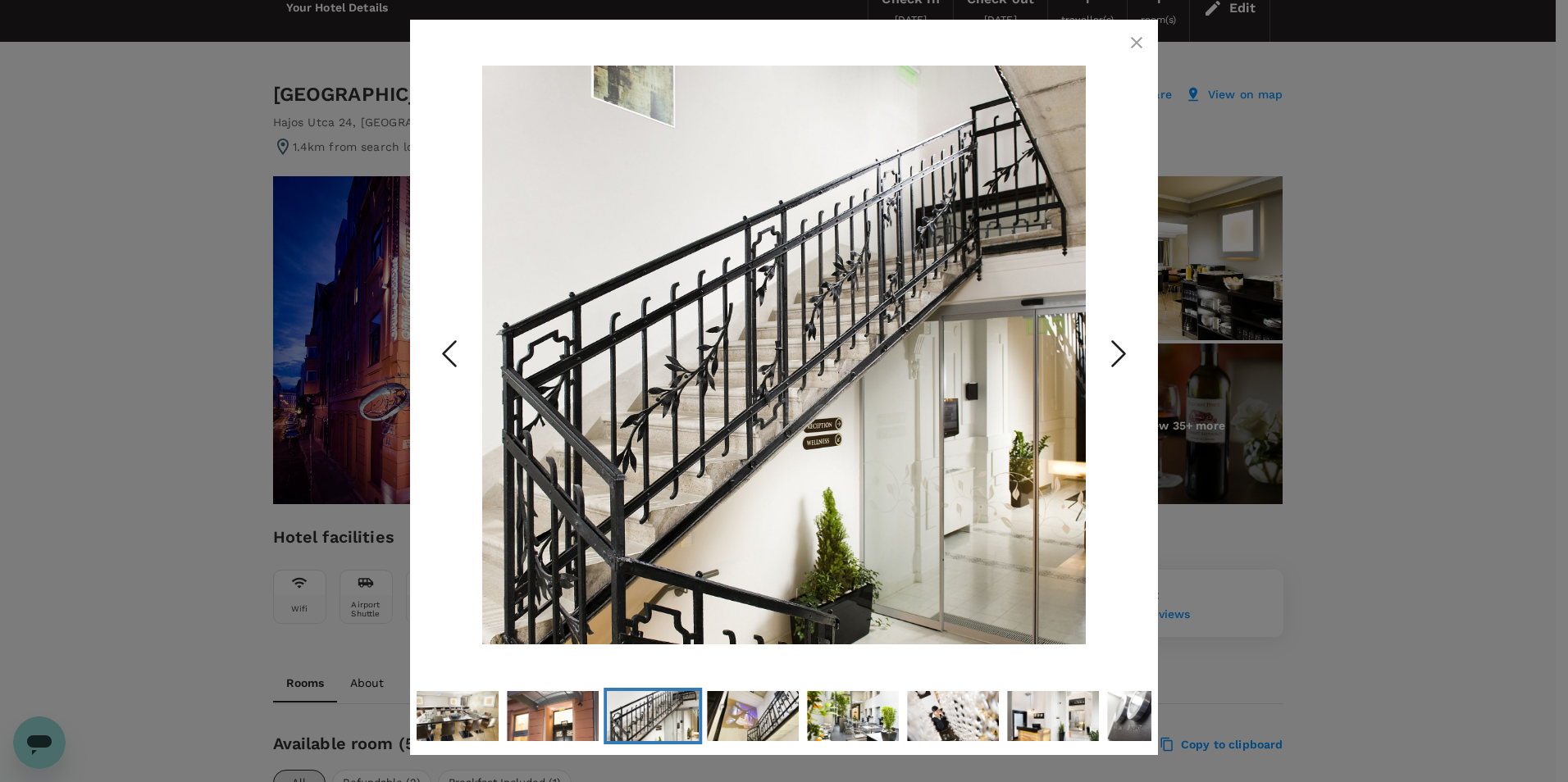
click at [1114, 334] on icon "Next Slide" at bounding box center [1118, 355] width 49 height 49
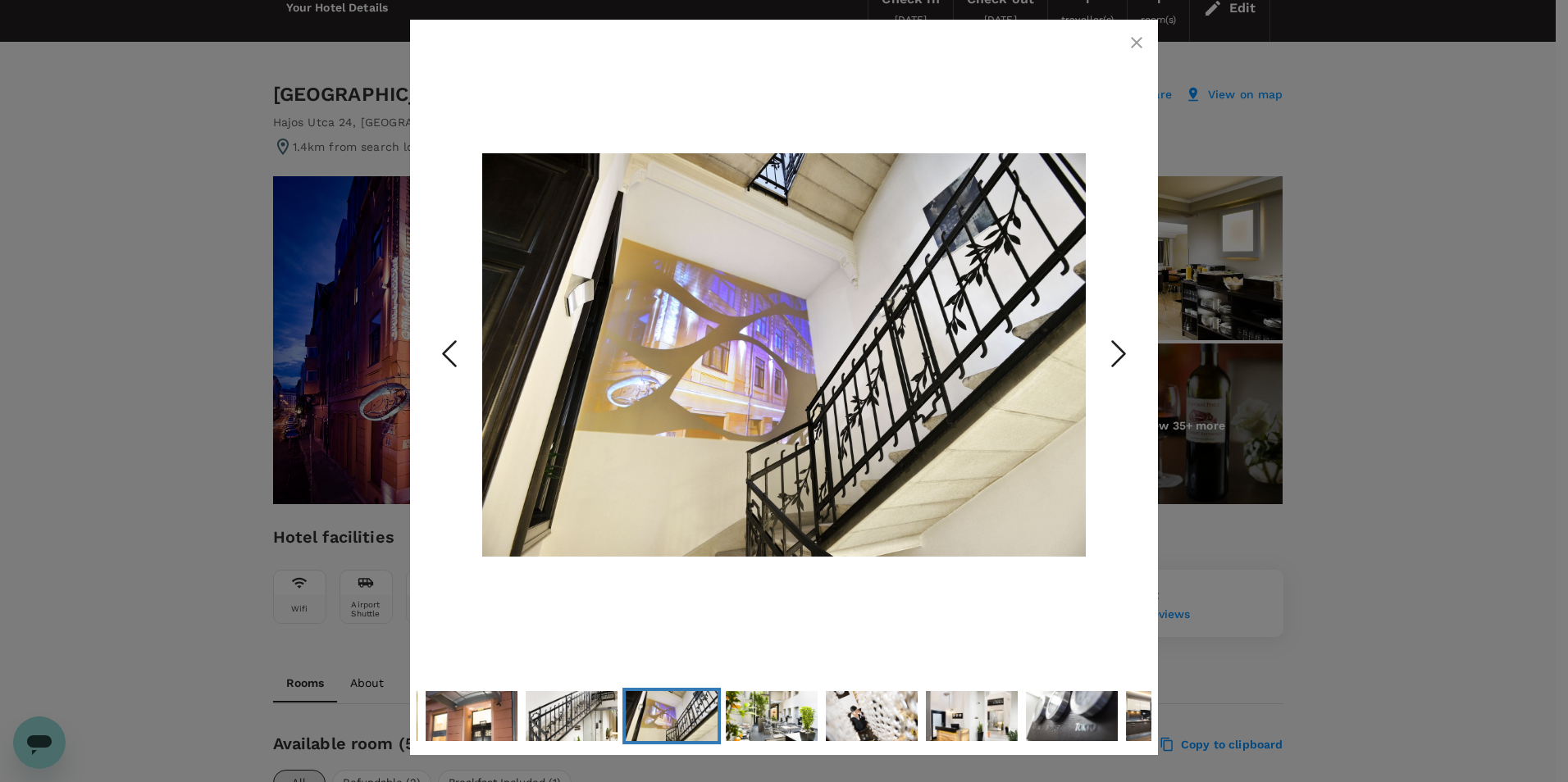
click at [1114, 334] on icon "Next Slide" at bounding box center [1118, 355] width 49 height 49
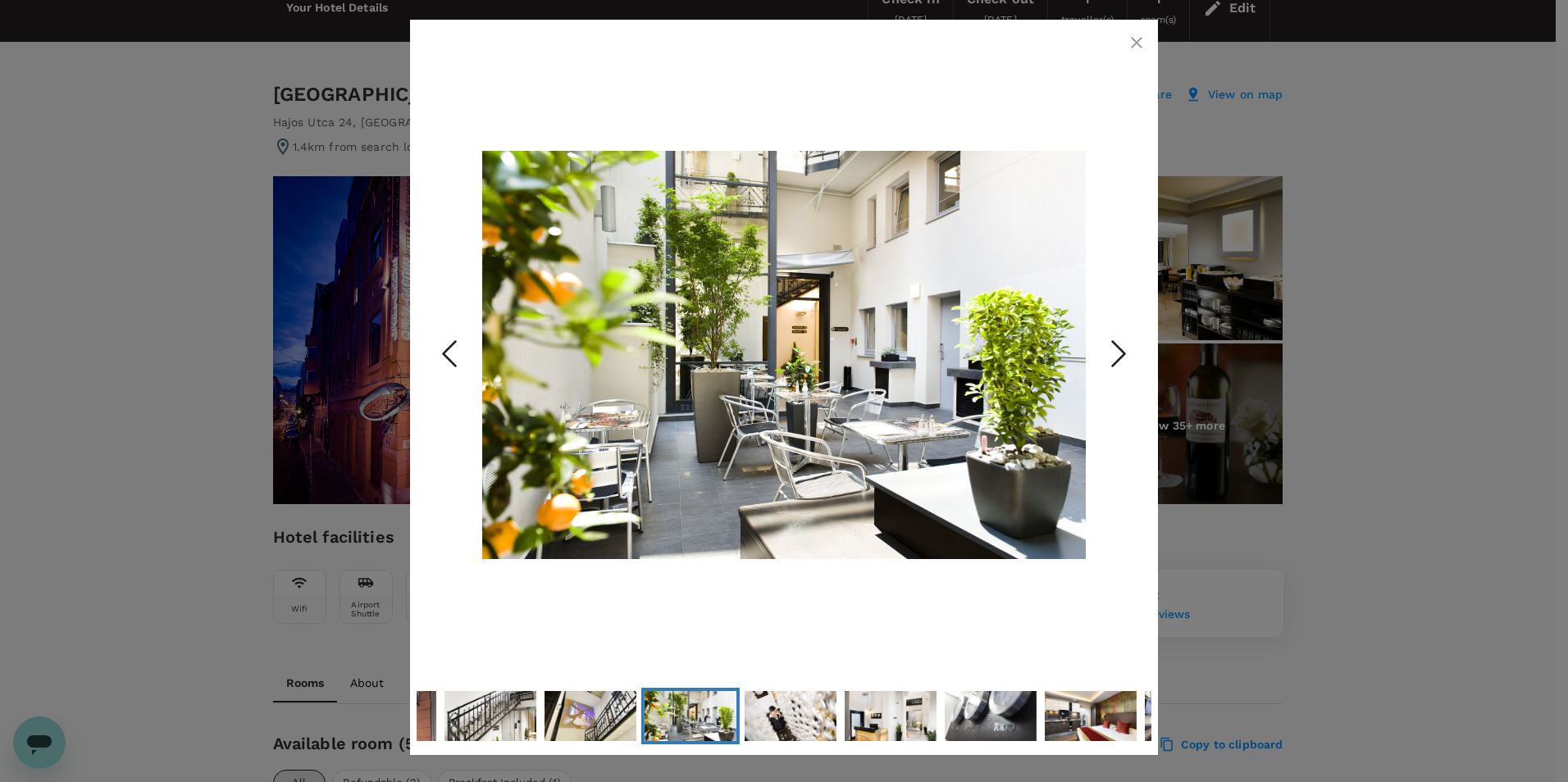
click at [1114, 334] on icon "Next Slide" at bounding box center [1118, 355] width 49 height 49
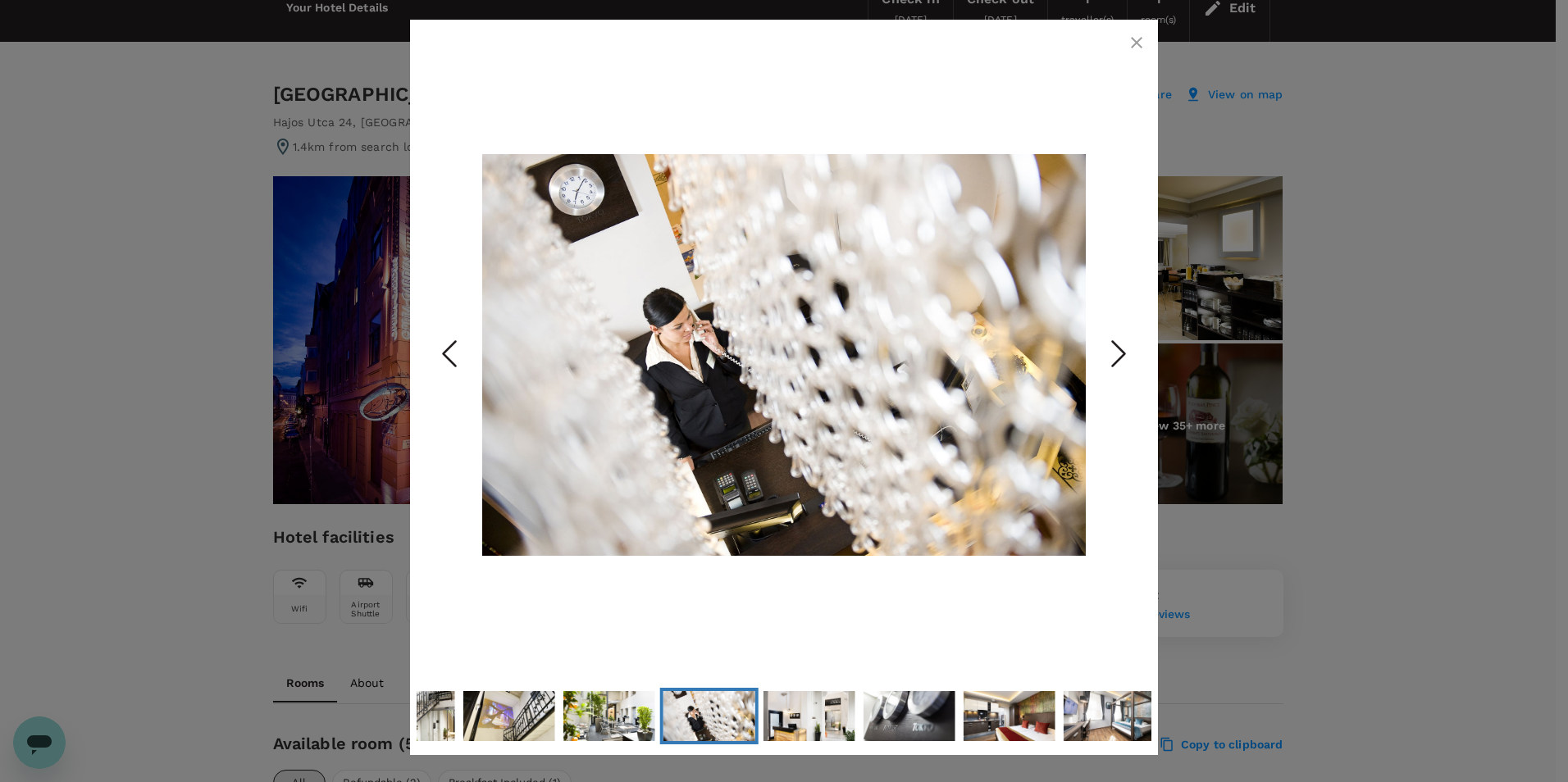
click at [1114, 334] on icon "Next Slide" at bounding box center [1118, 355] width 49 height 49
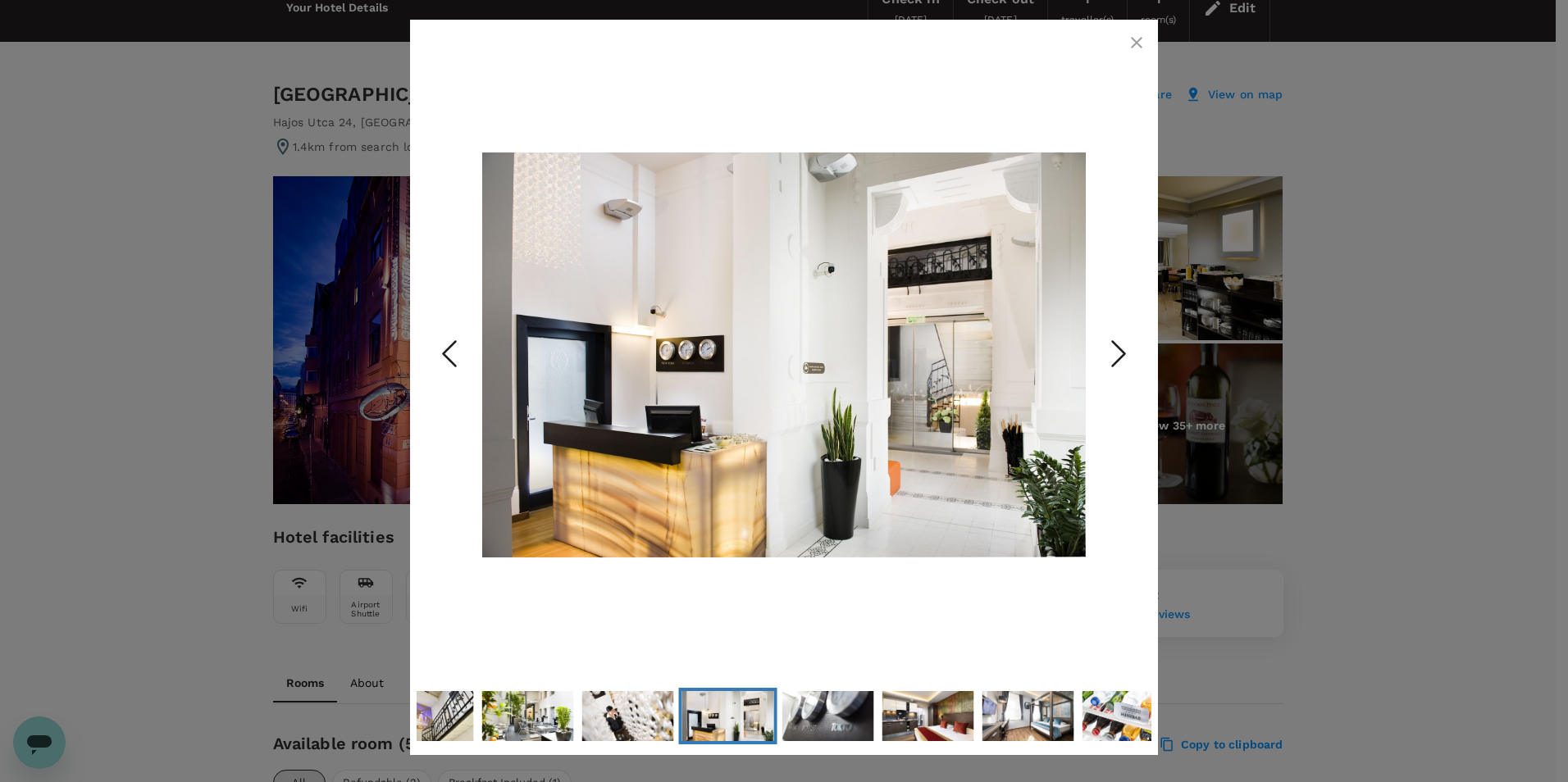
click at [1114, 334] on icon "Next Slide" at bounding box center [1118, 355] width 49 height 49
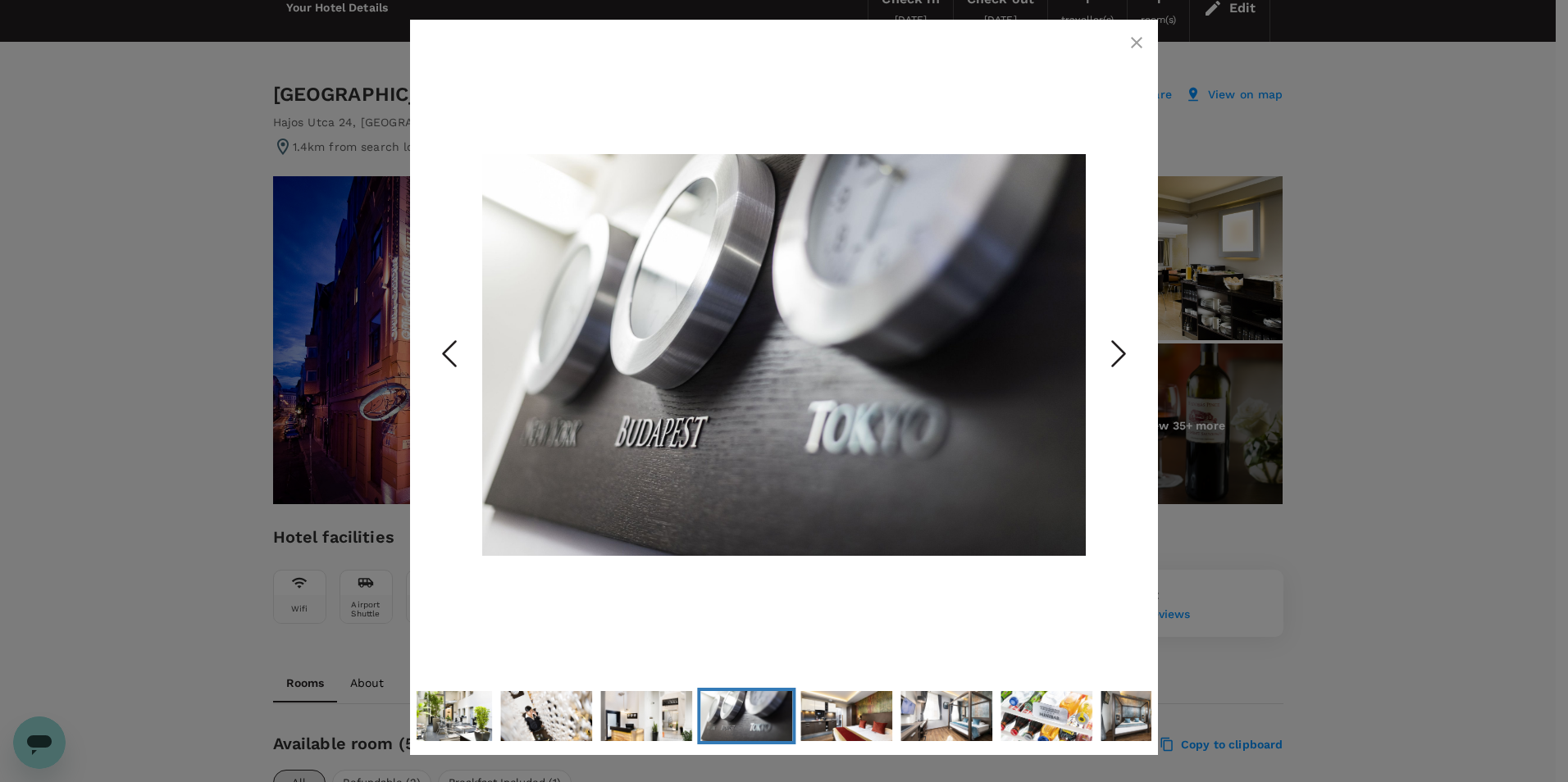
click at [1114, 334] on icon "Next Slide" at bounding box center [1118, 355] width 49 height 49
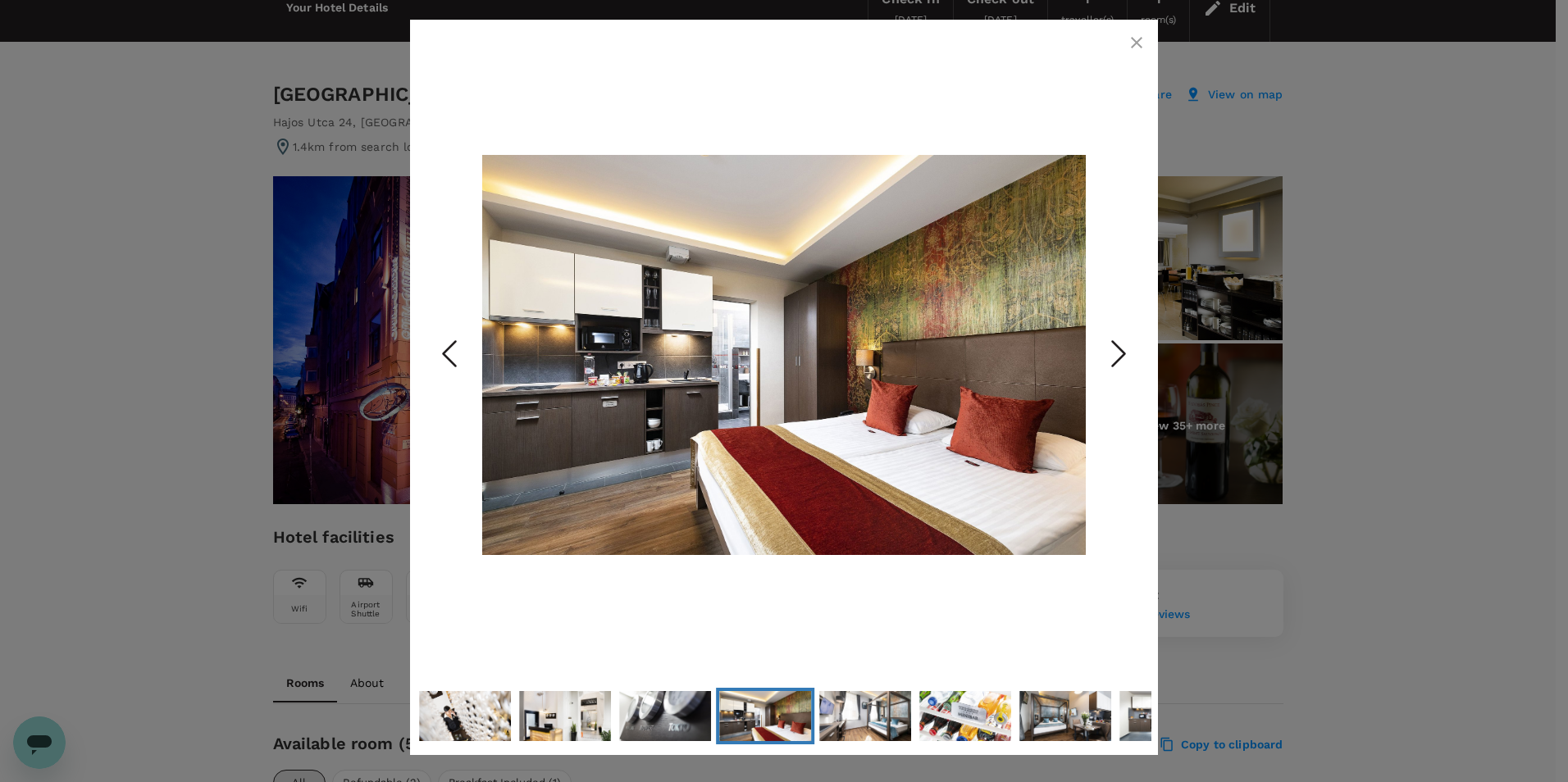
click at [1114, 334] on icon "Next Slide" at bounding box center [1118, 355] width 49 height 49
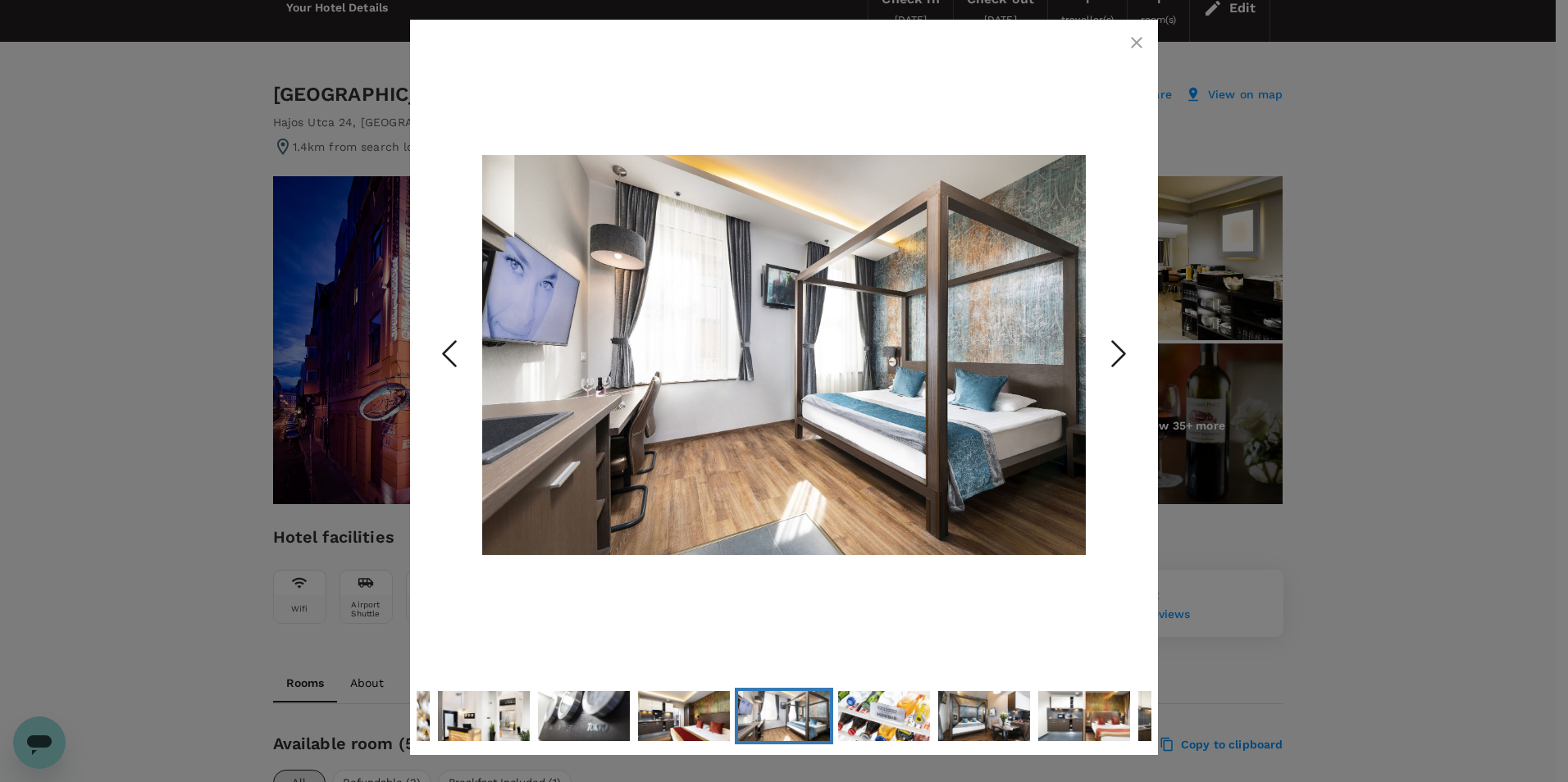
click at [1114, 334] on icon "Next Slide" at bounding box center [1118, 355] width 49 height 49
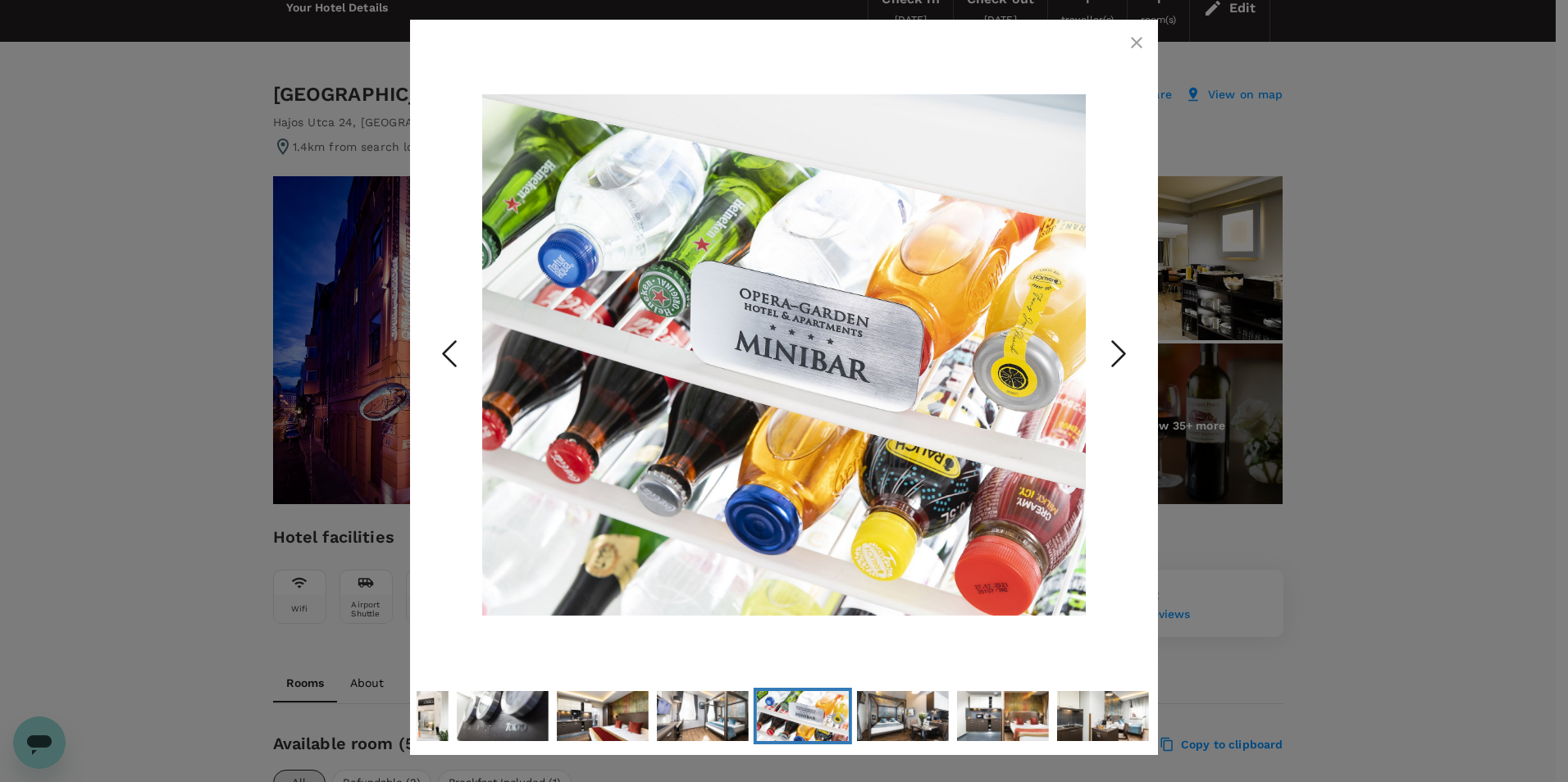
click at [1114, 334] on icon "Next Slide" at bounding box center [1118, 355] width 49 height 49
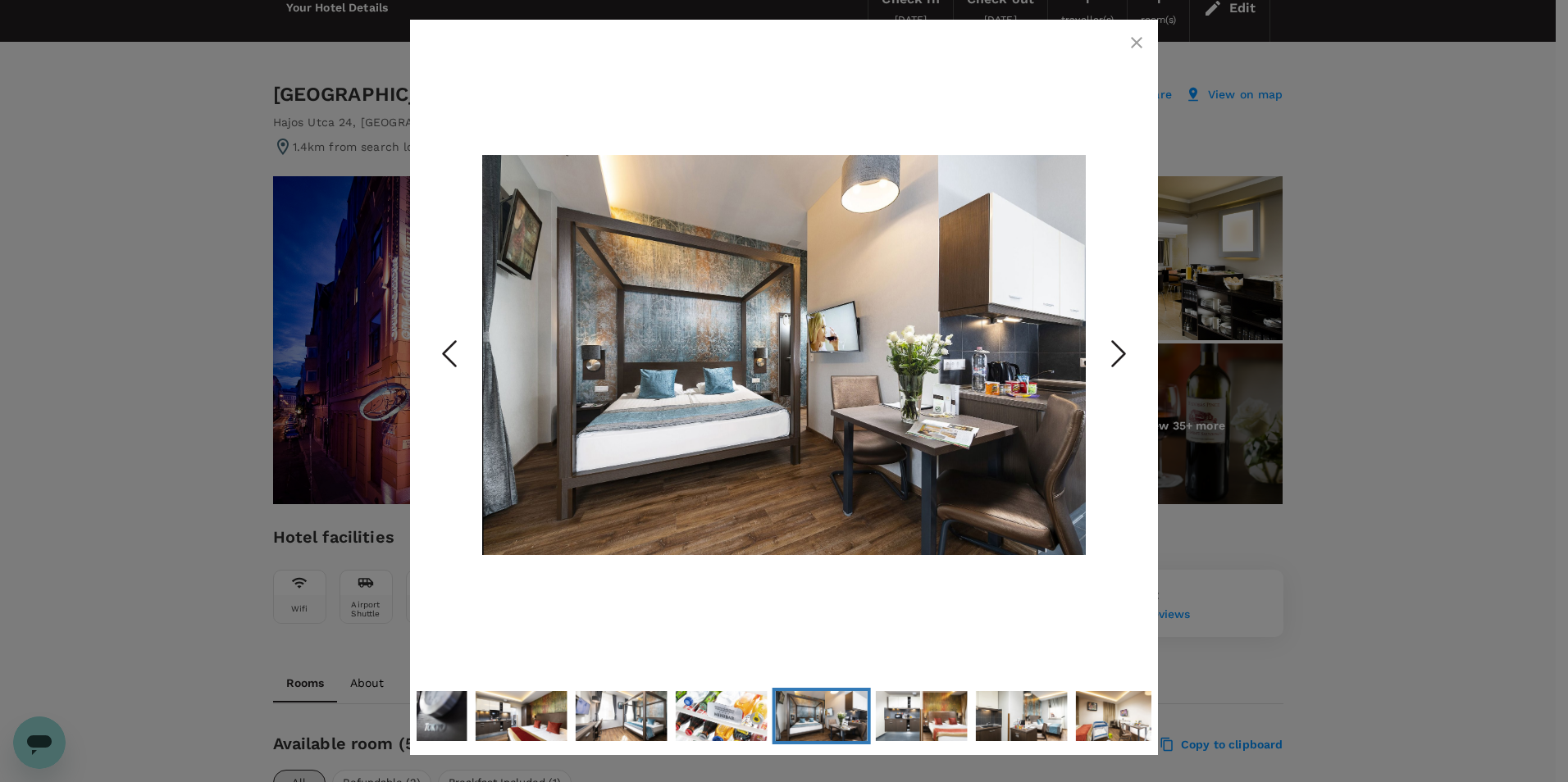
click at [1114, 334] on icon "Next Slide" at bounding box center [1118, 355] width 49 height 49
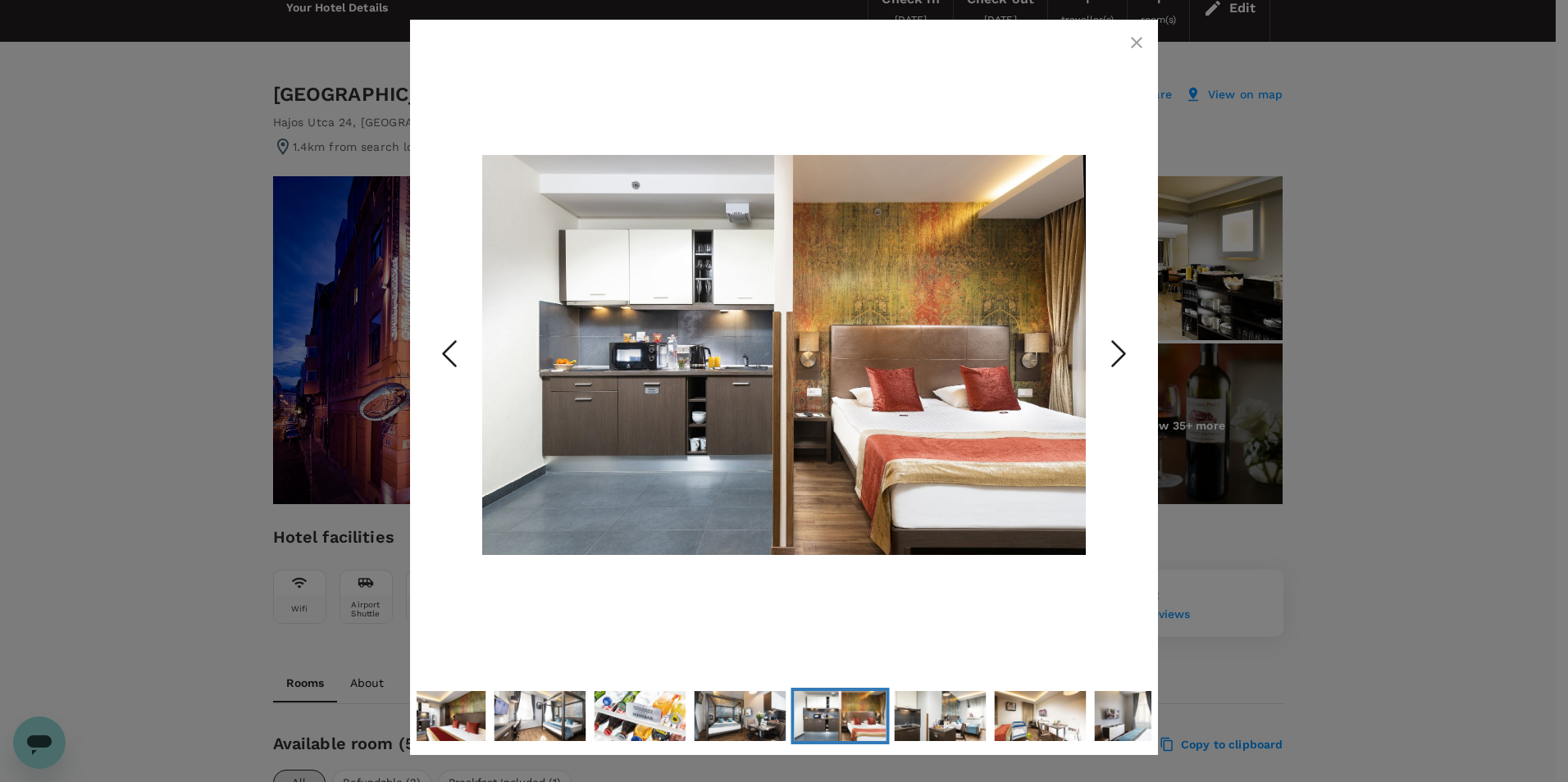
click at [1114, 334] on icon "Next Slide" at bounding box center [1118, 355] width 49 height 49
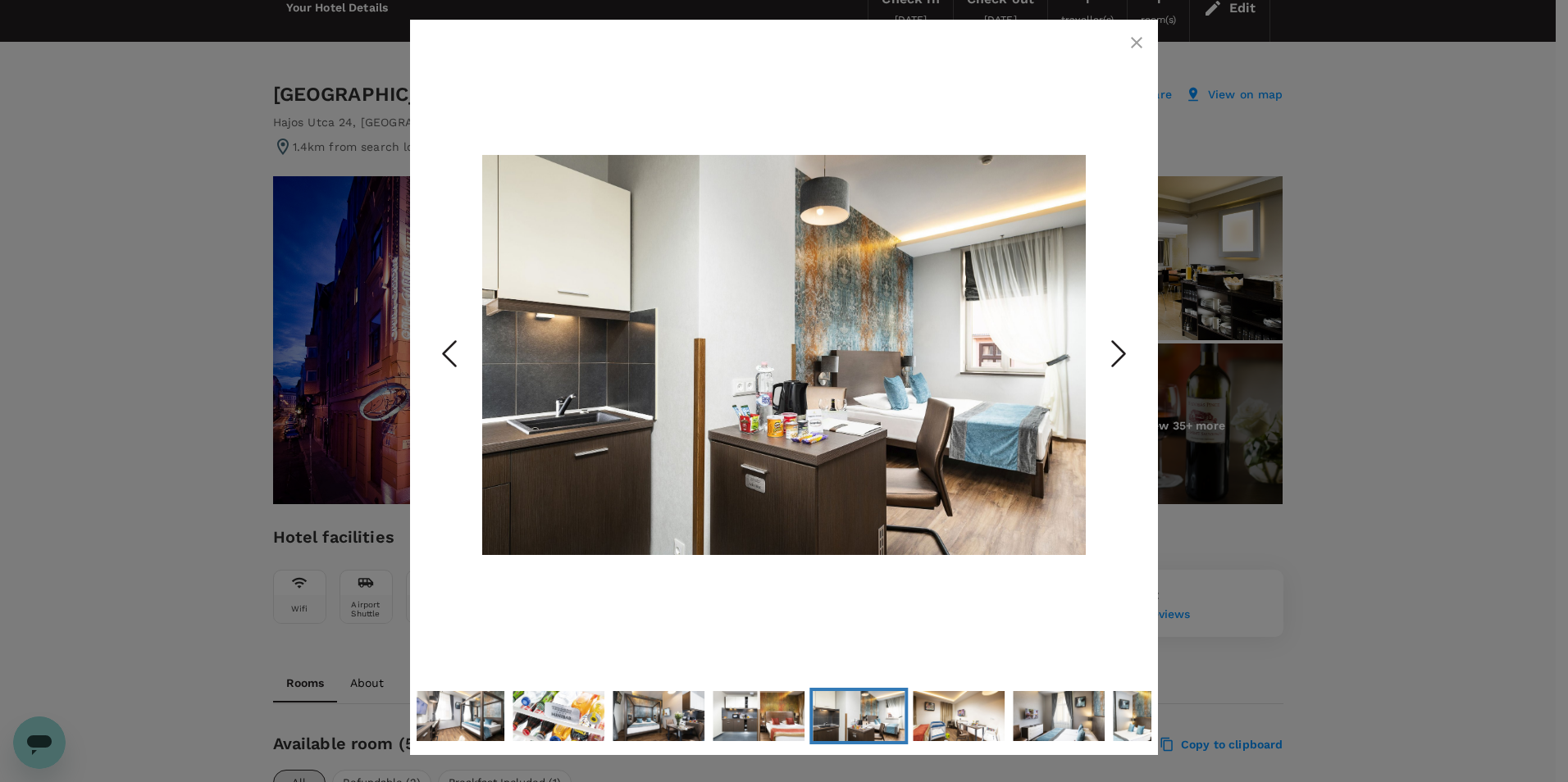
click at [1114, 334] on icon "Next Slide" at bounding box center [1118, 355] width 49 height 49
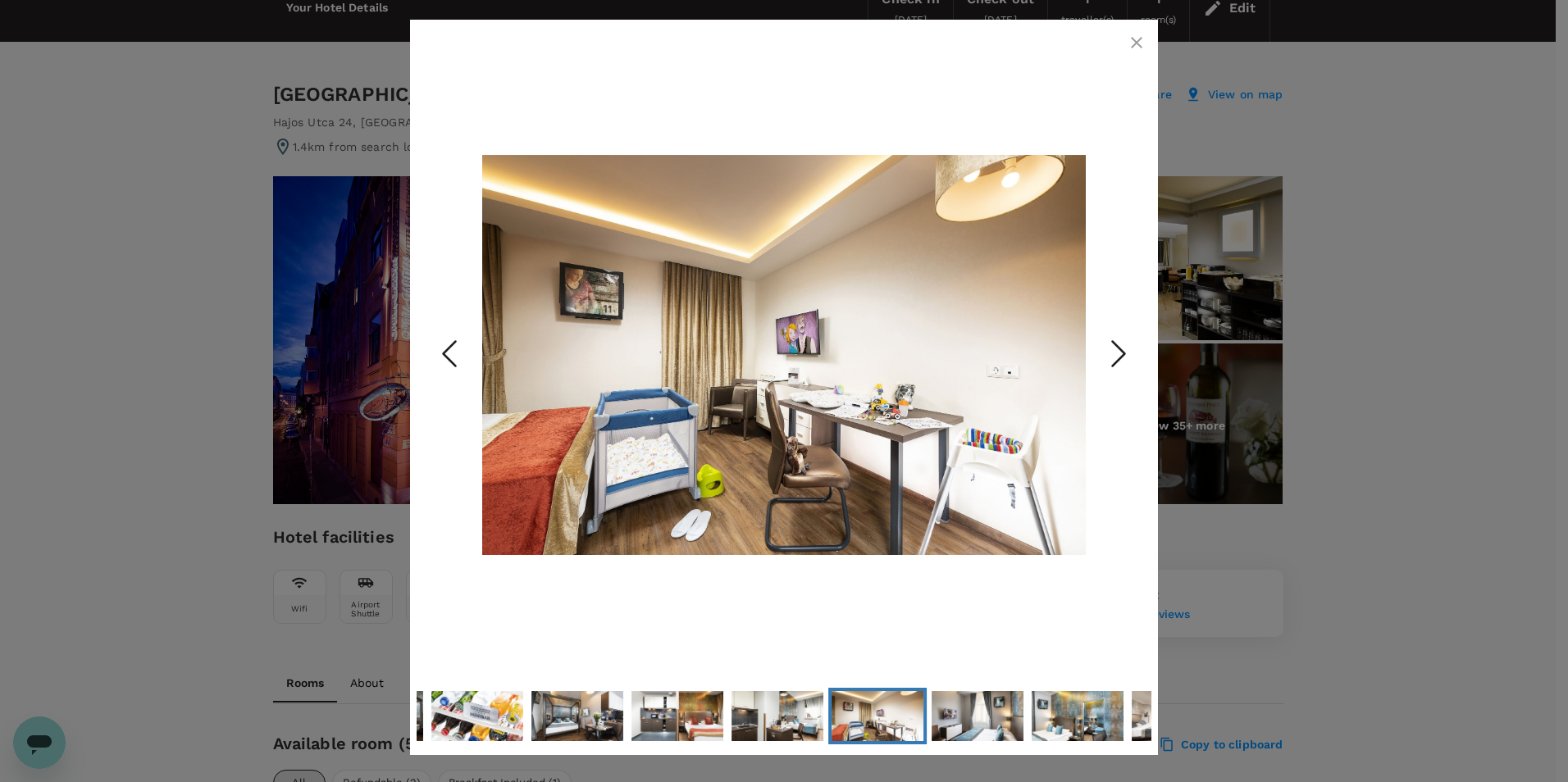
click at [1114, 334] on icon "Next Slide" at bounding box center [1118, 355] width 49 height 49
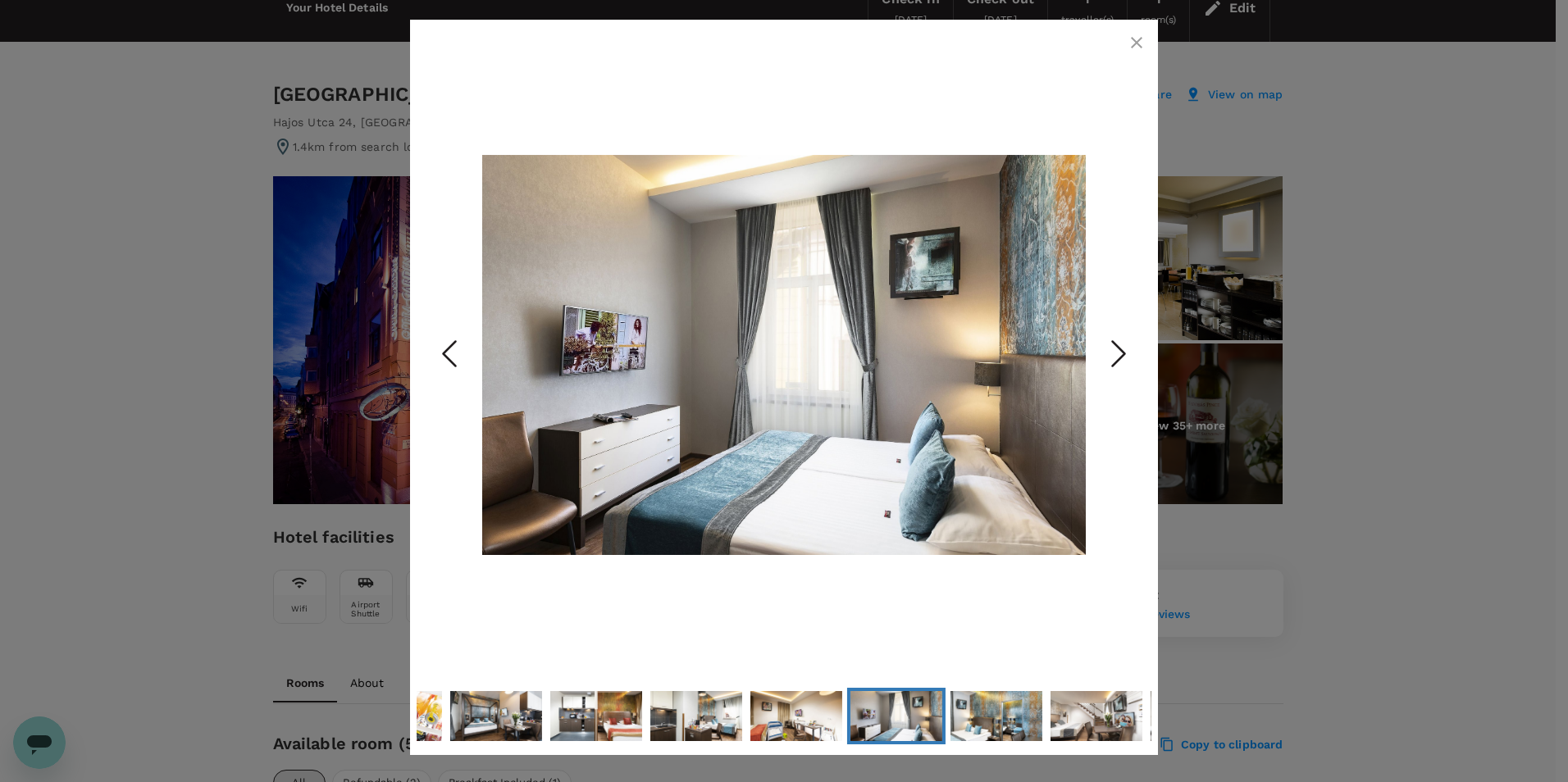
click at [1114, 334] on icon "Next Slide" at bounding box center [1118, 355] width 49 height 49
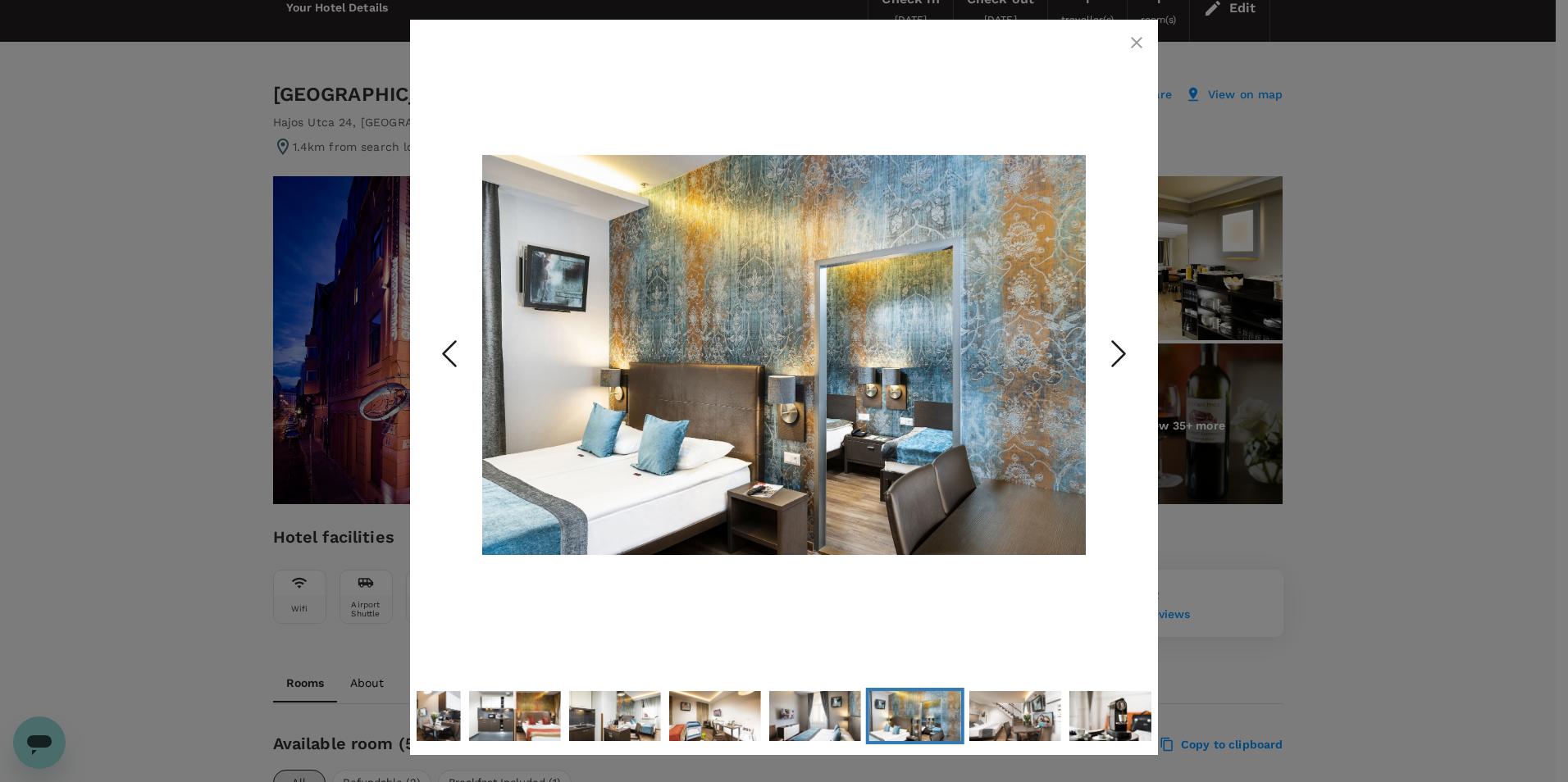
click at [1114, 334] on icon "Next Slide" at bounding box center [1118, 355] width 49 height 49
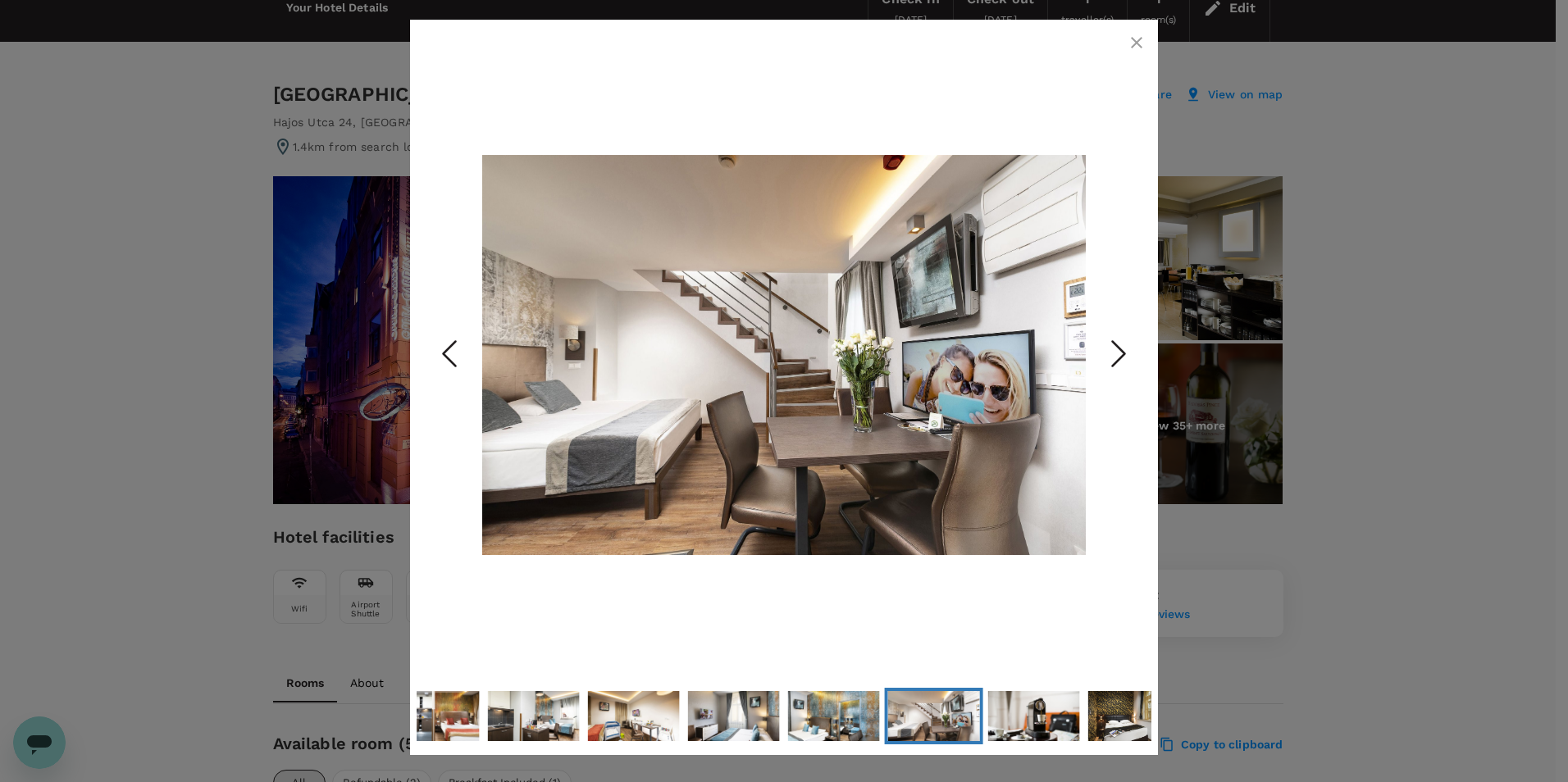
click at [1114, 334] on icon "Next Slide" at bounding box center [1118, 355] width 49 height 49
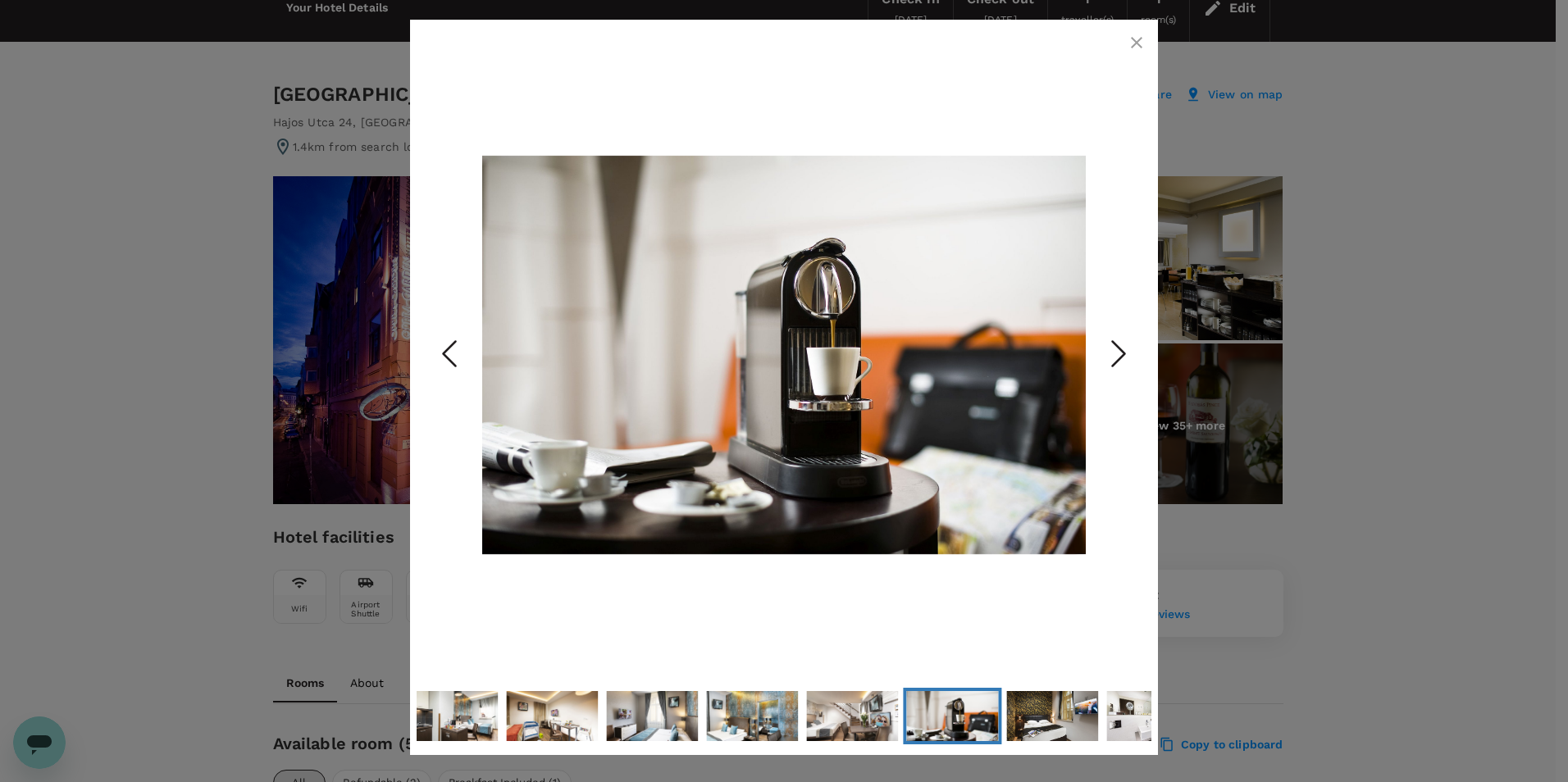
click at [1114, 334] on icon "Next Slide" at bounding box center [1118, 355] width 49 height 49
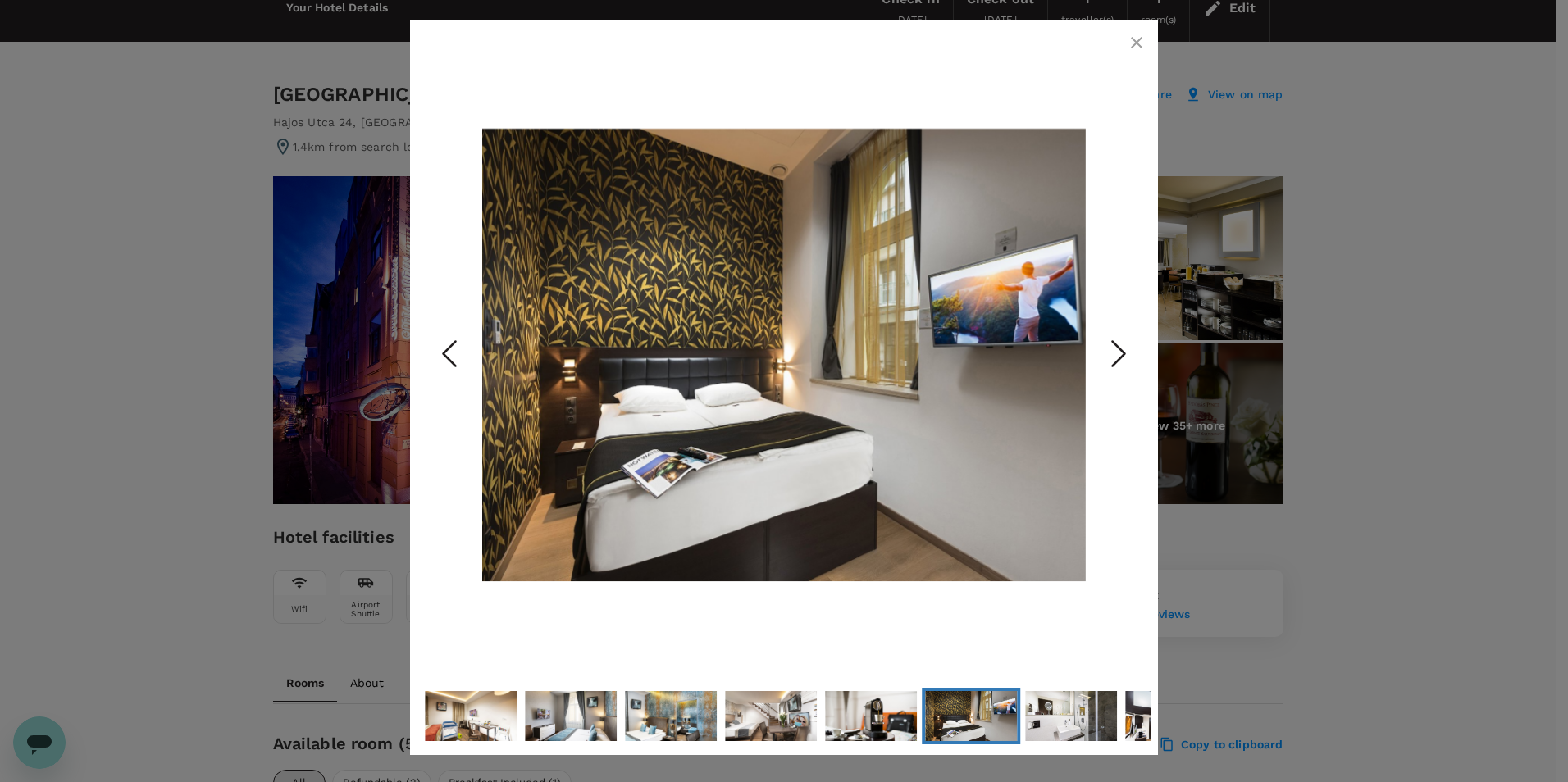
click at [1114, 334] on icon "Next Slide" at bounding box center [1118, 355] width 49 height 49
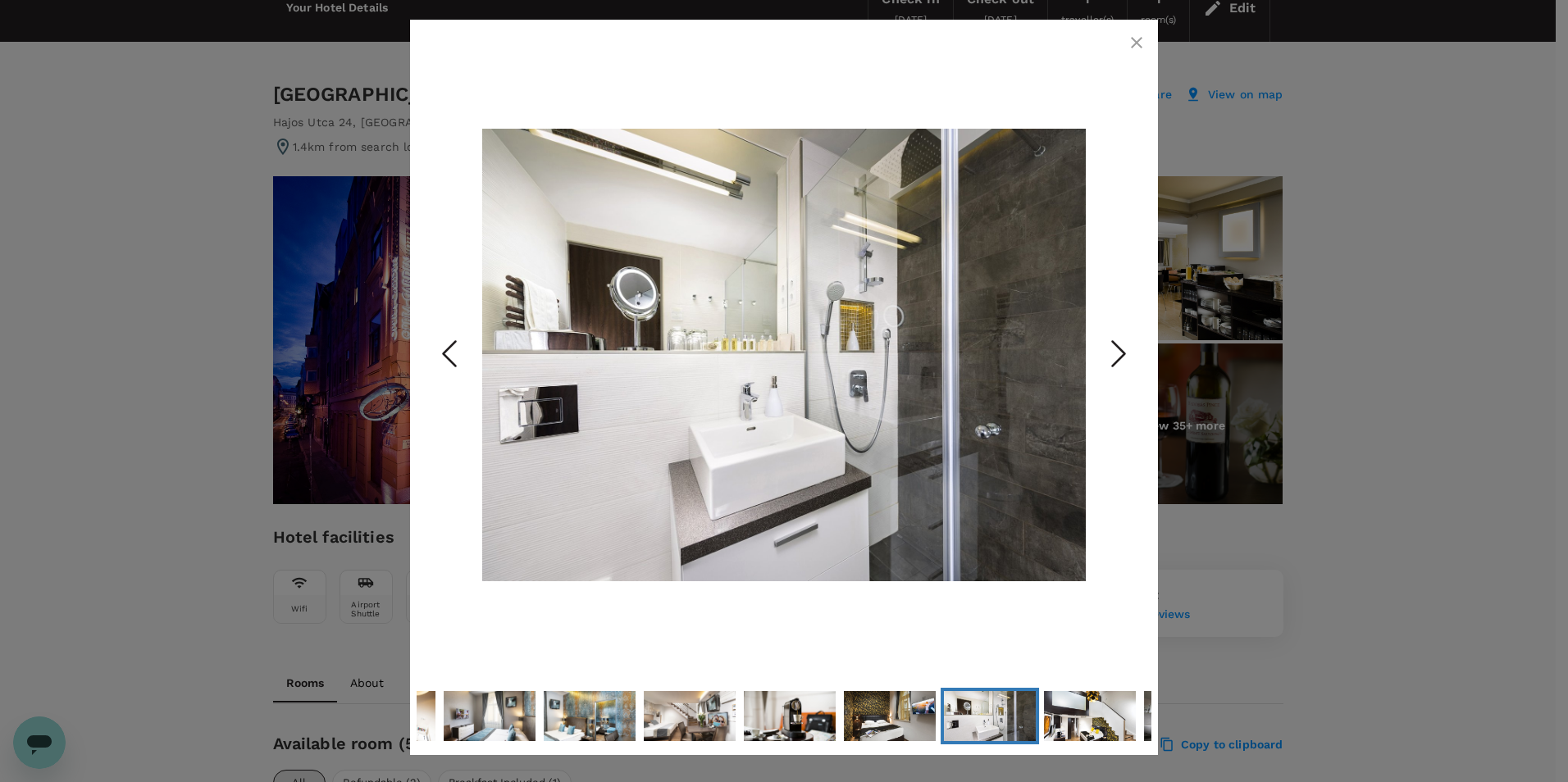
click at [1114, 334] on icon "Next Slide" at bounding box center [1118, 355] width 49 height 49
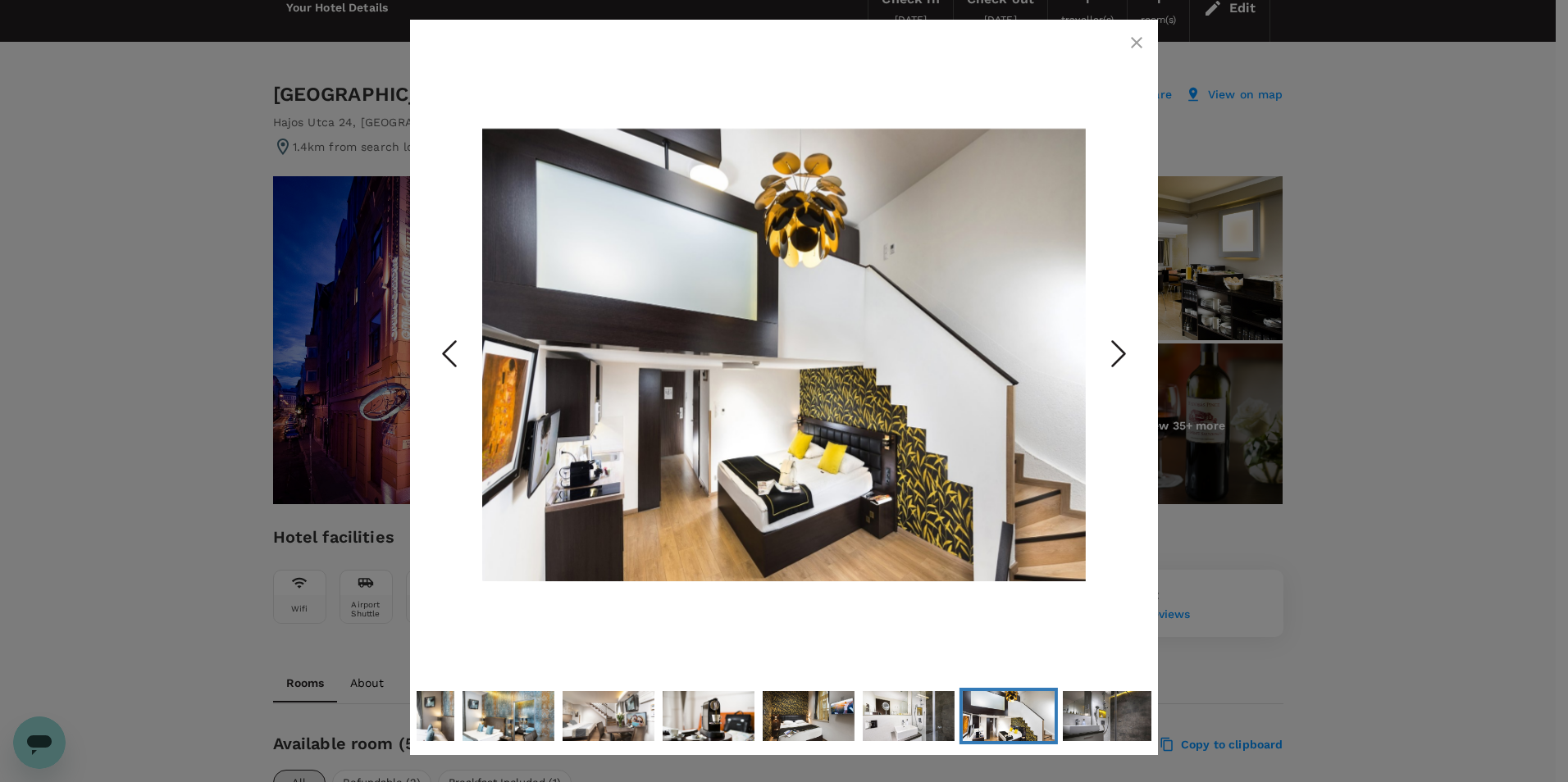
click at [1133, 40] on icon "button" at bounding box center [1137, 43] width 12 height 12
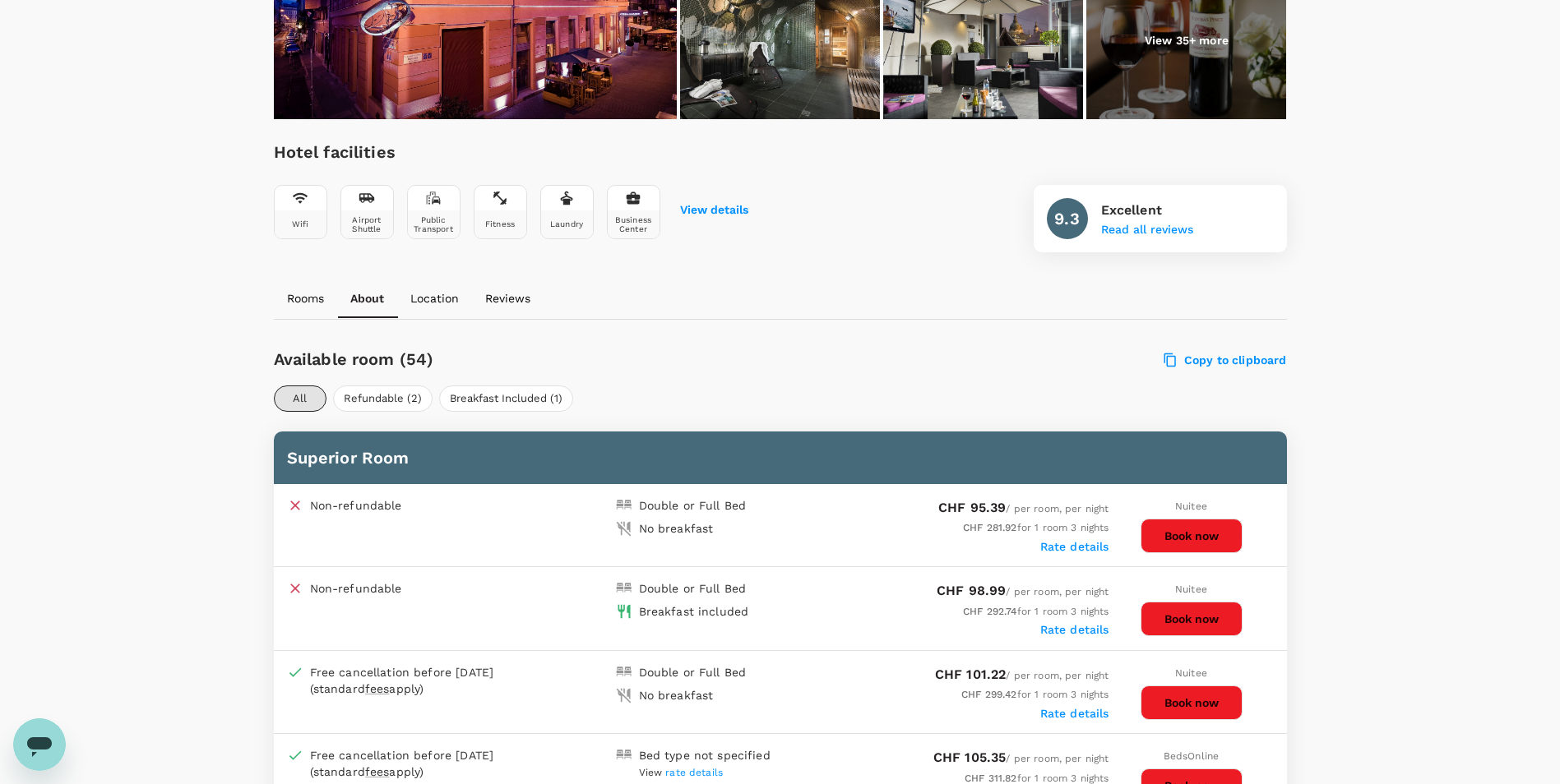
scroll to position [329, 0]
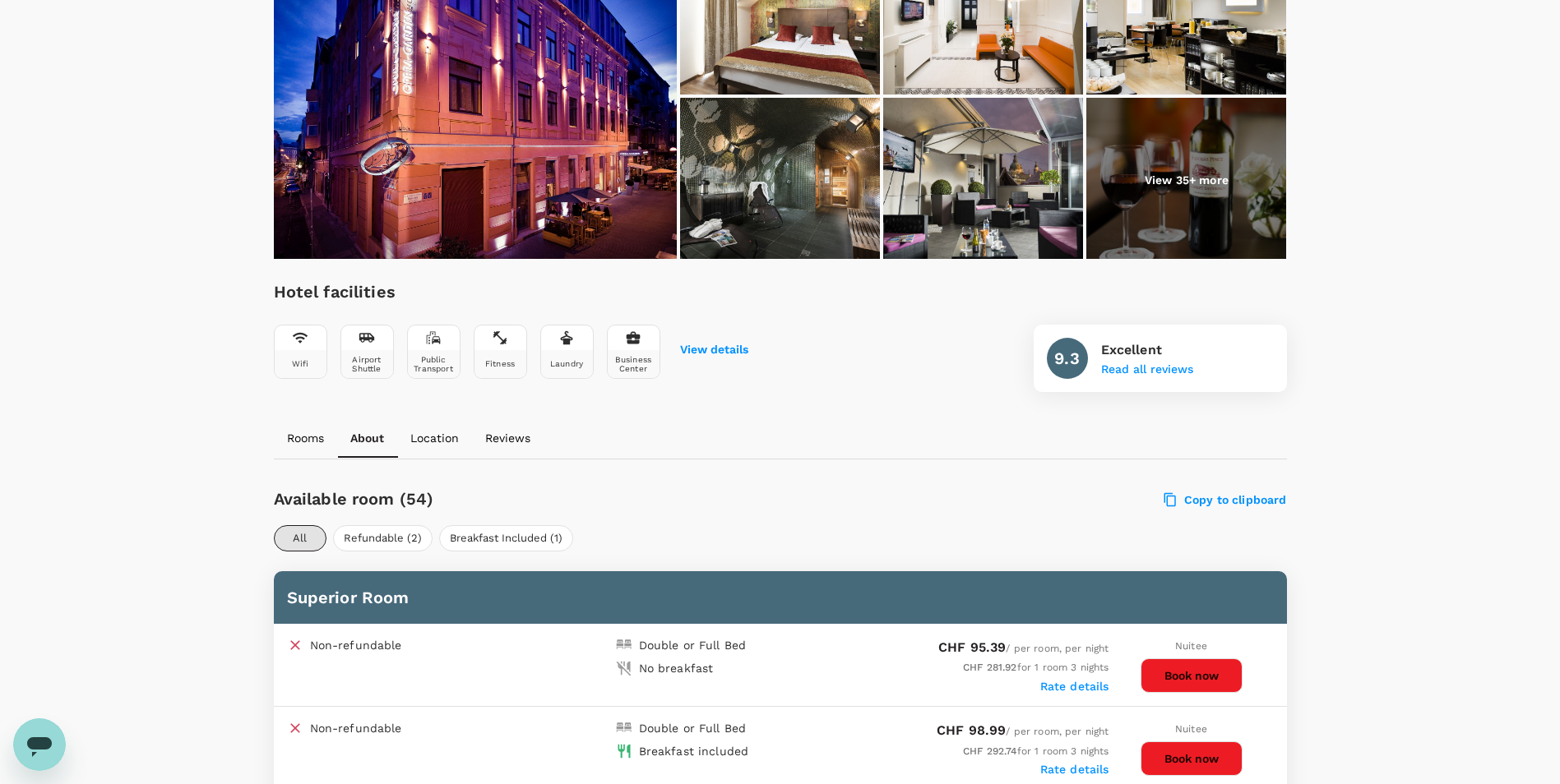
click at [553, 134] on img at bounding box center [475, 94] width 403 height 329
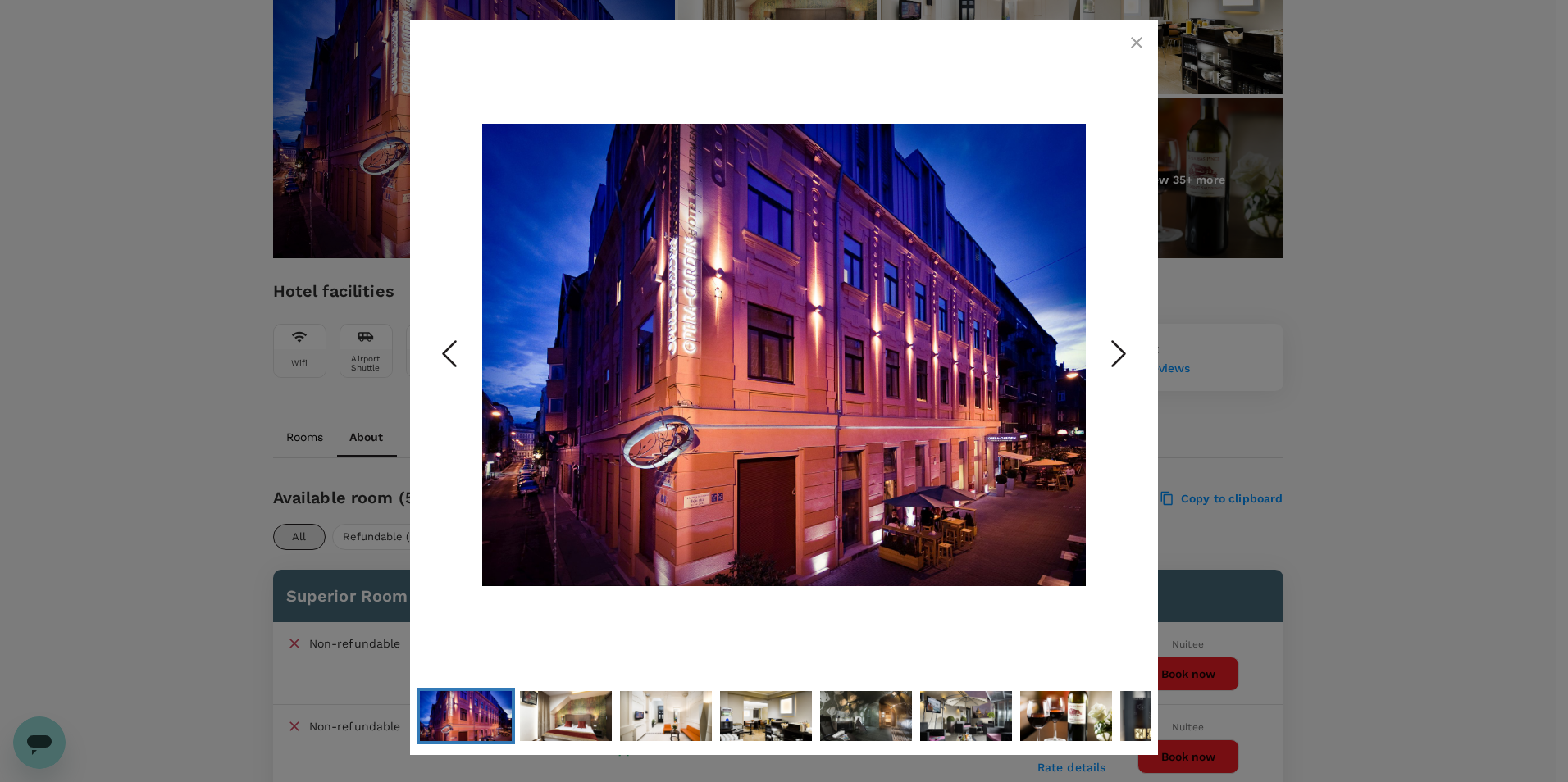
click at [1108, 348] on icon "Next Slide" at bounding box center [1118, 355] width 49 height 49
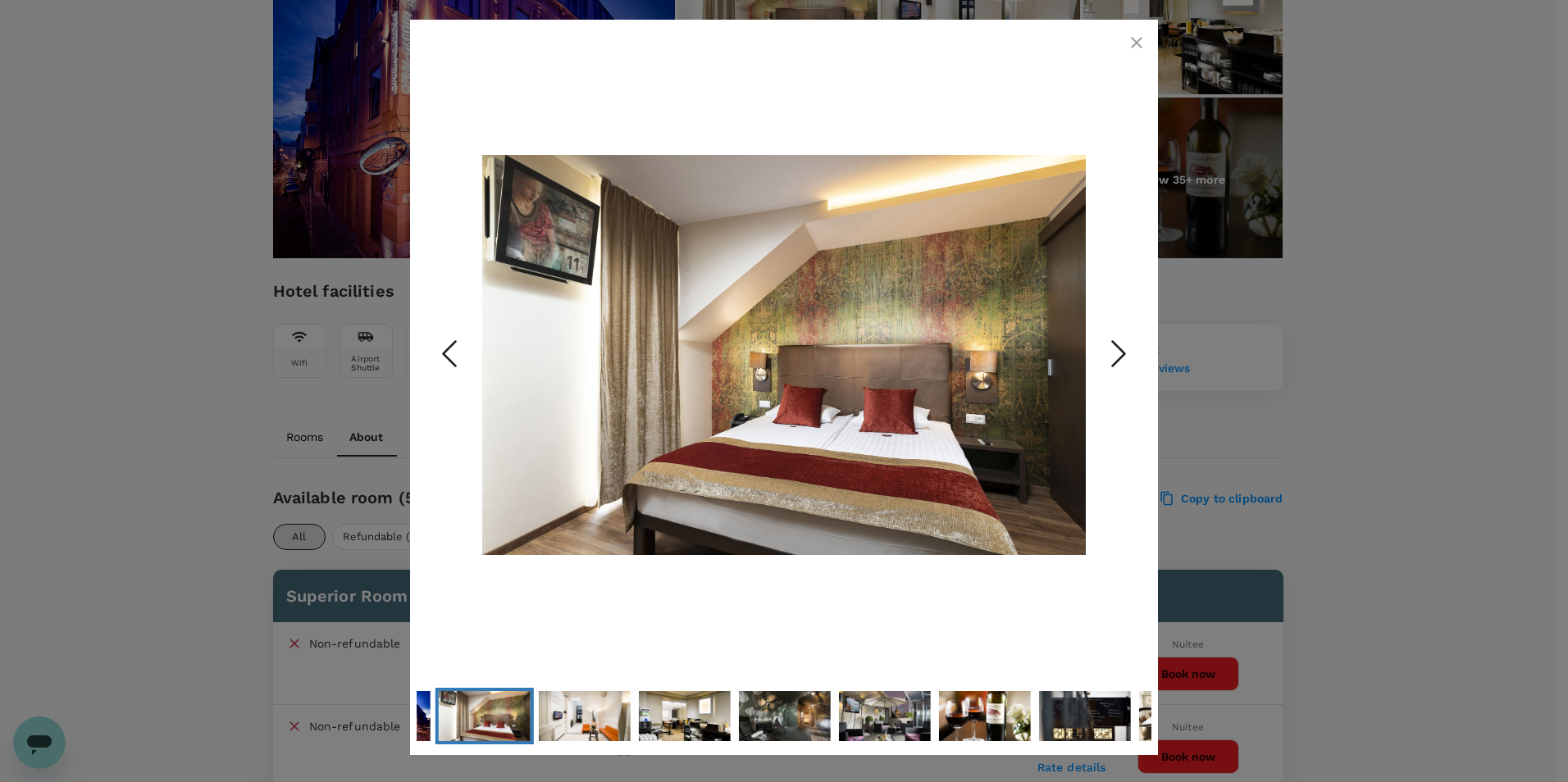
click at [1108, 348] on icon "Next Slide" at bounding box center [1118, 355] width 49 height 49
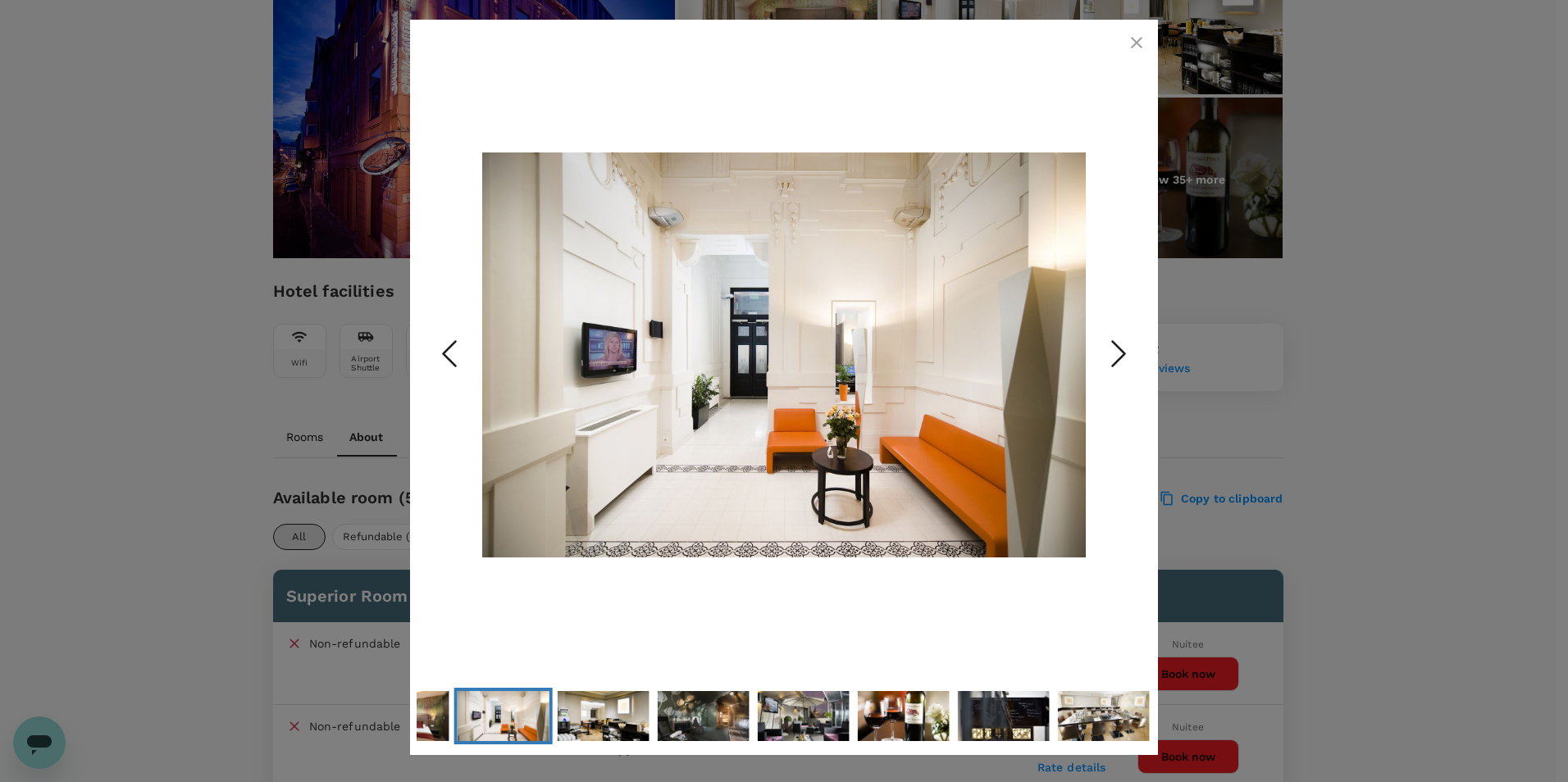
click at [1108, 348] on icon "Next Slide" at bounding box center [1118, 355] width 49 height 49
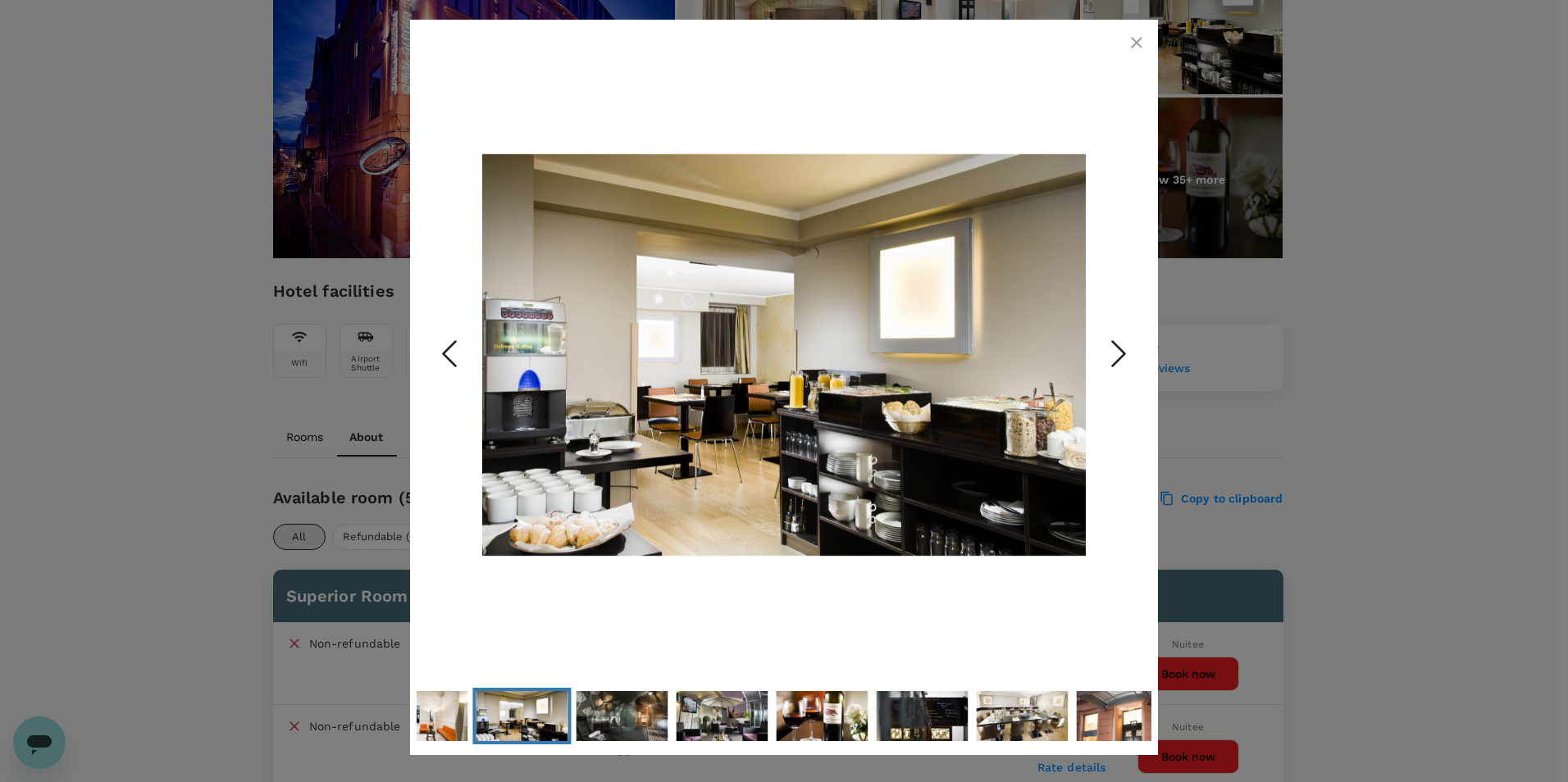
click at [1108, 348] on icon "Next Slide" at bounding box center [1118, 355] width 49 height 49
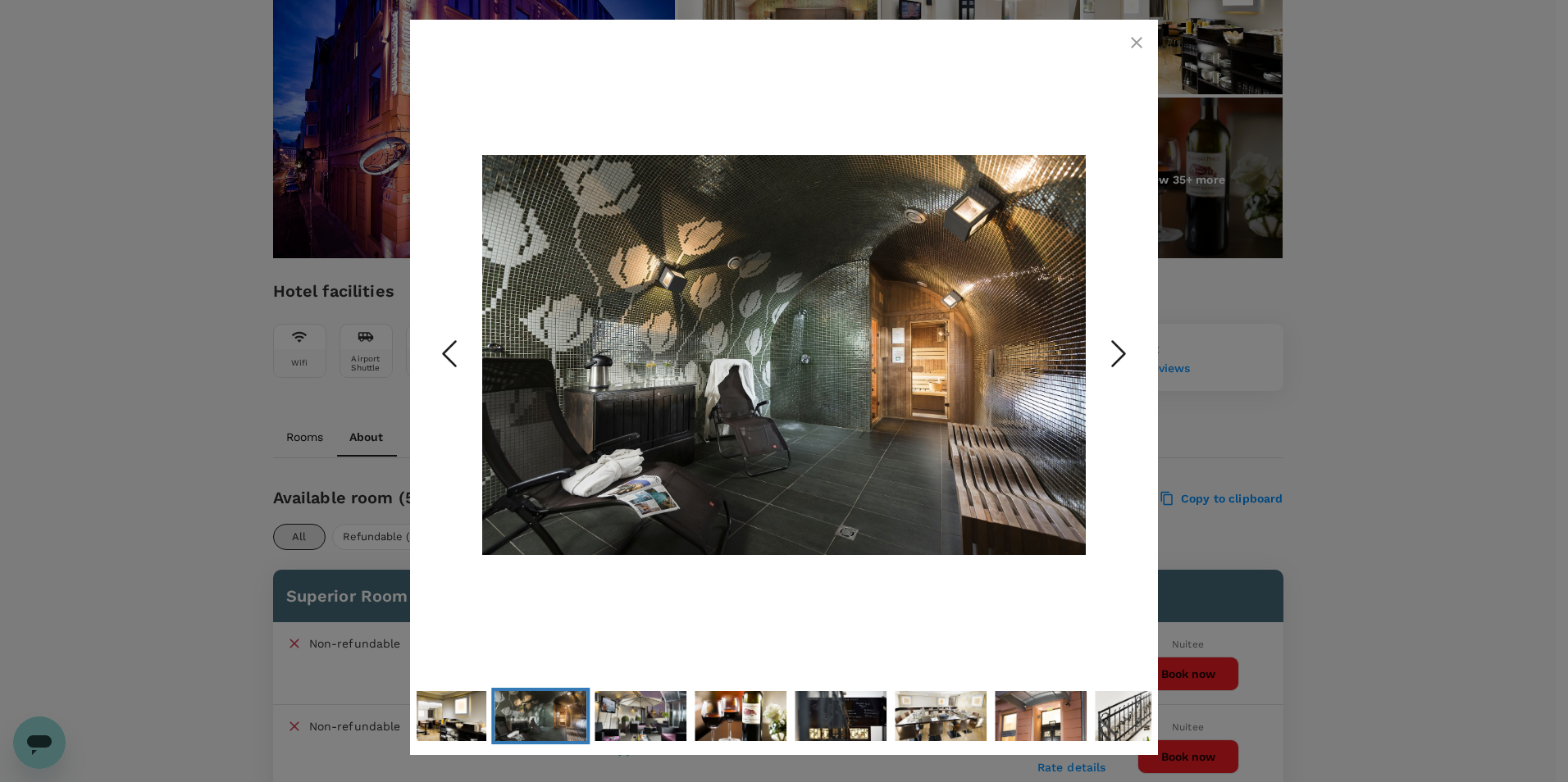
click at [1108, 348] on icon "Next Slide" at bounding box center [1118, 355] width 49 height 49
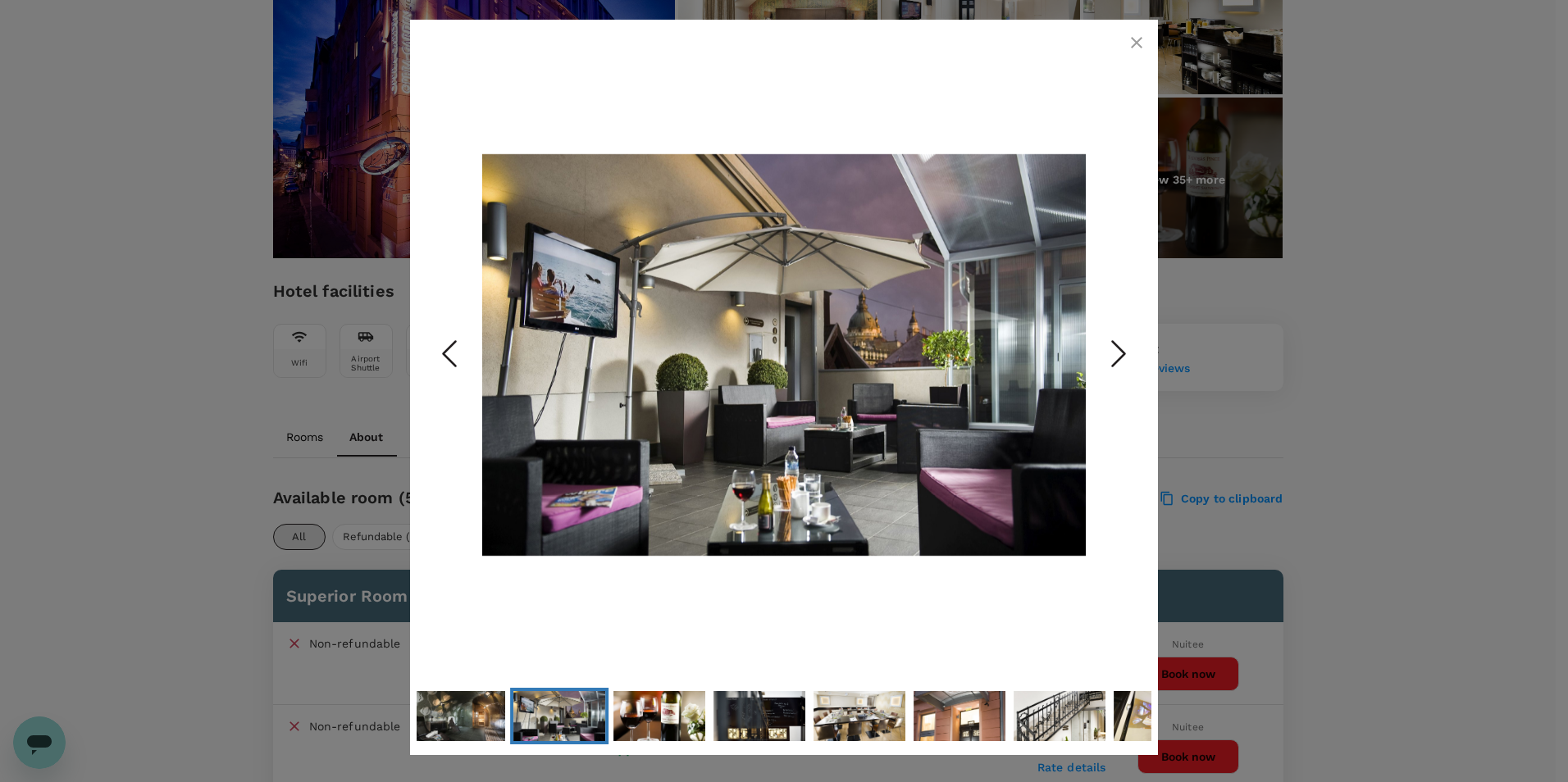
click at [1108, 348] on icon "Next Slide" at bounding box center [1118, 355] width 49 height 49
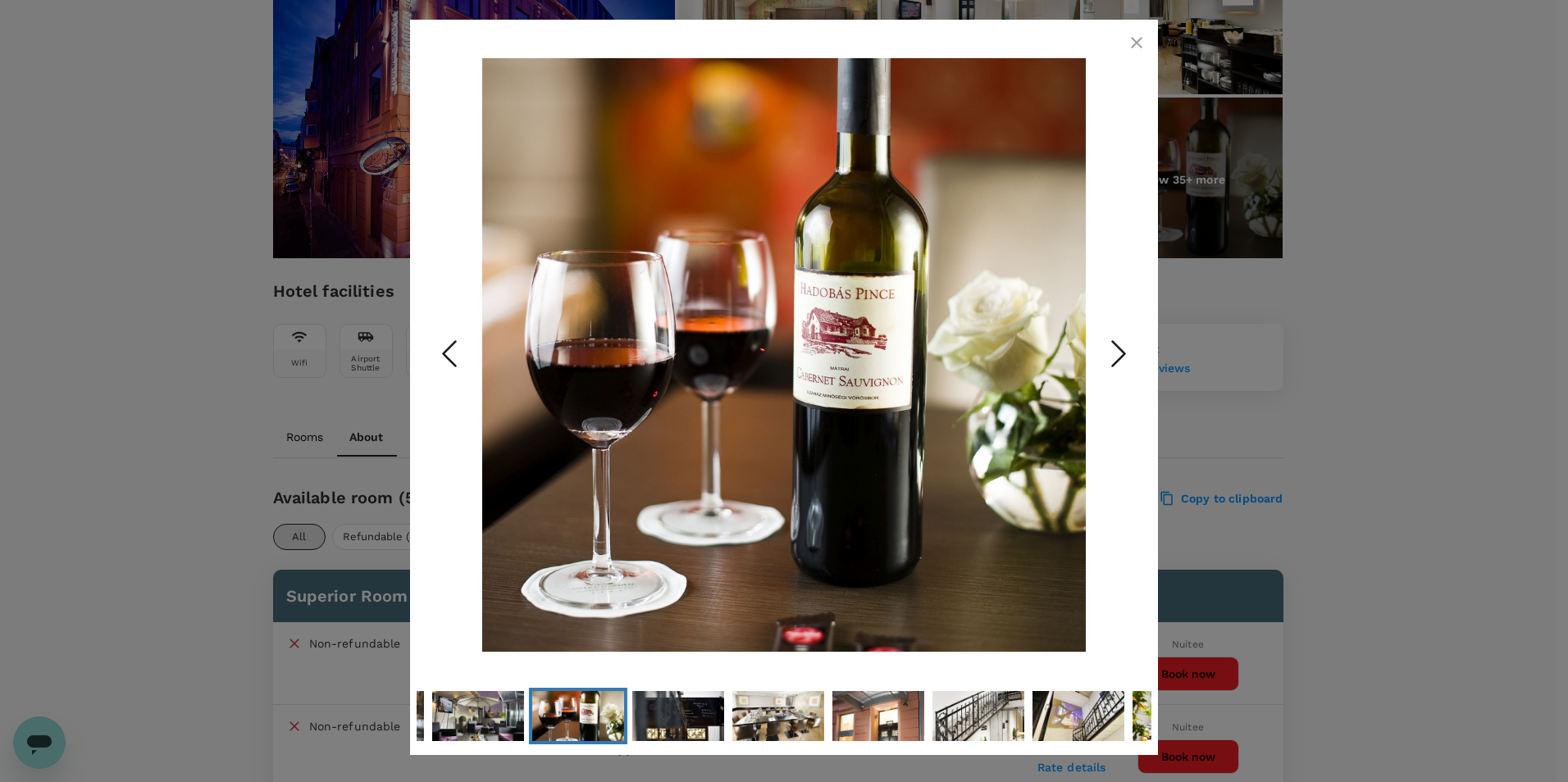
click at [1108, 348] on icon "Next Slide" at bounding box center [1118, 355] width 49 height 49
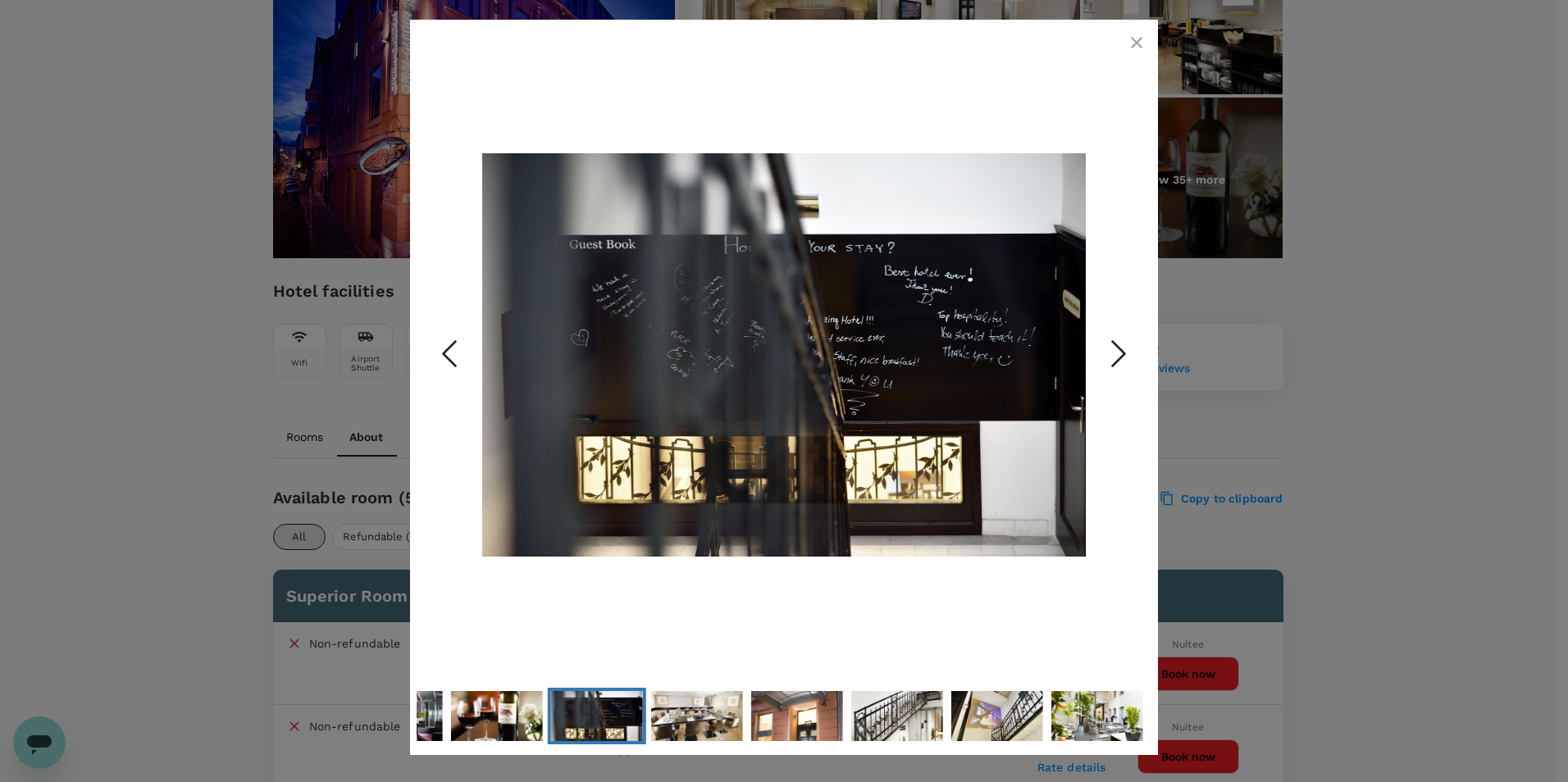
click at [1108, 348] on icon "Next Slide" at bounding box center [1118, 355] width 49 height 49
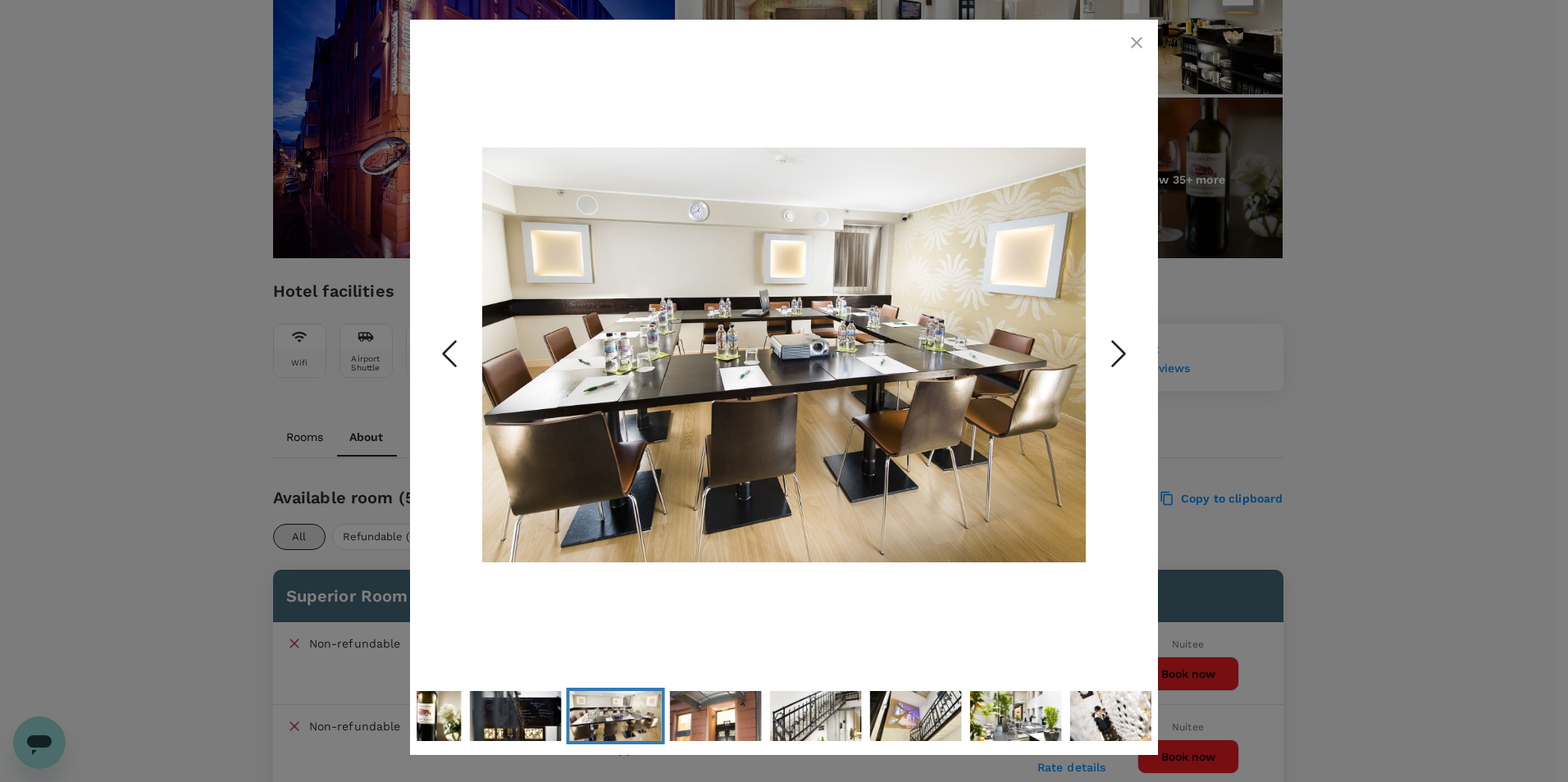
click at [1108, 348] on icon "Next Slide" at bounding box center [1118, 355] width 49 height 49
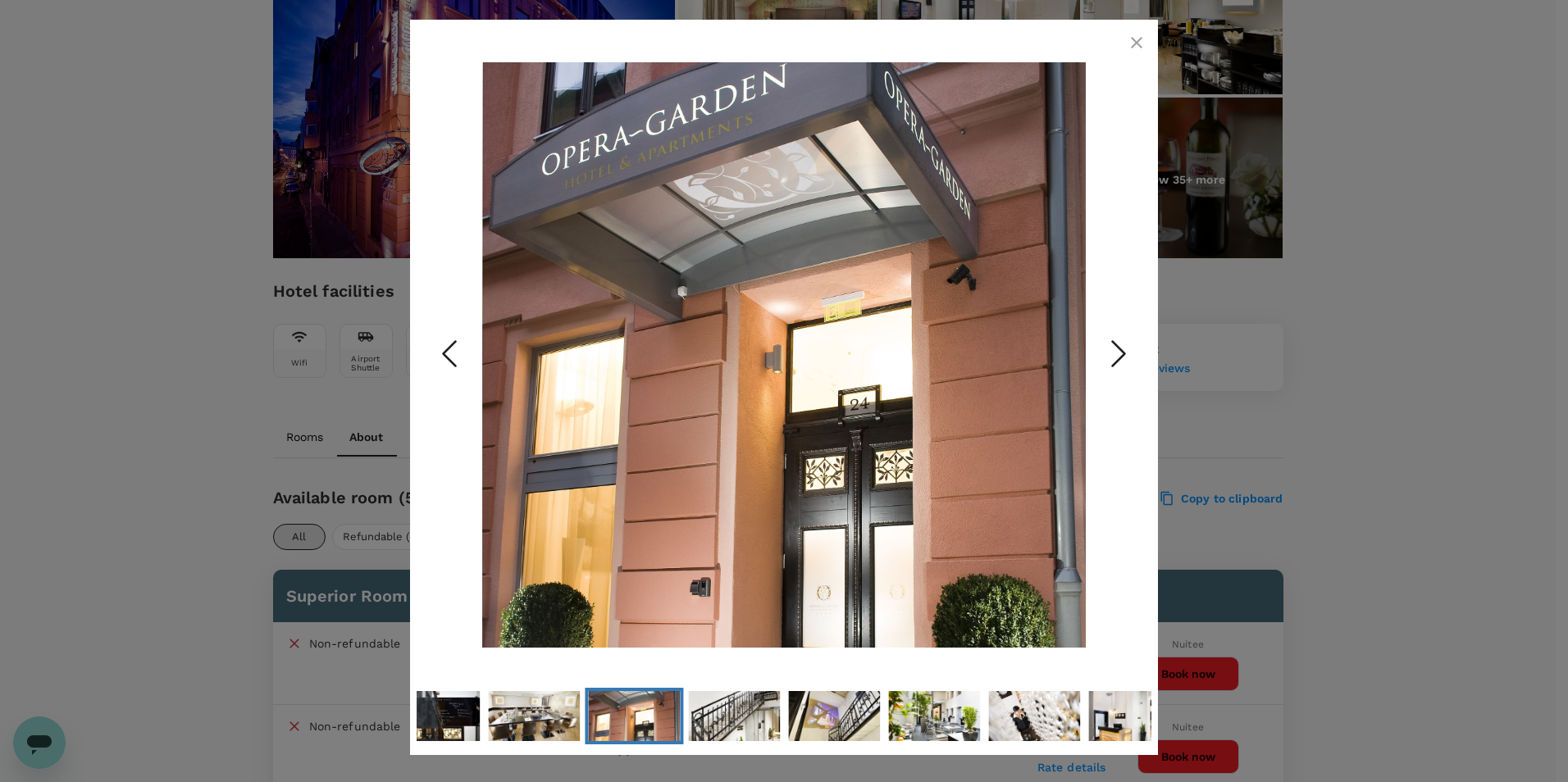
click at [1108, 348] on icon "Next Slide" at bounding box center [1118, 355] width 49 height 49
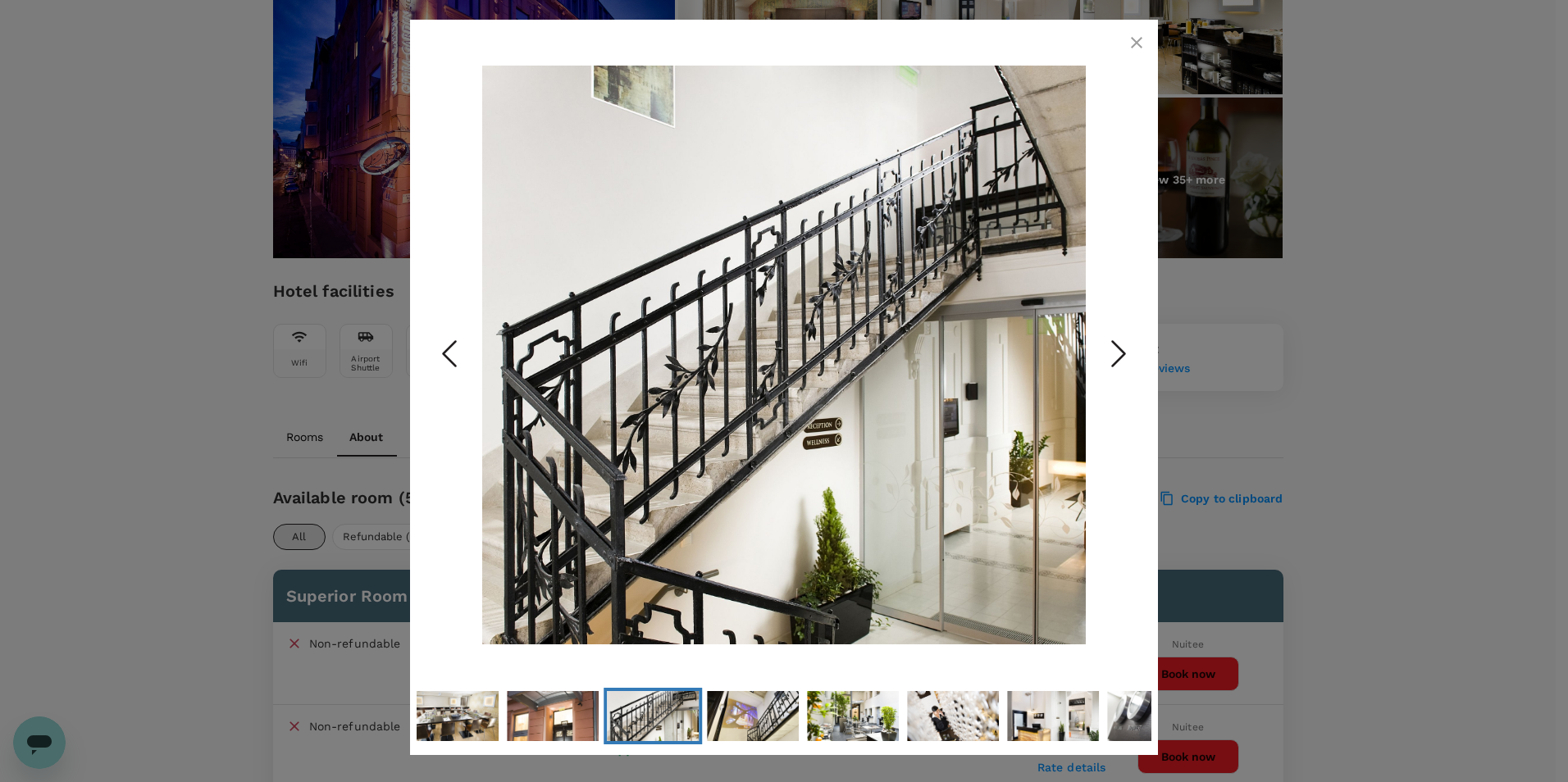
click at [1108, 348] on icon "Next Slide" at bounding box center [1118, 355] width 49 height 49
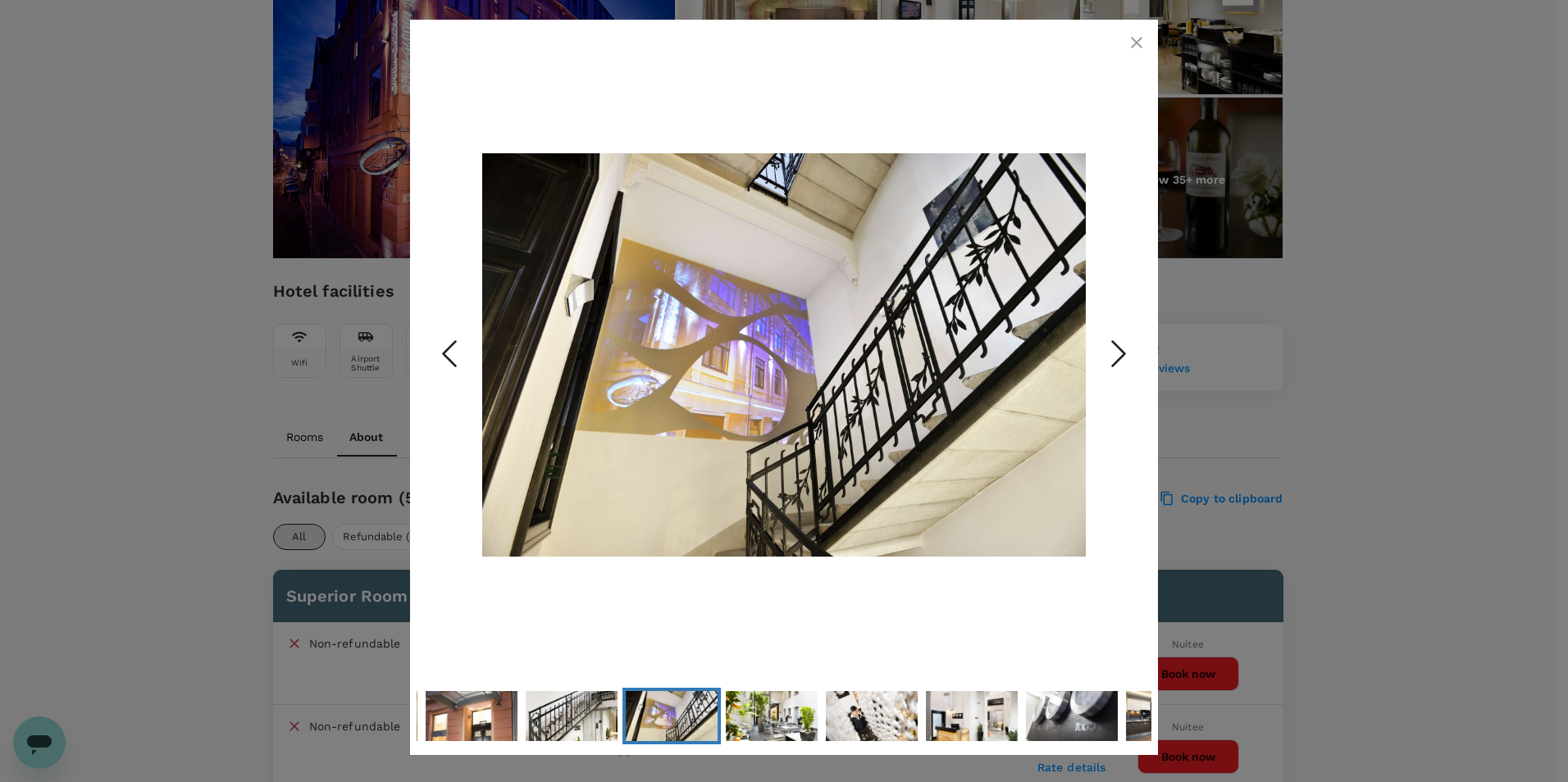
click at [1108, 348] on icon "Next Slide" at bounding box center [1118, 355] width 49 height 49
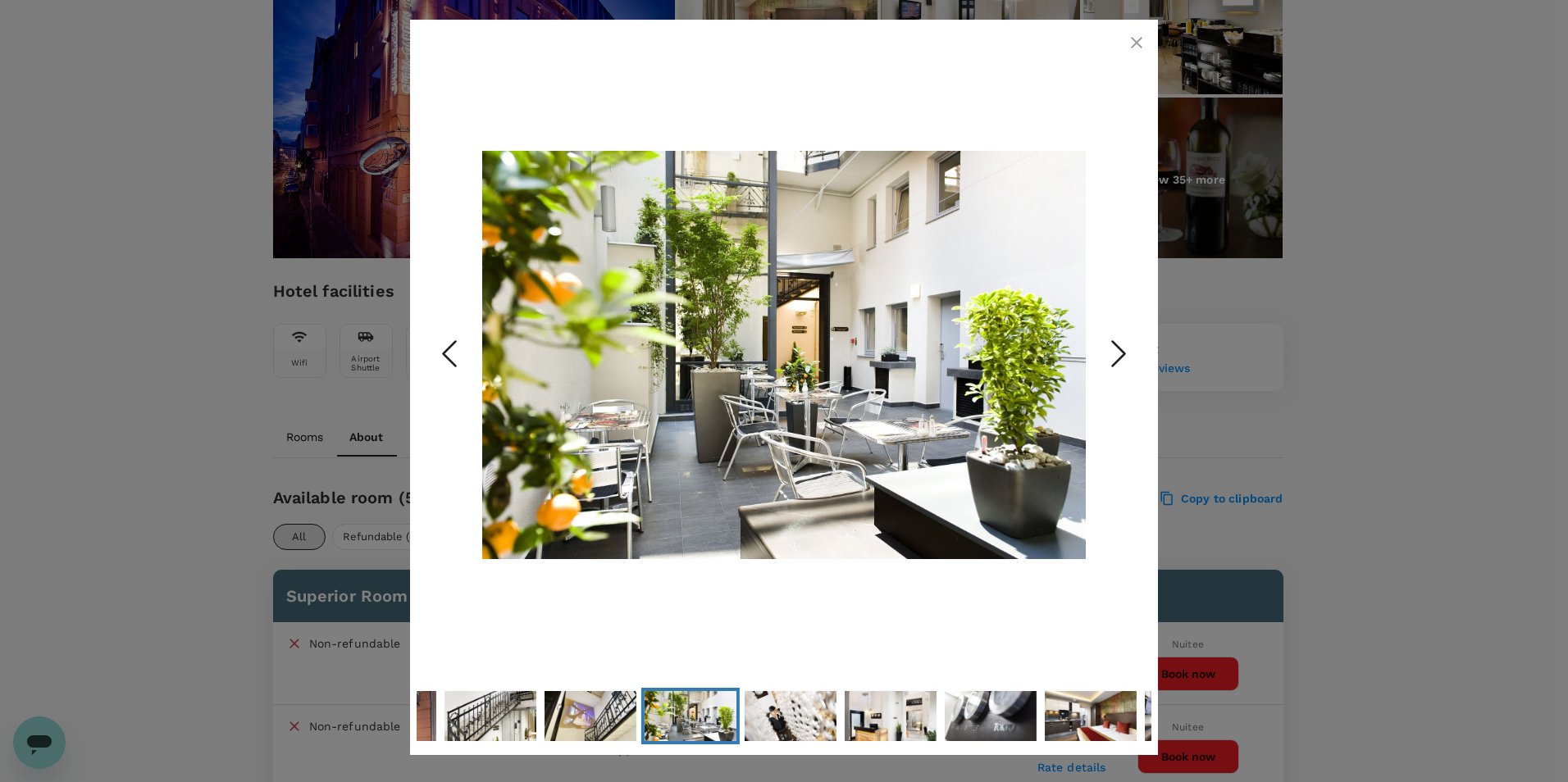
click at [1108, 348] on icon "Next Slide" at bounding box center [1118, 355] width 49 height 49
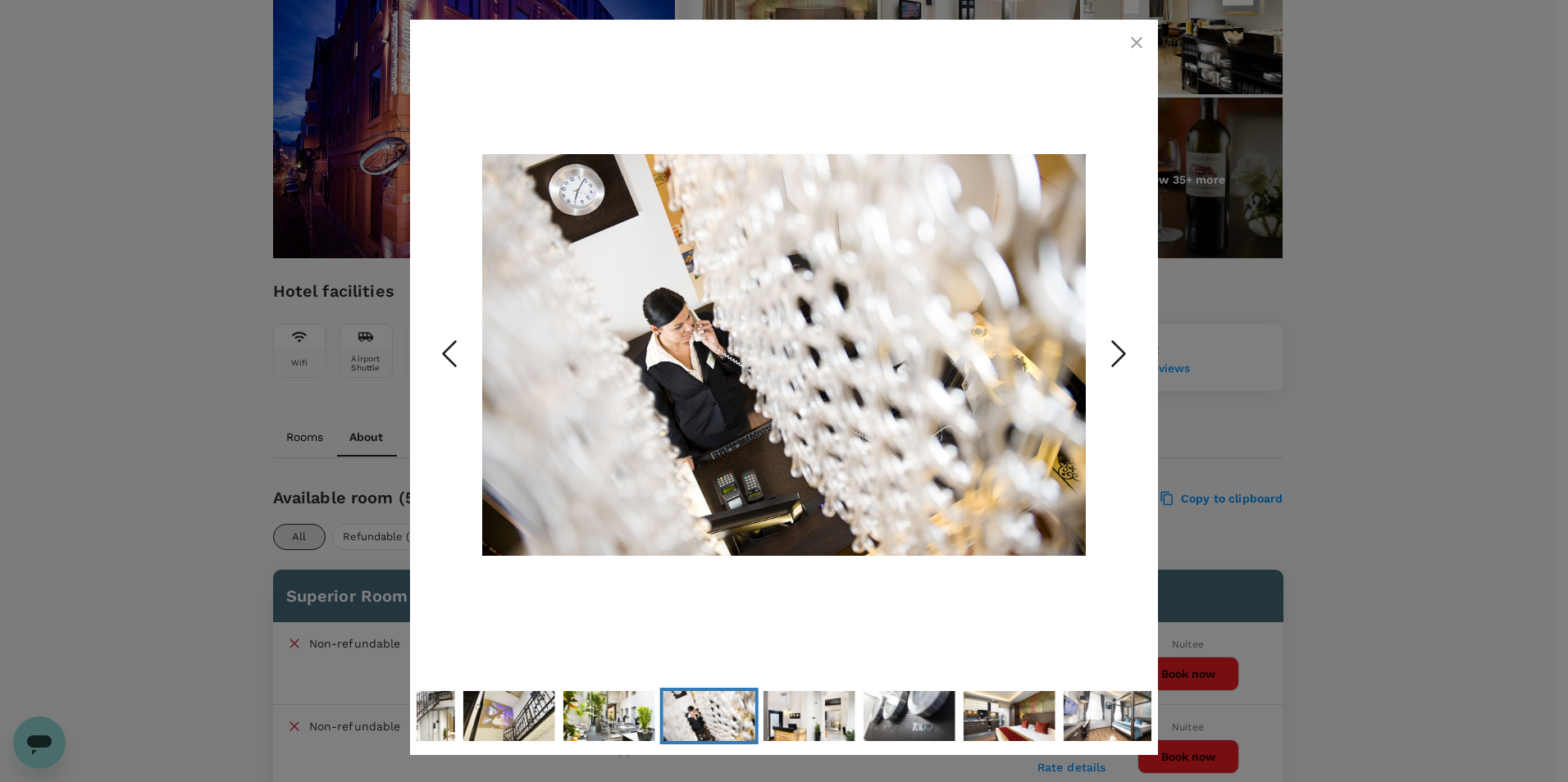
click at [1108, 348] on icon "Next Slide" at bounding box center [1118, 355] width 49 height 49
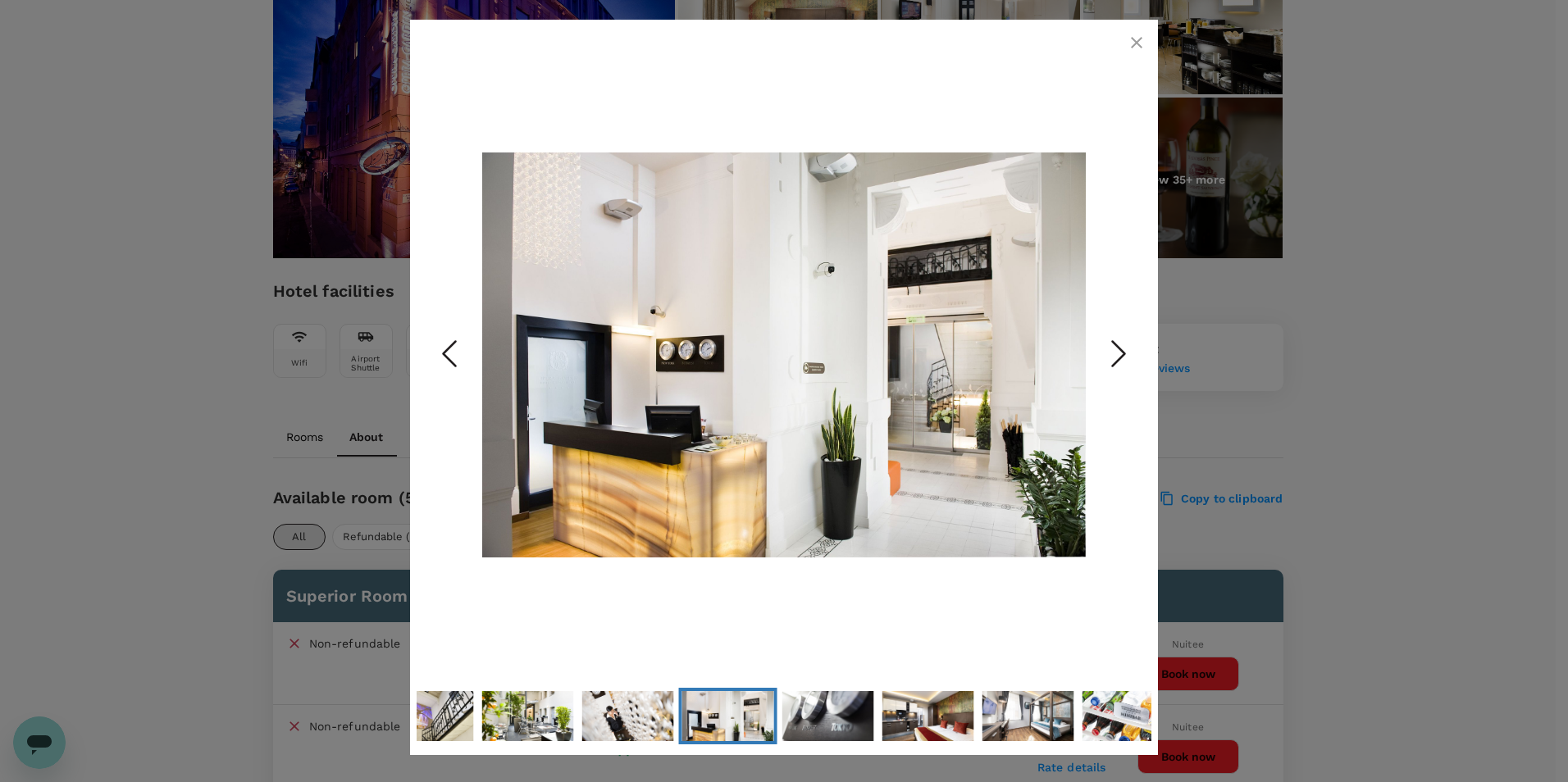
click at [1108, 348] on icon "Next Slide" at bounding box center [1118, 355] width 49 height 49
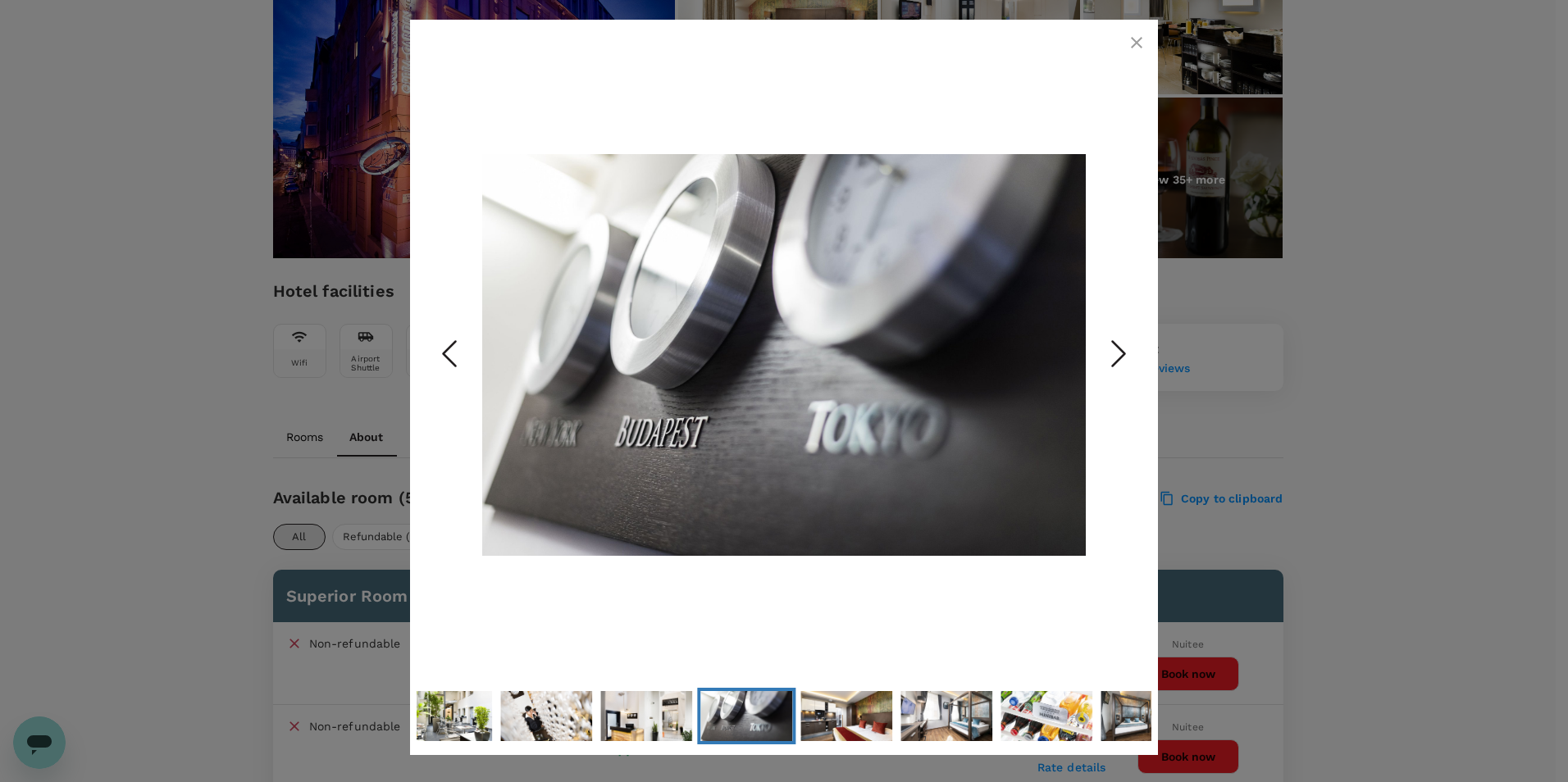
click at [1108, 348] on icon "Next Slide" at bounding box center [1118, 355] width 49 height 49
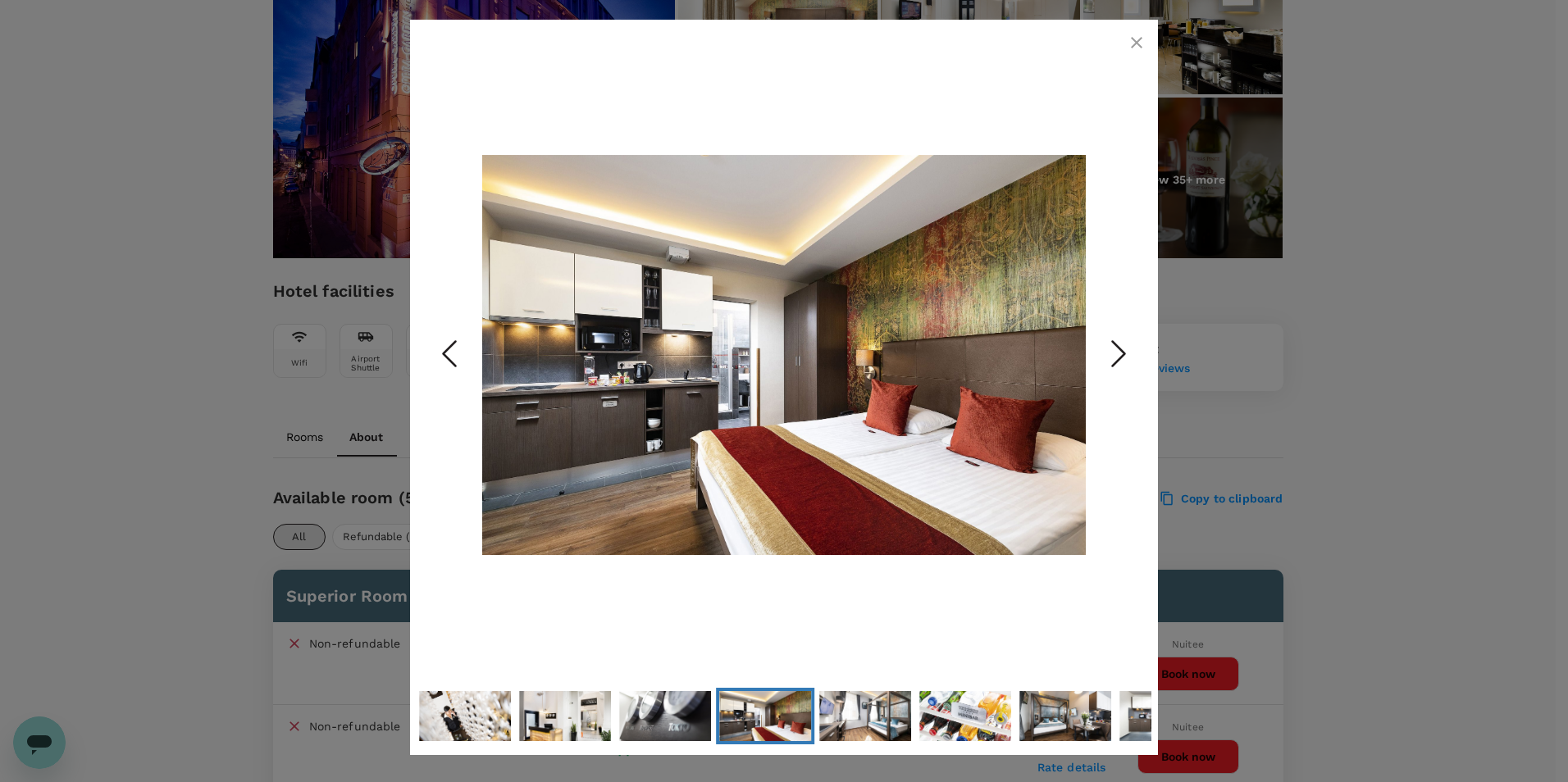
click at [1108, 348] on icon "Next Slide" at bounding box center [1118, 355] width 49 height 49
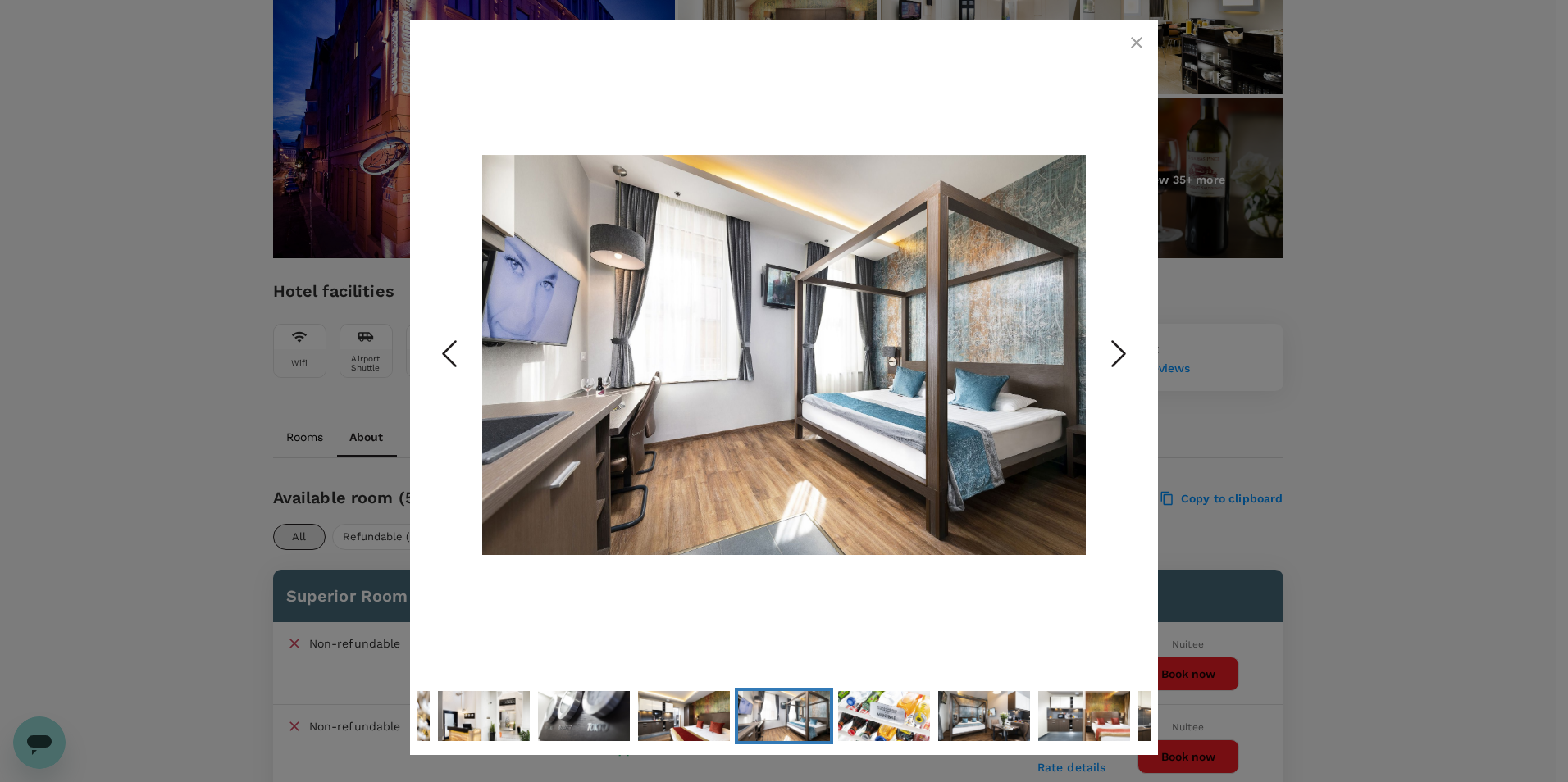
click at [1108, 348] on icon "Next Slide" at bounding box center [1118, 355] width 49 height 49
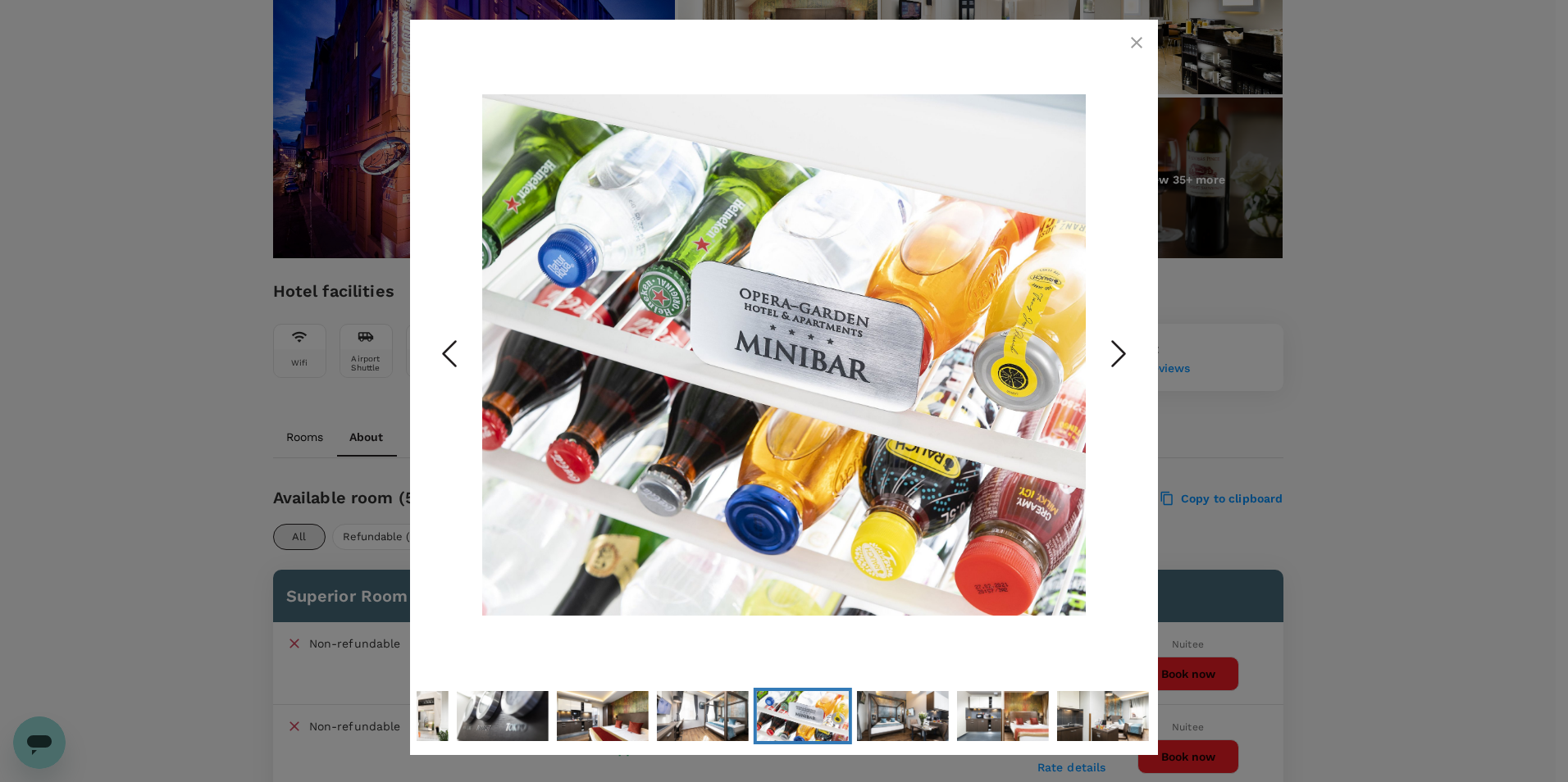
click at [1108, 348] on icon "Next Slide" at bounding box center [1118, 355] width 49 height 49
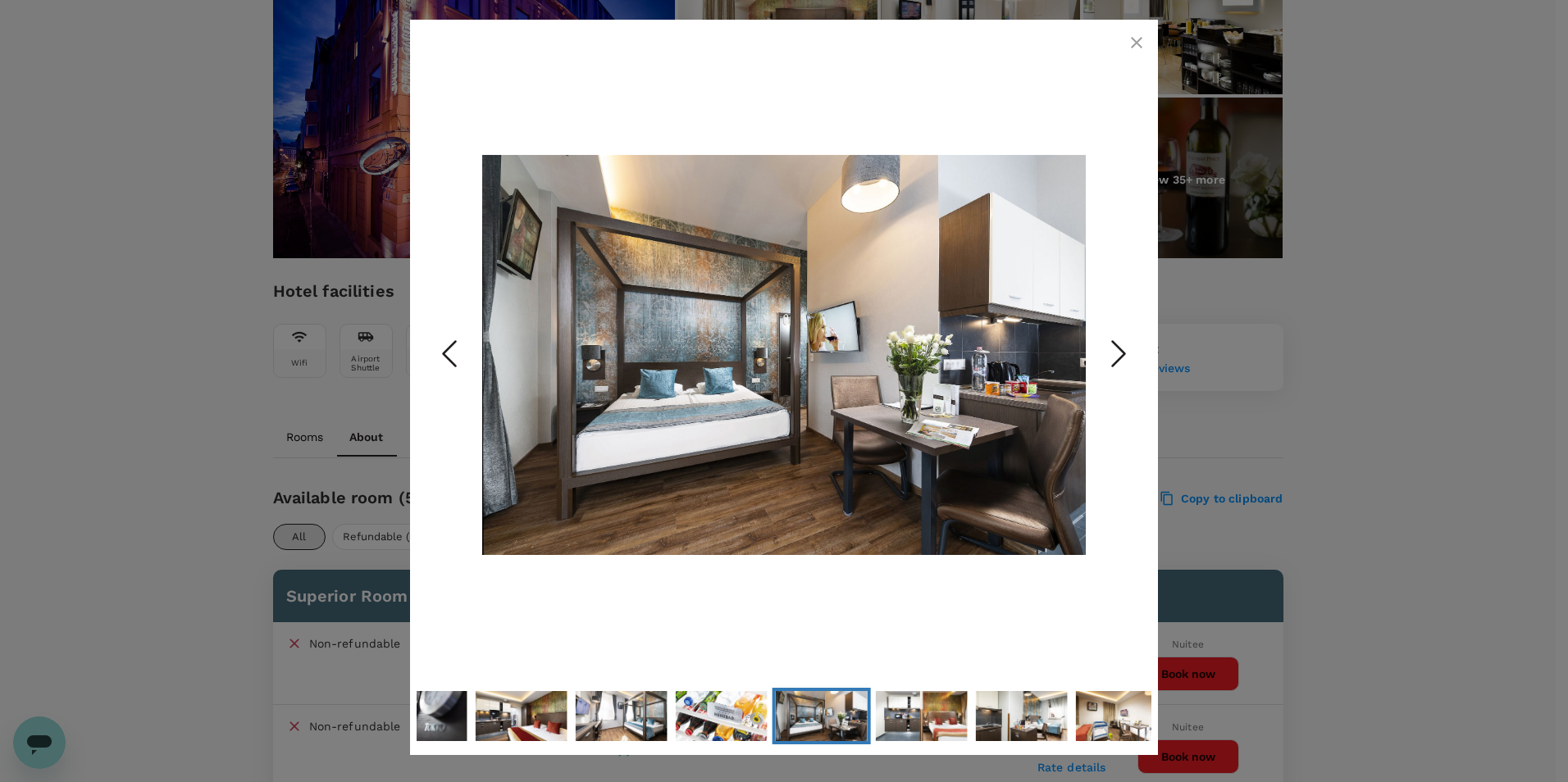
click at [1108, 348] on icon "Next Slide" at bounding box center [1118, 355] width 49 height 49
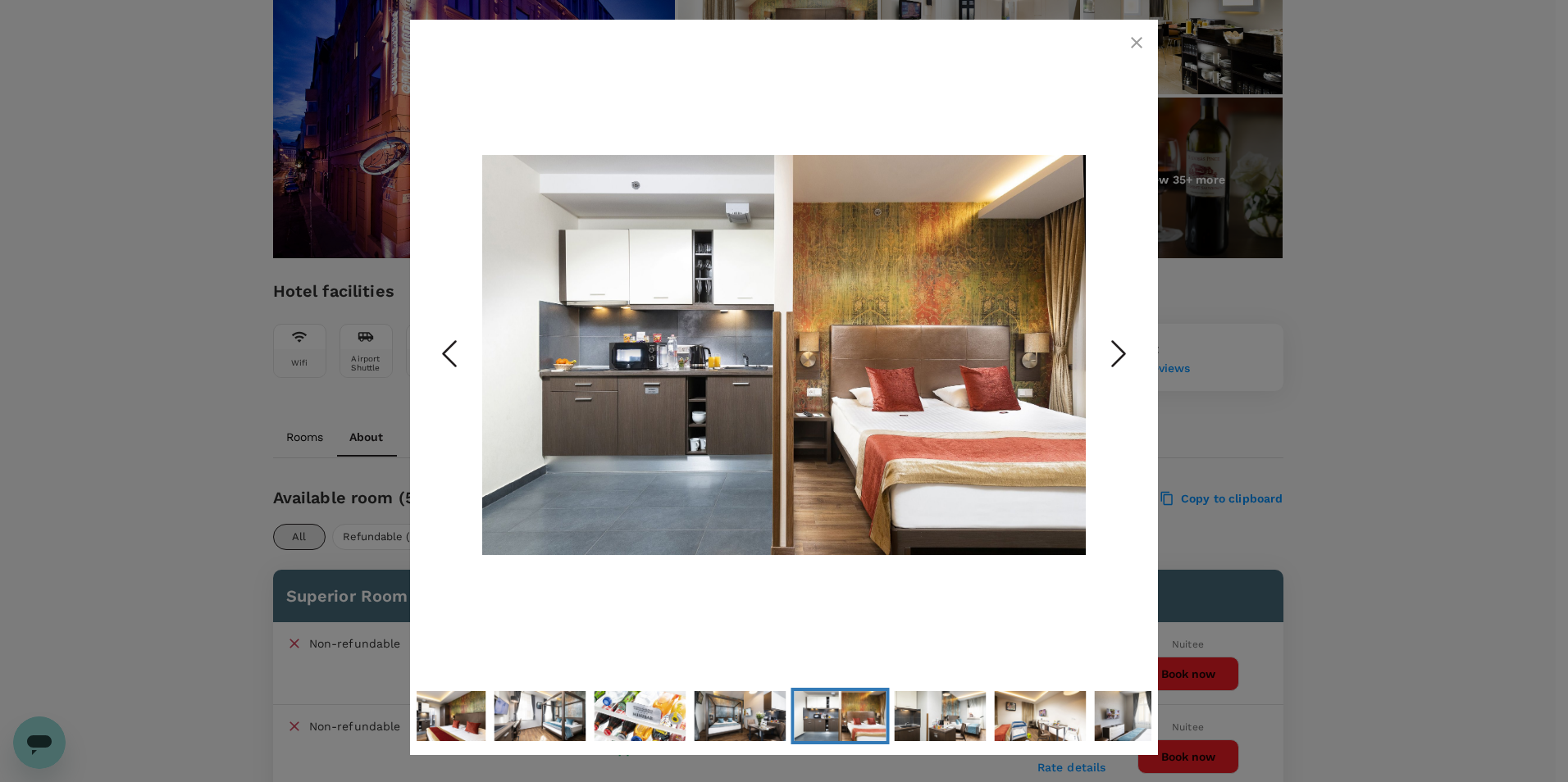
click at [1108, 348] on icon "Next Slide" at bounding box center [1118, 355] width 49 height 49
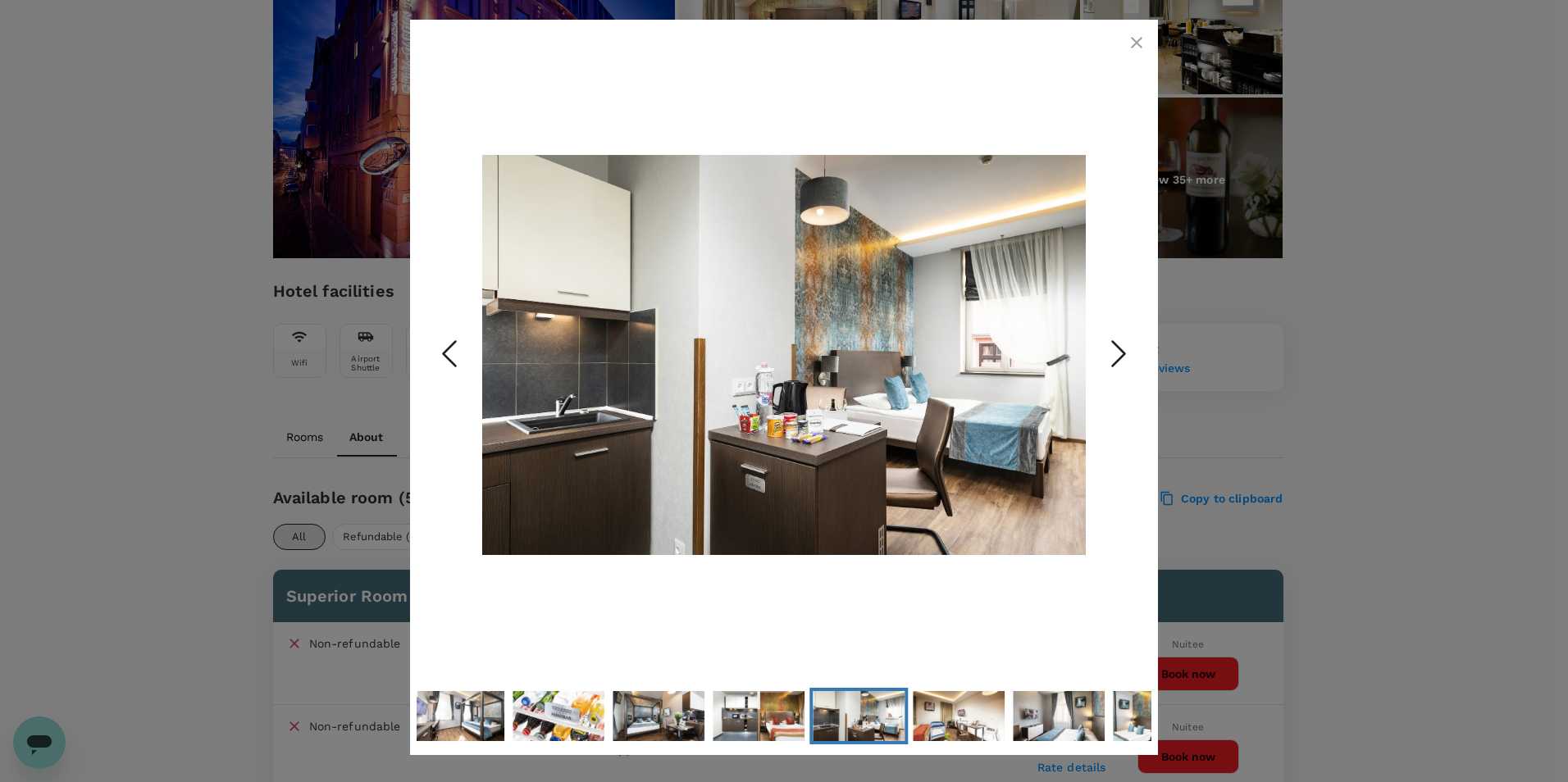
click at [1108, 348] on icon "Next Slide" at bounding box center [1118, 355] width 49 height 49
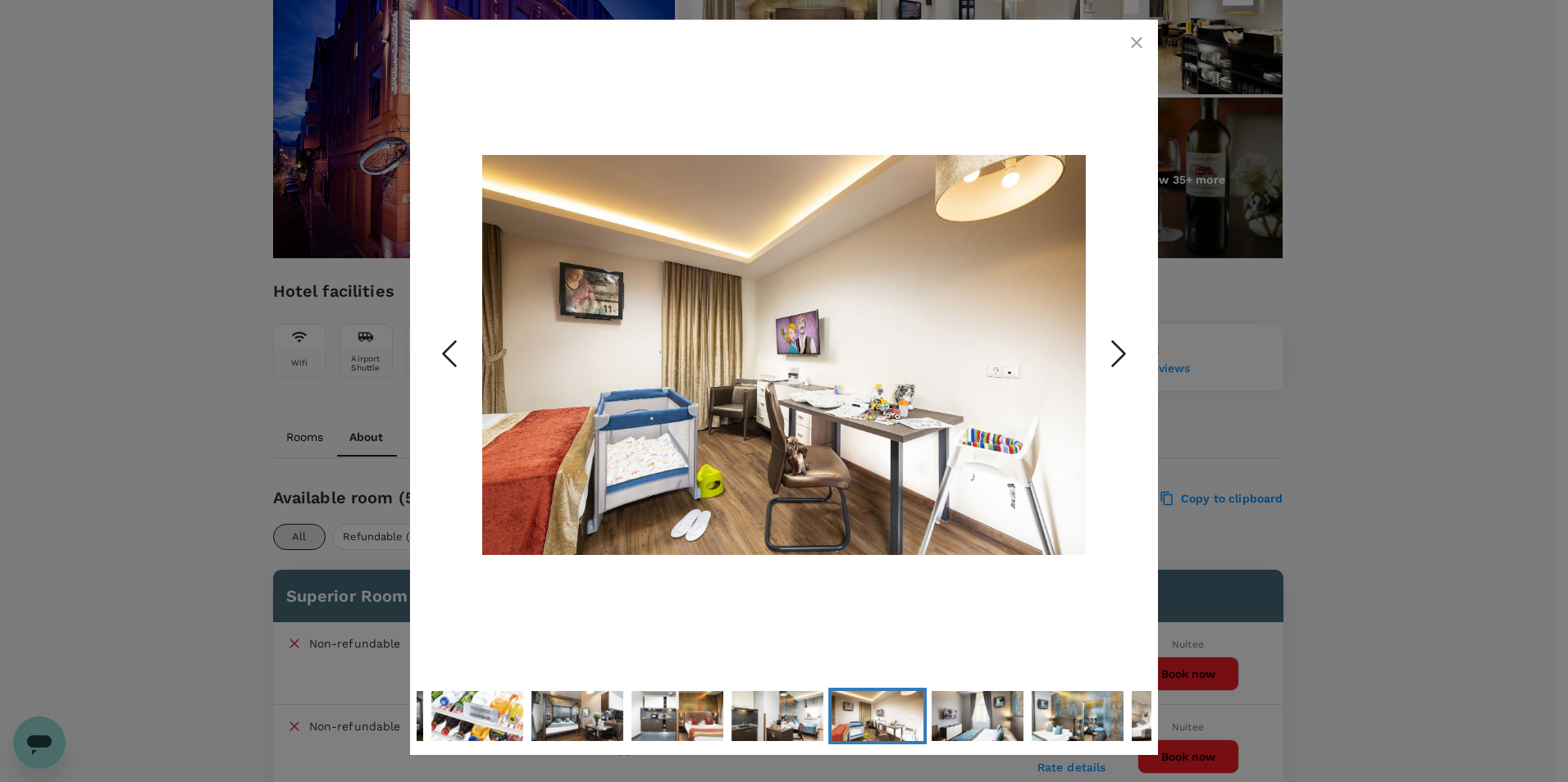
click at [1108, 348] on icon "Next Slide" at bounding box center [1118, 355] width 49 height 49
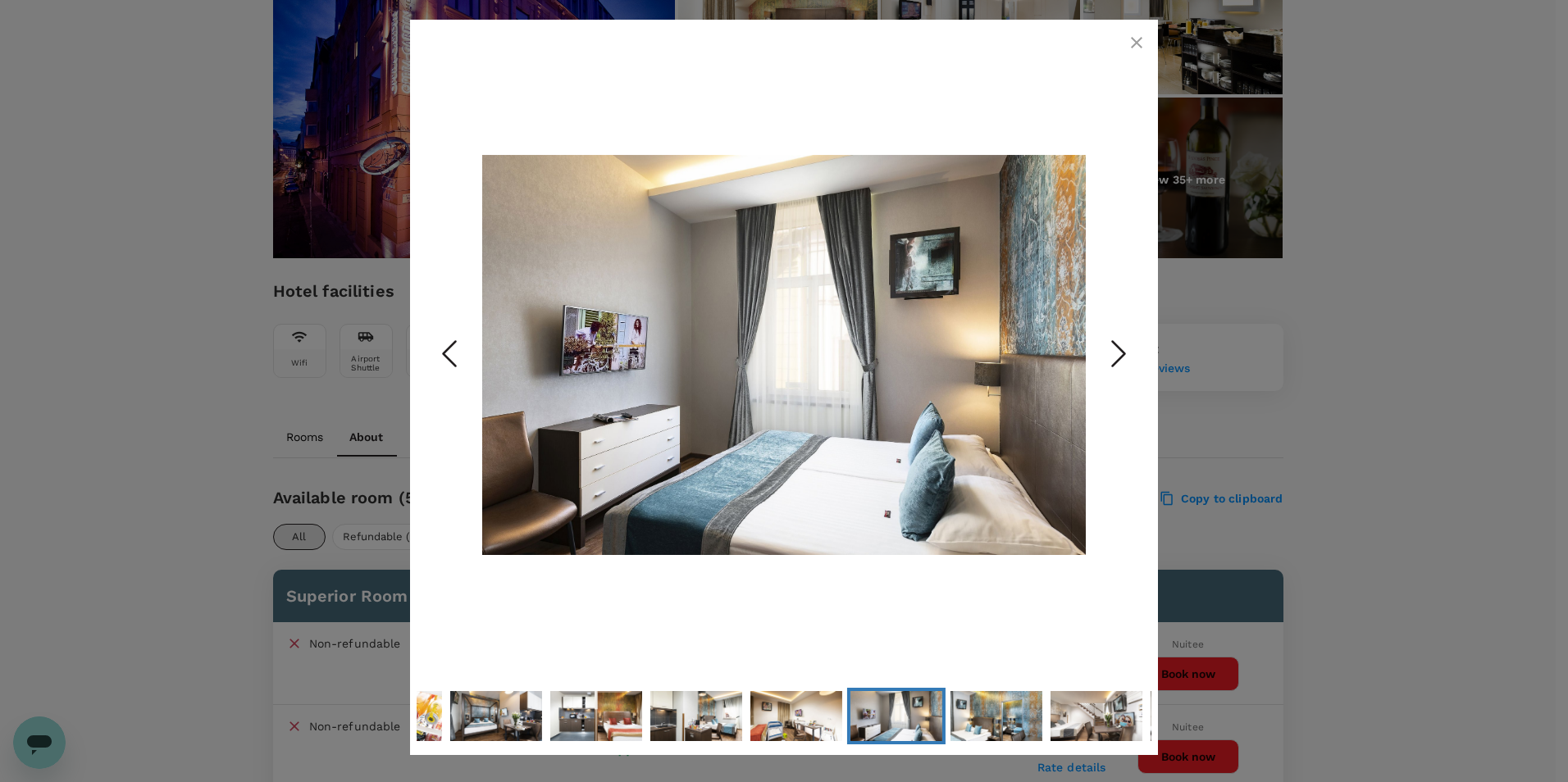
click at [1108, 348] on icon "Next Slide" at bounding box center [1118, 355] width 49 height 49
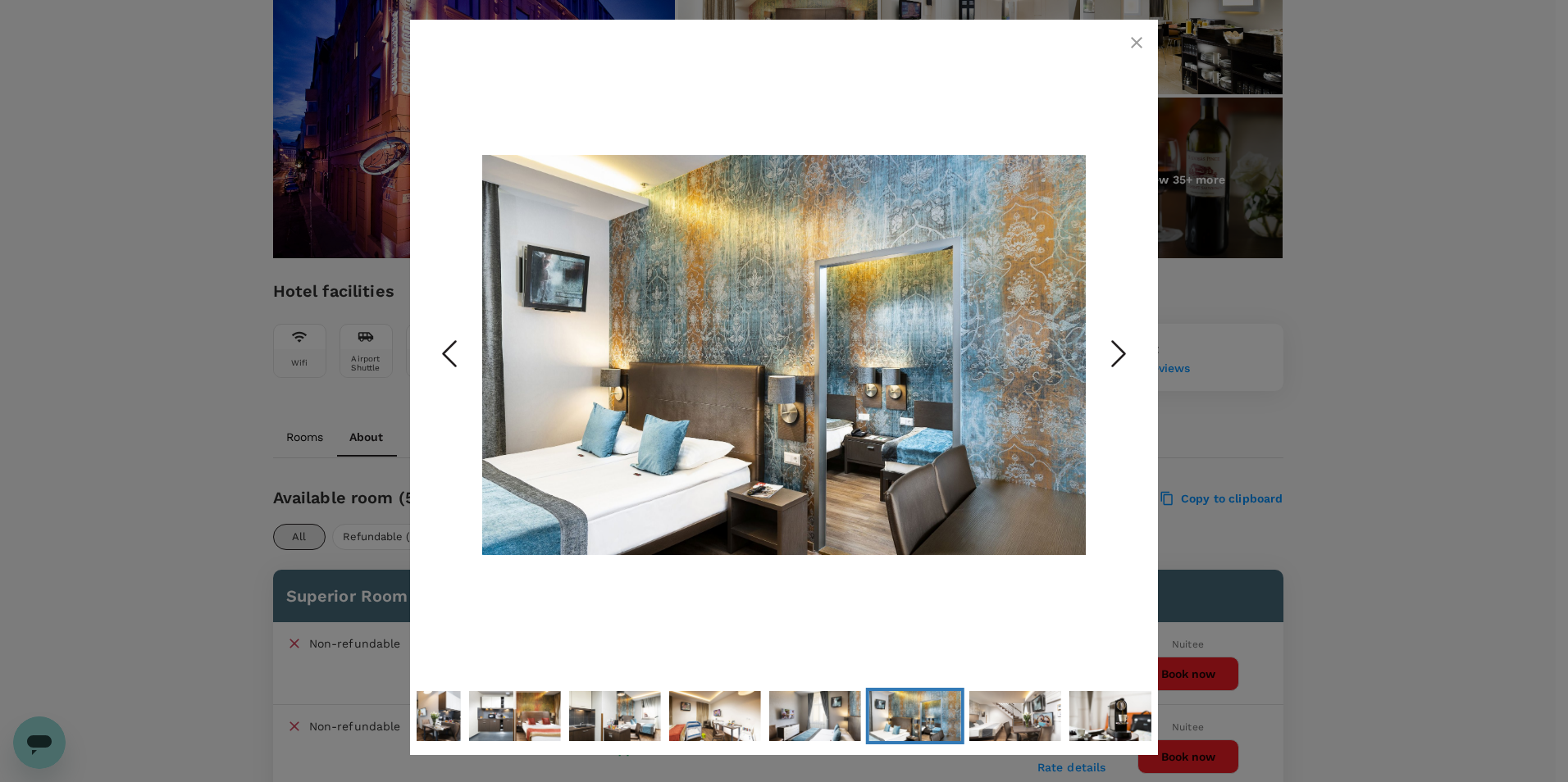
click at [1108, 348] on icon "Next Slide" at bounding box center [1118, 355] width 49 height 49
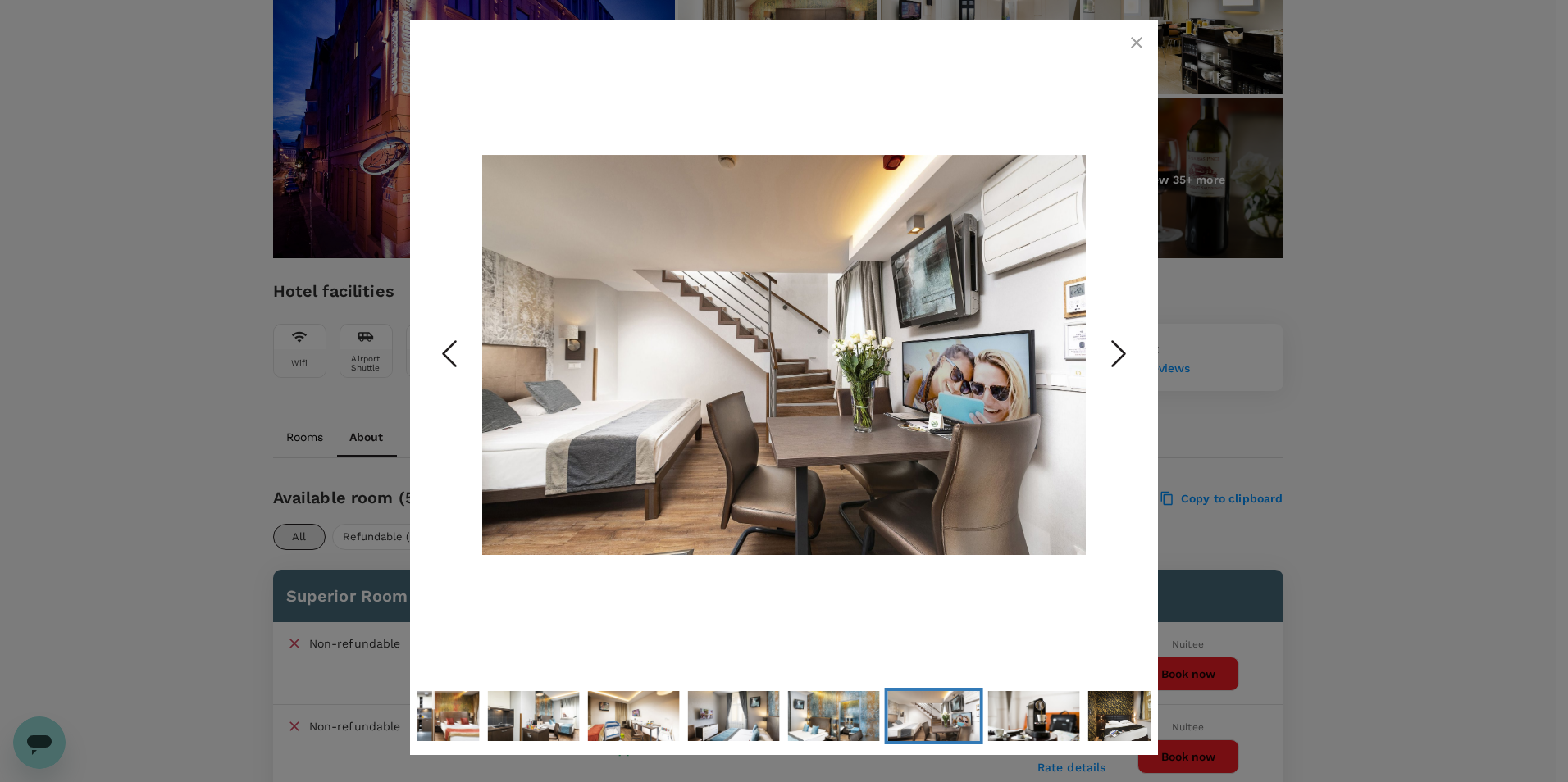
click at [1108, 348] on icon "Next Slide" at bounding box center [1118, 355] width 49 height 49
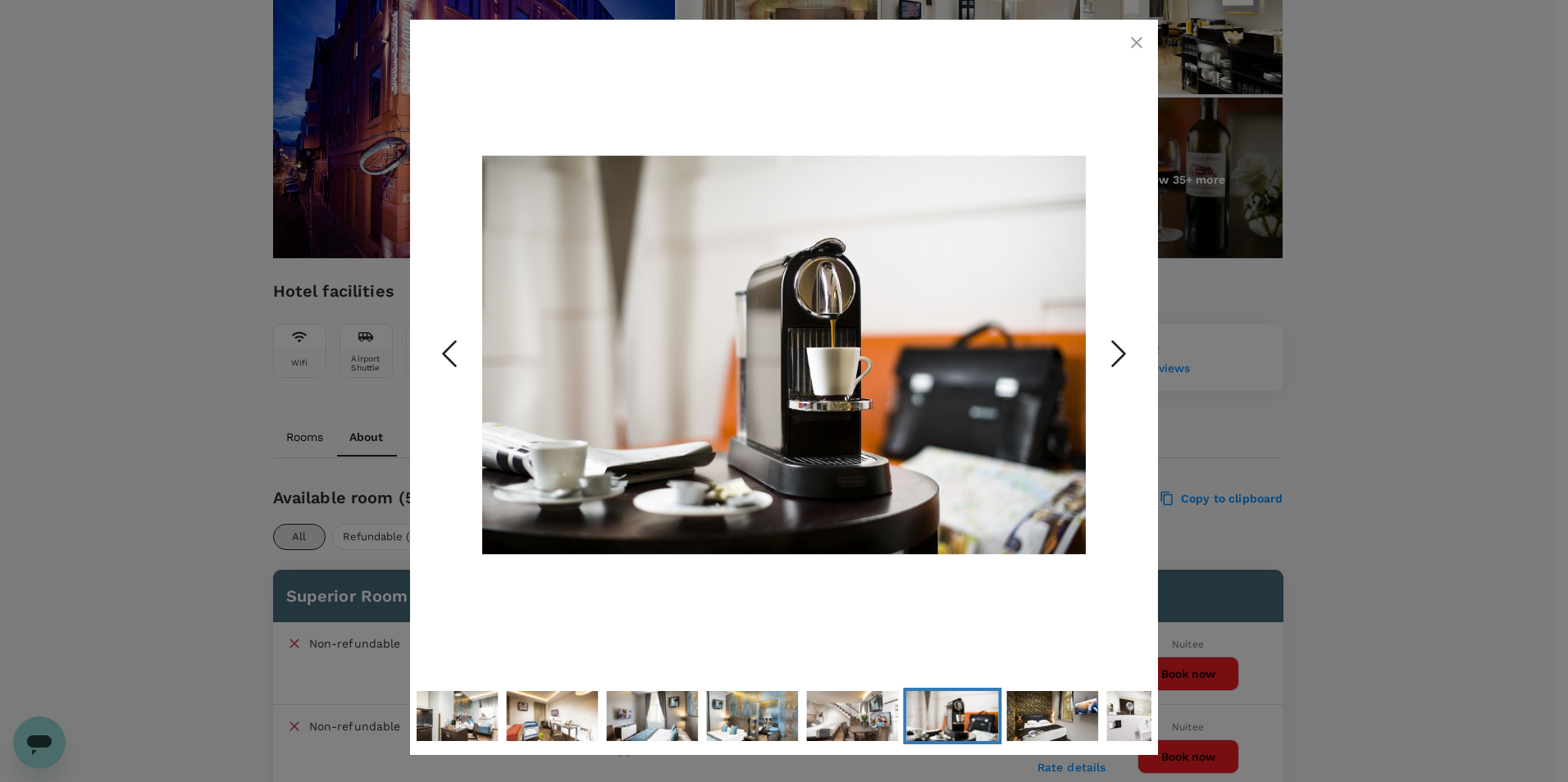
click at [1108, 348] on icon "Next Slide" at bounding box center [1118, 355] width 49 height 49
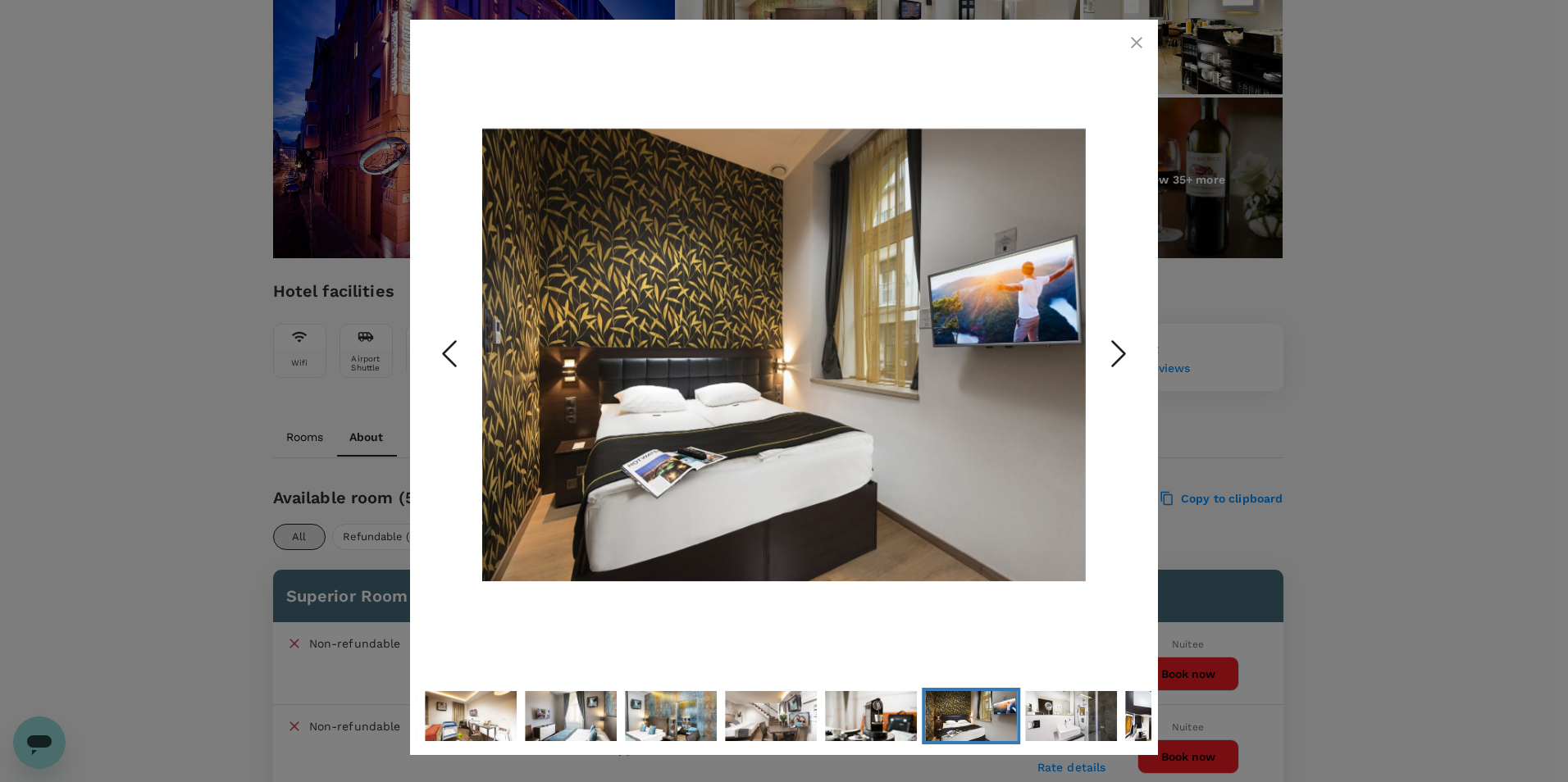
click at [1108, 348] on icon "Next Slide" at bounding box center [1118, 355] width 49 height 49
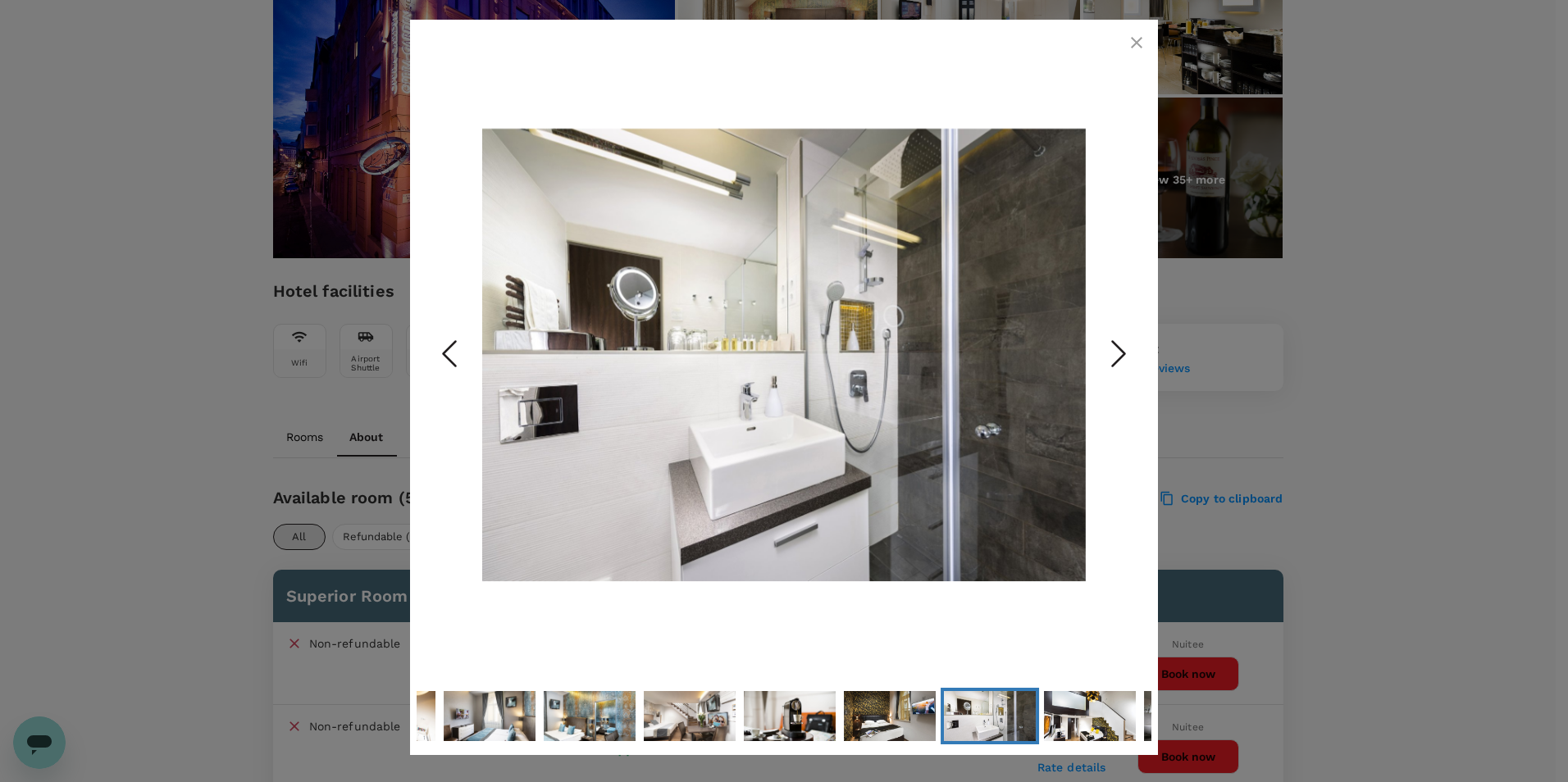
click at [1108, 348] on icon "Next Slide" at bounding box center [1118, 355] width 49 height 49
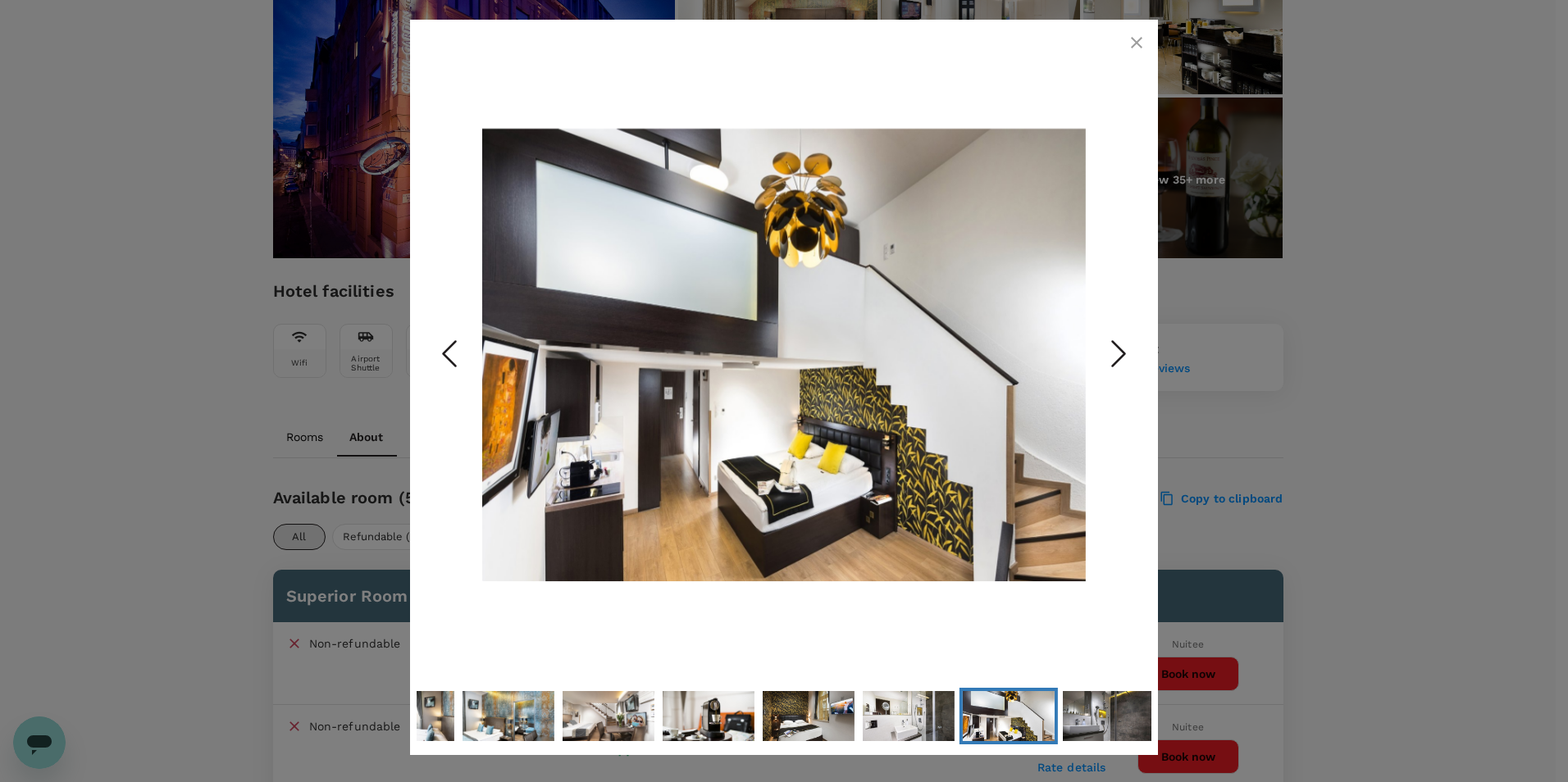
click at [1108, 348] on icon "Next Slide" at bounding box center [1118, 355] width 49 height 49
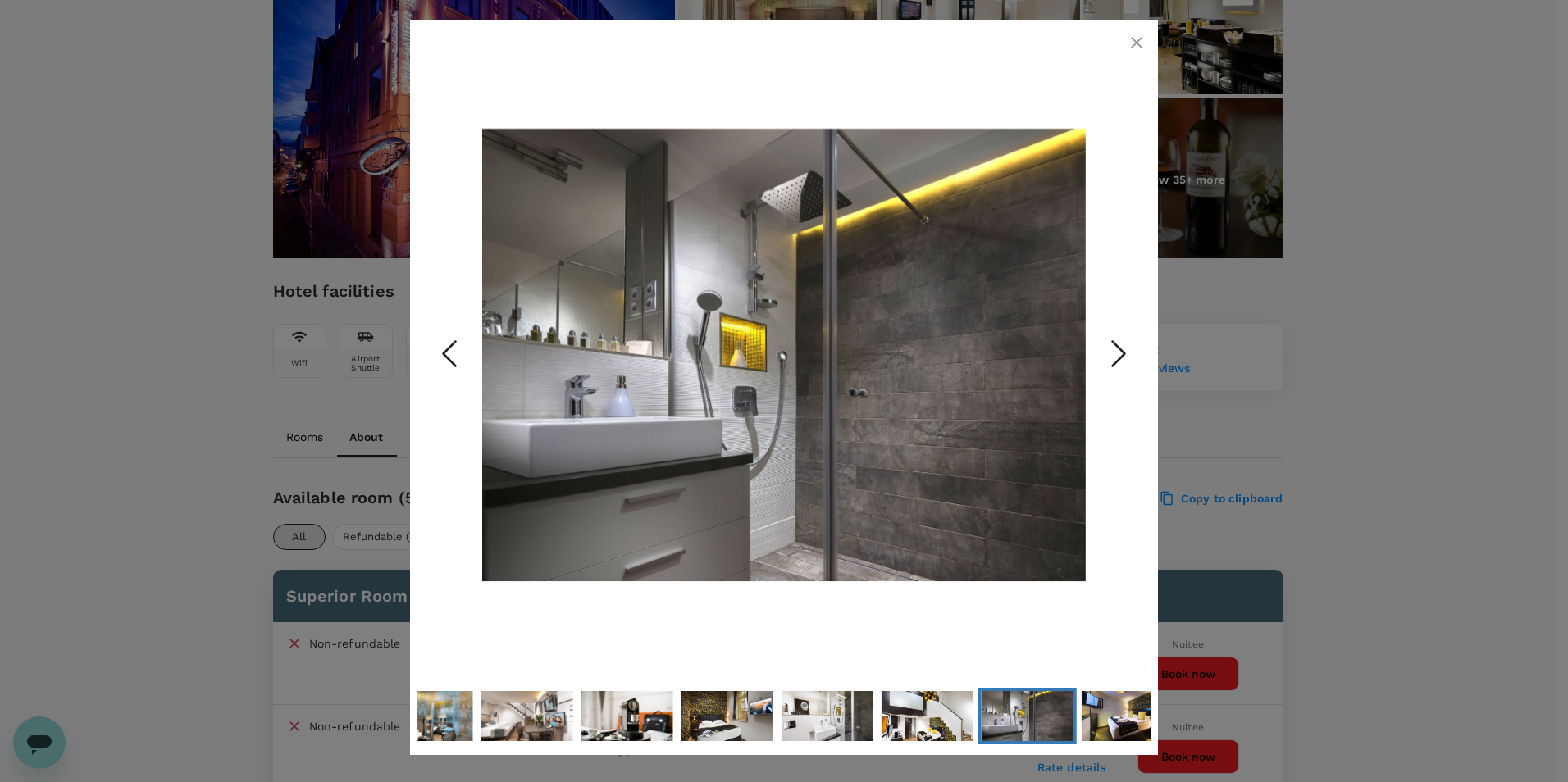
click at [1108, 348] on icon "Next Slide" at bounding box center [1118, 355] width 49 height 49
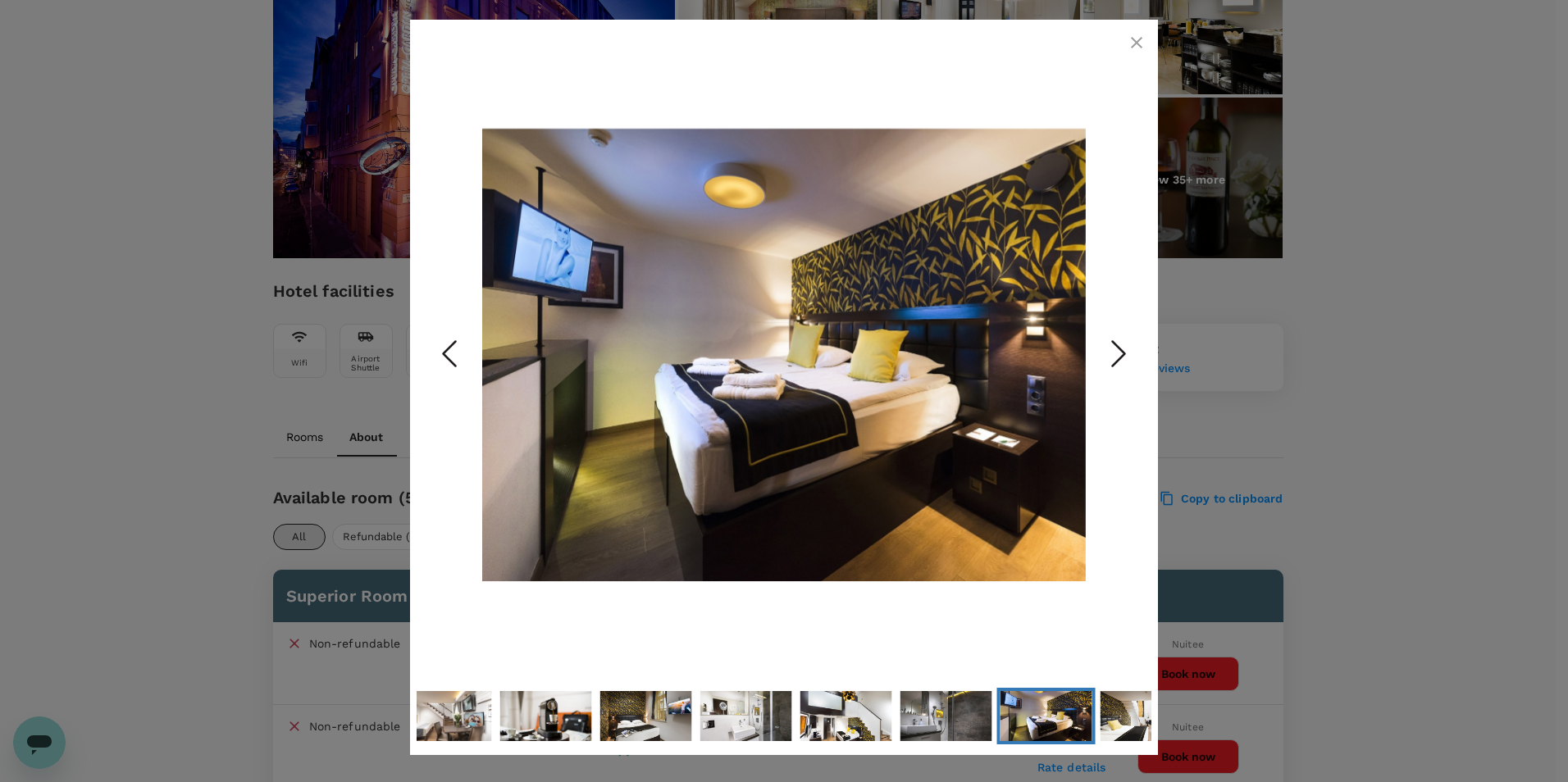
click at [1108, 348] on icon "Next Slide" at bounding box center [1118, 355] width 49 height 49
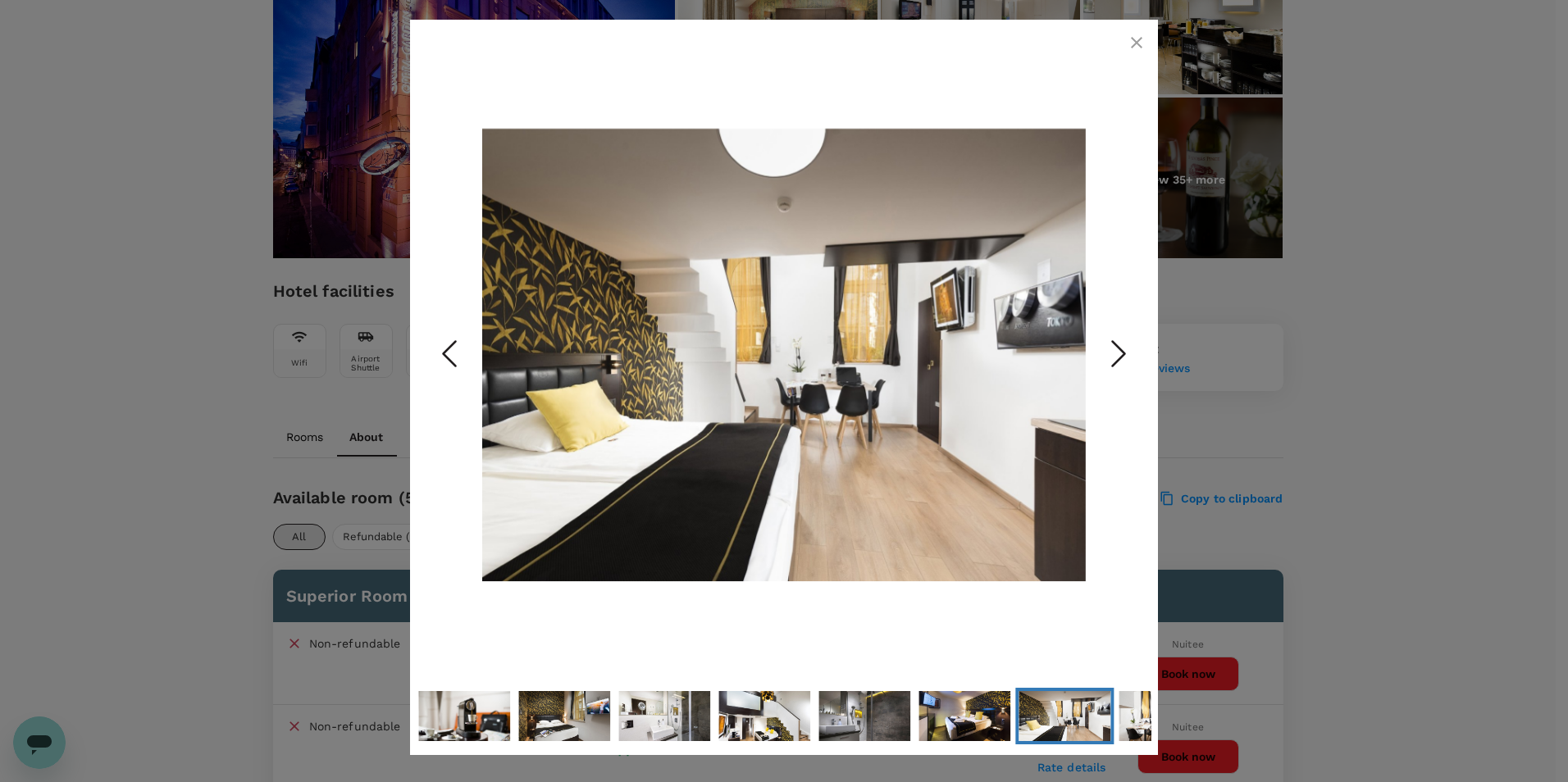
click at [1108, 348] on icon "Next Slide" at bounding box center [1118, 355] width 49 height 49
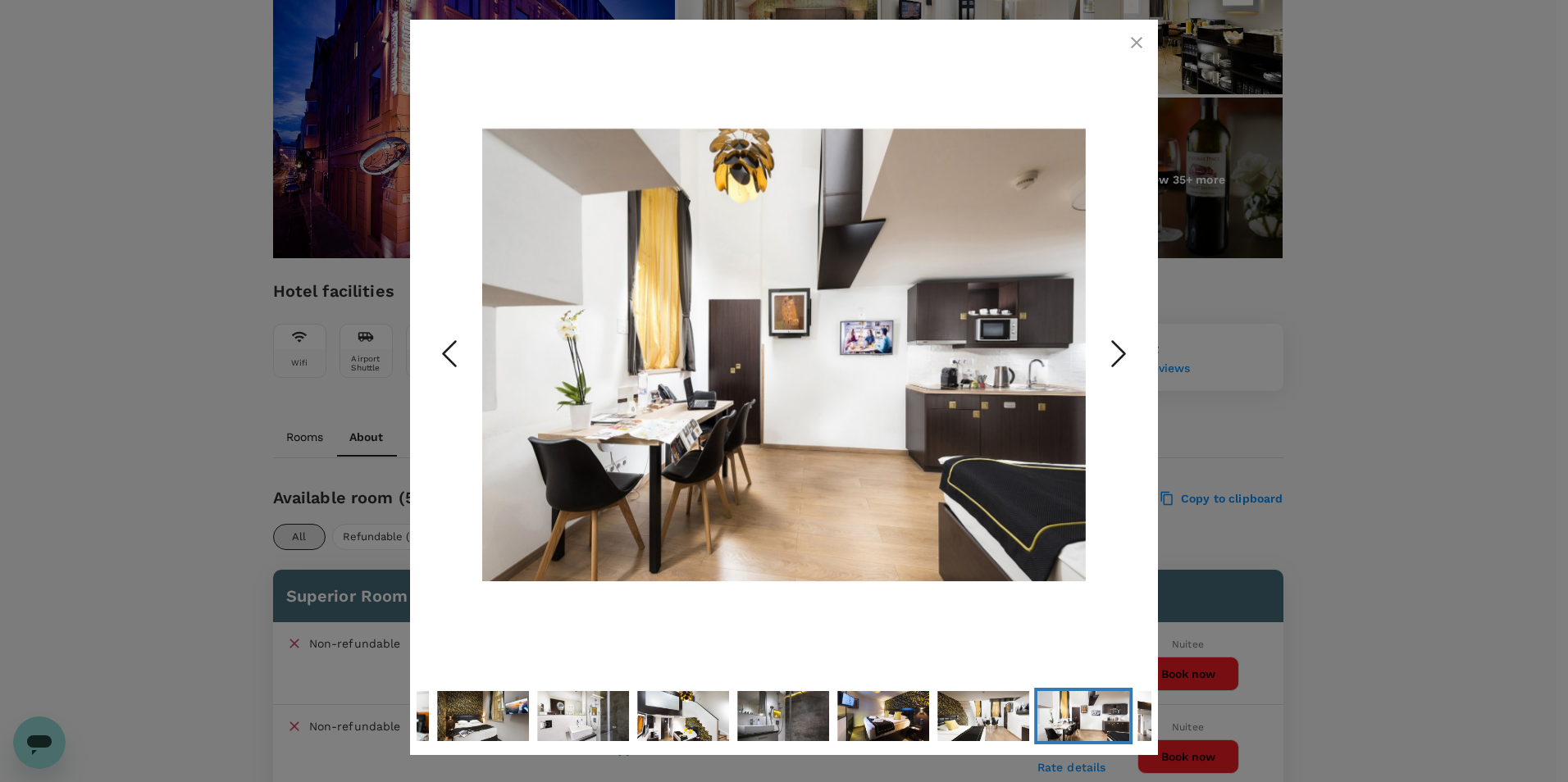
click at [1108, 348] on icon "Next Slide" at bounding box center [1118, 355] width 49 height 49
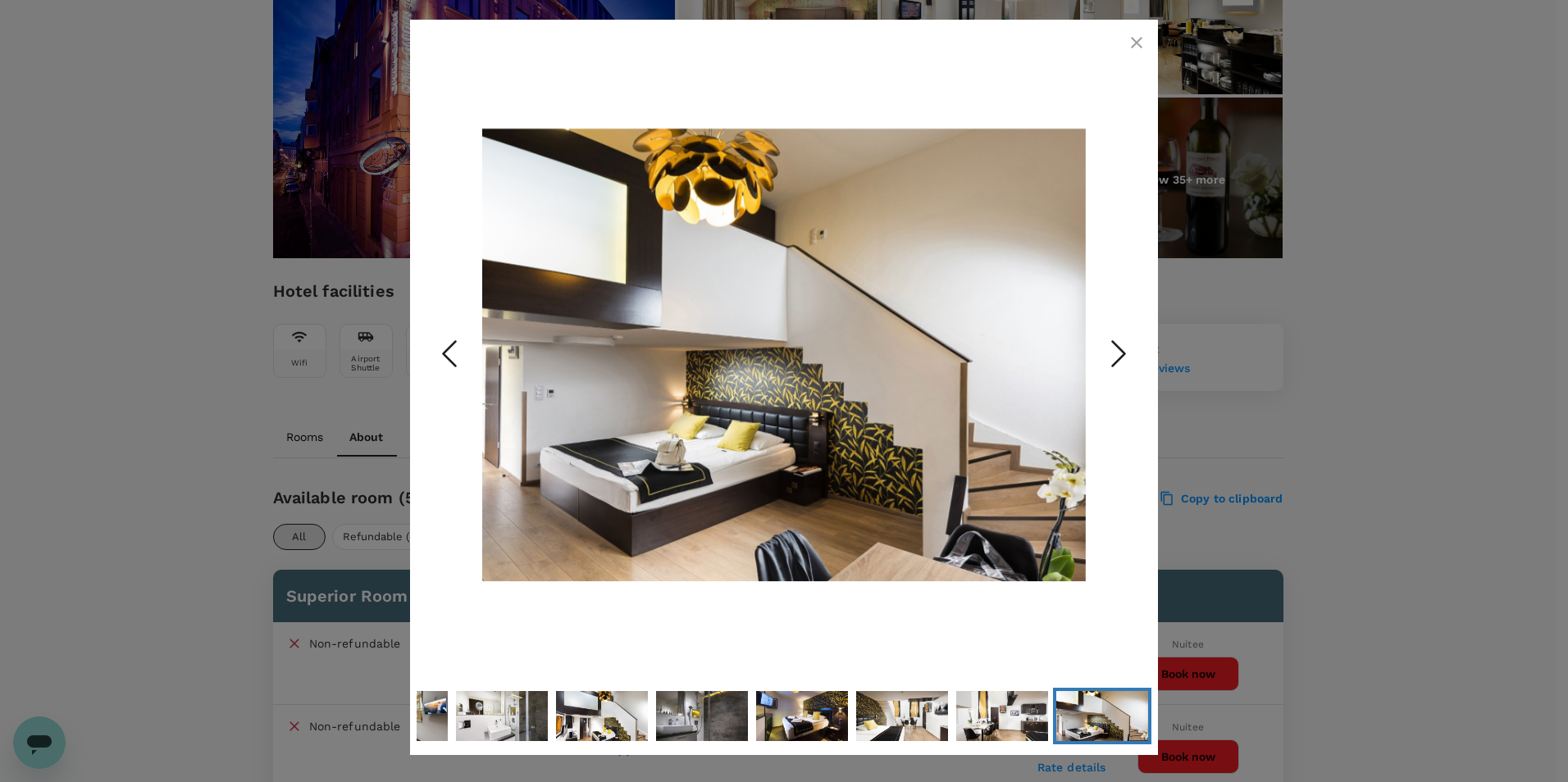
click at [1108, 348] on icon "Next Slide" at bounding box center [1118, 355] width 49 height 49
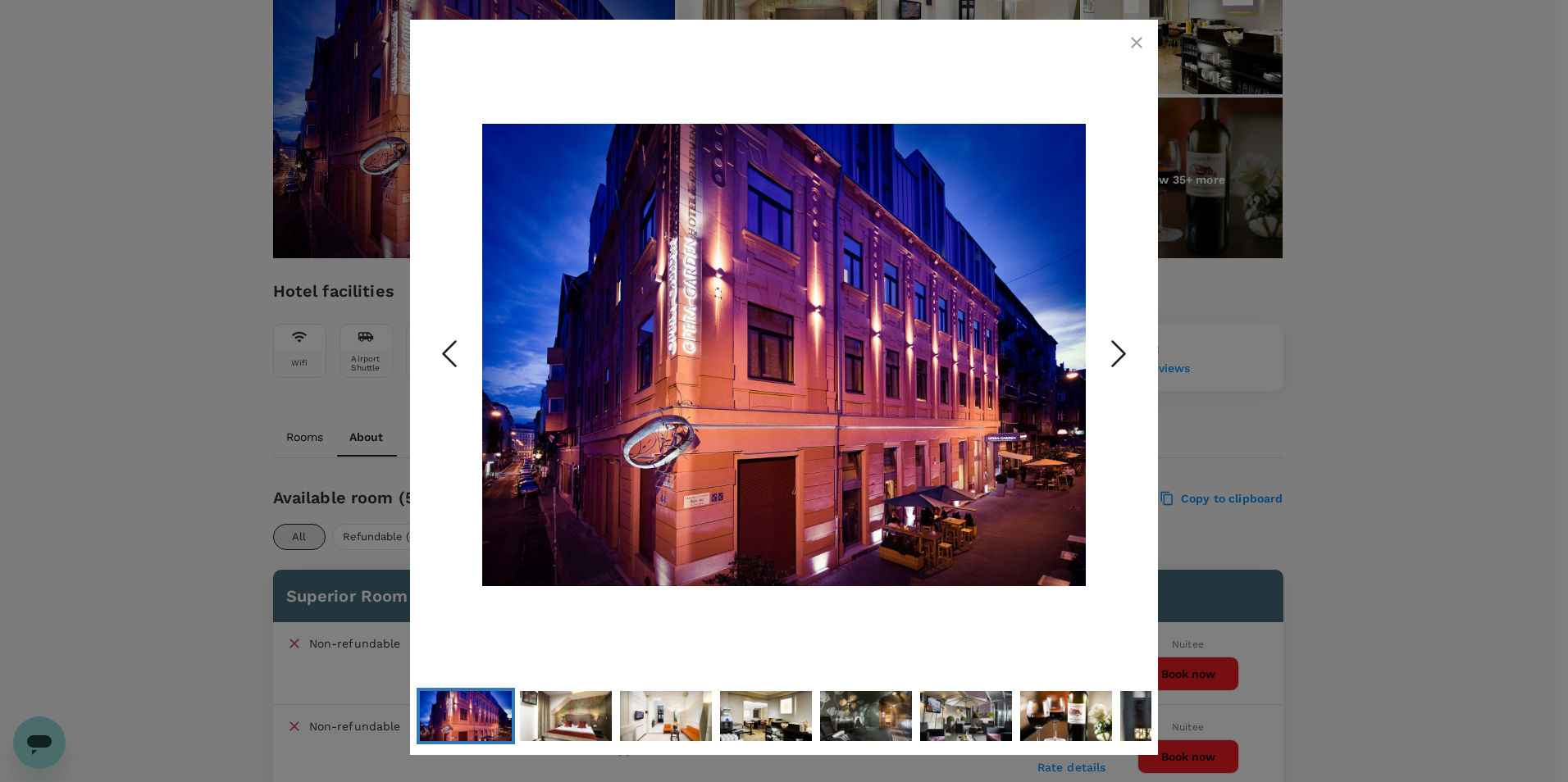
click at [1138, 42] on icon "button" at bounding box center [1137, 43] width 12 height 12
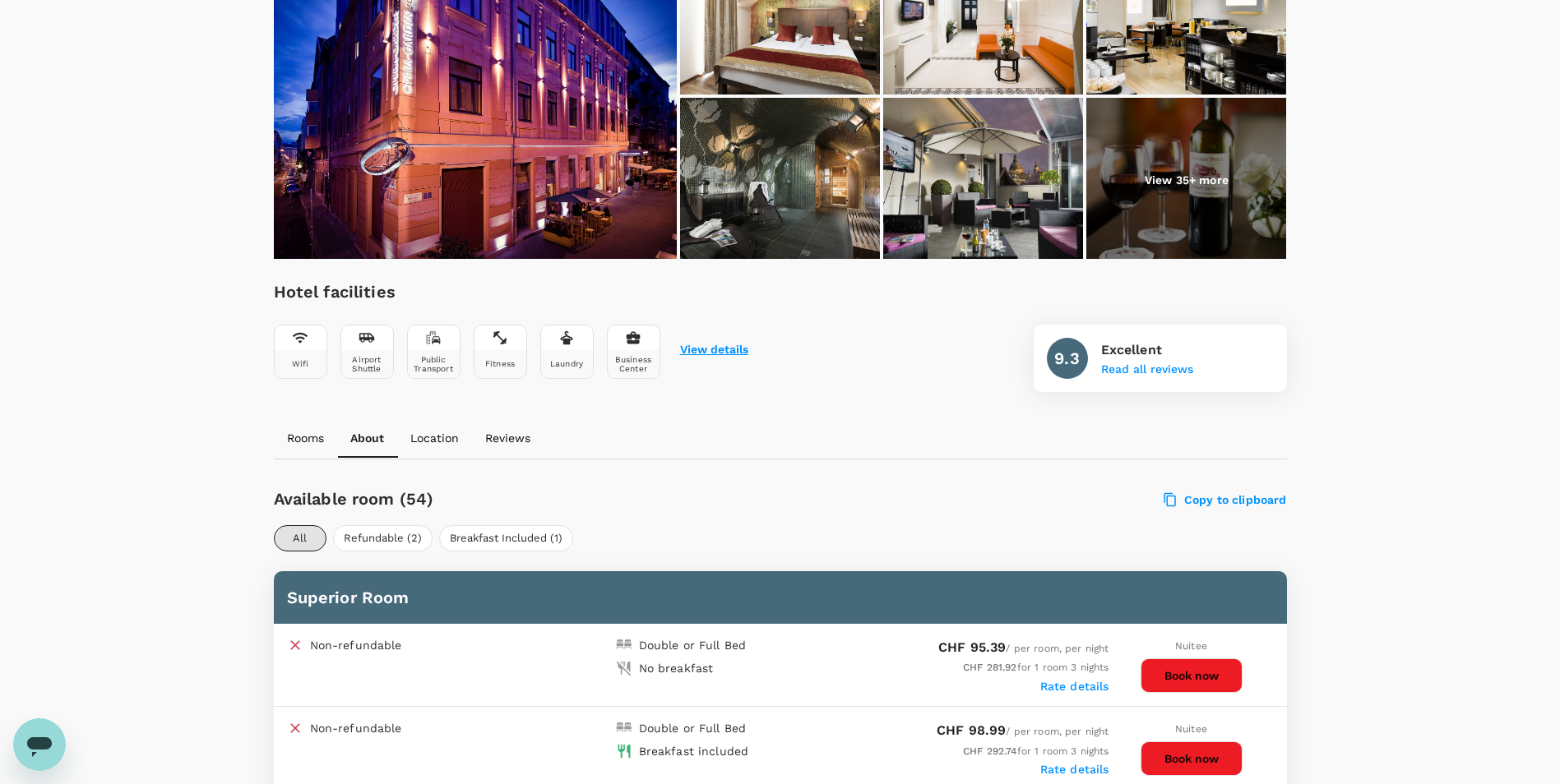
click at [713, 353] on button "View details" at bounding box center [714, 351] width 69 height 13
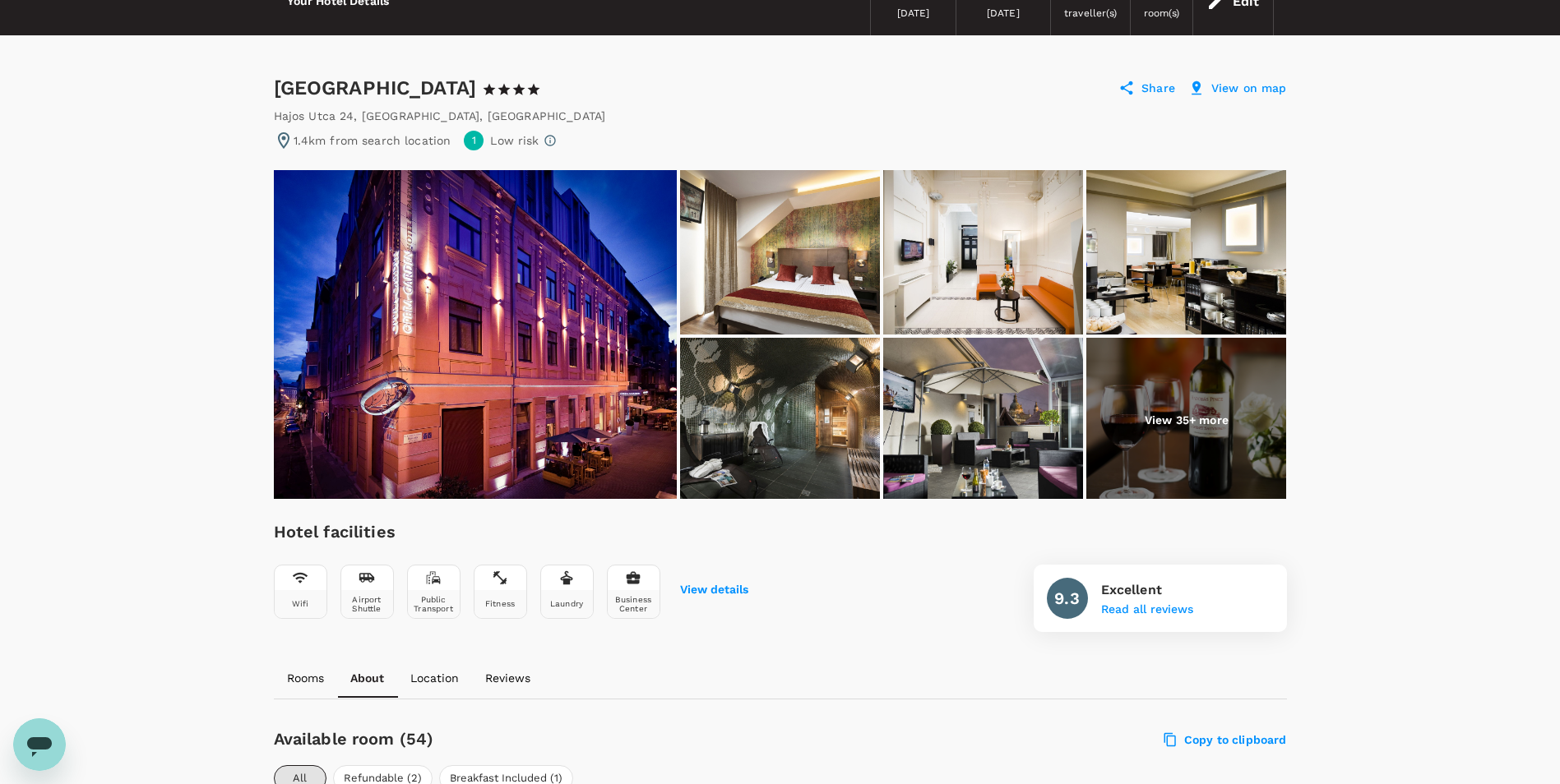
scroll to position [82, 0]
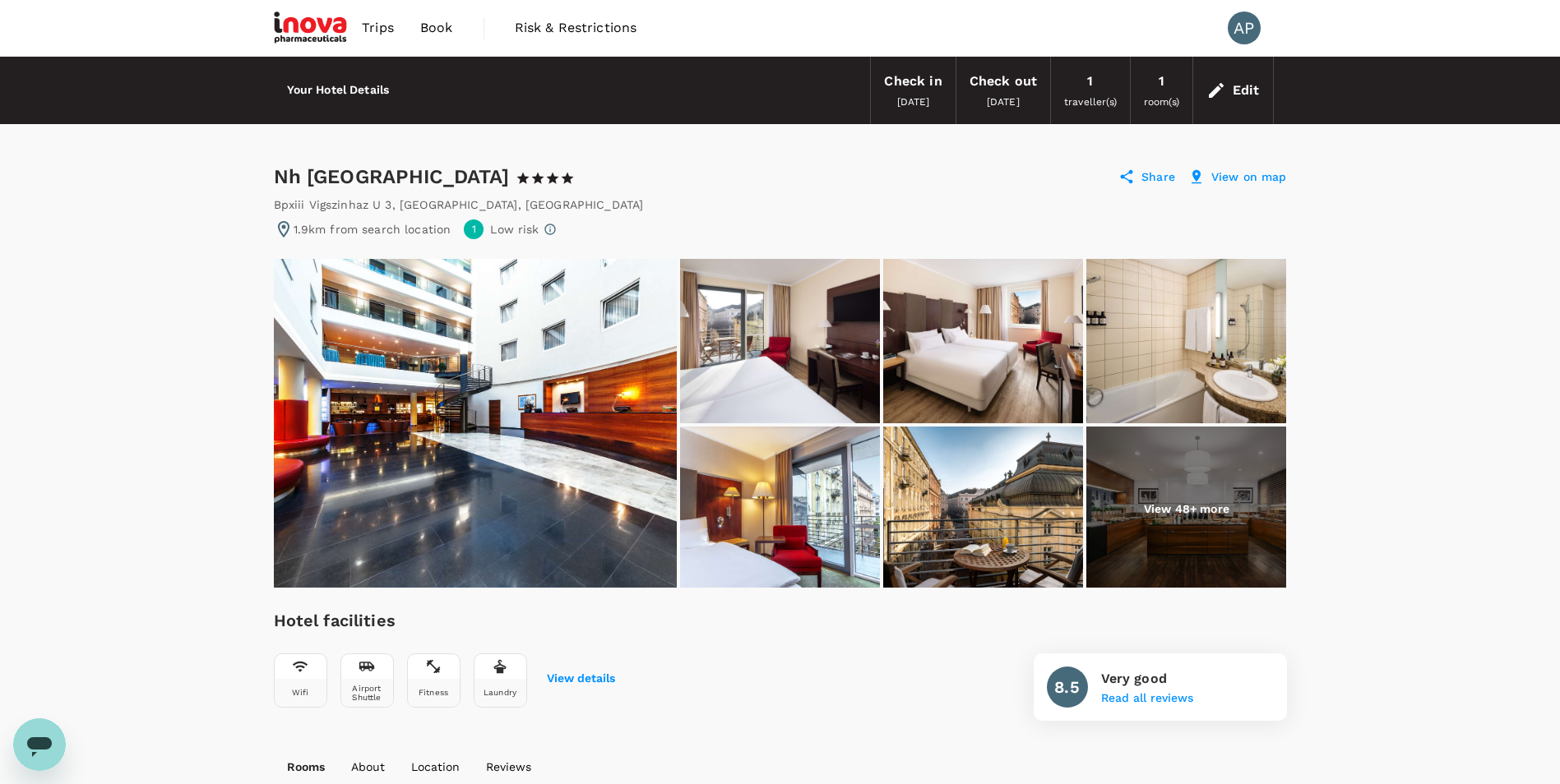
click at [1226, 171] on p "View on map" at bounding box center [1248, 177] width 75 height 17
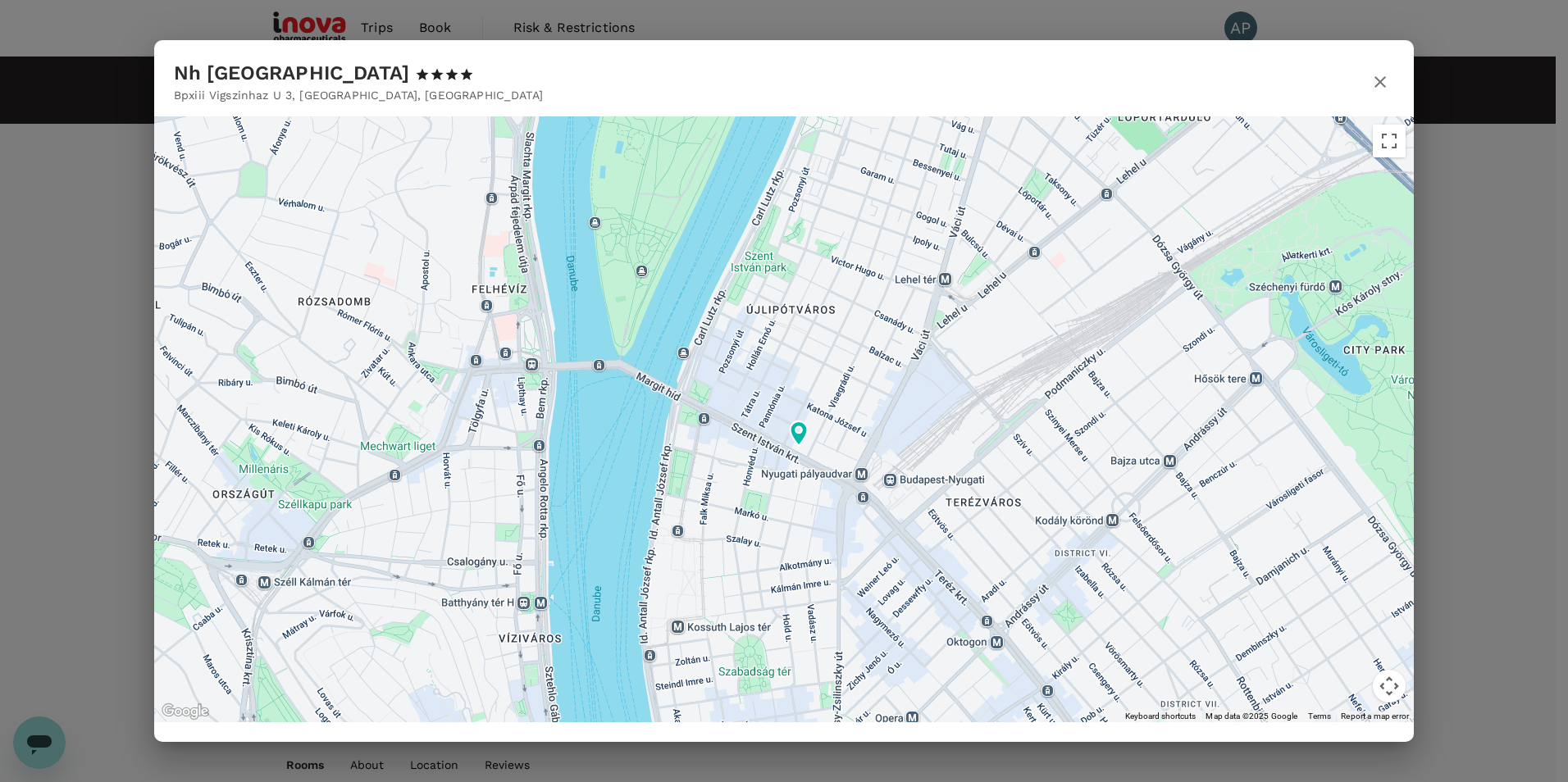
click at [1370, 91] on icon "button" at bounding box center [1380, 82] width 20 height 20
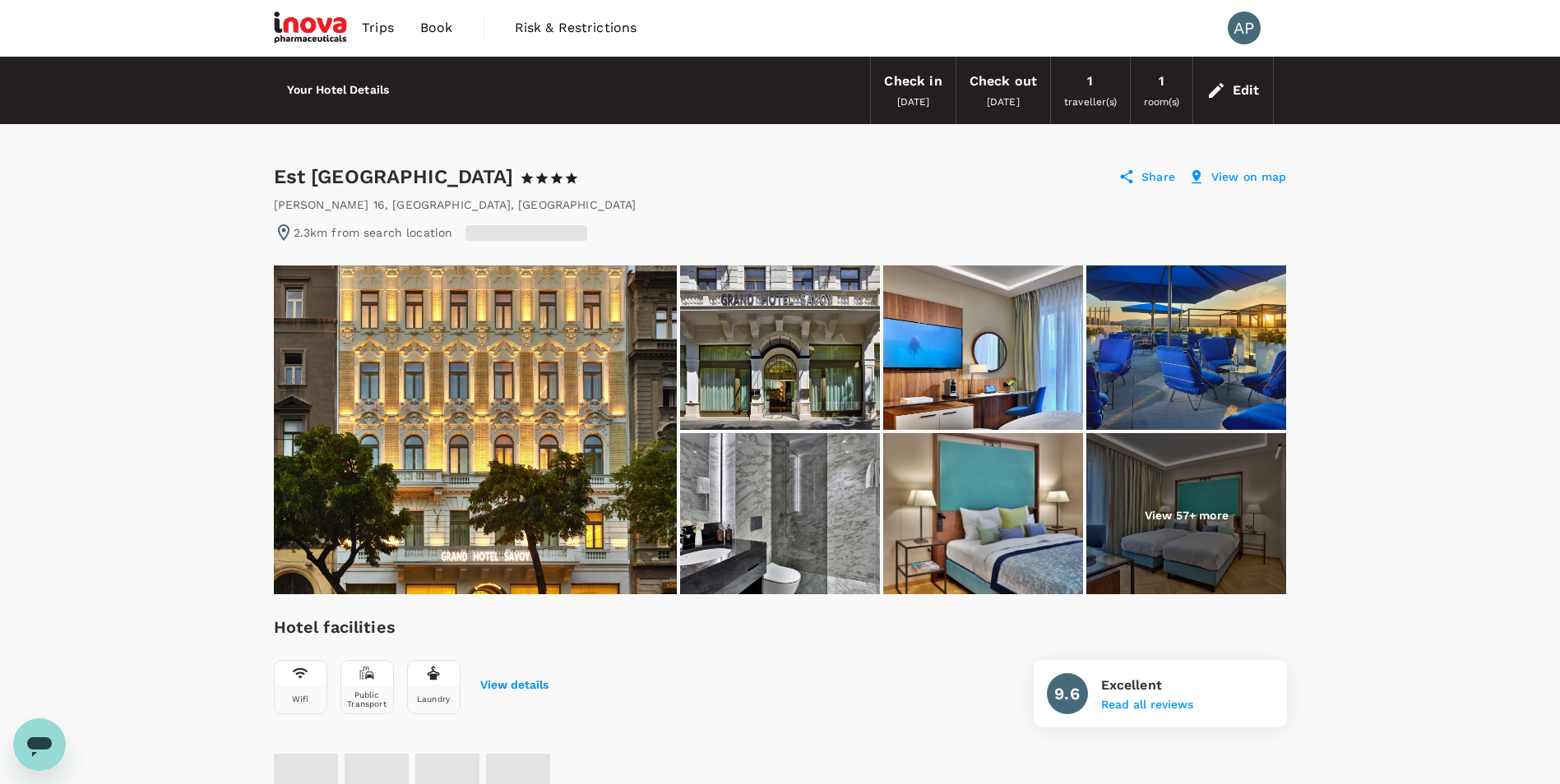
click at [1245, 173] on p "View on map" at bounding box center [1248, 177] width 75 height 17
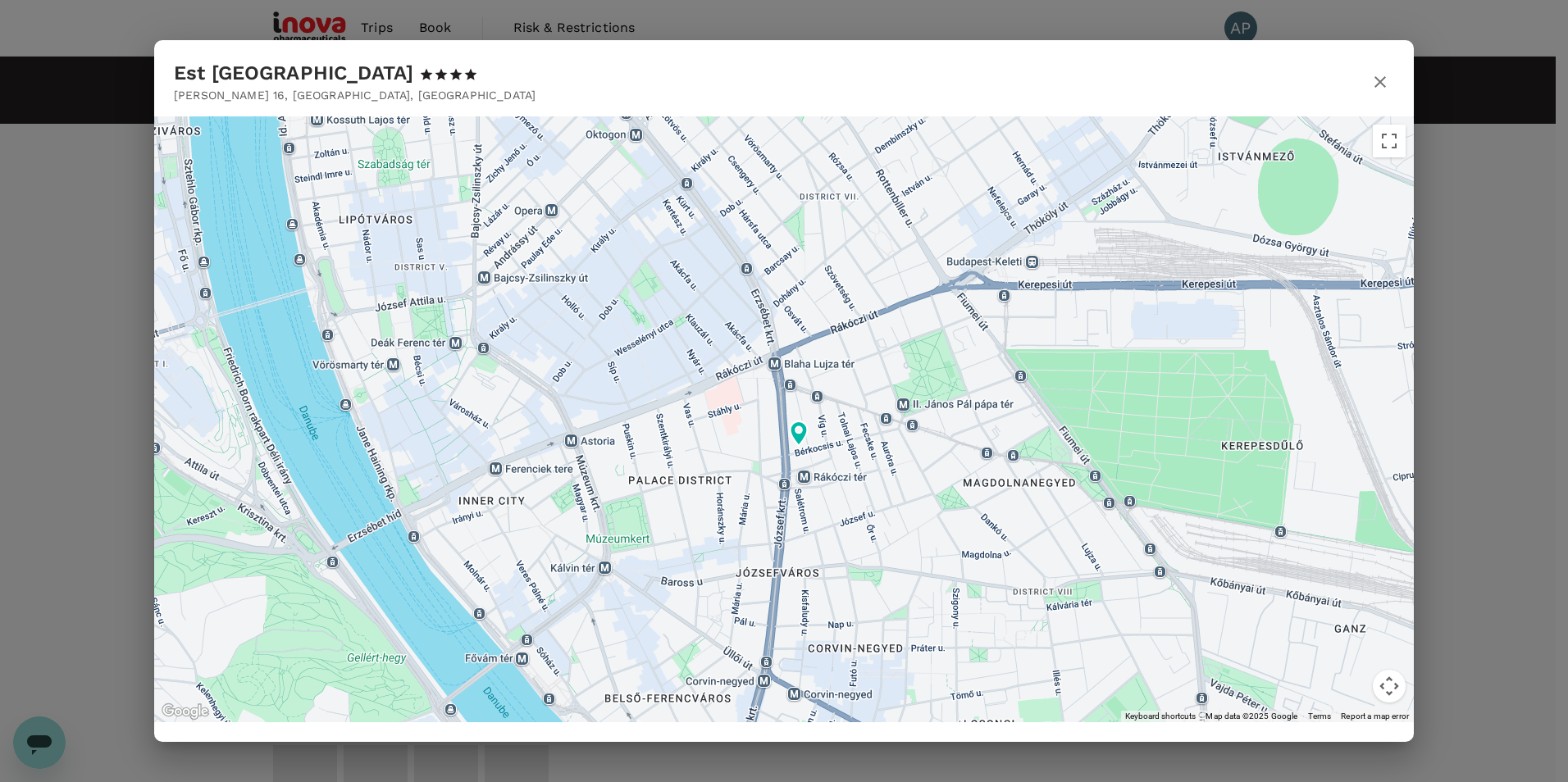
click at [1381, 82] on icon "button" at bounding box center [1380, 82] width 12 height 12
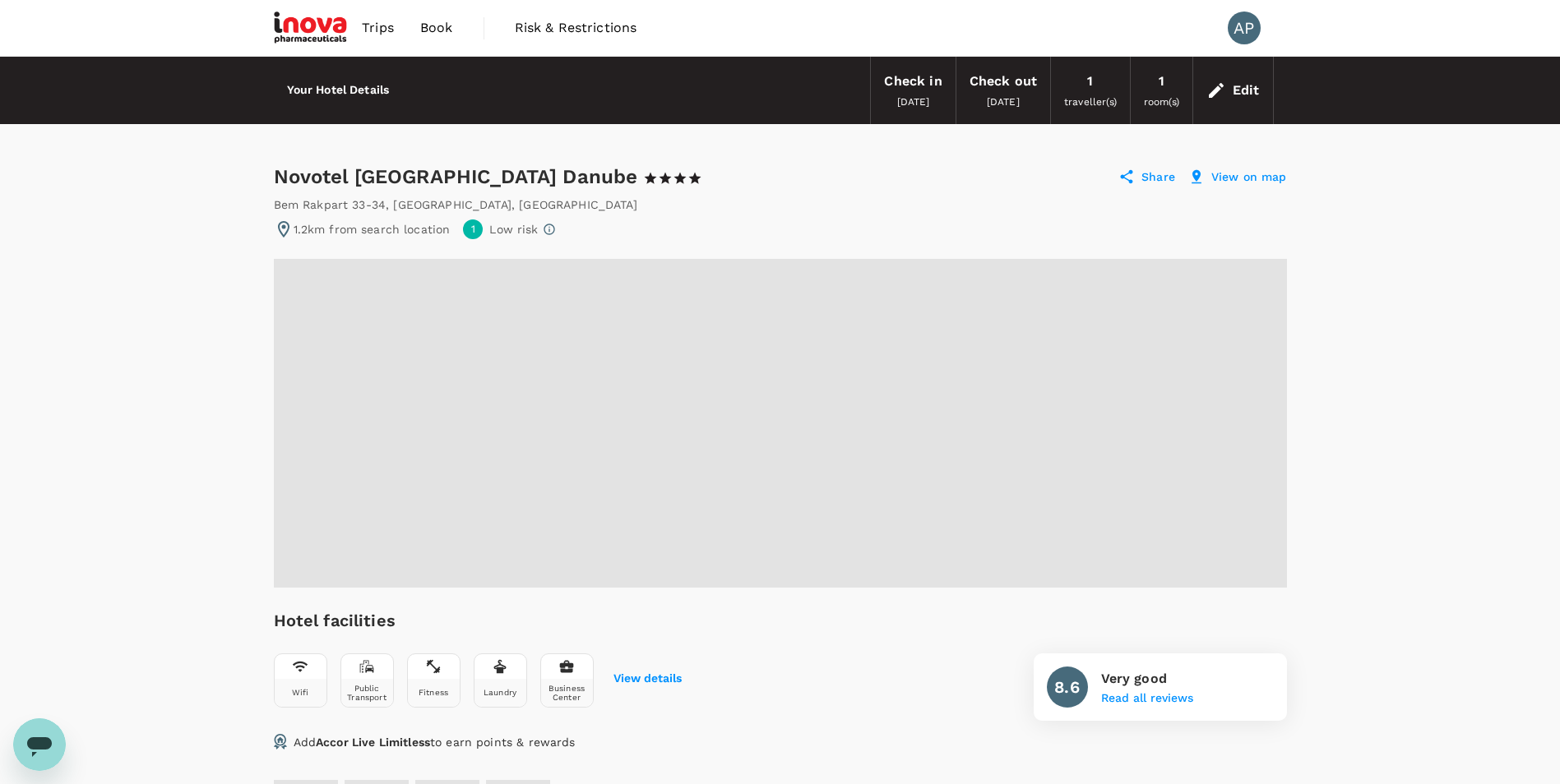
click at [1251, 174] on p "View on map" at bounding box center [1248, 177] width 75 height 17
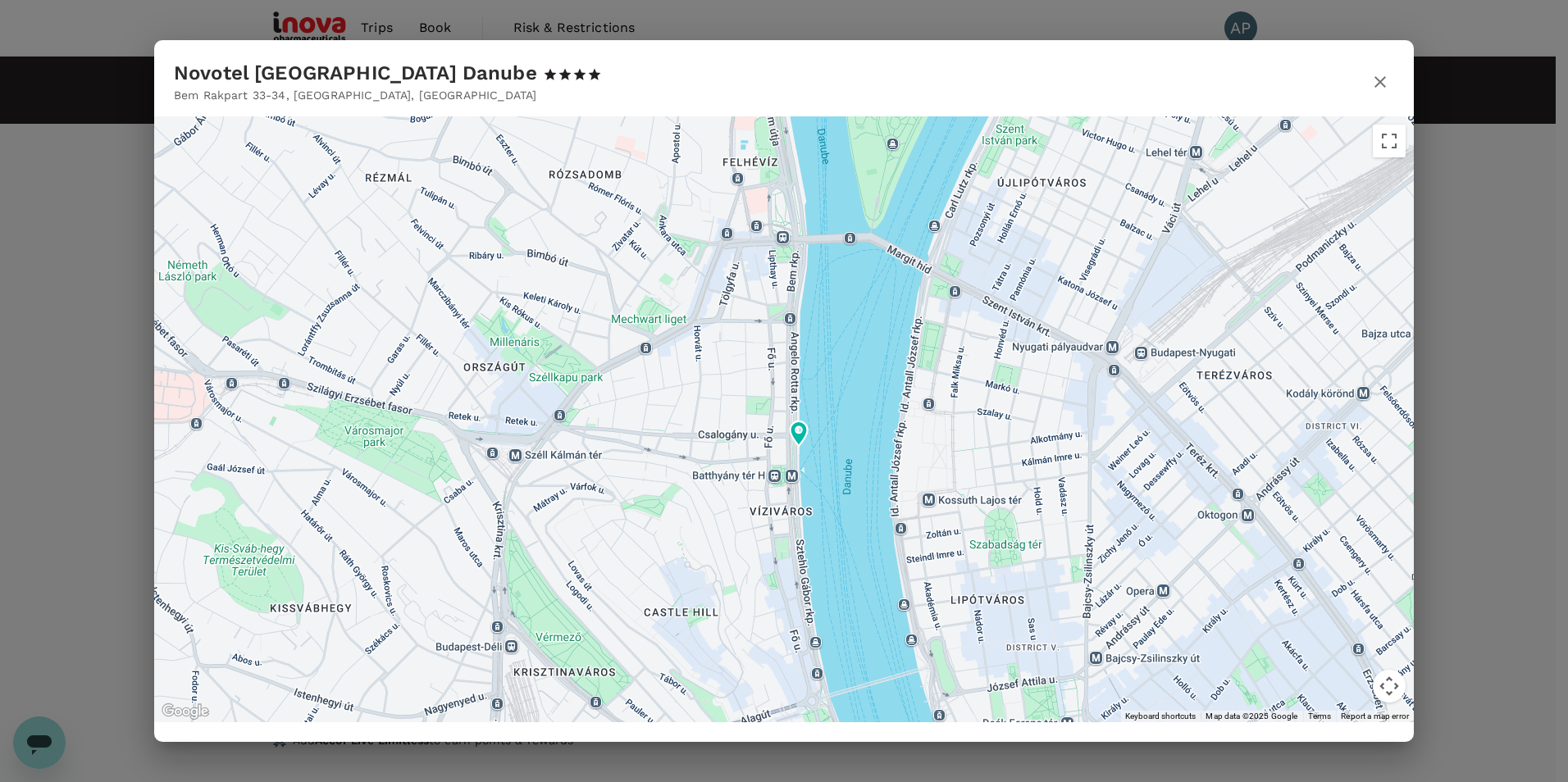
click at [1376, 79] on icon "button" at bounding box center [1380, 82] width 20 height 20
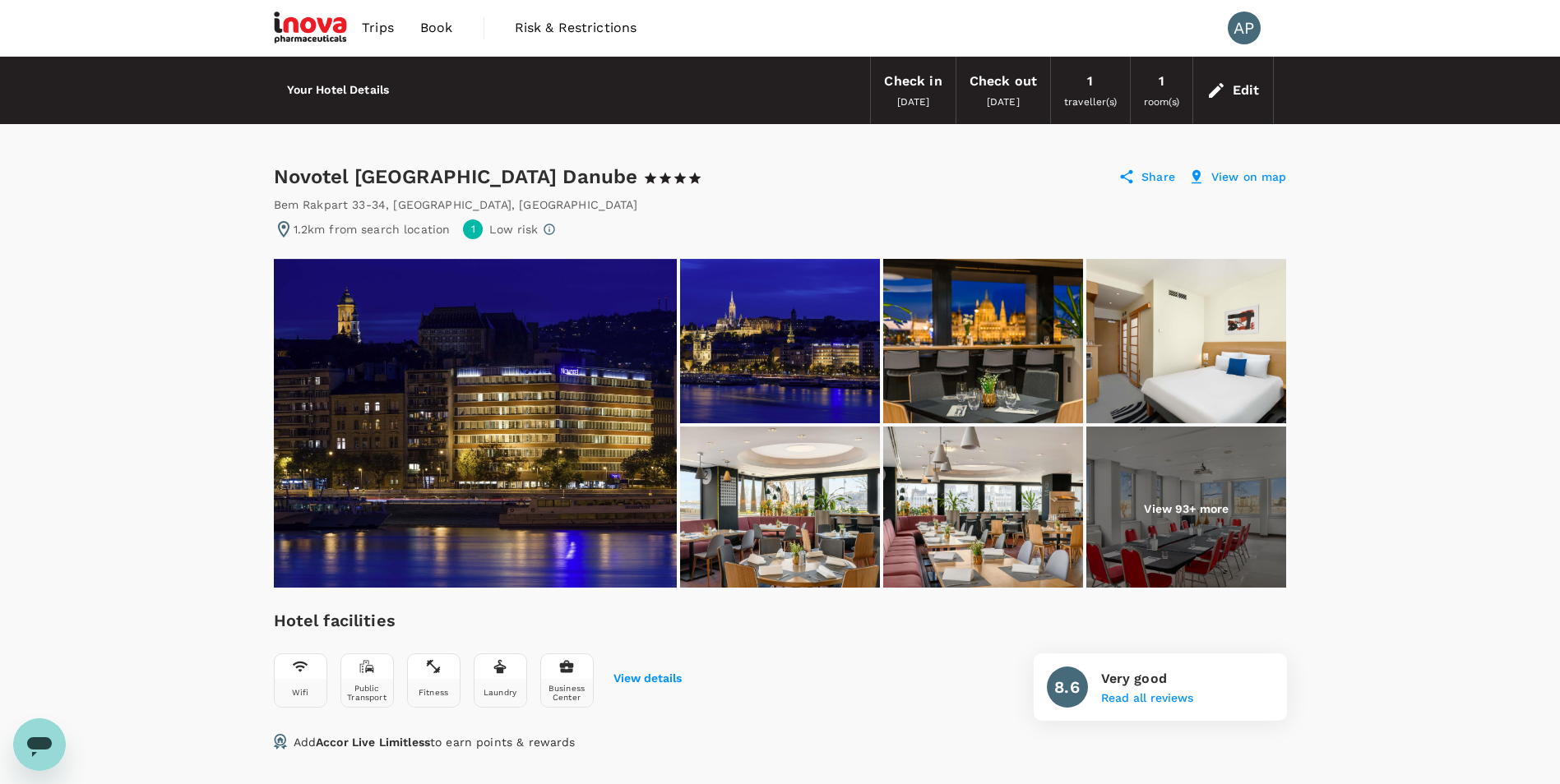
click at [611, 434] on img at bounding box center [475, 423] width 403 height 329
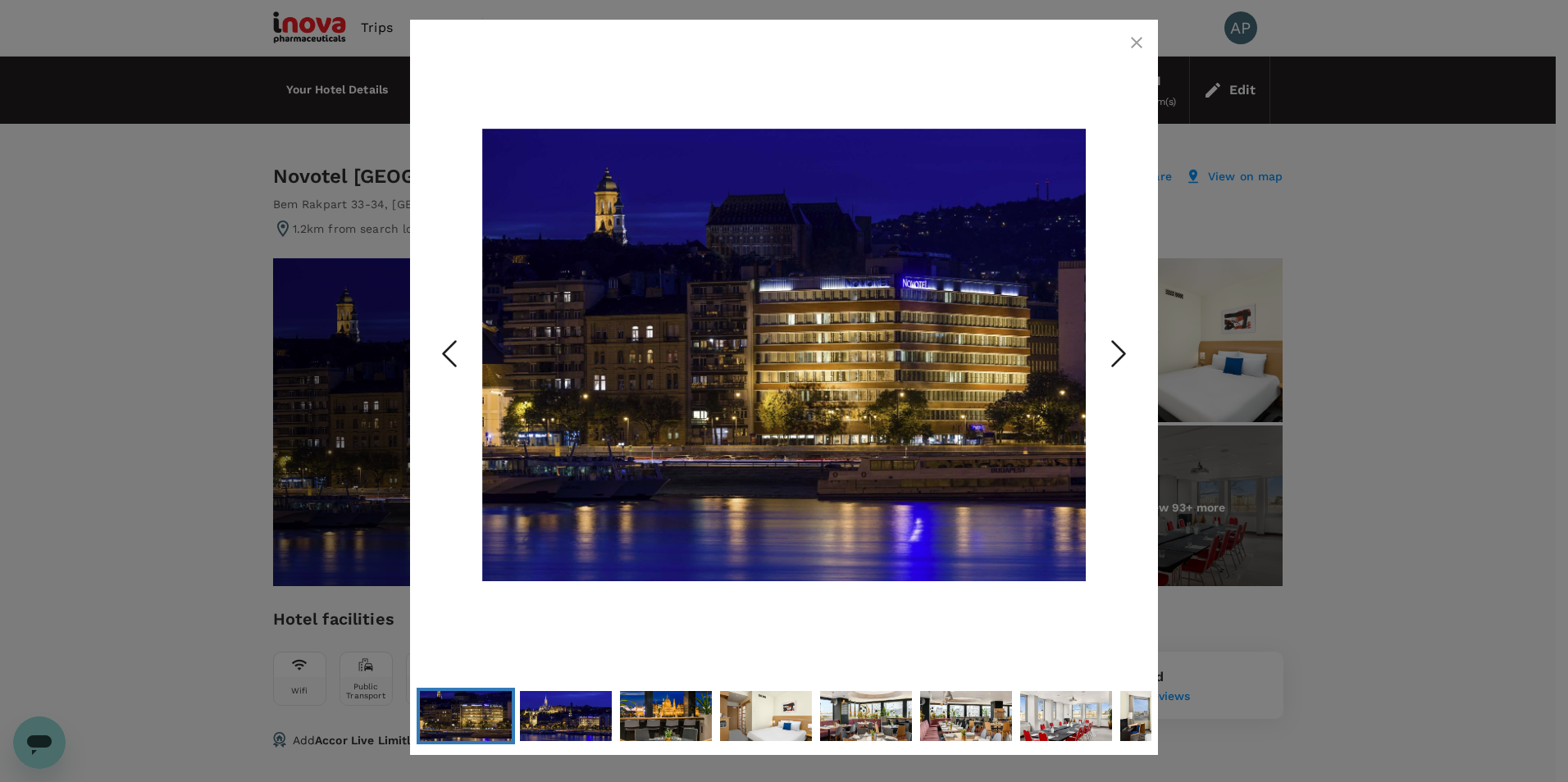
click at [1130, 350] on icon "Next Slide" at bounding box center [1118, 355] width 49 height 49
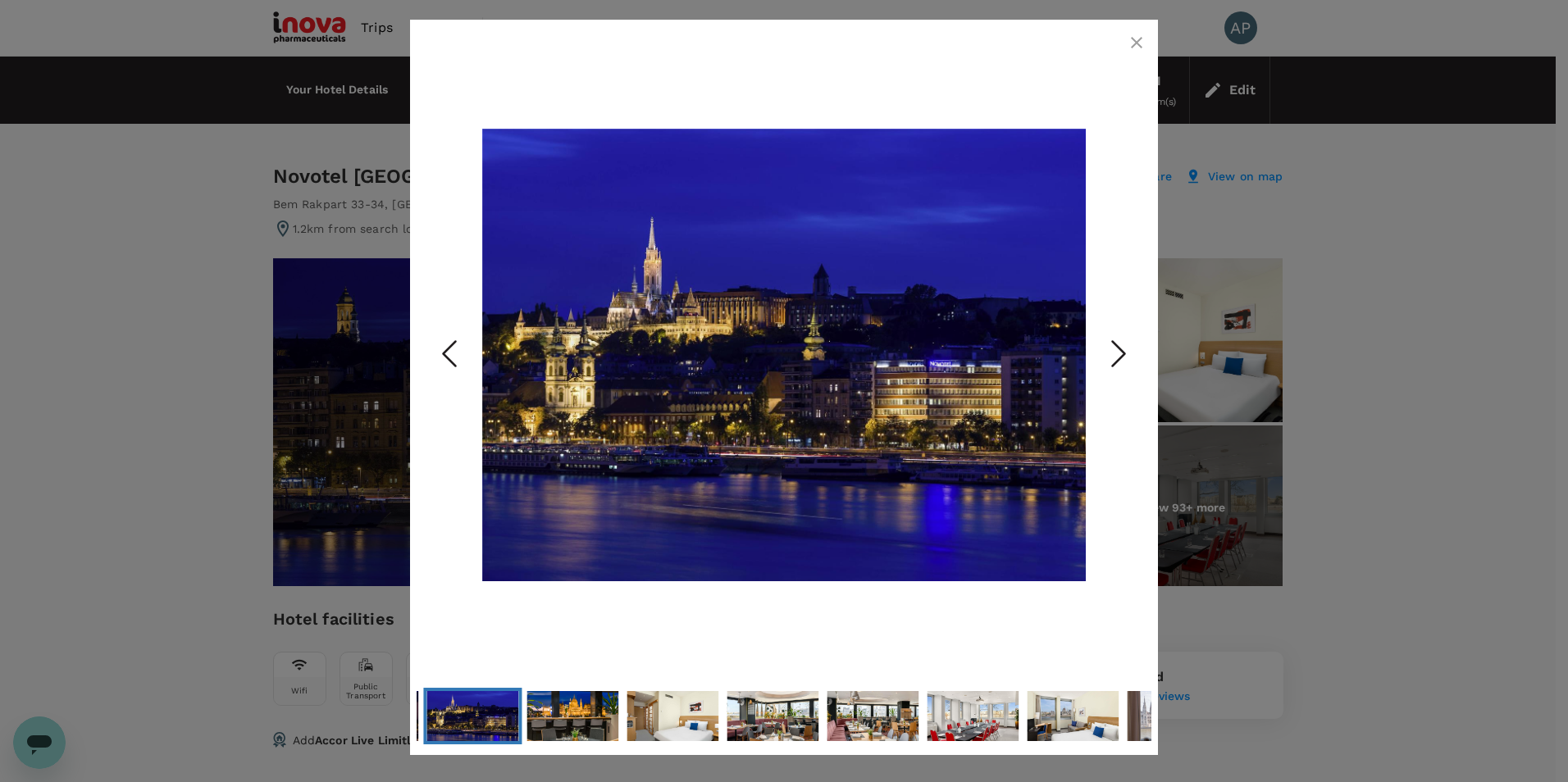
click at [1130, 350] on icon "Next Slide" at bounding box center [1118, 355] width 49 height 49
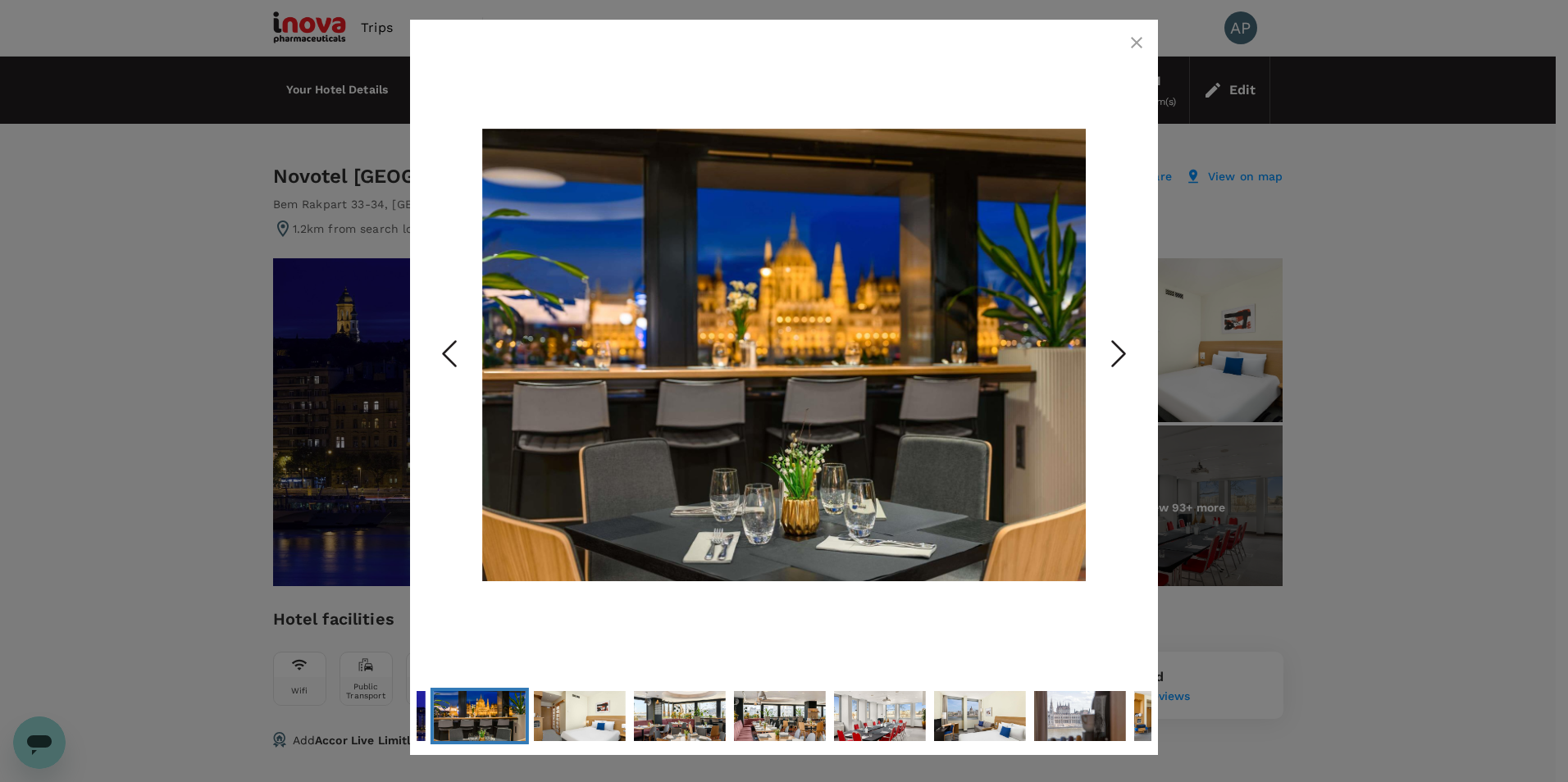
click at [1130, 350] on icon "Next Slide" at bounding box center [1118, 355] width 49 height 49
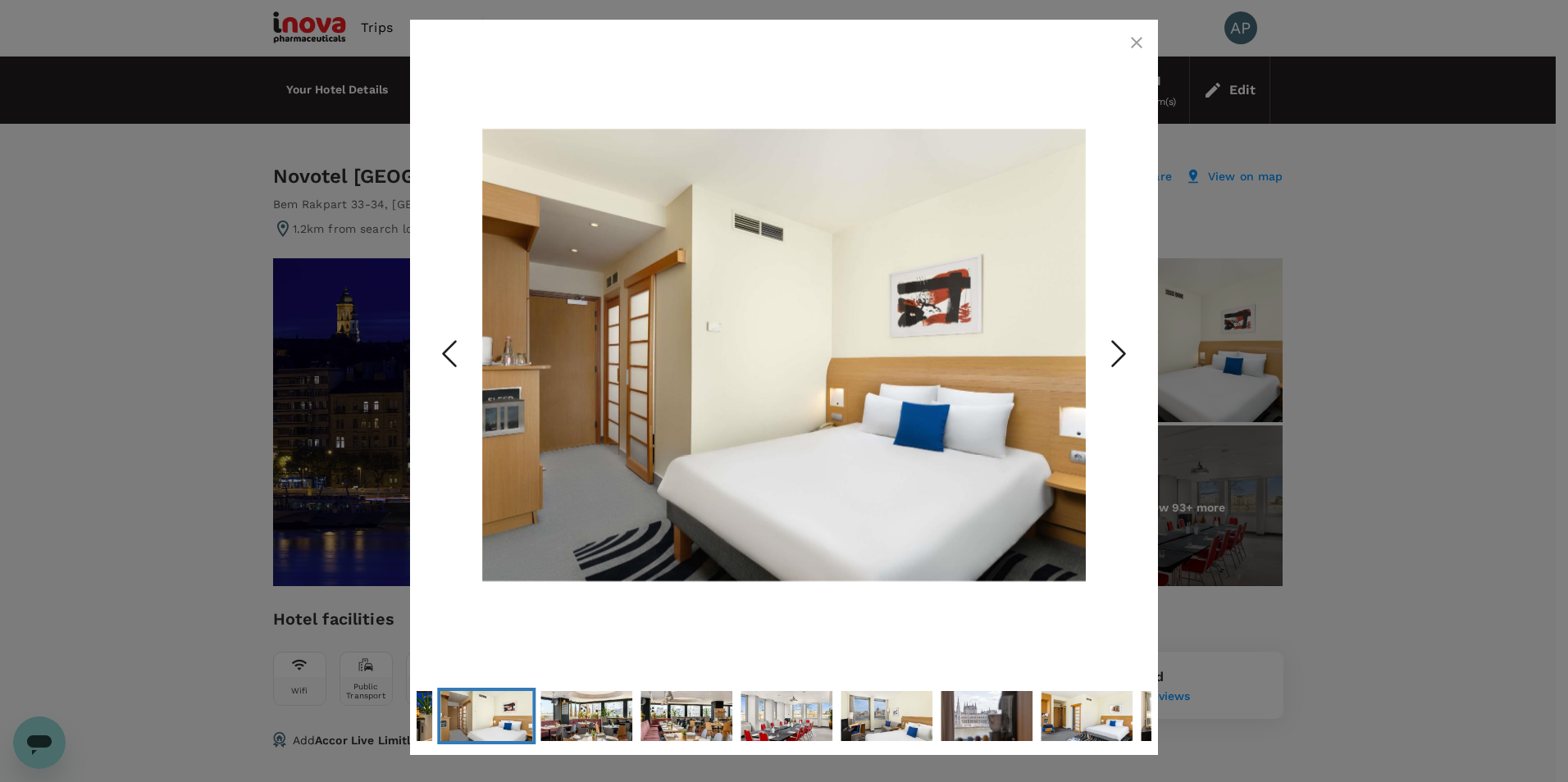
click at [1130, 350] on icon "Next Slide" at bounding box center [1118, 355] width 49 height 49
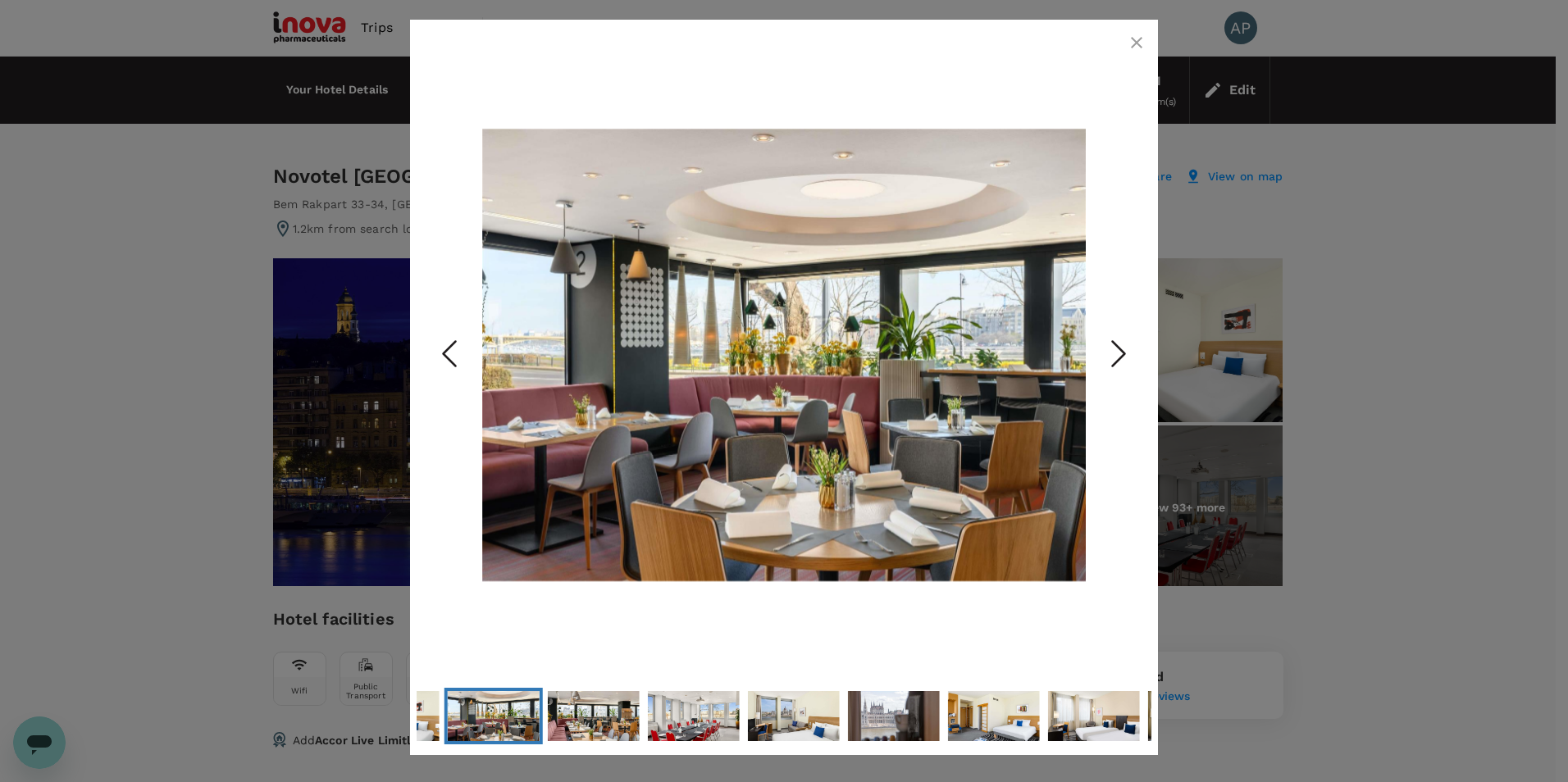
click at [1130, 350] on icon "Next Slide" at bounding box center [1118, 355] width 49 height 49
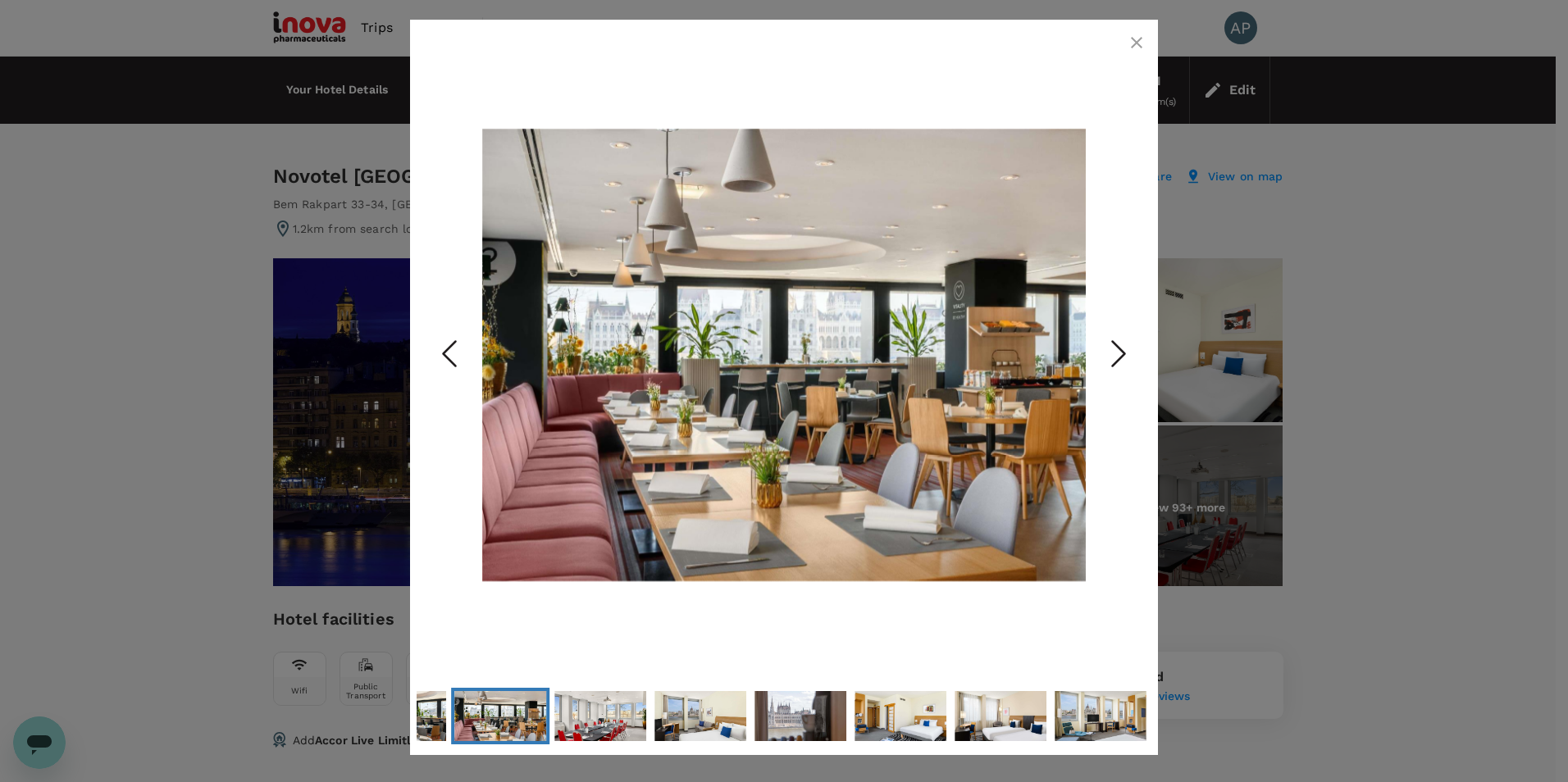
click at [1130, 350] on icon "Next Slide" at bounding box center [1118, 355] width 49 height 49
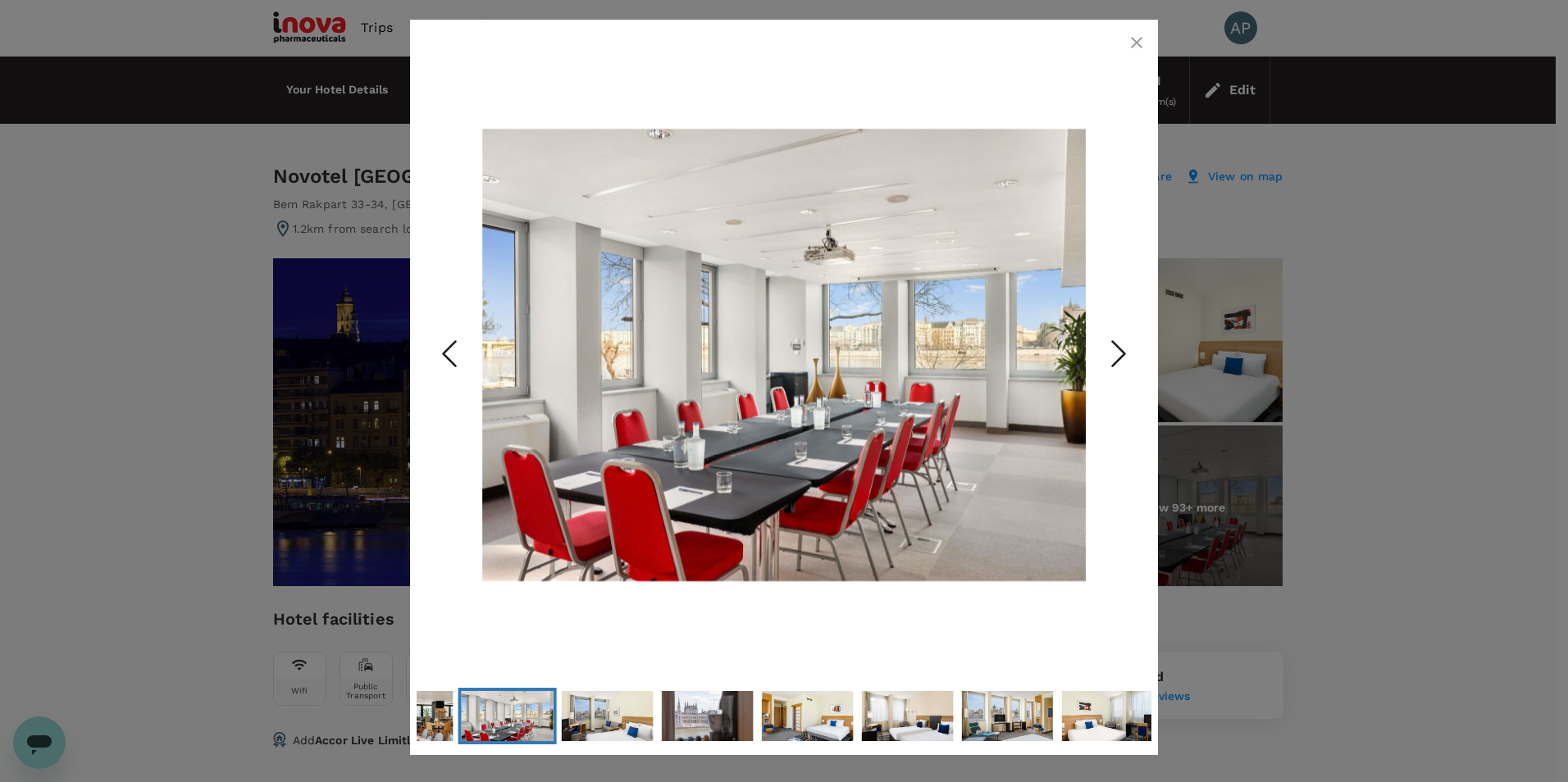
click at [1130, 350] on icon "Next Slide" at bounding box center [1118, 355] width 49 height 49
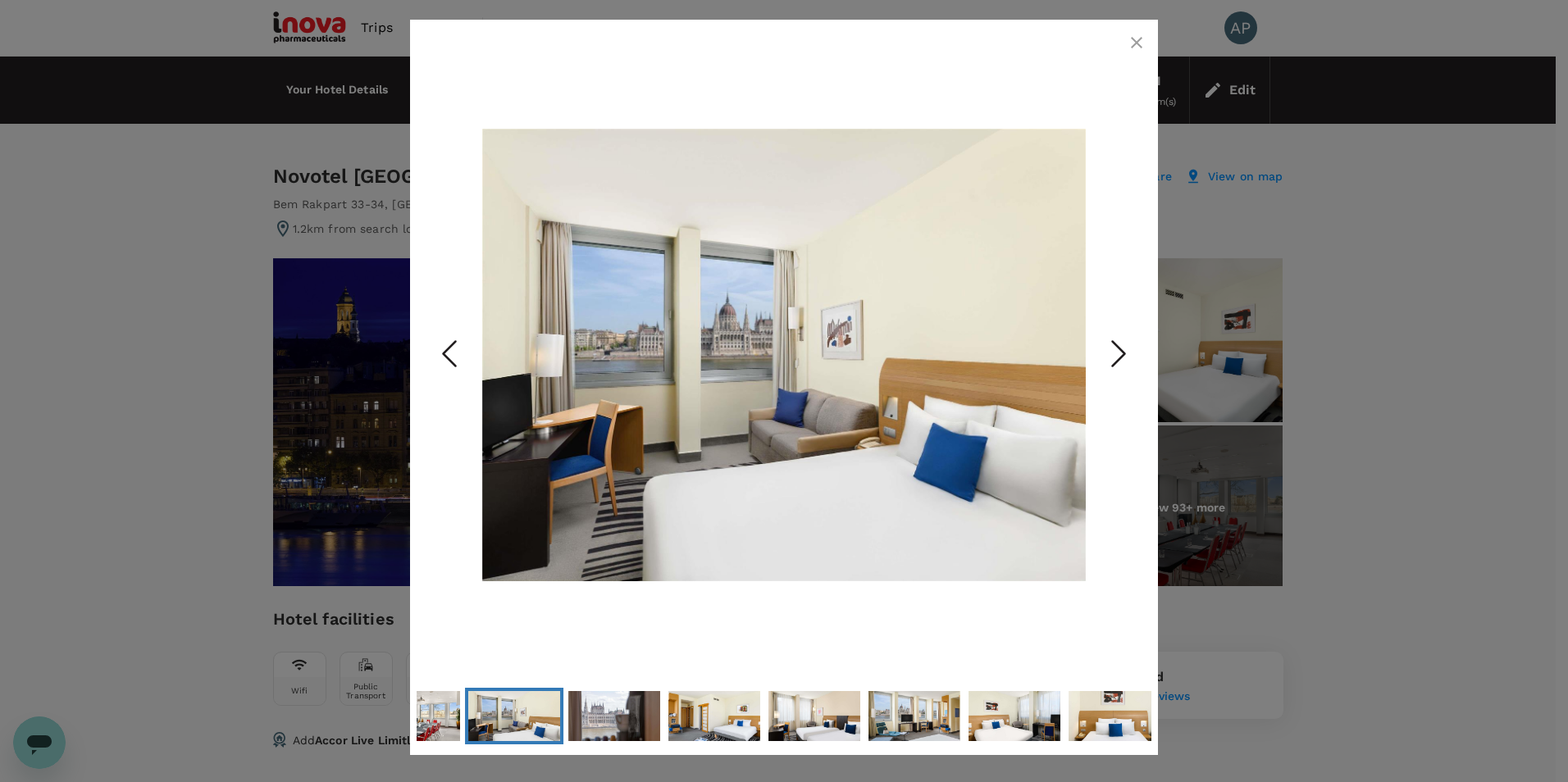
click at [1130, 350] on icon "Next Slide" at bounding box center [1118, 355] width 49 height 49
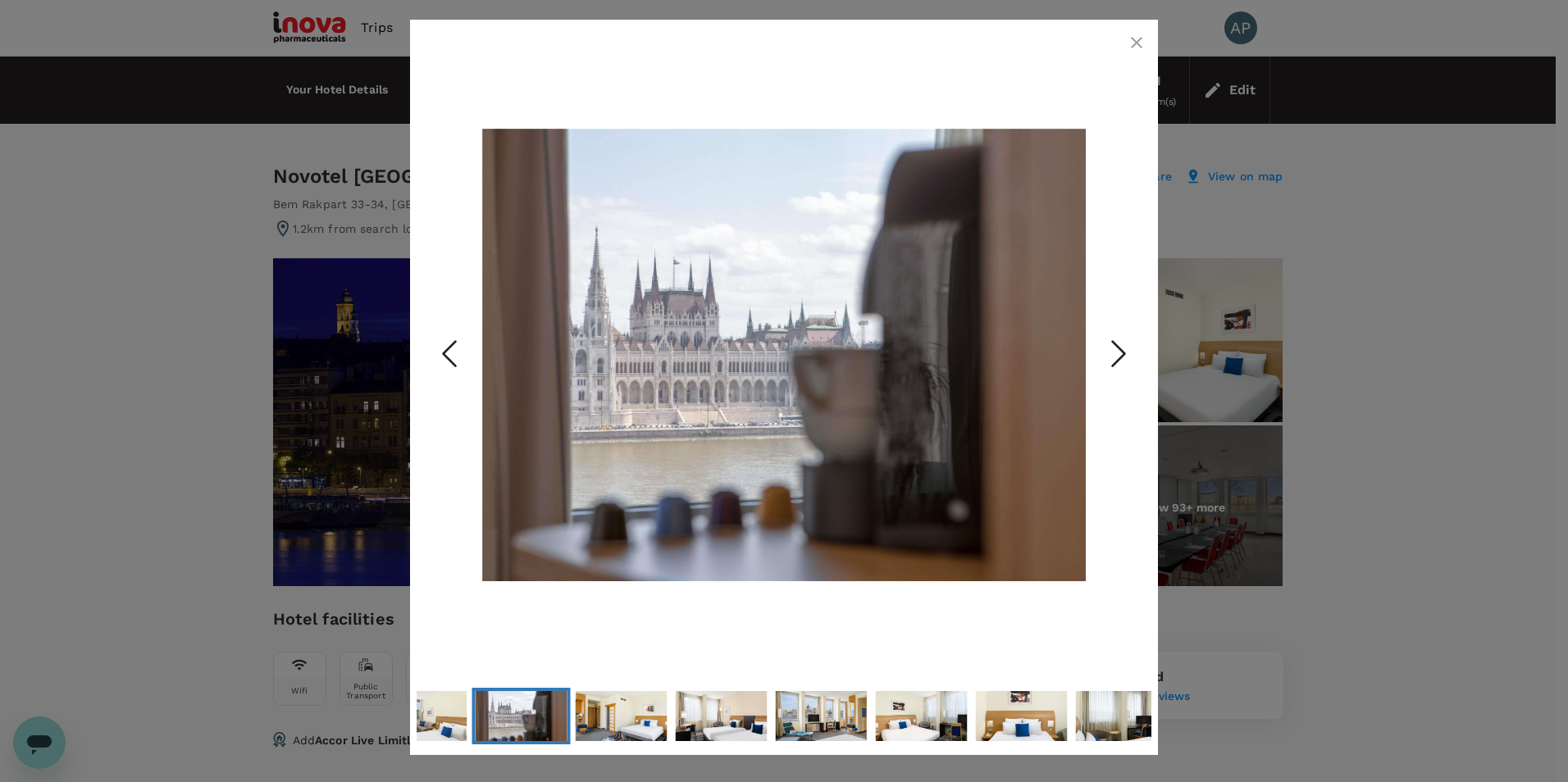
click at [1130, 350] on icon "Next Slide" at bounding box center [1118, 355] width 49 height 49
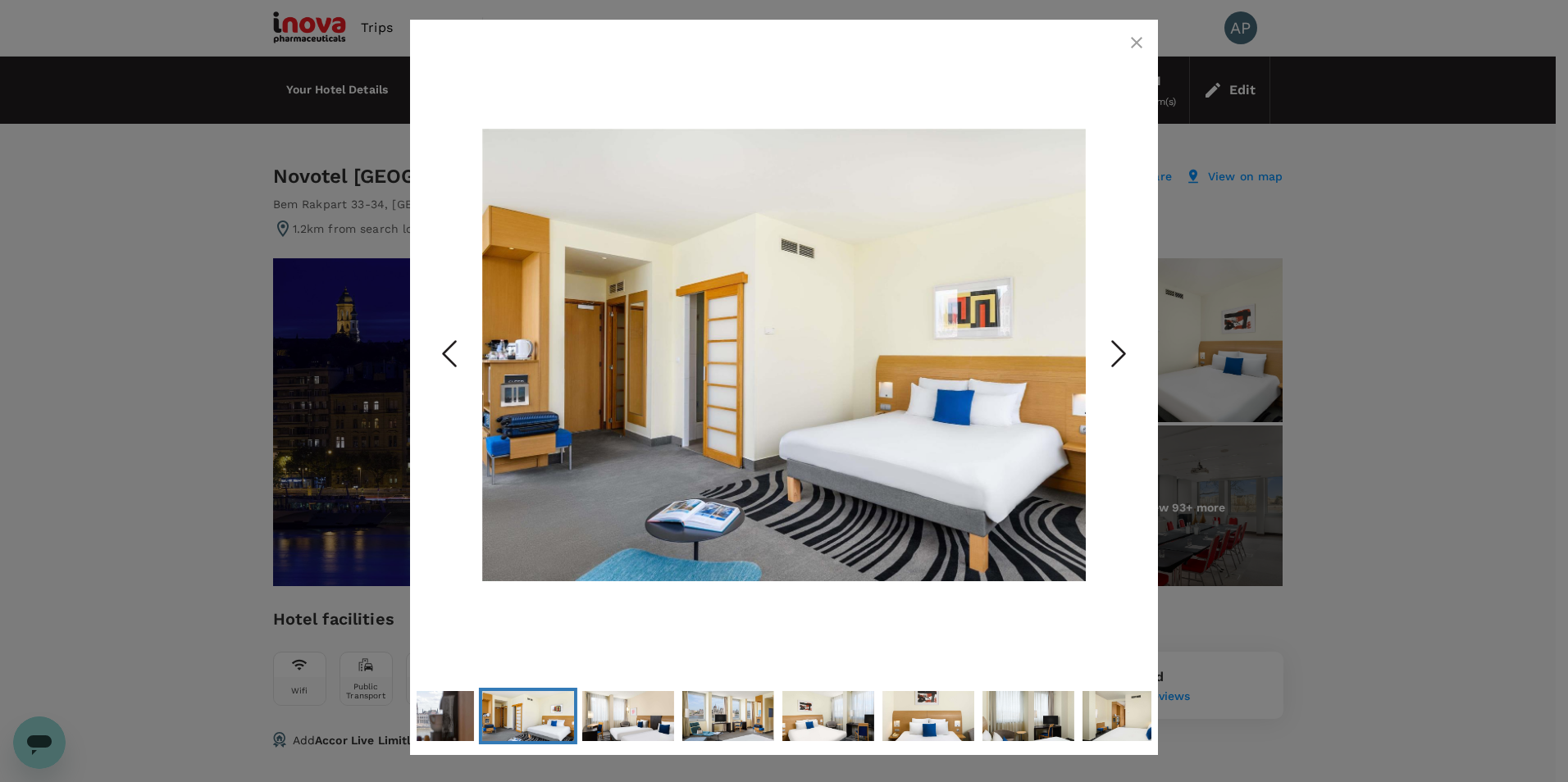
click at [1130, 350] on icon "Next Slide" at bounding box center [1118, 355] width 49 height 49
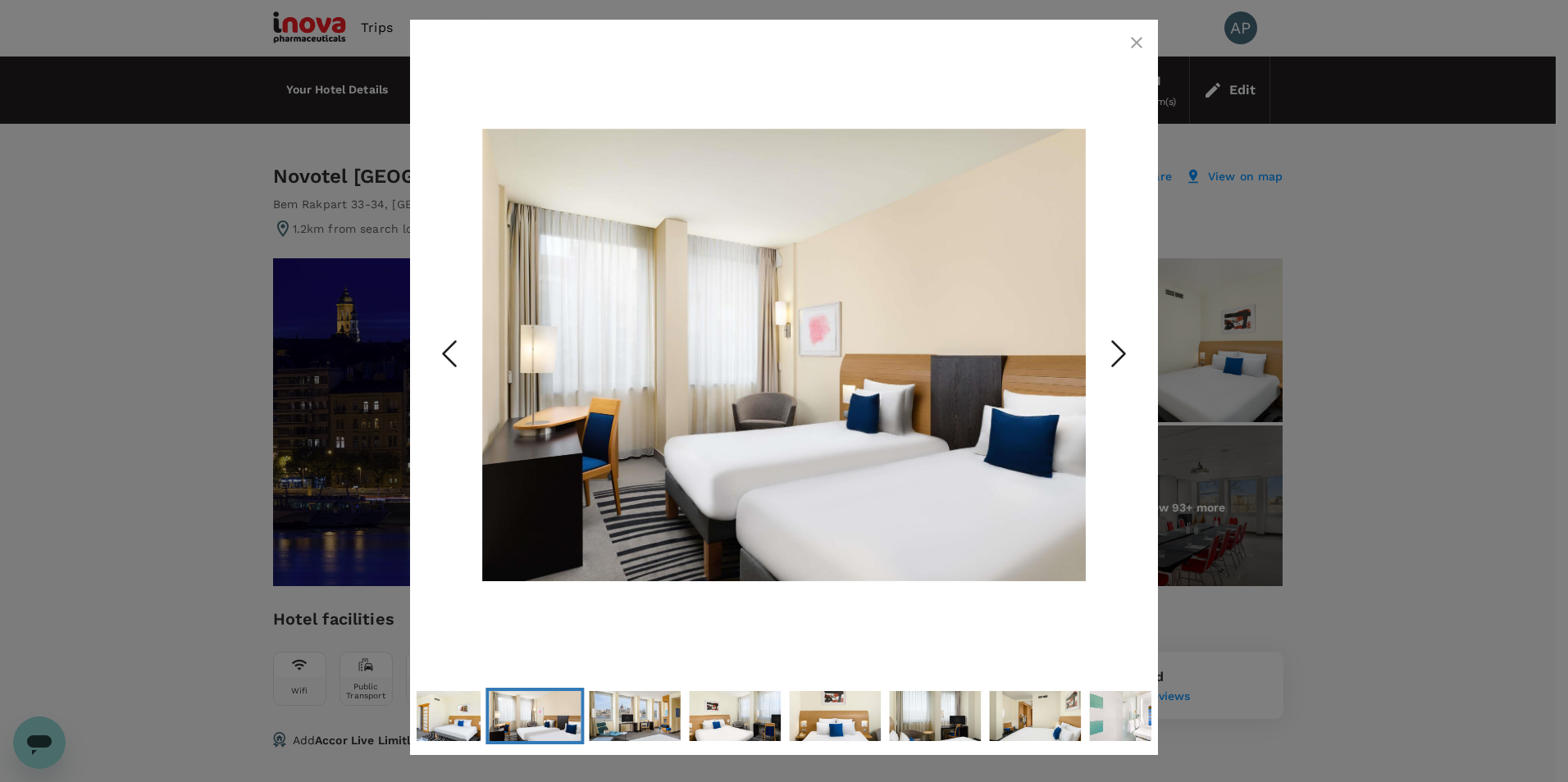
click at [1130, 350] on icon "Next Slide" at bounding box center [1118, 355] width 49 height 49
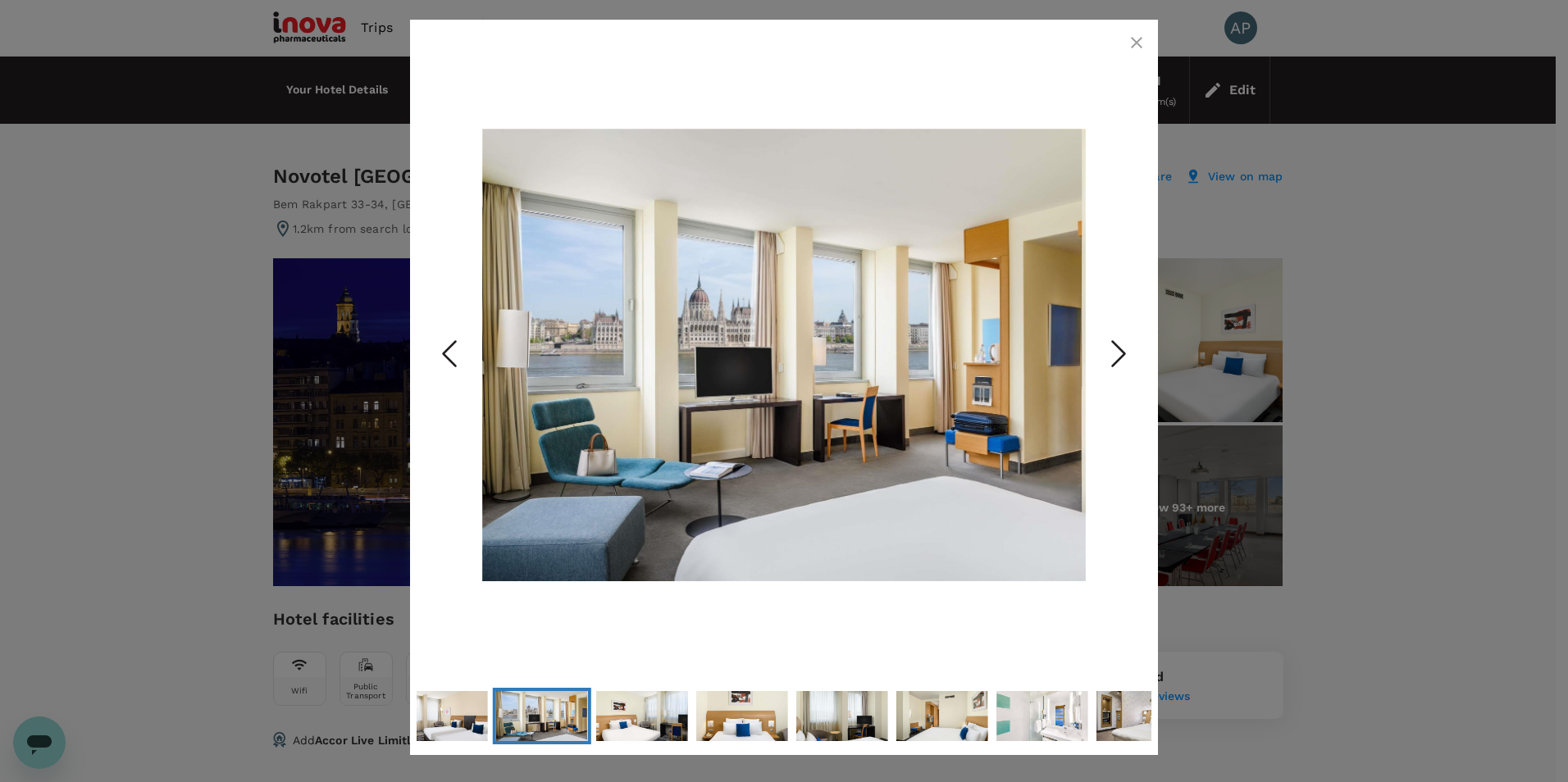
click at [1130, 350] on icon "Next Slide" at bounding box center [1118, 355] width 49 height 49
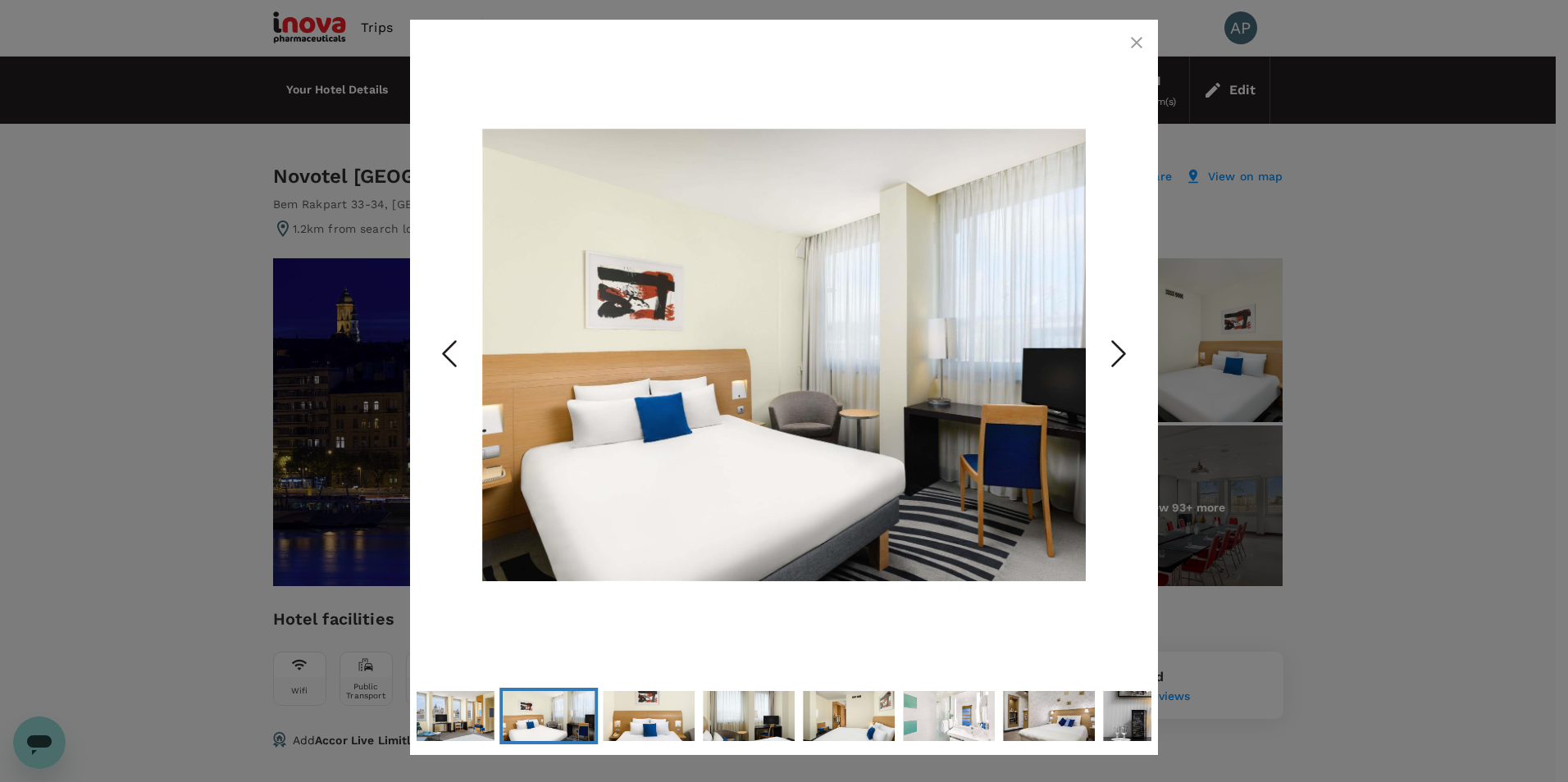
click at [1130, 350] on icon "Next Slide" at bounding box center [1118, 355] width 49 height 49
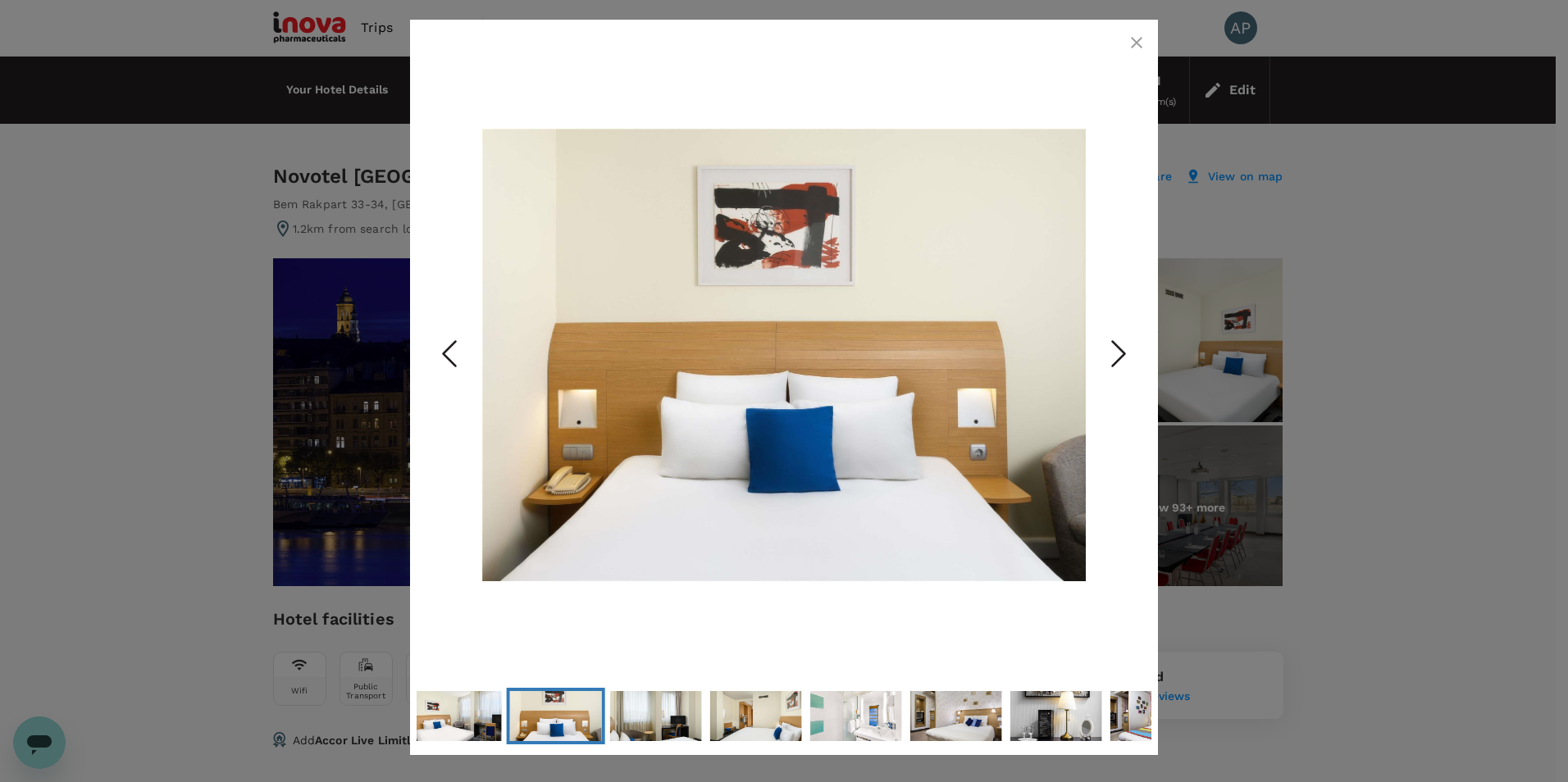
click at [1130, 350] on icon "Next Slide" at bounding box center [1118, 355] width 49 height 49
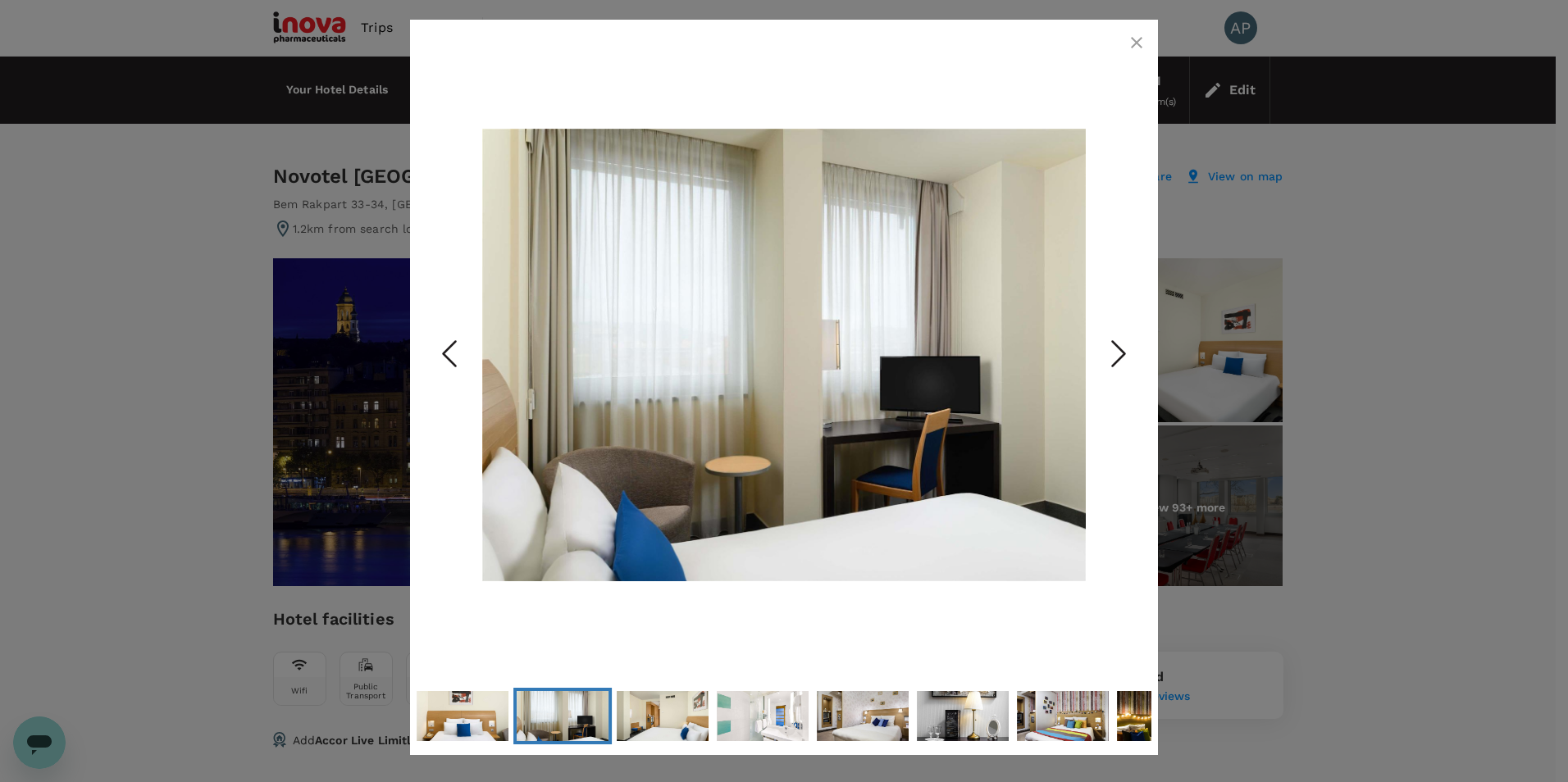
click at [1130, 350] on icon "Next Slide" at bounding box center [1118, 355] width 49 height 49
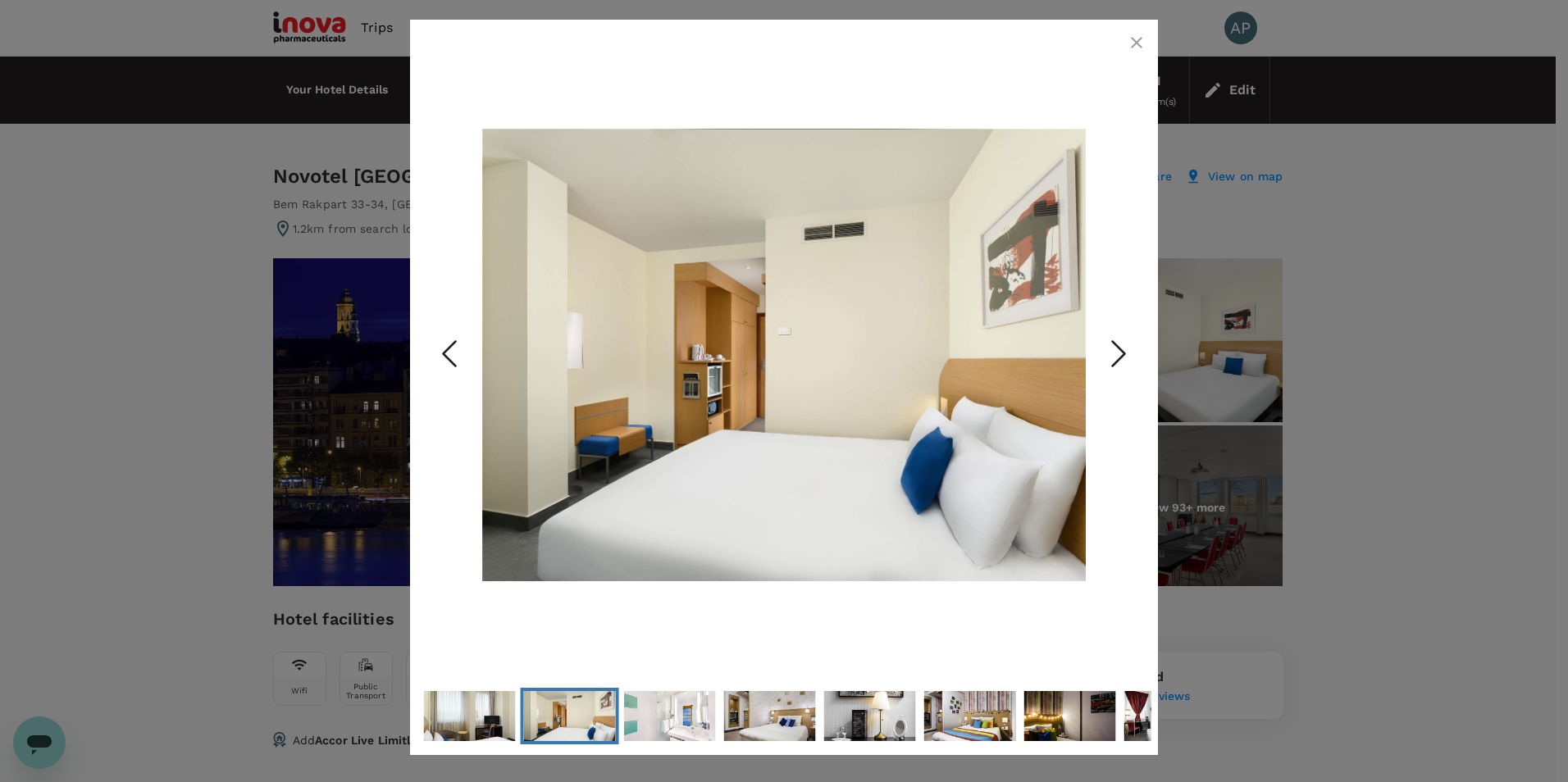
click at [1130, 350] on icon "Next Slide" at bounding box center [1118, 355] width 49 height 49
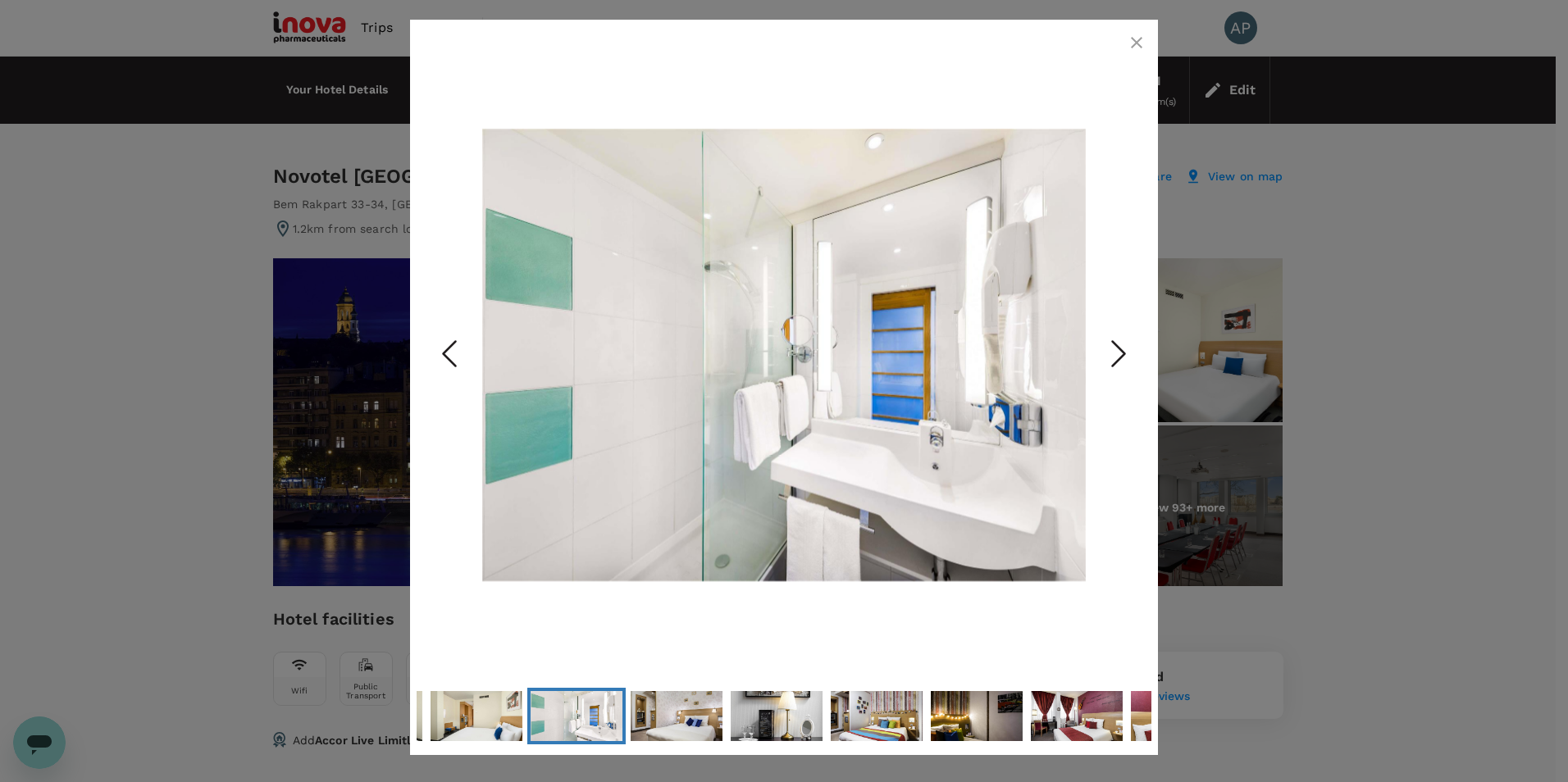
click at [1130, 350] on icon "Next Slide" at bounding box center [1118, 355] width 49 height 49
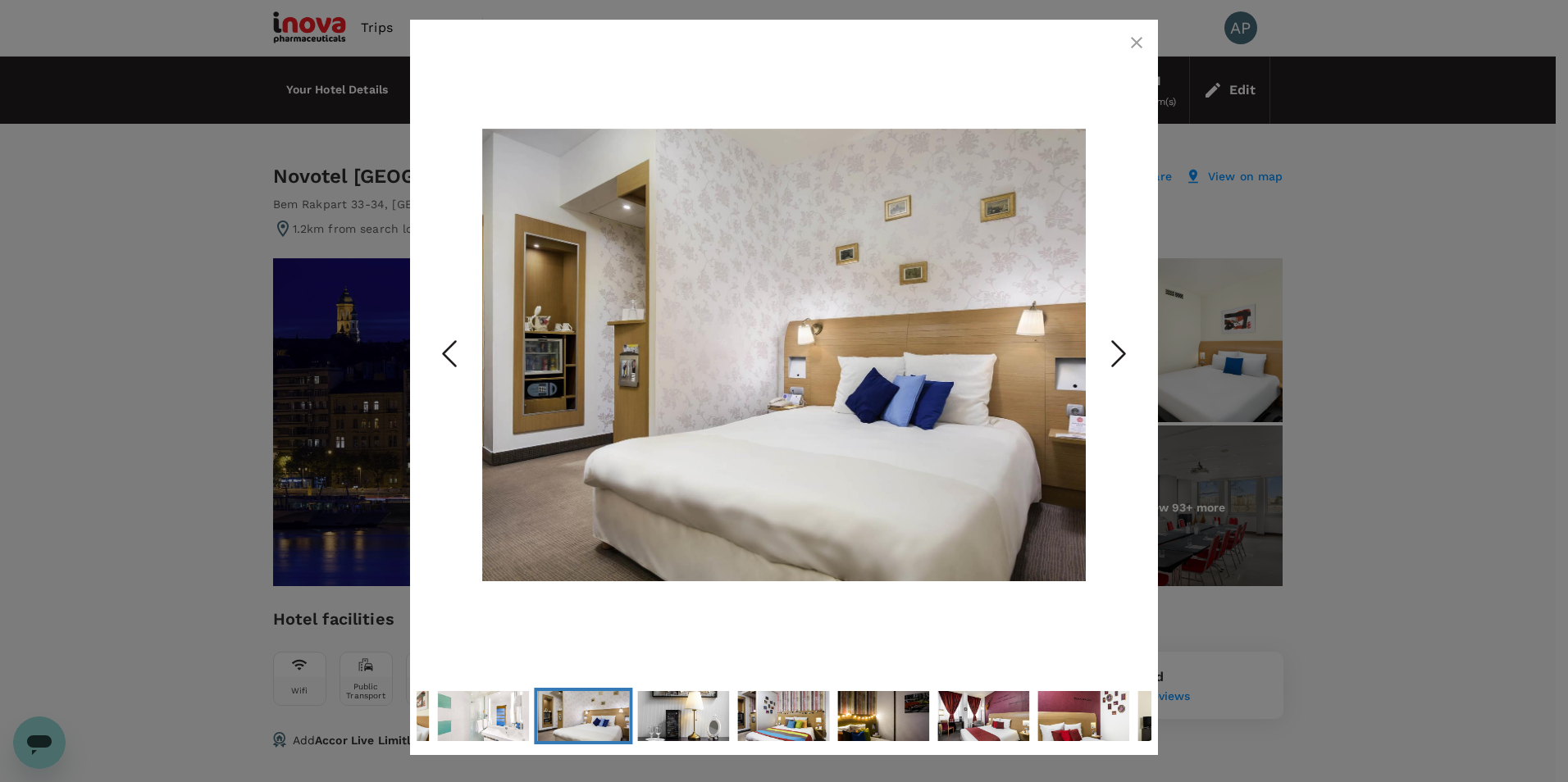
click at [1130, 350] on icon "Next Slide" at bounding box center [1118, 355] width 49 height 49
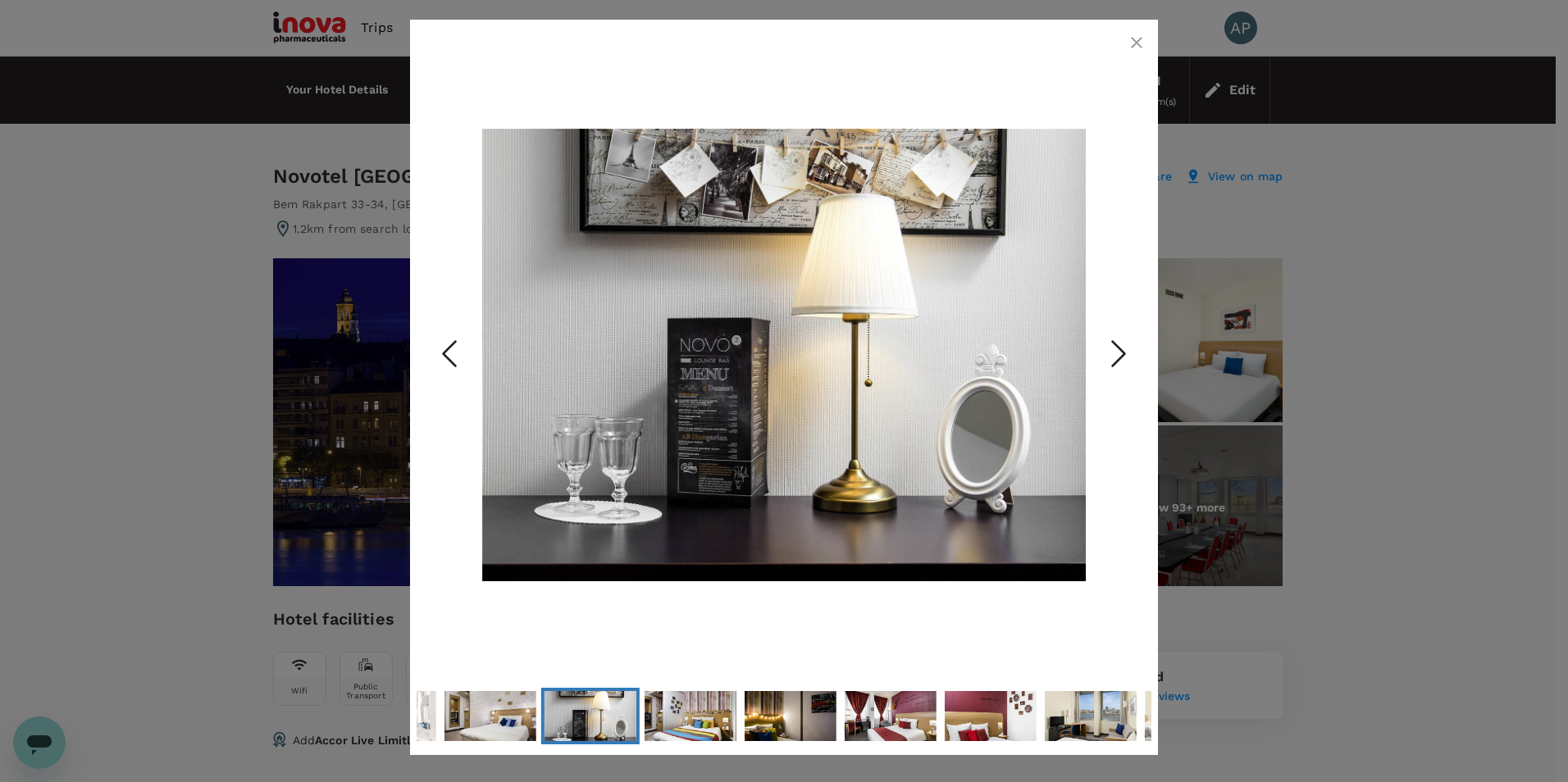
click at [1130, 350] on icon "Next Slide" at bounding box center [1118, 355] width 49 height 49
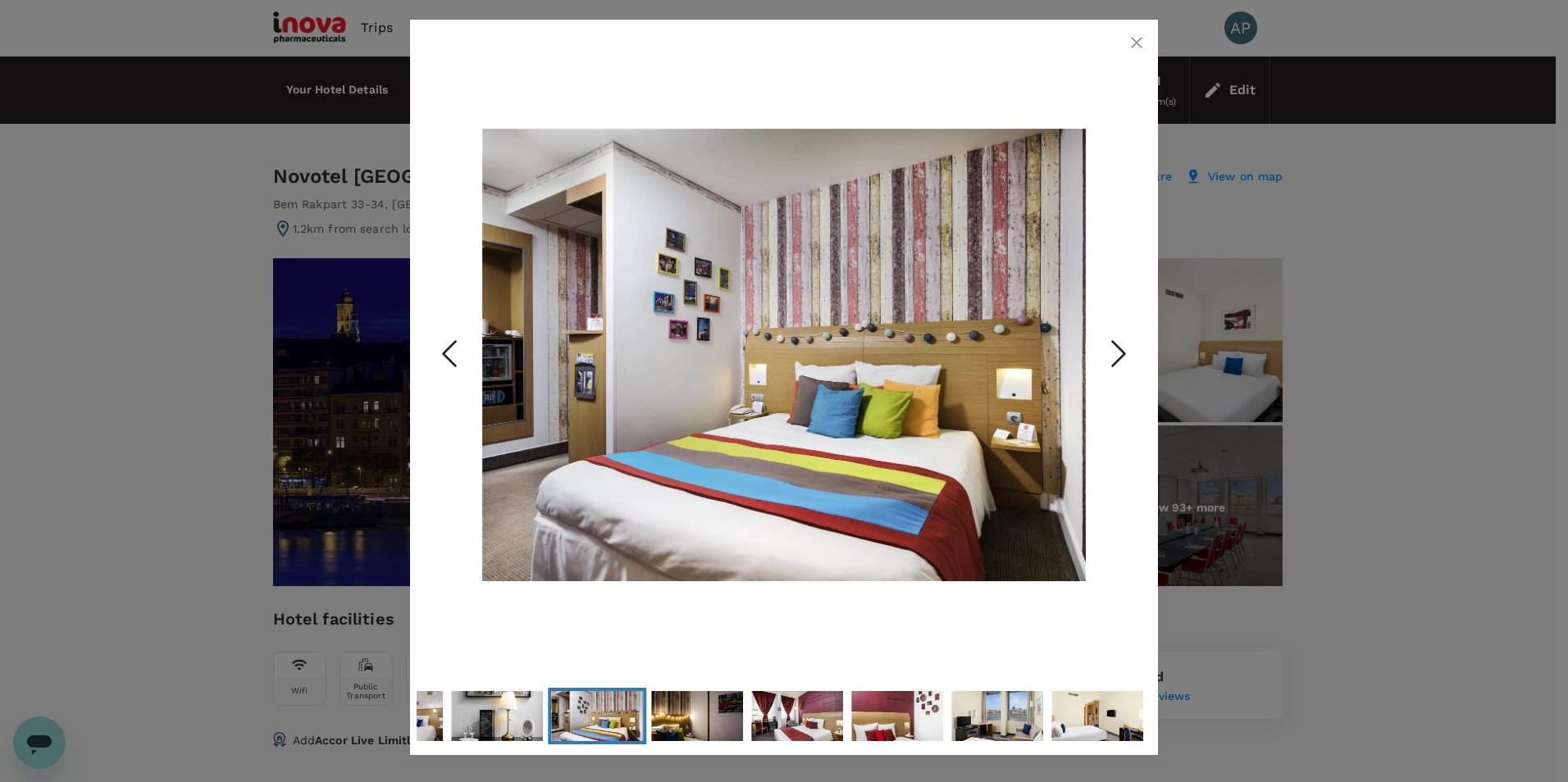
click at [1130, 350] on icon "Next Slide" at bounding box center [1118, 355] width 49 height 49
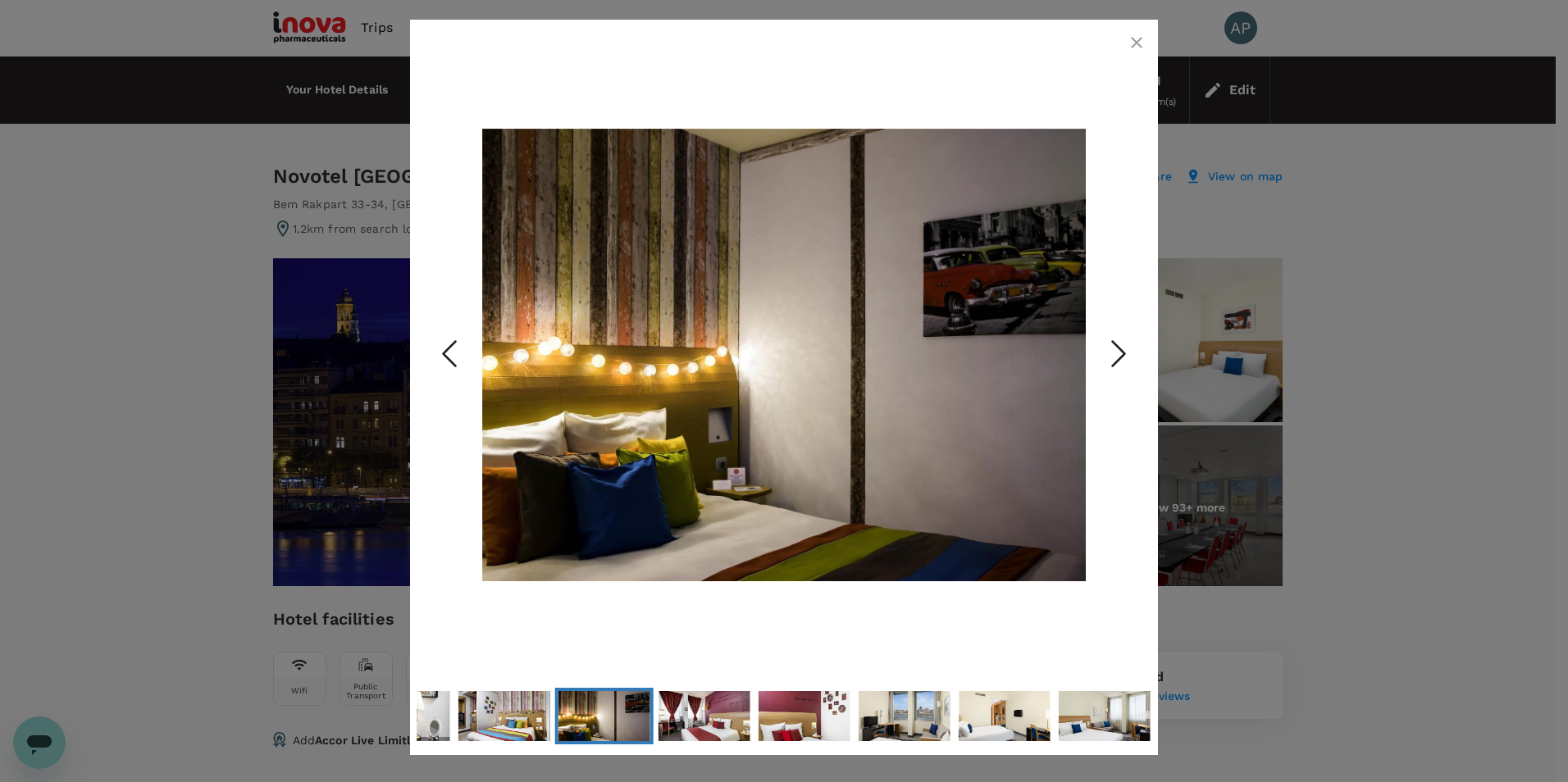
click at [1130, 350] on icon "Next Slide" at bounding box center [1118, 355] width 49 height 49
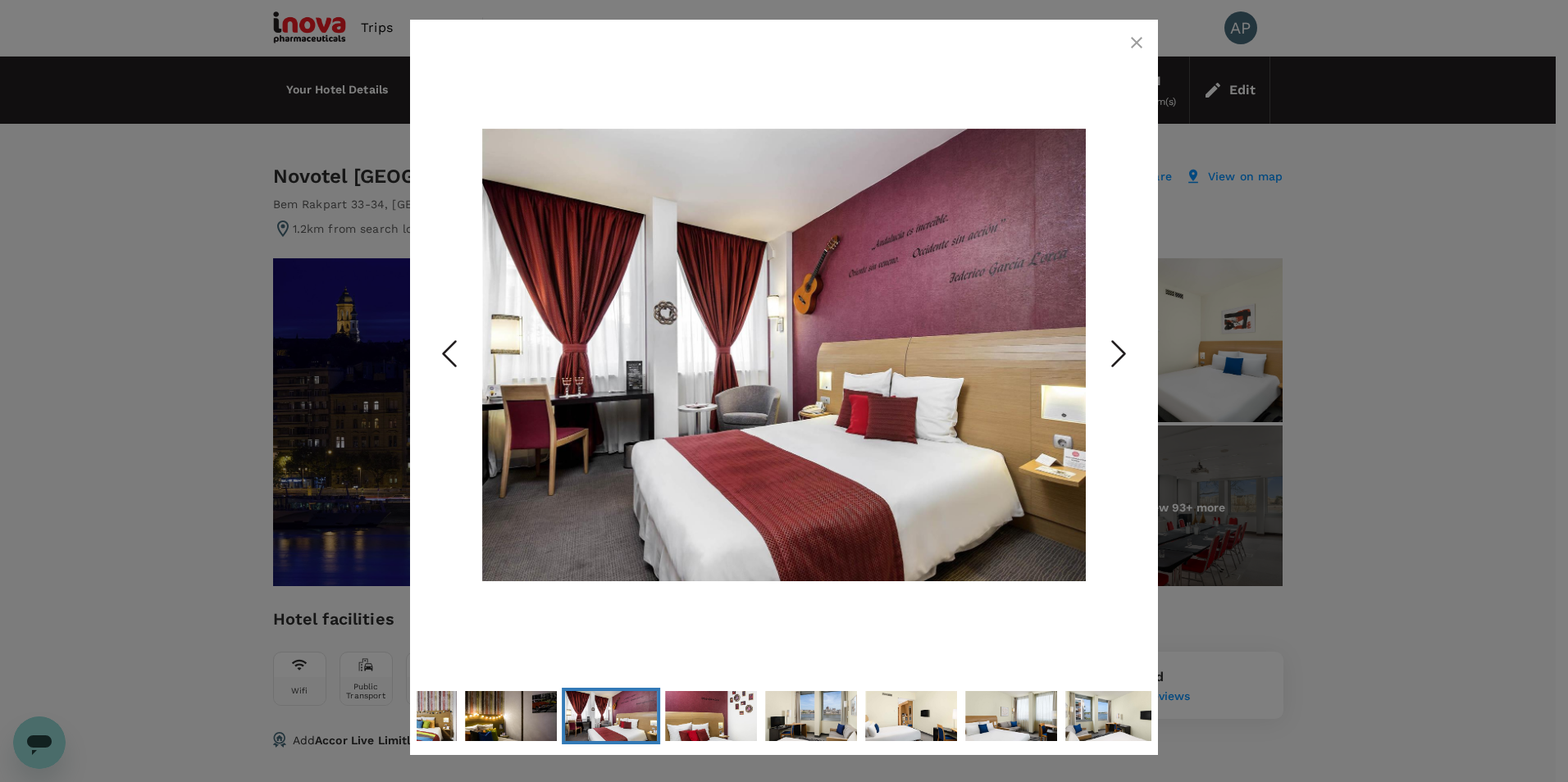
click at [1130, 350] on icon "Next Slide" at bounding box center [1118, 355] width 49 height 49
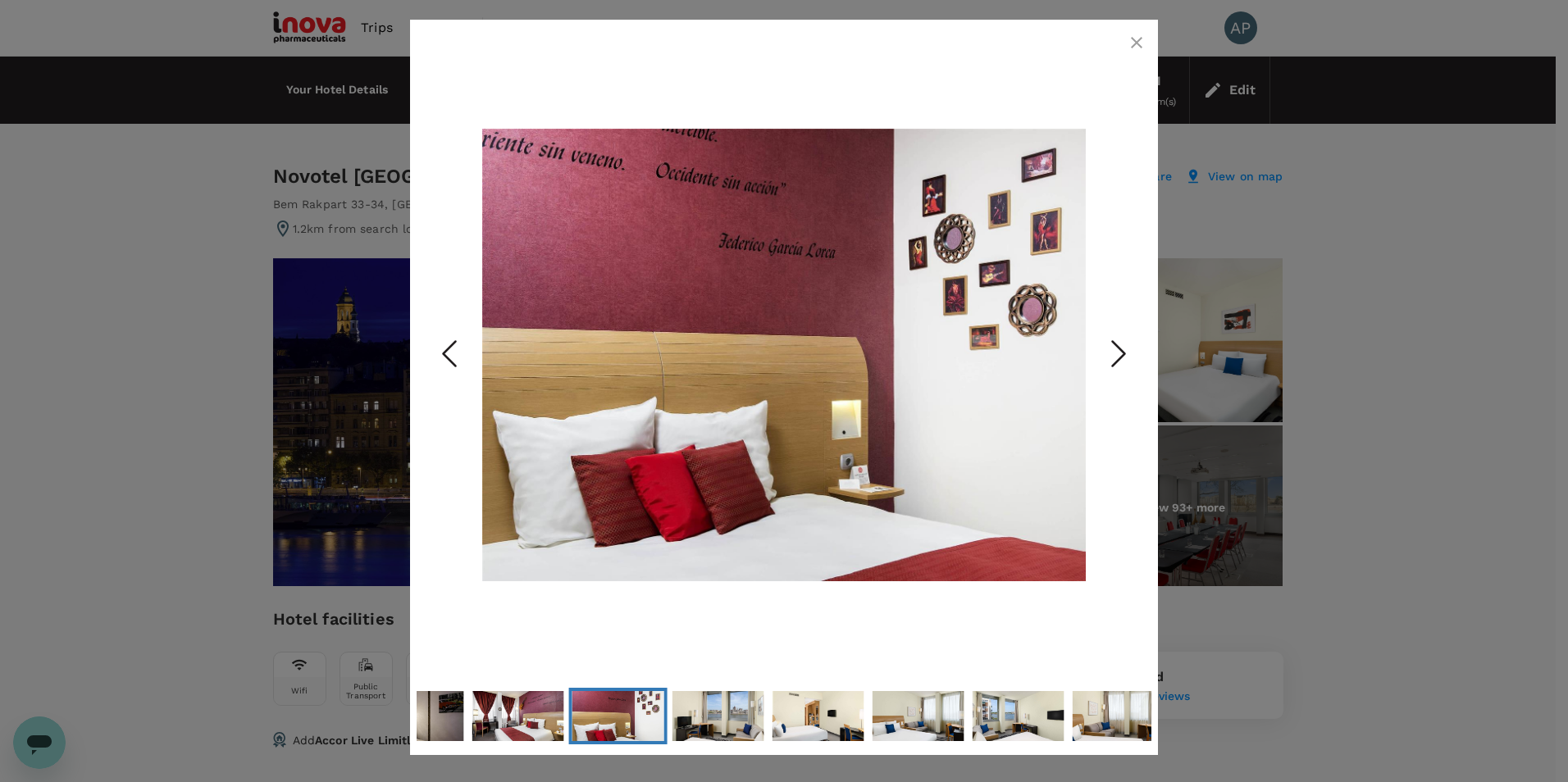
click at [1130, 350] on icon "Next Slide" at bounding box center [1118, 355] width 49 height 49
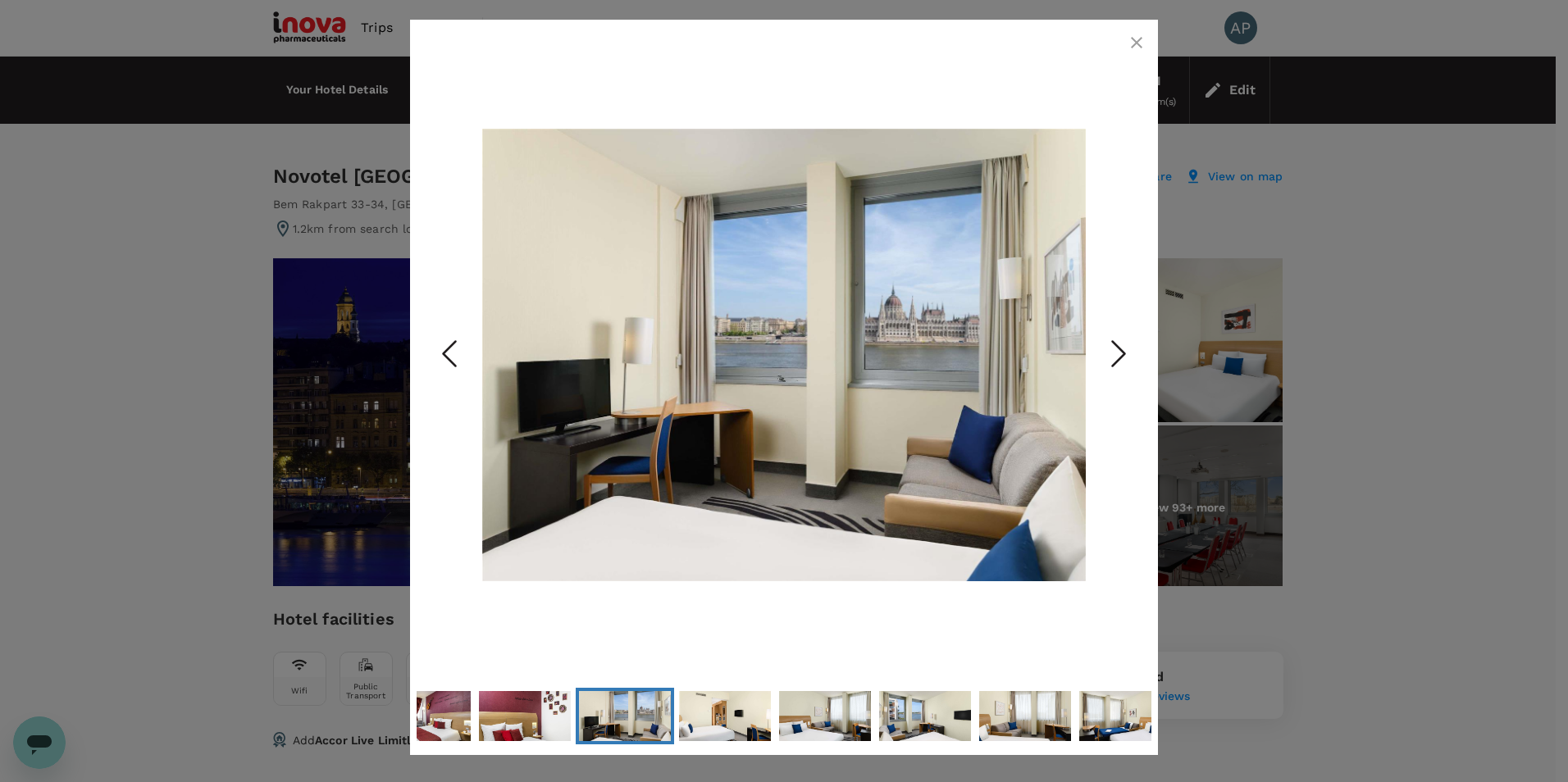
click at [1129, 53] on button "button" at bounding box center [1137, 43] width 33 height 33
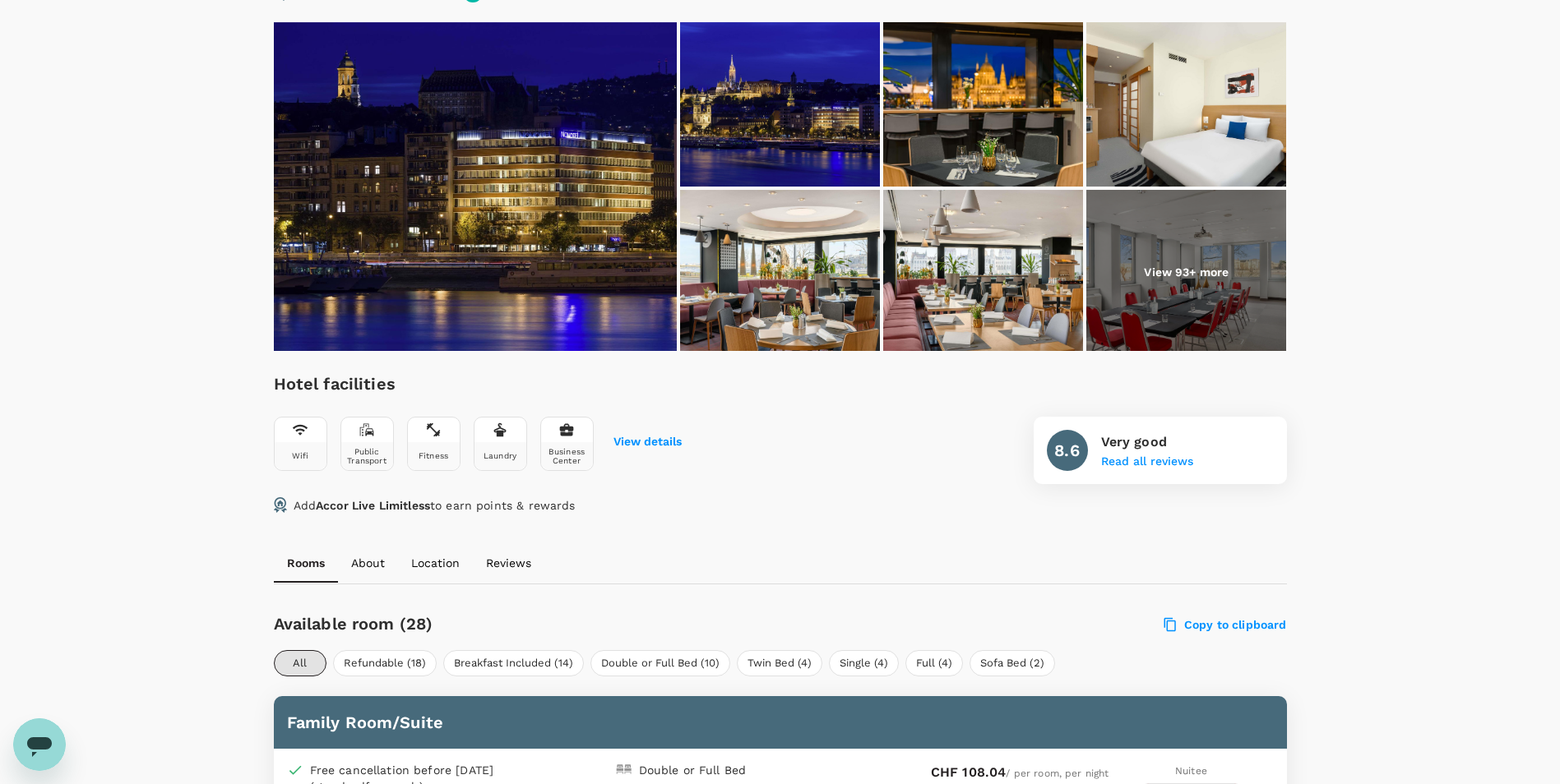
scroll to position [246, 0]
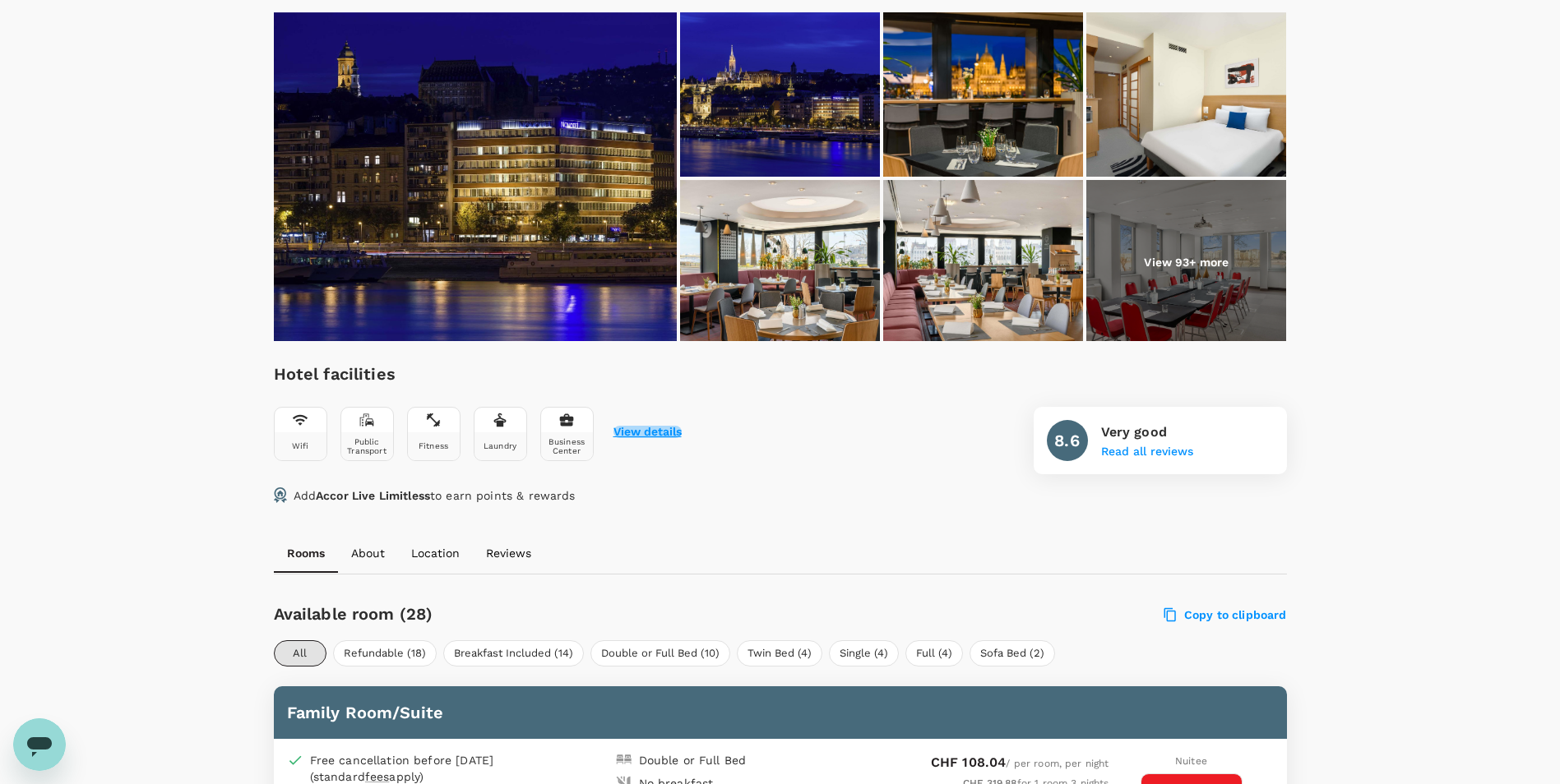
click at [643, 432] on button "View details" at bounding box center [648, 433] width 69 height 13
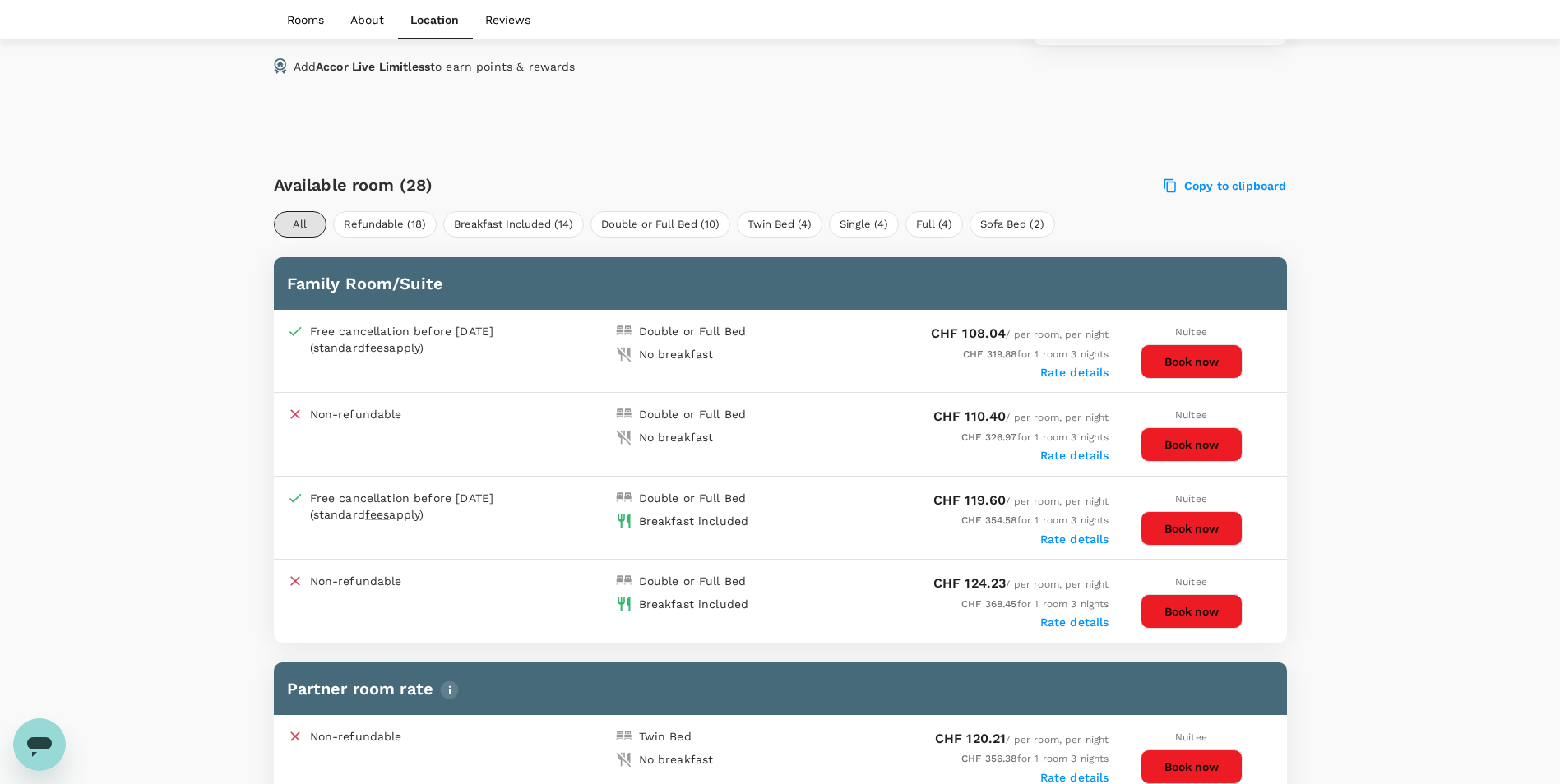
scroll to position [905, 0]
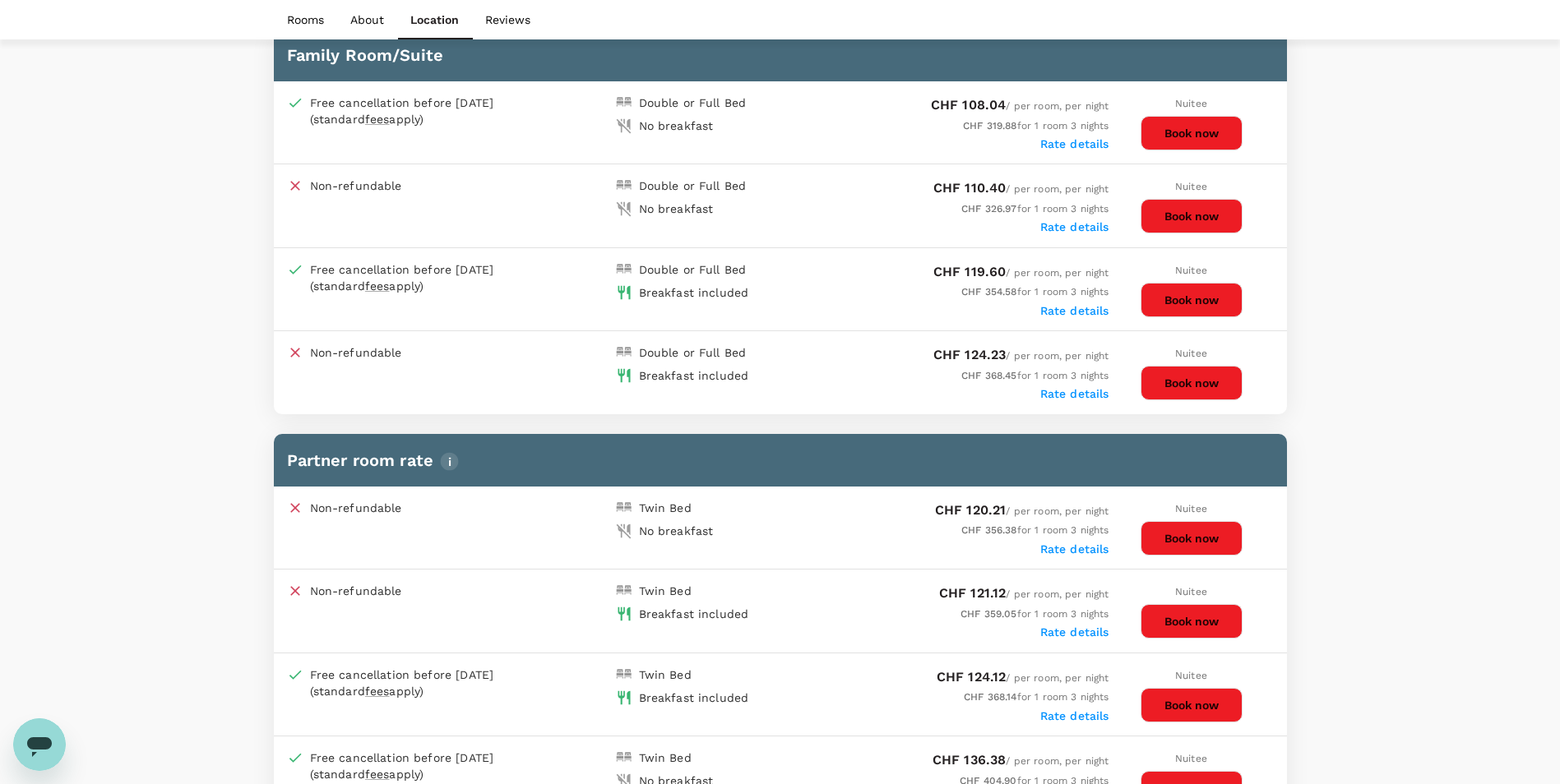
click at [1199, 307] on button "Book now" at bounding box center [1191, 300] width 102 height 35
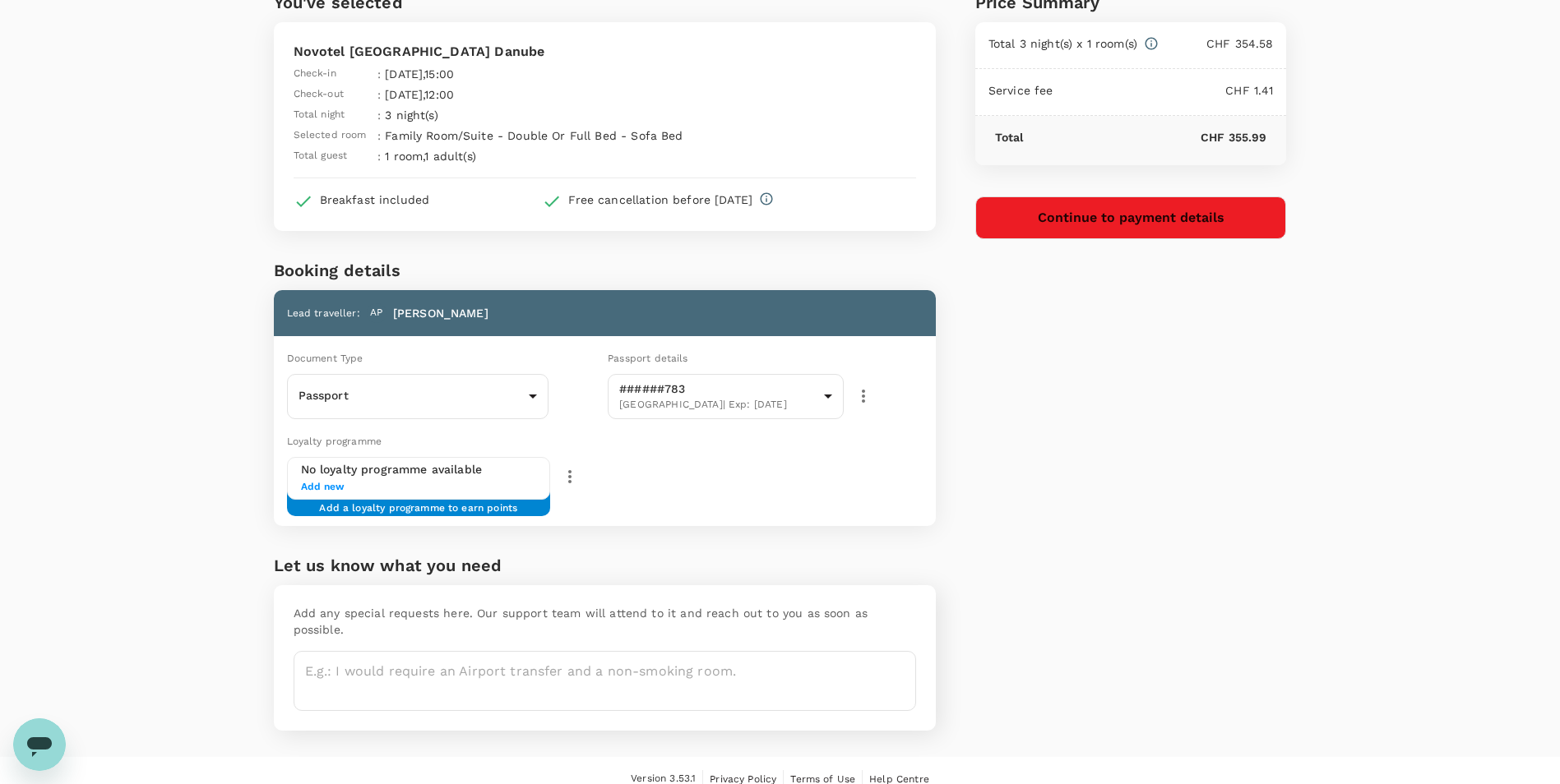
scroll to position [86, 0]
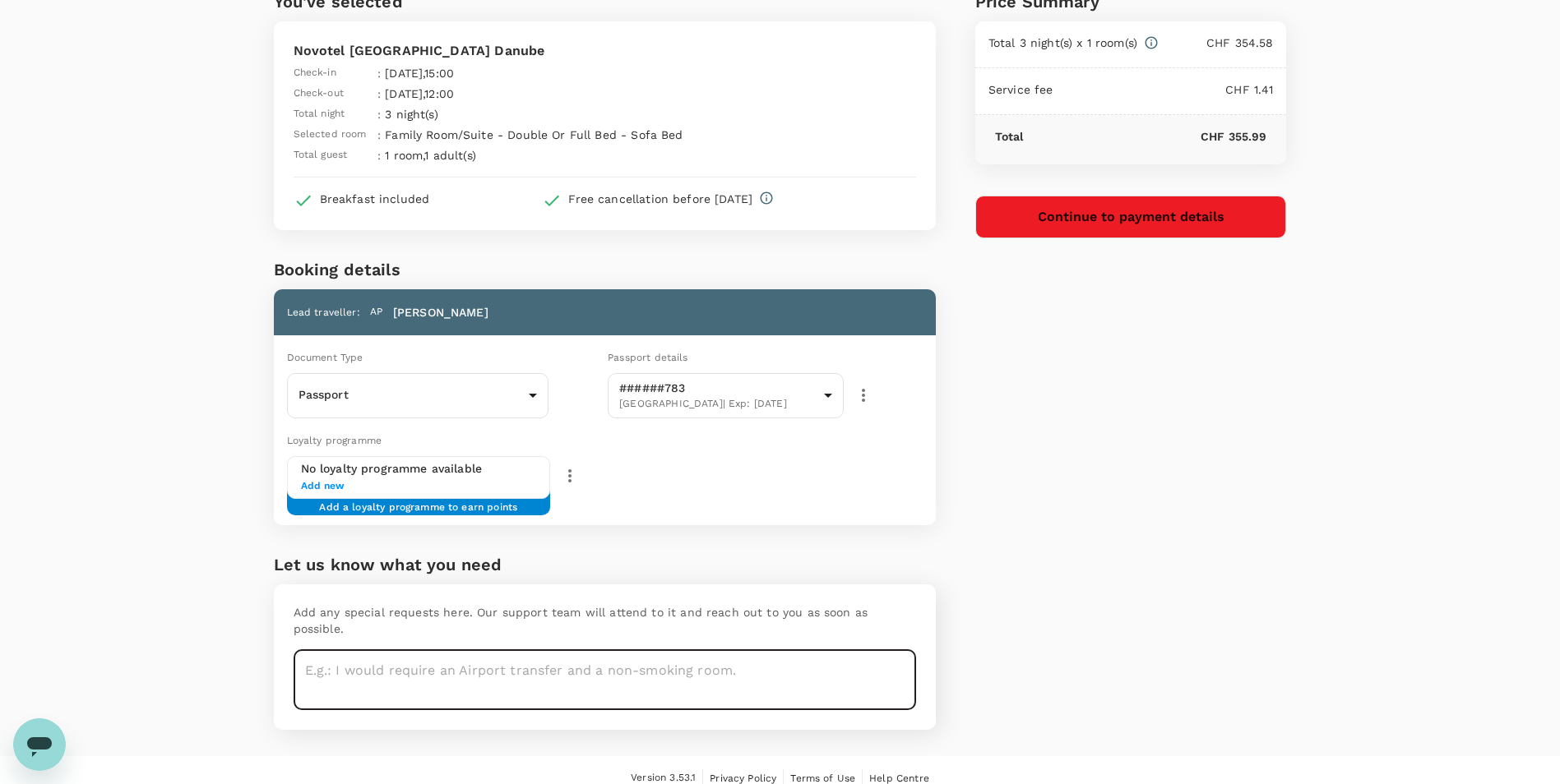
click at [437, 660] on textarea at bounding box center [605, 680] width 623 height 60
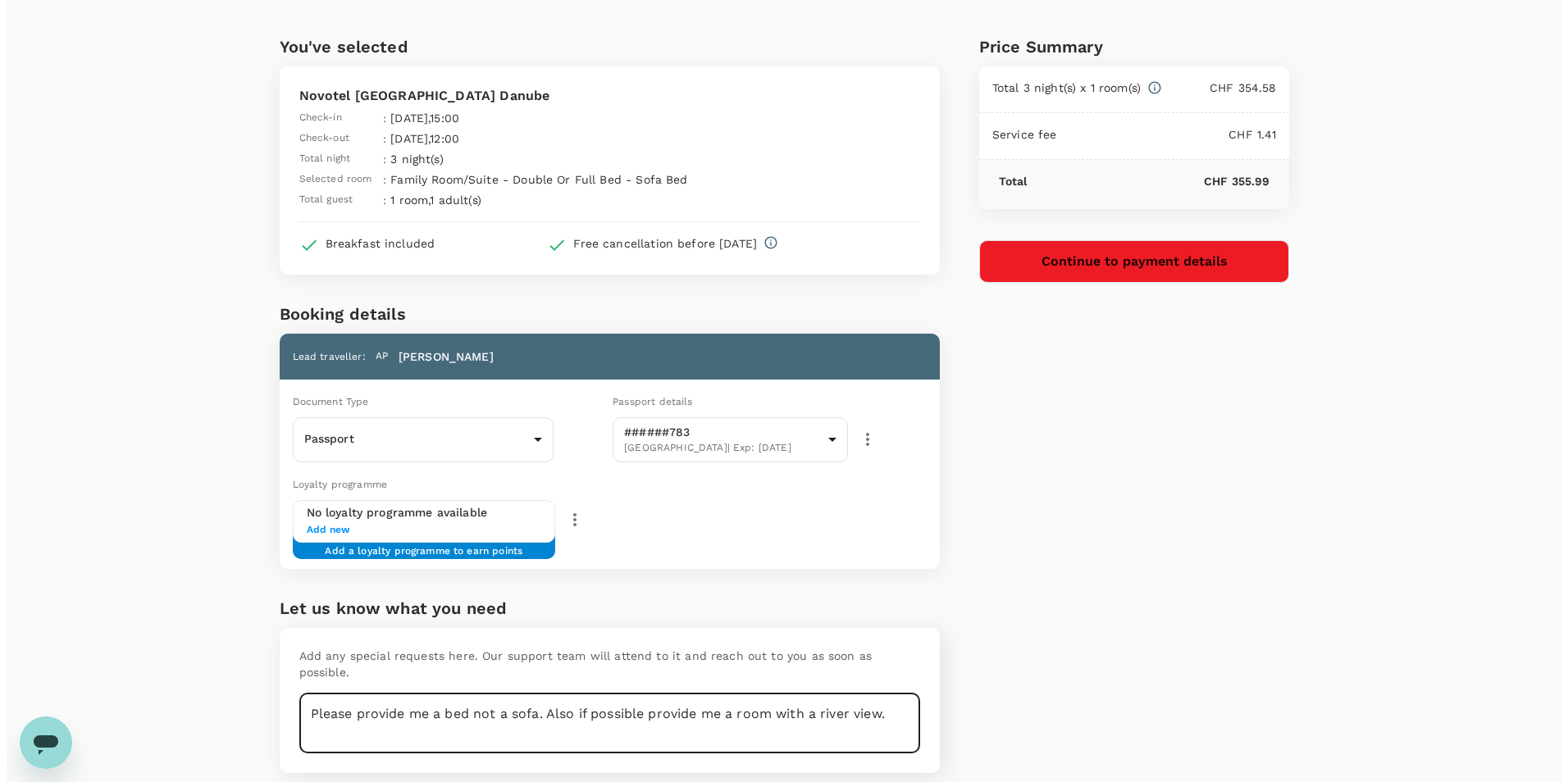
scroll to position [0, 0]
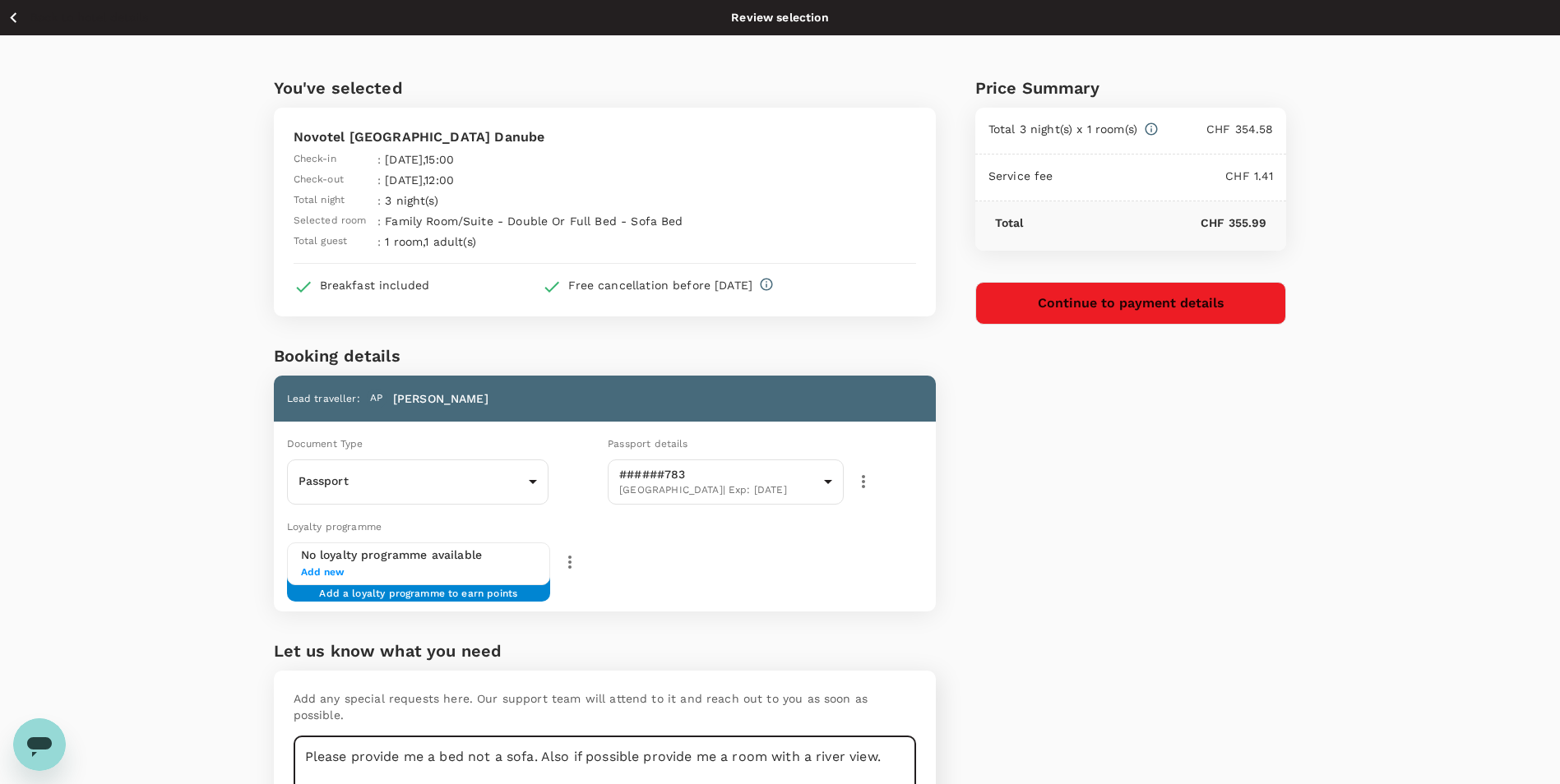
type textarea "Please provide me a bed not a sofa. Also if possible provide me a room with a r…"
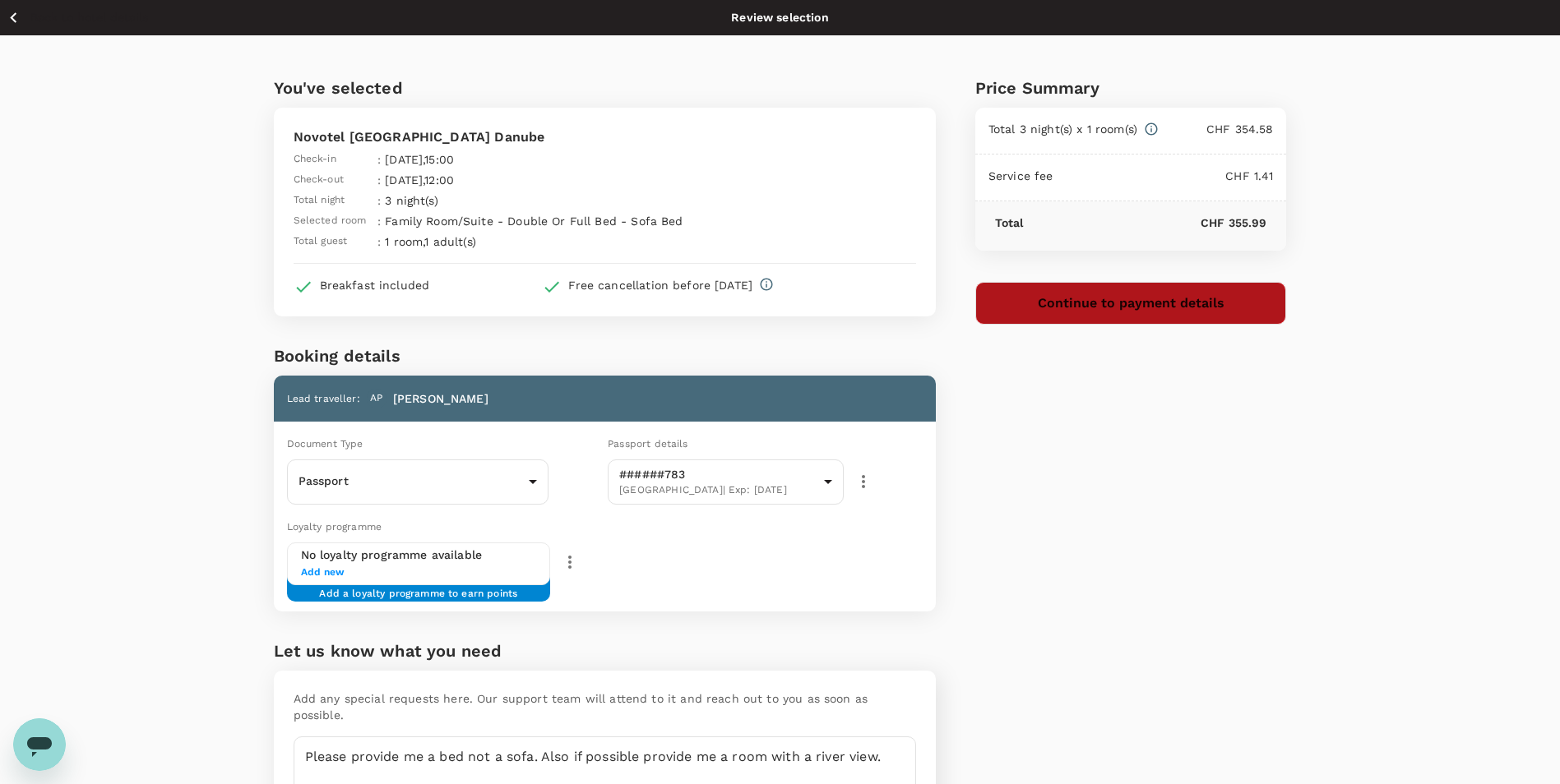
click at [1162, 301] on button "Continue to payment details" at bounding box center [1131, 304] width 312 height 43
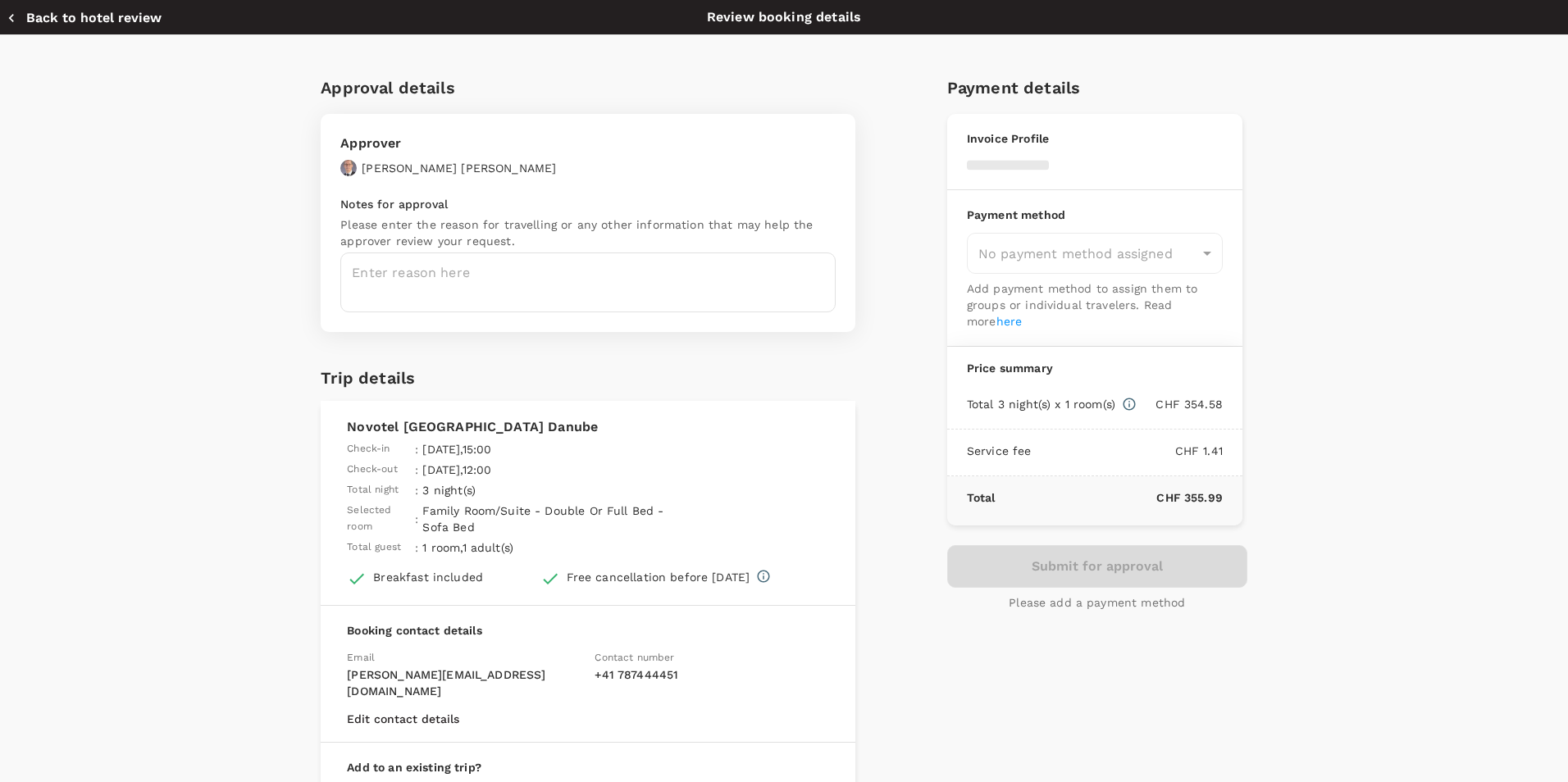
type input "9feff028-3a14-4260-adc7-687c79698b13"
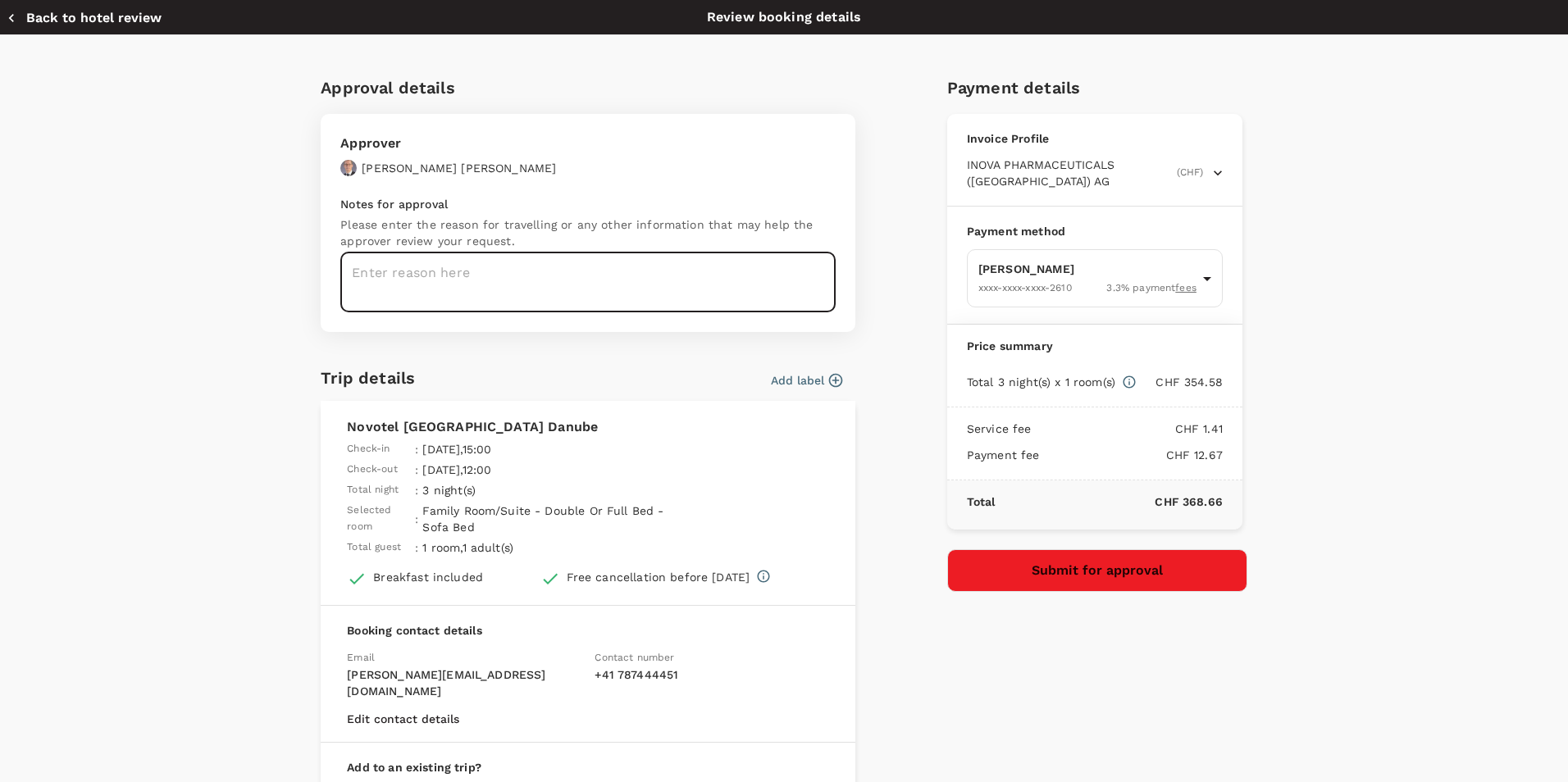
click at [597, 283] on textarea at bounding box center [588, 282] width 495 height 60
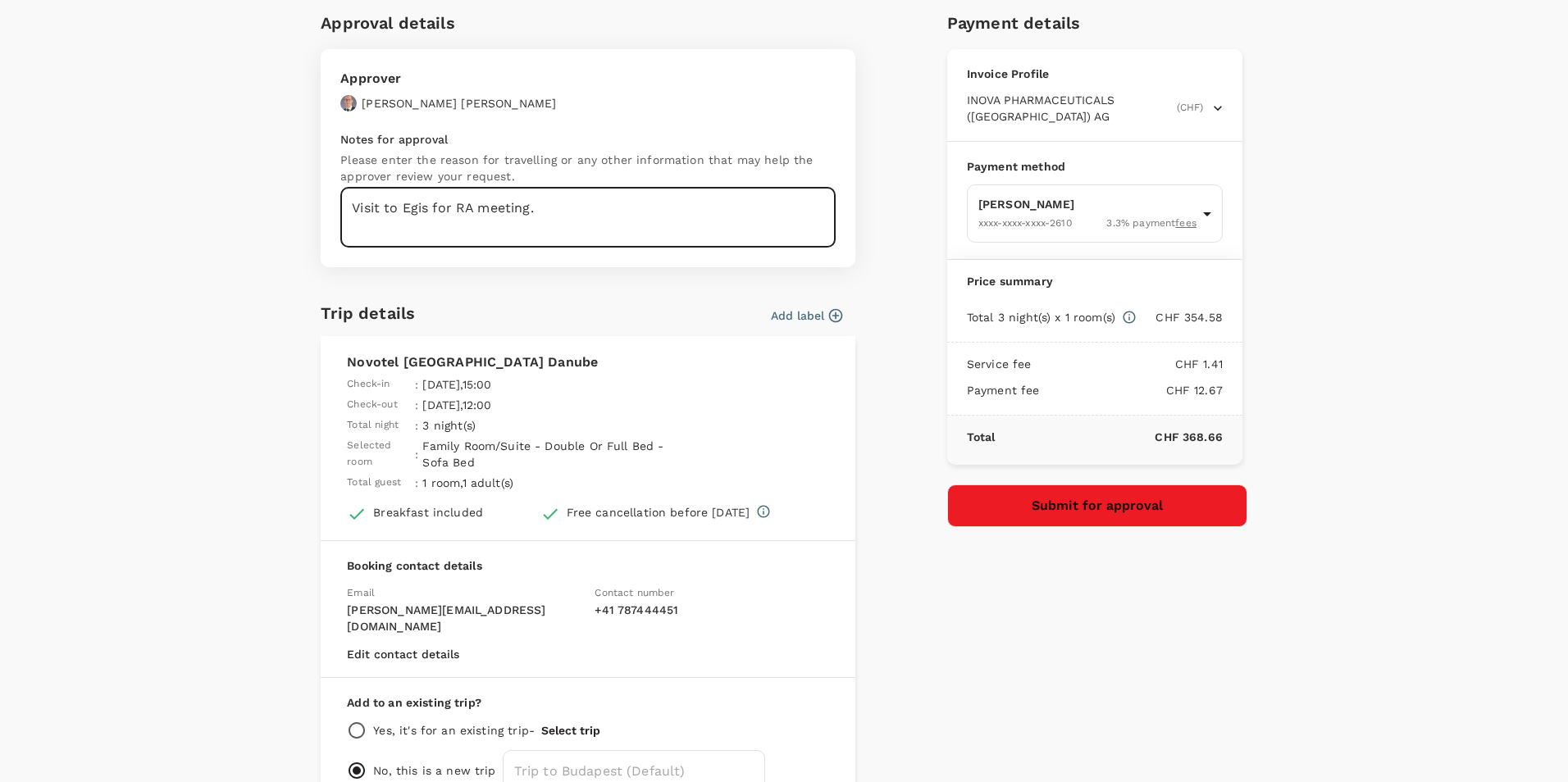
scroll to position [148, 0]
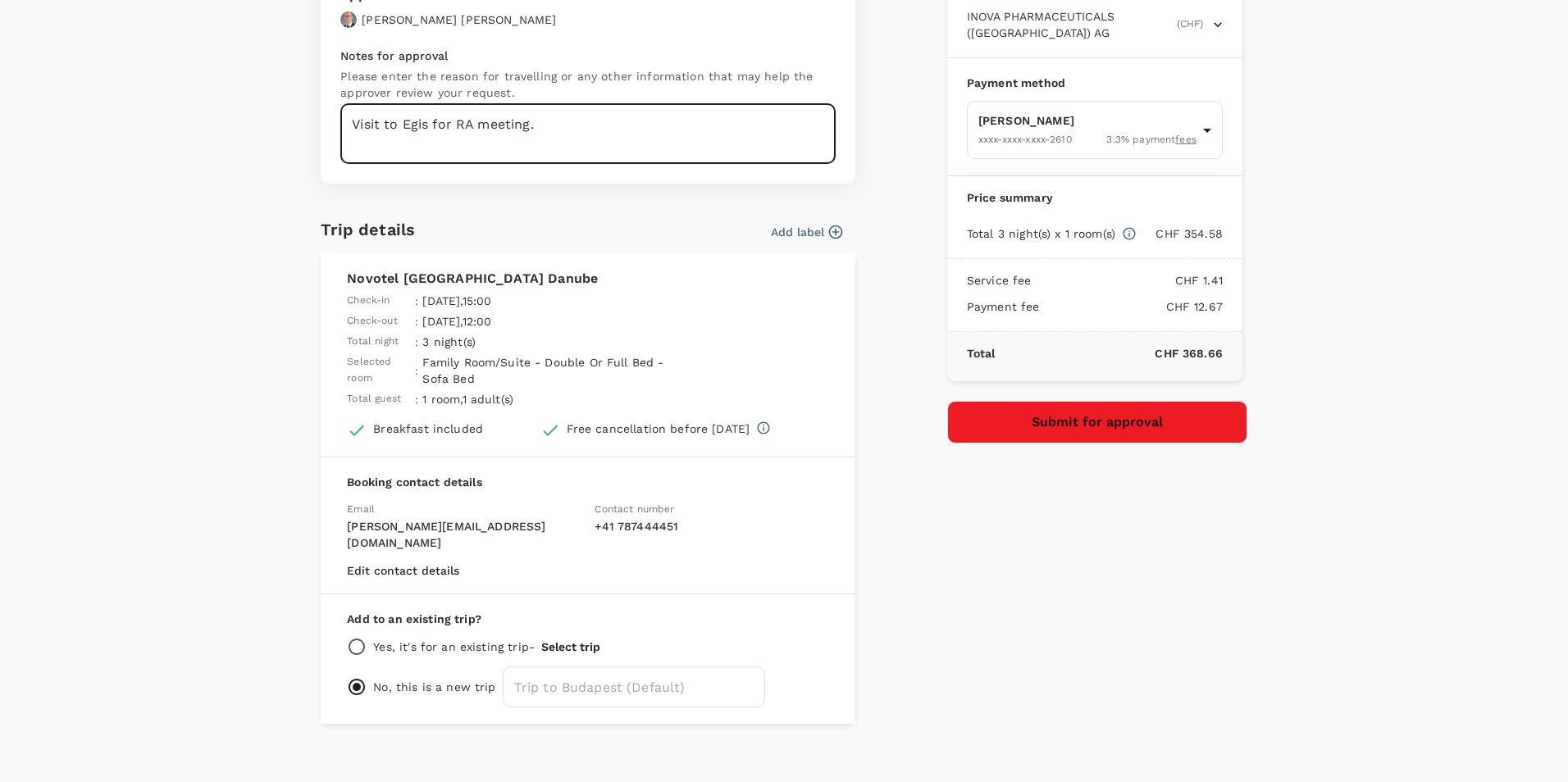
type textarea "Visit to Egis for RA meeting."
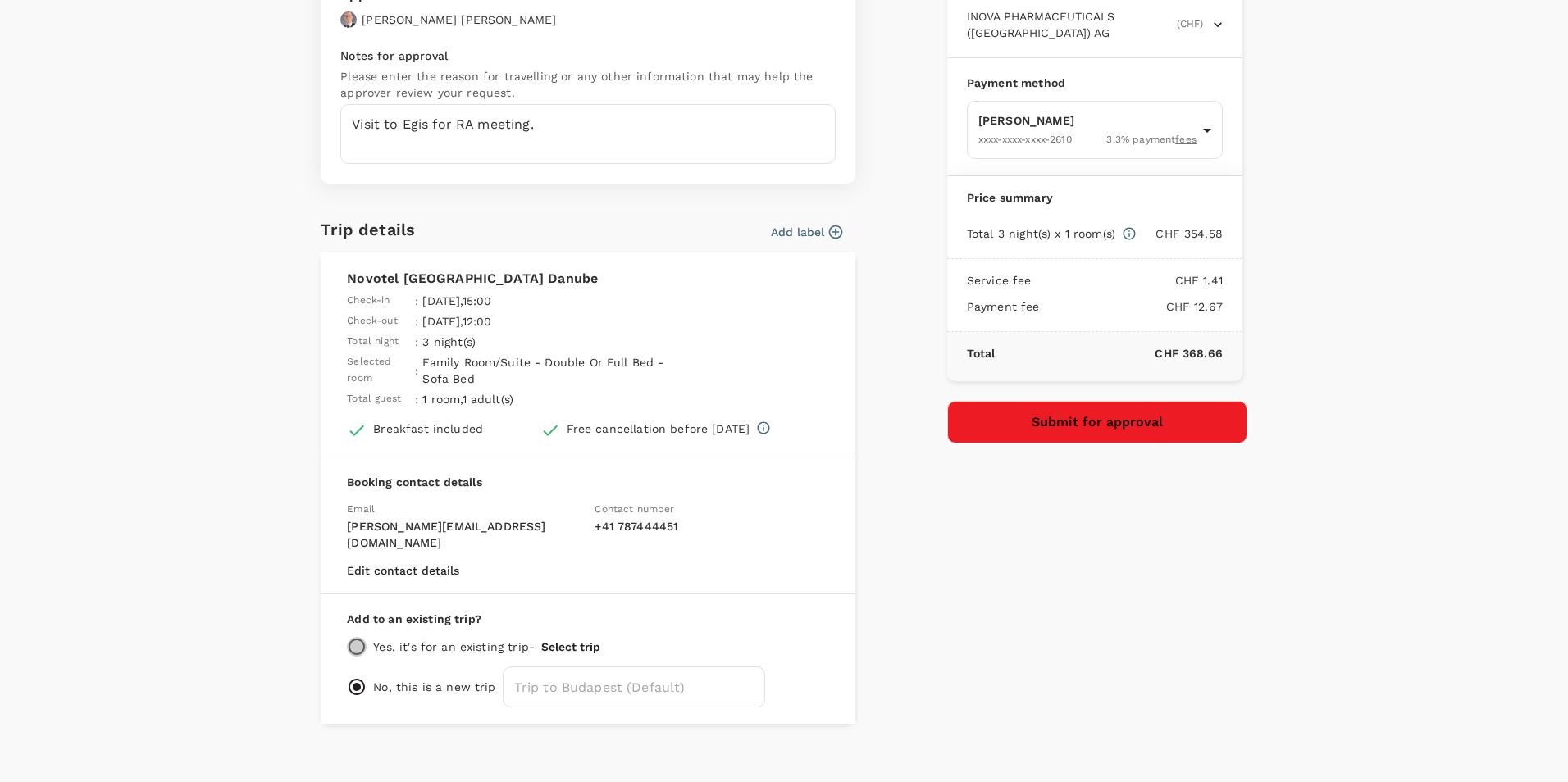
click at [351, 637] on input "radio" at bounding box center [357, 647] width 20 height 20
radio input "true"
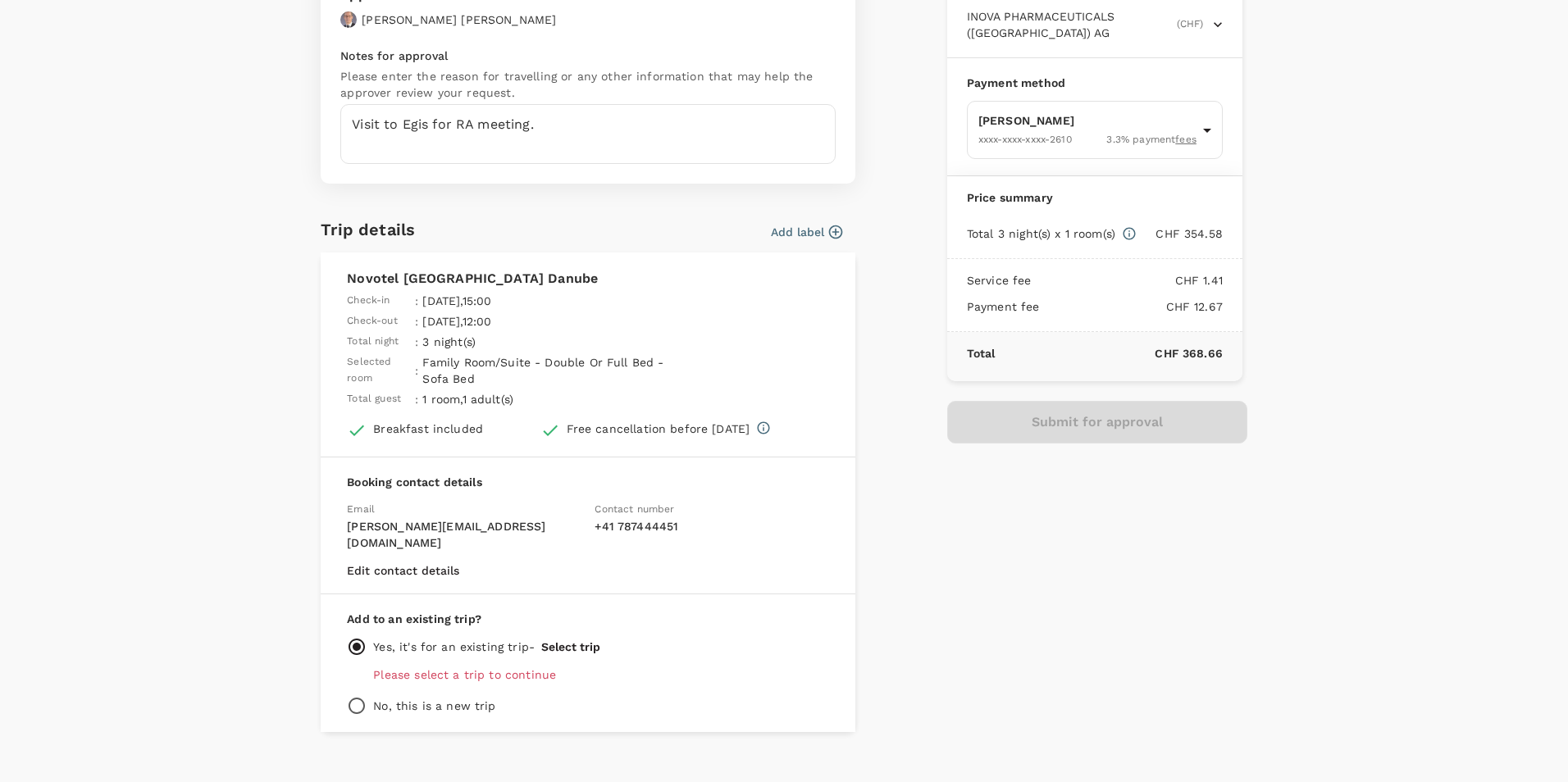
click at [453, 667] on p "Please select a trip to continue" at bounding box center [600, 675] width 456 height 16
click at [351, 696] on input "radio" at bounding box center [357, 706] width 20 height 20
radio input "true"
radio input "false"
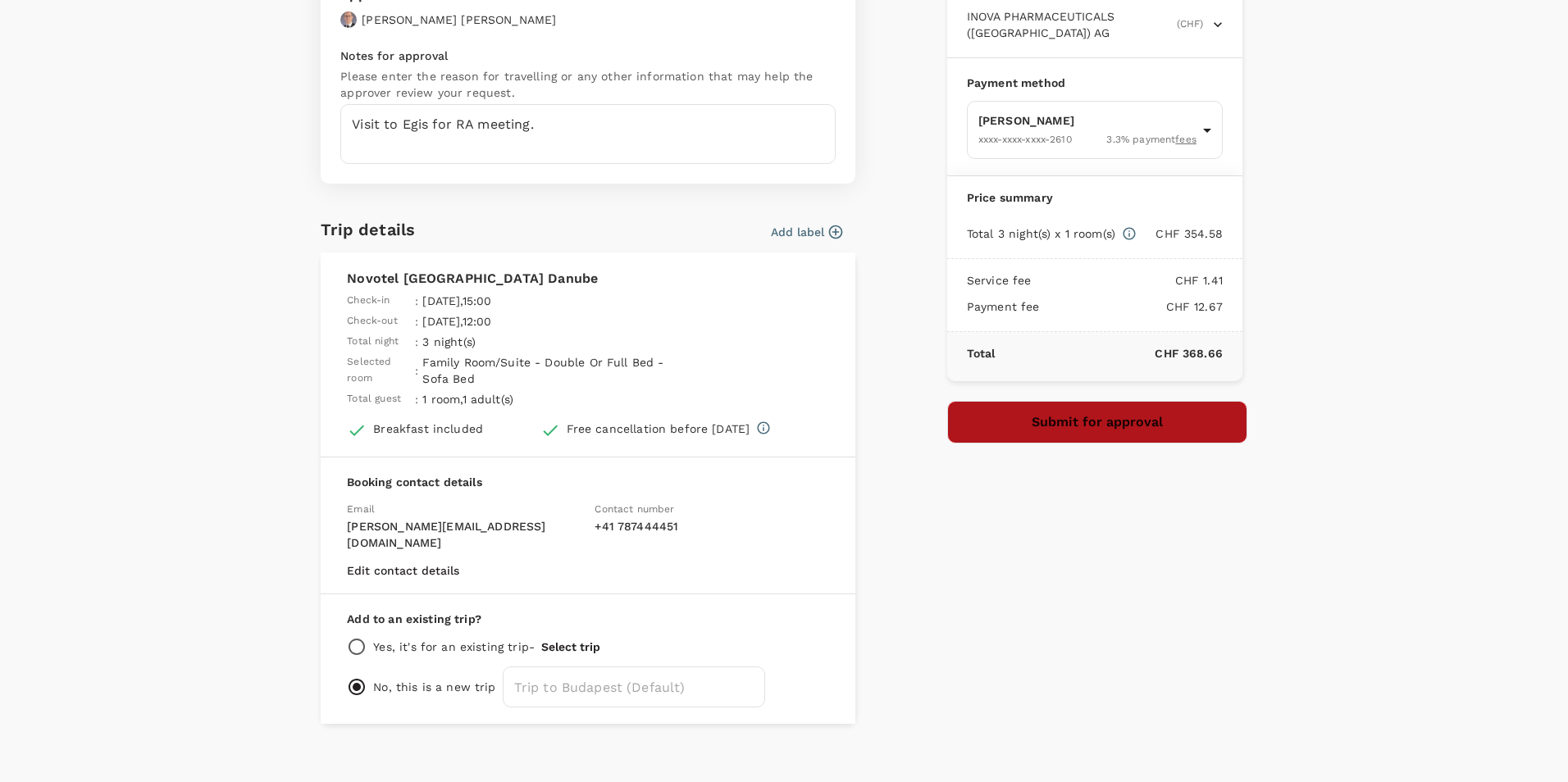
click at [1048, 427] on button "Submit for approval" at bounding box center [1097, 422] width 300 height 43
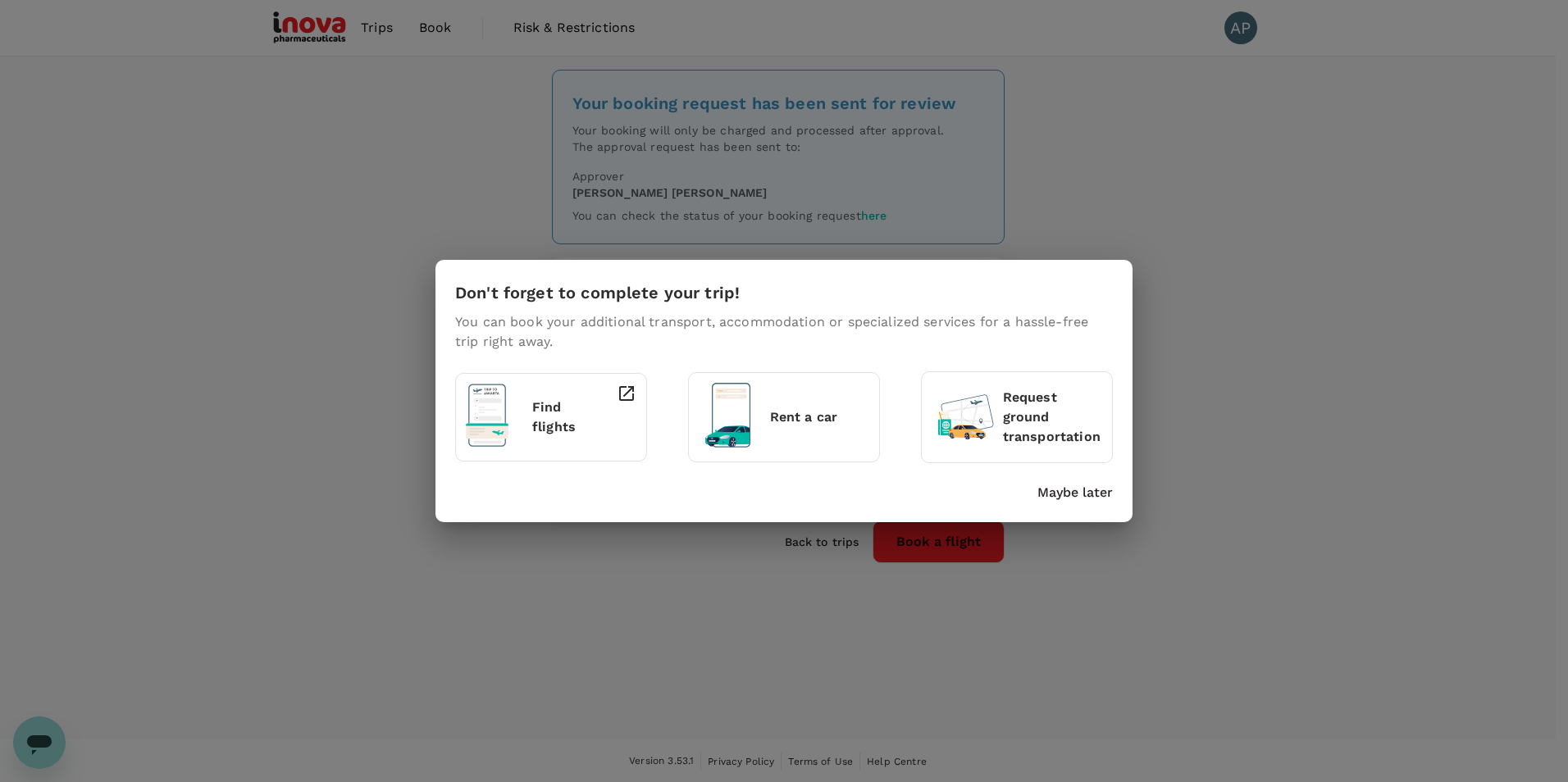
click at [1071, 499] on p "Maybe later" at bounding box center [1075, 493] width 75 height 20
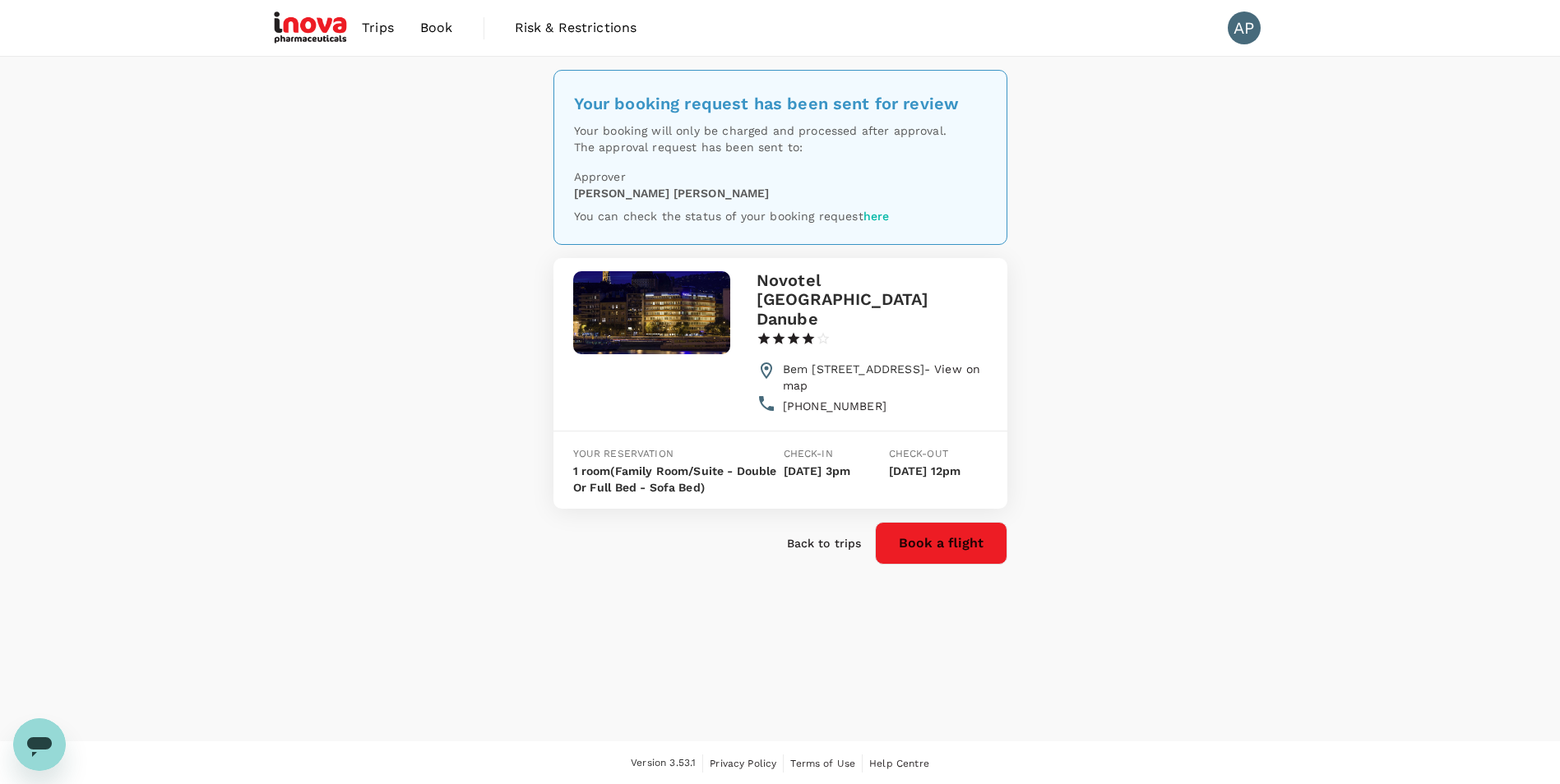
click at [959, 522] on button "Book a flight" at bounding box center [941, 543] width 132 height 43
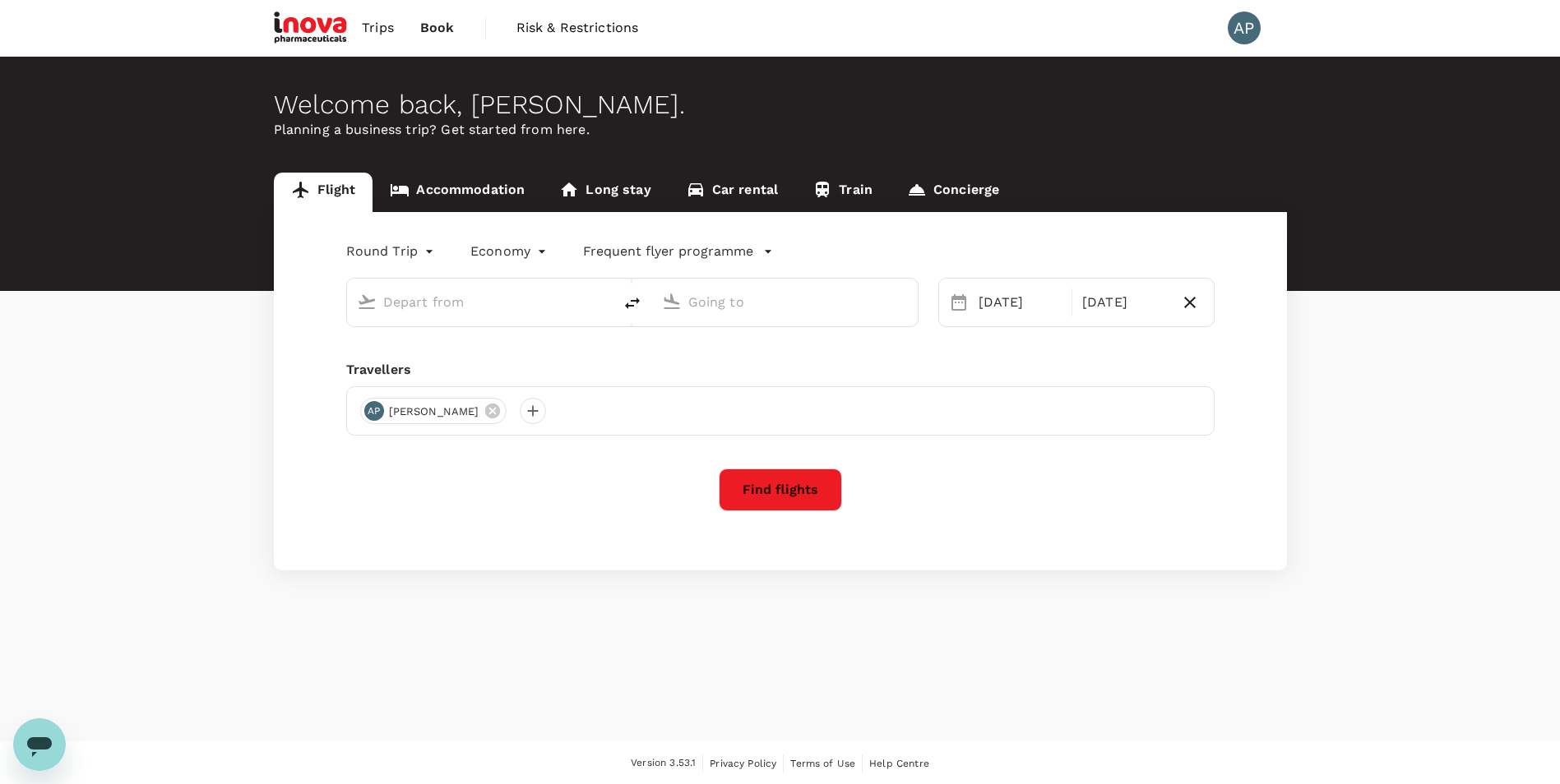
type input "oneway"
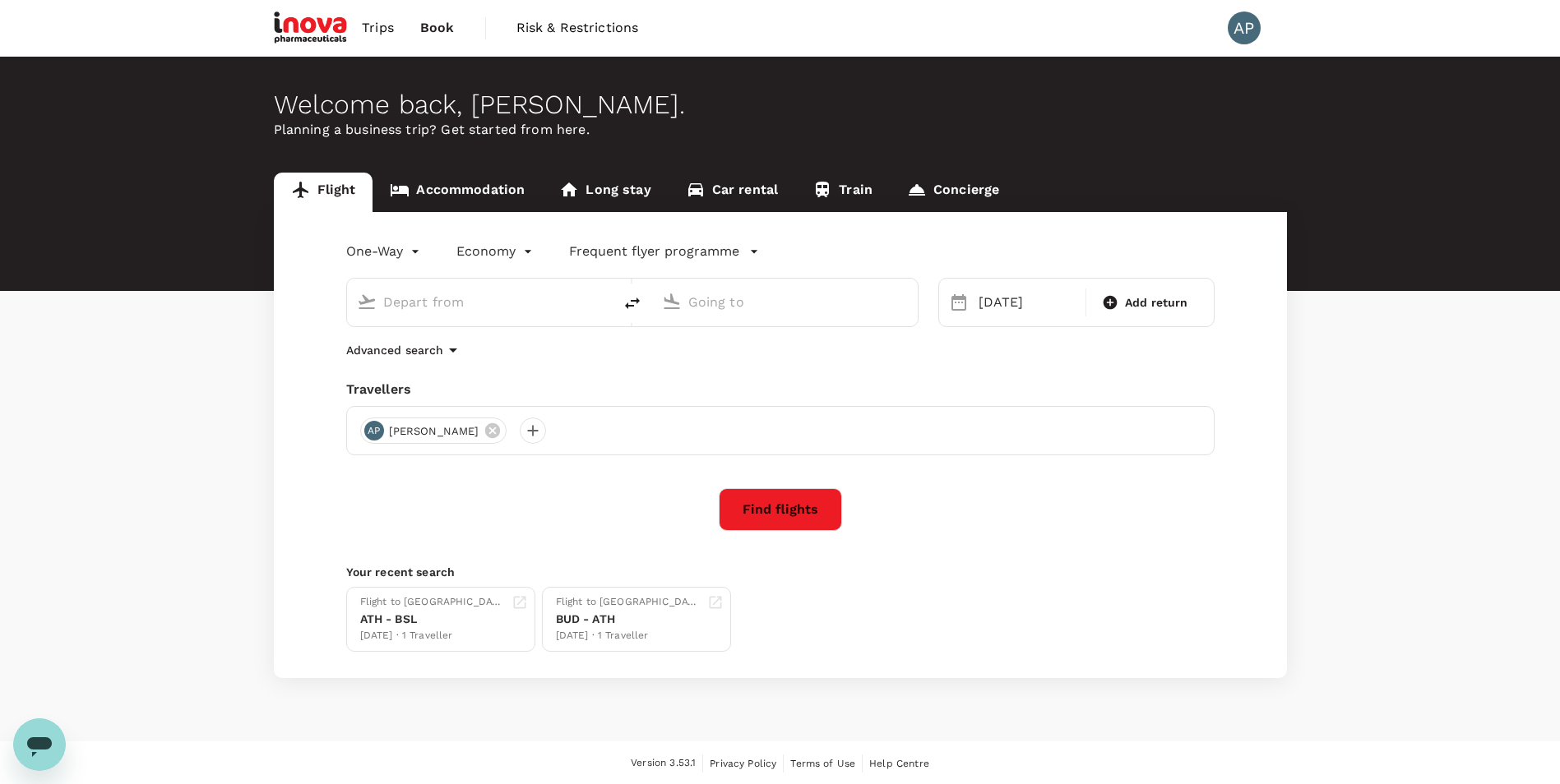
type input "Basel-Mulhouse-Freiburg (BSL)"
type input "Budapest Ferenc Liszt Intl (BUD)"
click at [472, 189] on link "Accommodation" at bounding box center [457, 193] width 170 height 40
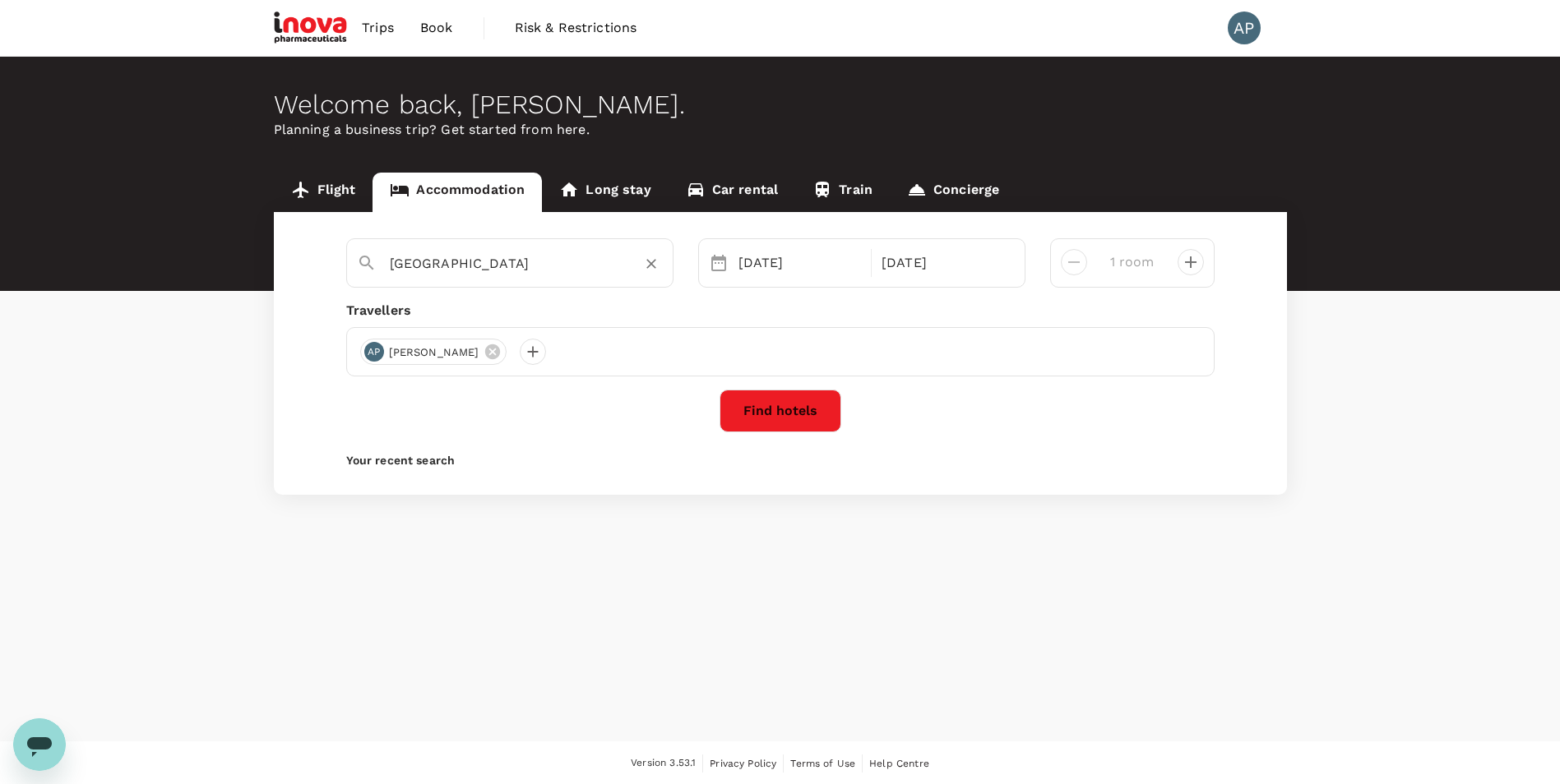
click at [543, 274] on input "Budapest" at bounding box center [503, 263] width 227 height 26
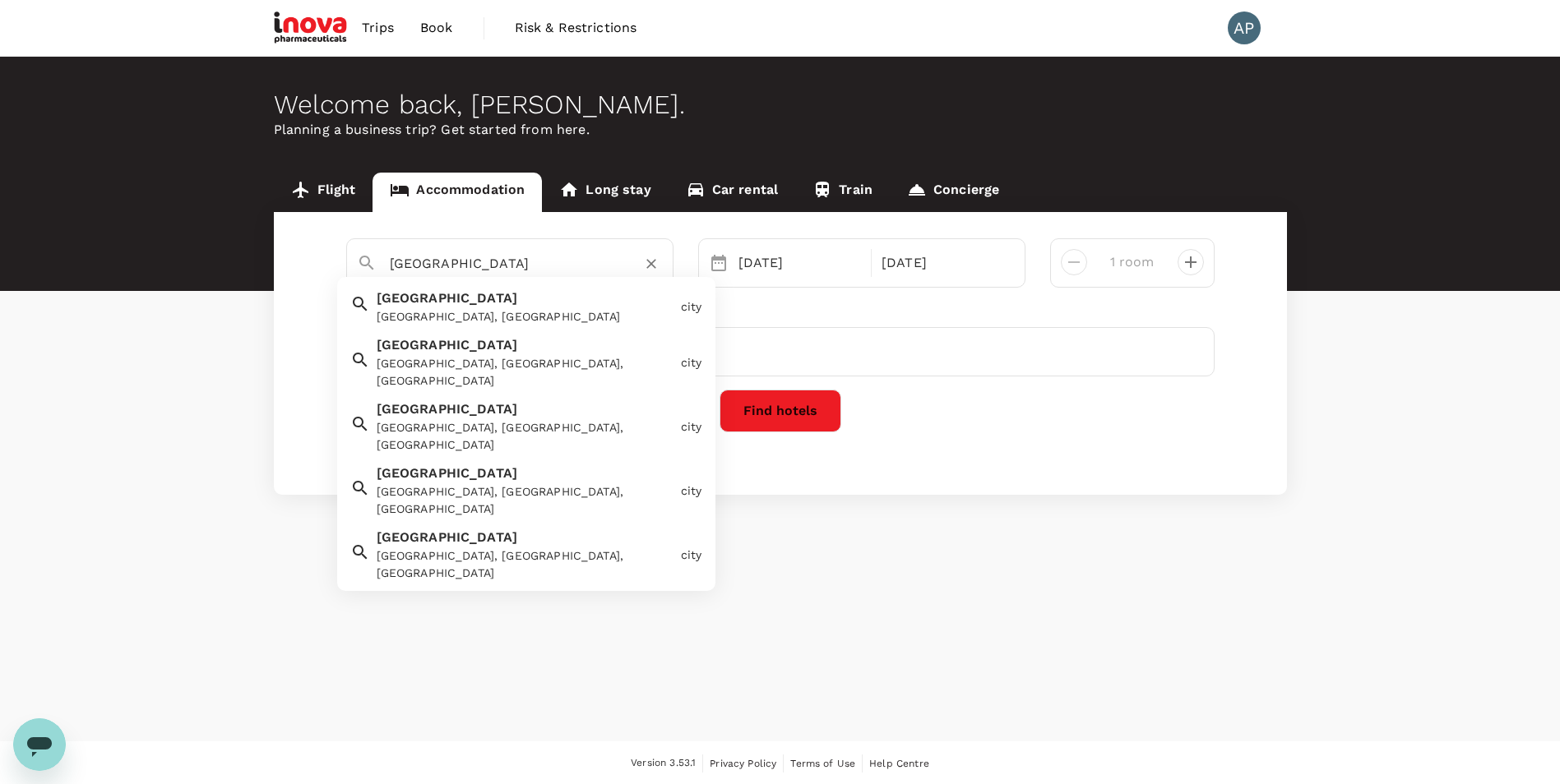
click at [475, 303] on div "Athens Athens, Greece" at bounding box center [522, 304] width 304 height 44
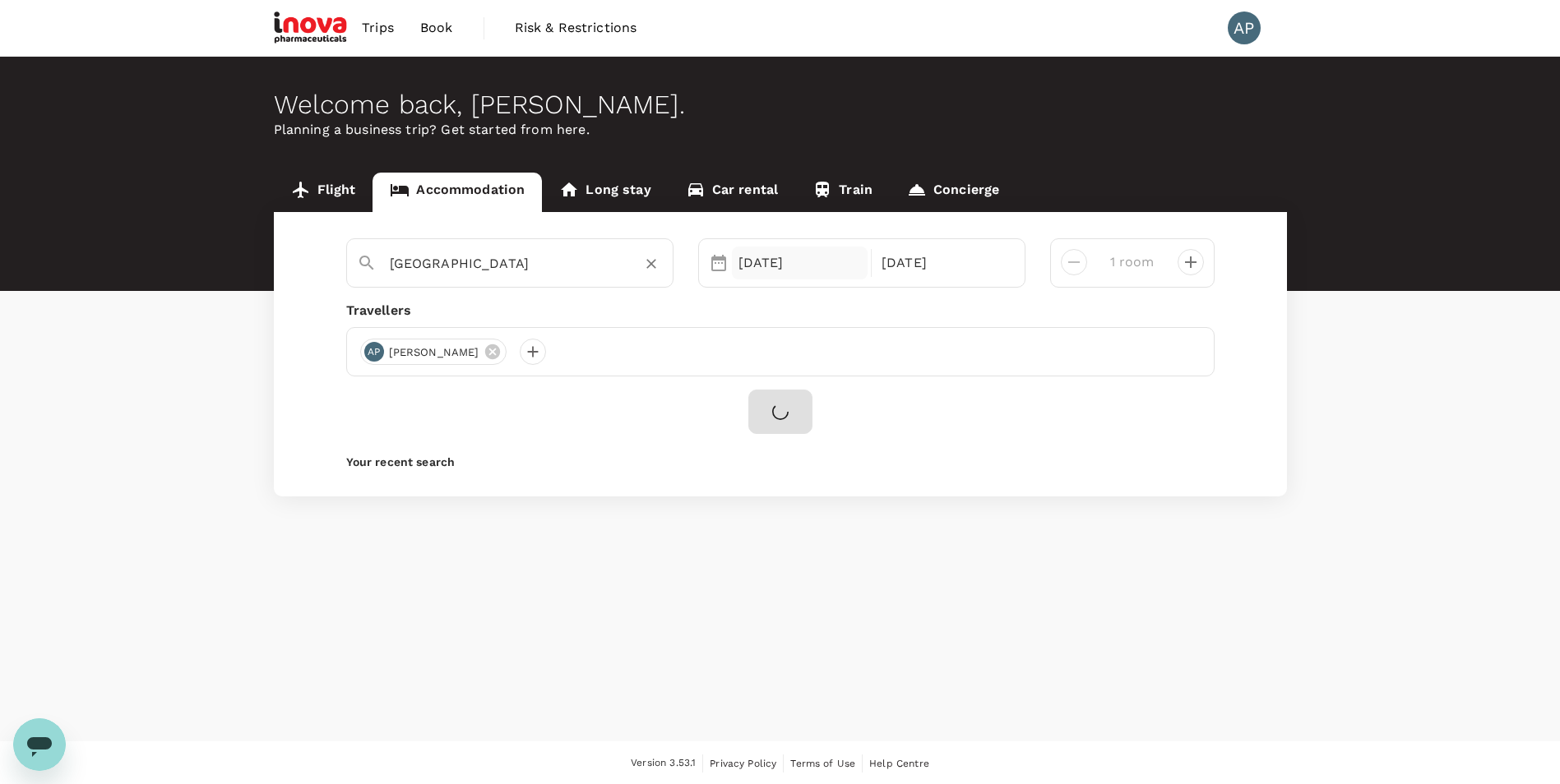
type input "Athens"
click at [826, 276] on div "19 Oct" at bounding box center [800, 263] width 136 height 33
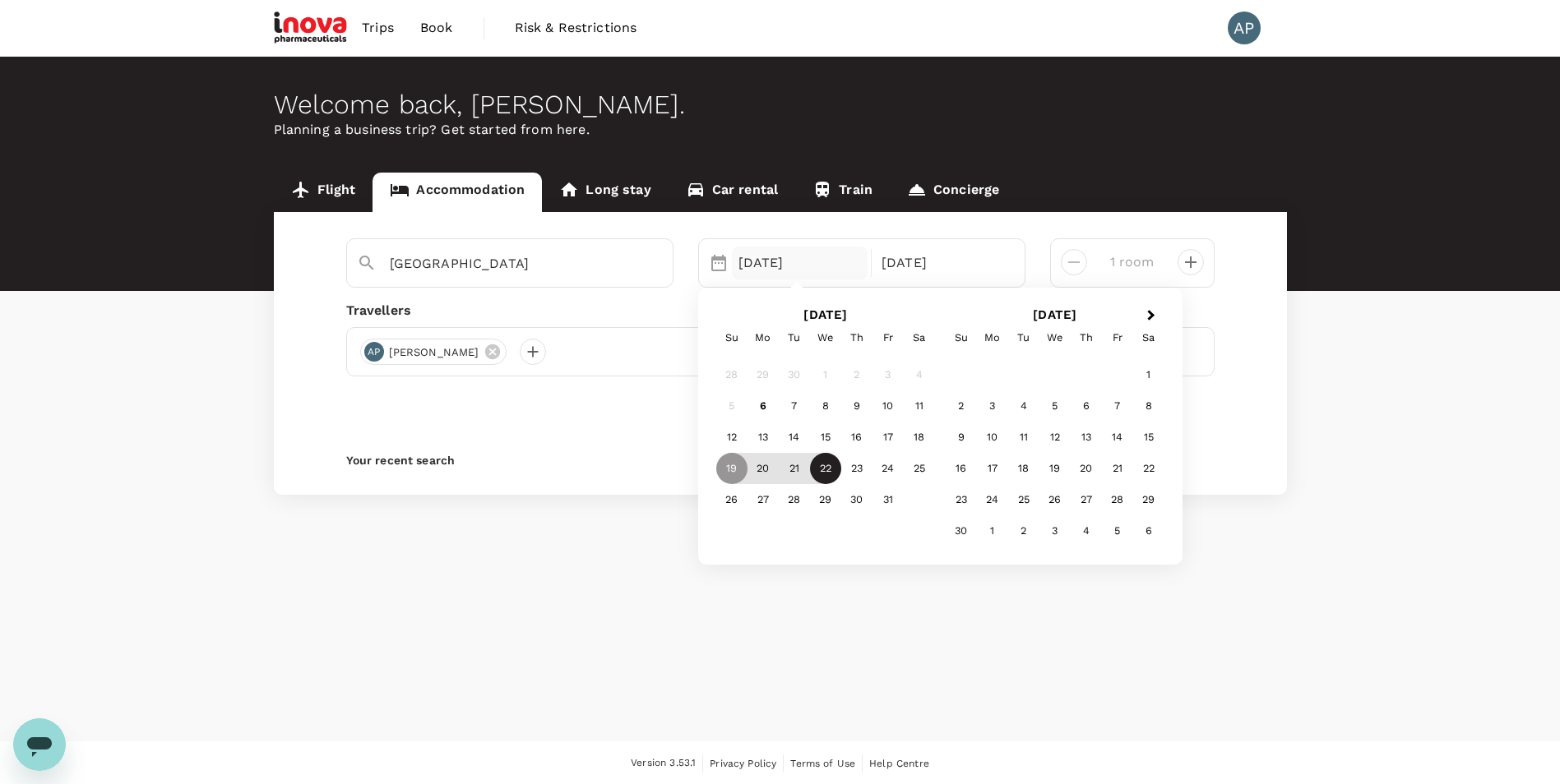
click at [825, 466] on div "22" at bounding box center [825, 469] width 31 height 31
click at [854, 471] on div "23" at bounding box center [857, 469] width 31 height 31
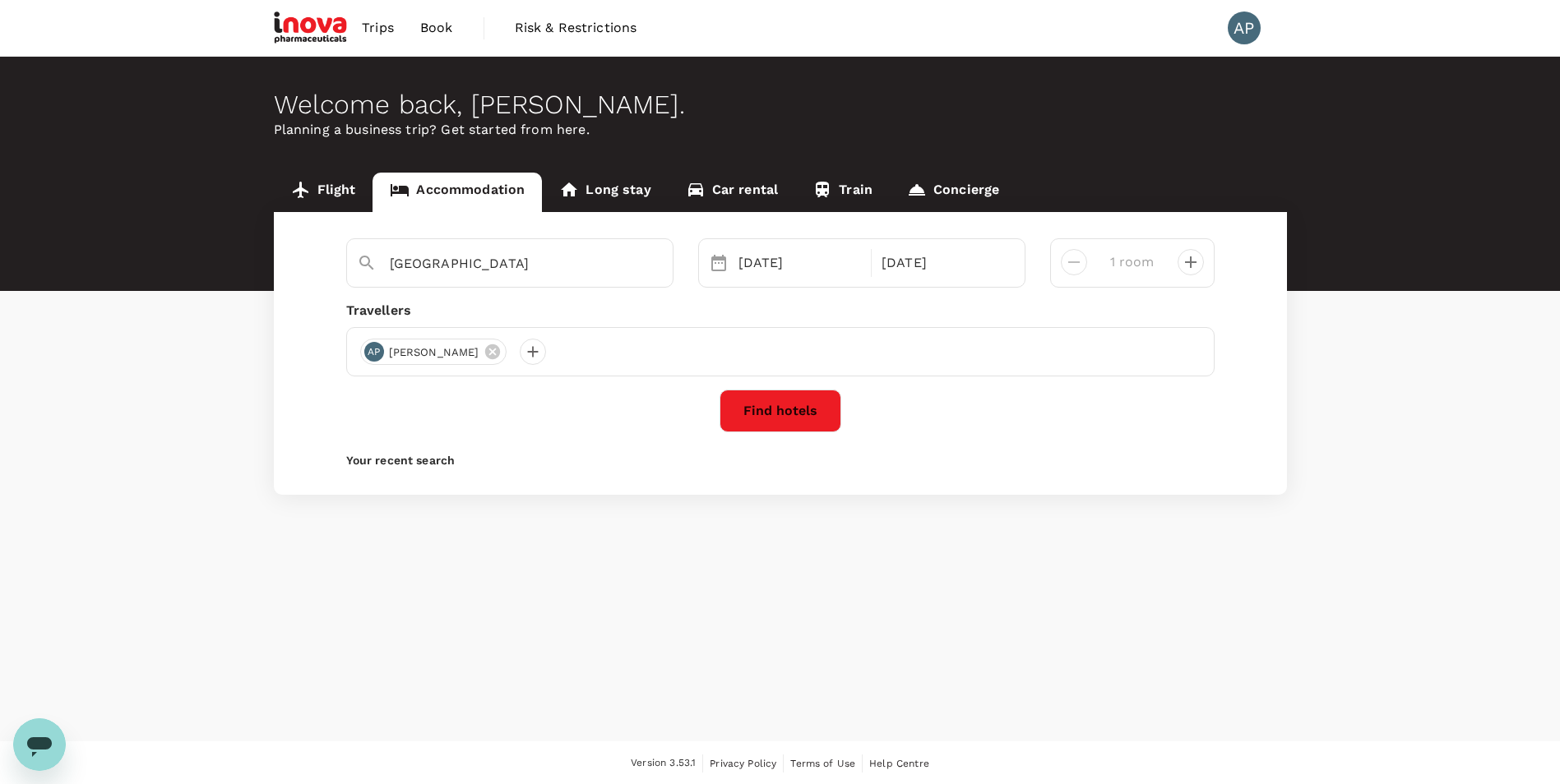
click at [779, 426] on button "Find hotels" at bounding box center [780, 411] width 122 height 43
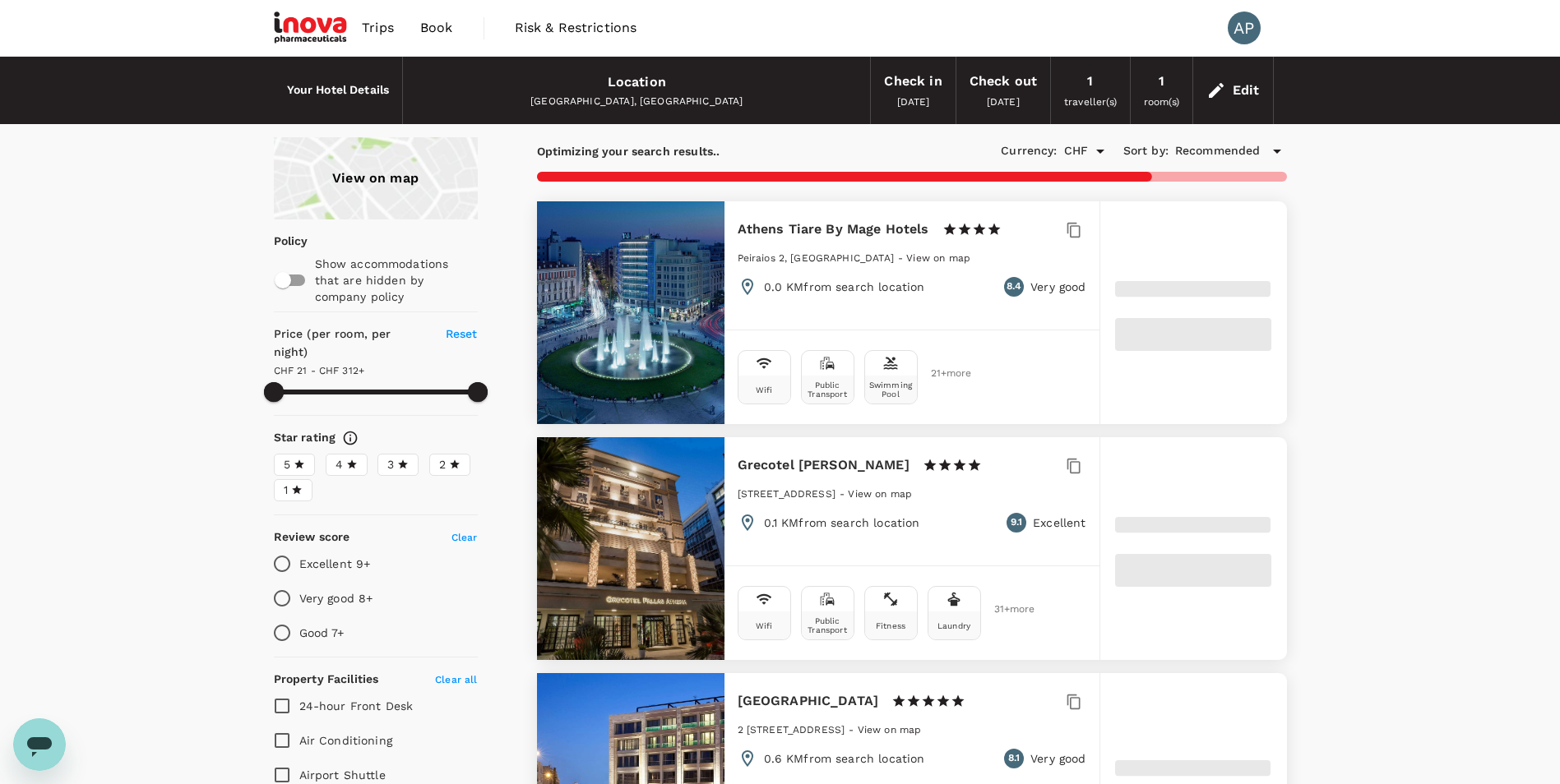
type input "311.94"
type input "16.94"
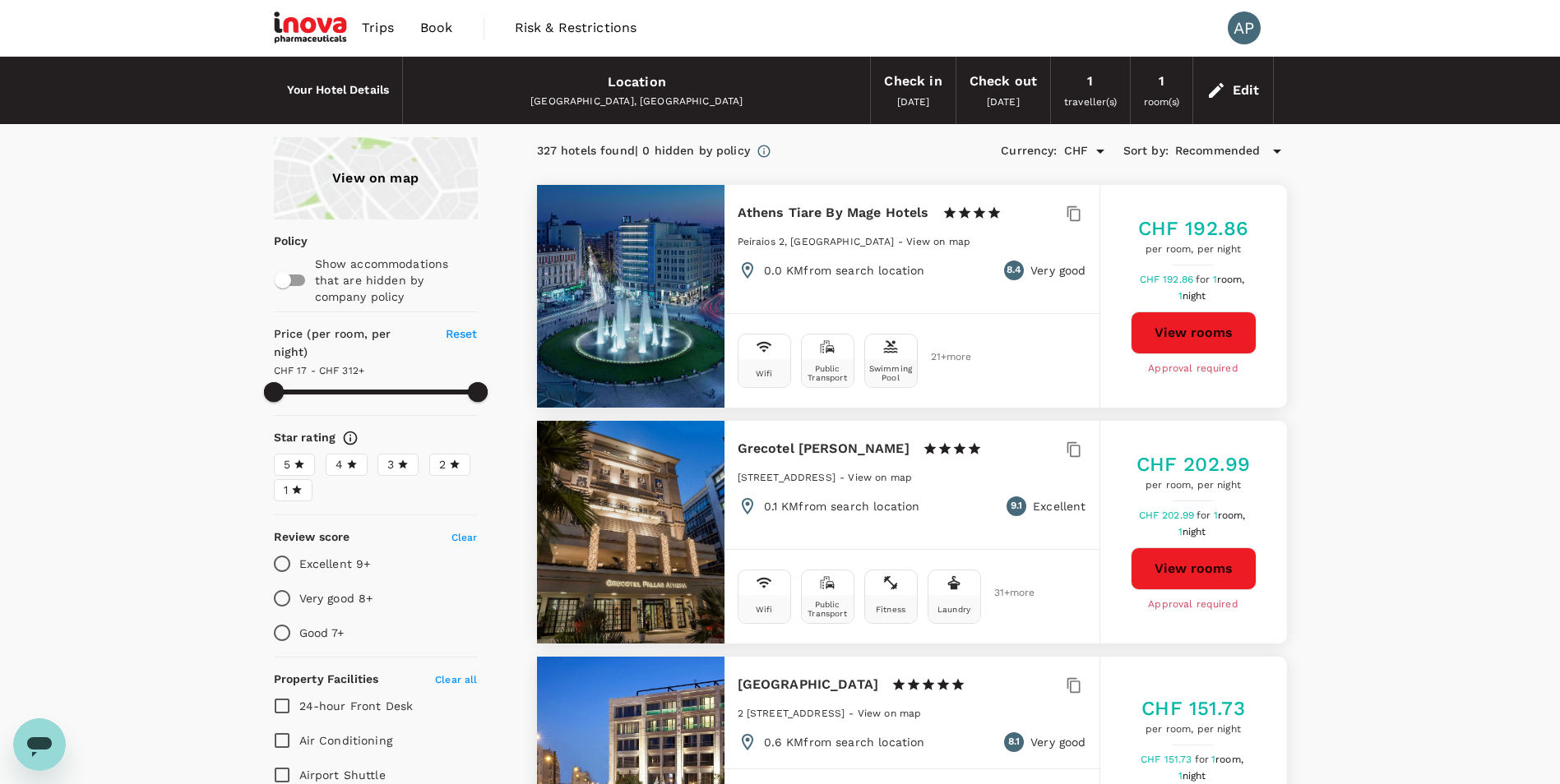
click at [464, 185] on div "View on map" at bounding box center [376, 178] width 204 height 82
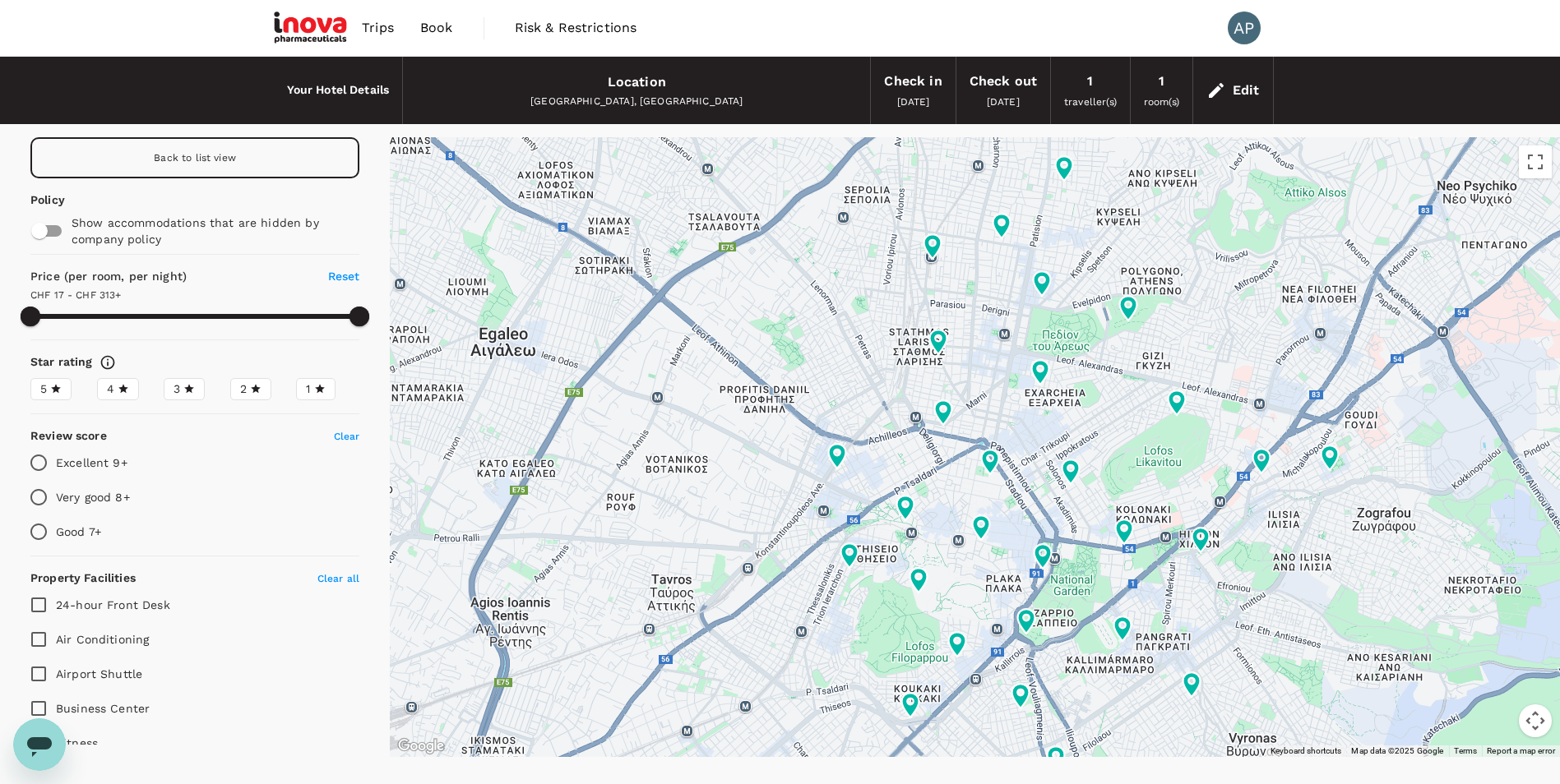
click at [47, 399] on label "5" at bounding box center [51, 389] width 41 height 22
click at [0, 0] on input "5" at bounding box center [0, 0] width 0 height 0
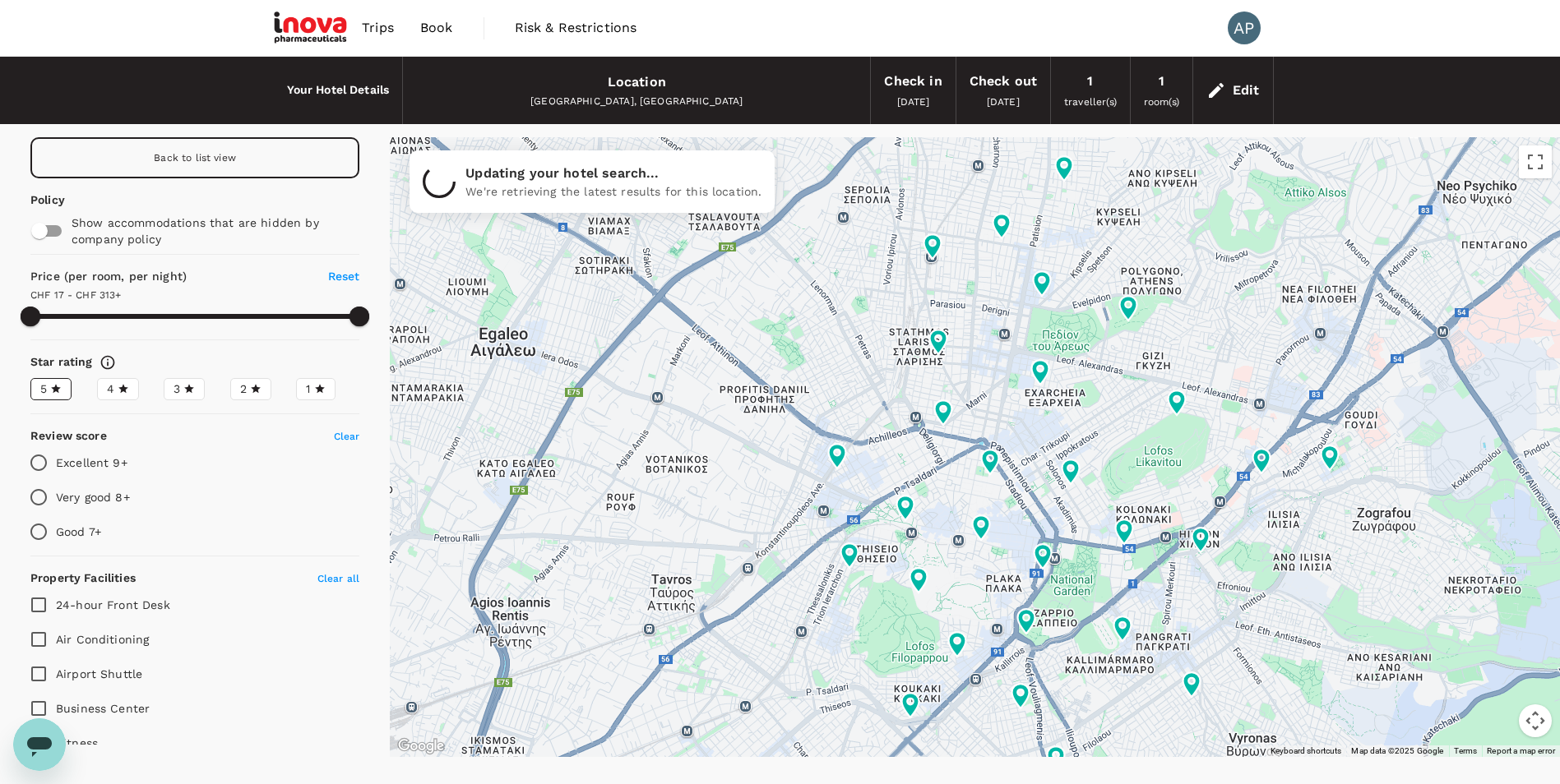
click at [115, 396] on div "4" at bounding box center [117, 389] width 22 height 17
click at [0, 0] on input "4" at bounding box center [0, 0] width 0 height 0
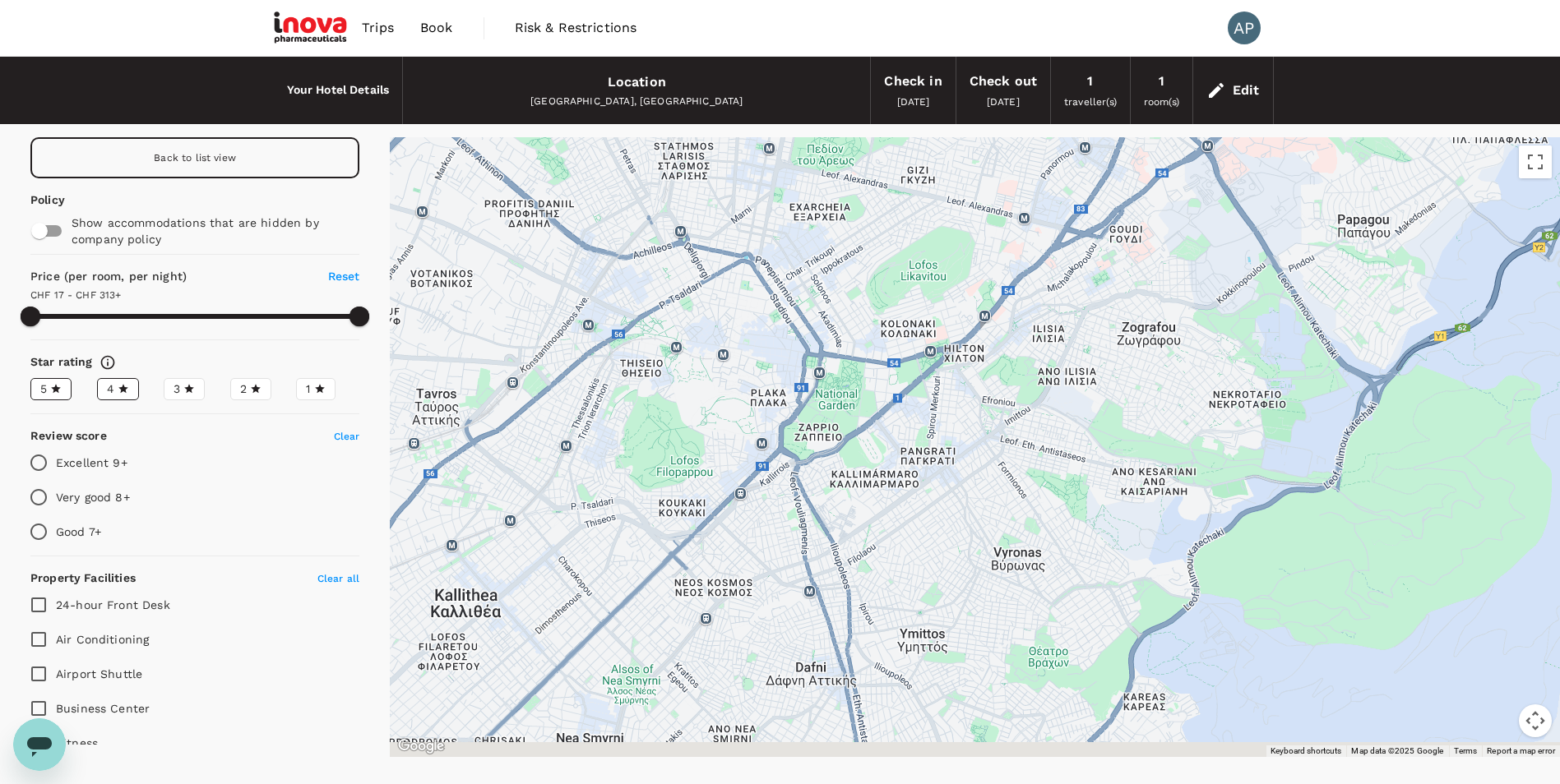
drag, startPoint x: 1406, startPoint y: 636, endPoint x: 1167, endPoint y: 449, distance: 303.5
click at [1167, 449] on div at bounding box center [1529, 705] width 1579 height 888
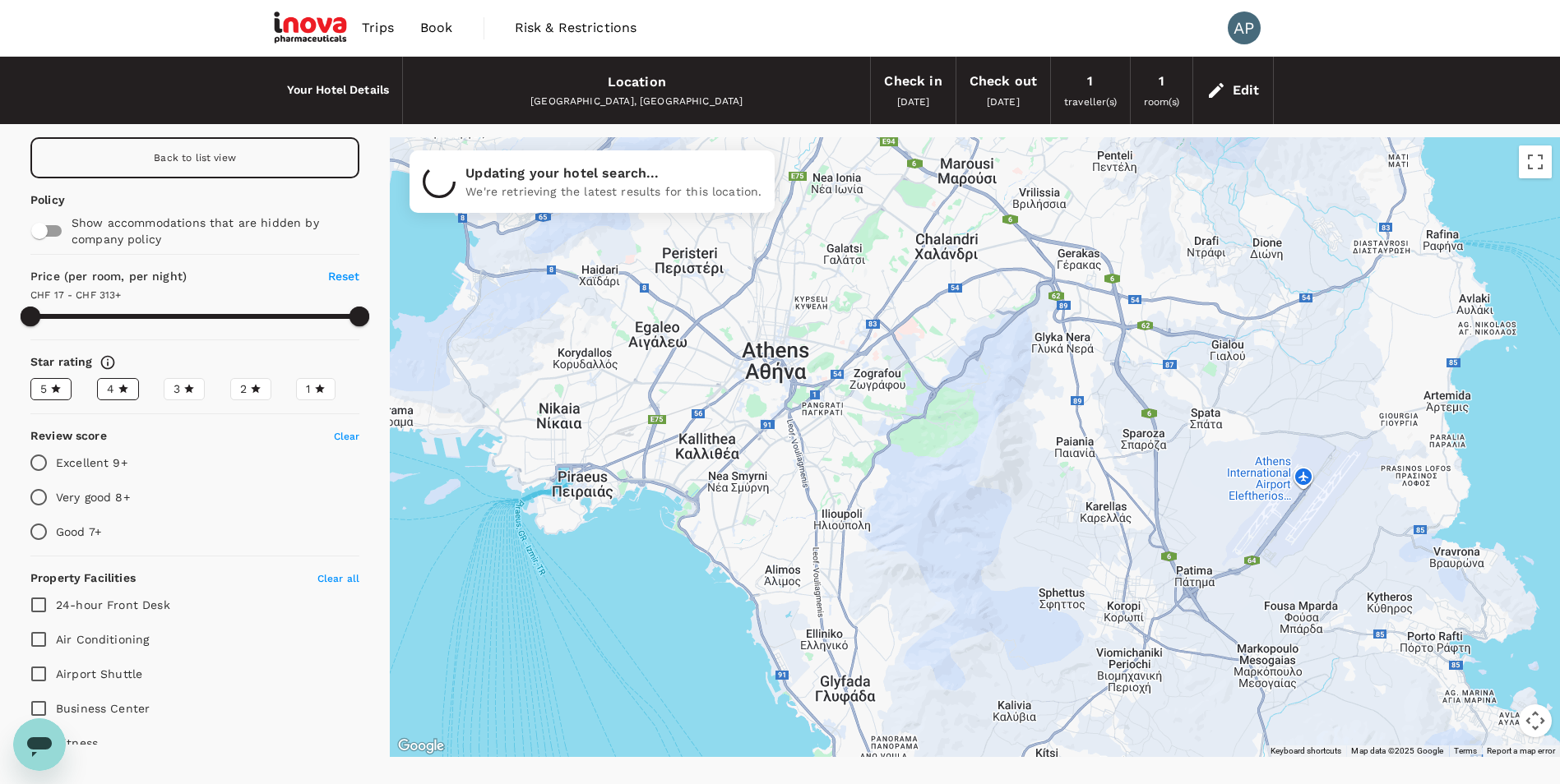
drag, startPoint x: 1405, startPoint y: 580, endPoint x: 1105, endPoint y: 538, distance: 302.9
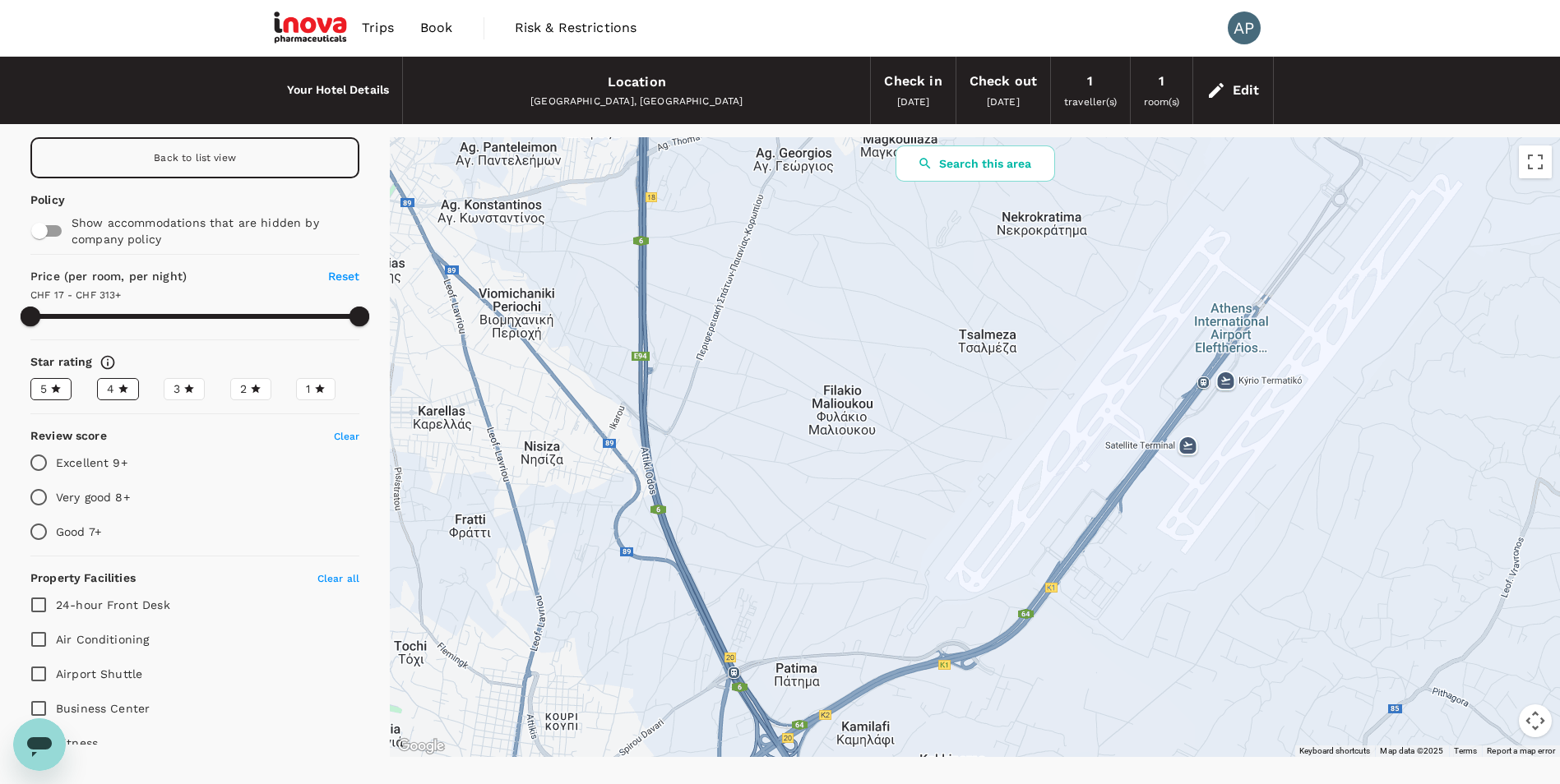
click at [881, 153] on div at bounding box center [974, 447] width 1170 height 620
click at [912, 165] on button "Search this area" at bounding box center [975, 164] width 160 height 36
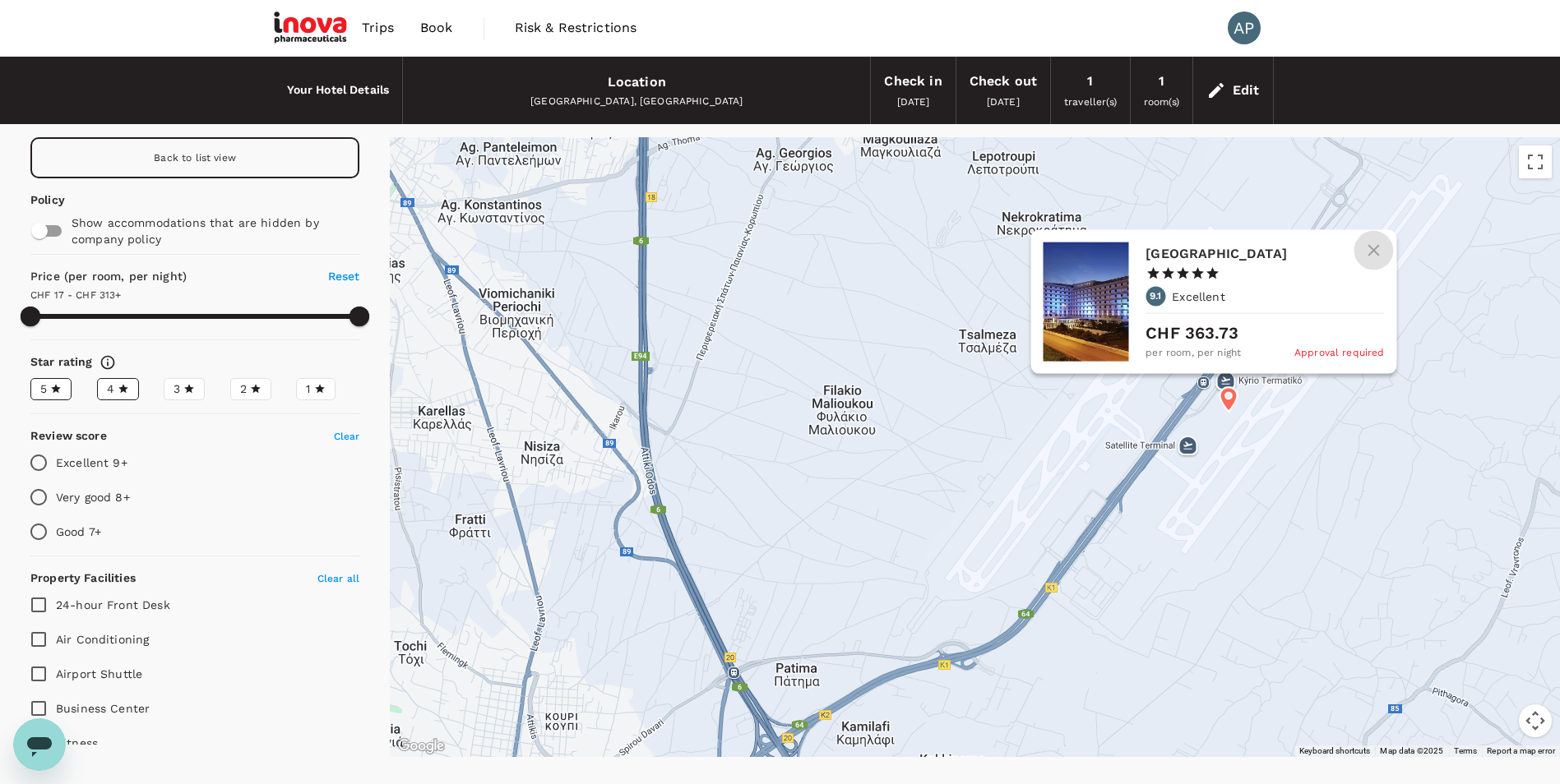
click at [1380, 249] on icon "button" at bounding box center [1373, 251] width 20 height 20
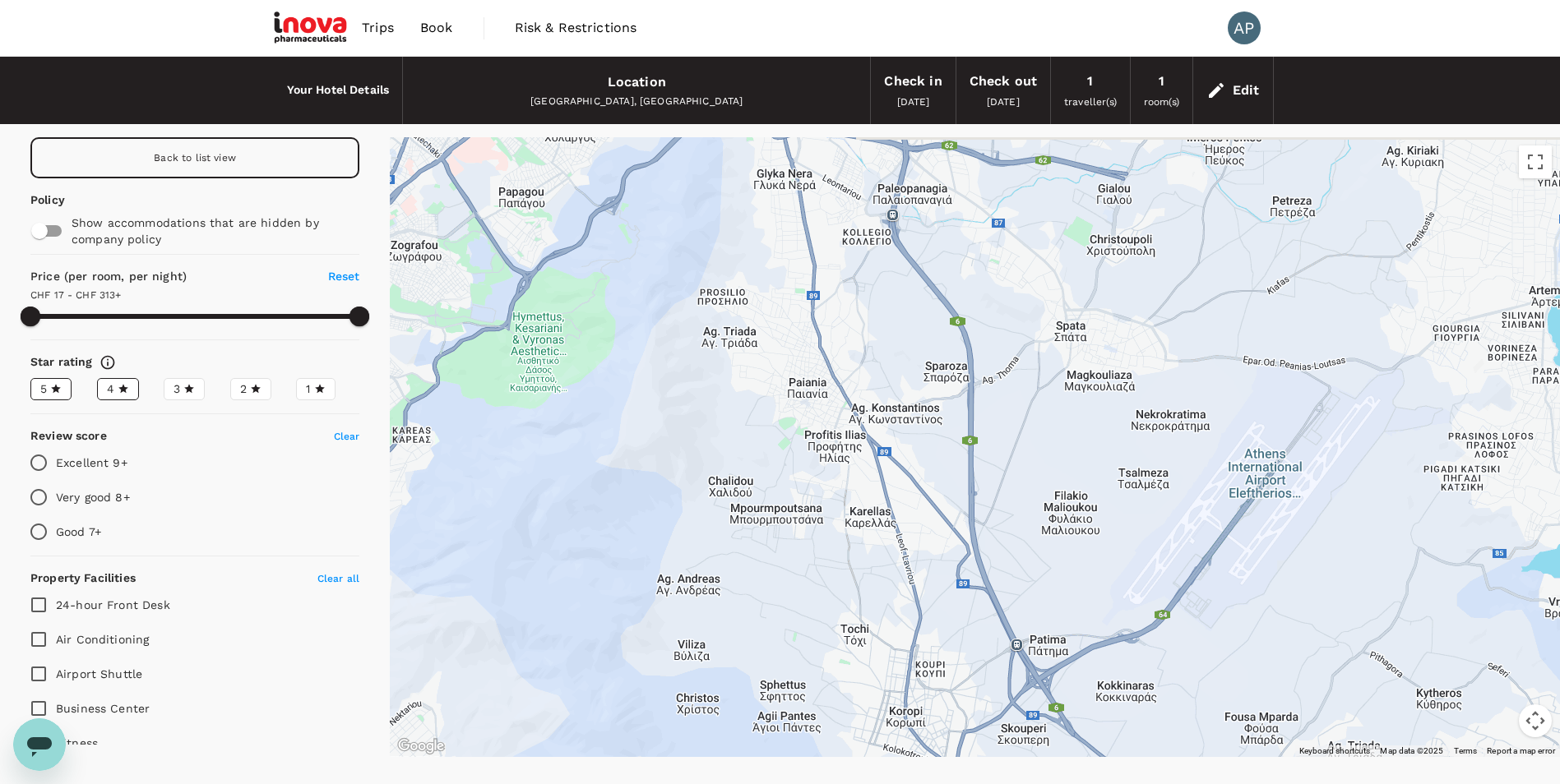
drag, startPoint x: 798, startPoint y: 439, endPoint x: 1026, endPoint y: 515, distance: 240.3
click at [1026, 515] on div at bounding box center [974, 447] width 1170 height 620
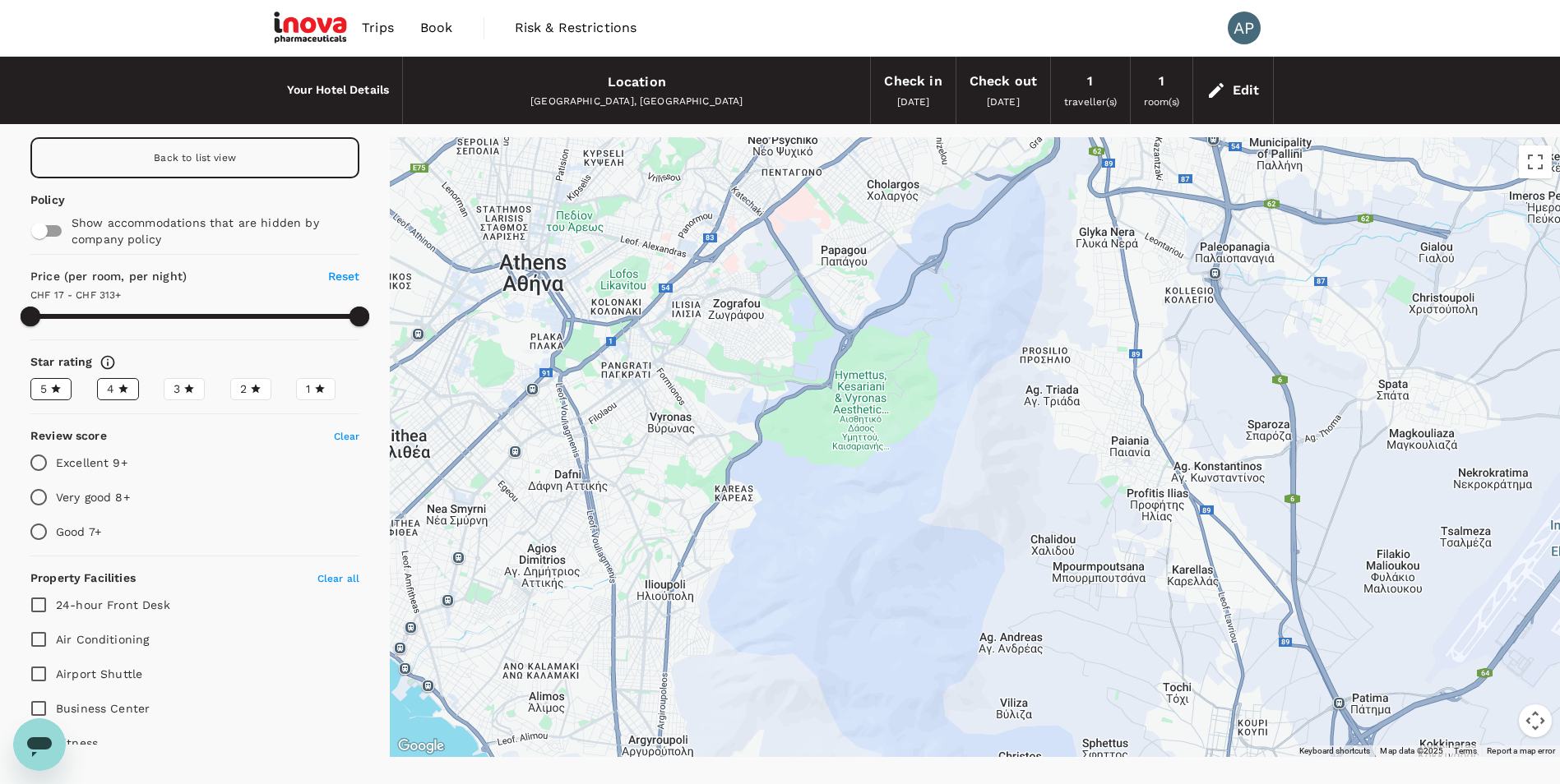
drag, startPoint x: 637, startPoint y: 438, endPoint x: 974, endPoint y: 496, distance: 342.0
click at [974, 496] on div at bounding box center [974, 447] width 1170 height 620
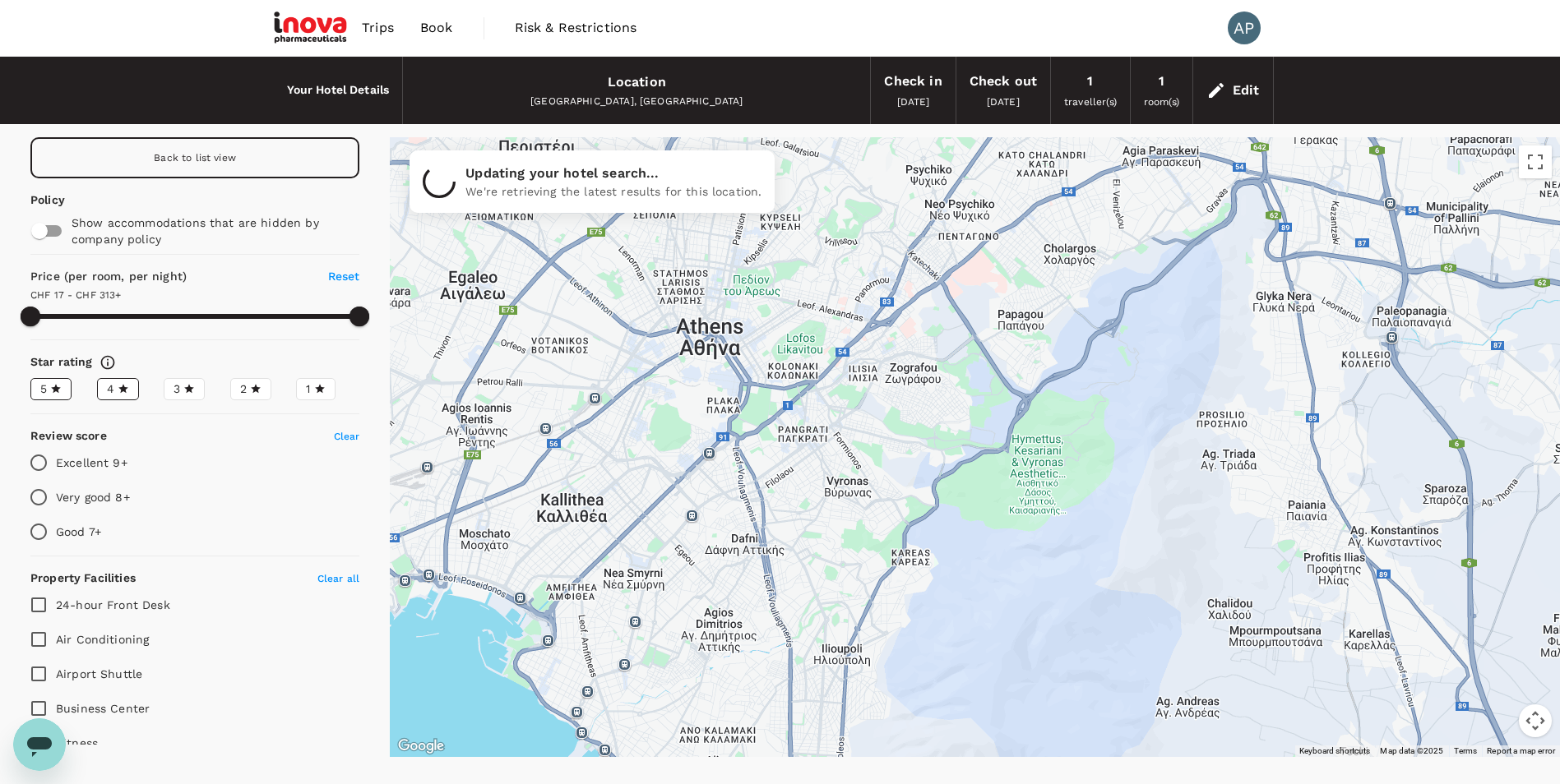
drag, startPoint x: 686, startPoint y: 361, endPoint x: 851, endPoint y: 428, distance: 178.1
click at [851, 428] on div at bounding box center [974, 447] width 1170 height 620
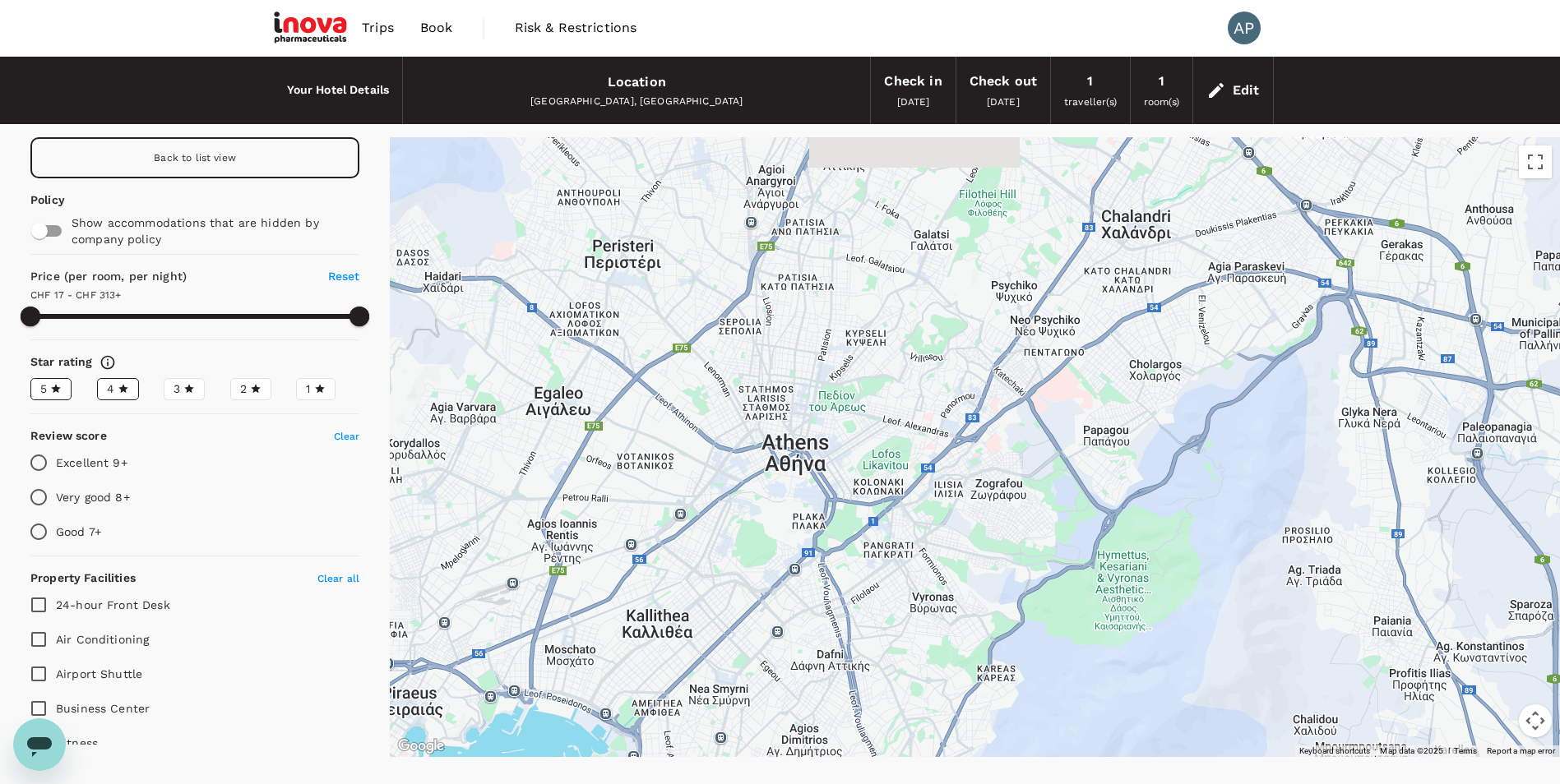
drag, startPoint x: 815, startPoint y: 352, endPoint x: 879, endPoint y: 437, distance: 106.4
click at [879, 437] on div at bounding box center [974, 447] width 1170 height 620
click at [60, 385] on icon at bounding box center [56, 389] width 12 height 12
click at [0, 0] on input "5" at bounding box center [0, 0] width 0 height 0
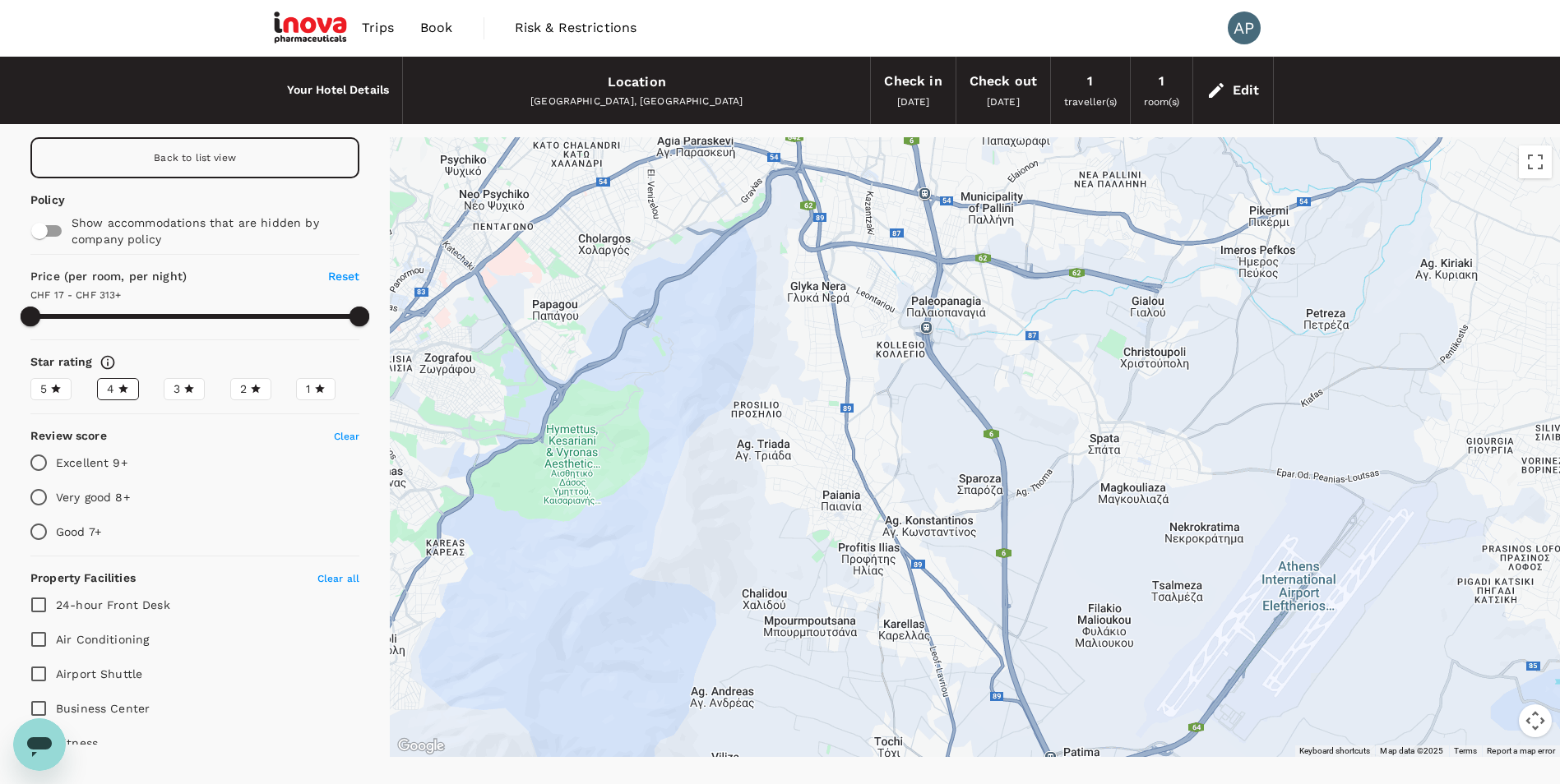
drag, startPoint x: 1447, startPoint y: 636, endPoint x: 893, endPoint y: 509, distance: 568.4
click at [893, 509] on div at bounding box center [1213, 766] width 1579 height 888
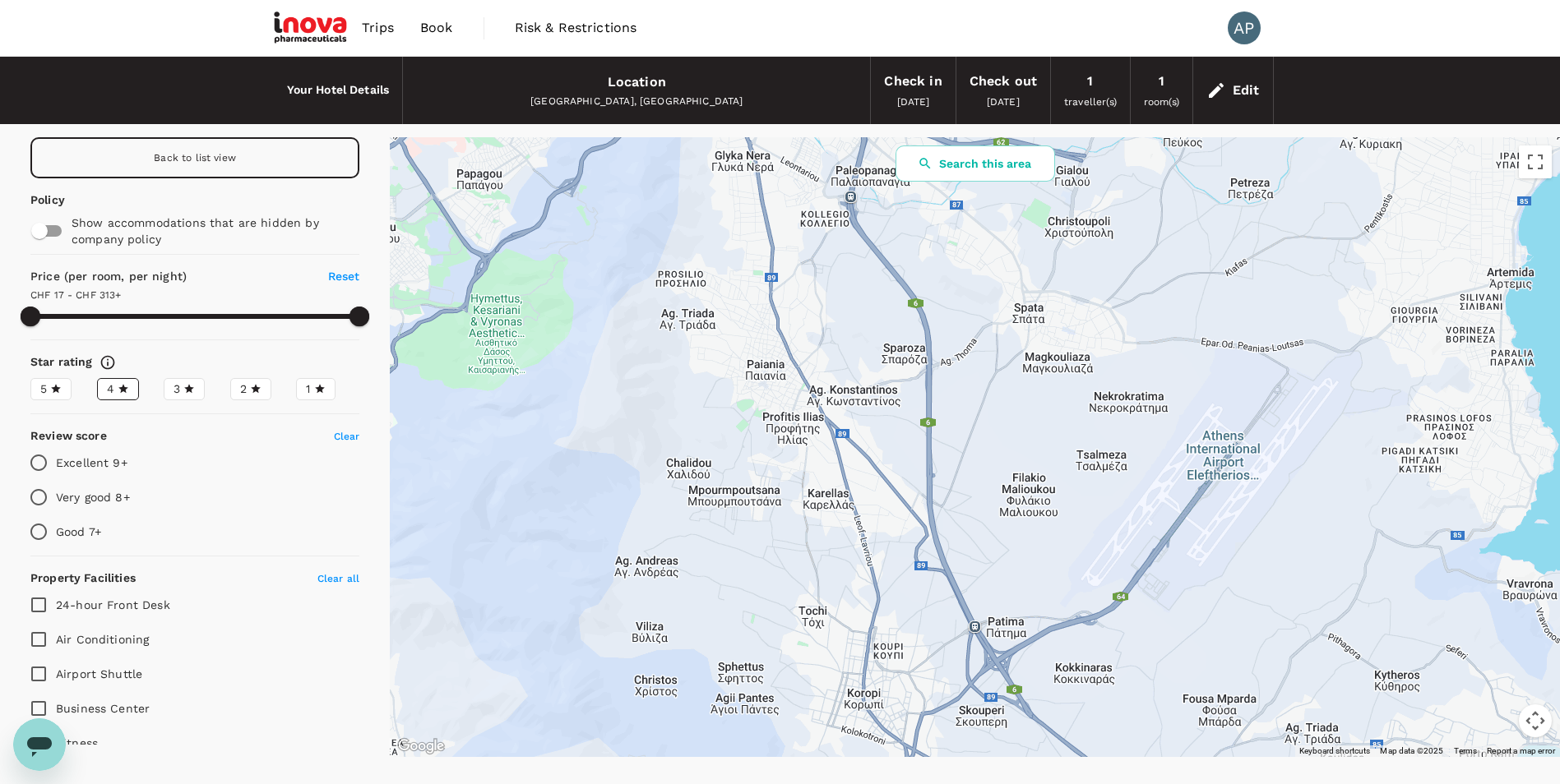
drag, startPoint x: 1260, startPoint y: 631, endPoint x: 1182, endPoint y: 495, distance: 156.8
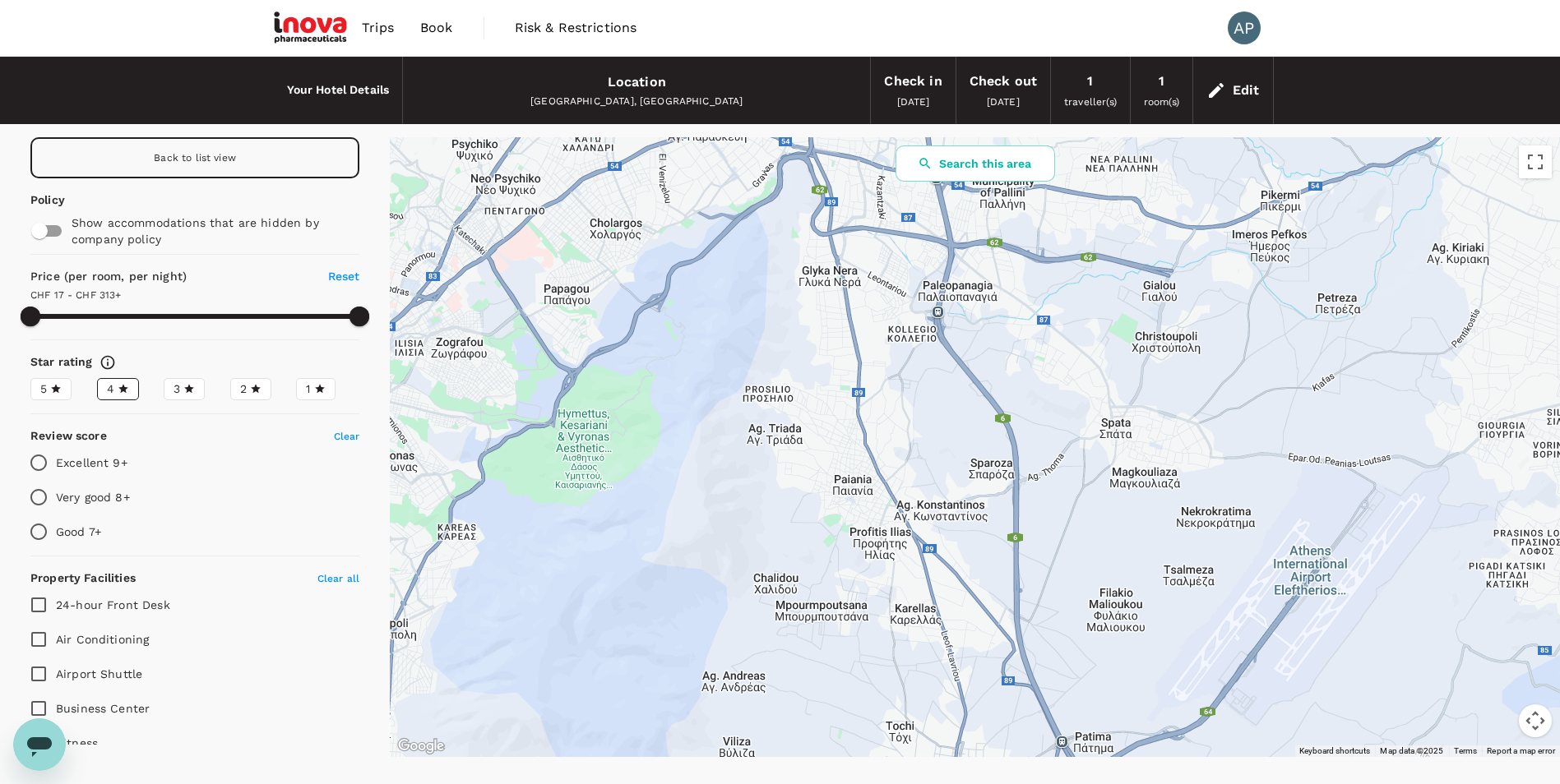
drag, startPoint x: 907, startPoint y: 404, endPoint x: 997, endPoint y: 532, distance: 156.5
click at [997, 532] on div at bounding box center [974, 447] width 1170 height 620
click at [997, 155] on button "Search this area" at bounding box center [975, 164] width 160 height 36
click at [122, 387] on icon at bounding box center [123, 389] width 12 height 12
click at [0, 0] on input "4" at bounding box center [0, 0] width 0 height 0
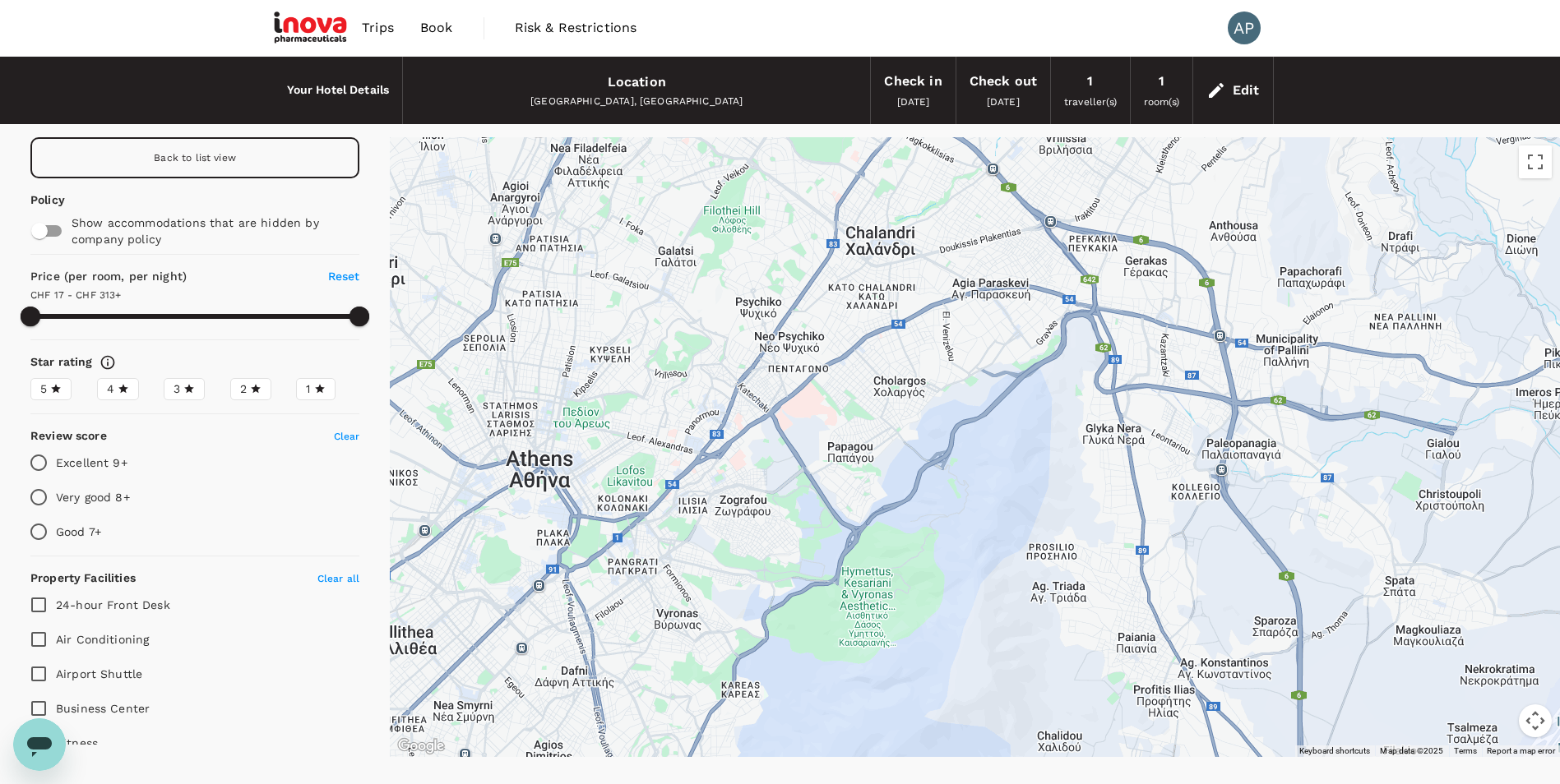
drag, startPoint x: 778, startPoint y: 381, endPoint x: 1088, endPoint y: 578, distance: 367.3
click at [1088, 578] on div at bounding box center [974, 447] width 1170 height 620
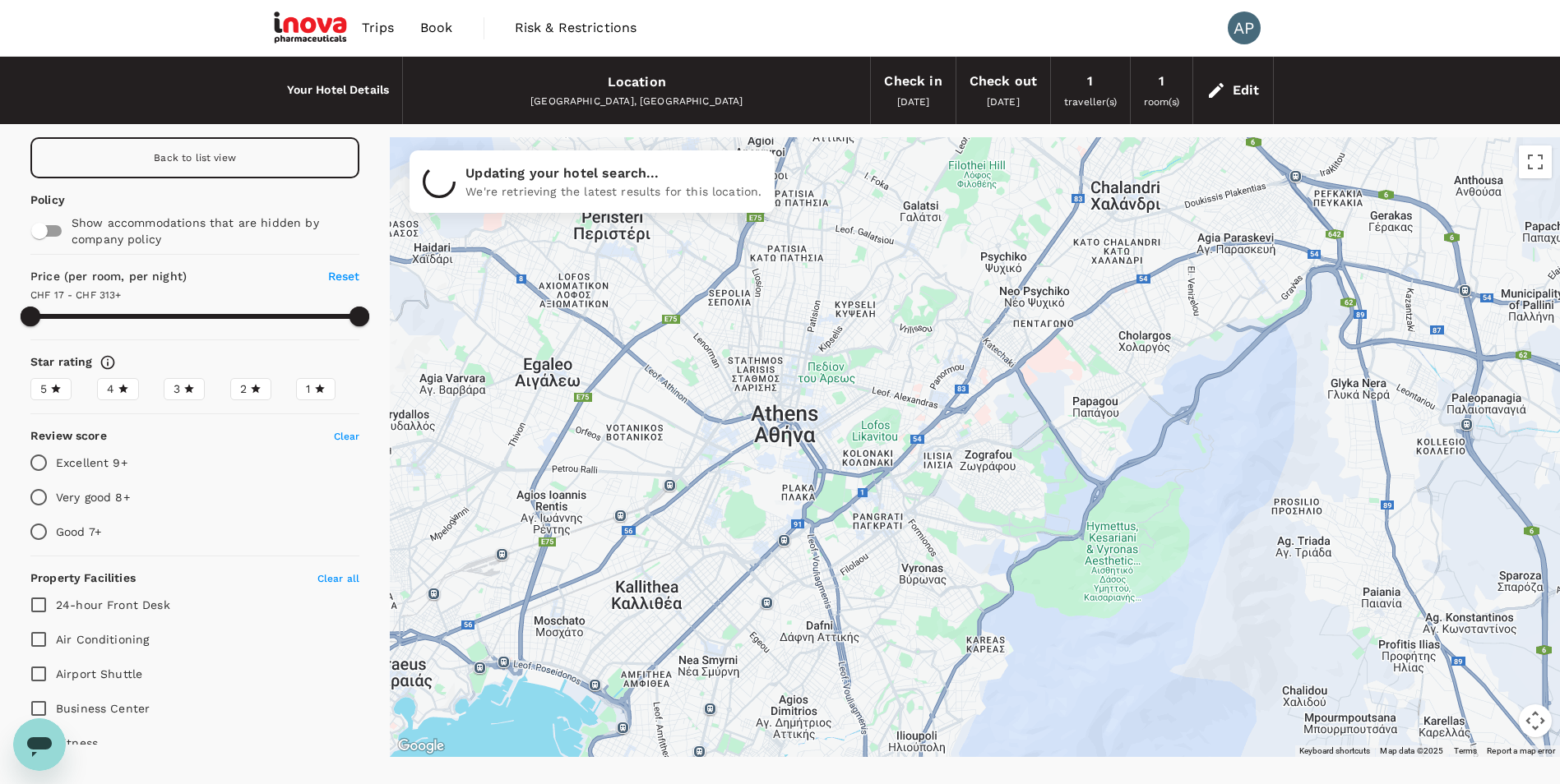
drag, startPoint x: 723, startPoint y: 573, endPoint x: 959, endPoint y: 485, distance: 251.9
click at [959, 485] on div at bounding box center [974, 447] width 1170 height 620
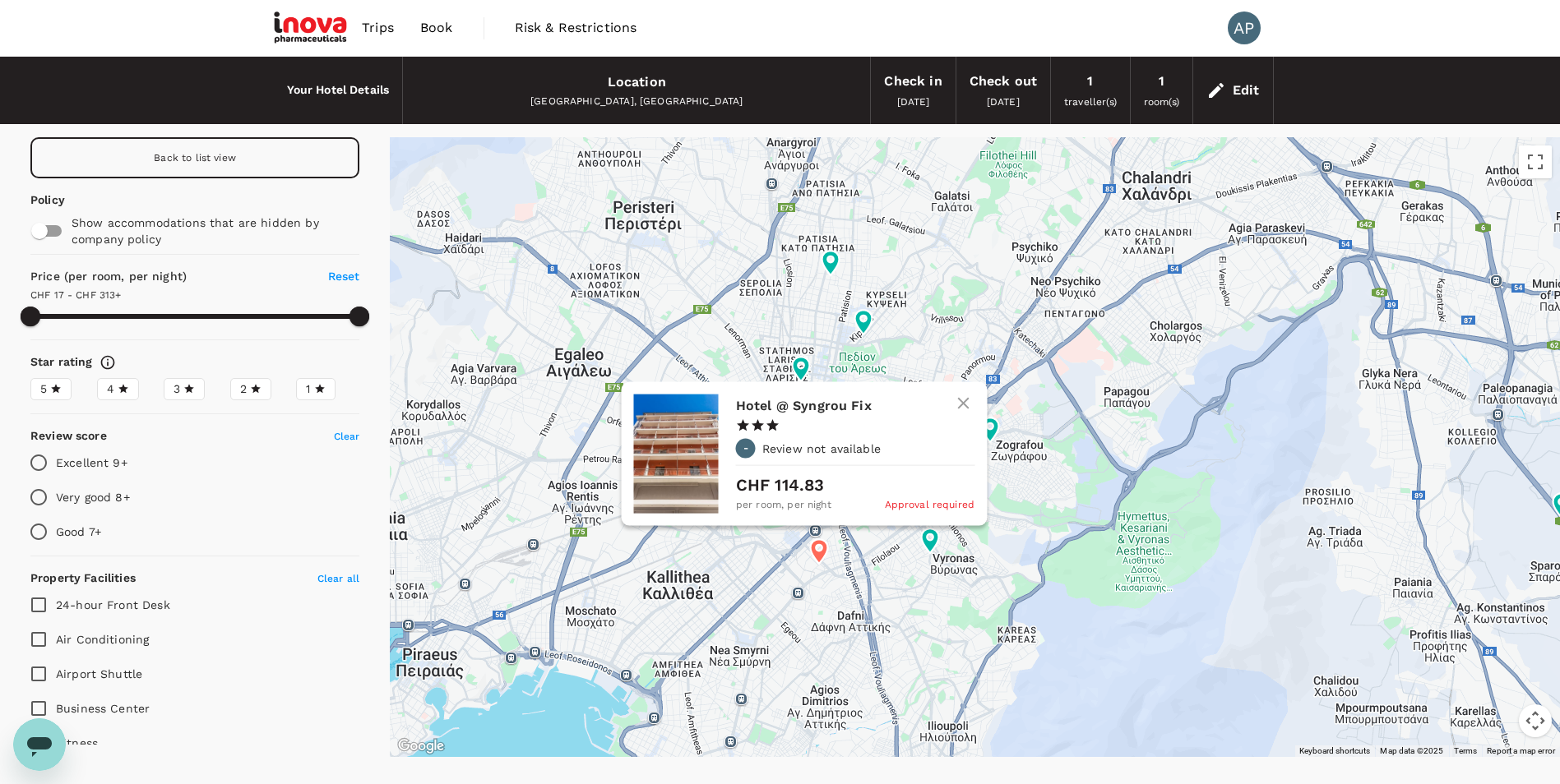
click at [966, 406] on icon "button" at bounding box center [963, 403] width 12 height 12
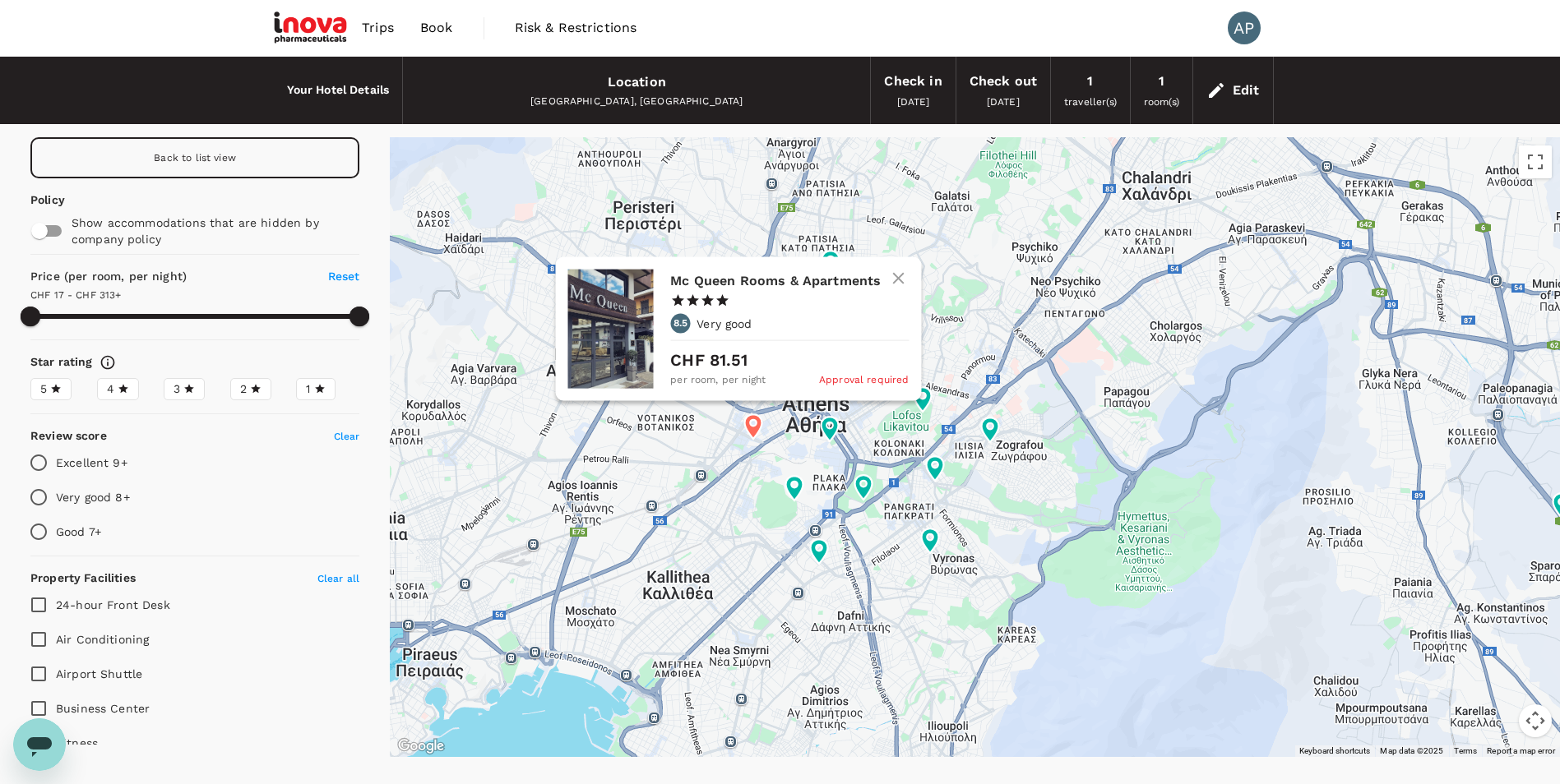
click at [732, 301] on div "Mc Queen Rooms & Apartments 1 Star 2 Stars 3 Stars 4 Stars 5 Stars 8.5 Very goo…" at bounding box center [789, 329] width 238 height 119
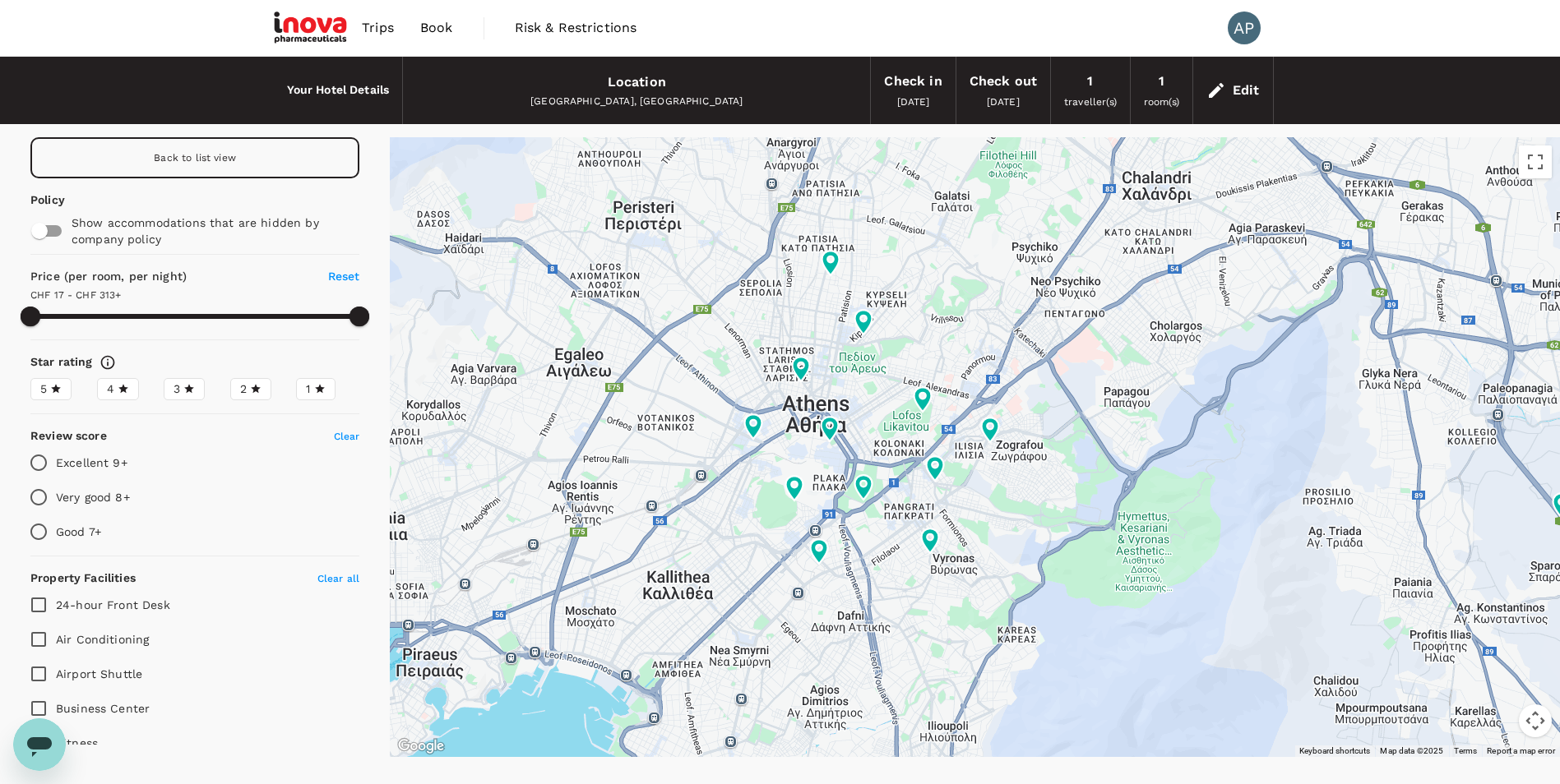
click at [262, 159] on div "Back to list view" at bounding box center [195, 158] width 329 height 41
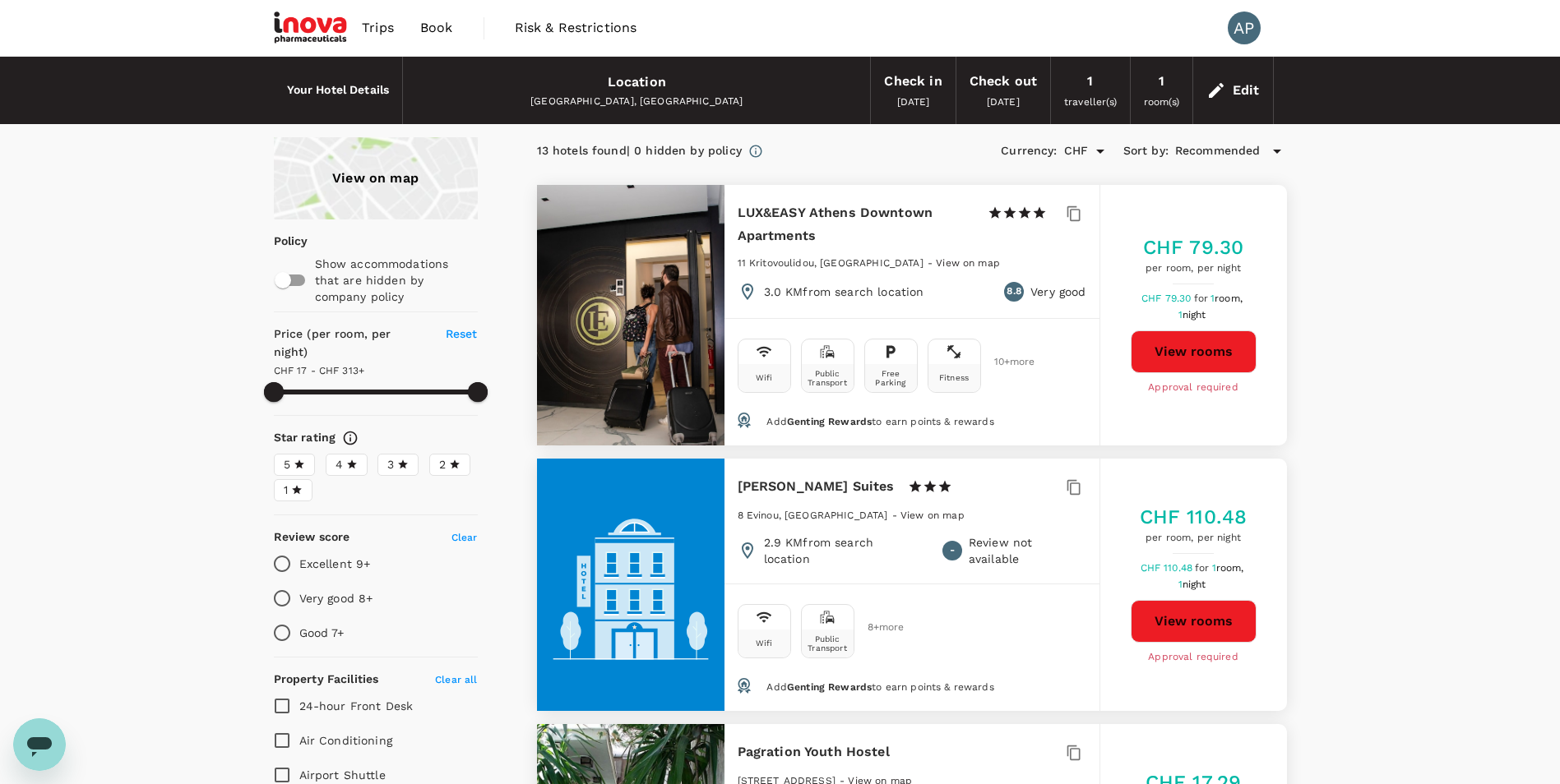
click at [351, 173] on div "View on map" at bounding box center [376, 178] width 204 height 82
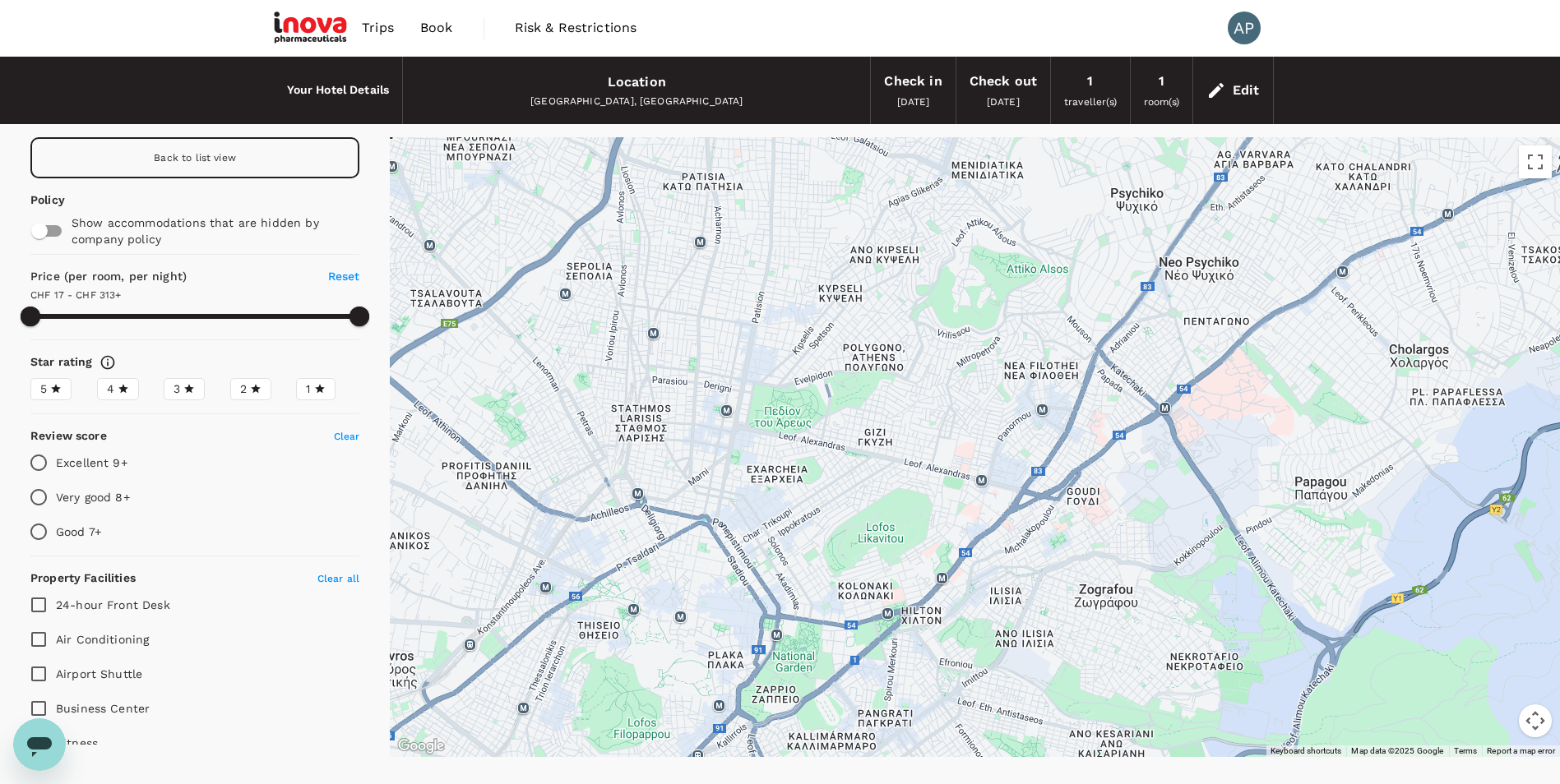
drag, startPoint x: 1486, startPoint y: 587, endPoint x: 1178, endPoint y: 290, distance: 427.9
click at [1178, 290] on div at bounding box center [1488, 635] width 1579 height 888
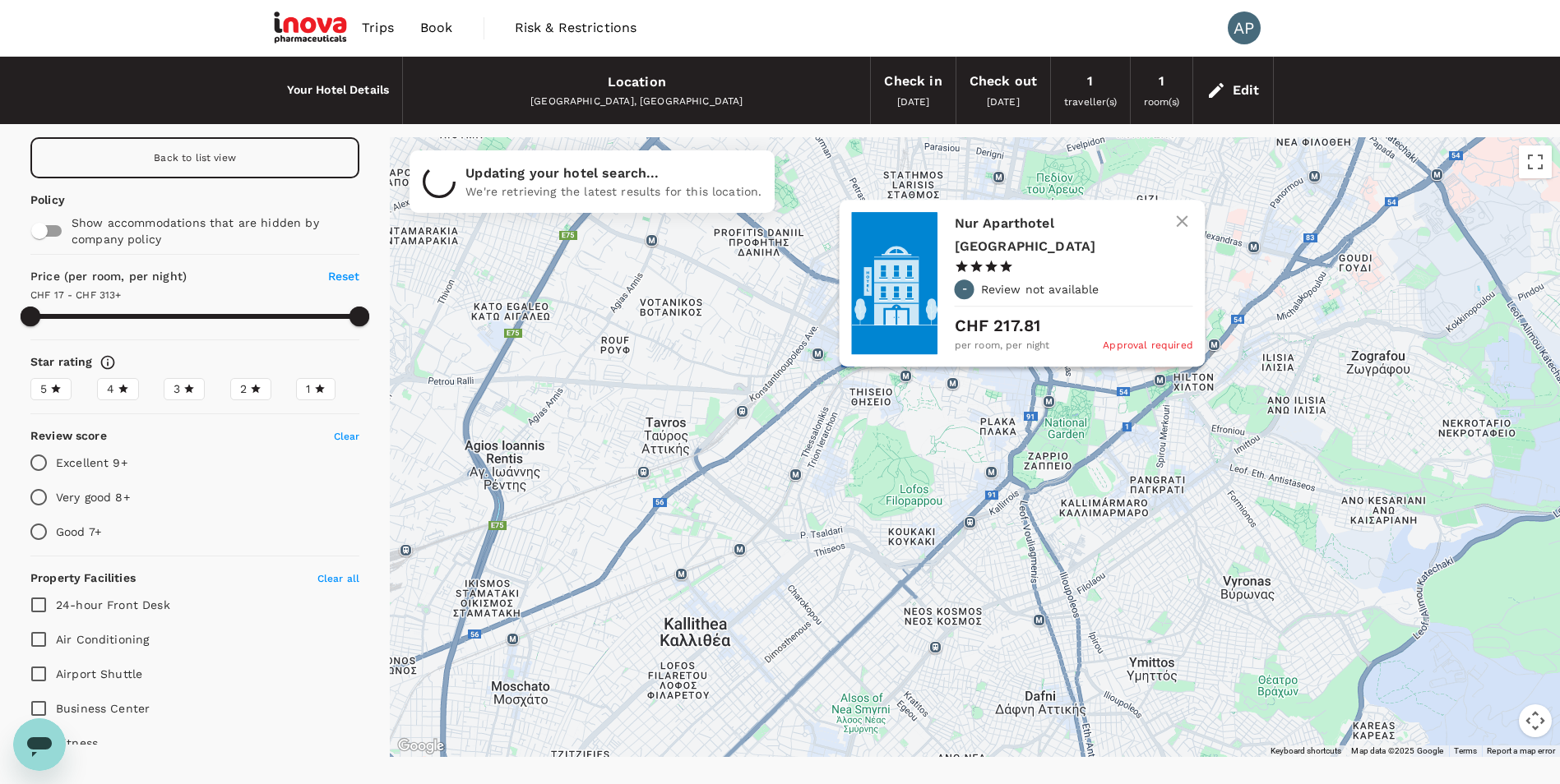
click at [1022, 404] on div "Nur Aparthotel Athens 1 Star 2 Stars 3 Stars 4 Stars 5 Stars - Review not avail…" at bounding box center [1022, 400] width 0 height 32
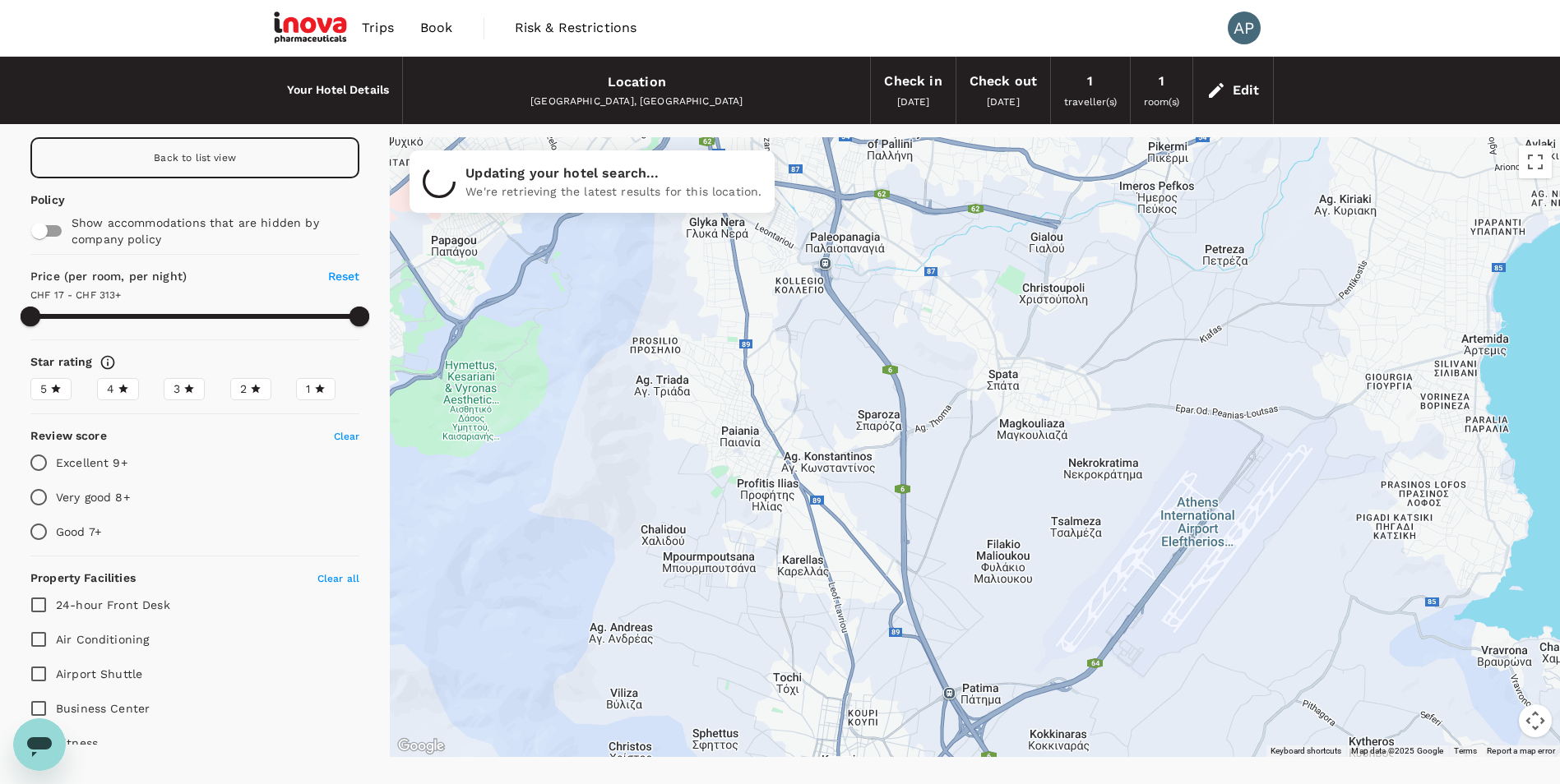
drag, startPoint x: 1469, startPoint y: 585, endPoint x: 666, endPoint y: 454, distance: 813.6
click at [666, 454] on div at bounding box center [973, 764] width 1579 height 888
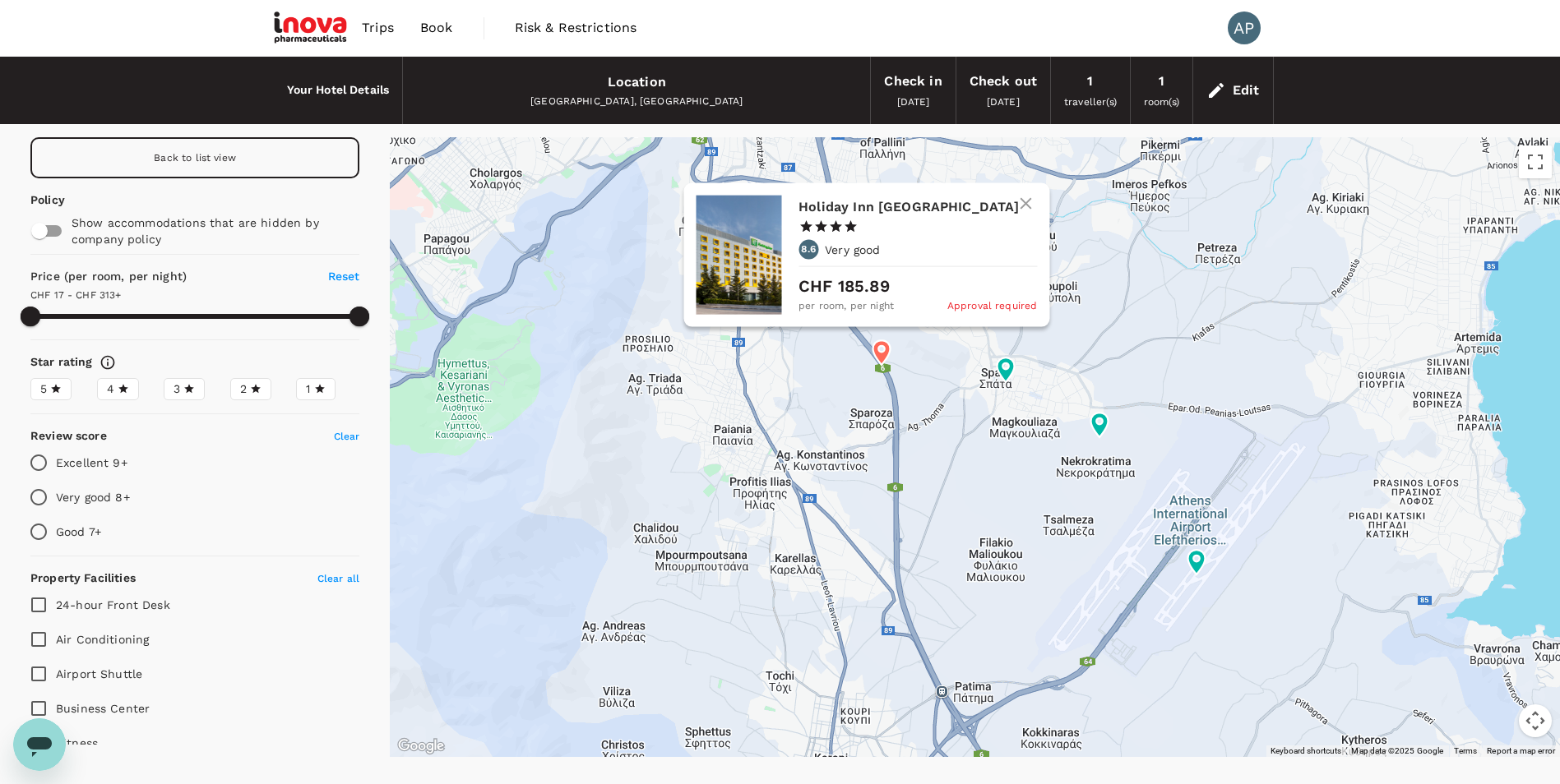
click at [749, 270] on div at bounding box center [738, 255] width 85 height 119
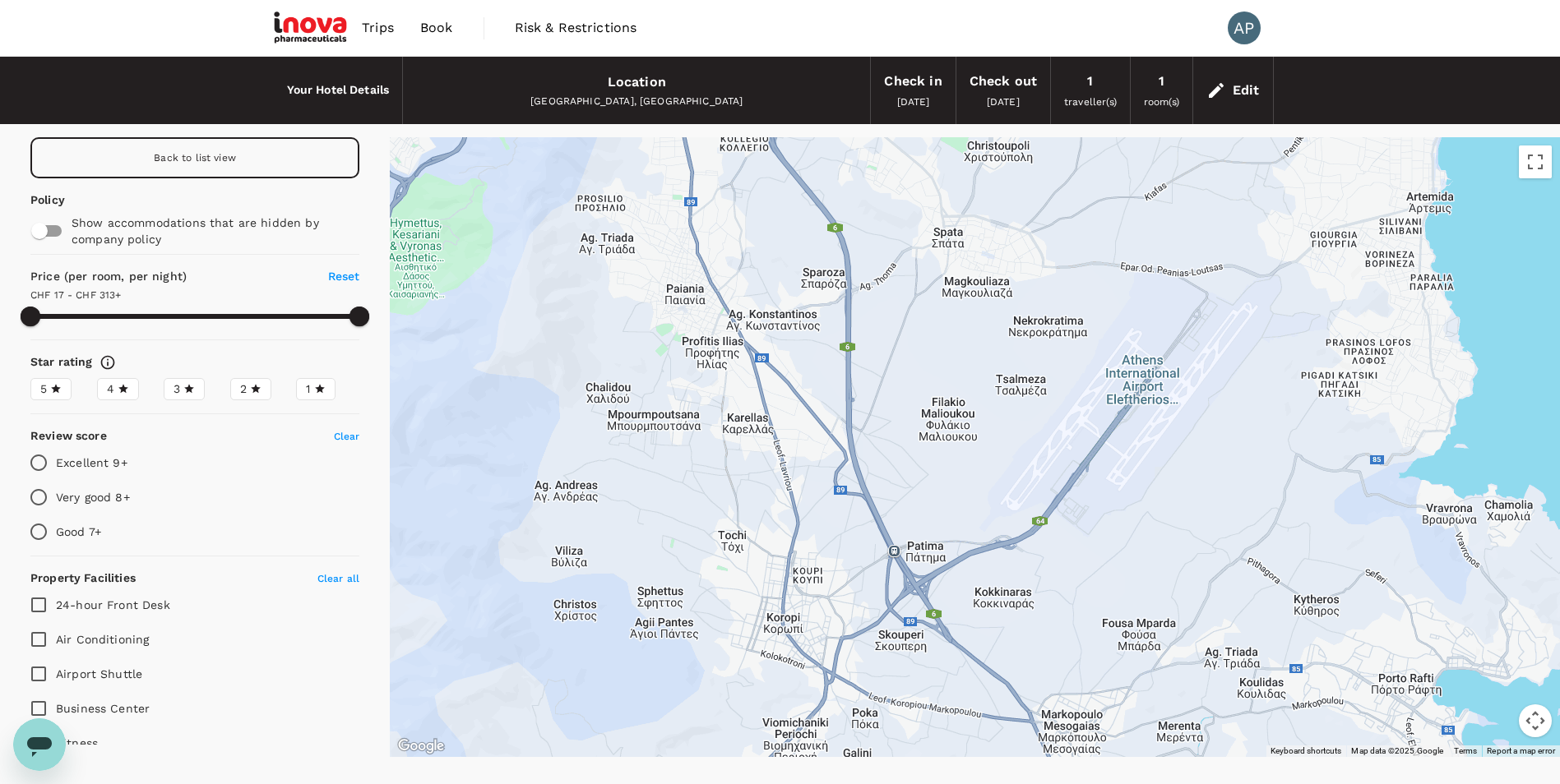
drag, startPoint x: 1031, startPoint y: 617, endPoint x: 979, endPoint y: 461, distance: 164.4
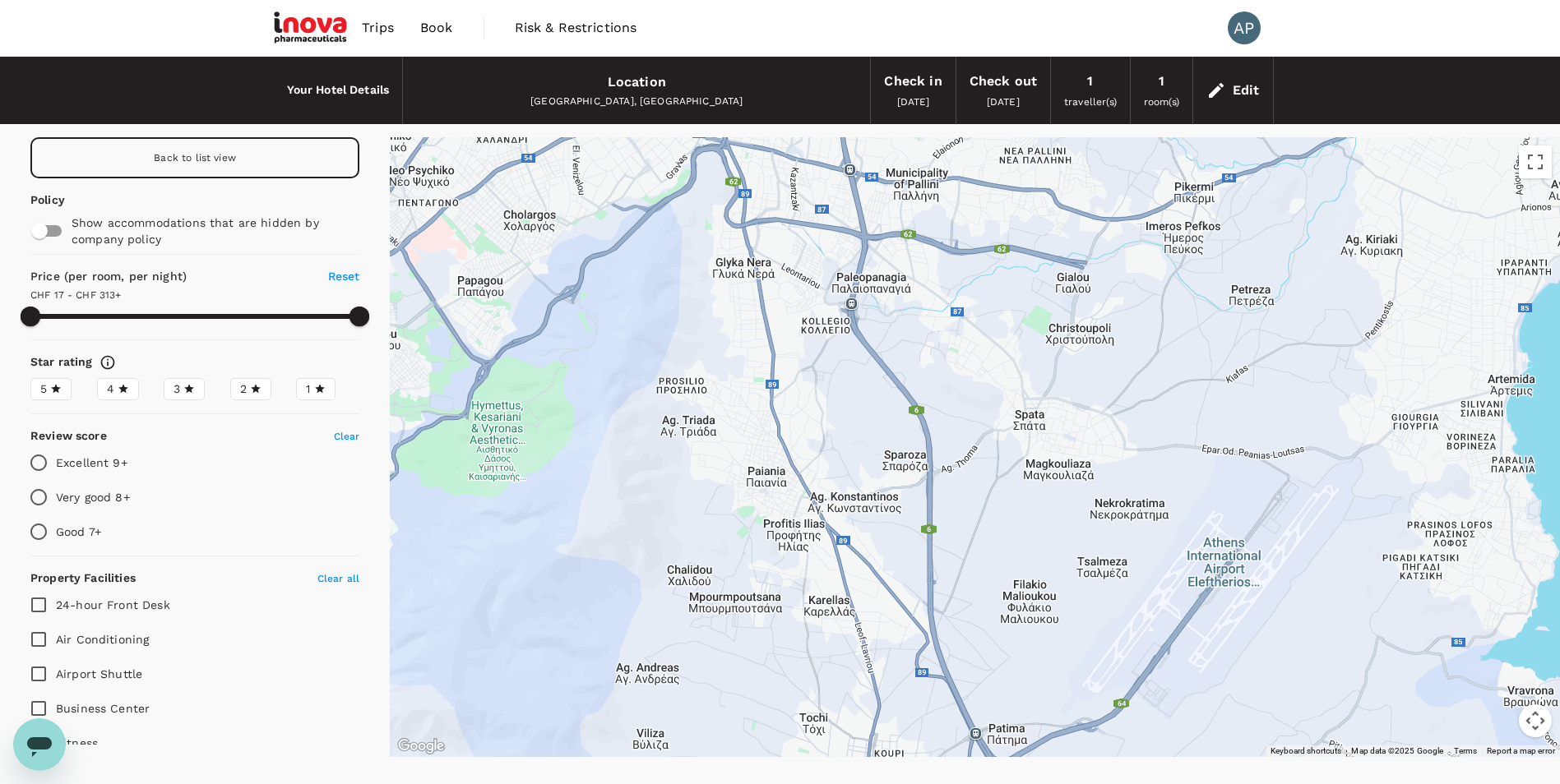
drag, startPoint x: 754, startPoint y: 239, endPoint x: 857, endPoint y: 470, distance: 252.9
click at [855, 468] on div at bounding box center [974, 447] width 1170 height 620
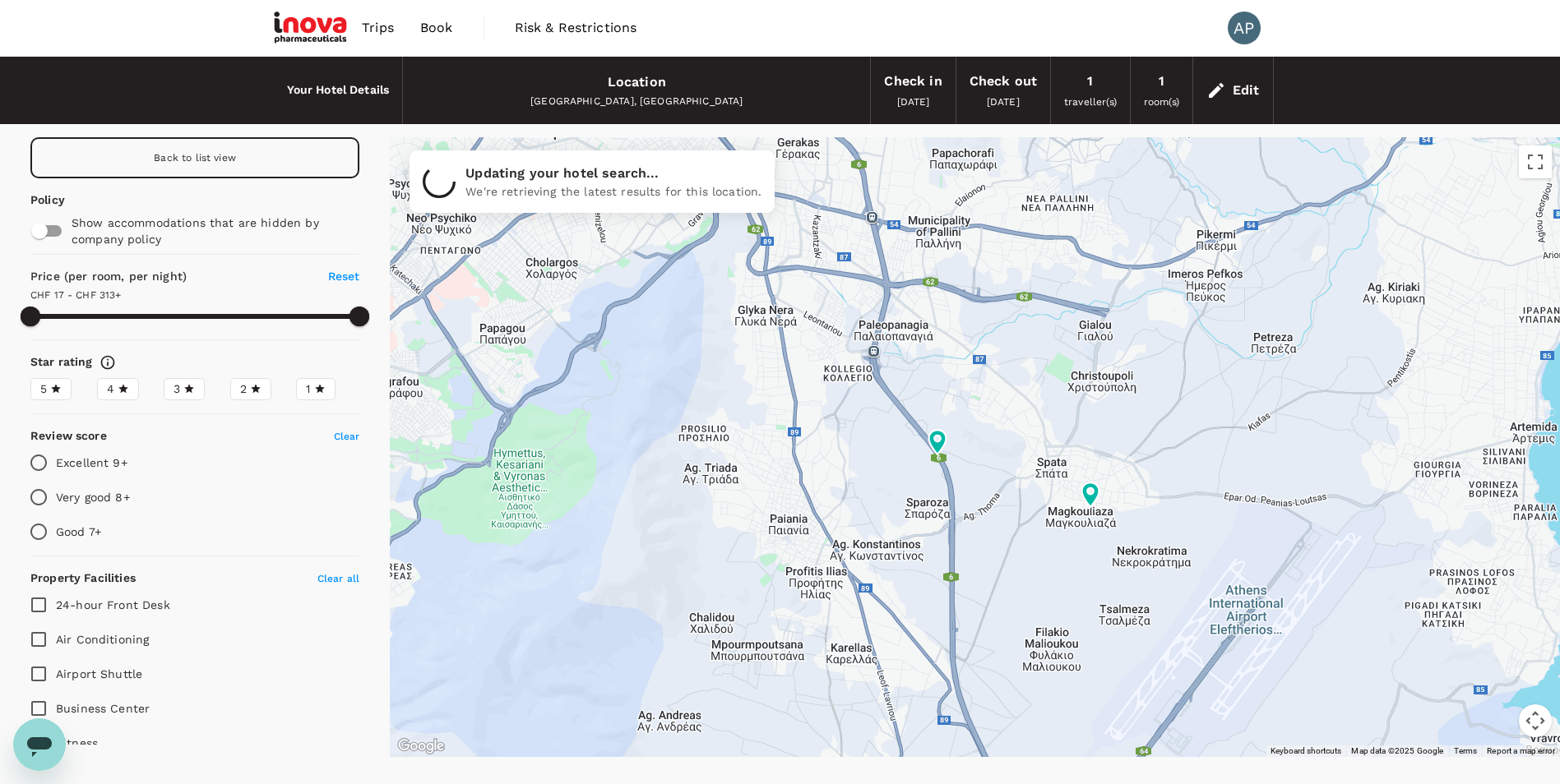
type input "311.94"
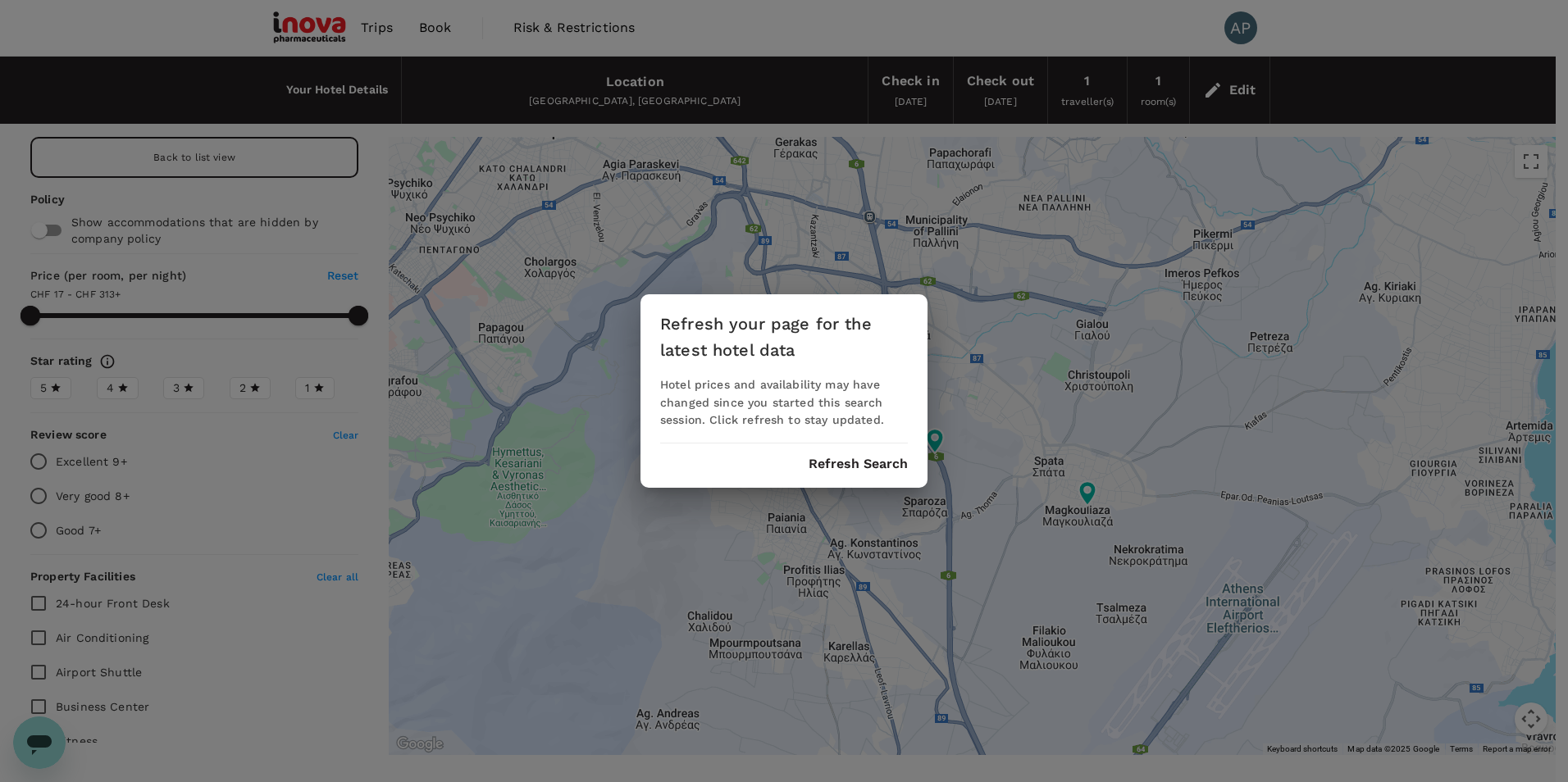
click at [865, 474] on div "Refresh your page for the latest hotel data Hotel prices and availability may h…" at bounding box center [784, 392] width 287 height 195
click at [865, 467] on button "Refresh Search" at bounding box center [858, 464] width 99 height 15
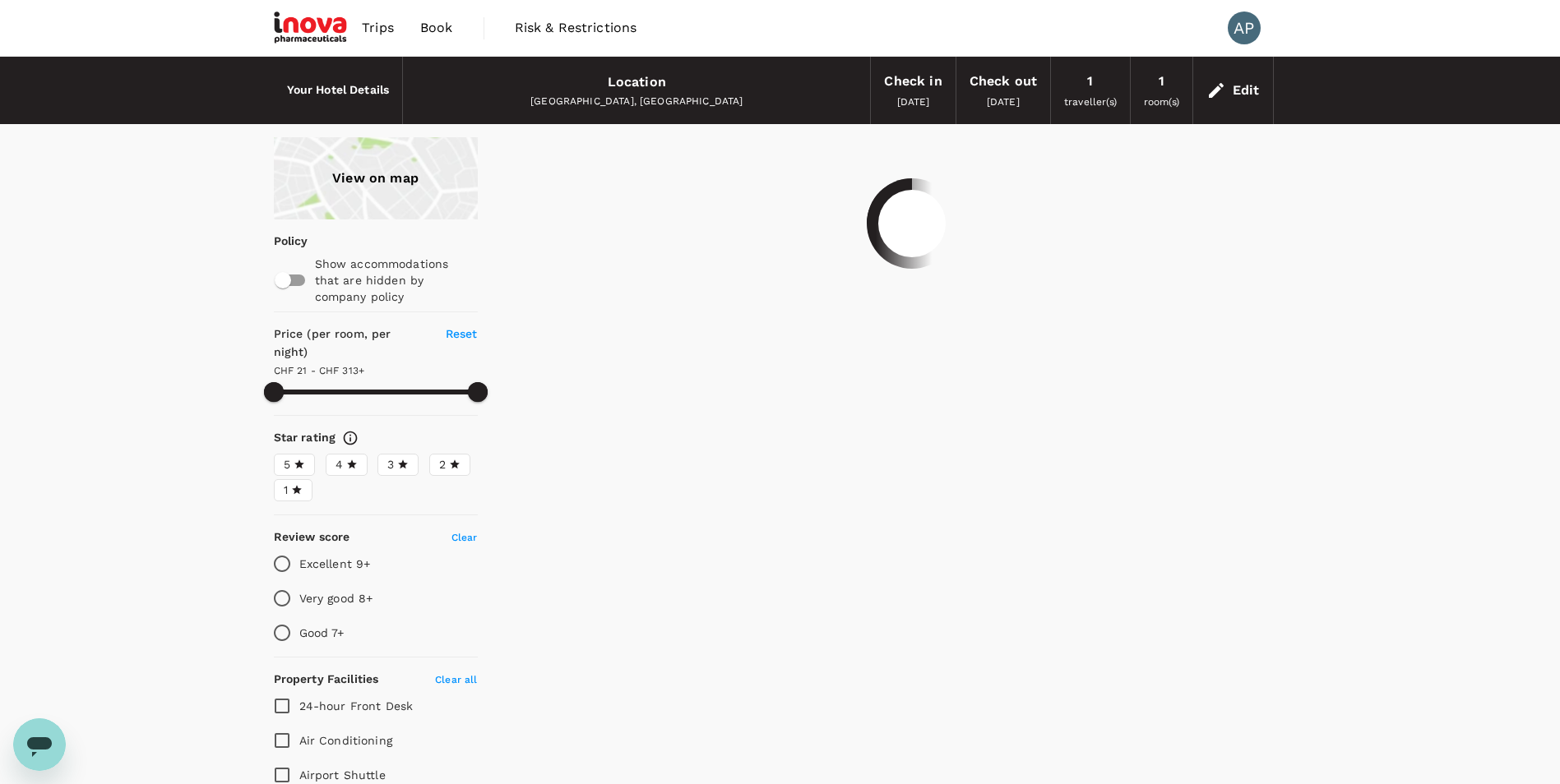
type input "311.94"
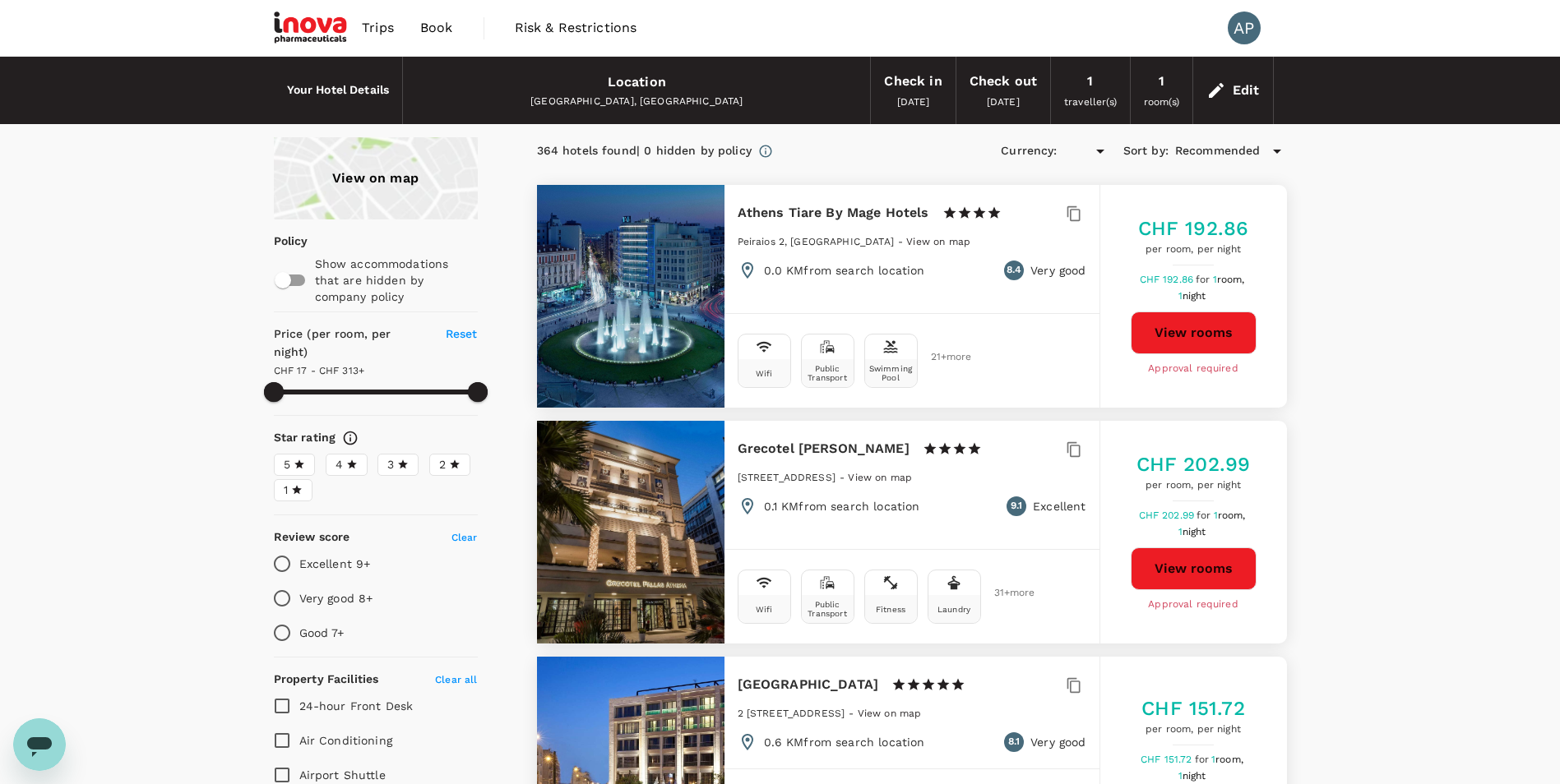
type input "16.94"
type input "311.94"
type input "CHF"
click at [385, 150] on div "View on map" at bounding box center [376, 178] width 204 height 82
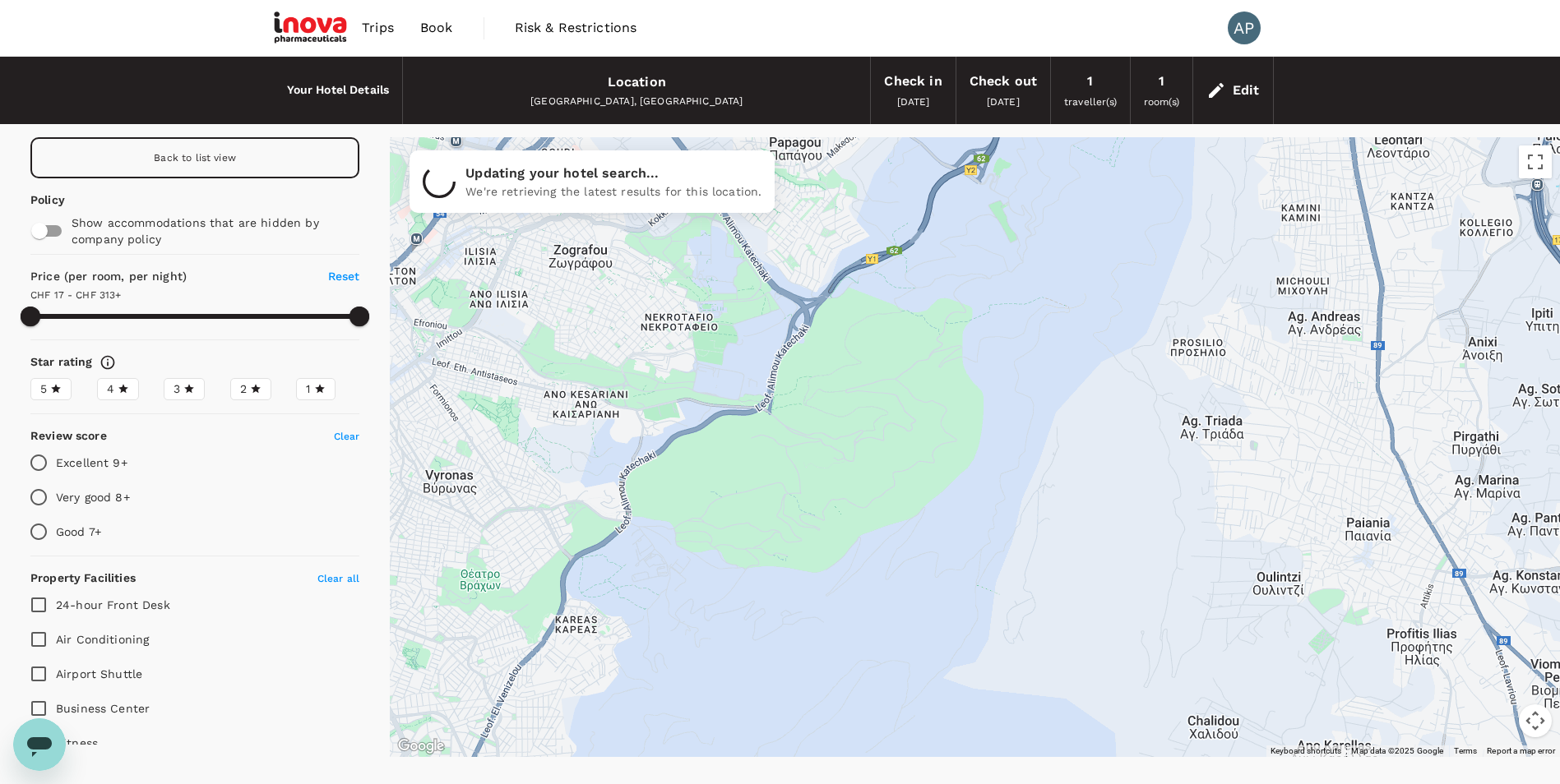
drag, startPoint x: 1495, startPoint y: 687, endPoint x: 691, endPoint y: 424, distance: 845.9
click at [691, 424] on div at bounding box center [961, 629] width 1579 height 888
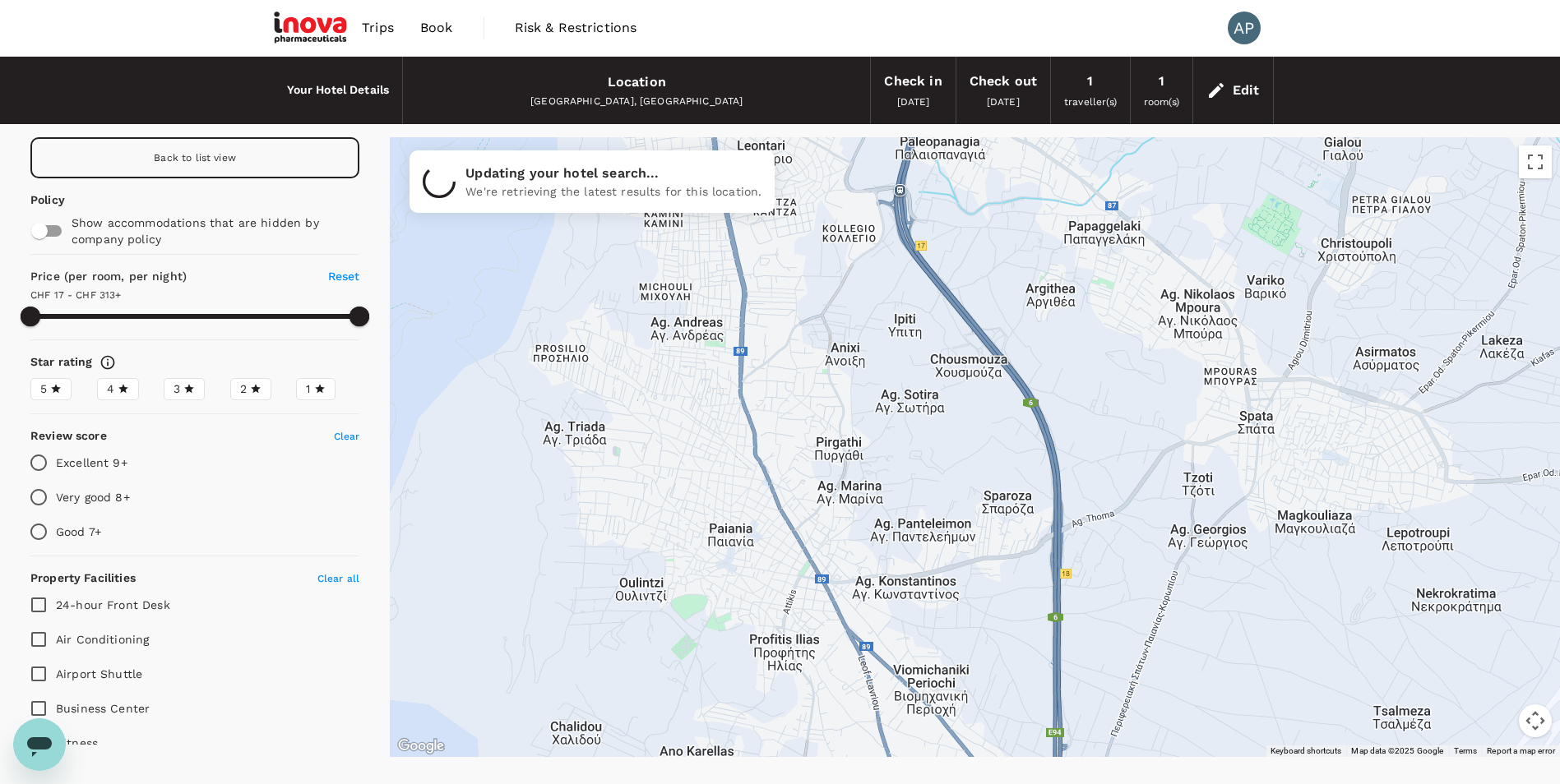
drag, startPoint x: 1353, startPoint y: 441, endPoint x: 720, endPoint y: 449, distance: 633.1
click at [720, 449] on div at bounding box center [974, 447] width 1170 height 620
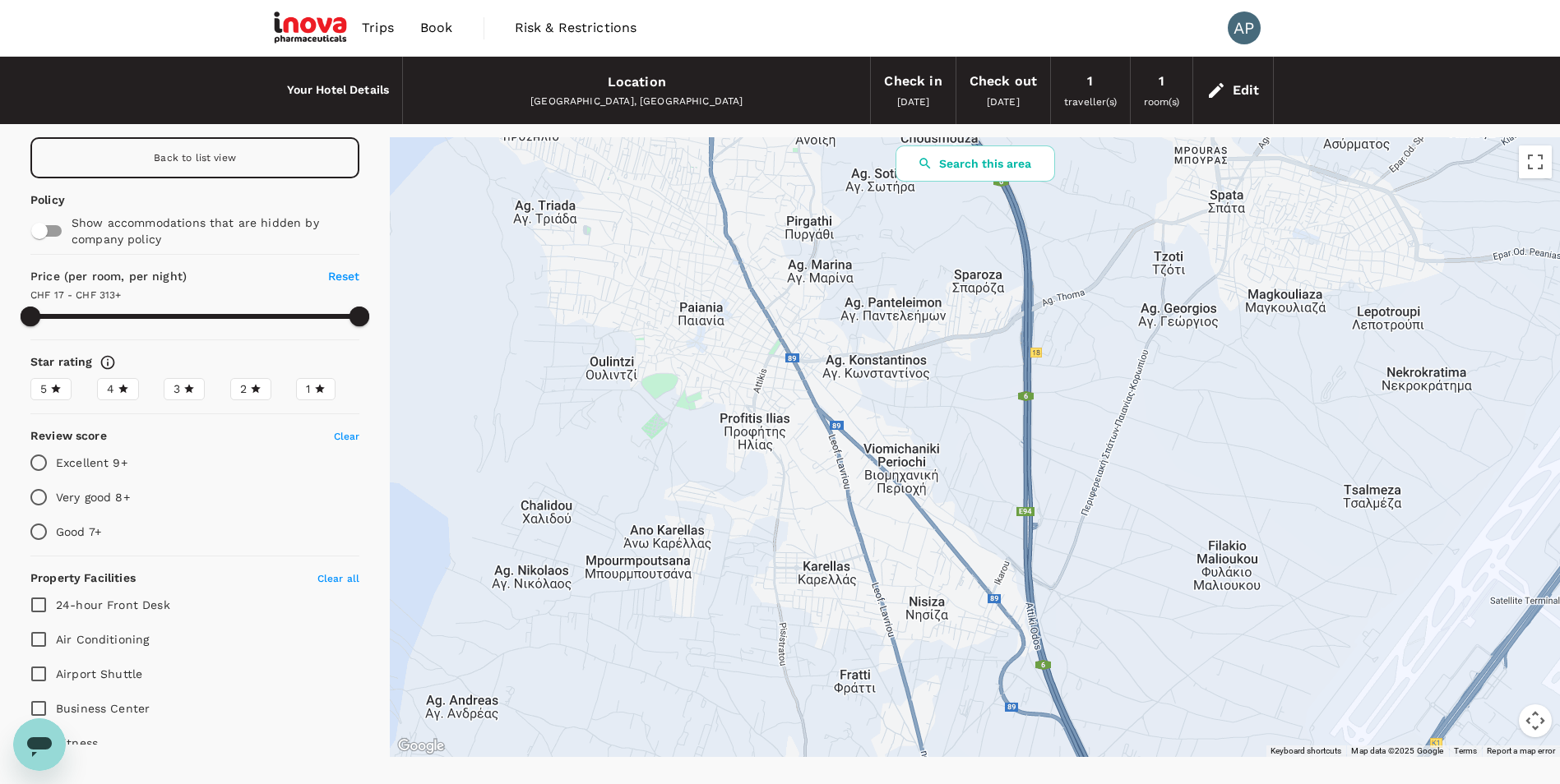
drag, startPoint x: 1222, startPoint y: 409, endPoint x: 1175, endPoint y: 189, distance: 225.0
click at [1175, 179] on div at bounding box center [974, 447] width 1170 height 620
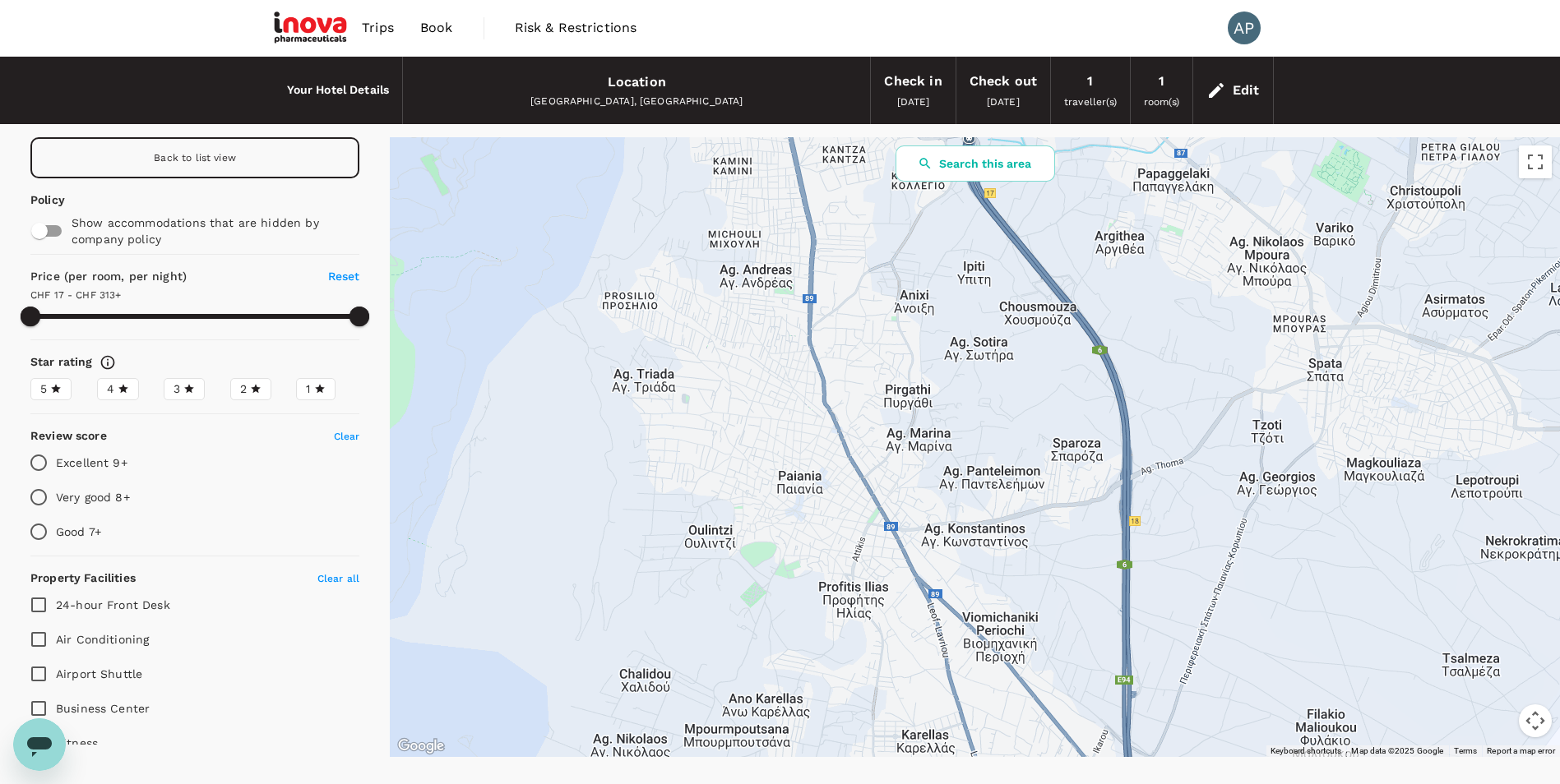
drag, startPoint x: 835, startPoint y: 372, endPoint x: 1002, endPoint y: 579, distance: 266.0
click at [1002, 579] on div at bounding box center [974, 447] width 1170 height 620
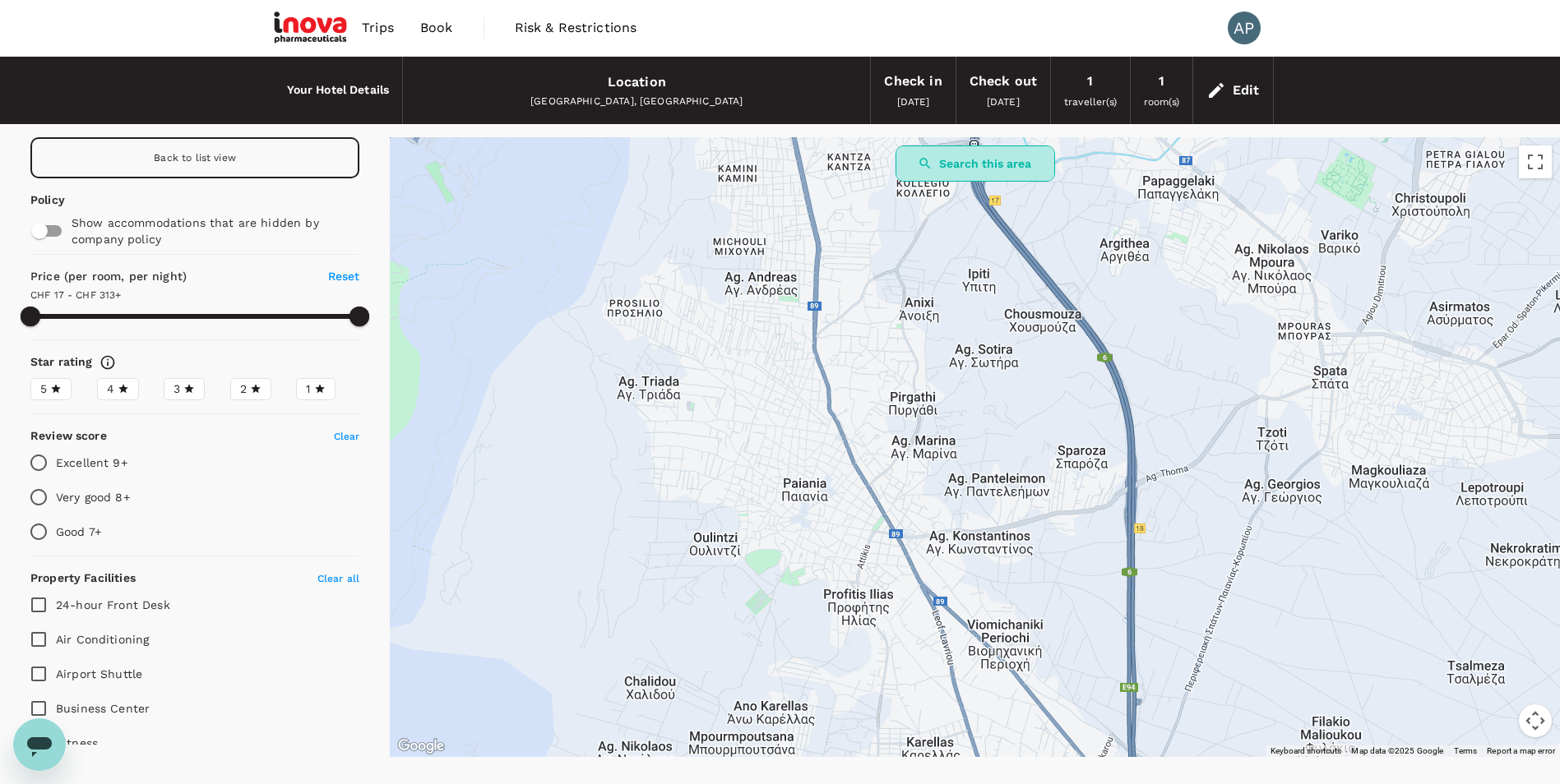
click at [959, 163] on button "Search this area" at bounding box center [975, 164] width 160 height 36
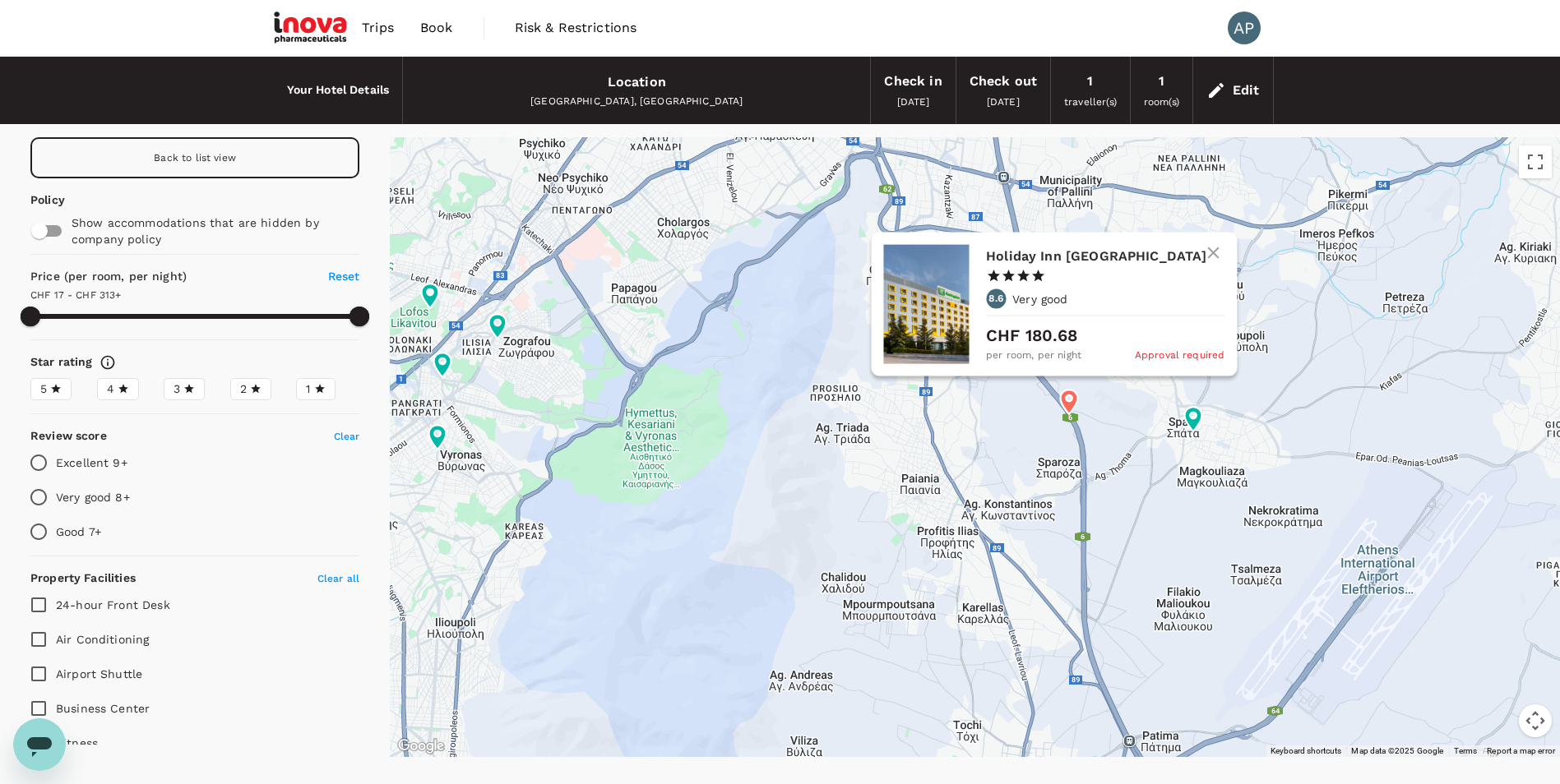
click at [1036, 347] on p "CHF 180.68" at bounding box center [1105, 335] width 238 height 25
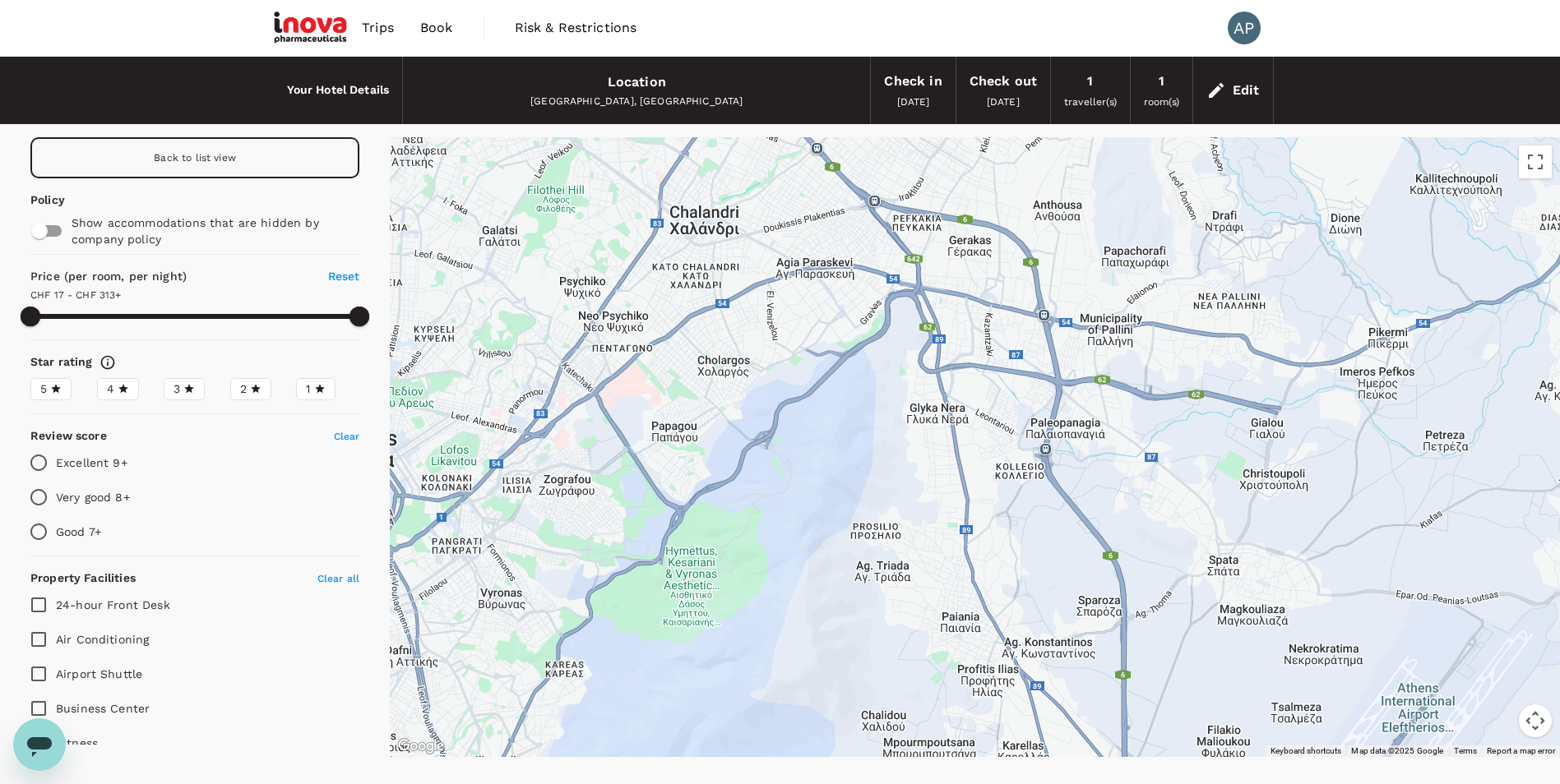
drag, startPoint x: 858, startPoint y: 318, endPoint x: 900, endPoint y: 461, distance: 149.0
click at [900, 461] on div at bounding box center [974, 447] width 1170 height 620
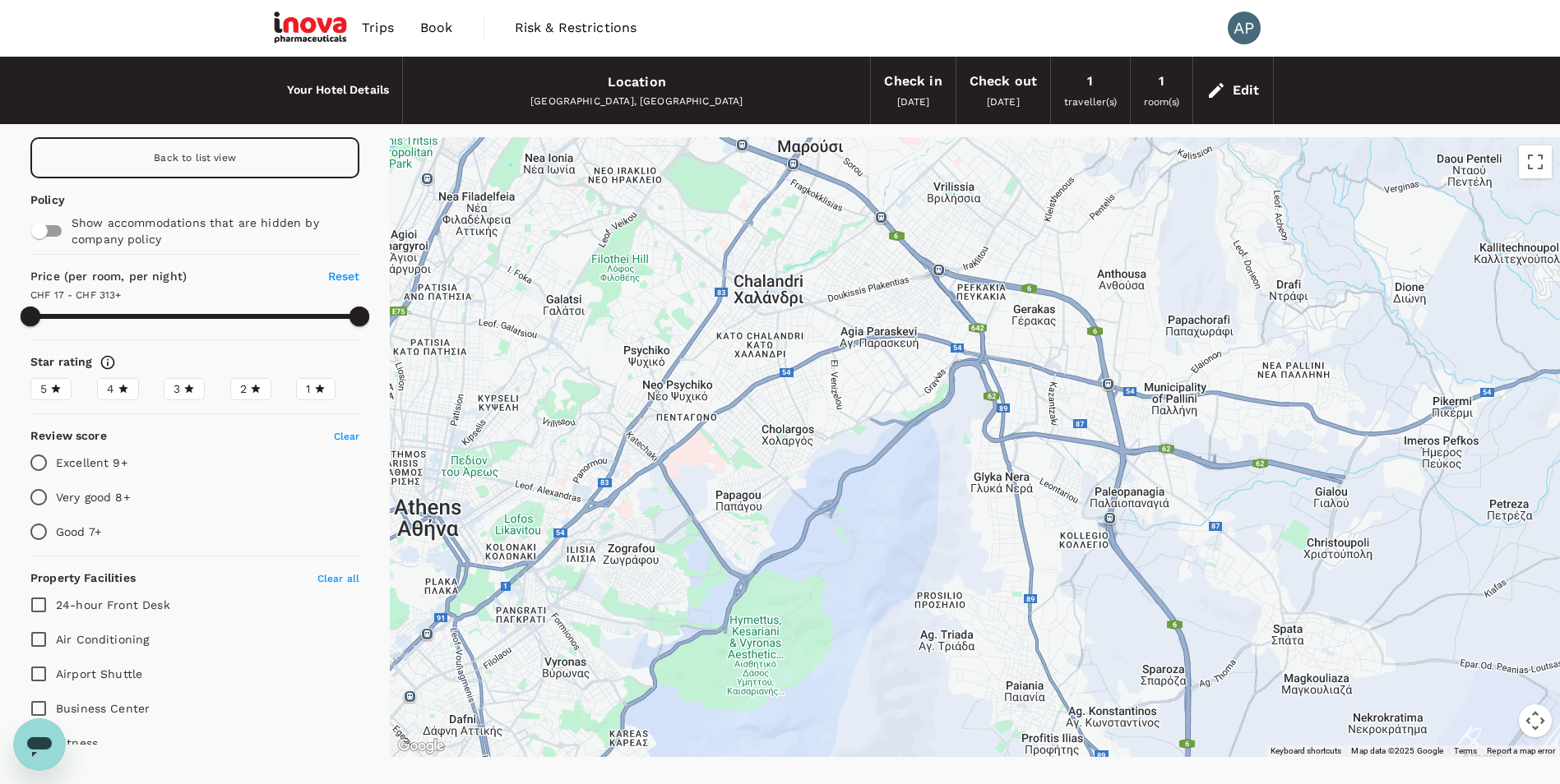
drag, startPoint x: 940, startPoint y: 288, endPoint x: 1015, endPoint y: 372, distance: 112.6
click at [1015, 372] on div at bounding box center [974, 447] width 1170 height 620
click at [969, 160] on button "Search this area" at bounding box center [975, 164] width 160 height 36
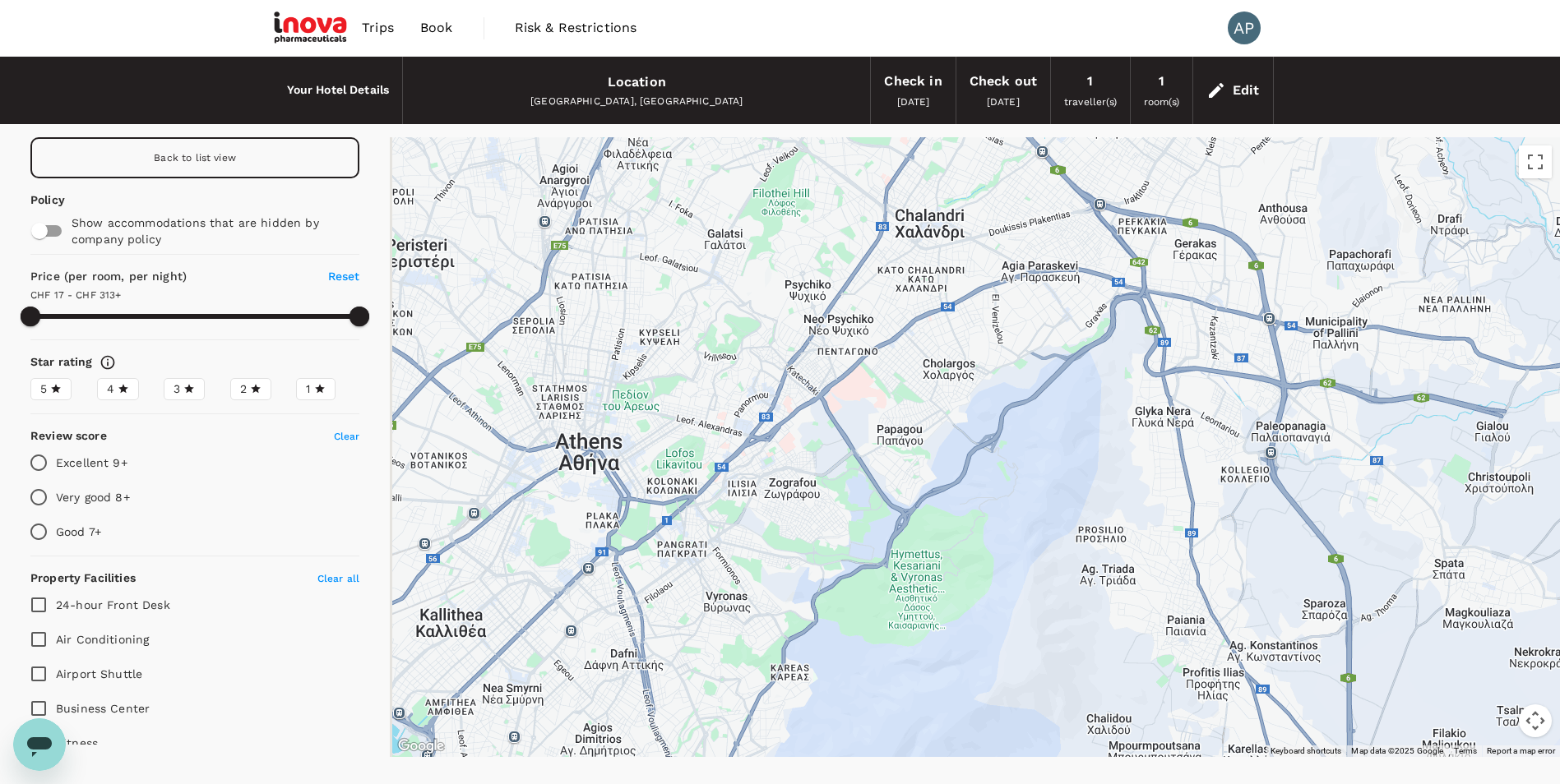
drag, startPoint x: 731, startPoint y: 585, endPoint x: 872, endPoint y: 523, distance: 154.0
click at [872, 523] on div at bounding box center [974, 447] width 1170 height 620
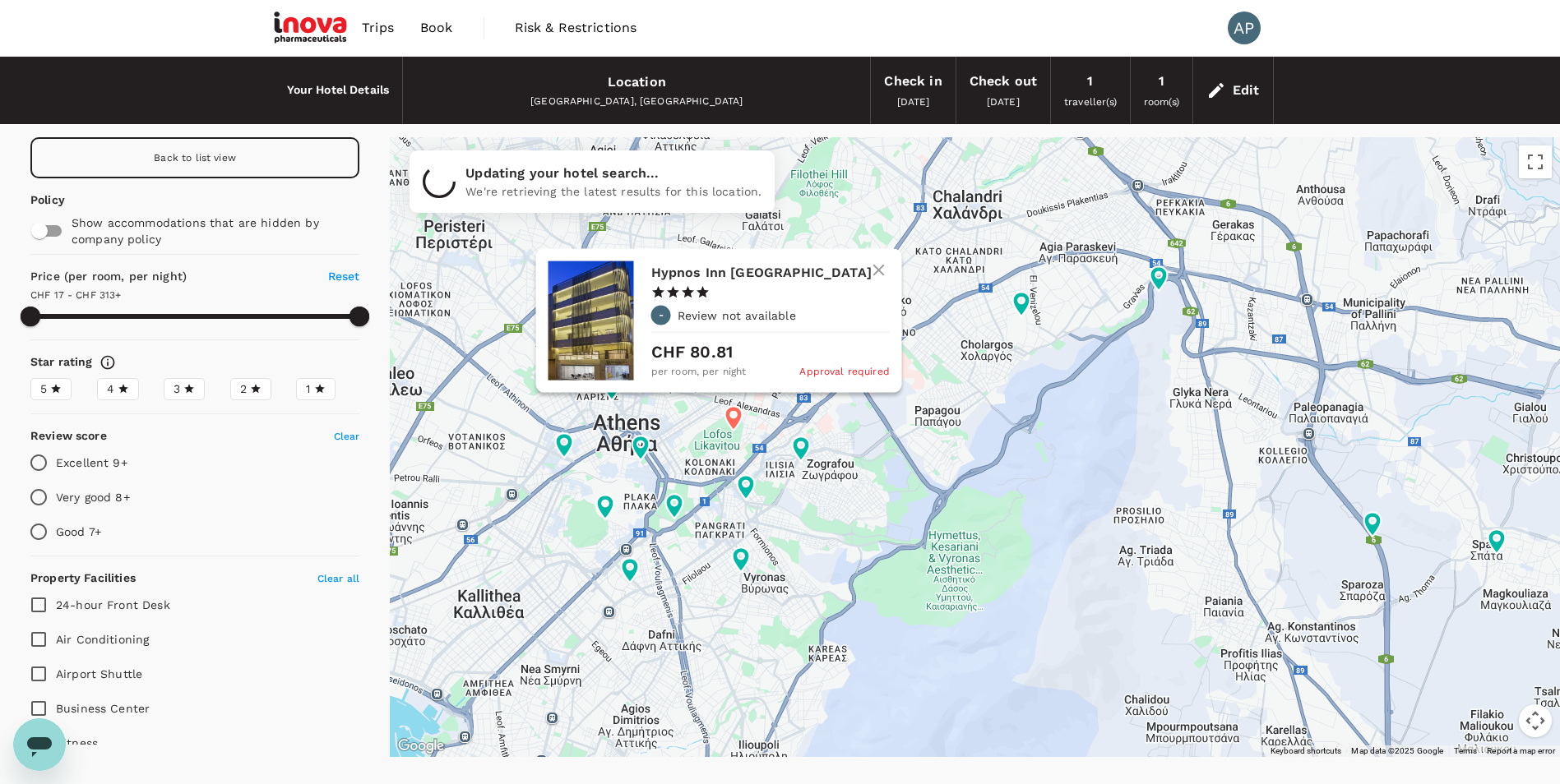
click at [624, 317] on div at bounding box center [591, 321] width 85 height 119
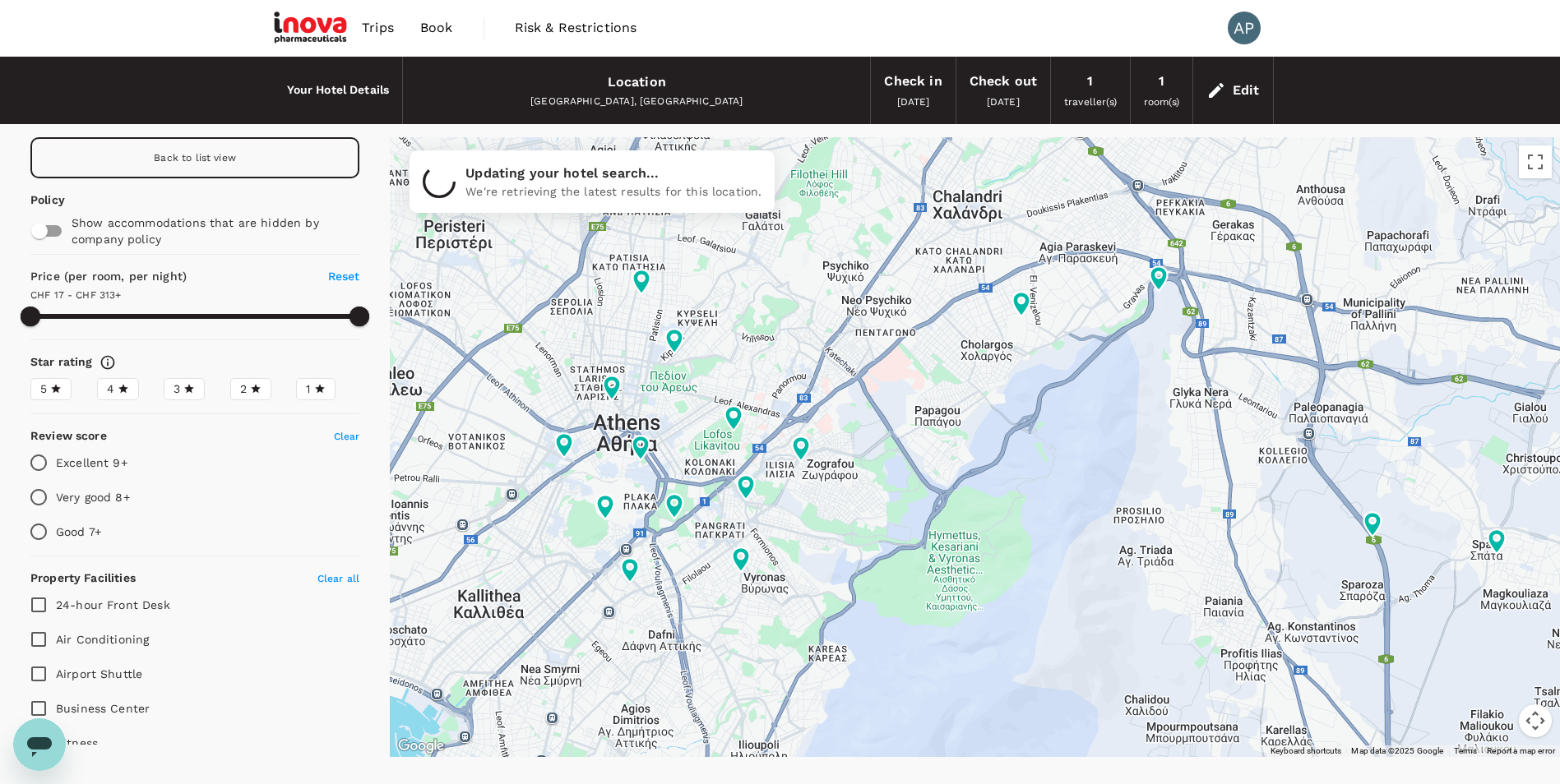
type input "311.94"
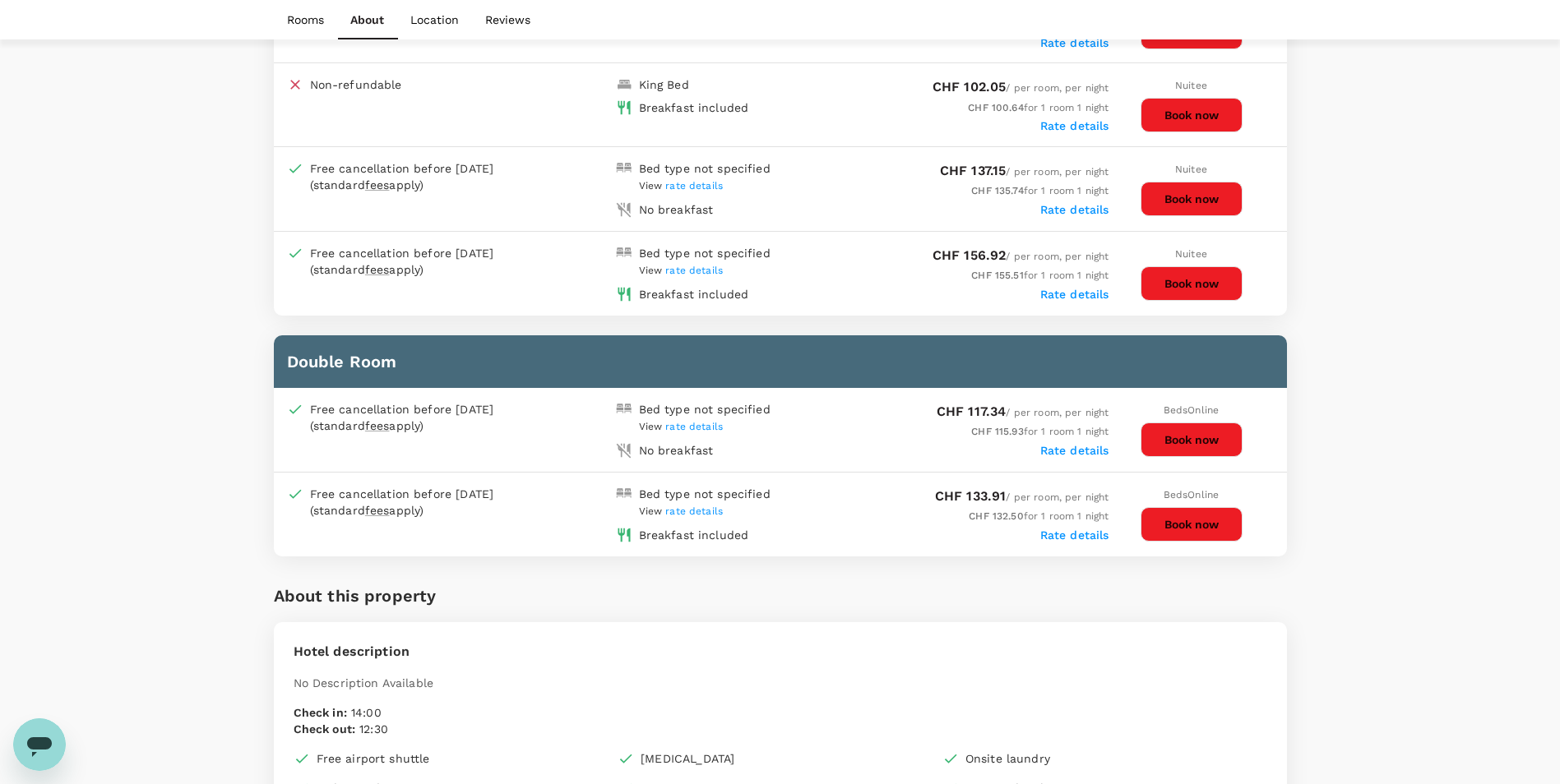
scroll to position [246, 0]
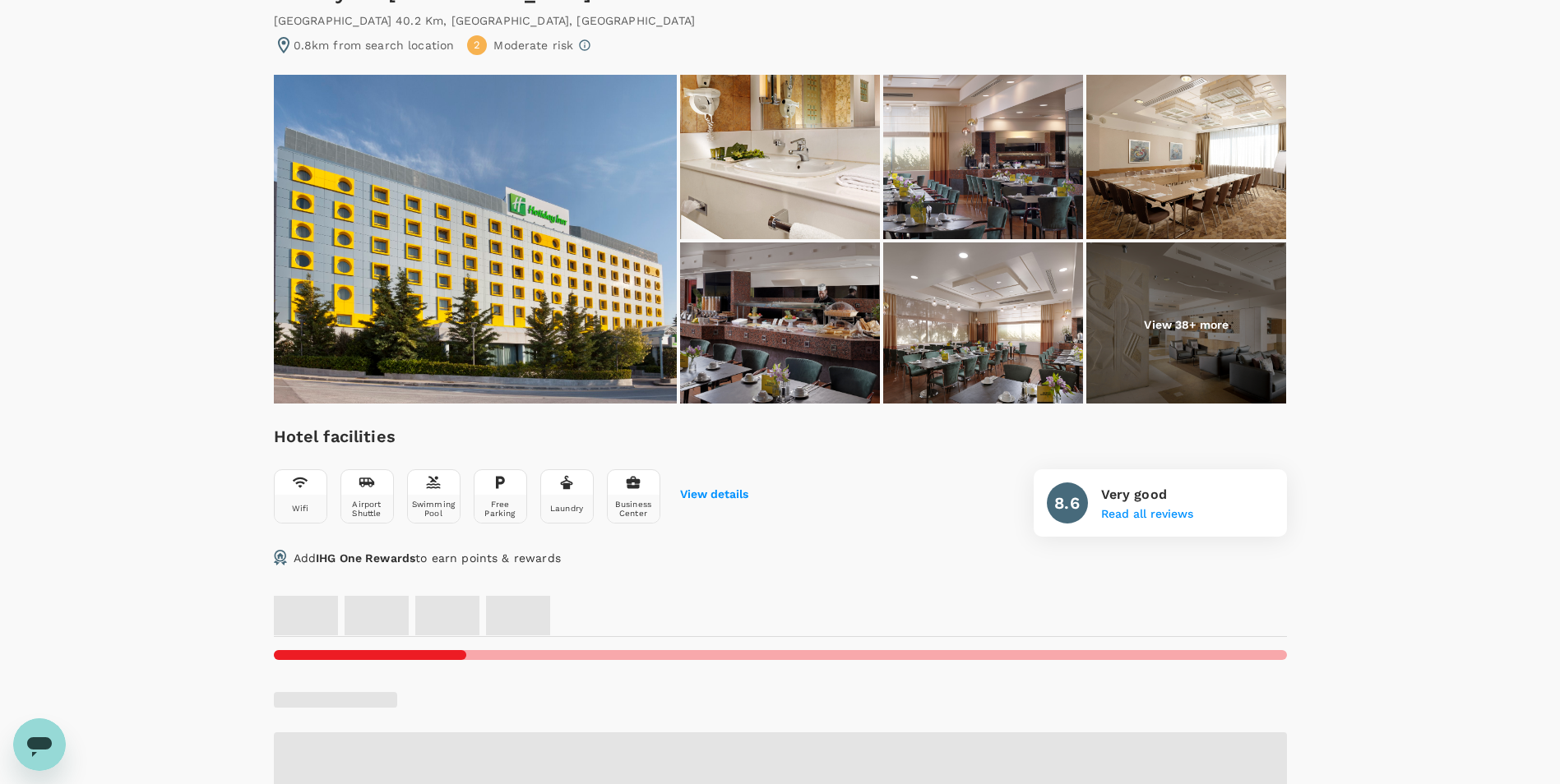
scroll to position [82, 0]
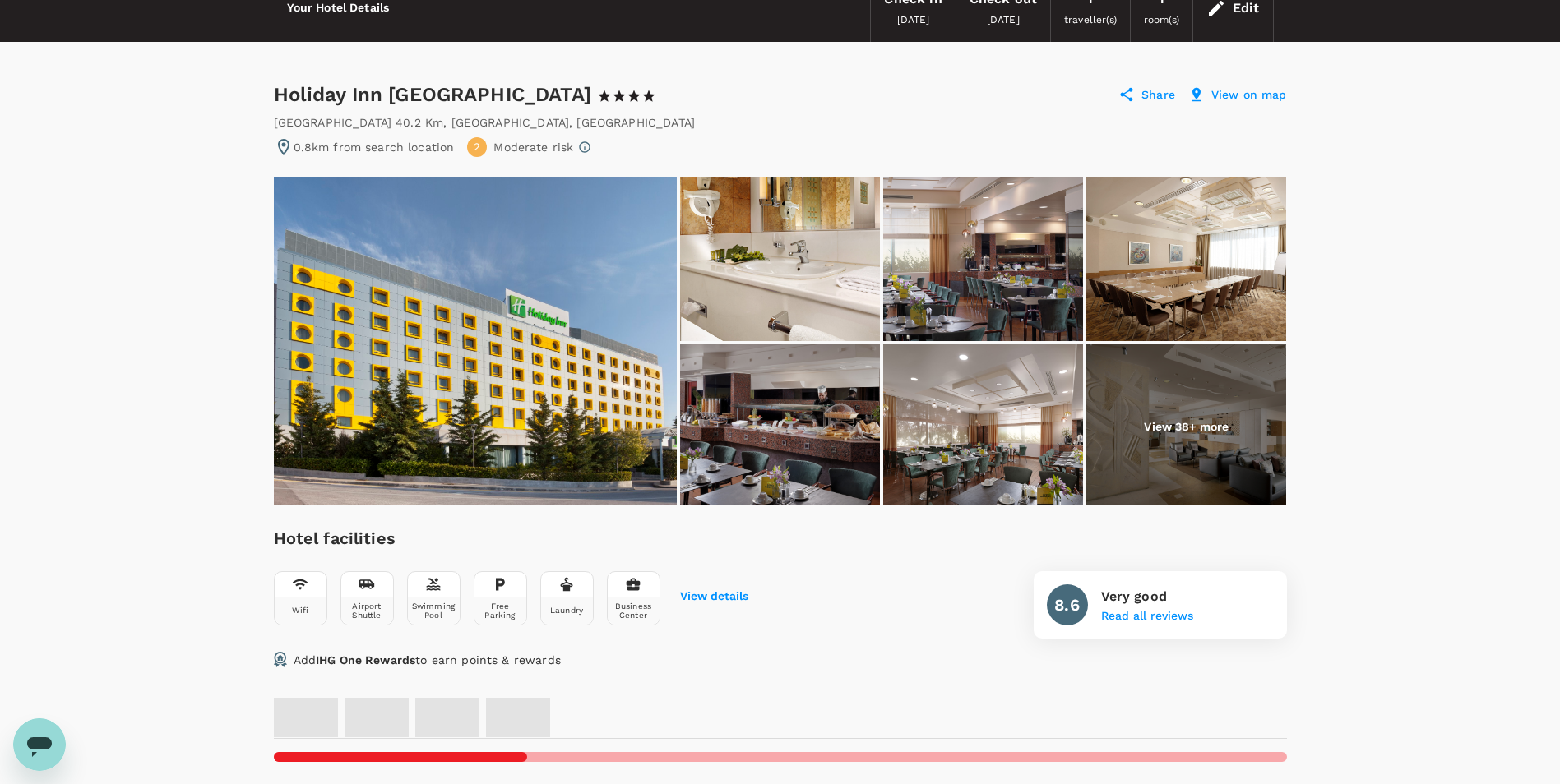
click at [540, 292] on img at bounding box center [475, 342] width 403 height 329
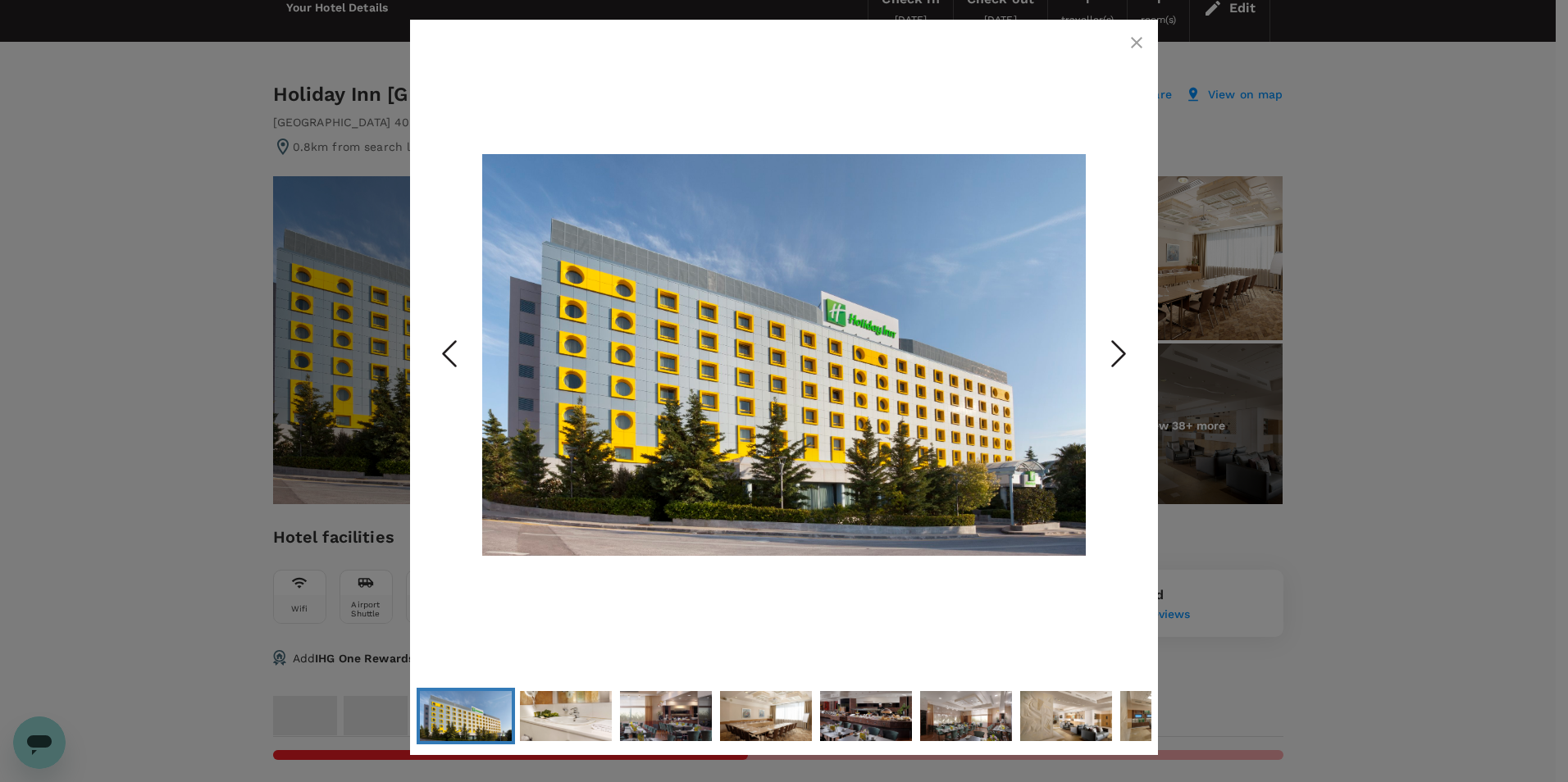
click at [1118, 356] on icon "Next Slide" at bounding box center [1118, 355] width 49 height 49
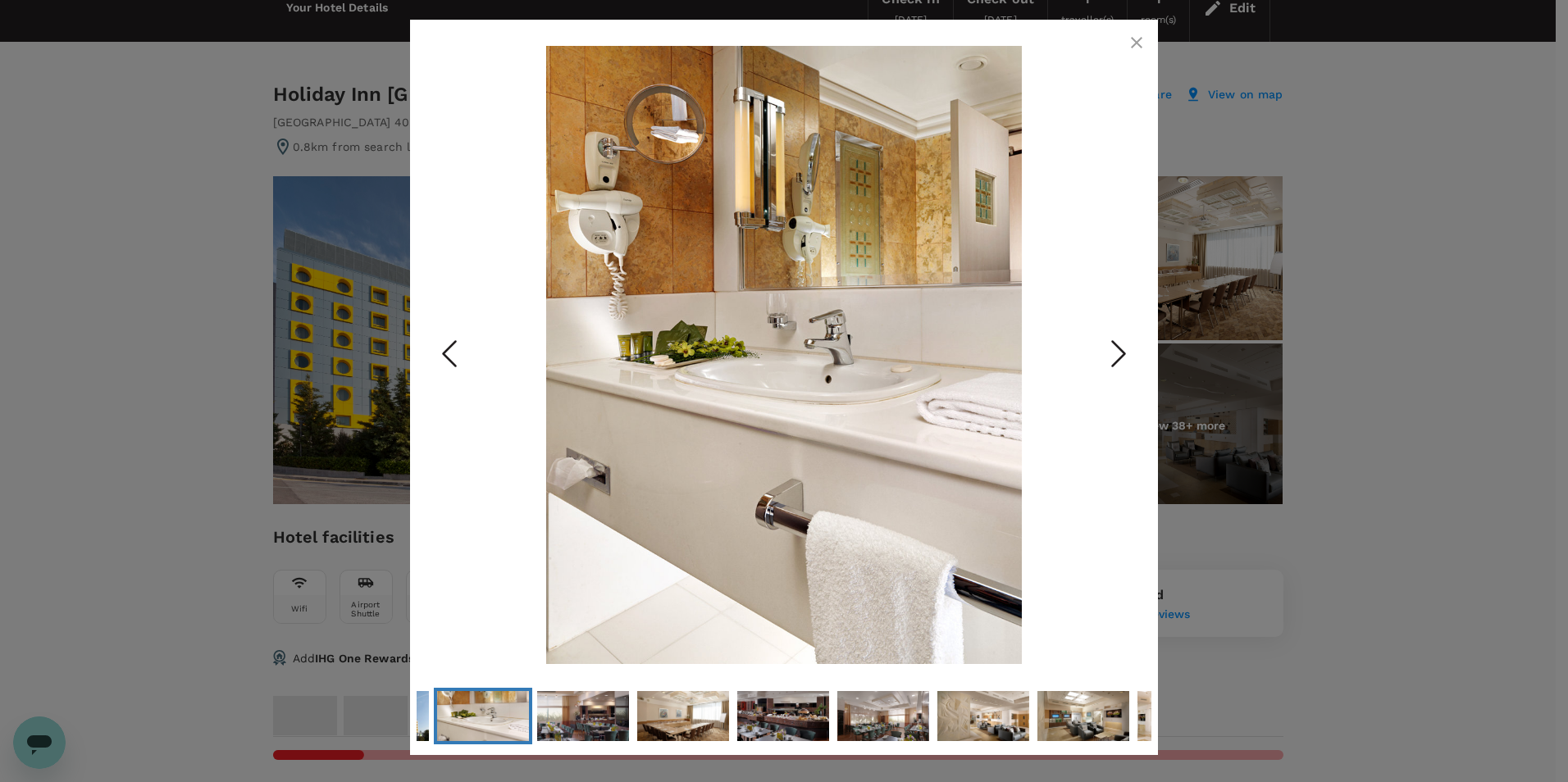
click at [1118, 356] on icon "Next Slide" at bounding box center [1118, 355] width 49 height 49
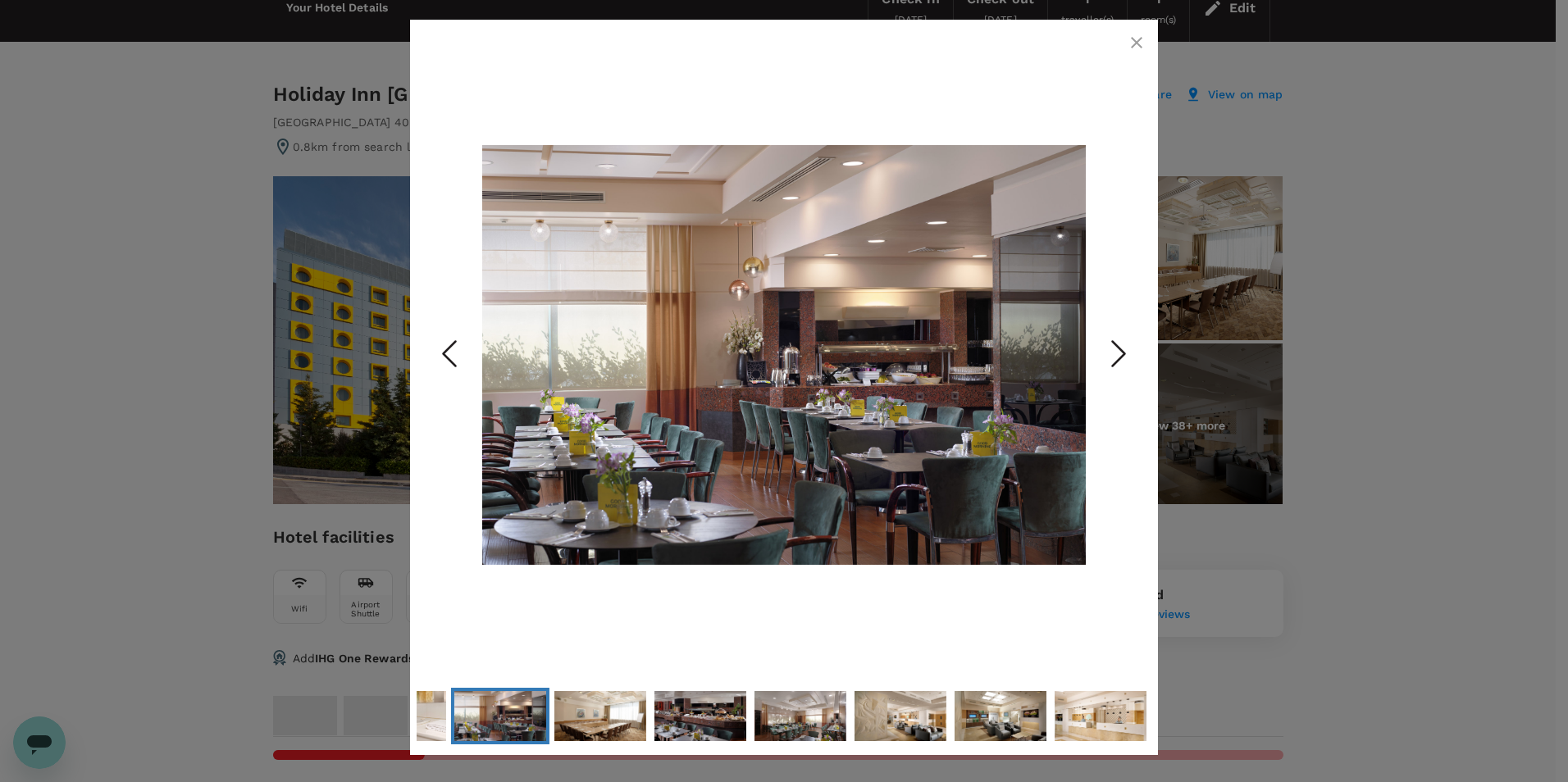
click at [1118, 356] on icon "Next Slide" at bounding box center [1118, 355] width 49 height 49
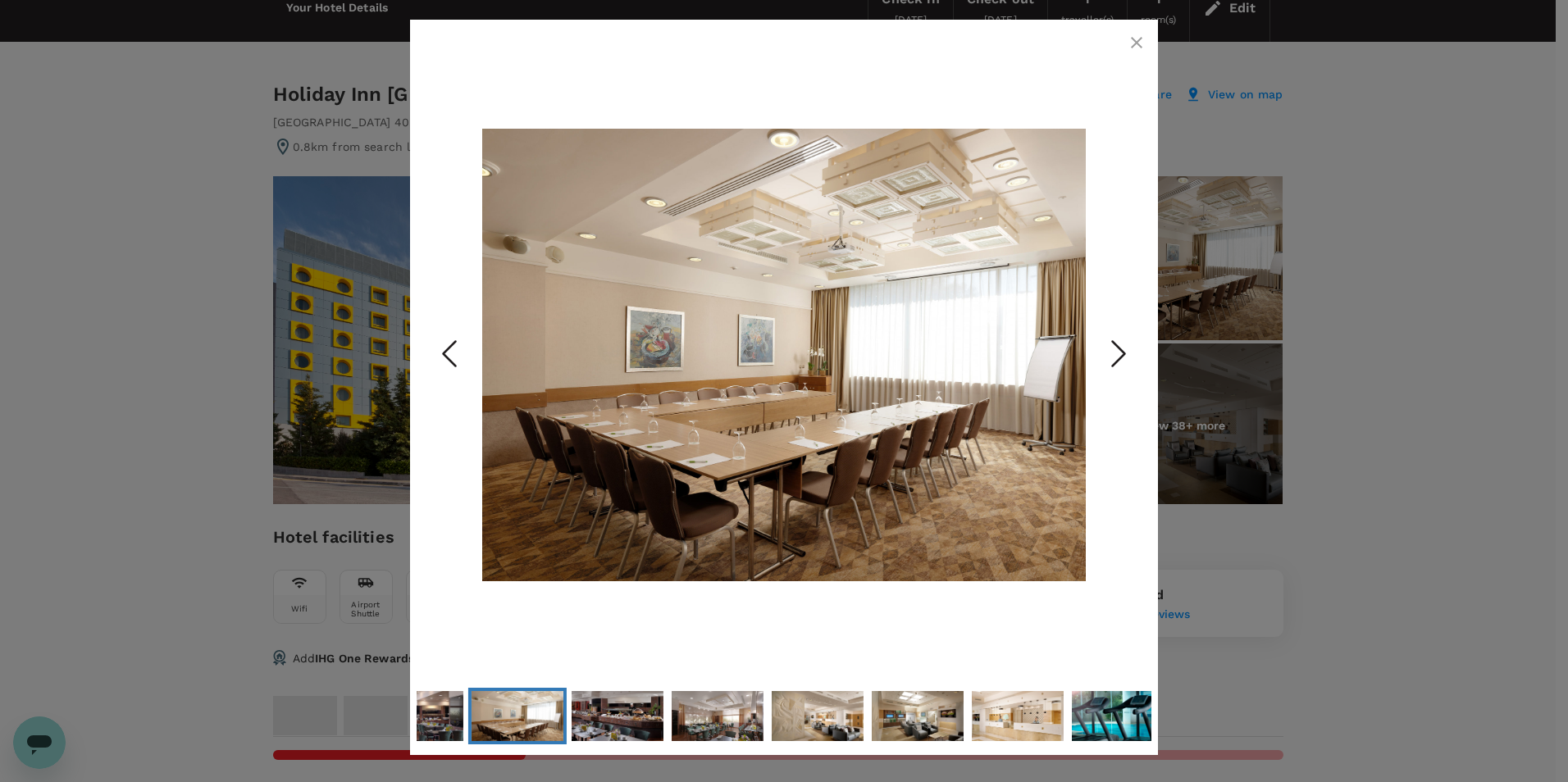
click at [1118, 356] on icon "Next Slide" at bounding box center [1118, 355] width 49 height 49
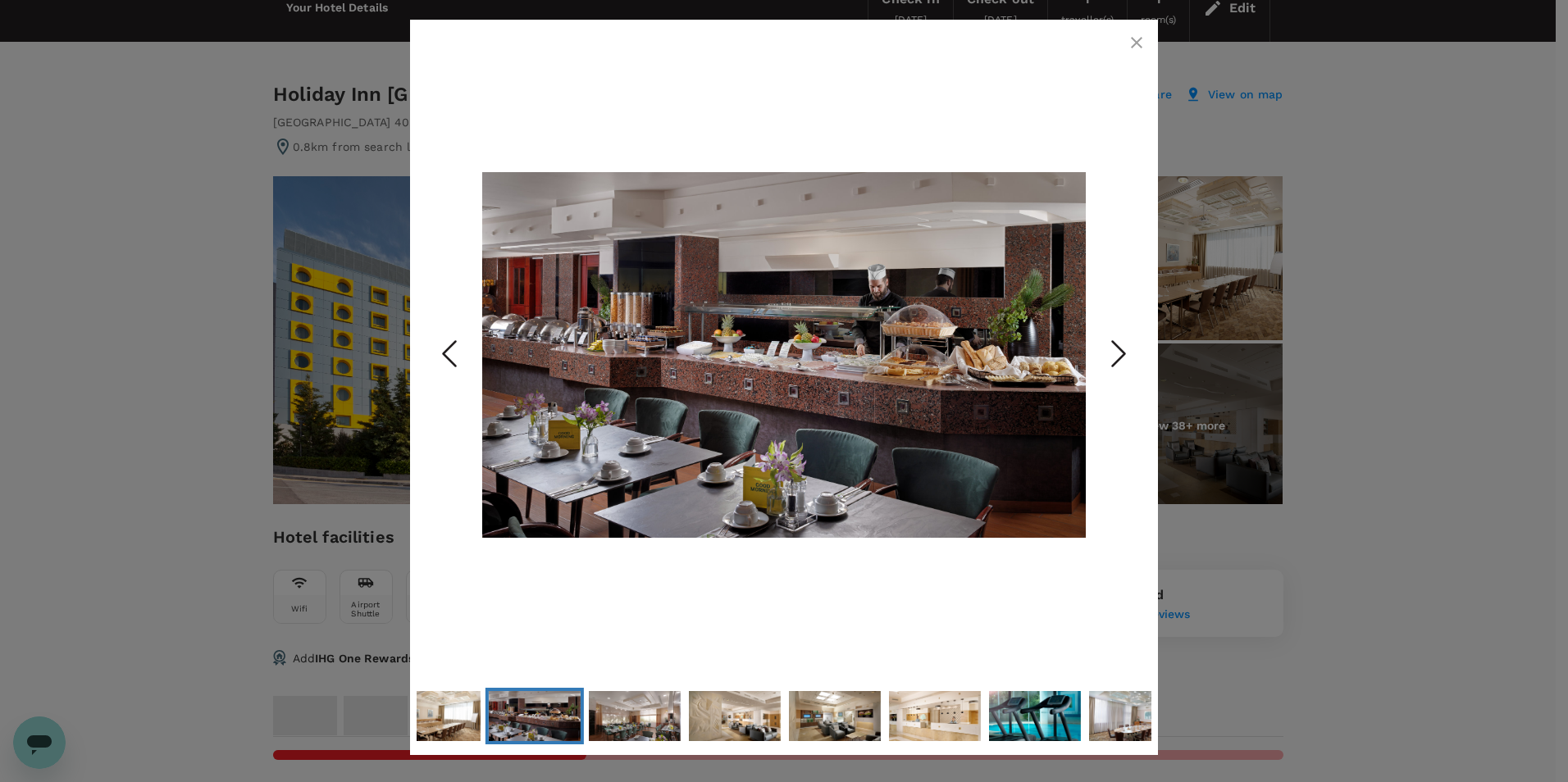
click at [1118, 356] on icon "Next Slide" at bounding box center [1118, 355] width 49 height 49
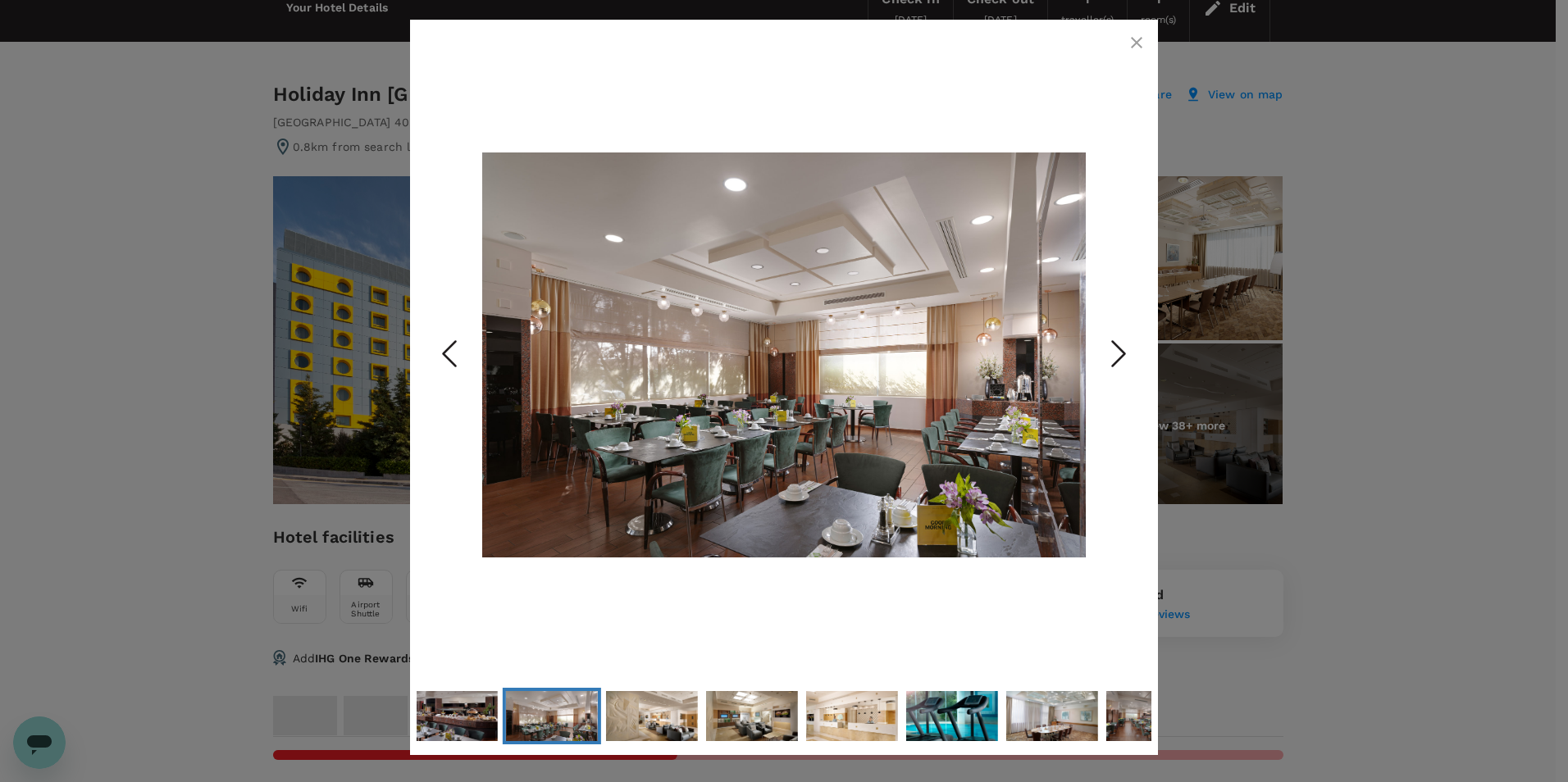
click at [1118, 356] on icon "Next Slide" at bounding box center [1118, 355] width 49 height 49
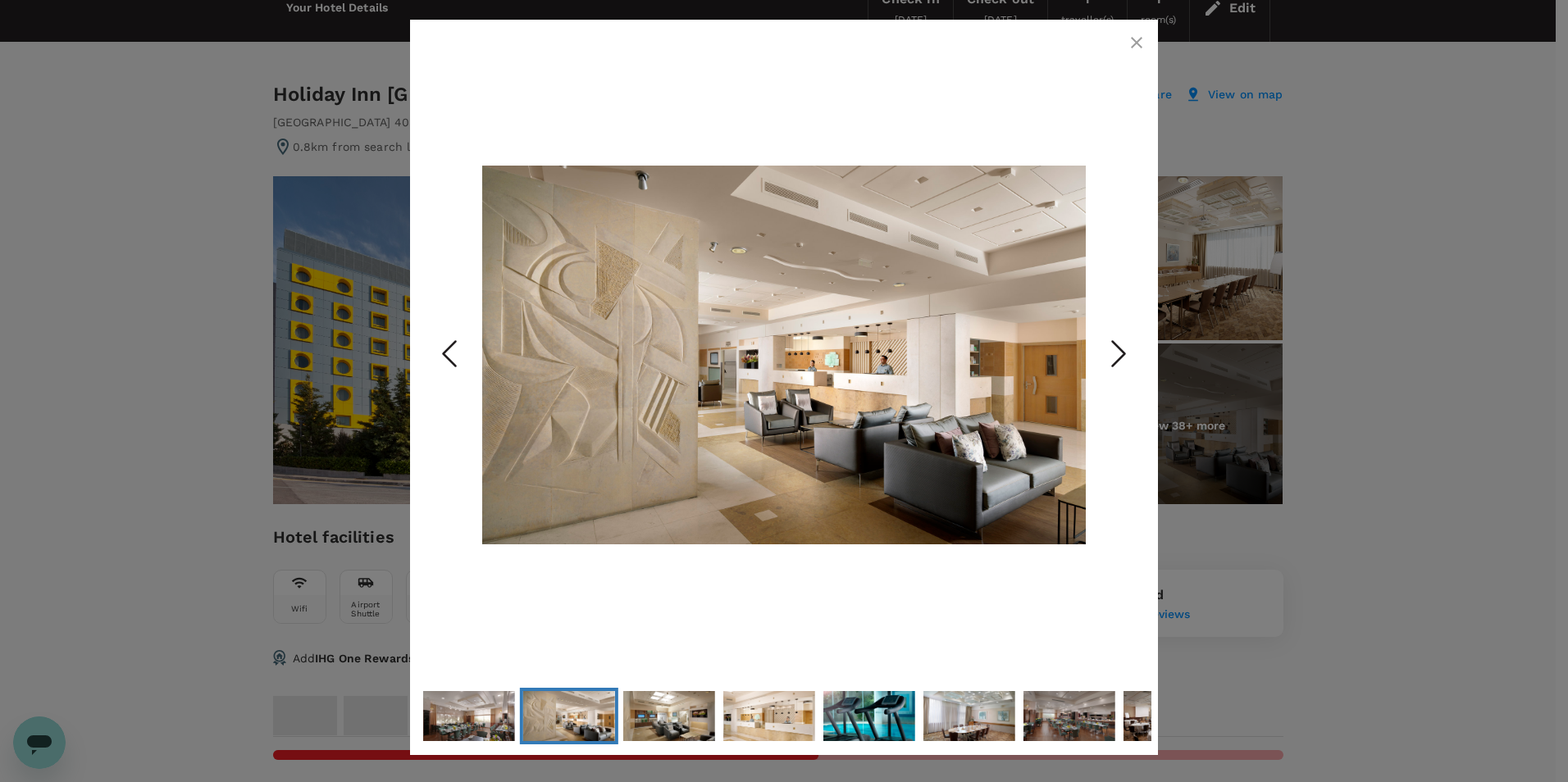
click at [1118, 356] on icon "Next Slide" at bounding box center [1118, 355] width 49 height 49
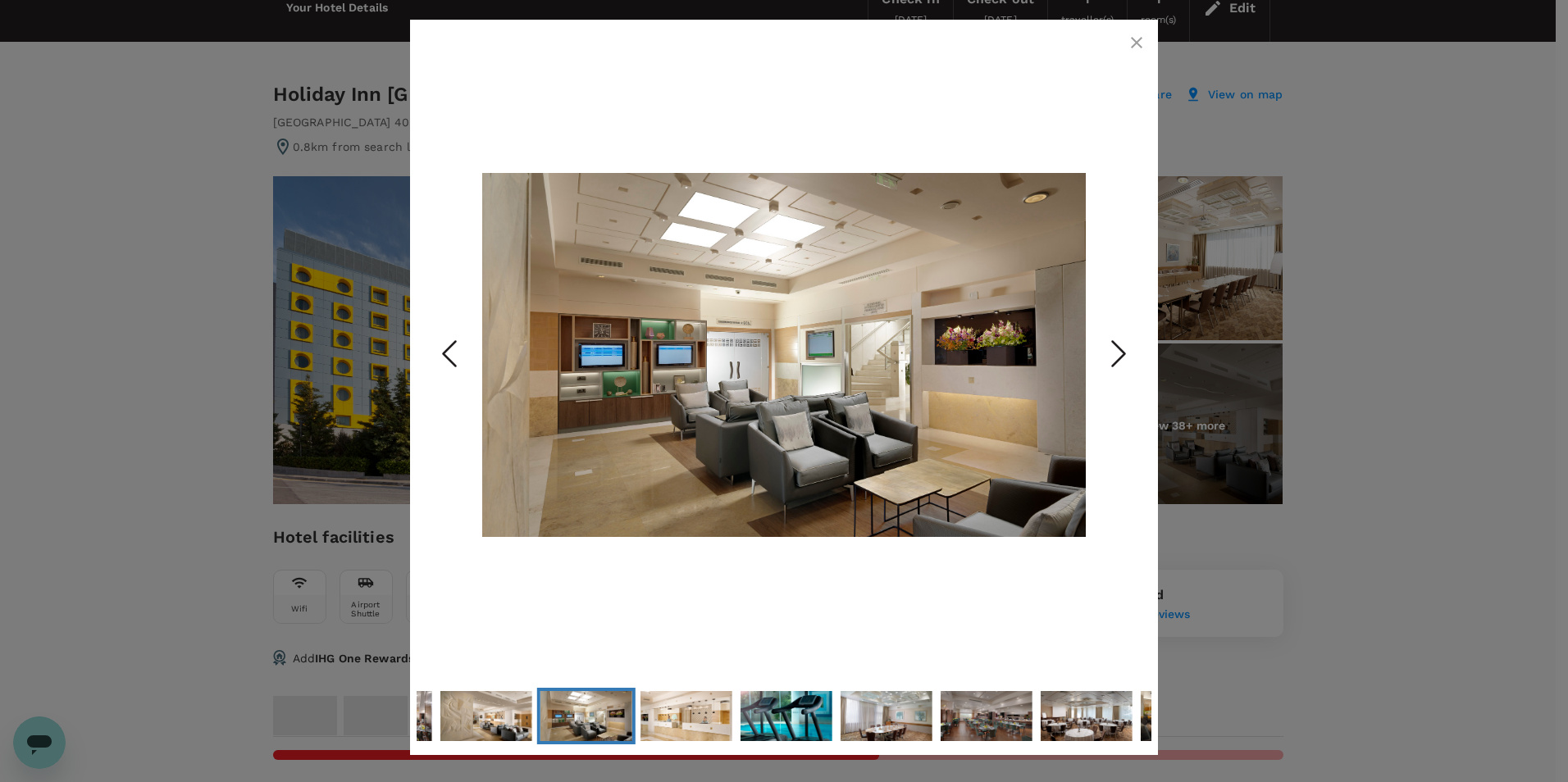
click at [1118, 356] on icon "Next Slide" at bounding box center [1118, 355] width 49 height 49
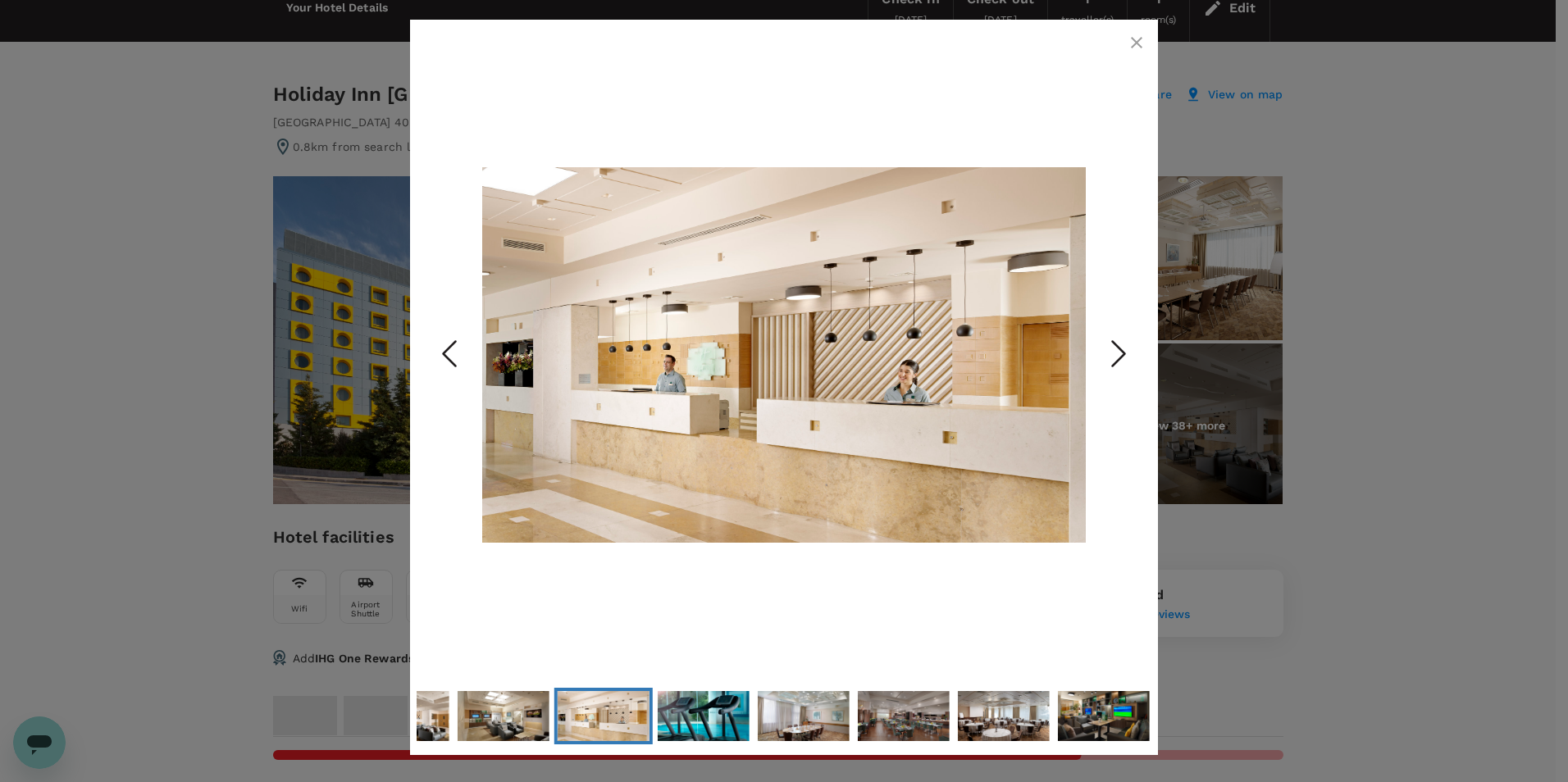
click at [1118, 356] on icon "Next Slide" at bounding box center [1118, 355] width 49 height 49
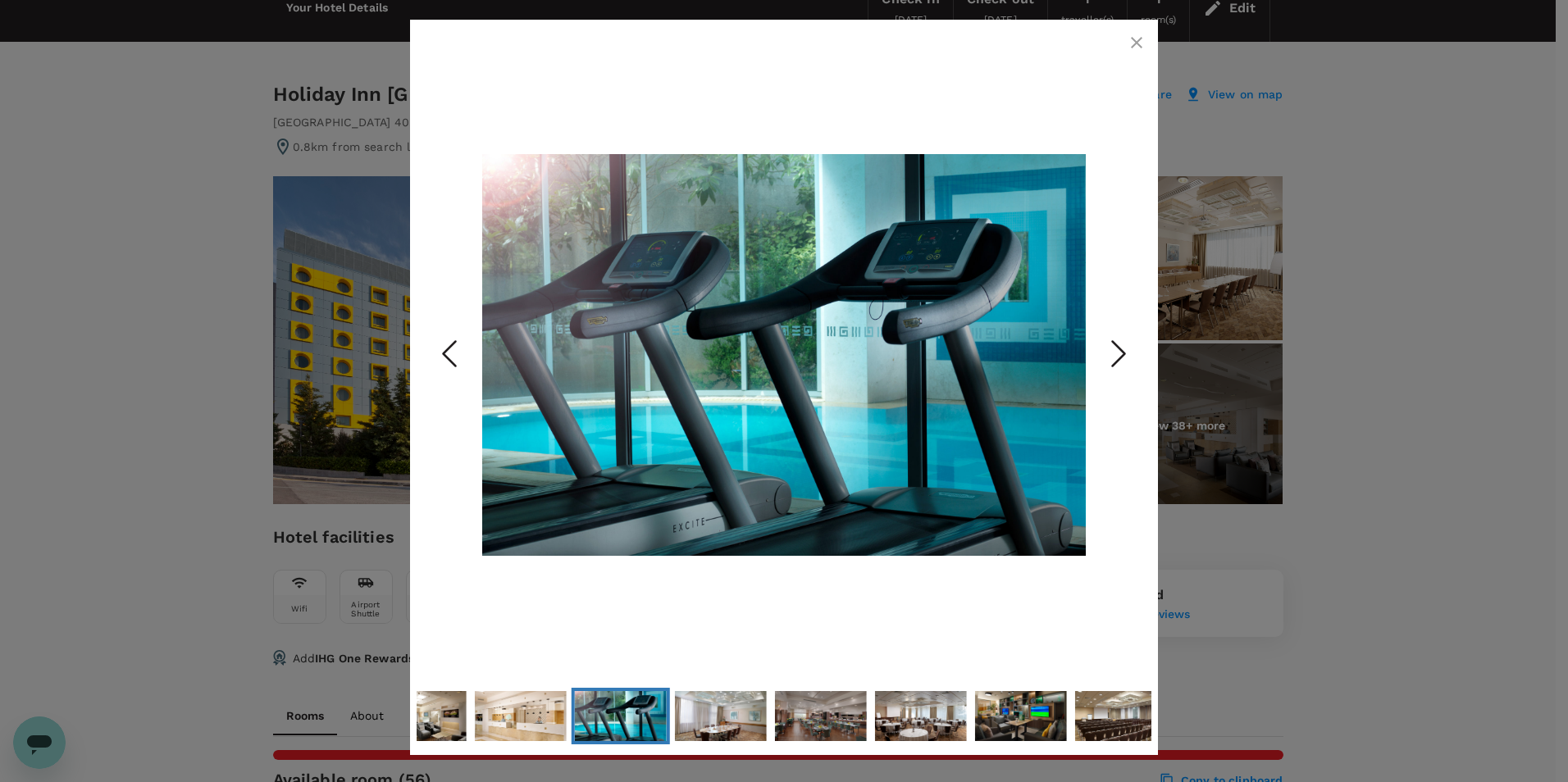
click at [1118, 356] on icon "Next Slide" at bounding box center [1118, 355] width 49 height 49
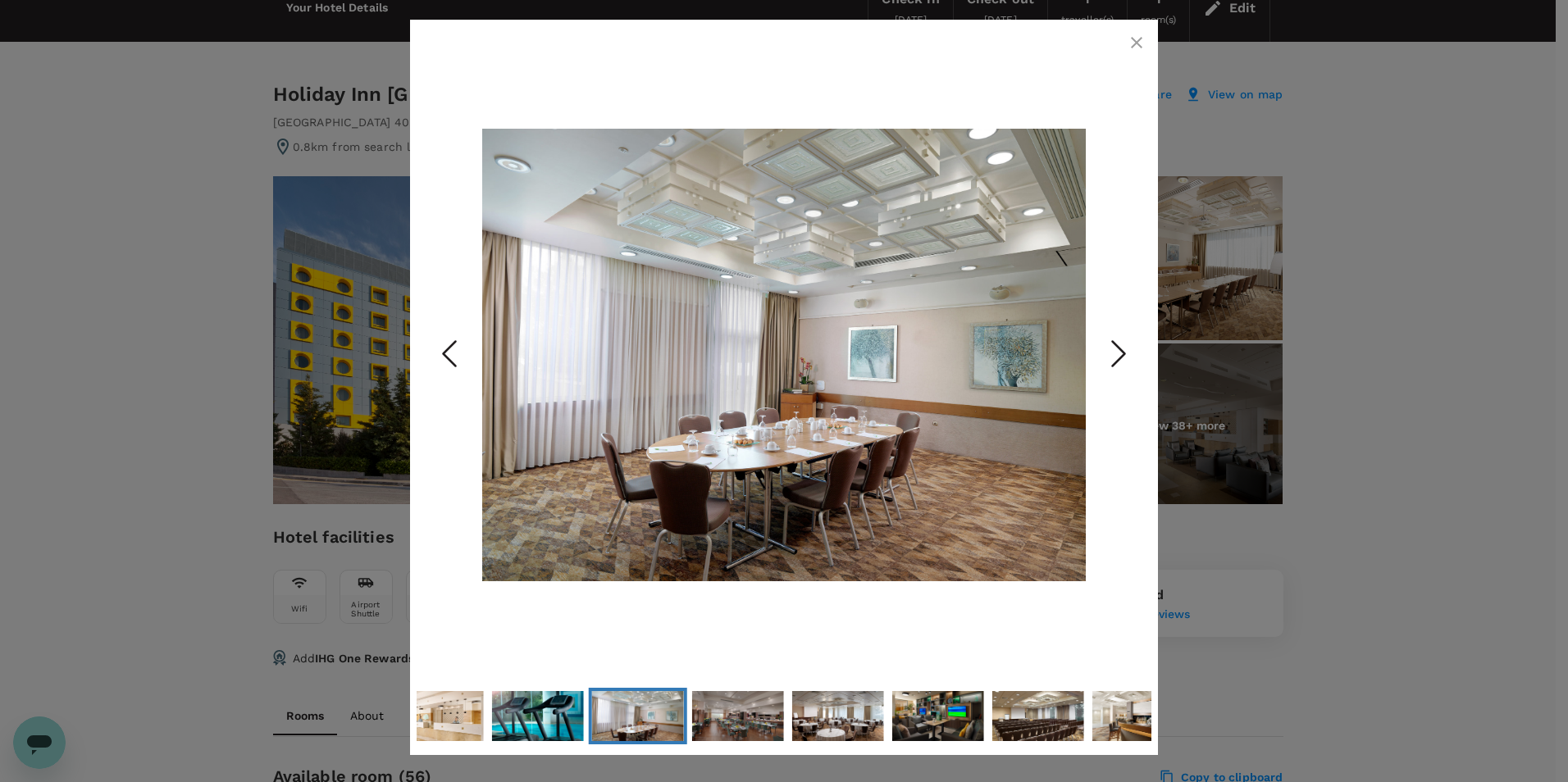
click at [1118, 356] on icon "Next Slide" at bounding box center [1118, 355] width 49 height 49
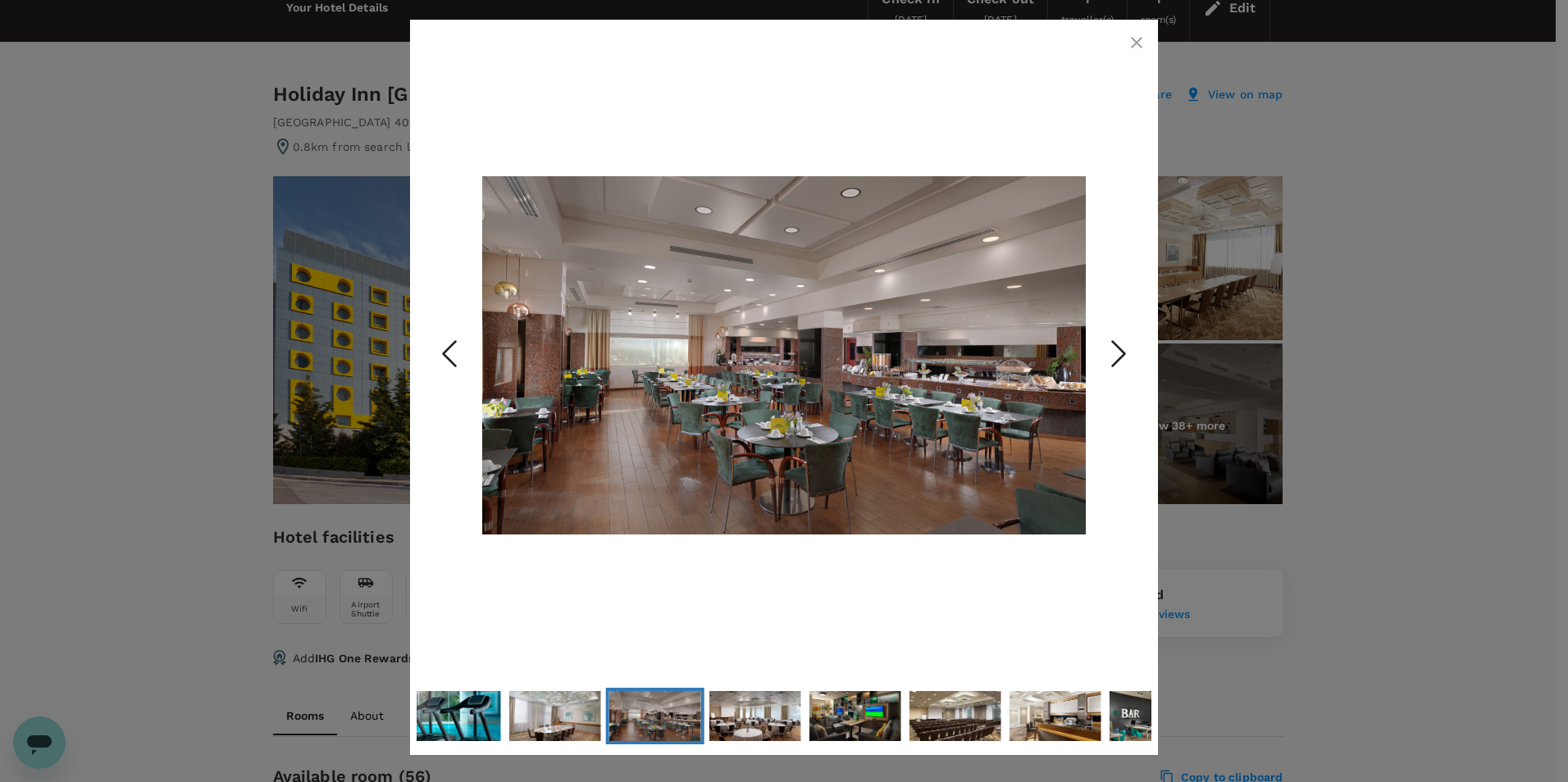
click at [1118, 356] on icon "Next Slide" at bounding box center [1118, 355] width 49 height 49
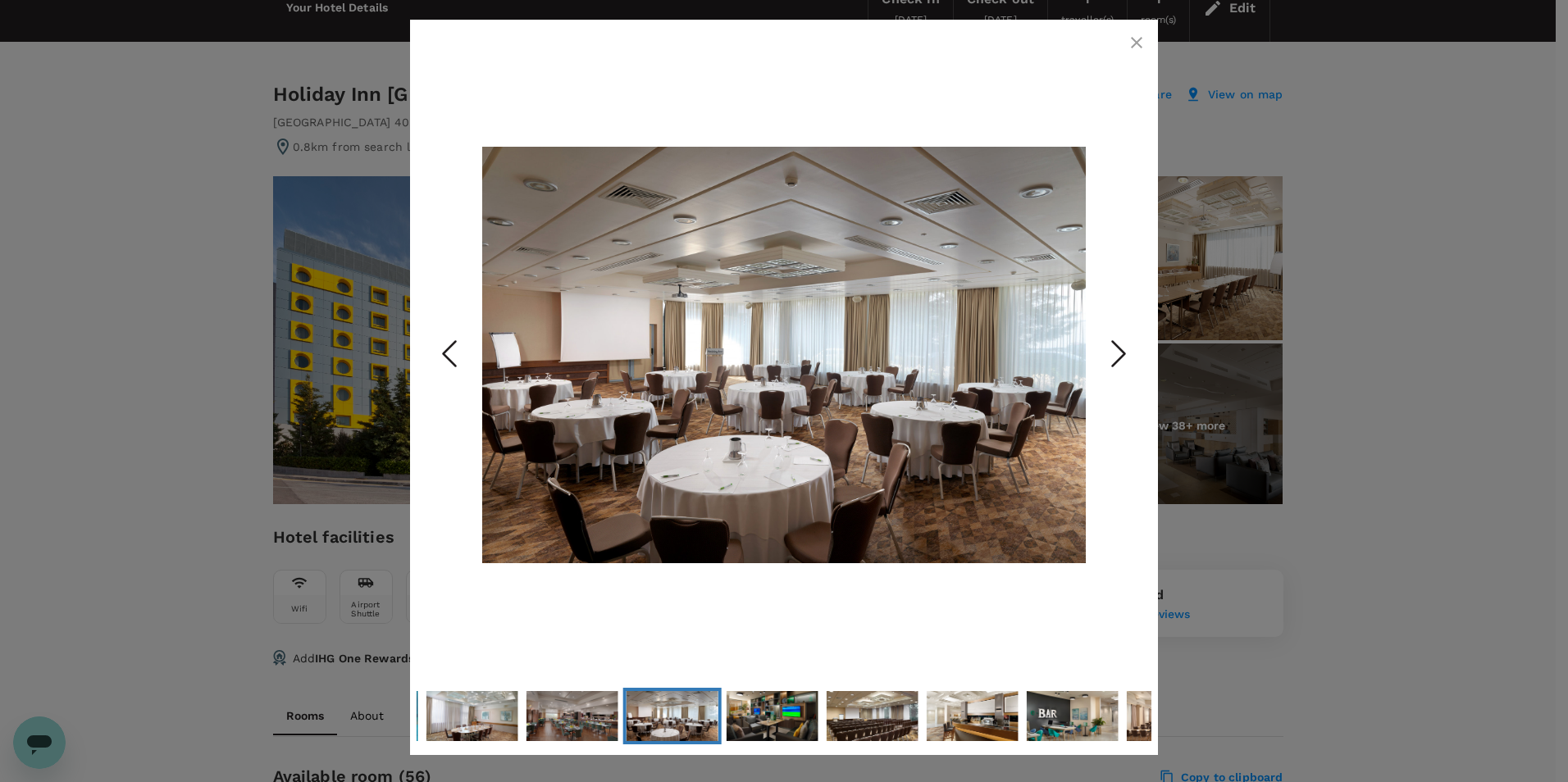
click at [1118, 356] on icon "Next Slide" at bounding box center [1118, 355] width 49 height 49
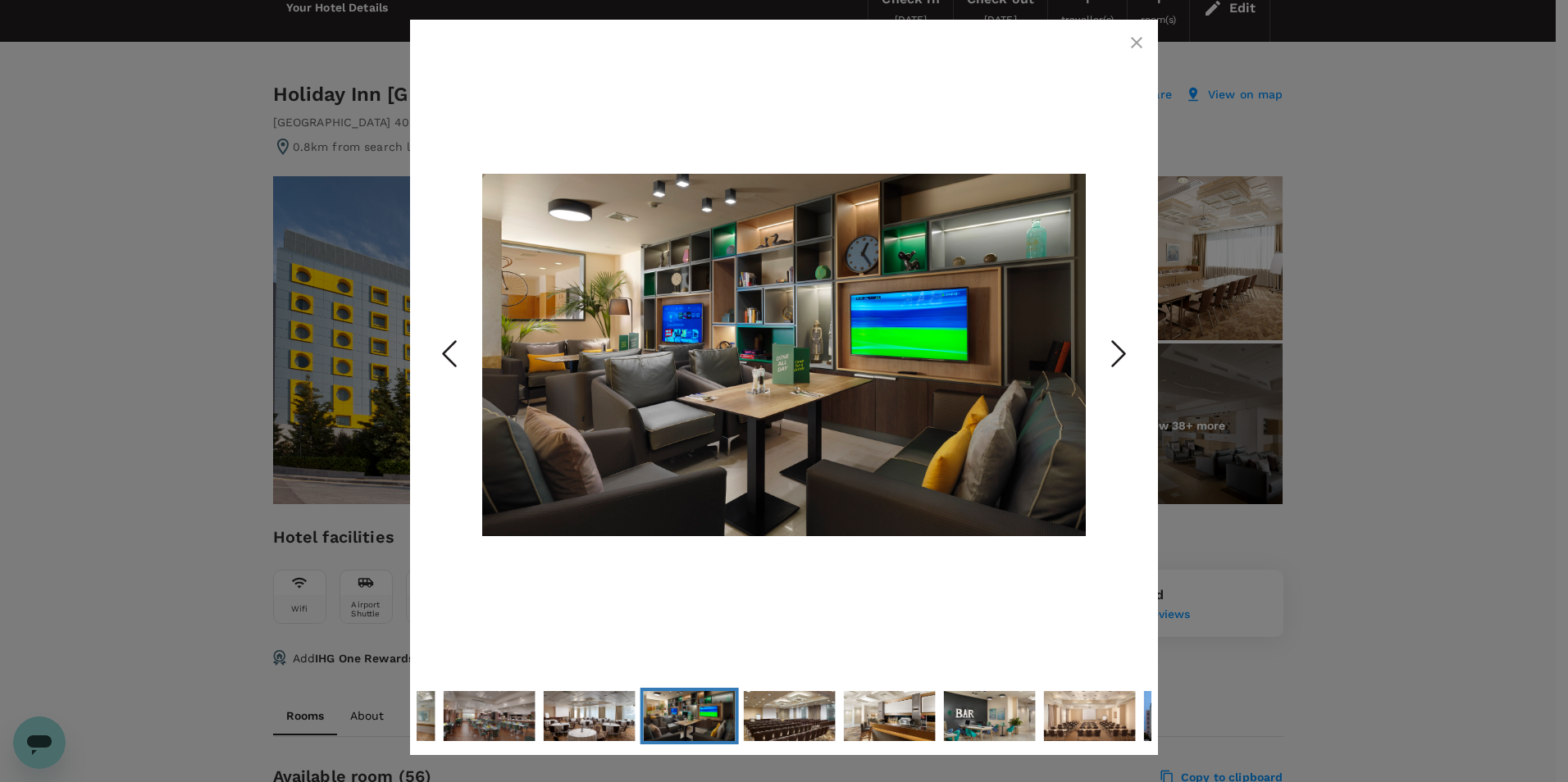
click at [1118, 356] on icon "Next Slide" at bounding box center [1118, 355] width 49 height 49
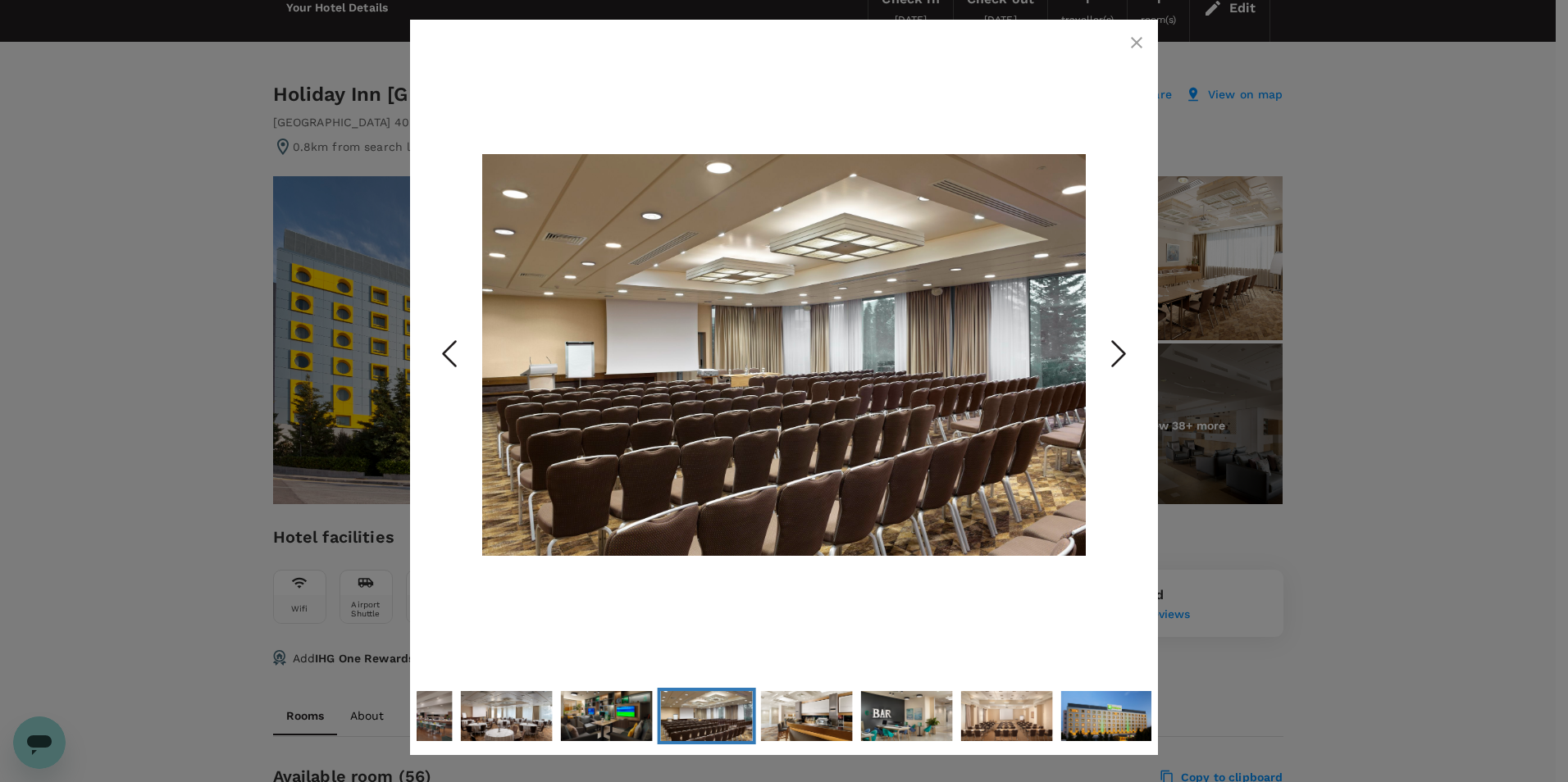
click at [1118, 356] on icon "Next Slide" at bounding box center [1118, 355] width 49 height 49
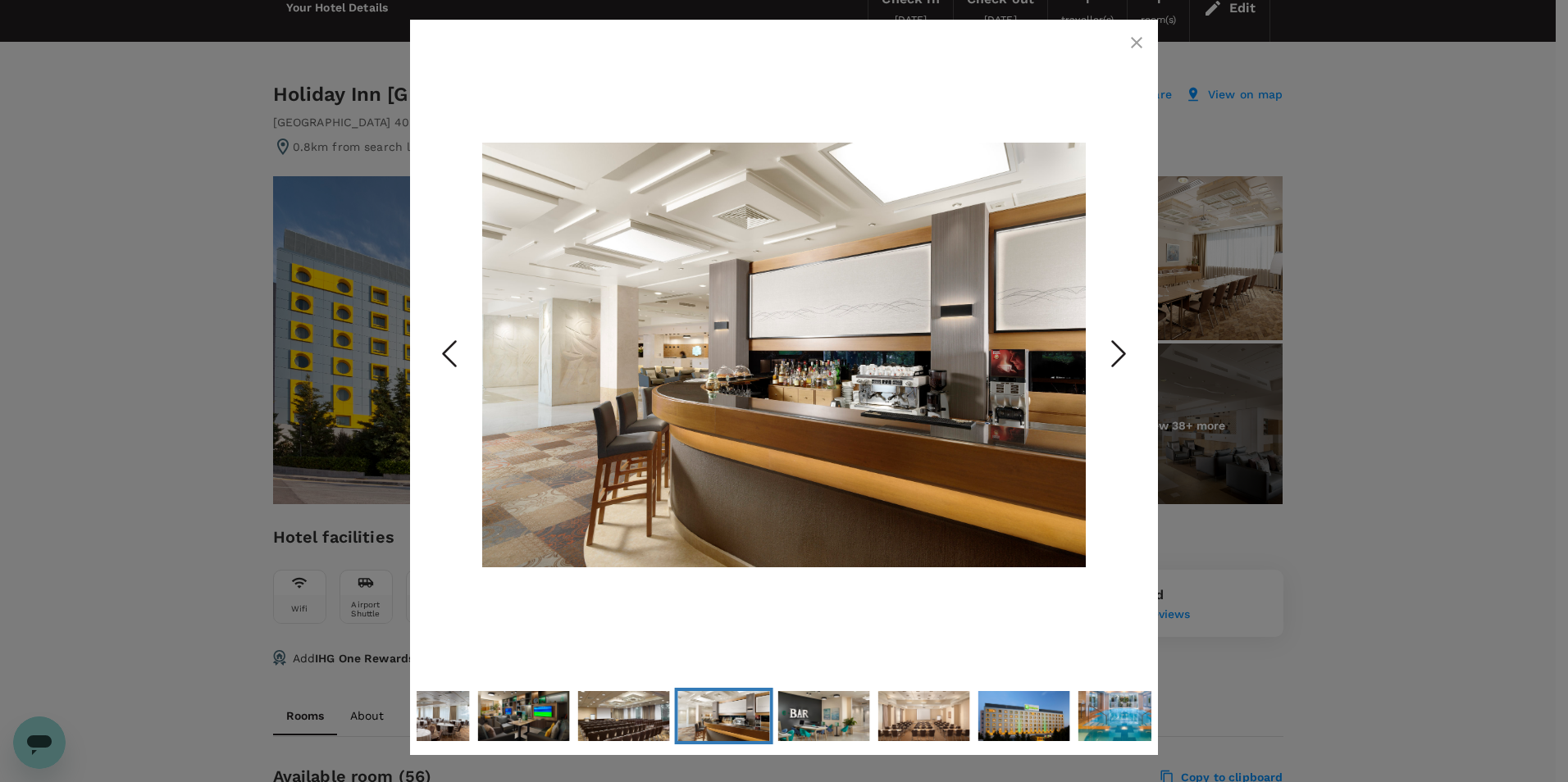
click at [1118, 356] on icon "Next Slide" at bounding box center [1118, 355] width 49 height 49
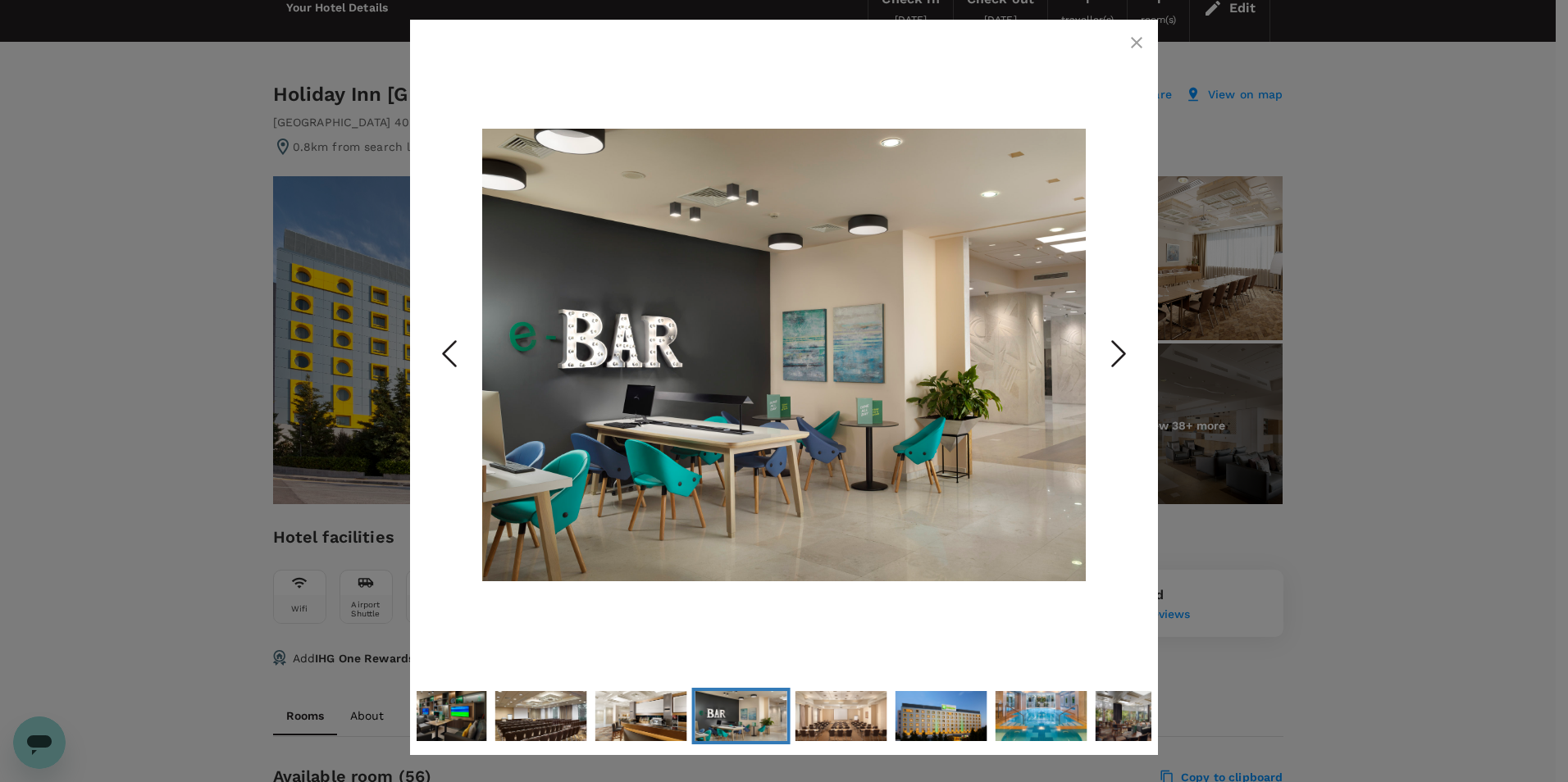
click at [1118, 356] on icon "Next Slide" at bounding box center [1118, 355] width 49 height 49
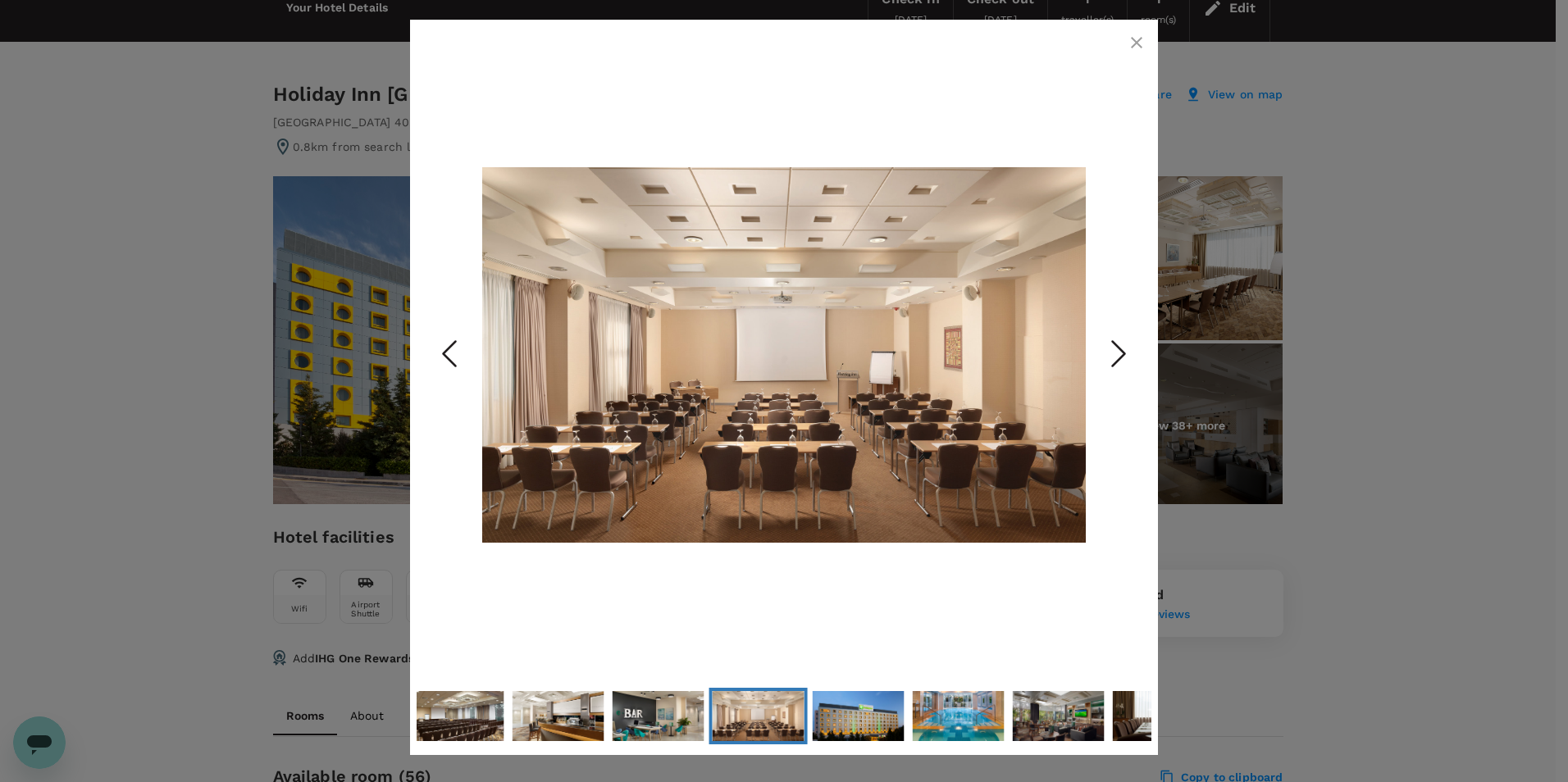
click at [1118, 356] on icon "Next Slide" at bounding box center [1118, 355] width 49 height 49
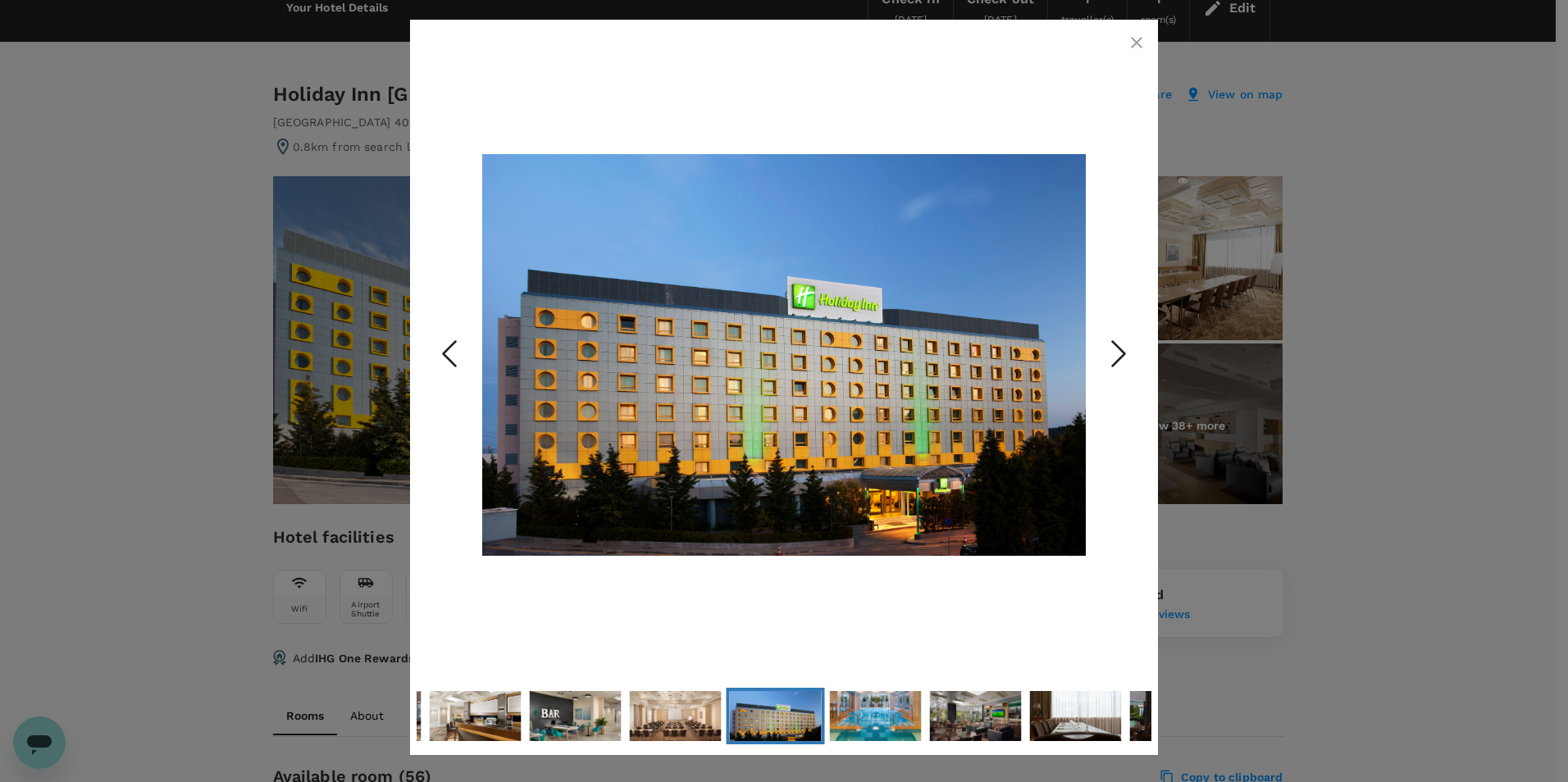
click at [1118, 356] on icon "Next Slide" at bounding box center [1118, 355] width 49 height 49
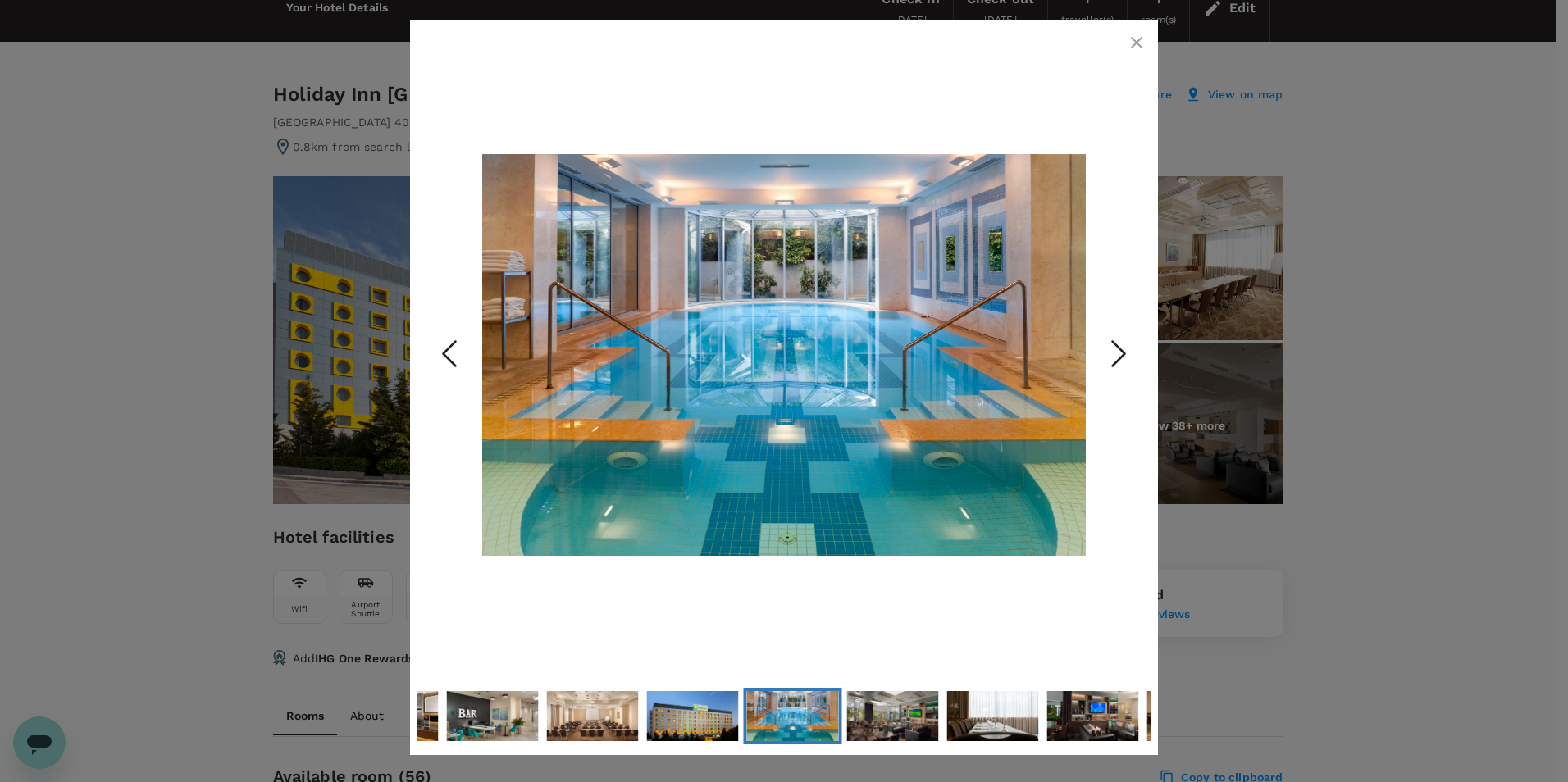
click at [1118, 356] on icon "Next Slide" at bounding box center [1118, 355] width 49 height 49
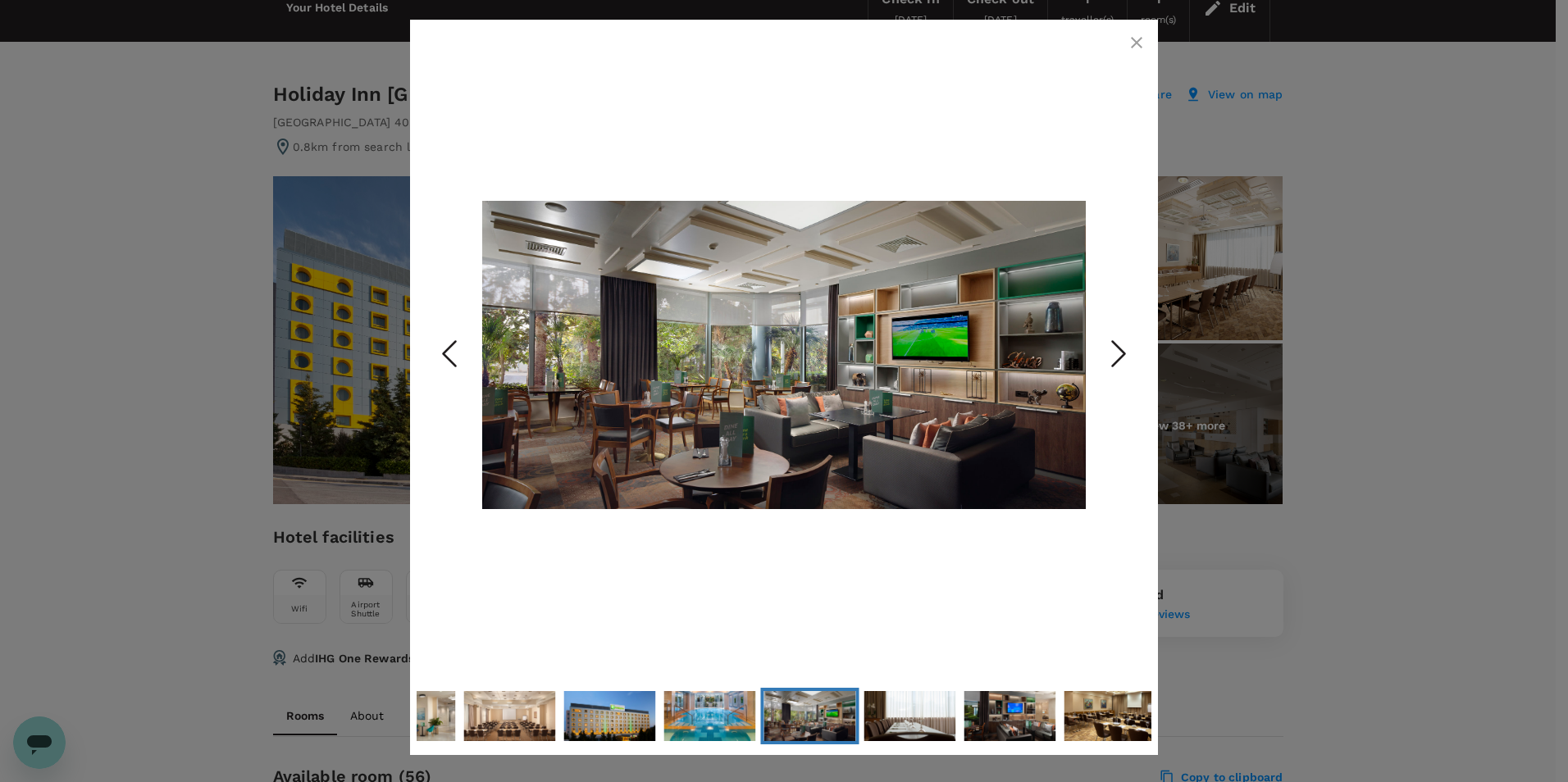
click at [1118, 356] on icon "Next Slide" at bounding box center [1118, 355] width 49 height 49
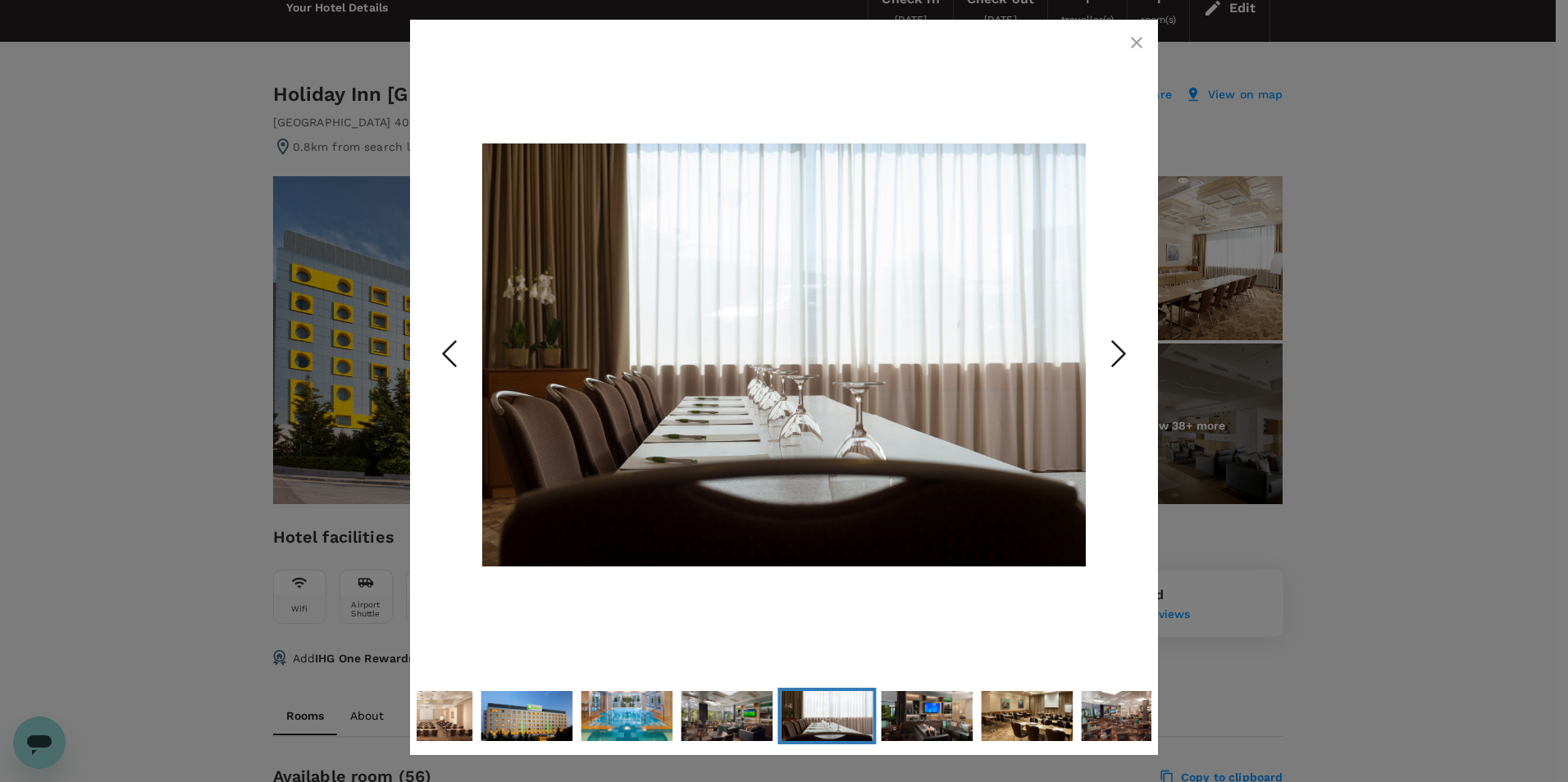
click at [1118, 356] on icon "Next Slide" at bounding box center [1118, 355] width 49 height 49
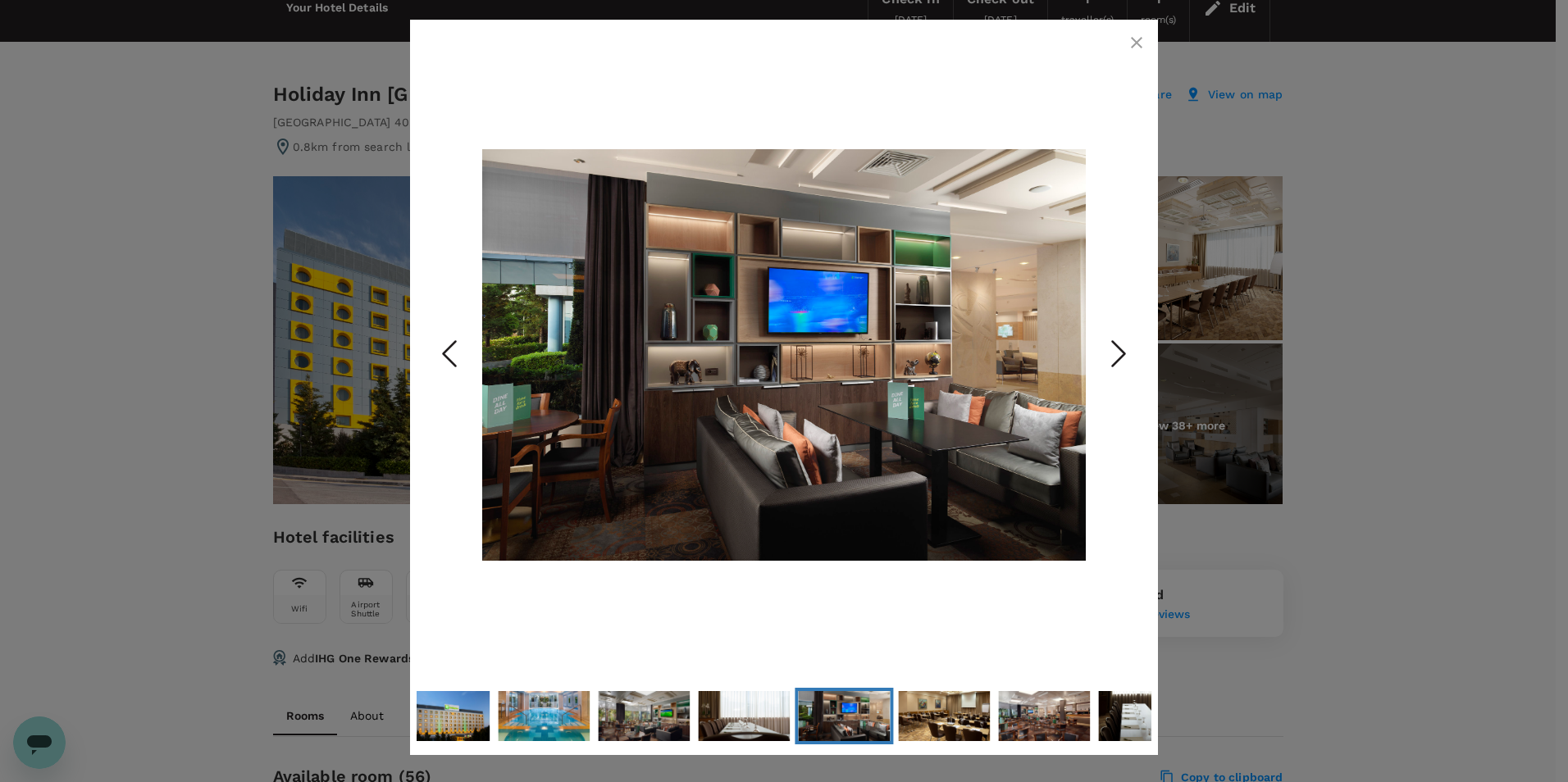
click at [1118, 356] on icon "Next Slide" at bounding box center [1118, 355] width 49 height 49
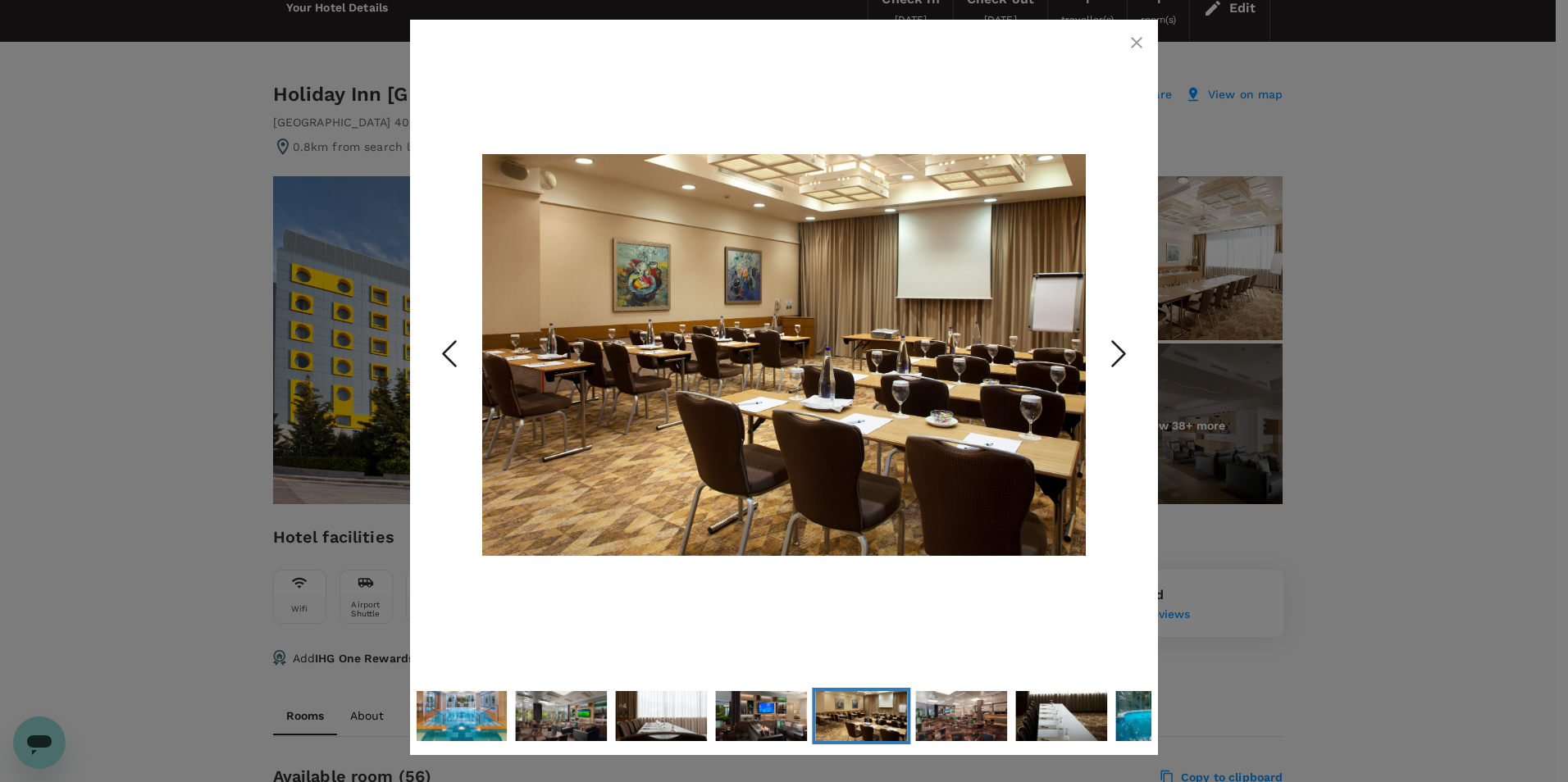
click at [1118, 354] on icon "Next Slide" at bounding box center [1118, 355] width 49 height 49
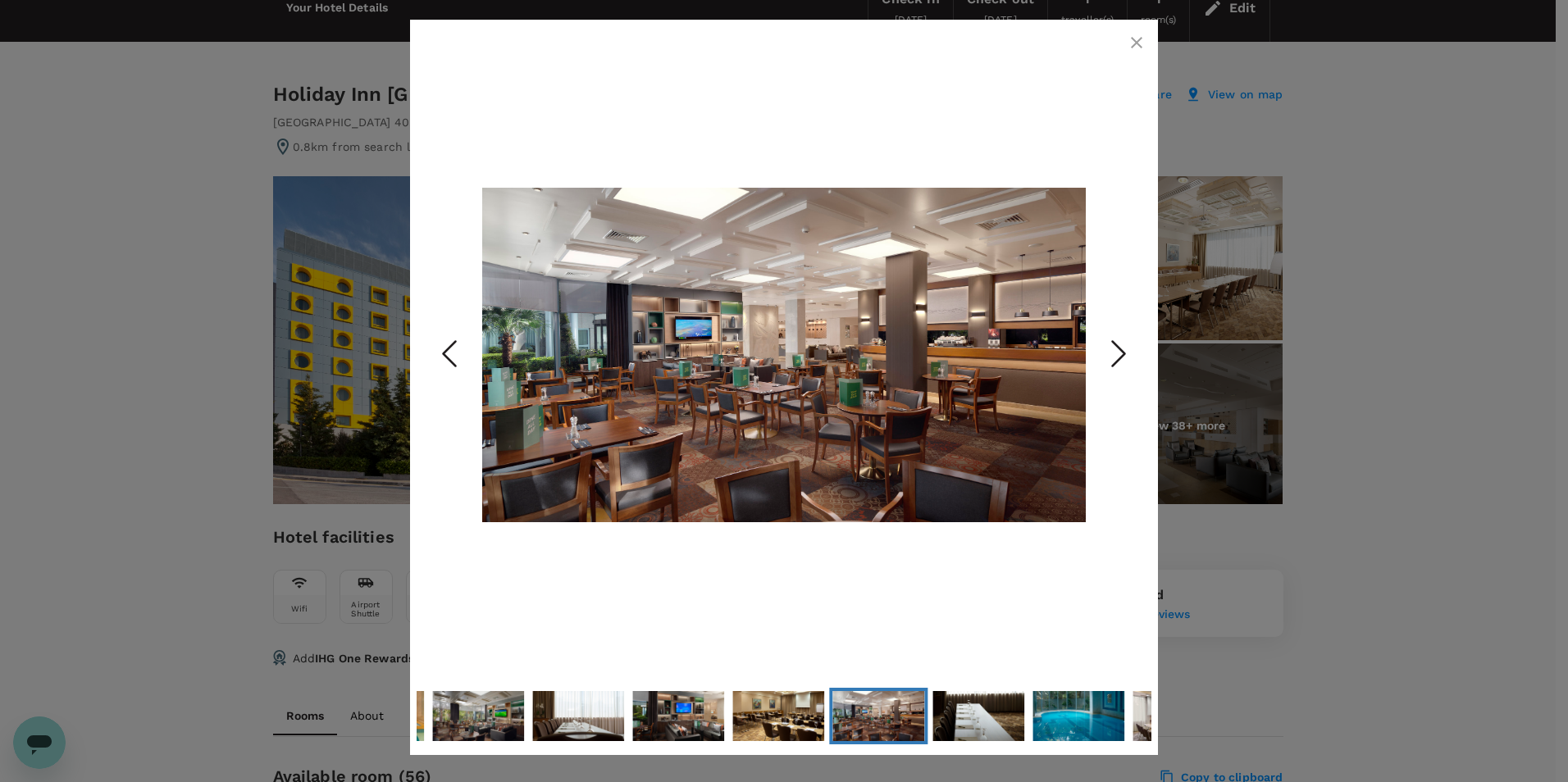
click at [1118, 354] on icon "Next Slide" at bounding box center [1118, 355] width 49 height 49
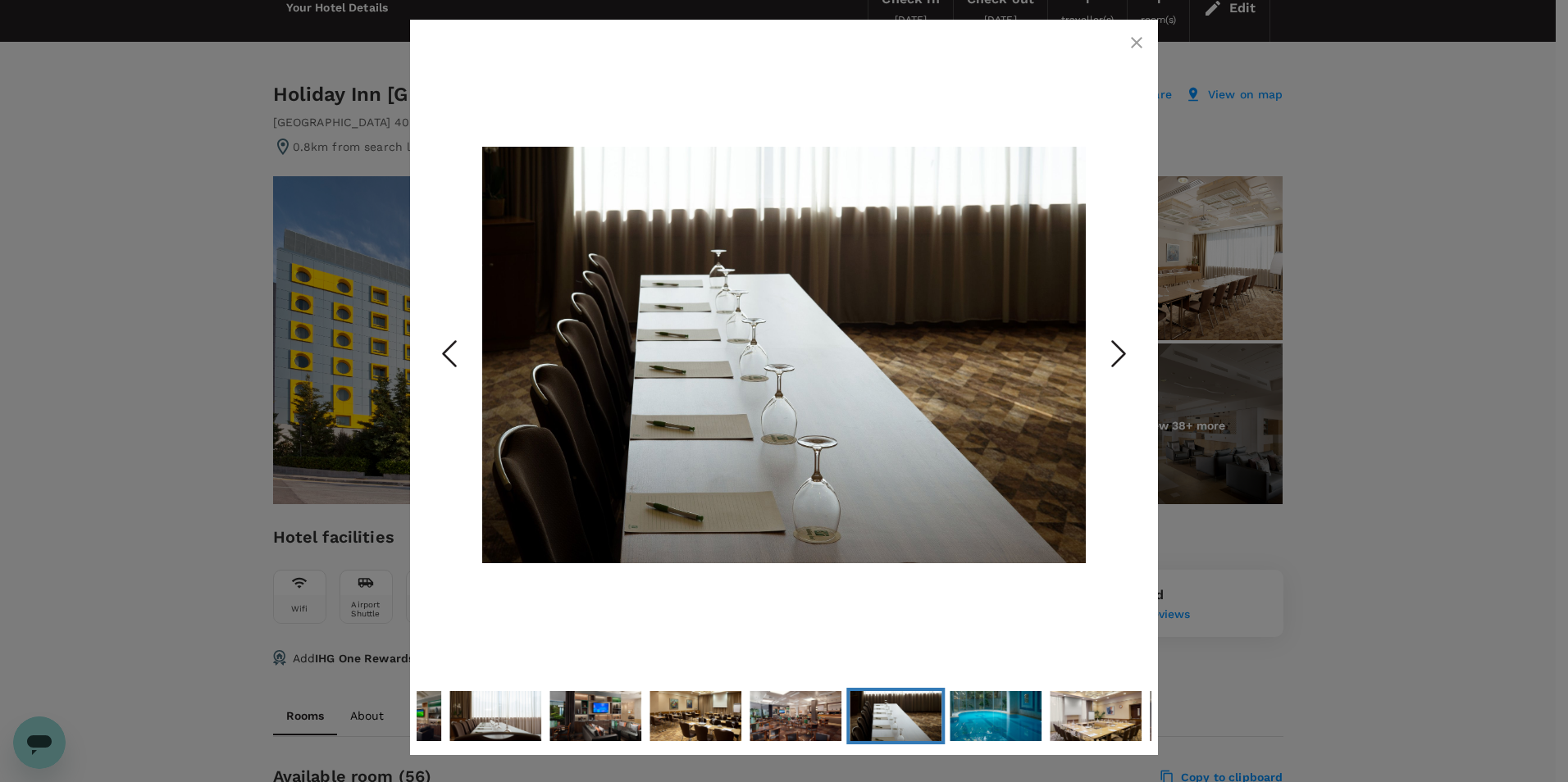
click at [1118, 354] on icon "Next Slide" at bounding box center [1118, 355] width 49 height 49
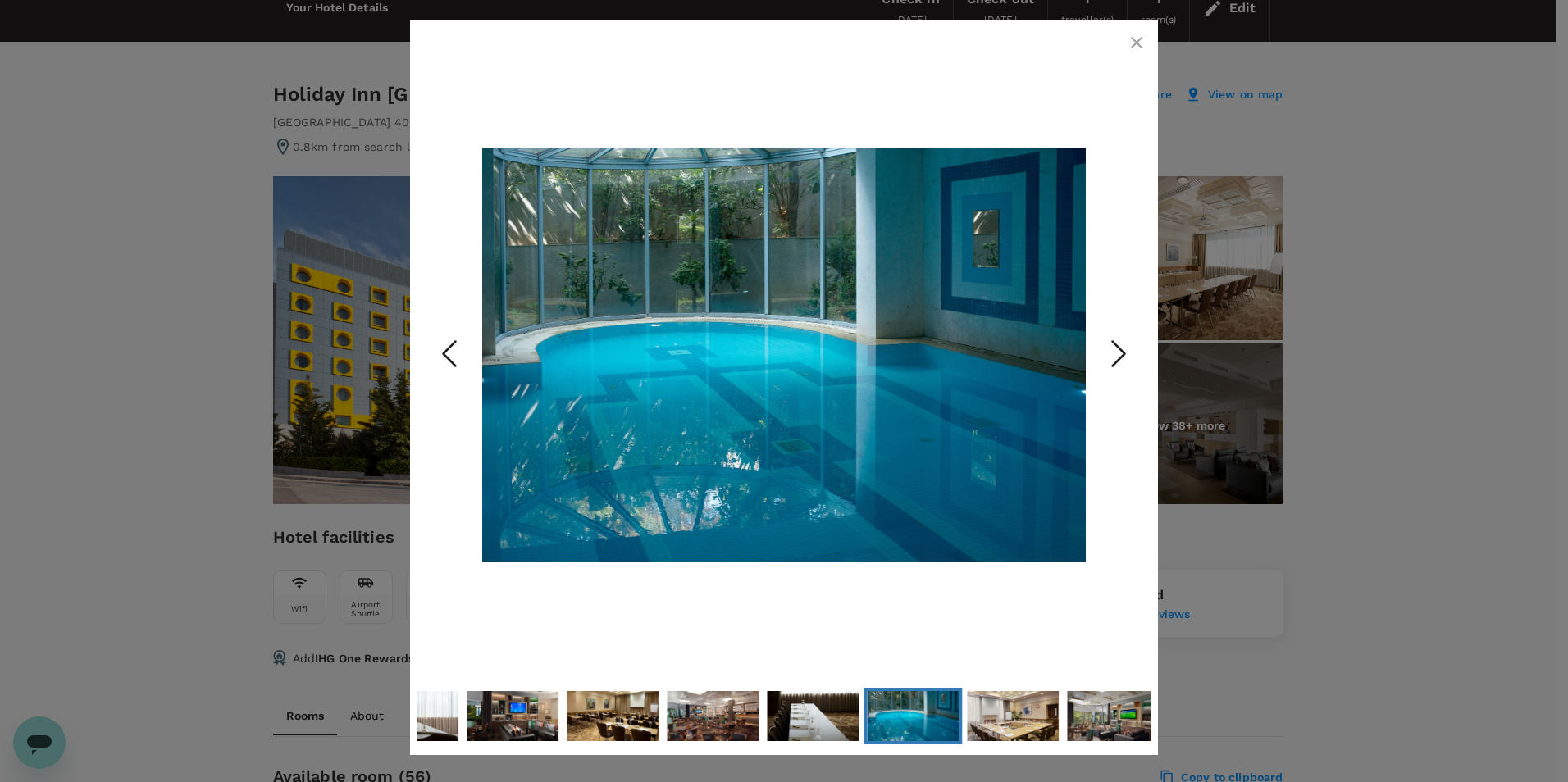
click at [1118, 354] on icon "Next Slide" at bounding box center [1118, 355] width 49 height 49
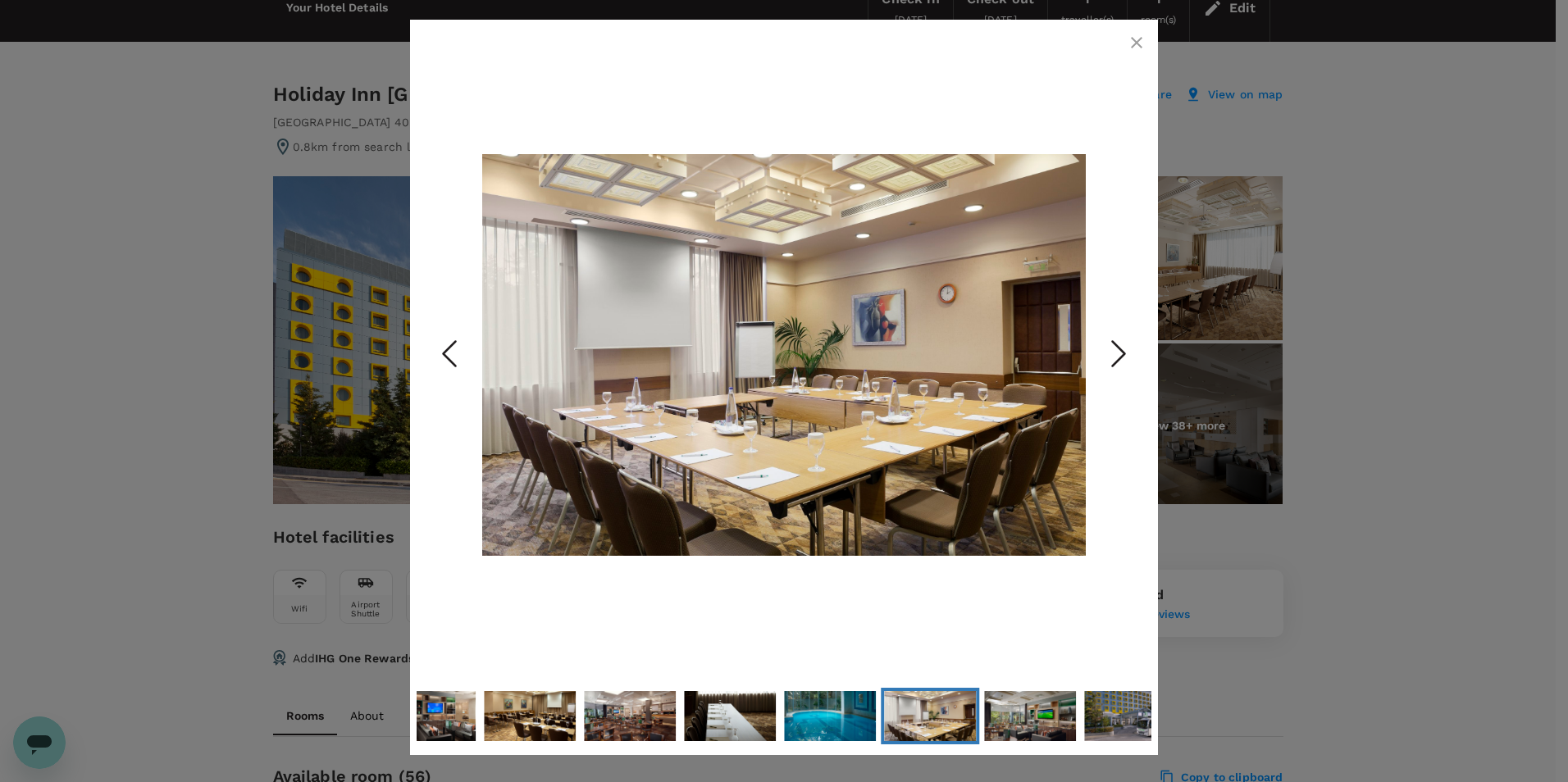
click at [1118, 354] on icon "Next Slide" at bounding box center [1118, 355] width 49 height 49
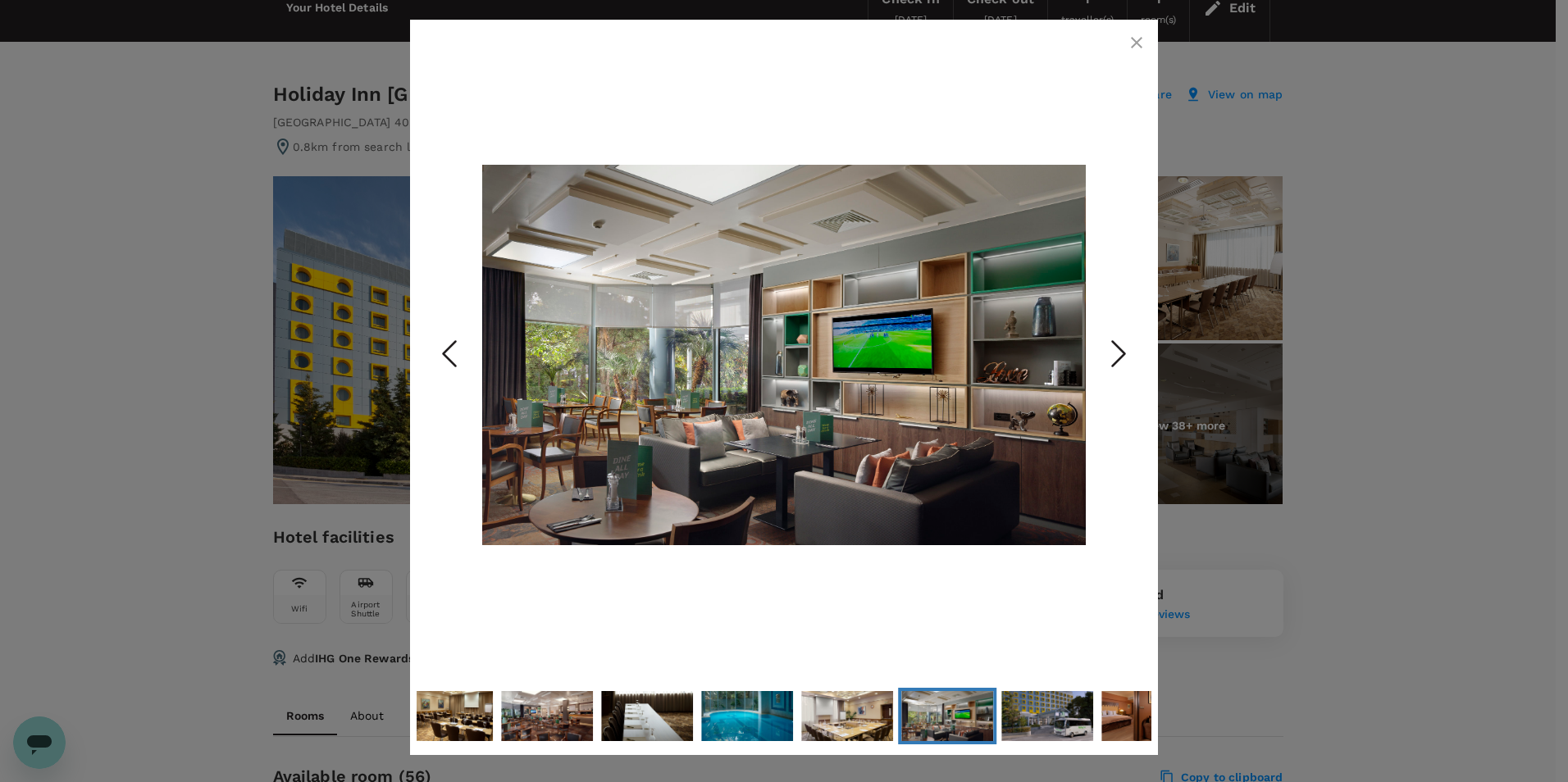
click at [1118, 354] on icon "Next Slide" at bounding box center [1118, 355] width 49 height 49
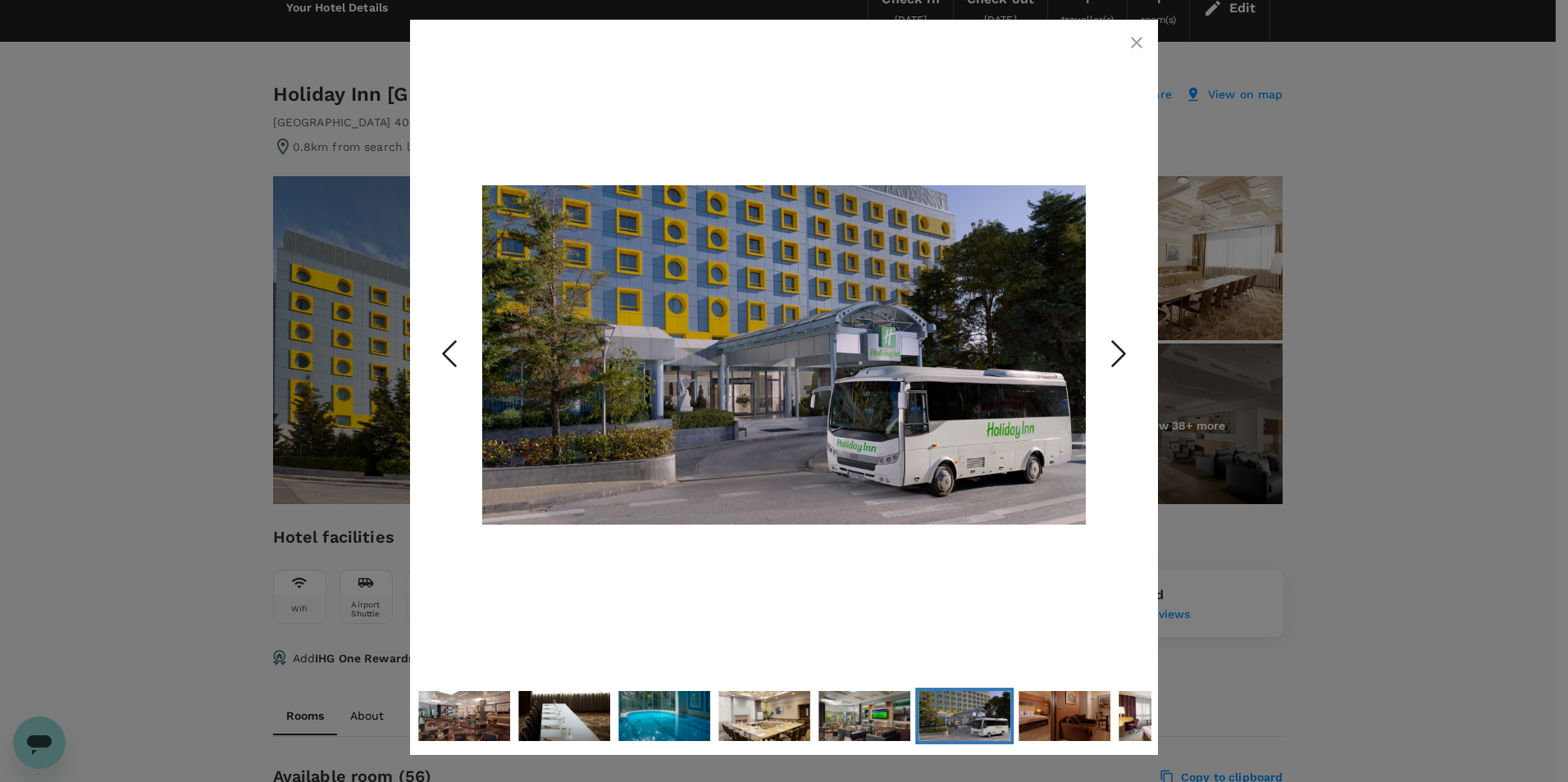
click at [1118, 354] on icon "Next Slide" at bounding box center [1118, 355] width 49 height 49
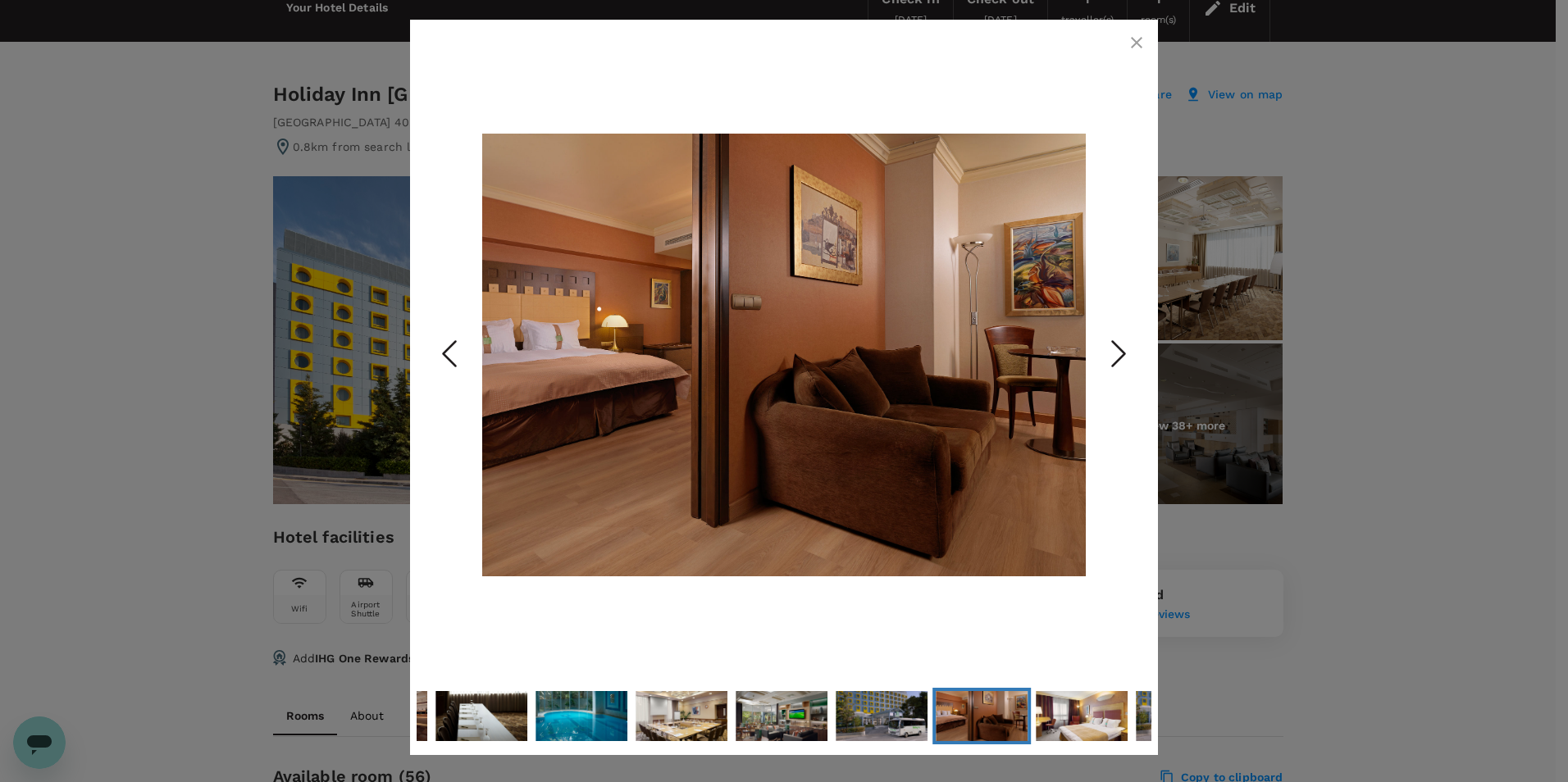
click at [1118, 354] on icon "Next Slide" at bounding box center [1118, 355] width 49 height 49
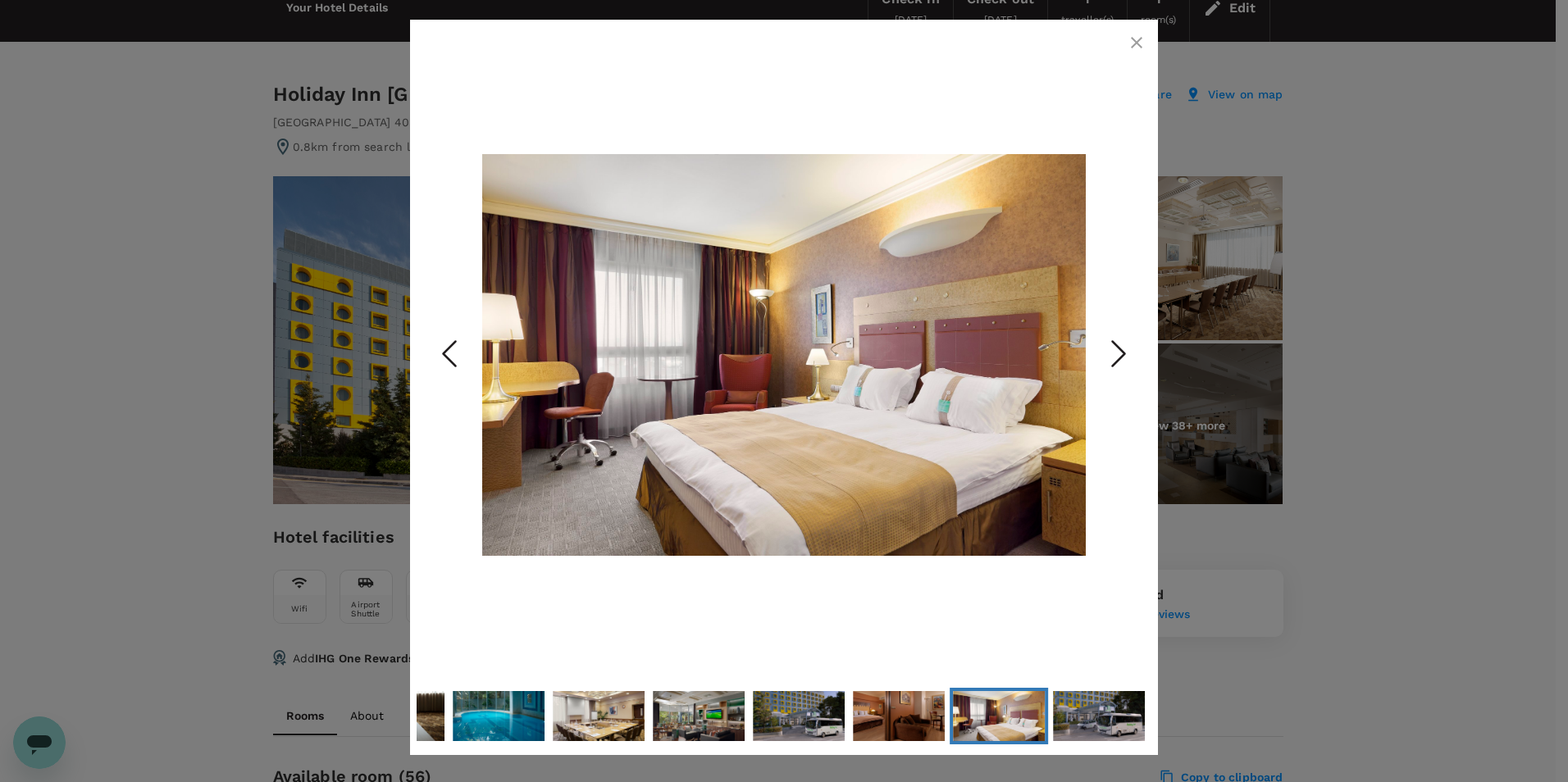
click at [1118, 354] on icon "Next Slide" at bounding box center [1118, 355] width 49 height 49
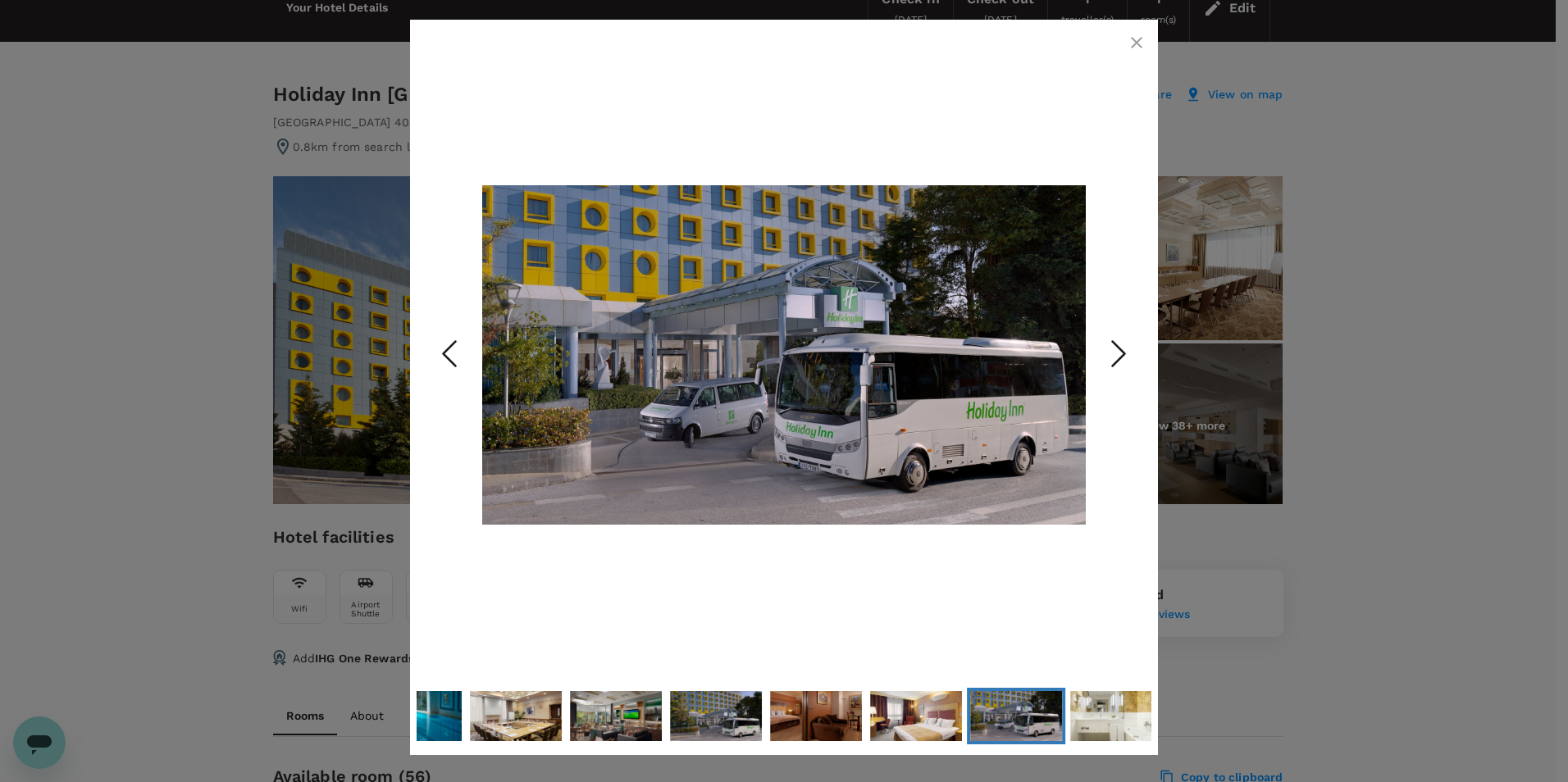
click at [1118, 354] on icon "Next Slide" at bounding box center [1118, 355] width 49 height 49
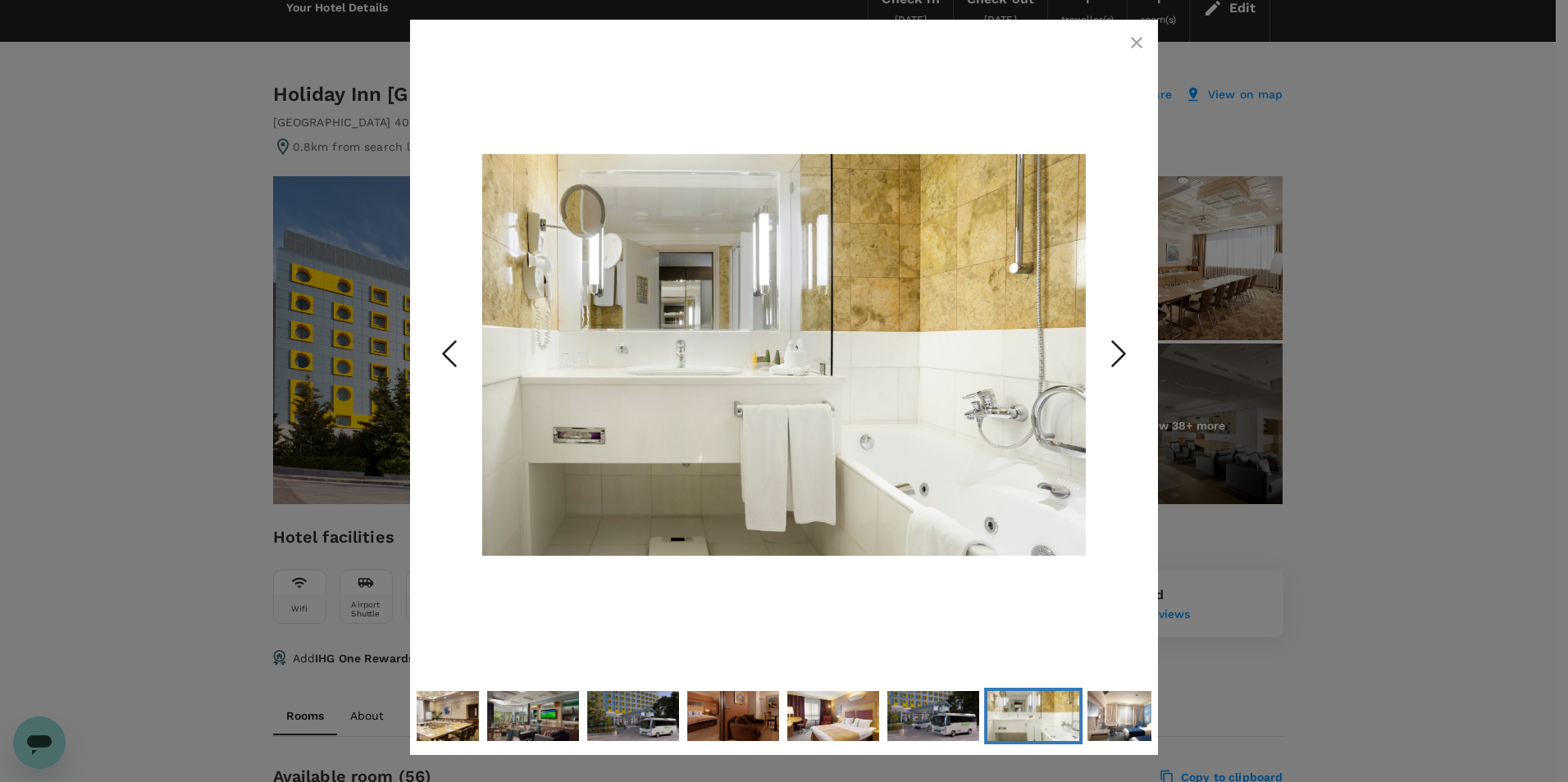
click at [1118, 354] on icon "Next Slide" at bounding box center [1118, 355] width 49 height 49
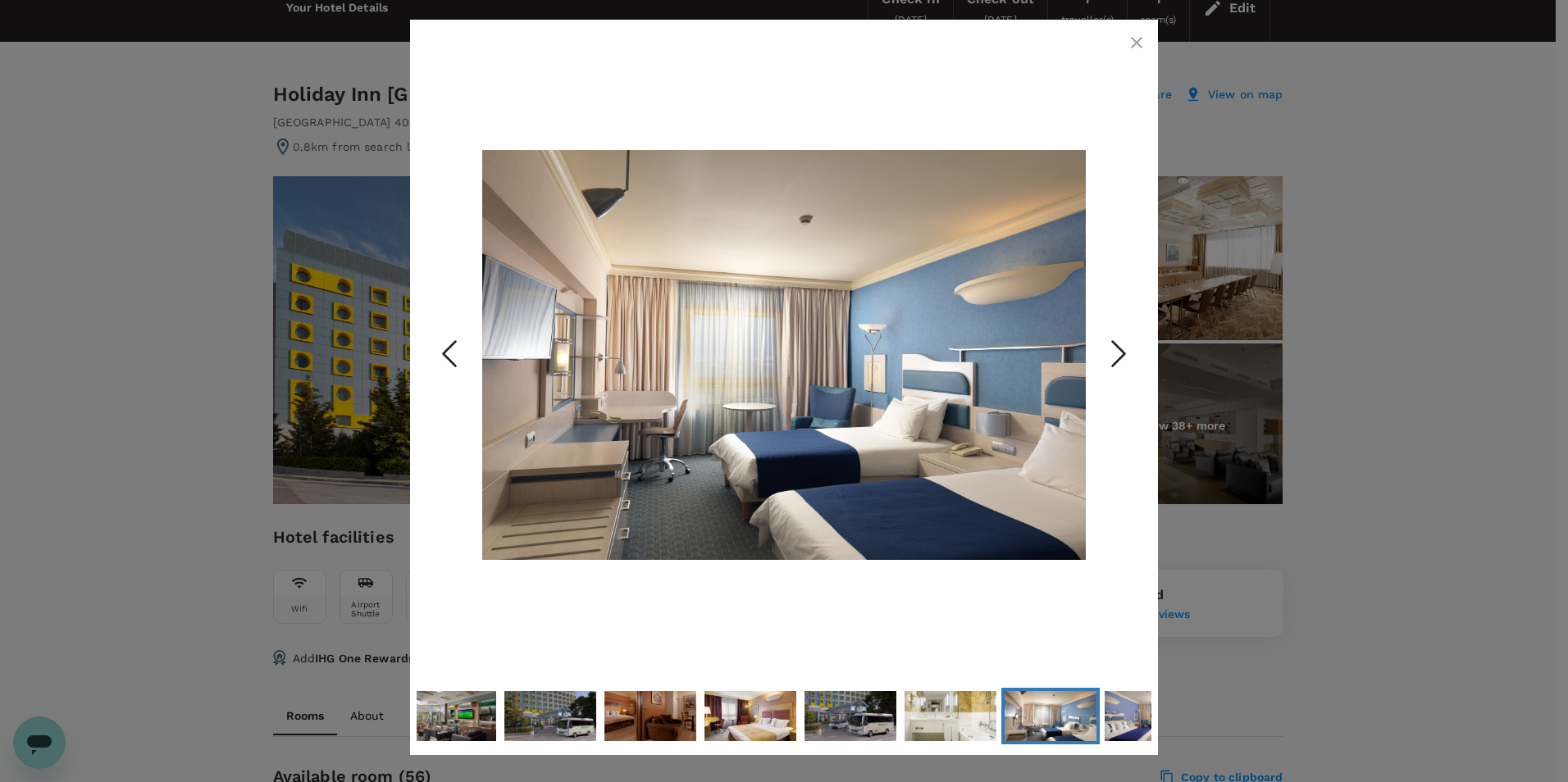
click at [1118, 354] on icon "Next Slide" at bounding box center [1118, 355] width 49 height 49
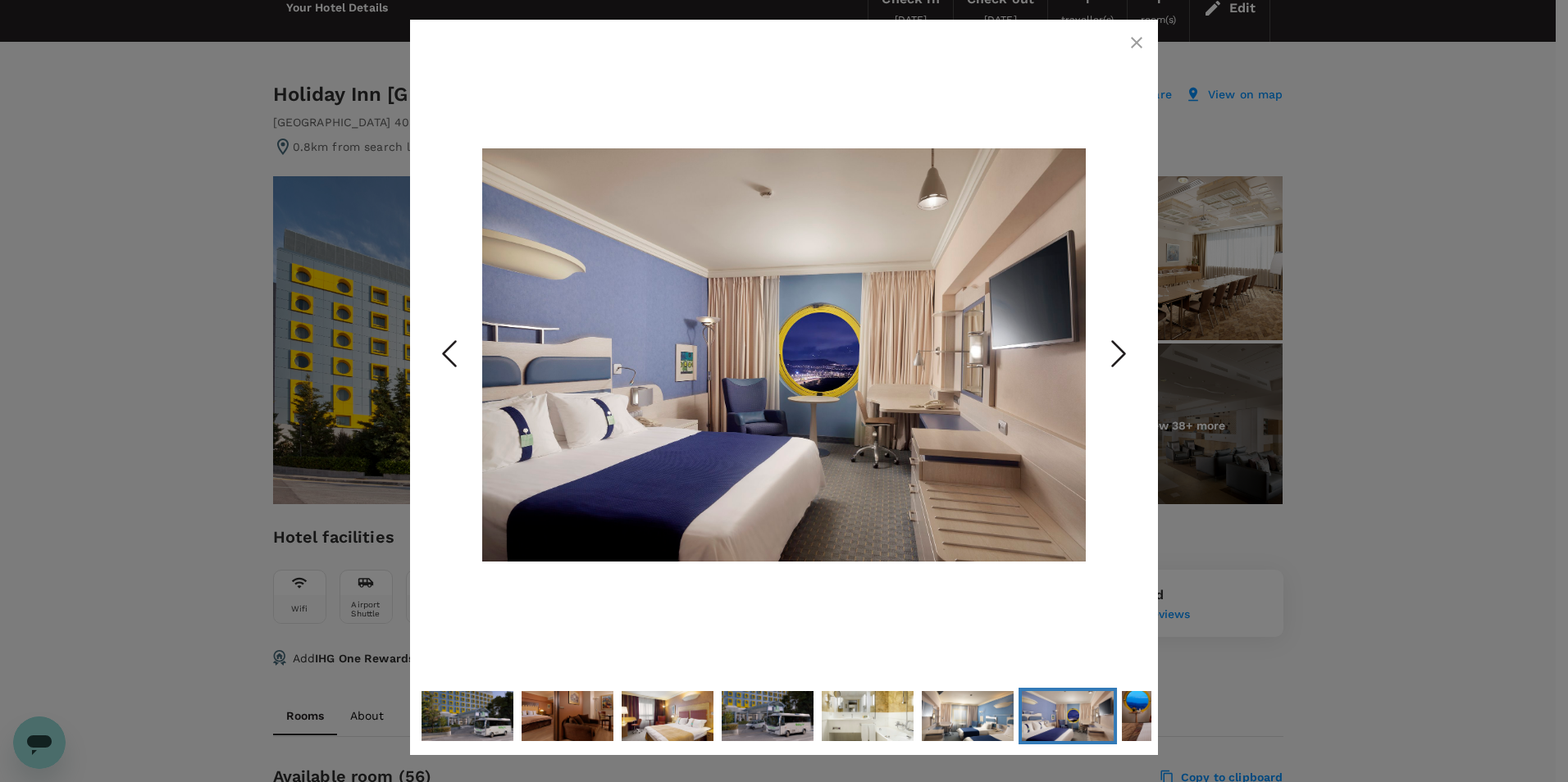
click at [1118, 354] on icon "Next Slide" at bounding box center [1118, 355] width 49 height 49
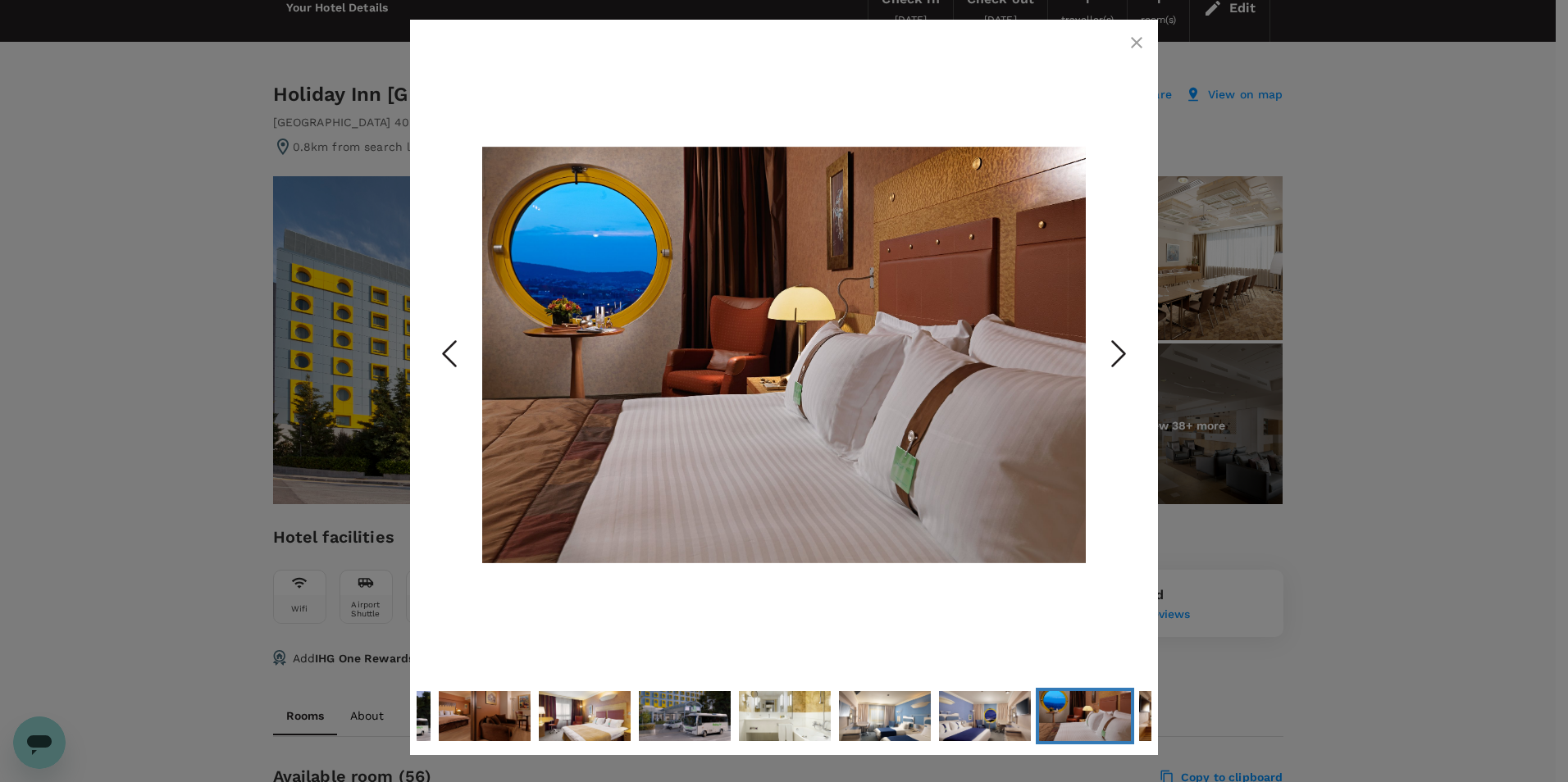
click at [1118, 354] on icon "Next Slide" at bounding box center [1118, 355] width 49 height 49
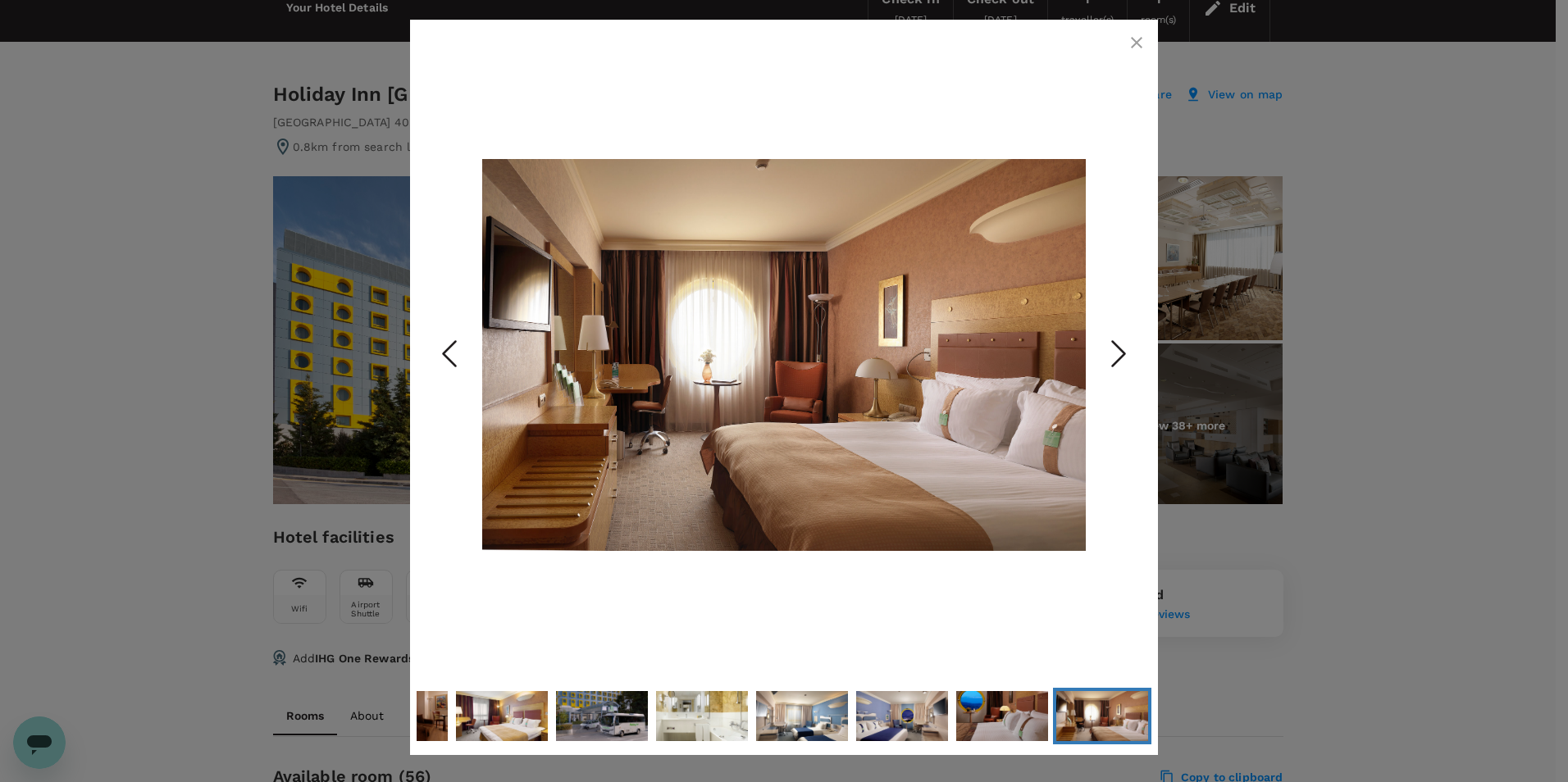
click at [1118, 354] on icon "Next Slide" at bounding box center [1118, 355] width 49 height 49
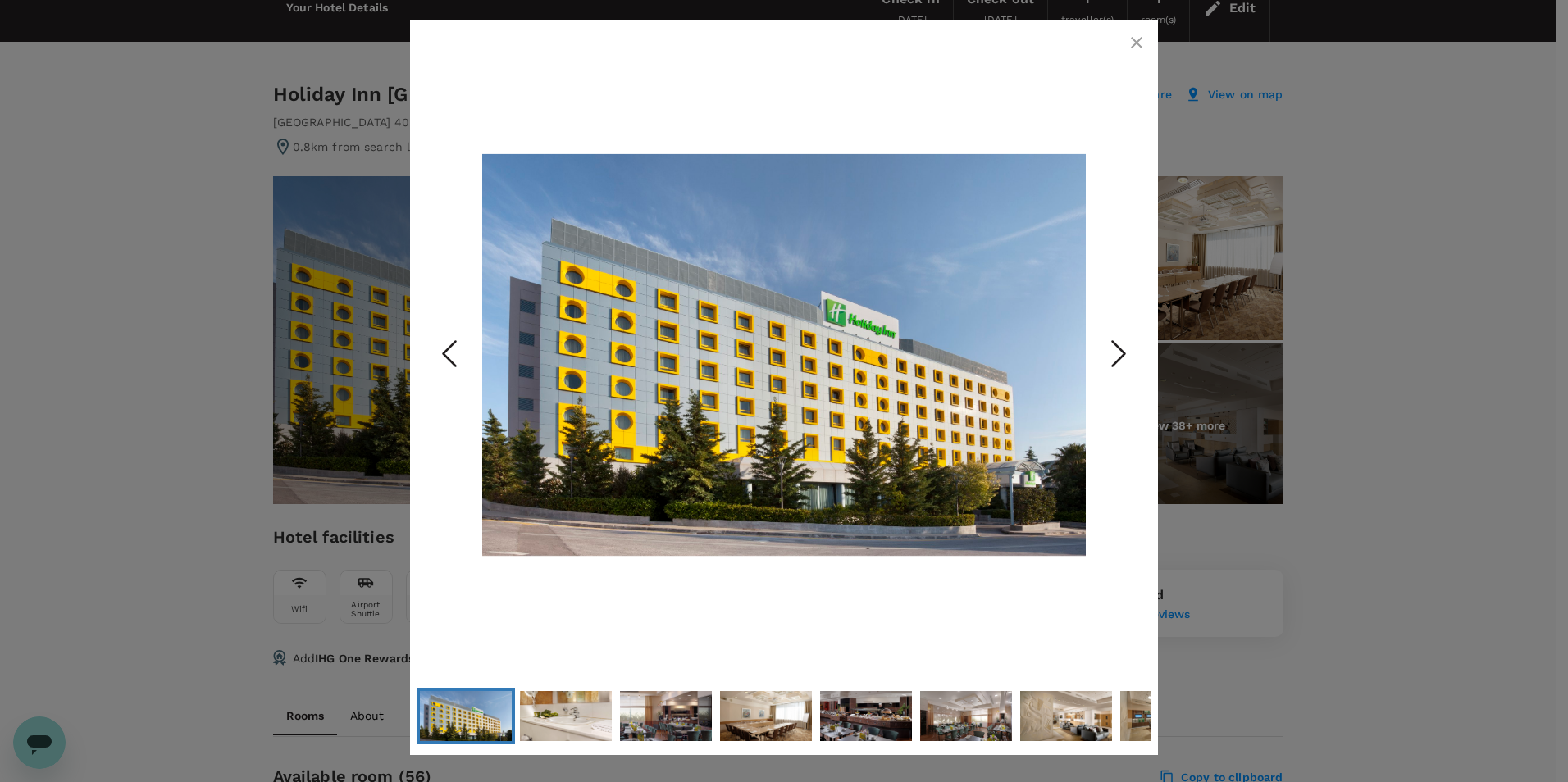
click at [1130, 40] on icon "button" at bounding box center [1137, 43] width 20 height 20
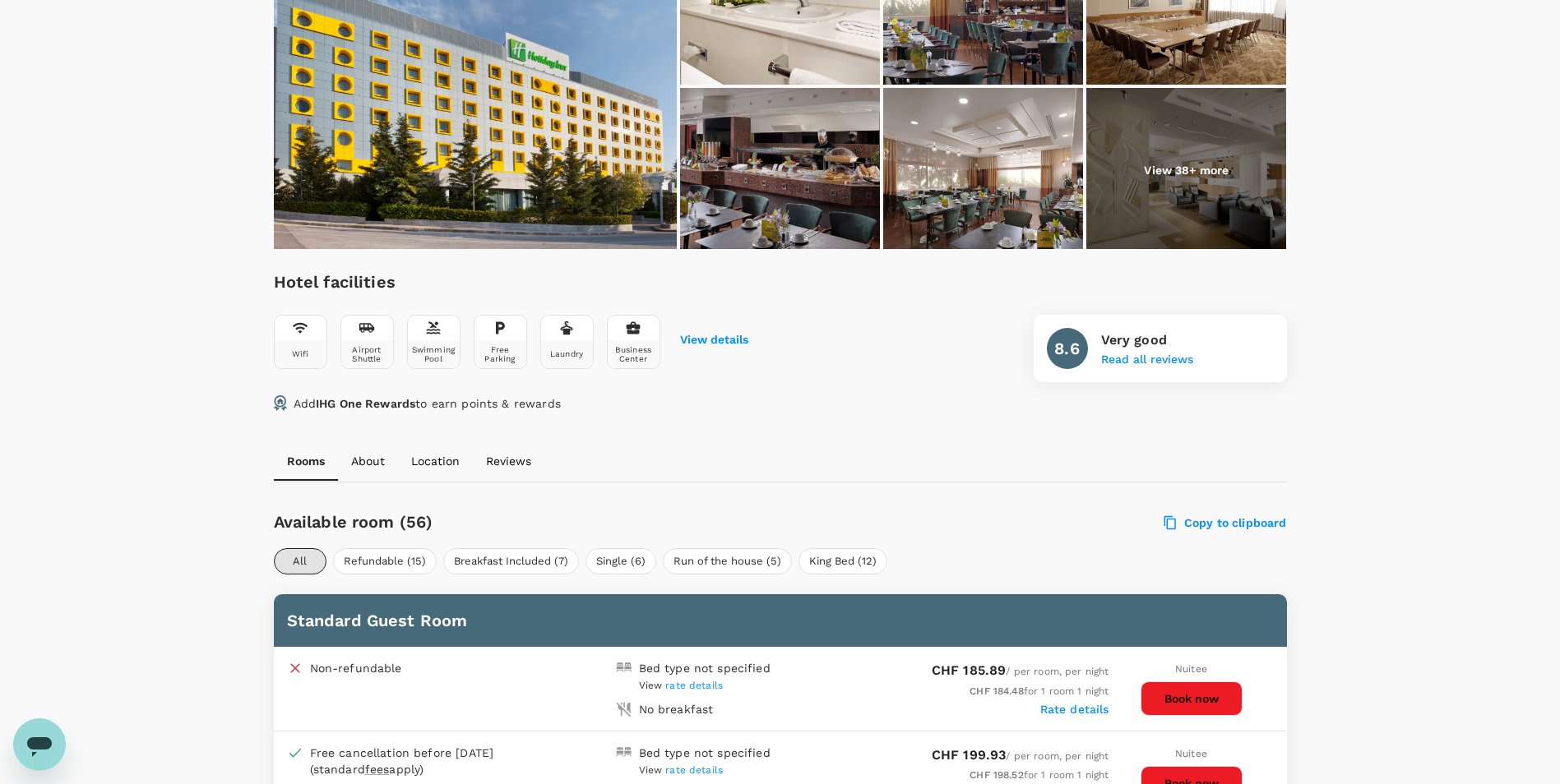
scroll to position [329, 0]
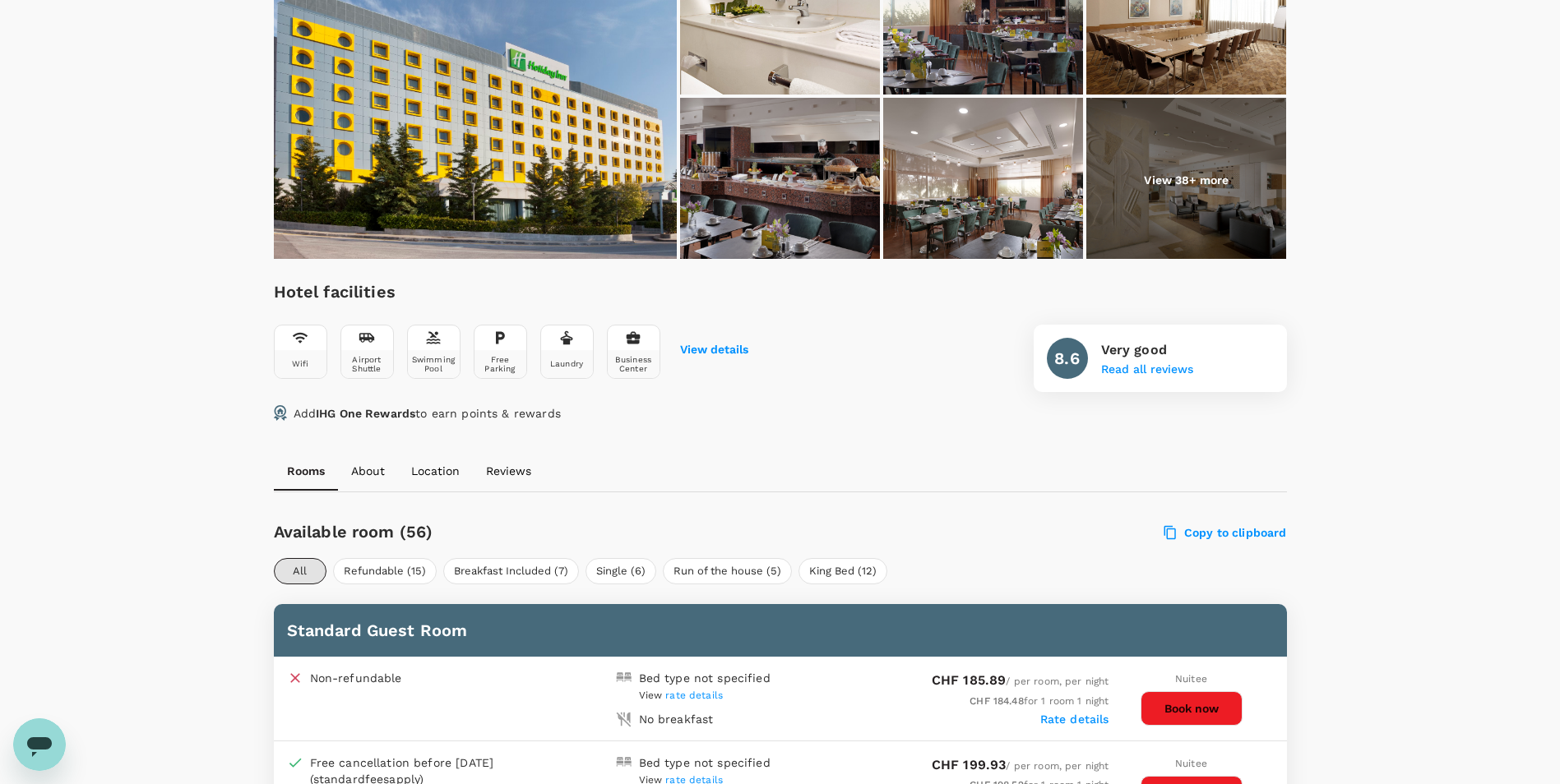
click at [701, 341] on div "View details" at bounding box center [714, 349] width 69 height 17
click at [704, 347] on button "View details" at bounding box center [714, 351] width 69 height 13
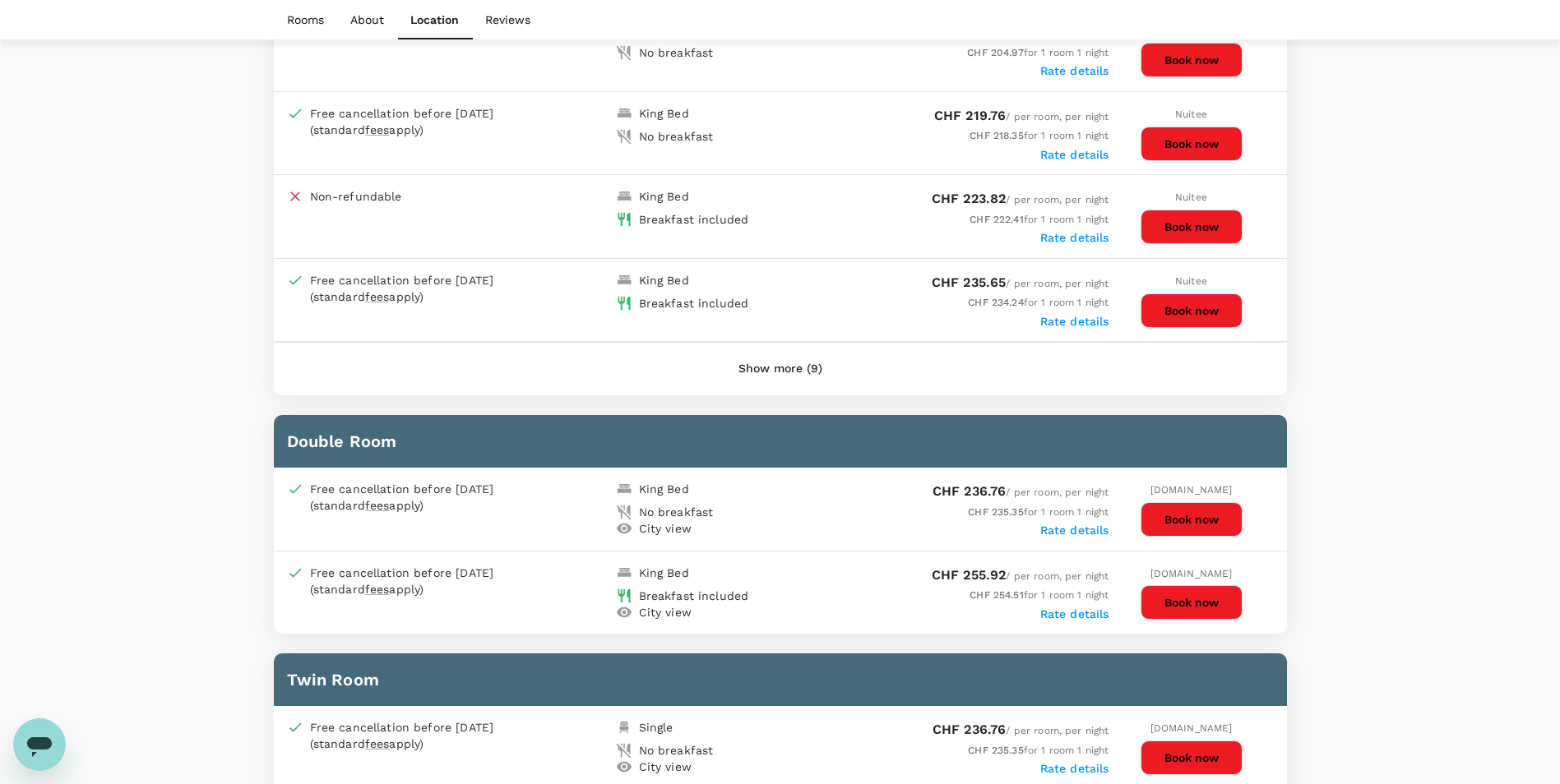
scroll to position [1562, 0]
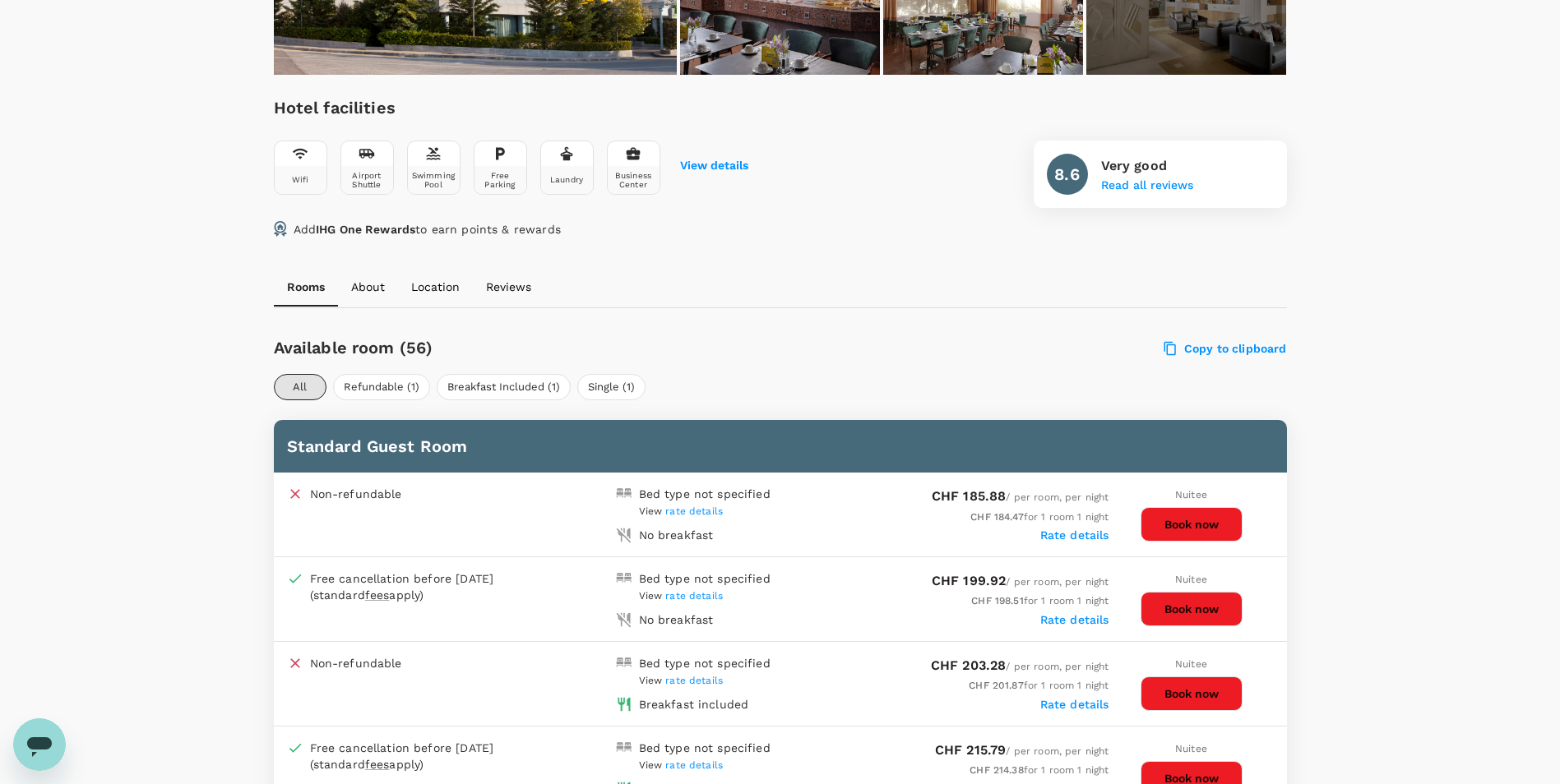
scroll to position [740, 0]
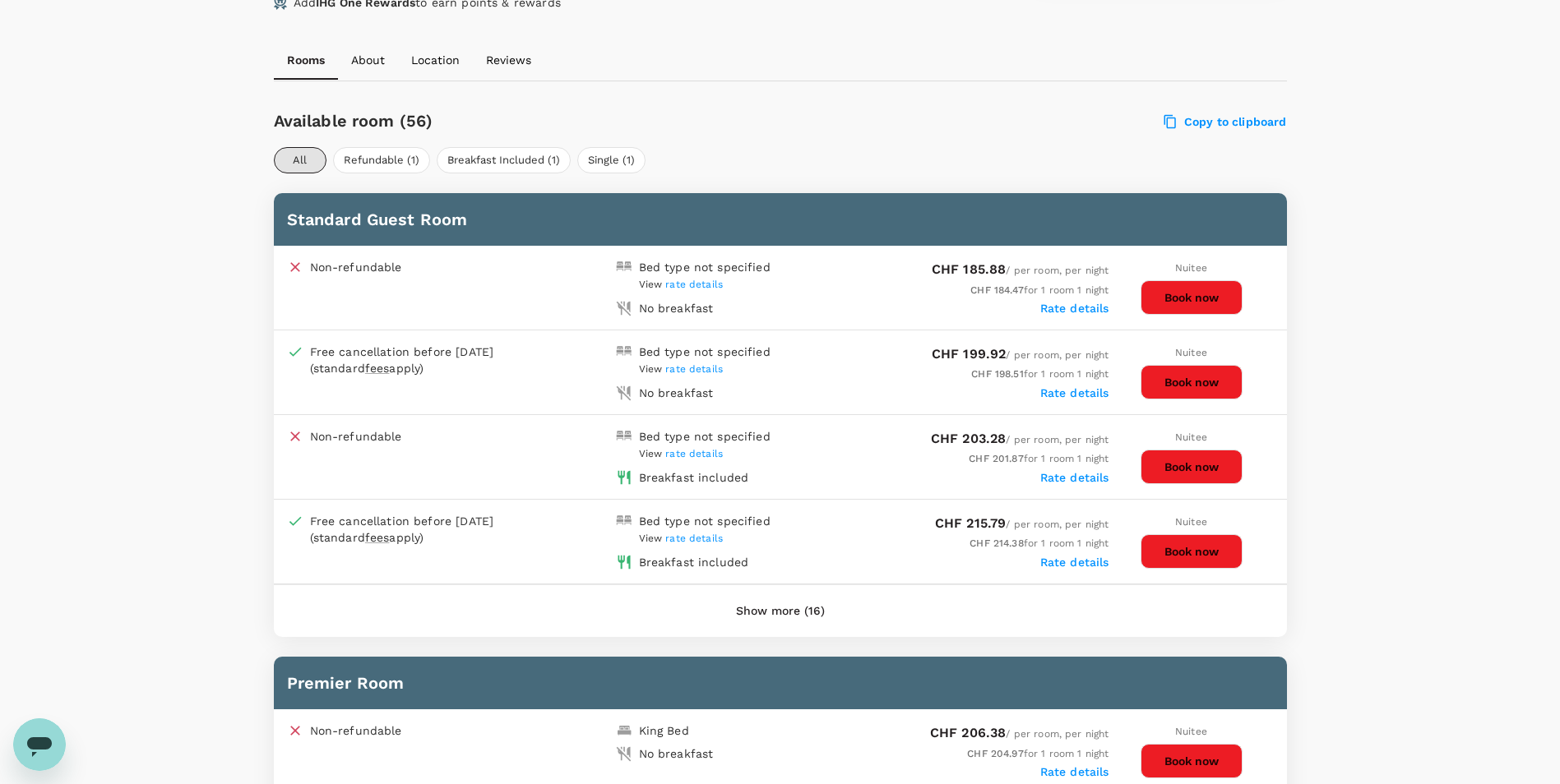
click at [1184, 544] on button "Book now" at bounding box center [1191, 552] width 102 height 35
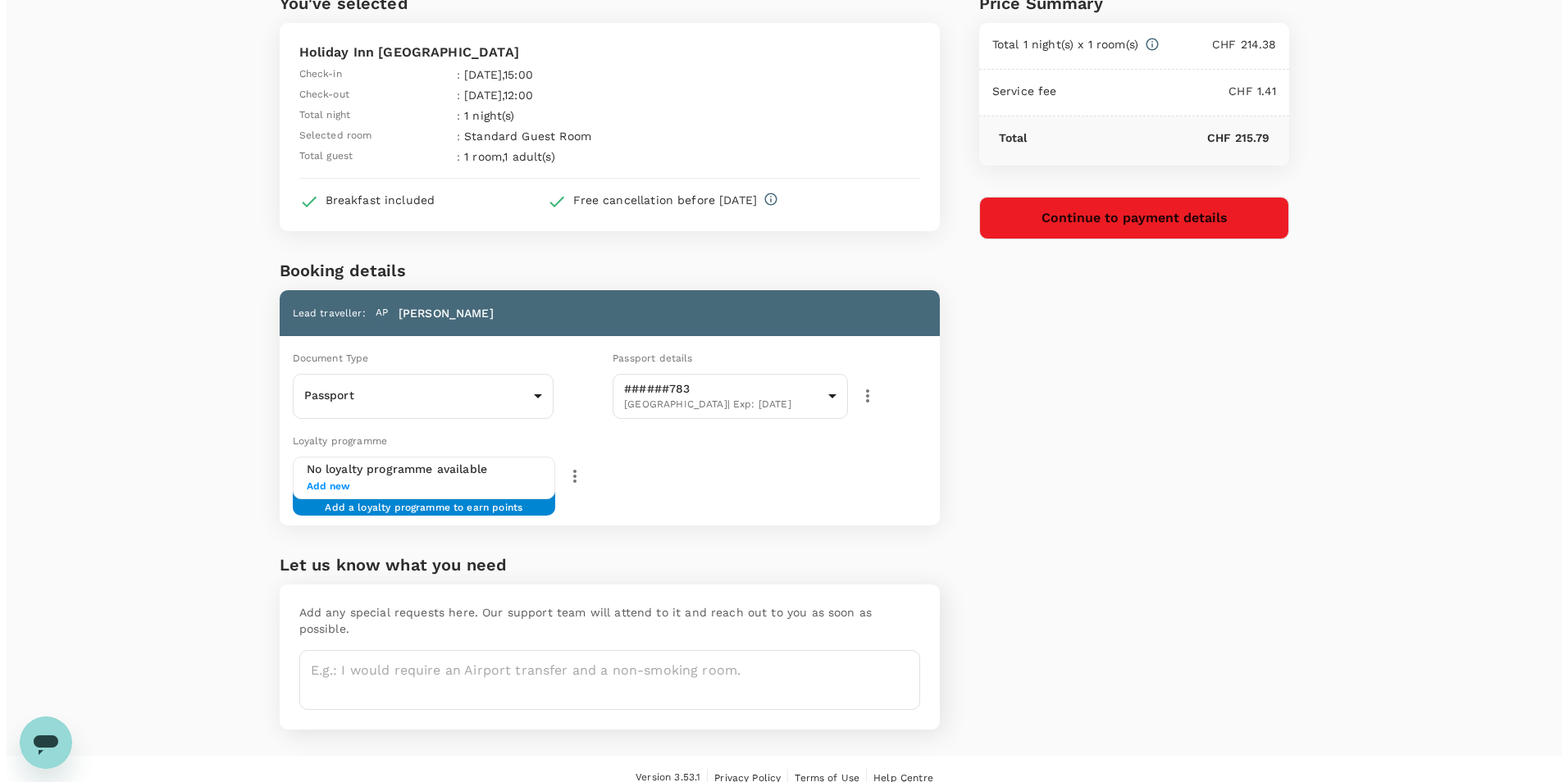
scroll to position [86, 0]
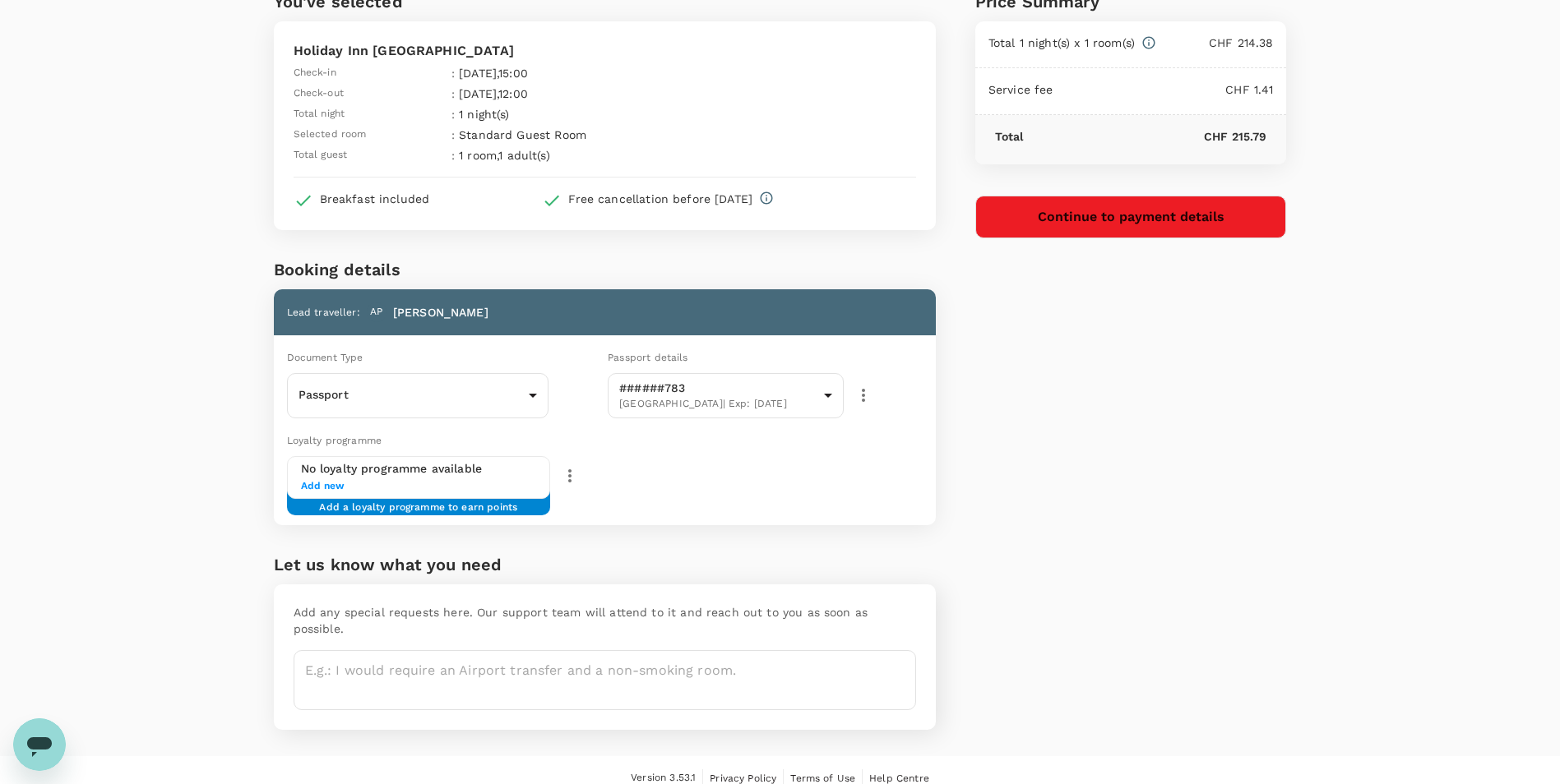
click at [1167, 231] on button "Continue to payment details" at bounding box center [1131, 218] width 312 height 43
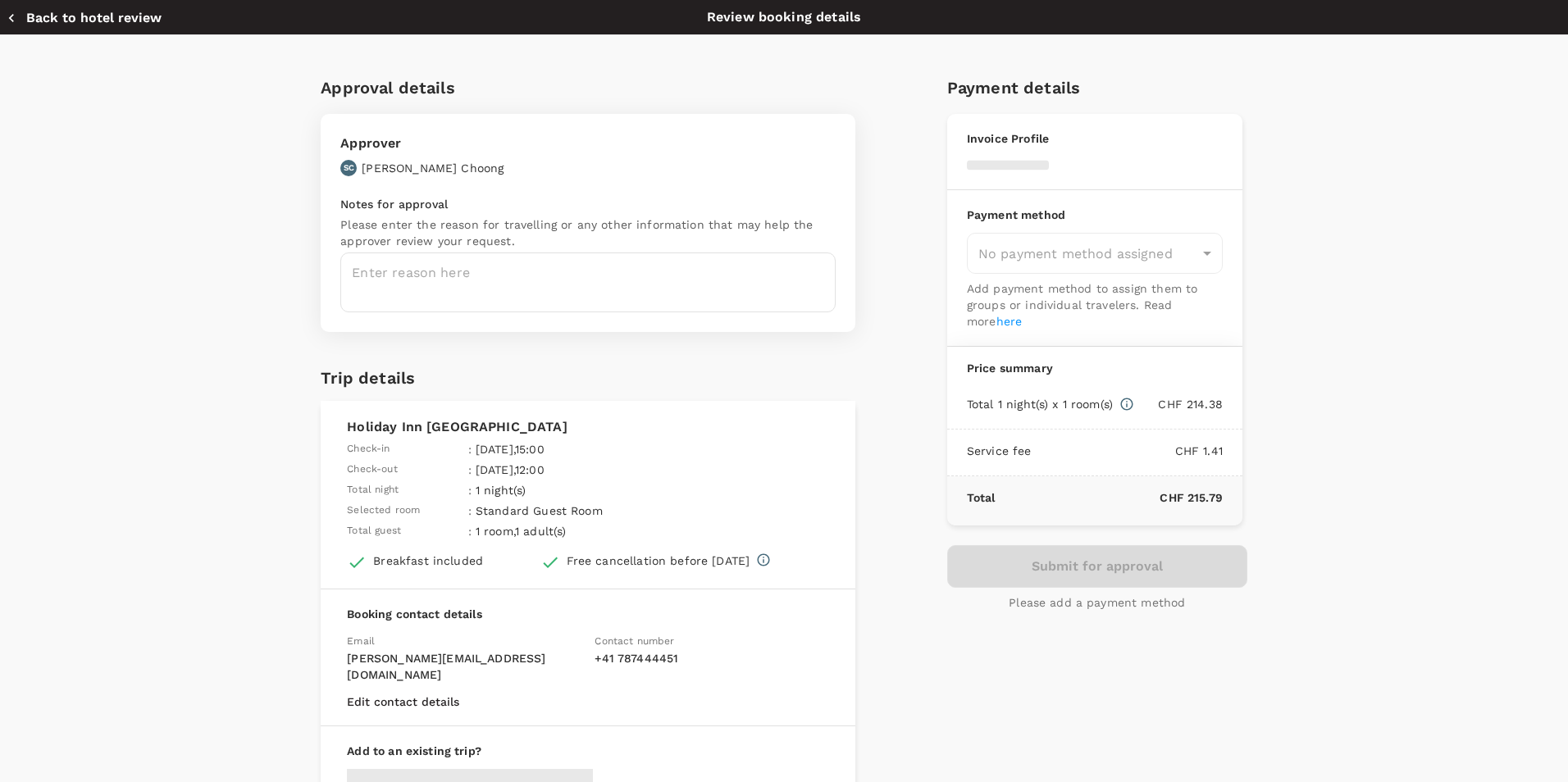
type input "9feff028-3a14-4260-adc7-687c79698b13"
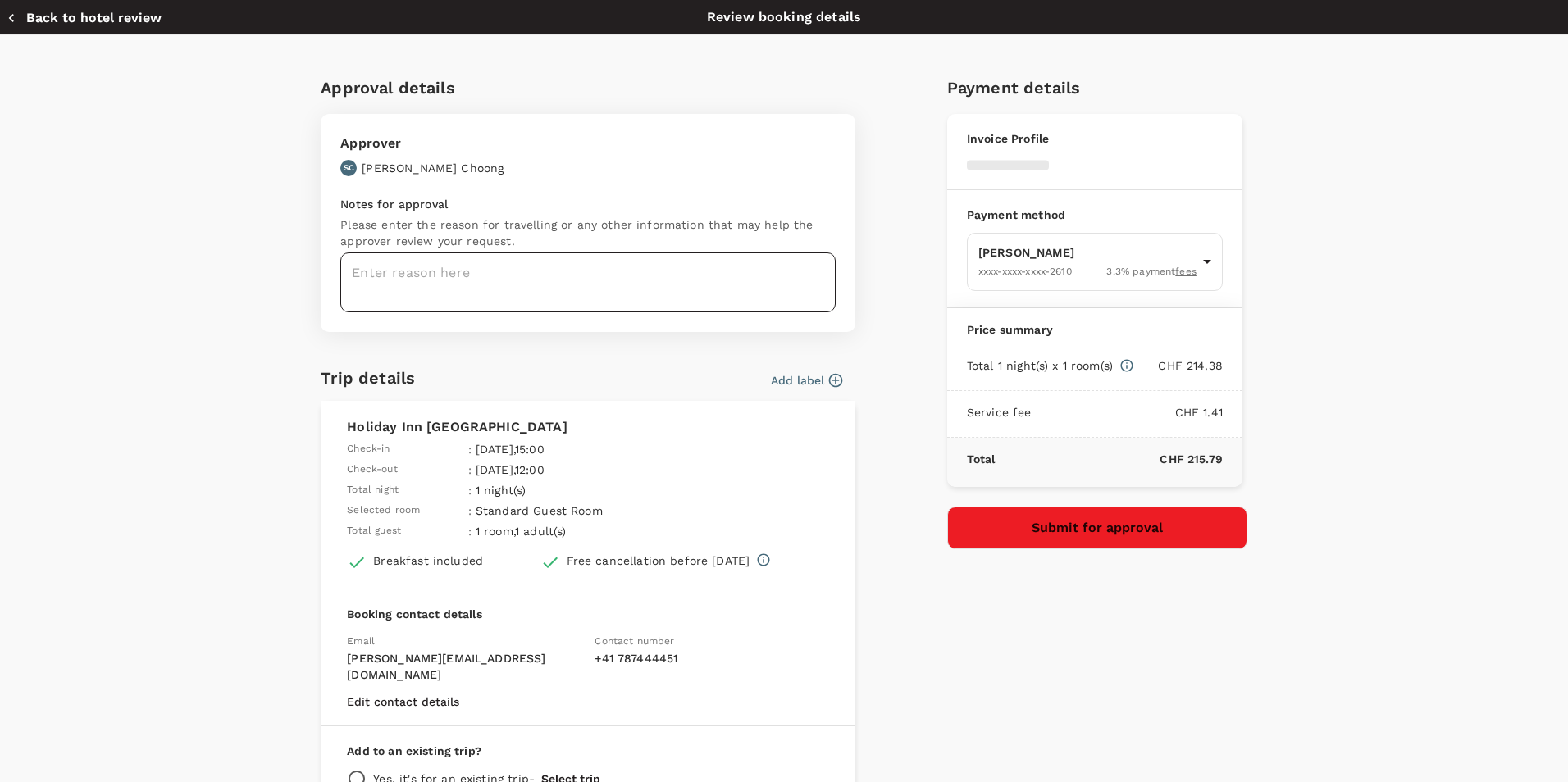
click at [493, 281] on textarea at bounding box center [588, 282] width 495 height 60
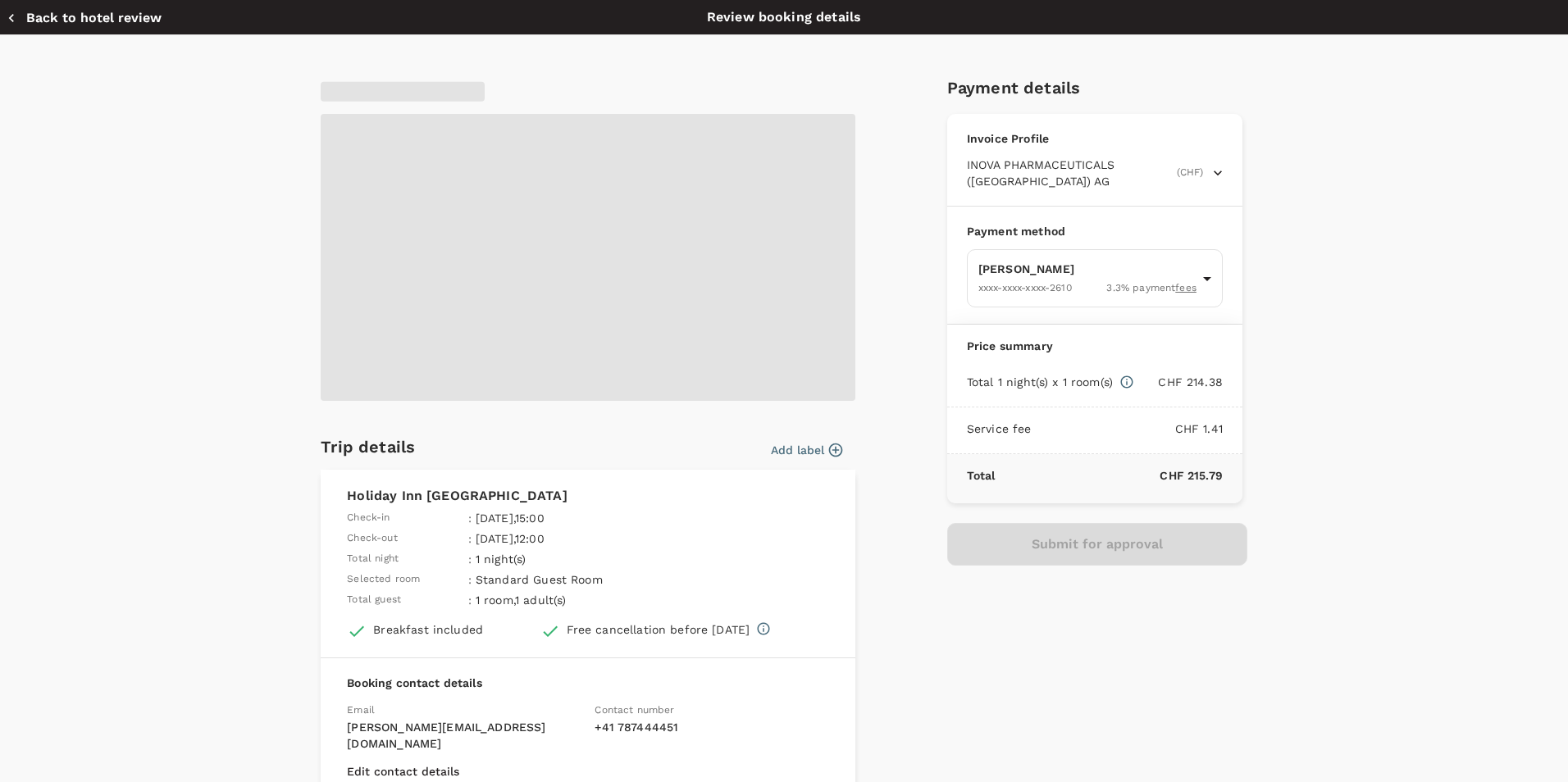
click at [906, 304] on div "Trip details Add label Holiday Inn Attica Ave Check-in : [DATE] 15:00 Check-out…" at bounding box center [777, 493] width 939 height 864
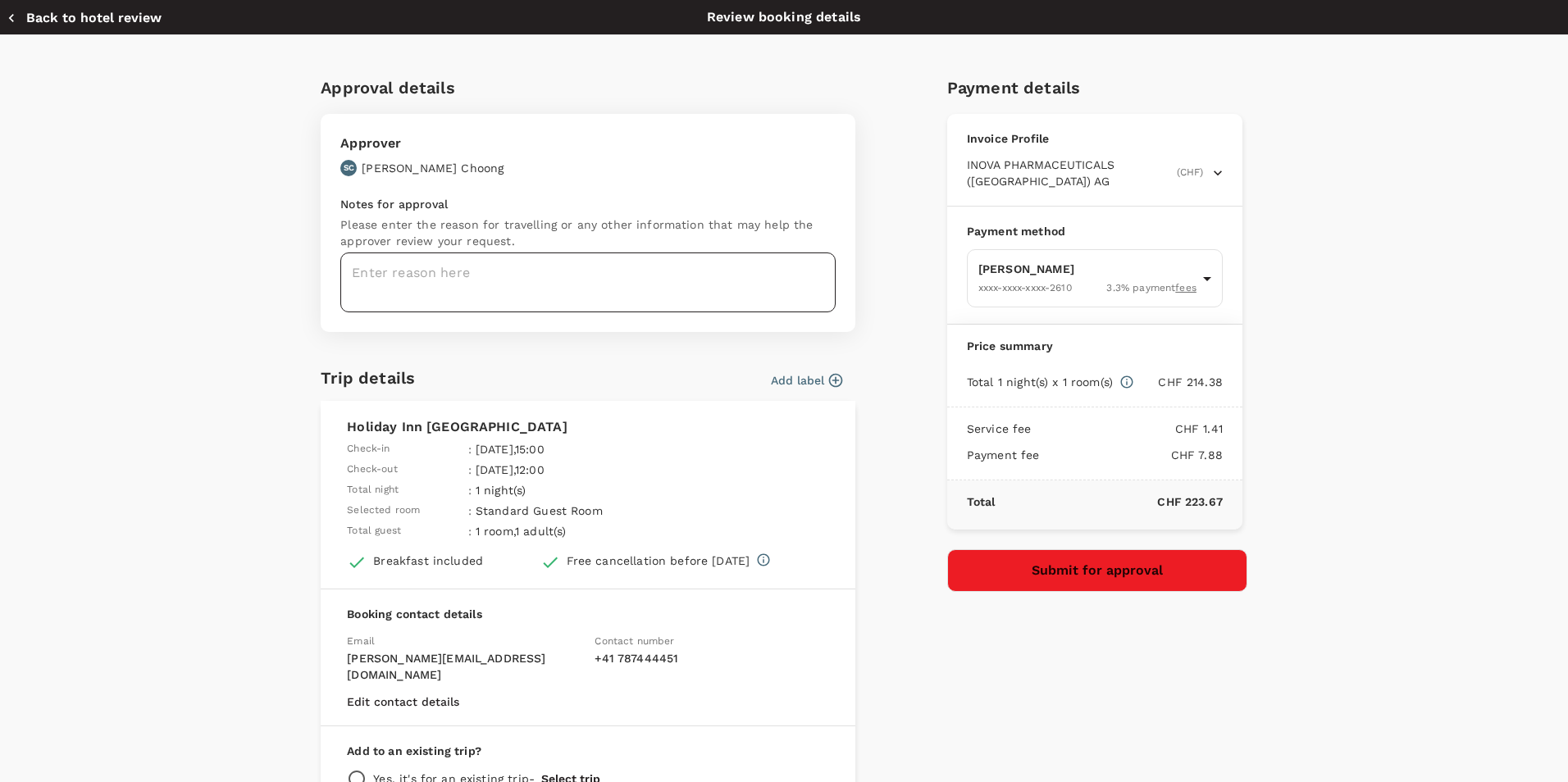
click at [742, 276] on textarea at bounding box center [588, 282] width 495 height 60
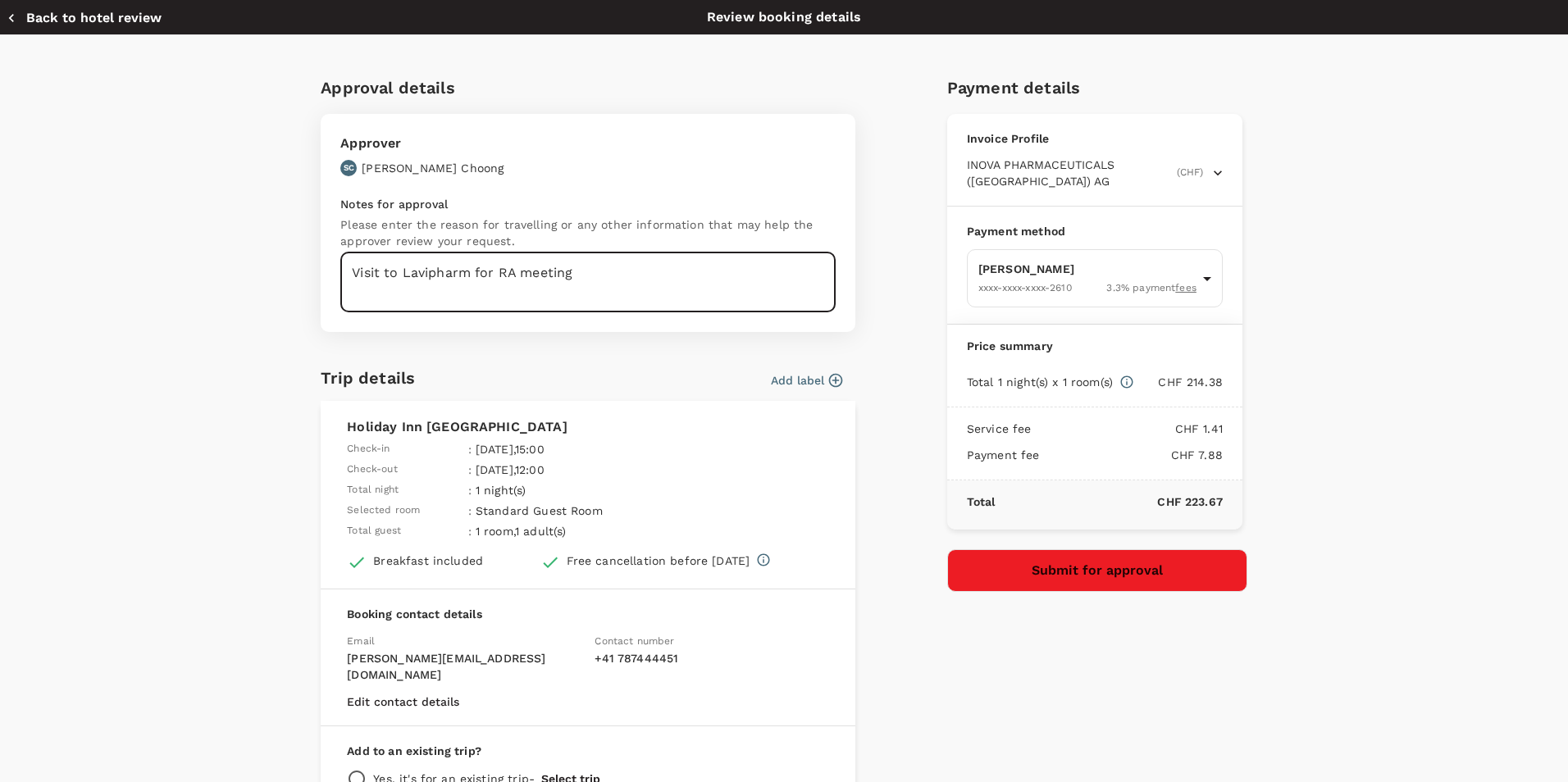
type textarea "Visit to Lavipharm for RA meeting"
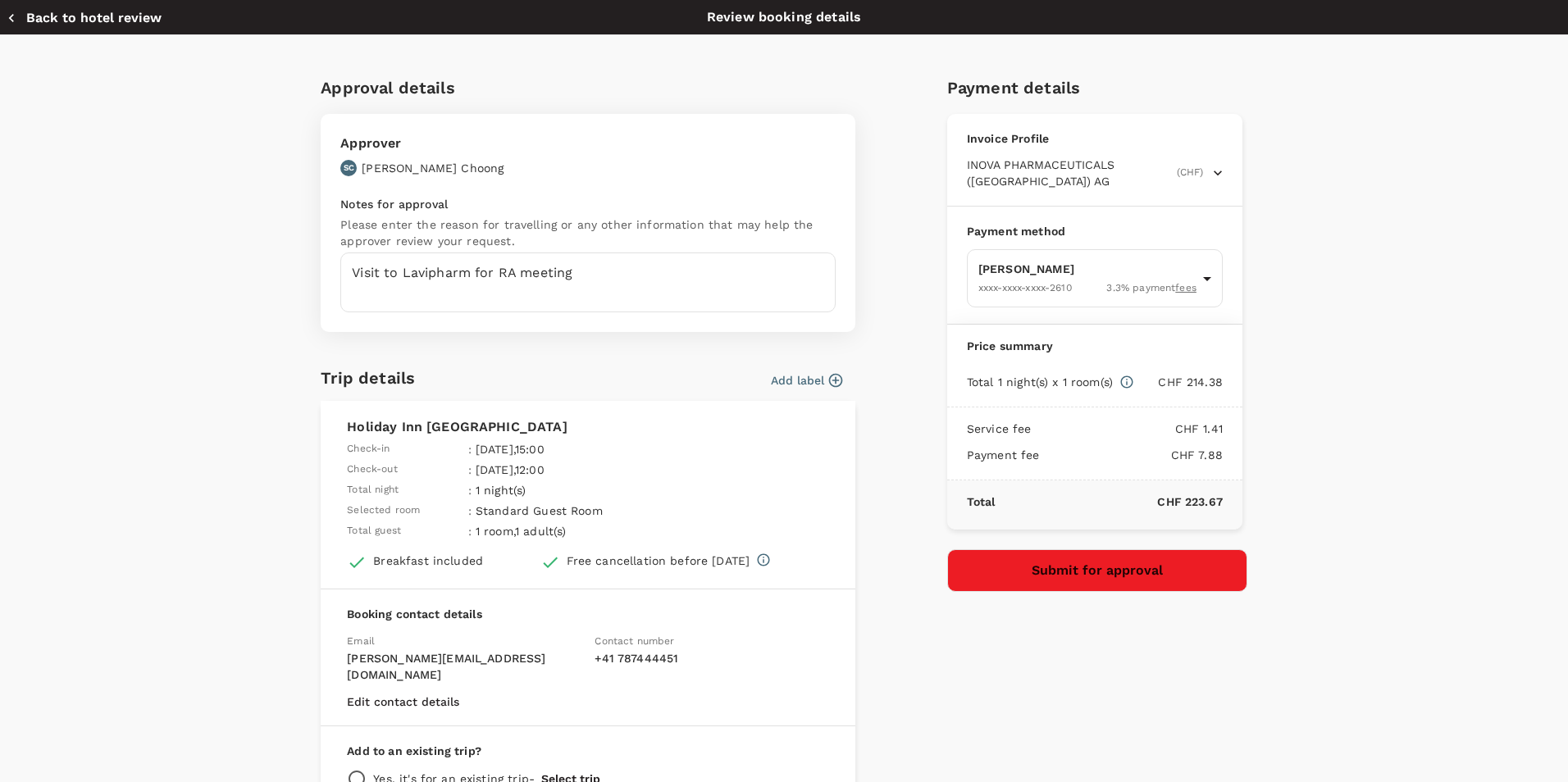
click at [891, 393] on div "Approval details Approver SC [PERSON_NAME] Min [PERSON_NAME] Notes for approval…" at bounding box center [777, 459] width 939 height 794
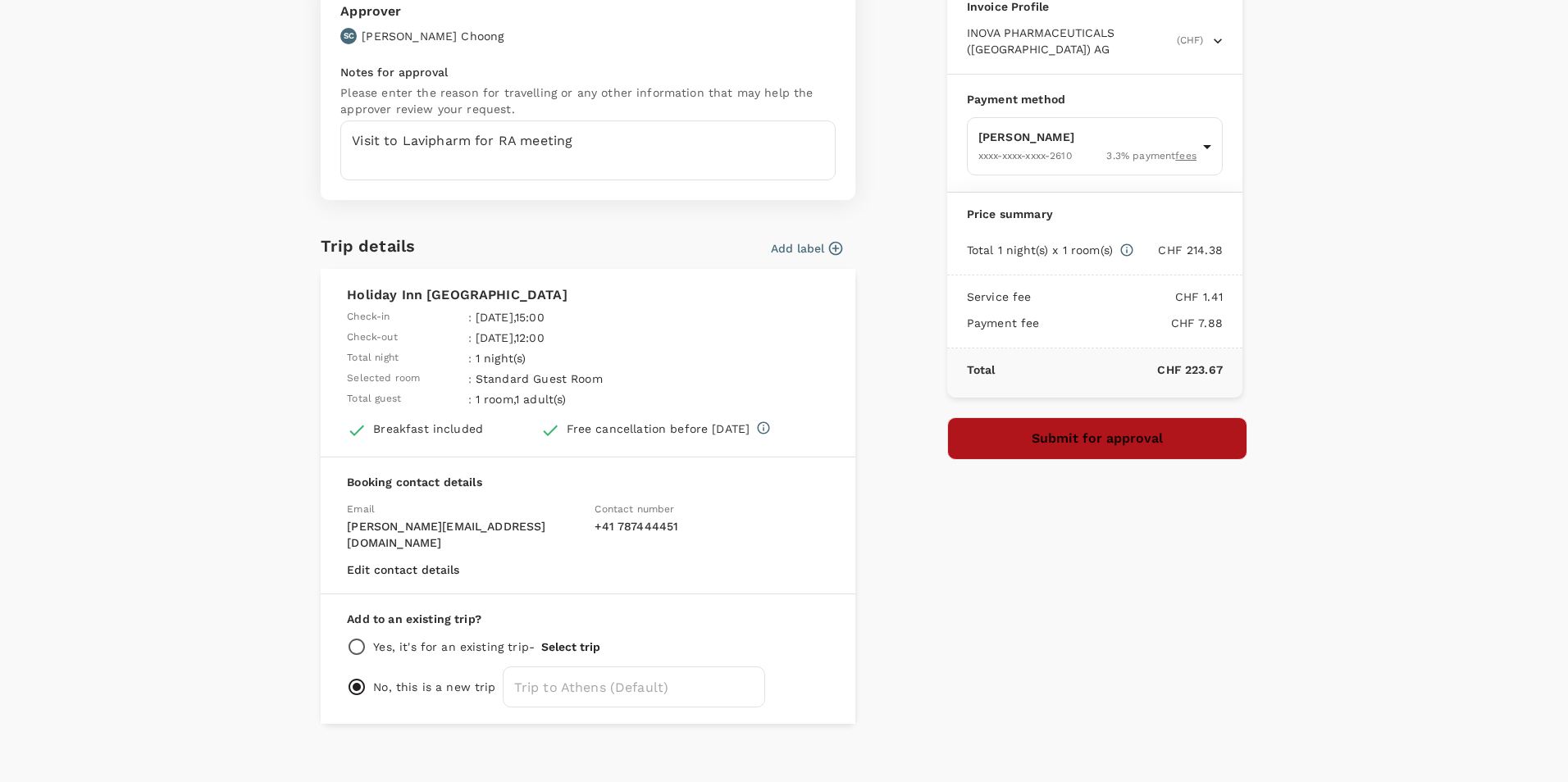
click at [1068, 455] on button "Submit for approval" at bounding box center [1097, 439] width 300 height 43
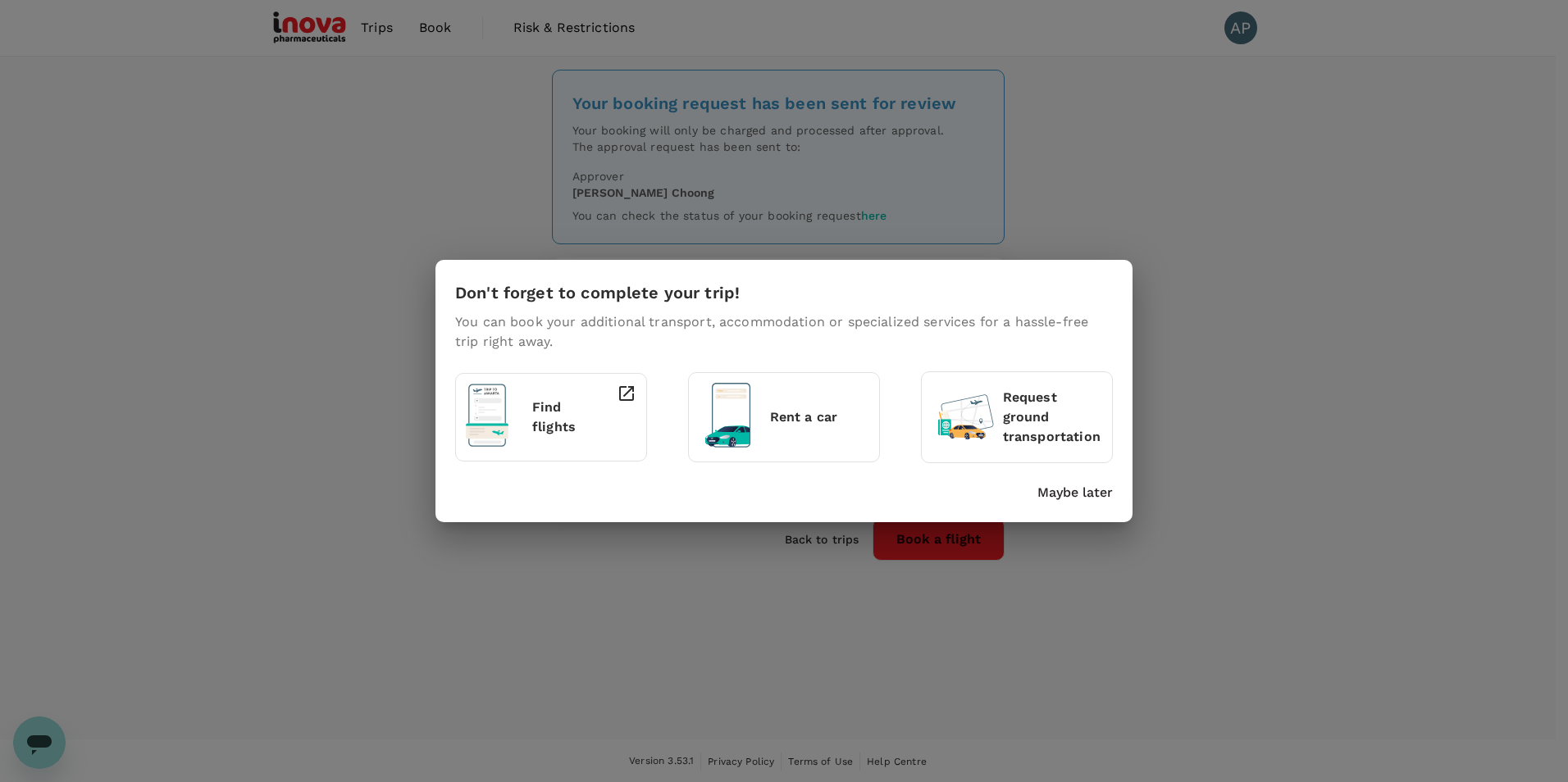
click at [1052, 488] on p "Maybe later" at bounding box center [1075, 493] width 75 height 20
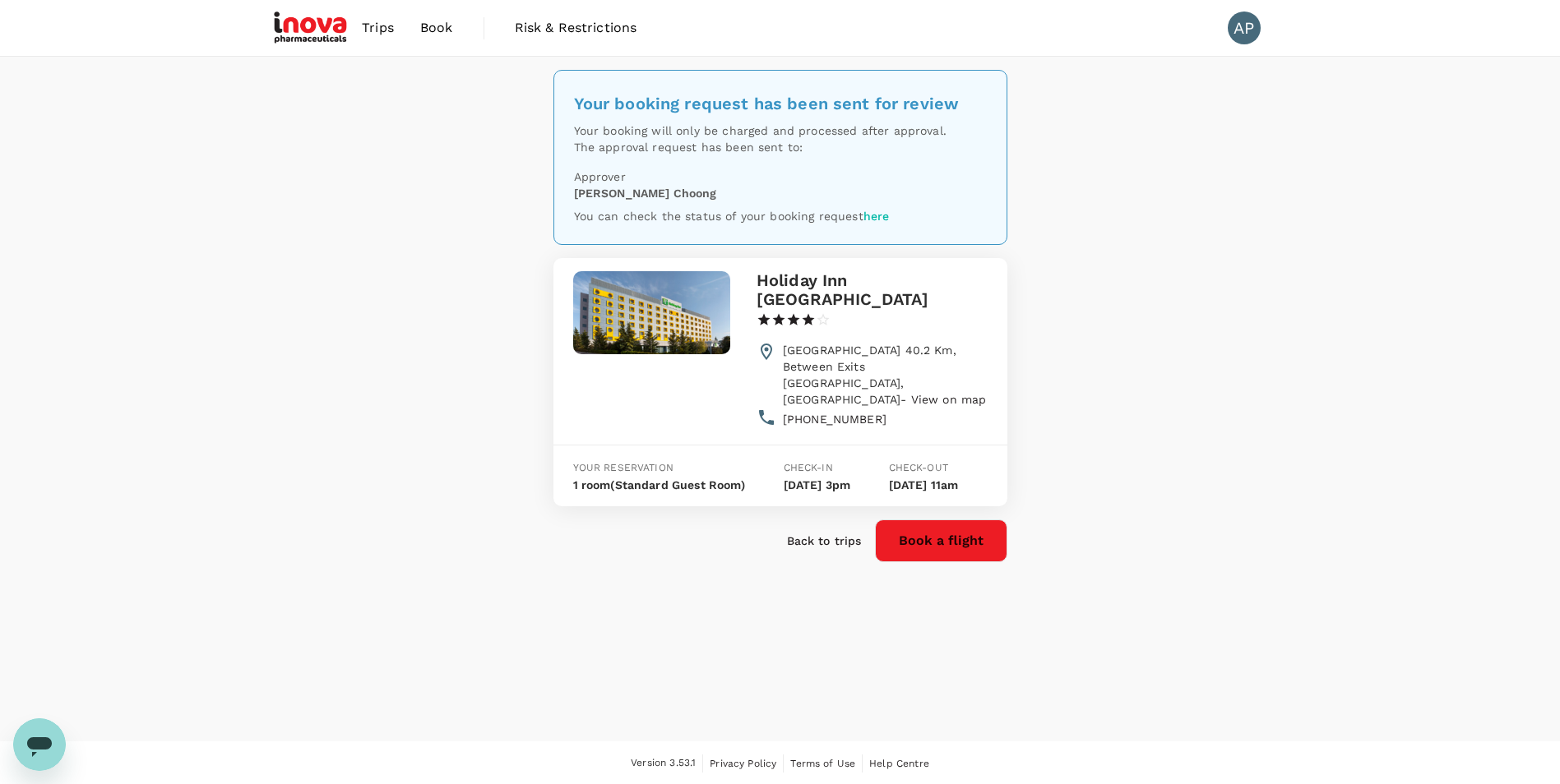
click at [833, 533] on p "Back to trips" at bounding box center [824, 541] width 74 height 17
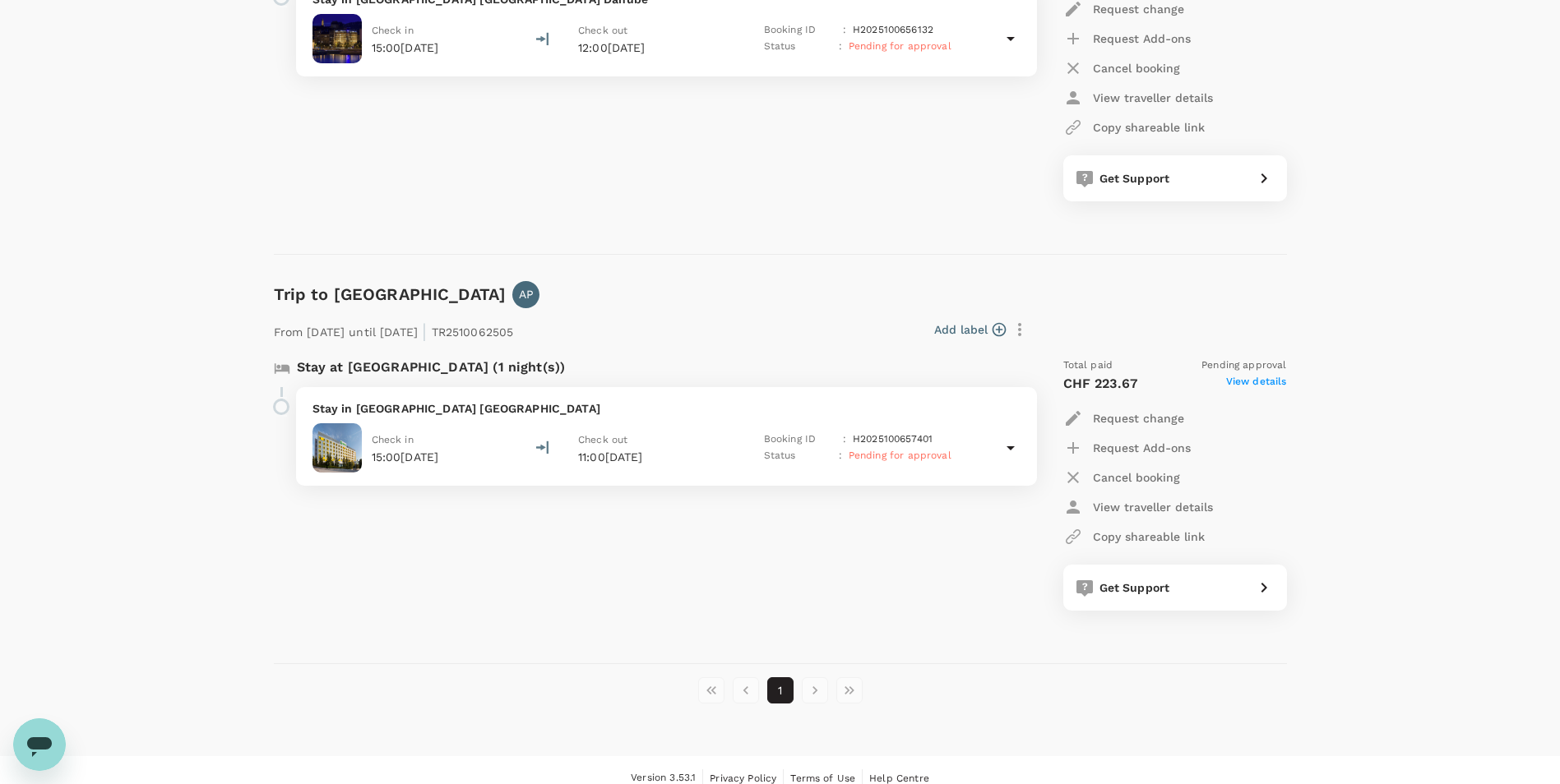
scroll to position [914, 0]
